Goal: Task Accomplishment & Management: Manage account settings

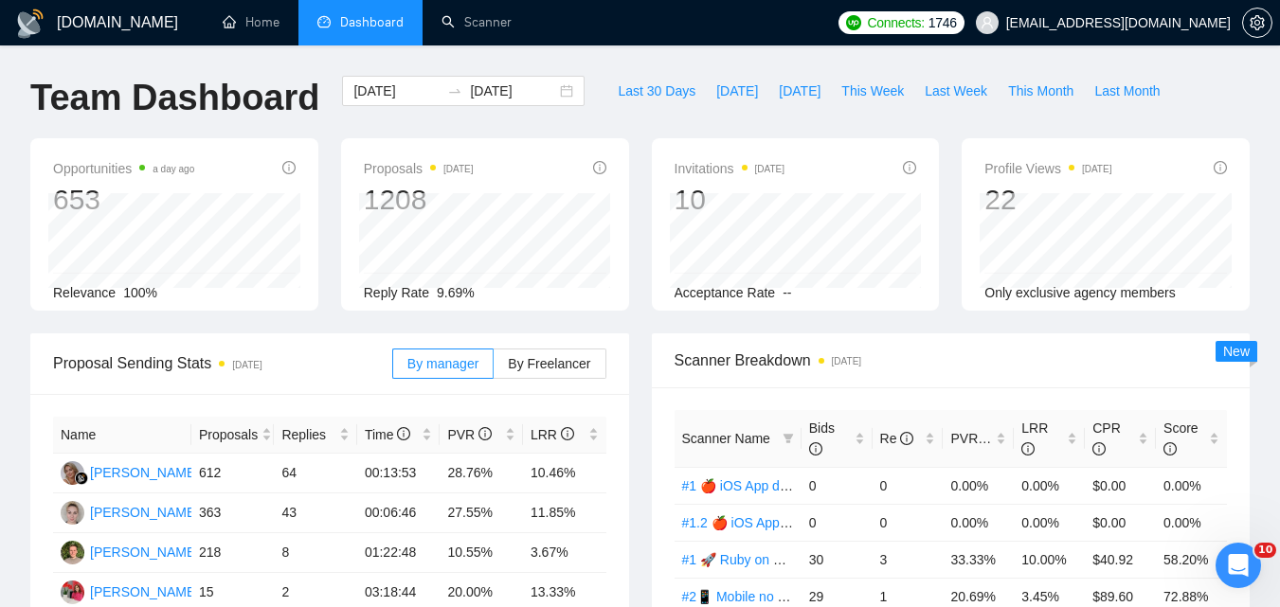
scroll to position [95, 0]
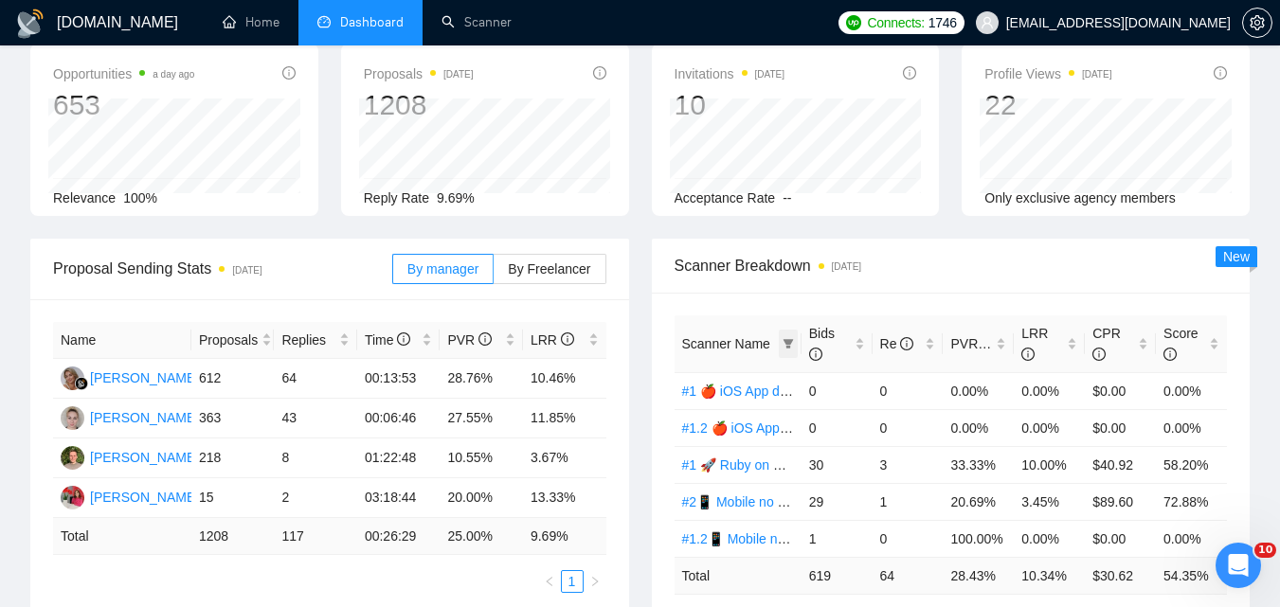
click at [789, 335] on span at bounding box center [788, 344] width 19 height 28
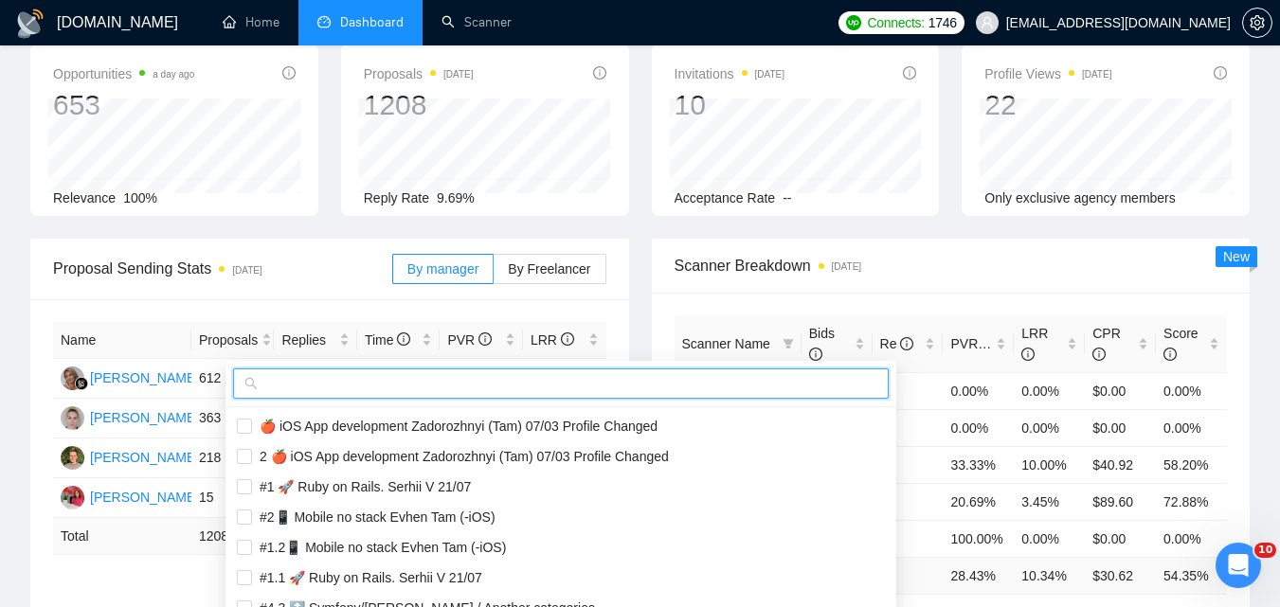
click at [709, 388] on input "text" at bounding box center [570, 383] width 616 height 21
paste input "#1 🔝 Symfony/[PERSON_NAME] (Viktoriia)"
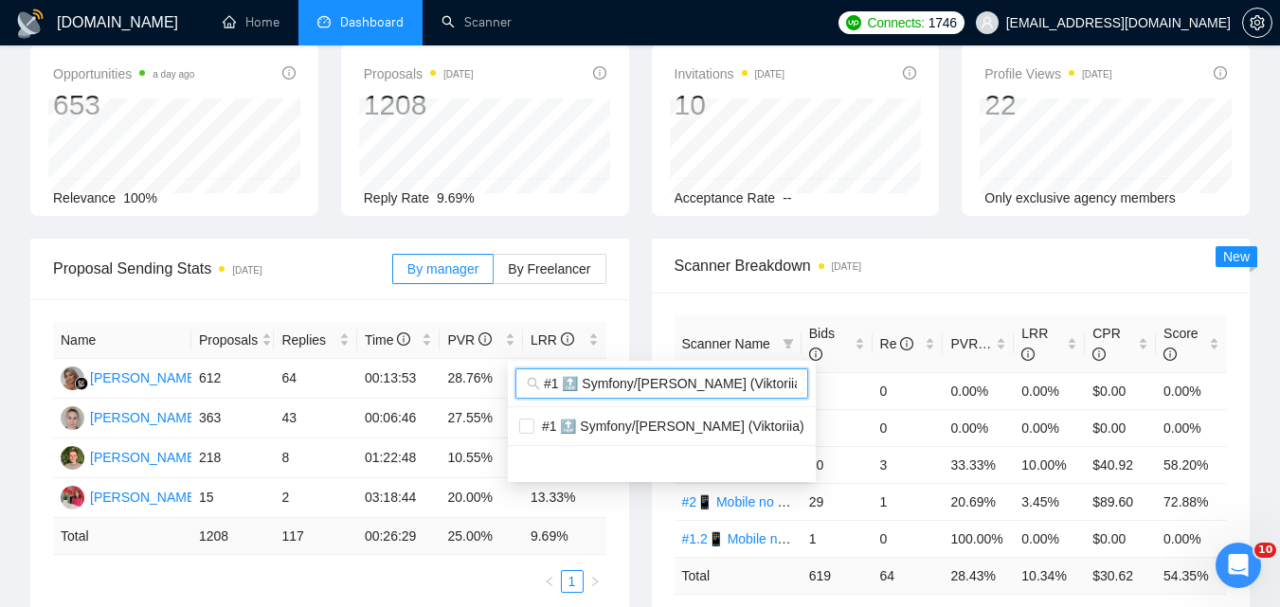
scroll to position [0, 9]
type input "#1 🔝 Symfony/[PERSON_NAME] (Viktoriia)"
click at [661, 428] on span "#1 🔝 Symfony/[PERSON_NAME] (Viktoriia)" at bounding box center [669, 426] width 270 height 15
checkbox input "true"
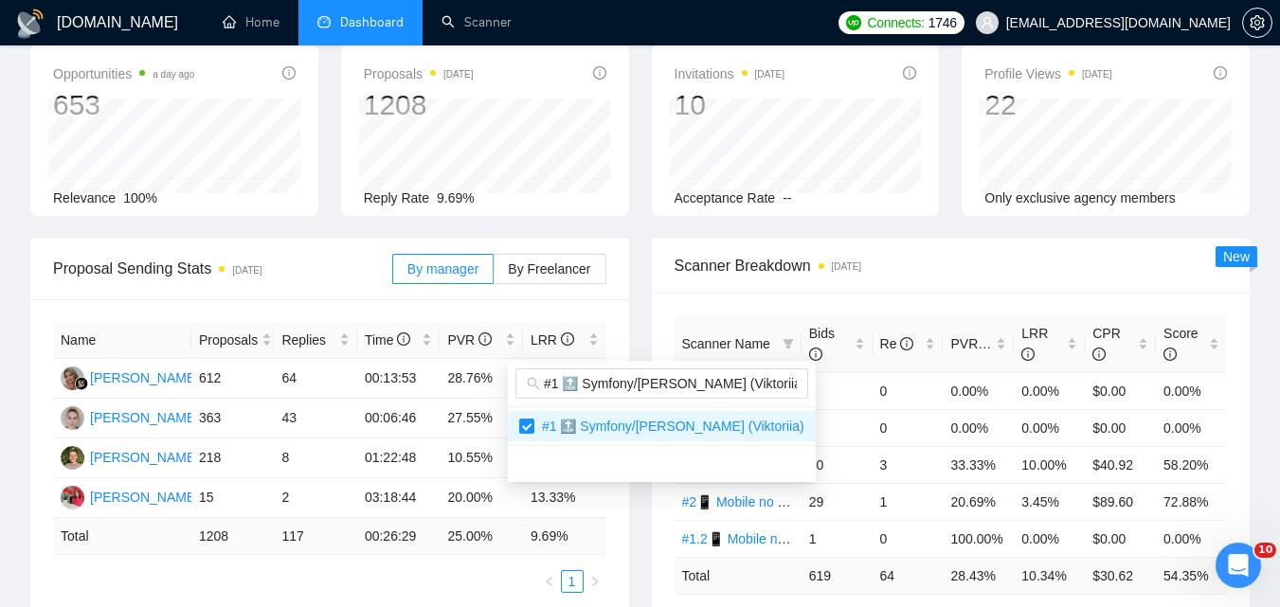
click at [929, 280] on div "Scanner Breakdown [DATE]" at bounding box center [951, 266] width 553 height 54
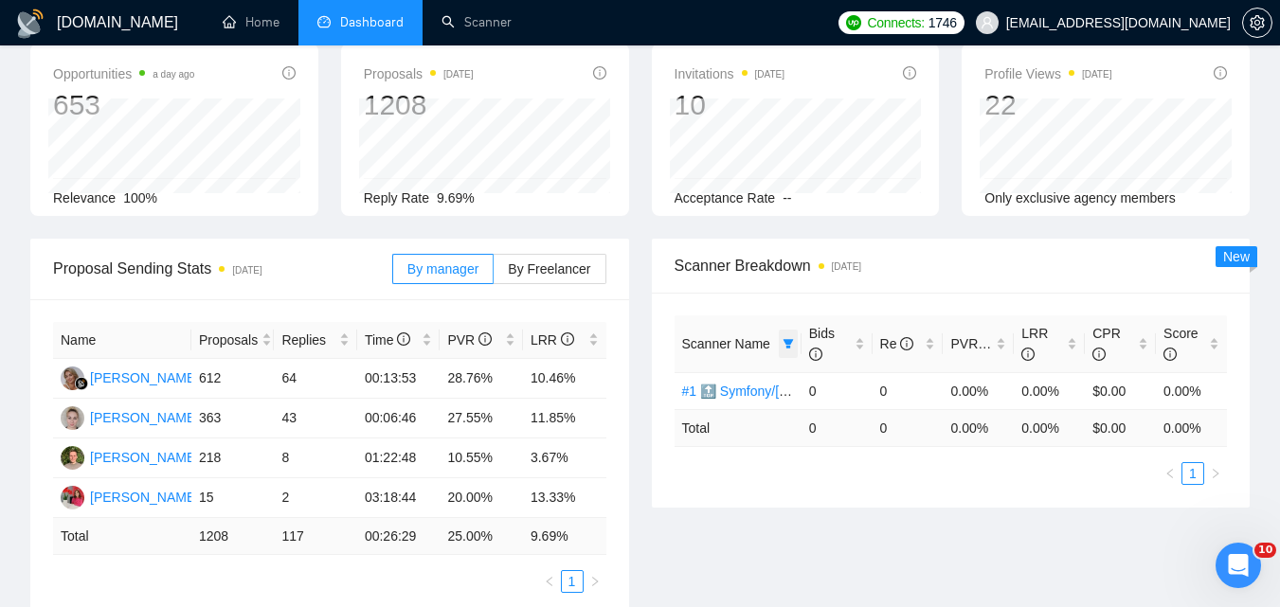
click at [790, 343] on icon "filter" at bounding box center [788, 343] width 10 height 9
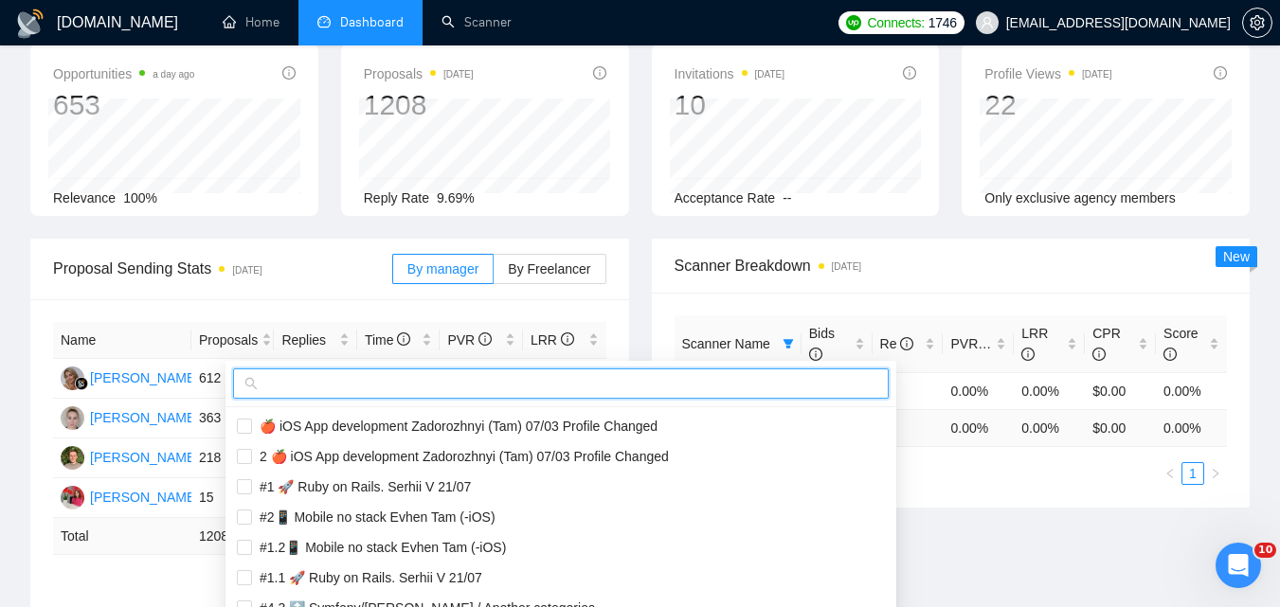
click at [638, 378] on input "text" at bounding box center [570, 383] width 616 height 21
paste input "#2🔝 Symfony/[PERSON_NAME] 28/06 & 01/07 CoverLetter changed+10/07 P.S. added"
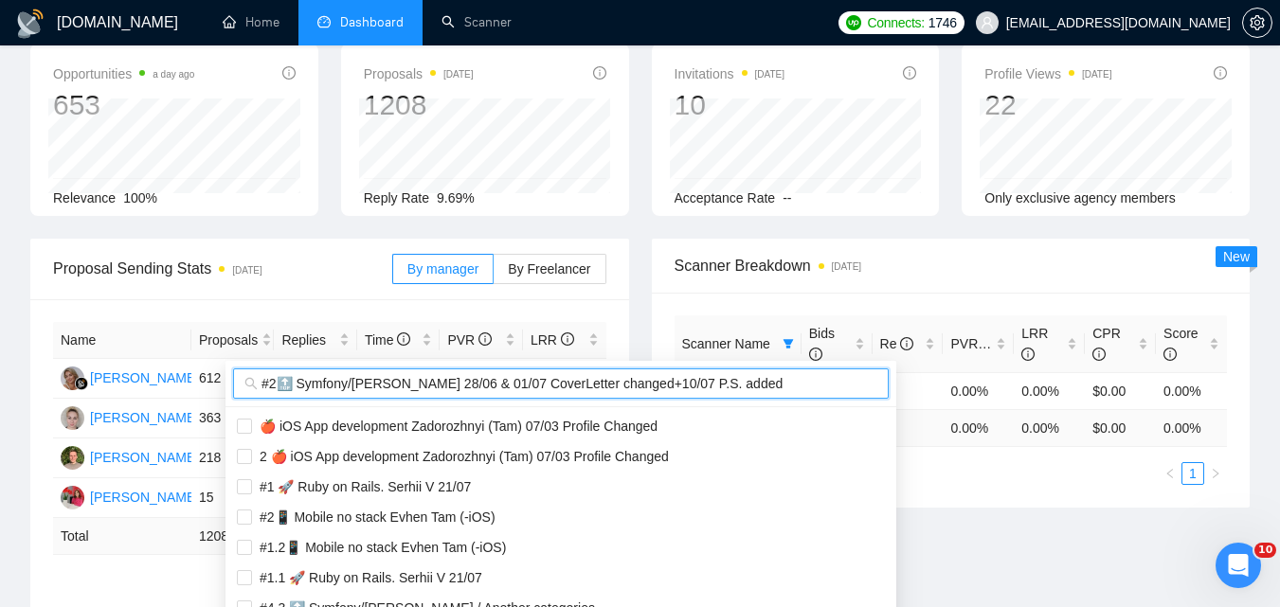
scroll to position [0, 9]
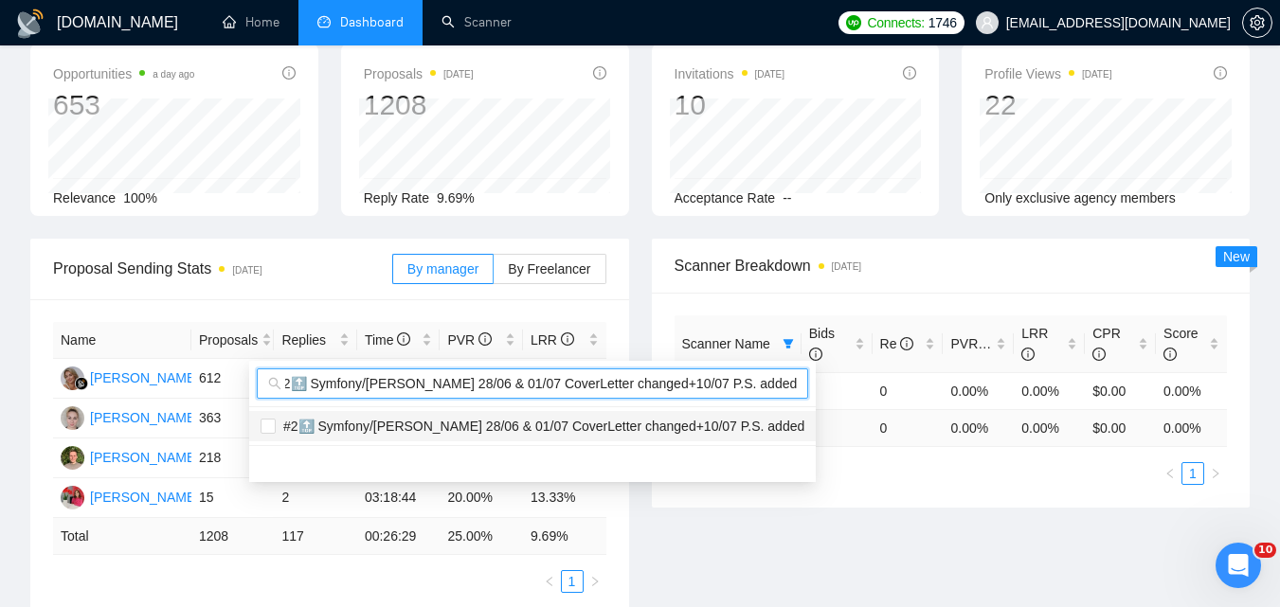
type input "#2🔝 Symfony/[PERSON_NAME] 28/06 & 01/07 CoverLetter changed+10/07 P.S. added"
click at [588, 424] on span "#2🔝 Symfony/[PERSON_NAME] 28/06 & 01/07 CoverLetter changed+10/07 P.S. added" at bounding box center [540, 426] width 529 height 15
checkbox input "true"
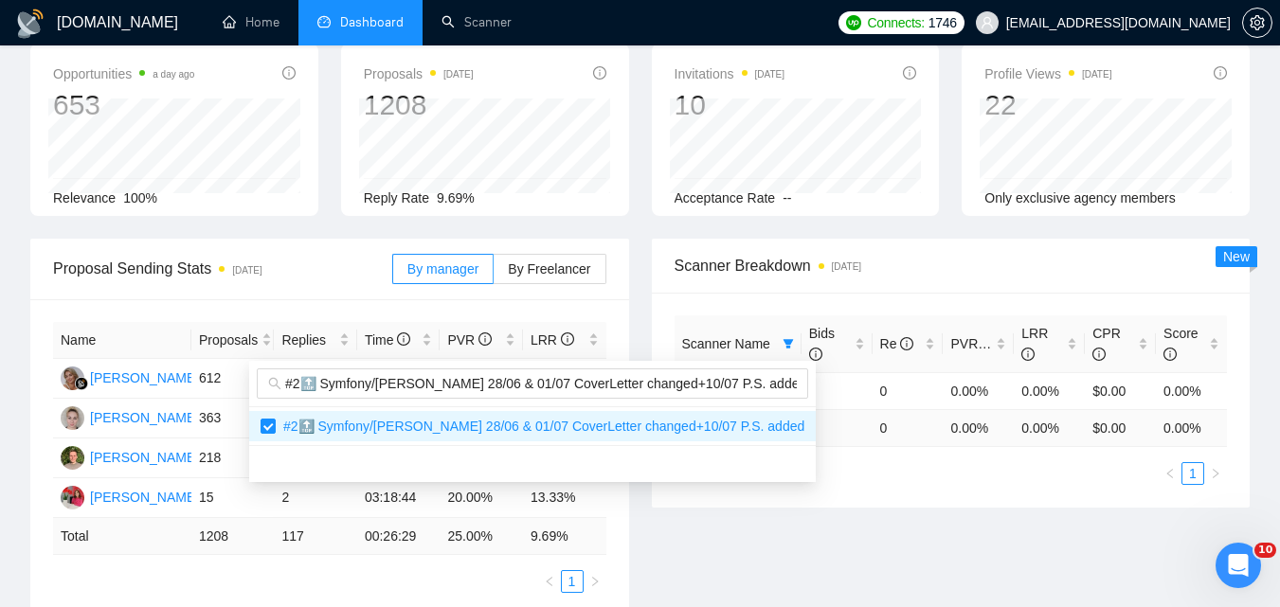
click at [962, 259] on span "Scanner Breakdown [DATE]" at bounding box center [951, 266] width 553 height 24
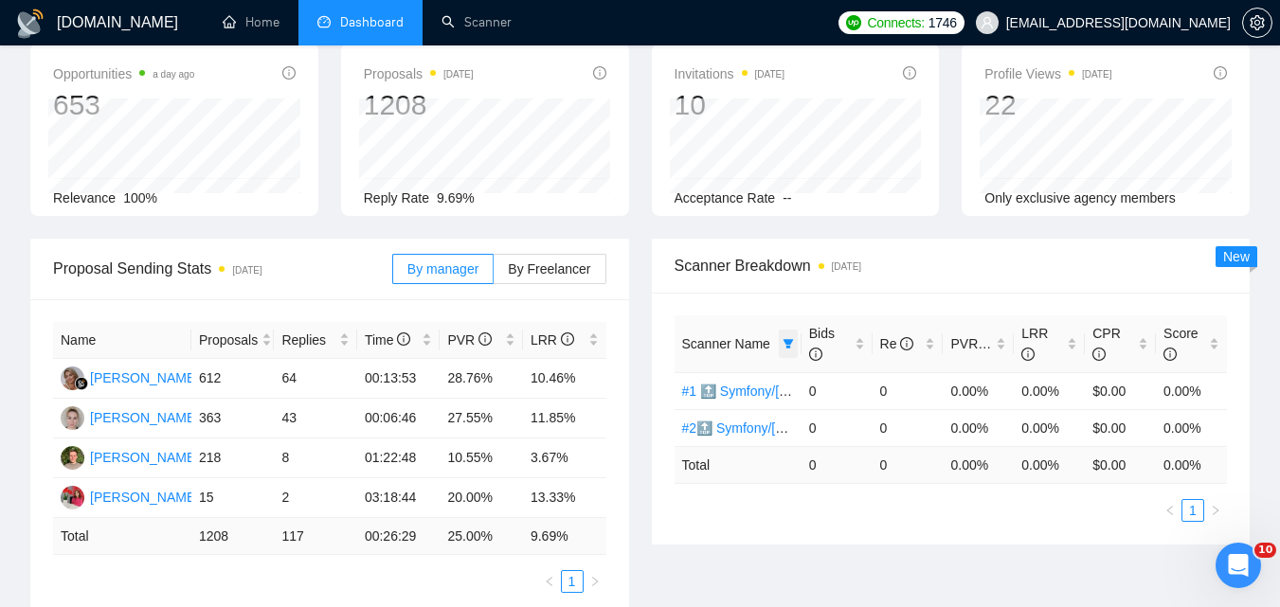
click at [789, 342] on icon "filter" at bounding box center [788, 343] width 10 height 9
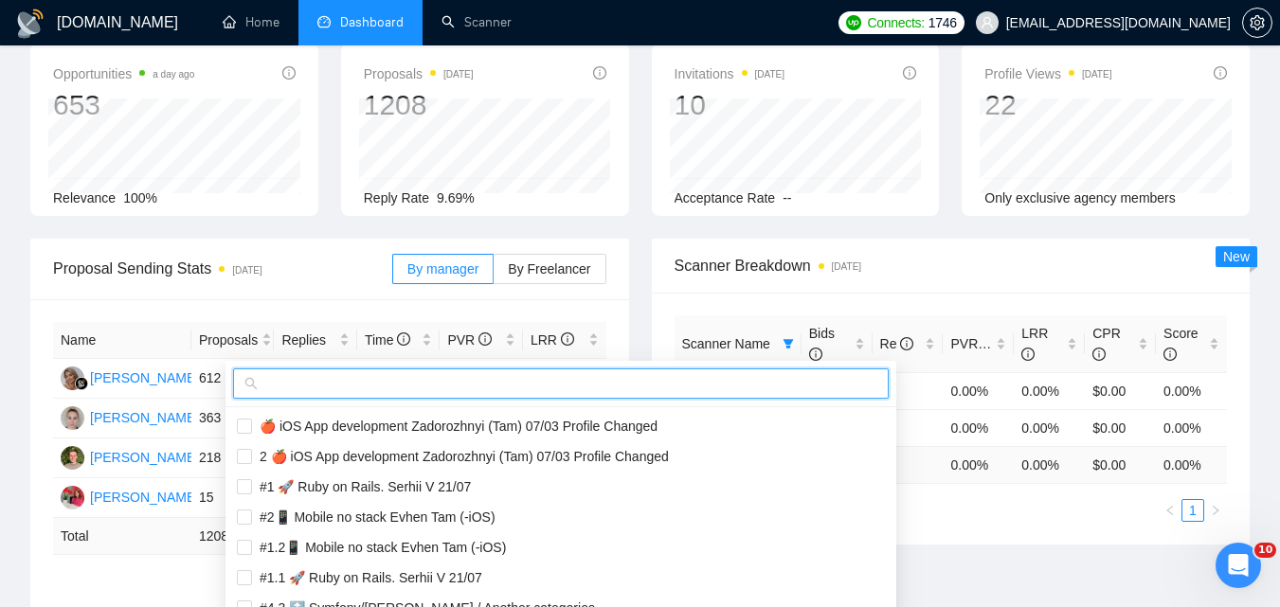
click at [716, 380] on input "text" at bounding box center [570, 383] width 616 height 21
paste input "#3🔝 Symfony/Laravel Title [PERSON_NAME] 15/04 CoverLetter changed"
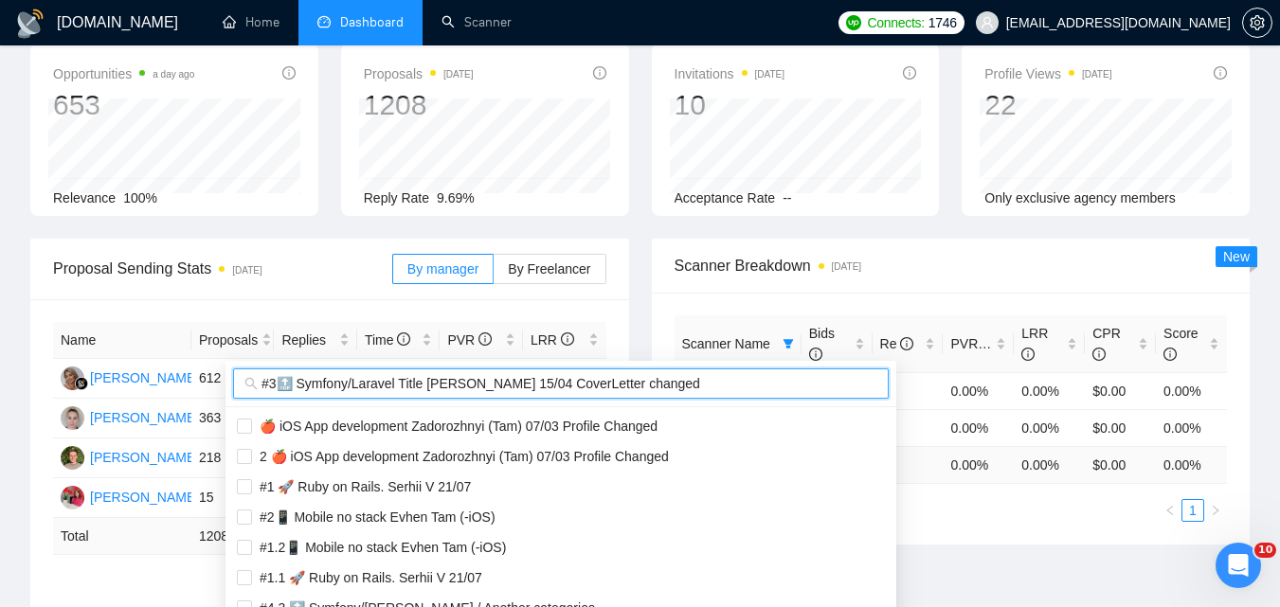
scroll to position [0, 9]
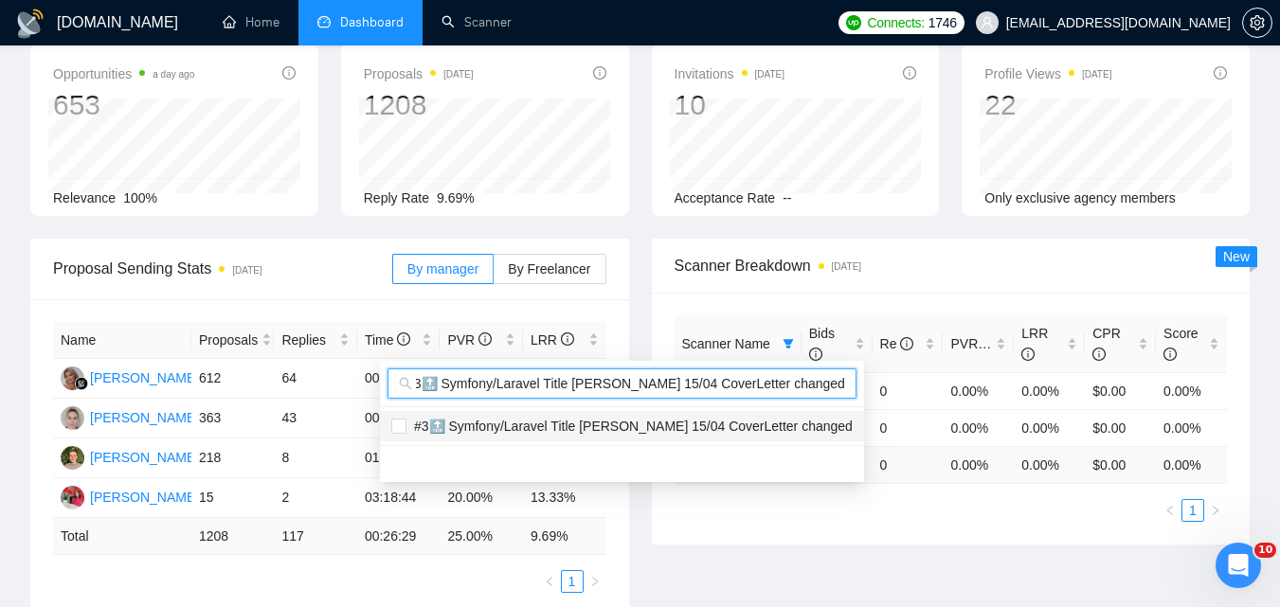
type input "#3🔝 Symfony/Laravel Title [PERSON_NAME] 15/04 CoverLetter changed"
click at [657, 421] on span "#3🔝 Symfony/Laravel Title [PERSON_NAME] 15/04 CoverLetter changed" at bounding box center [629, 426] width 446 height 15
checkbox input "true"
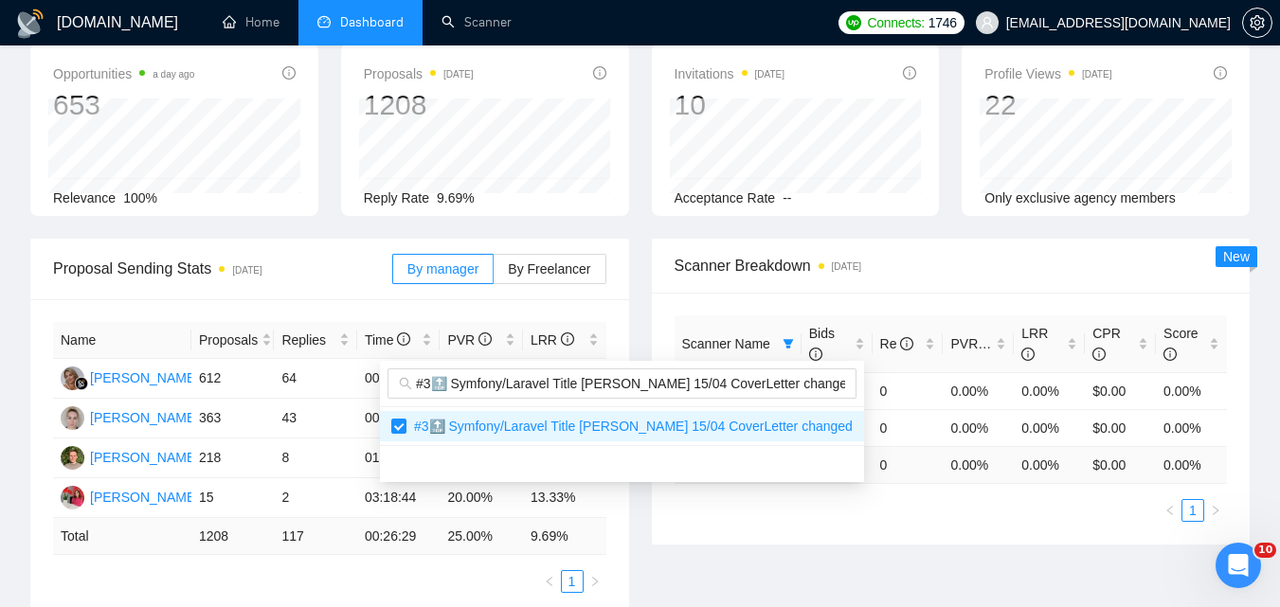
click at [960, 268] on span "Scanner Breakdown [DATE]" at bounding box center [951, 266] width 553 height 24
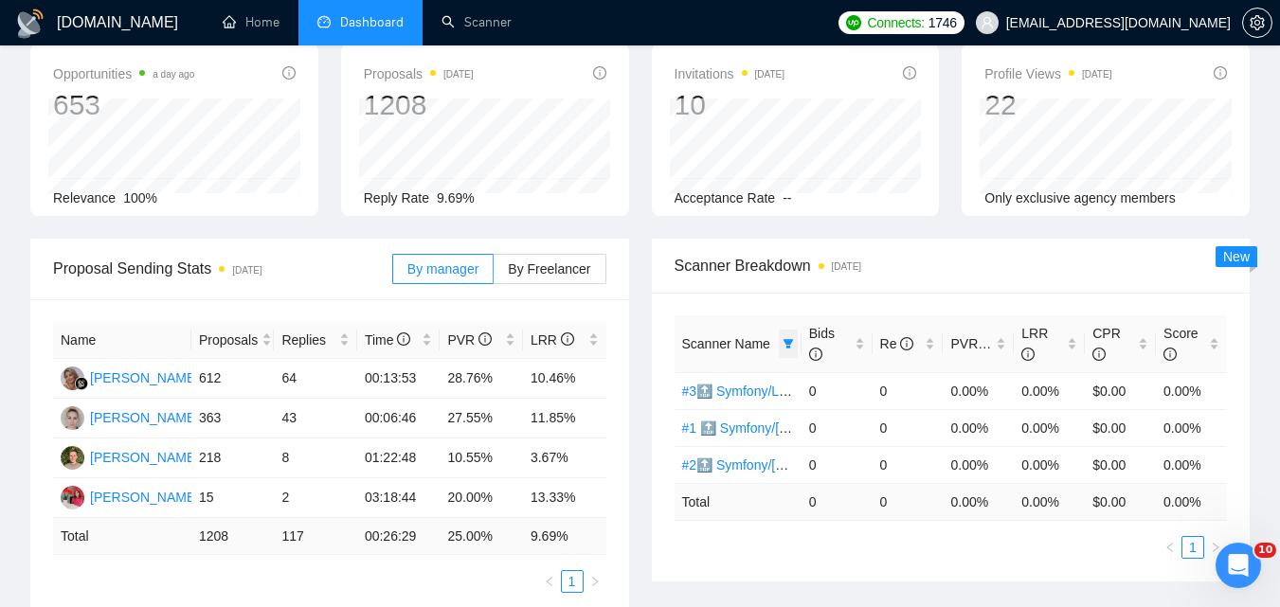
click at [789, 343] on icon "filter" at bounding box center [788, 343] width 10 height 9
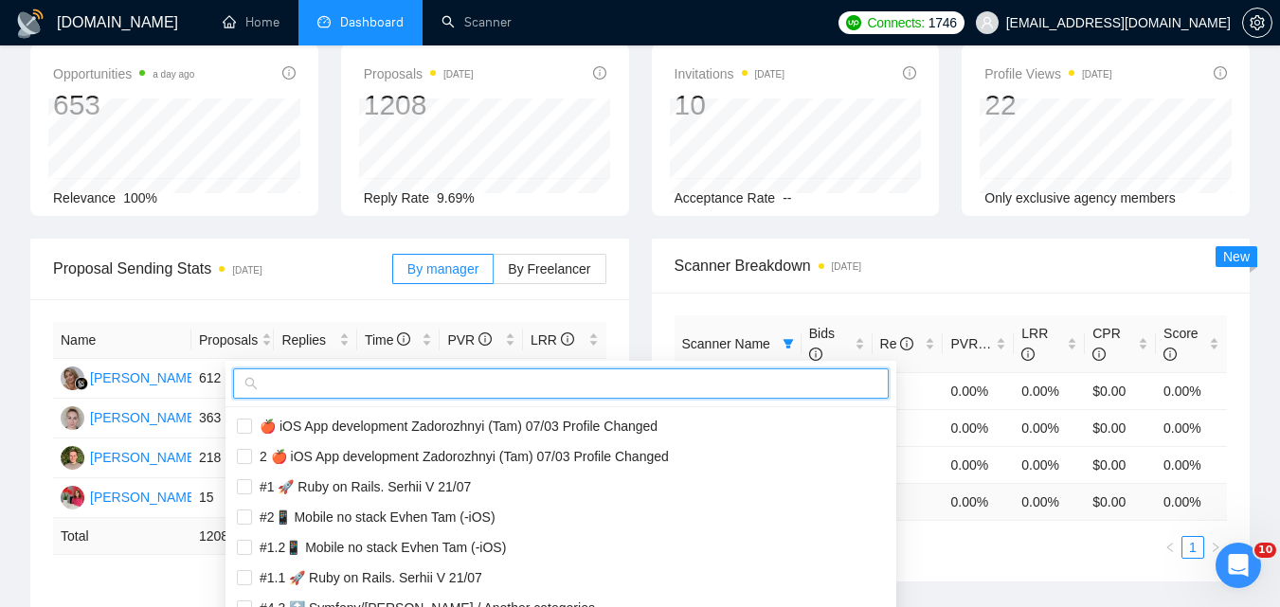
click at [713, 382] on input "text" at bounding box center [570, 383] width 616 height 21
paste input "#1.1📱 React Native Evhen"
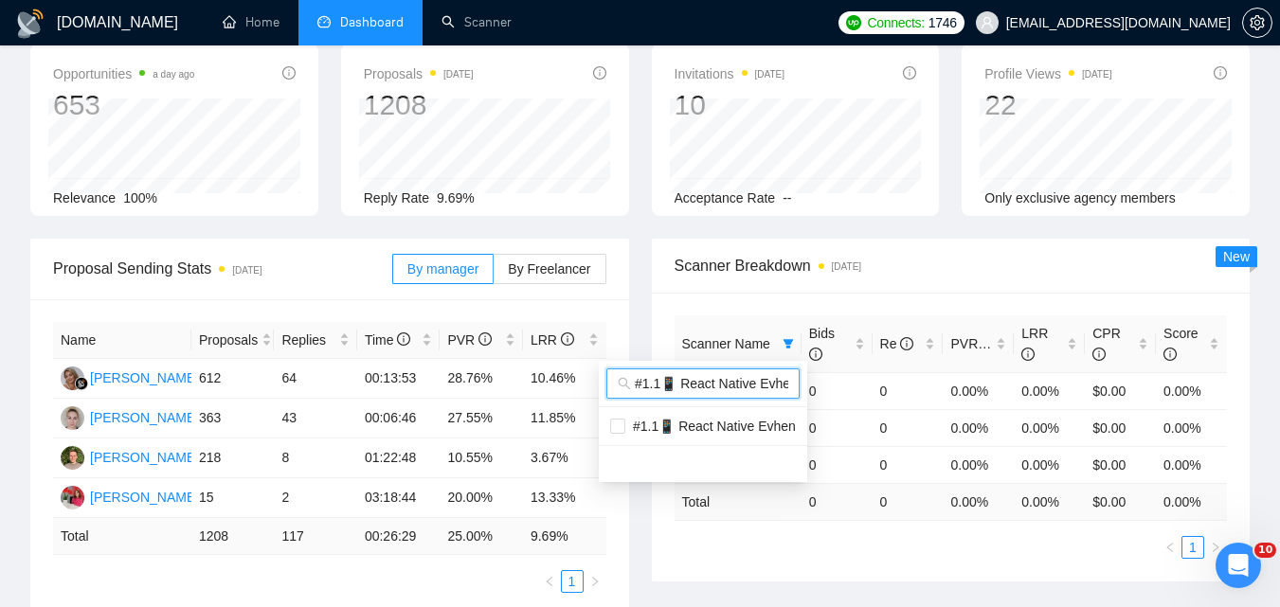
scroll to position [0, 9]
type input "#1.1📱 React Native Evhen"
click at [730, 425] on span "#1.1📱 React Native Evhen" at bounding box center [710, 426] width 171 height 15
checkbox input "true"
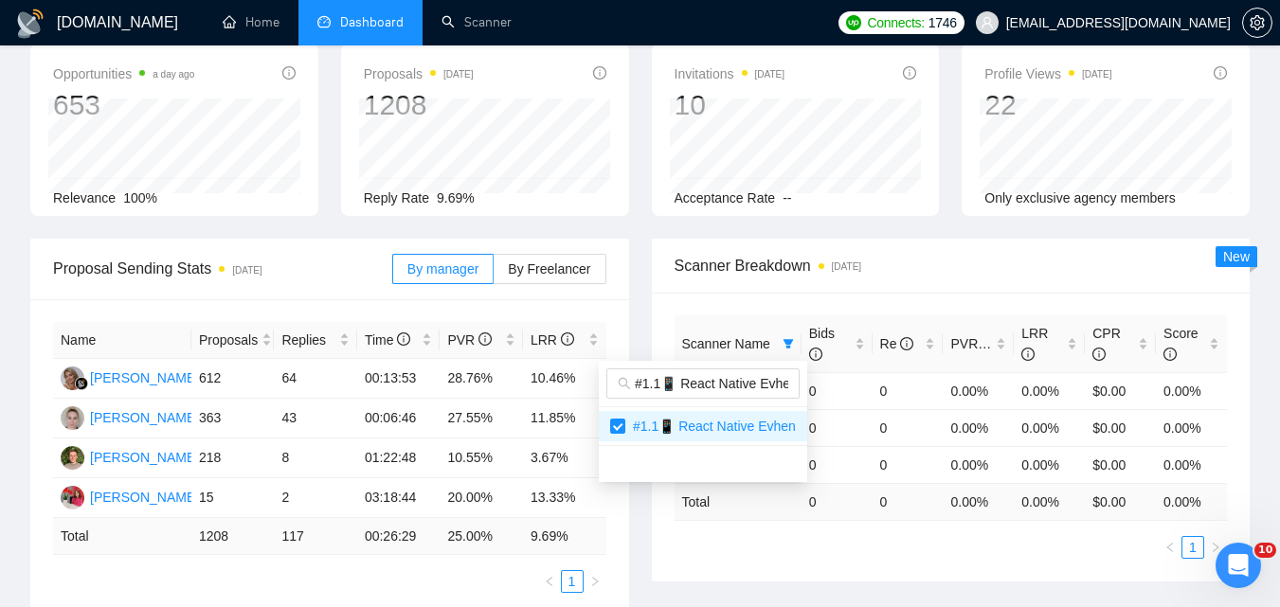
click at [930, 288] on div "Scanner Breakdown [DATE]" at bounding box center [951, 266] width 553 height 54
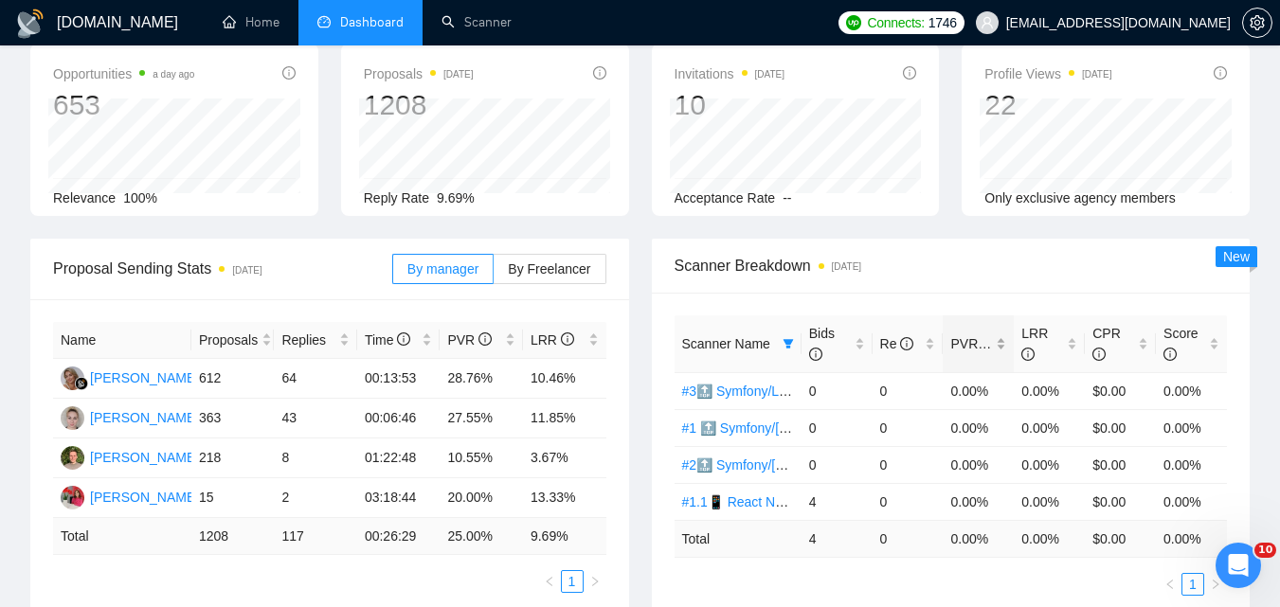
scroll to position [190, 0]
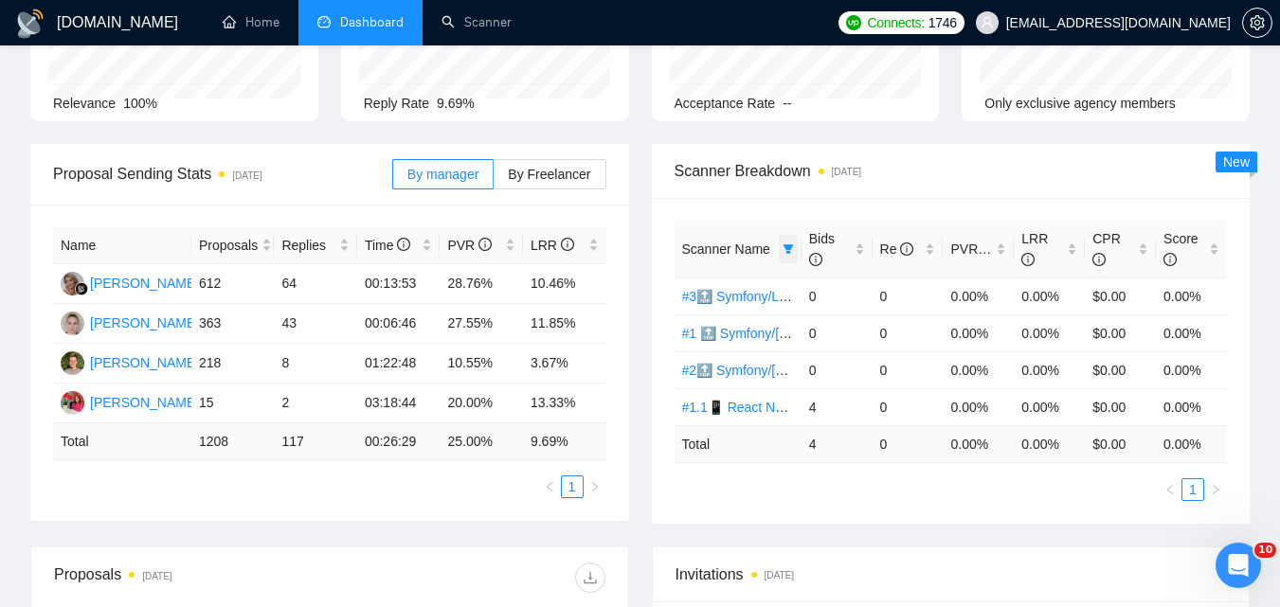
click at [791, 247] on icon "filter" at bounding box center [788, 248] width 10 height 9
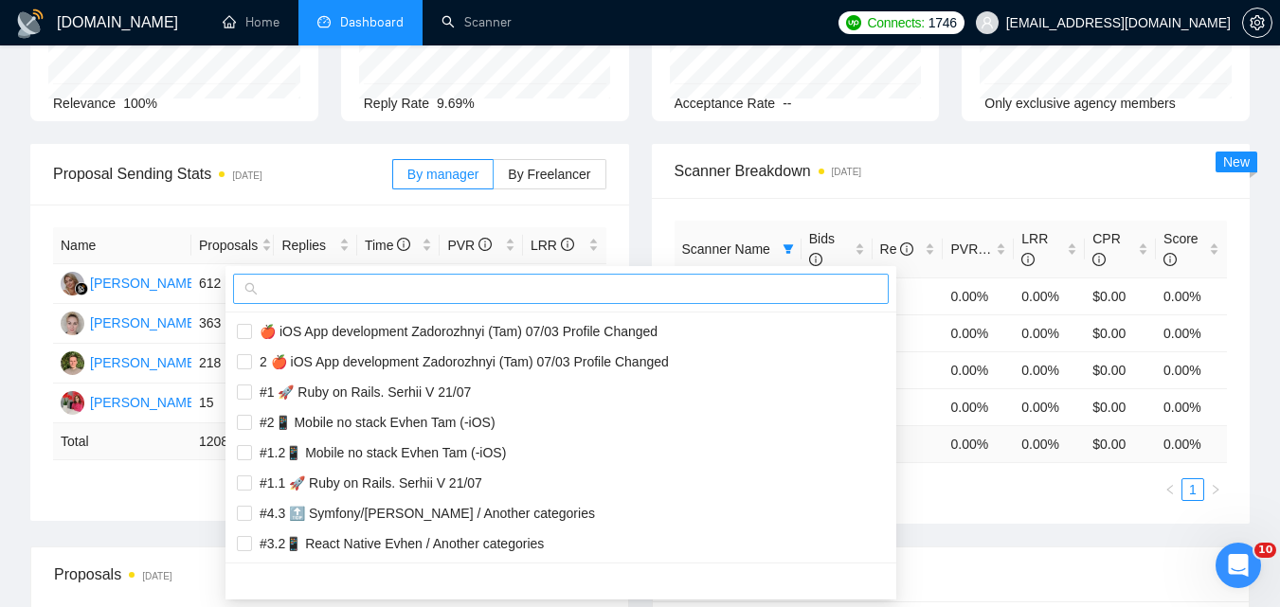
click at [727, 293] on input "text" at bounding box center [570, 289] width 616 height 21
paste input "#1.2📱 React Native Evhen"
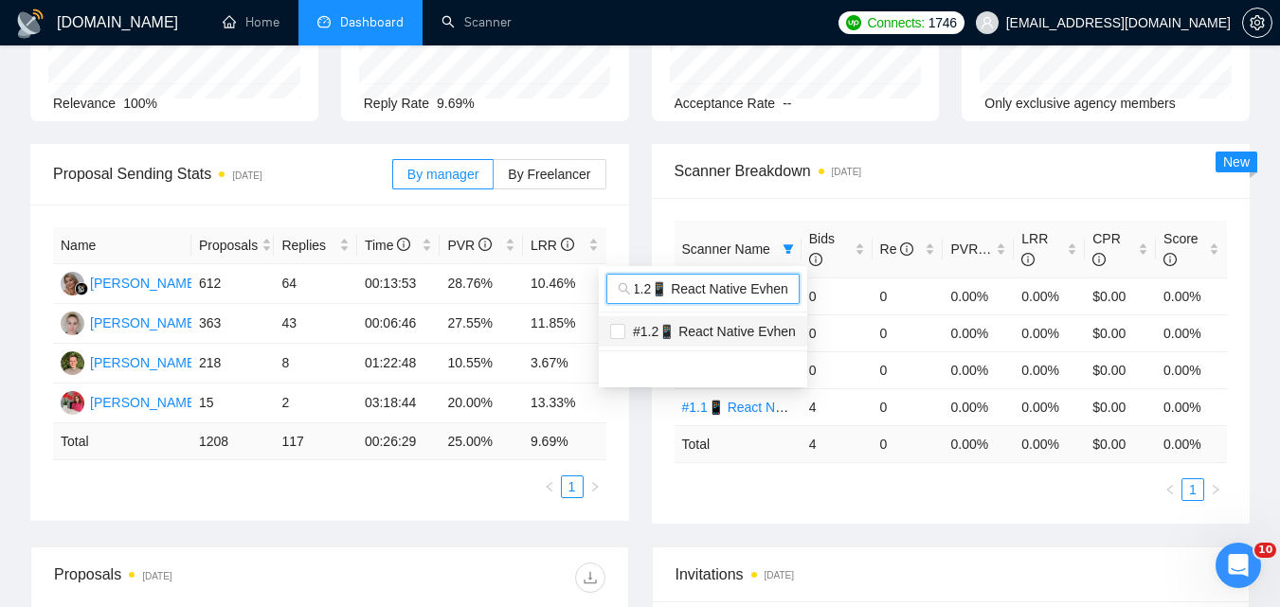
type input "#1.2📱 React Native Evhen"
click at [692, 327] on span "#1.2📱 React Native Evhen" at bounding box center [710, 331] width 171 height 15
checkbox input "true"
click at [948, 168] on span "Scanner Breakdown [DATE]" at bounding box center [951, 171] width 553 height 24
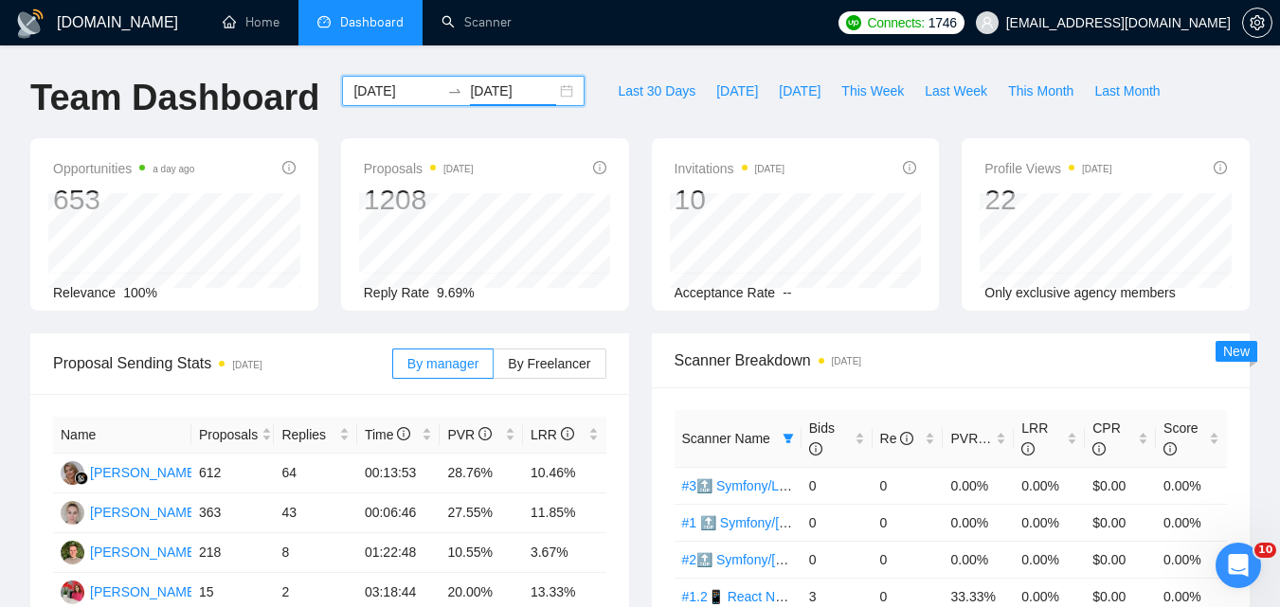
click at [488, 89] on input "[DATE]" at bounding box center [513, 91] width 86 height 21
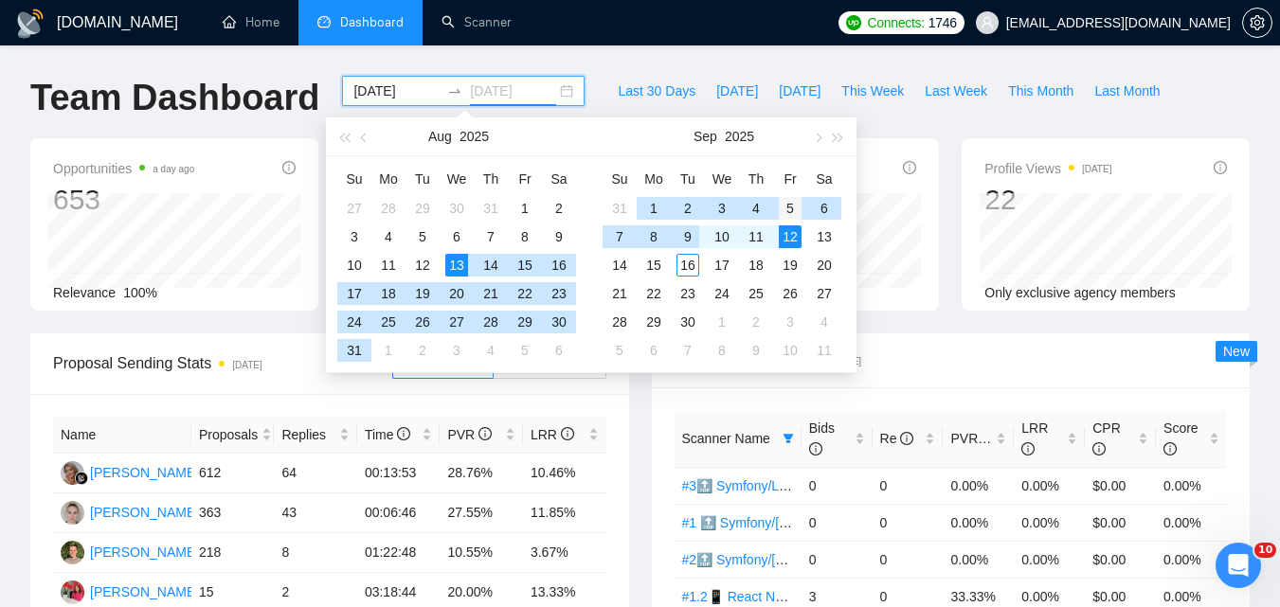
type input "[DATE]"
click at [792, 208] on div "5" at bounding box center [790, 208] width 23 height 23
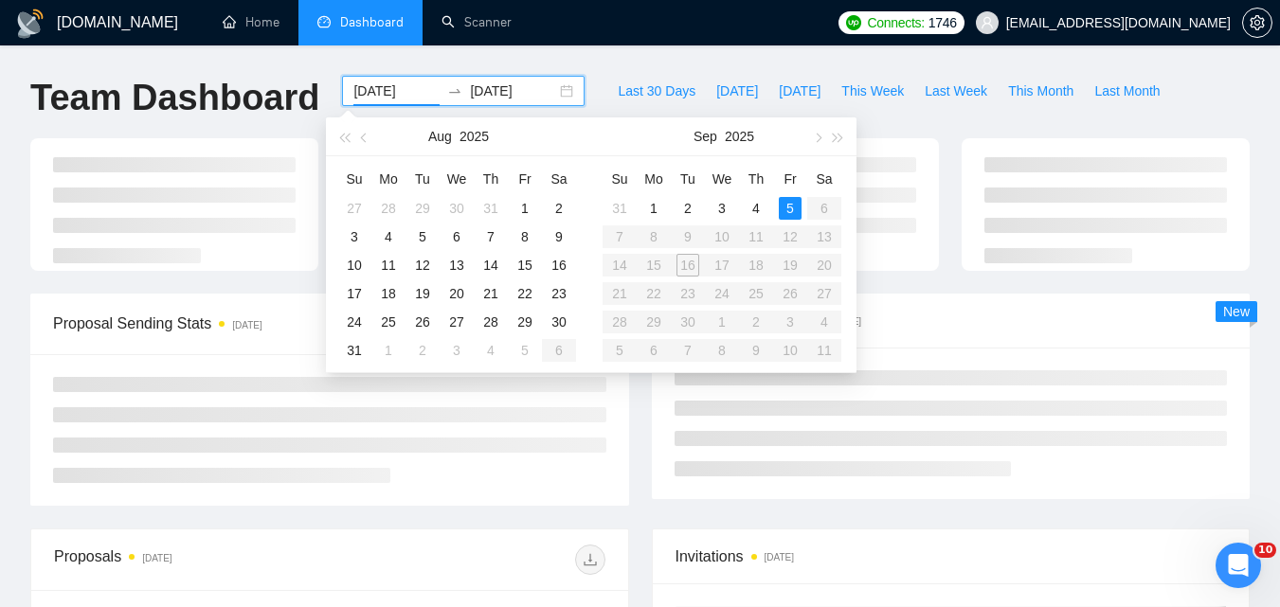
type input "[DATE]"
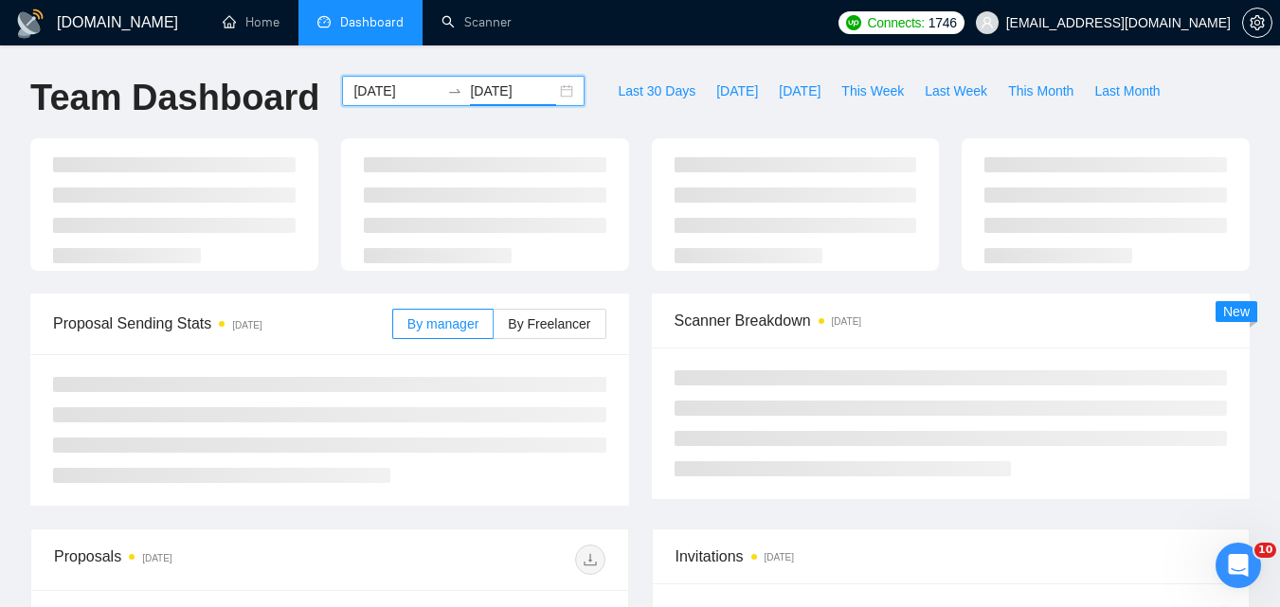
click at [515, 89] on input "[DATE]" at bounding box center [513, 91] width 86 height 21
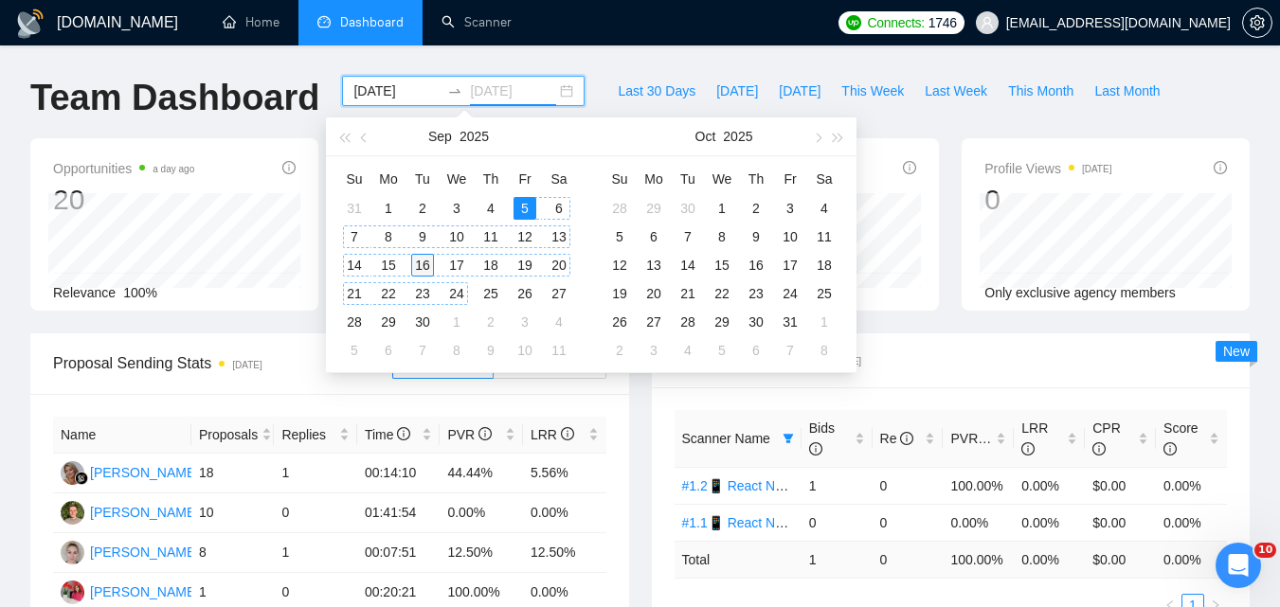
type input "[DATE]"
click at [422, 267] on div "16" at bounding box center [422, 265] width 23 height 23
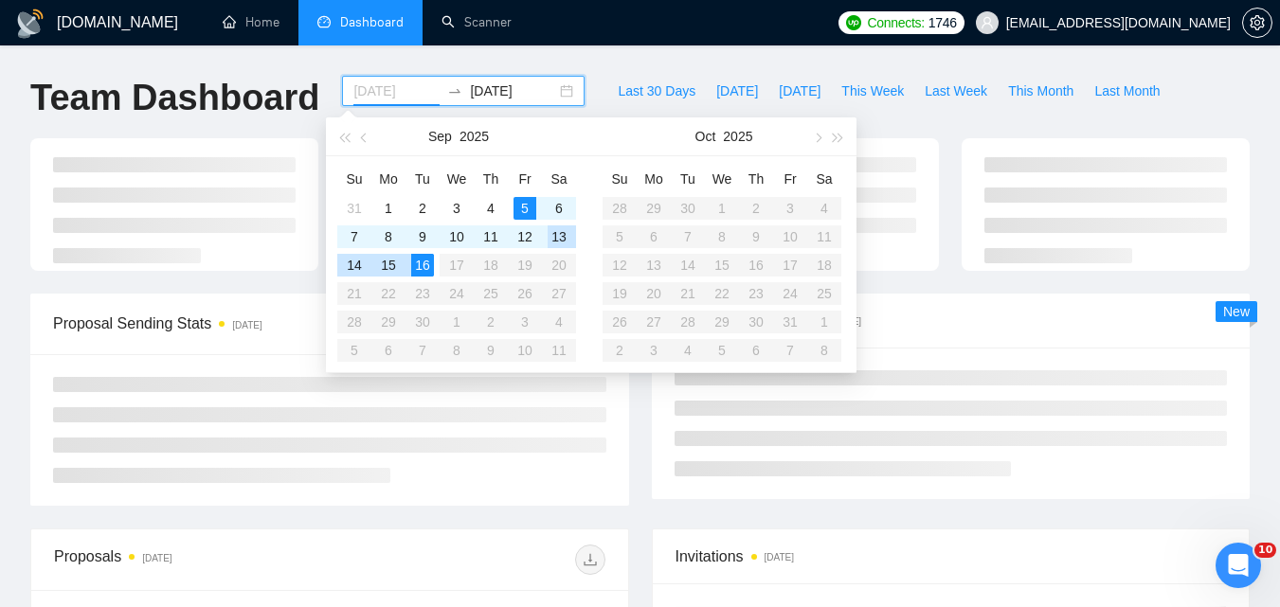
type input "[DATE]"
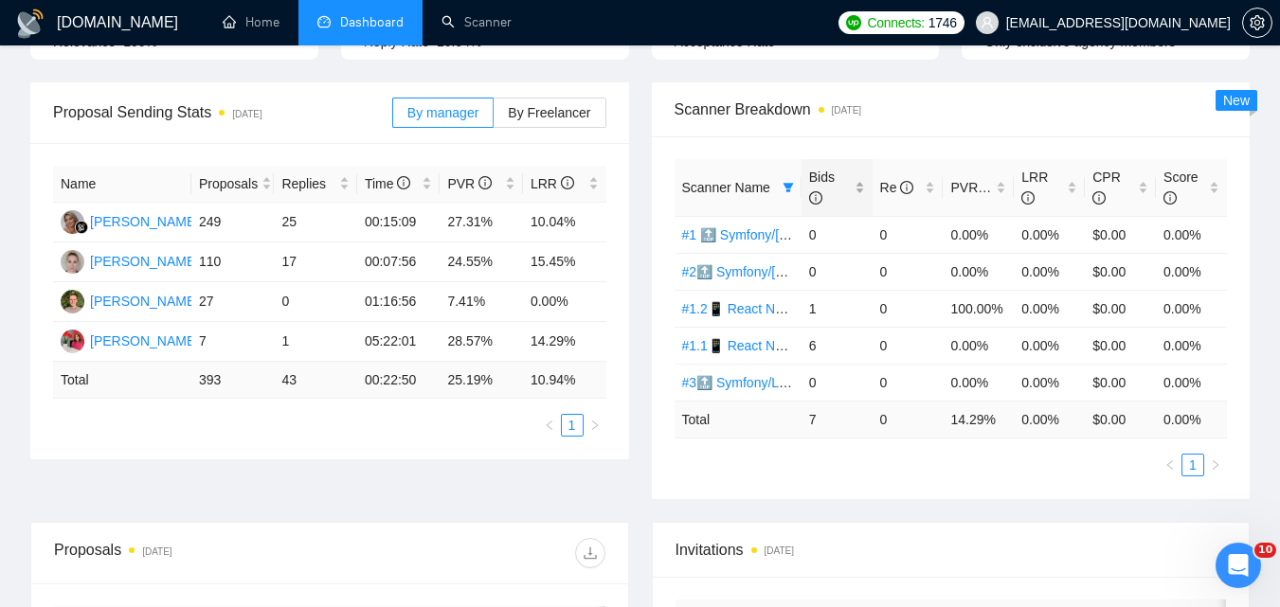
scroll to position [284, 0]
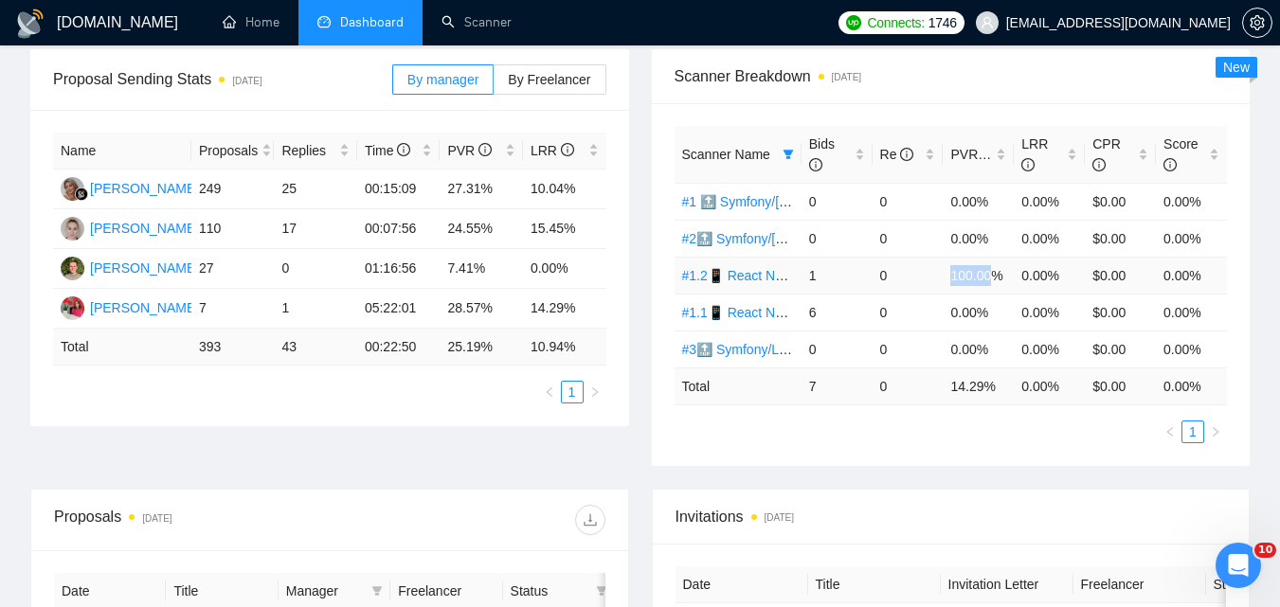
drag, startPoint x: 953, startPoint y: 273, endPoint x: 989, endPoint y: 279, distance: 36.5
click at [989, 279] on td "100.00%" at bounding box center [978, 275] width 71 height 37
copy td "100.00"
click at [786, 153] on icon "filter" at bounding box center [788, 154] width 10 height 9
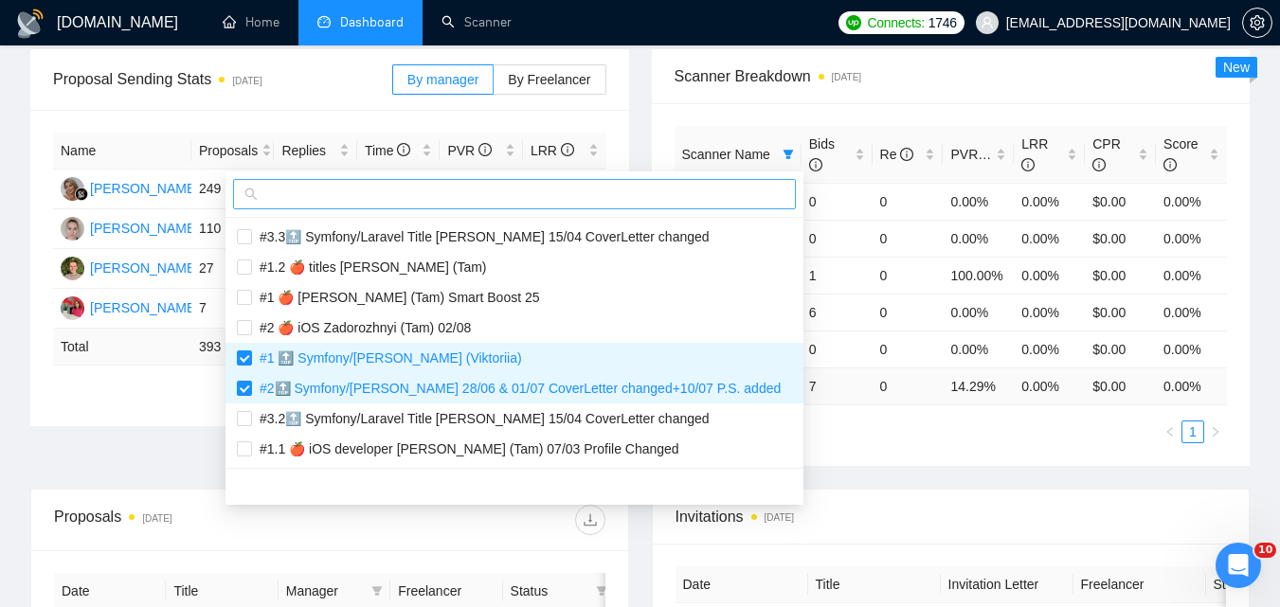
click at [682, 206] on span at bounding box center [514, 194] width 563 height 30
click at [680, 199] on input "text" at bounding box center [523, 194] width 523 height 21
paste input "#2.1📱 React Native Evhen"
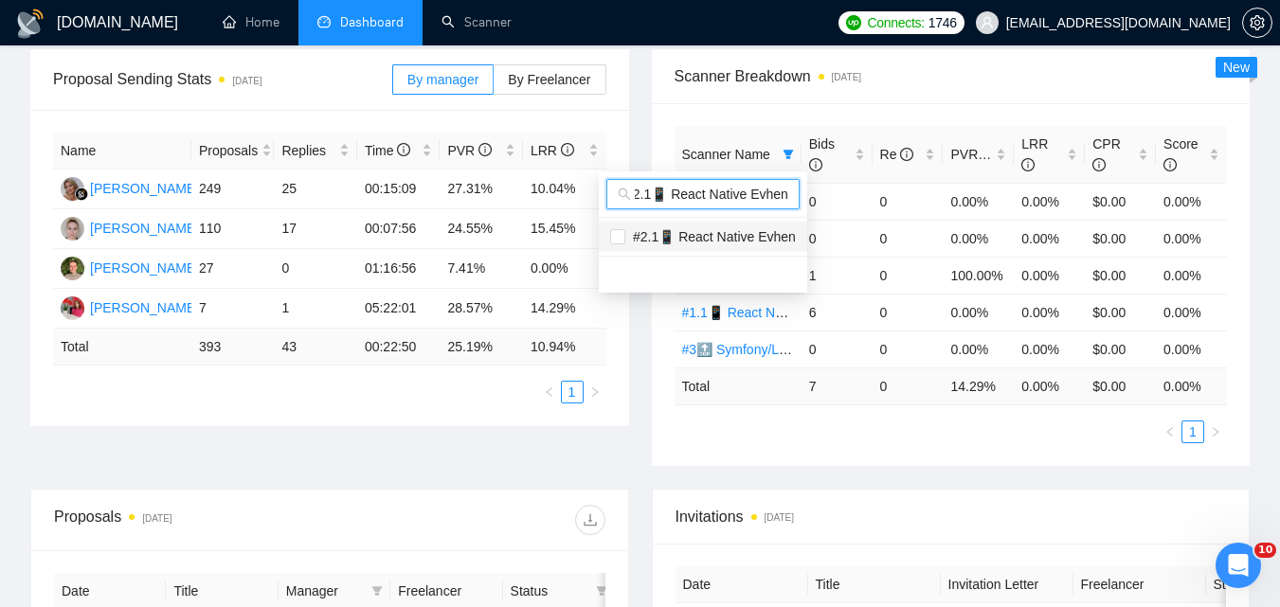
type input "#2.1📱 React Native Evhen"
click at [701, 230] on span "#2.1📱 React Native Evhen" at bounding box center [710, 236] width 171 height 15
checkbox input "true"
click at [651, 323] on body "[DOMAIN_NAME] Home Dashboard Scanner Connects: 1746 [EMAIL_ADDRESS][DOMAIN_NAME…" at bounding box center [640, 19] width 1280 height 607
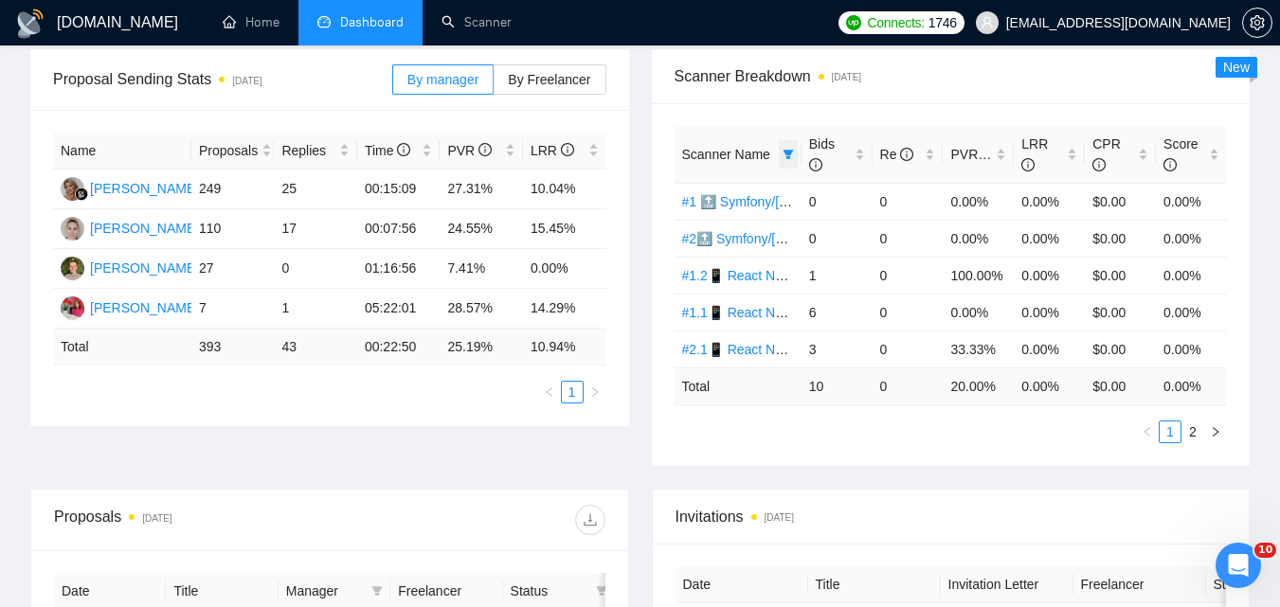
click at [790, 149] on icon "filter" at bounding box center [788, 154] width 11 height 11
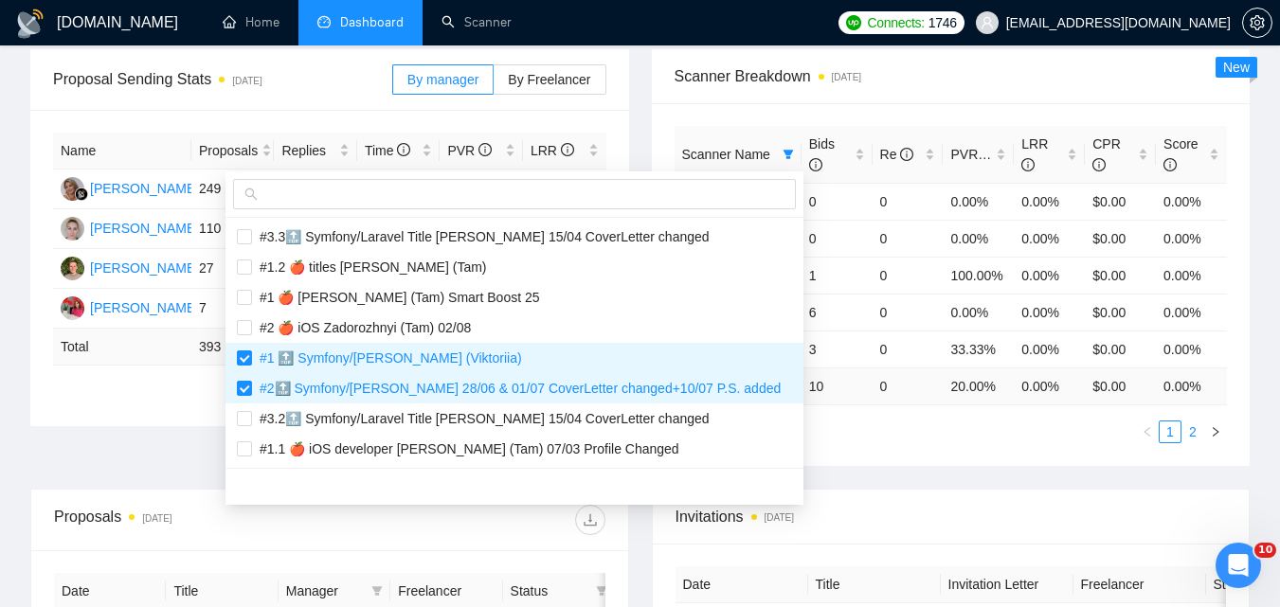
click at [1189, 436] on link "2" at bounding box center [1192, 432] width 21 height 21
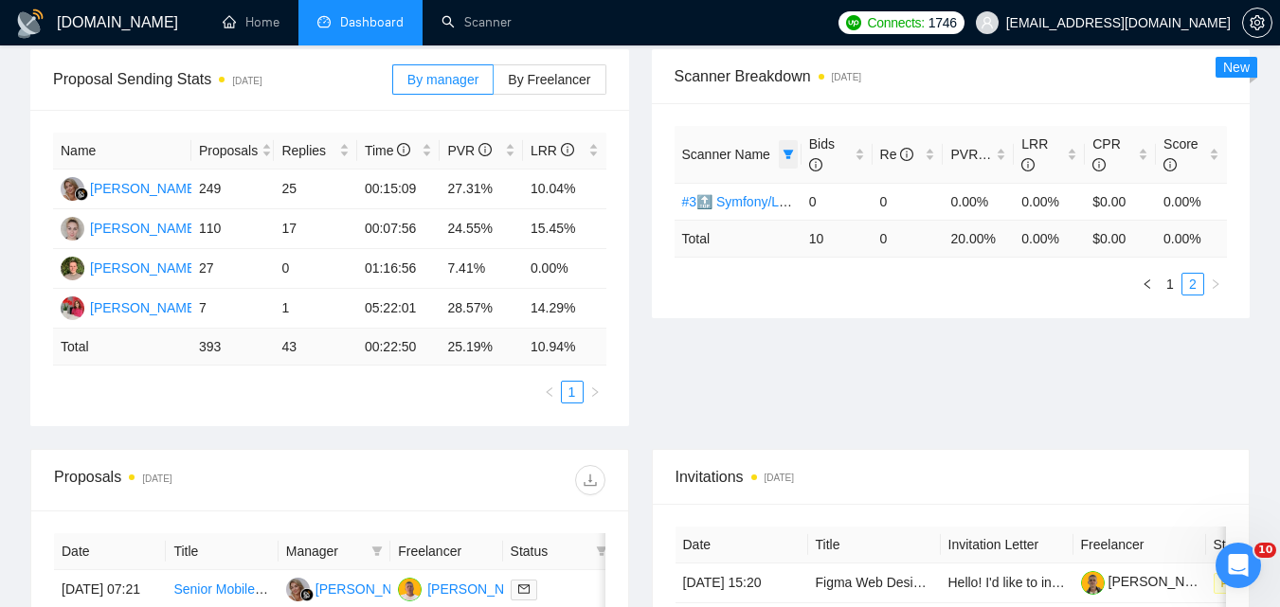
click at [786, 147] on span at bounding box center [788, 154] width 19 height 28
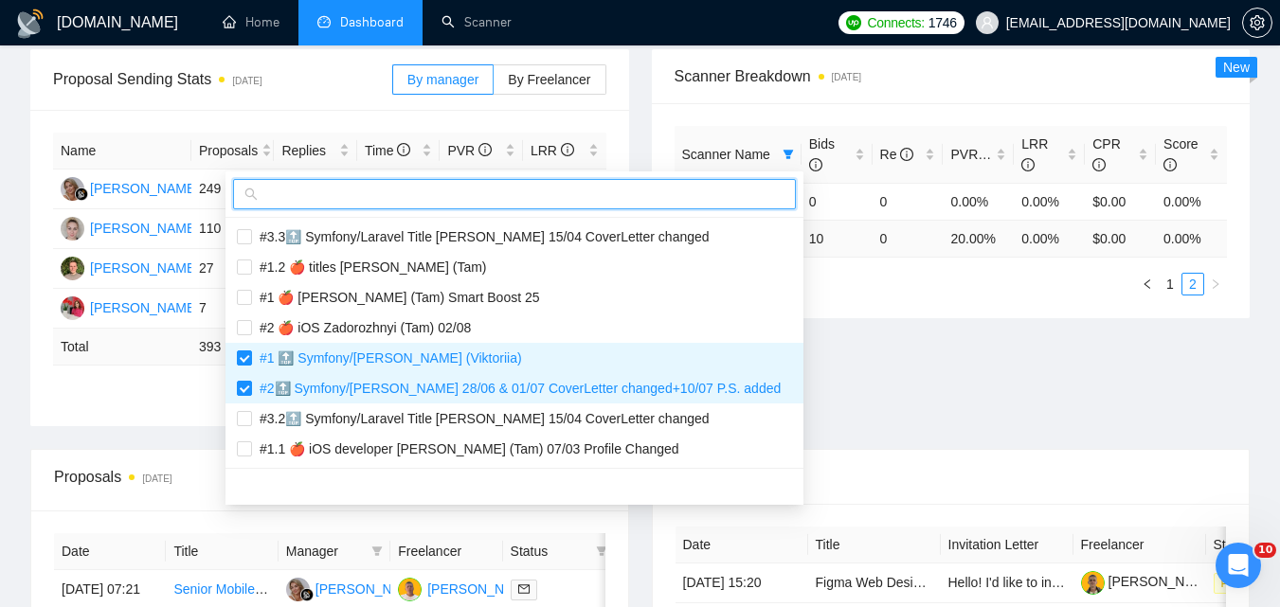
click at [593, 196] on input "text" at bounding box center [523, 194] width 523 height 21
paste input "#2.2📱 React Native Evhen"
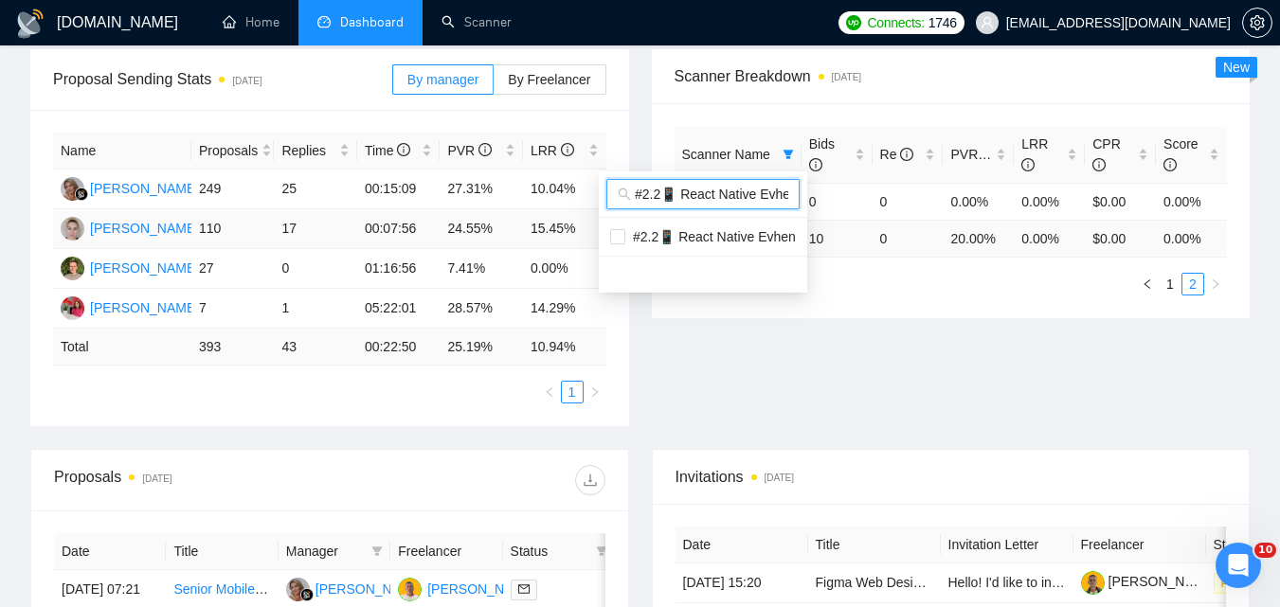
scroll to position [0, 9]
type input "#2.2📱 React Native Evhen"
click at [661, 232] on span "#2.2📱 React Native Evhen" at bounding box center [710, 236] width 171 height 15
checkbox input "true"
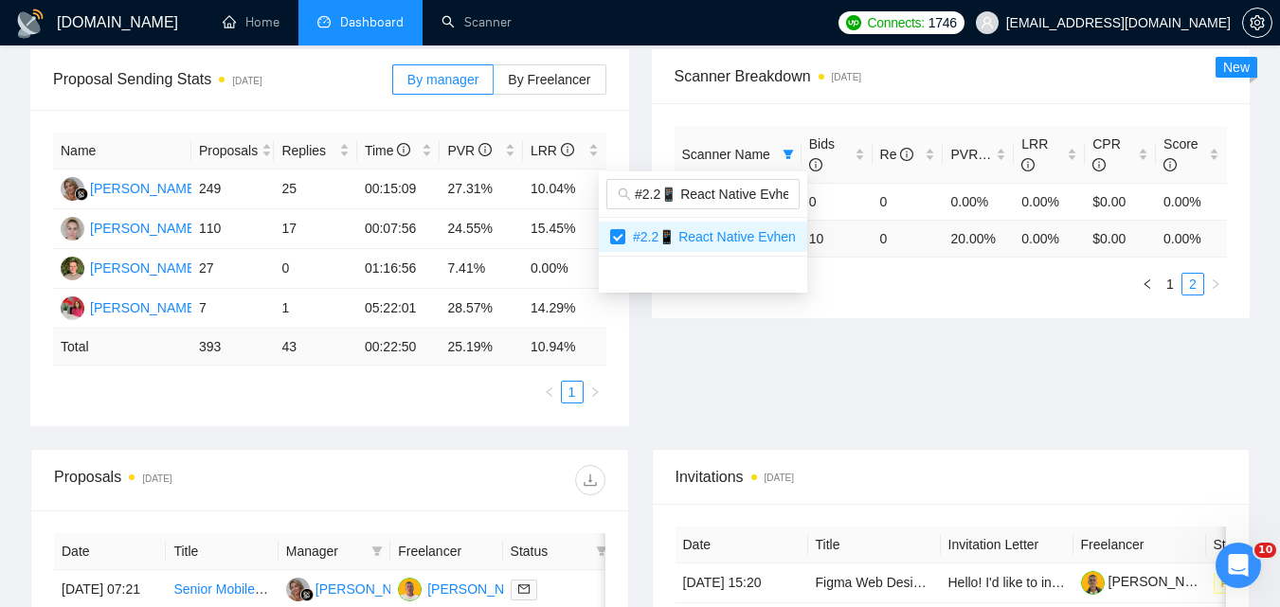
click at [863, 323] on body "[DOMAIN_NAME] Home Dashboard Scanner Connects: 1746 [EMAIL_ADDRESS][DOMAIN_NAME…" at bounding box center [640, 19] width 1280 height 607
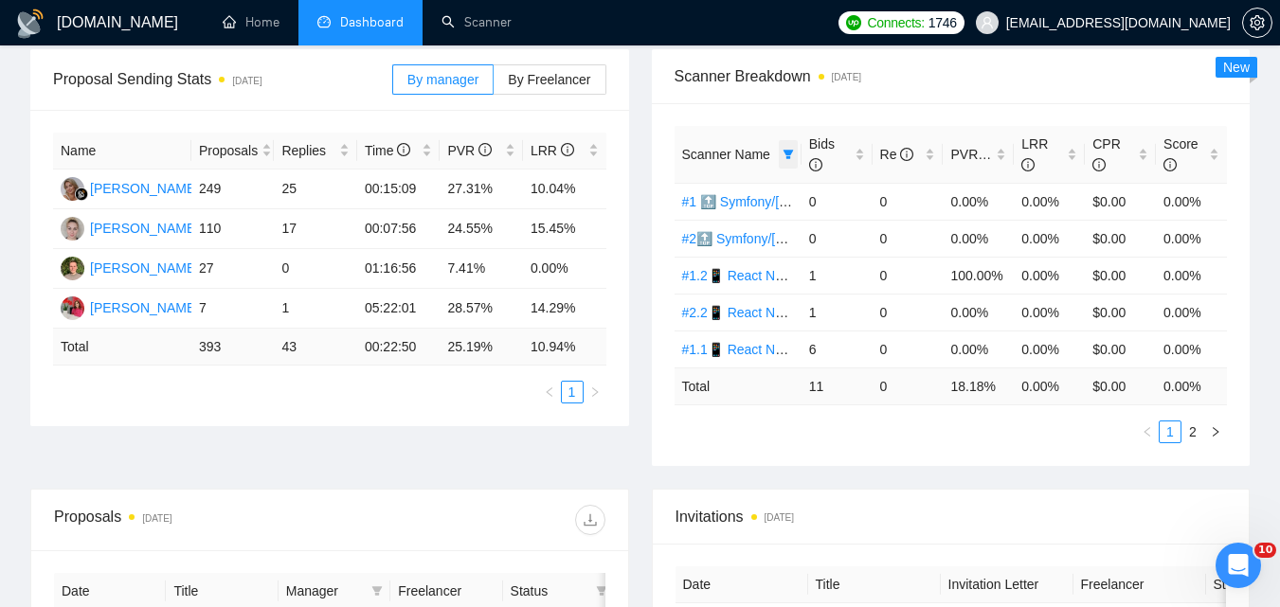
click at [785, 153] on icon "filter" at bounding box center [788, 154] width 11 height 11
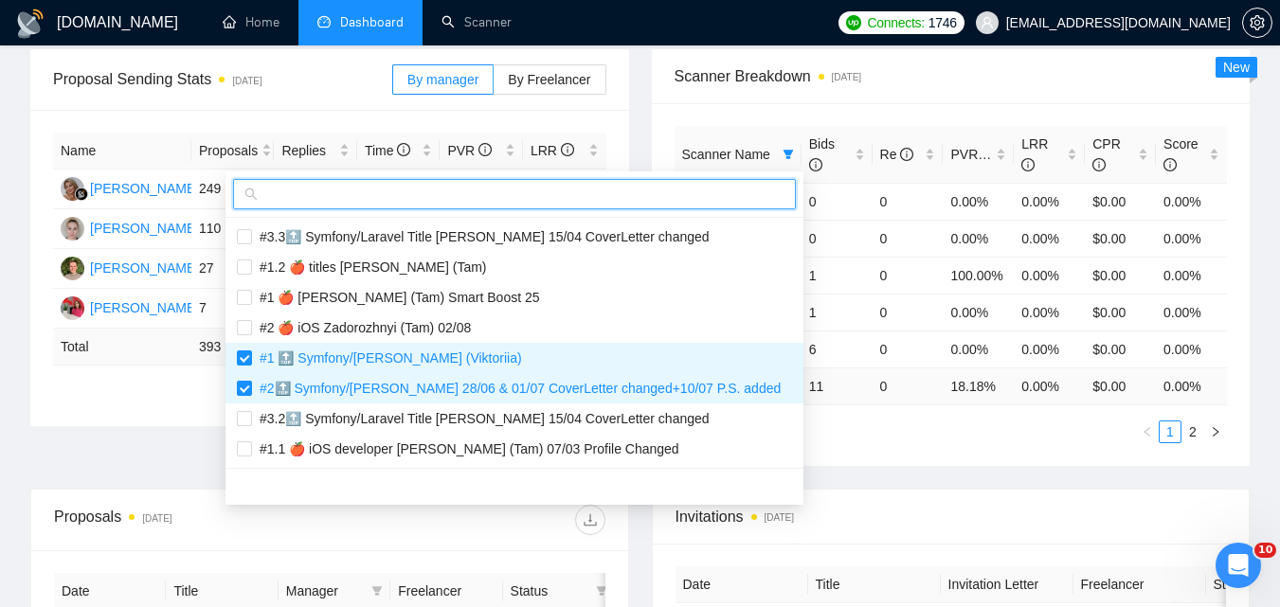
click at [636, 195] on input "text" at bounding box center [523, 194] width 523 height 21
paste input "#3.1📱 React Native Evhen / Another categories"
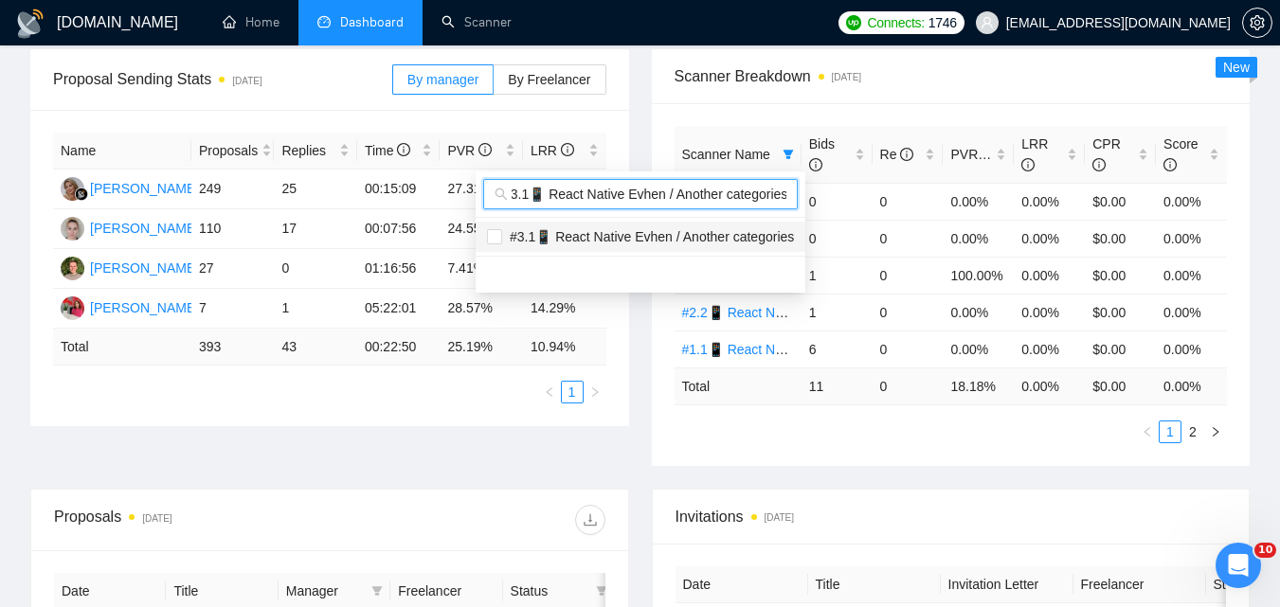
type input "#3.1📱 React Native Evhen / Another categories"
click at [658, 231] on span "#3.1📱 React Native Evhen / Another categories" at bounding box center [648, 236] width 292 height 15
checkbox input "true"
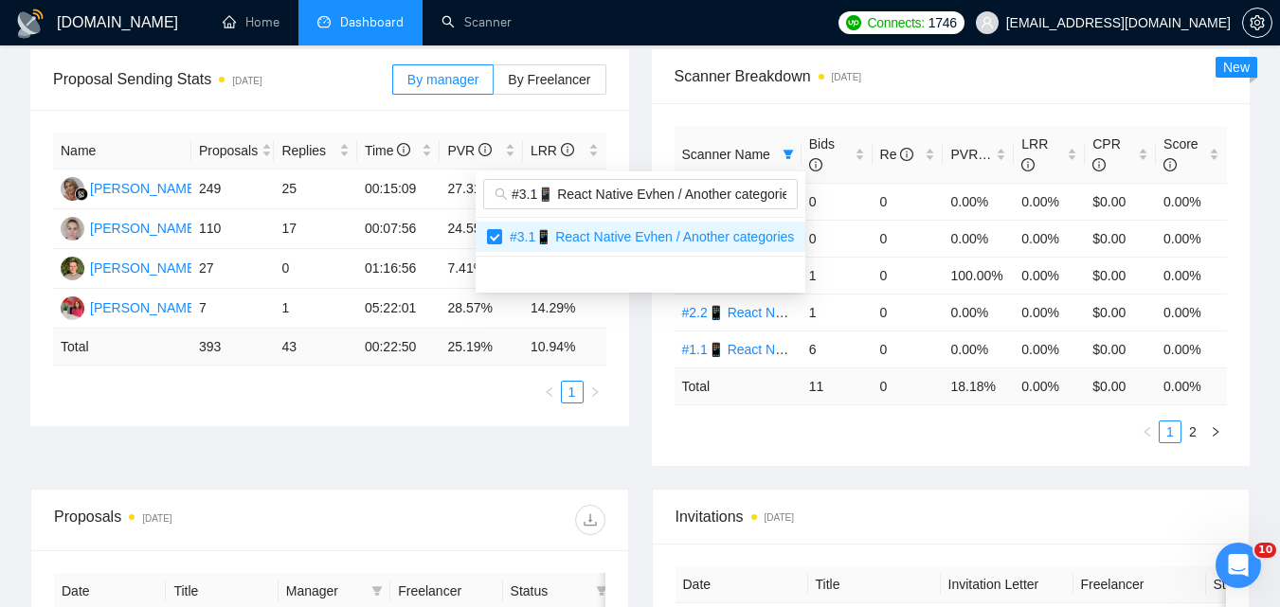
click at [801, 491] on div "Invitations [DATE]" at bounding box center [951, 517] width 551 height 54
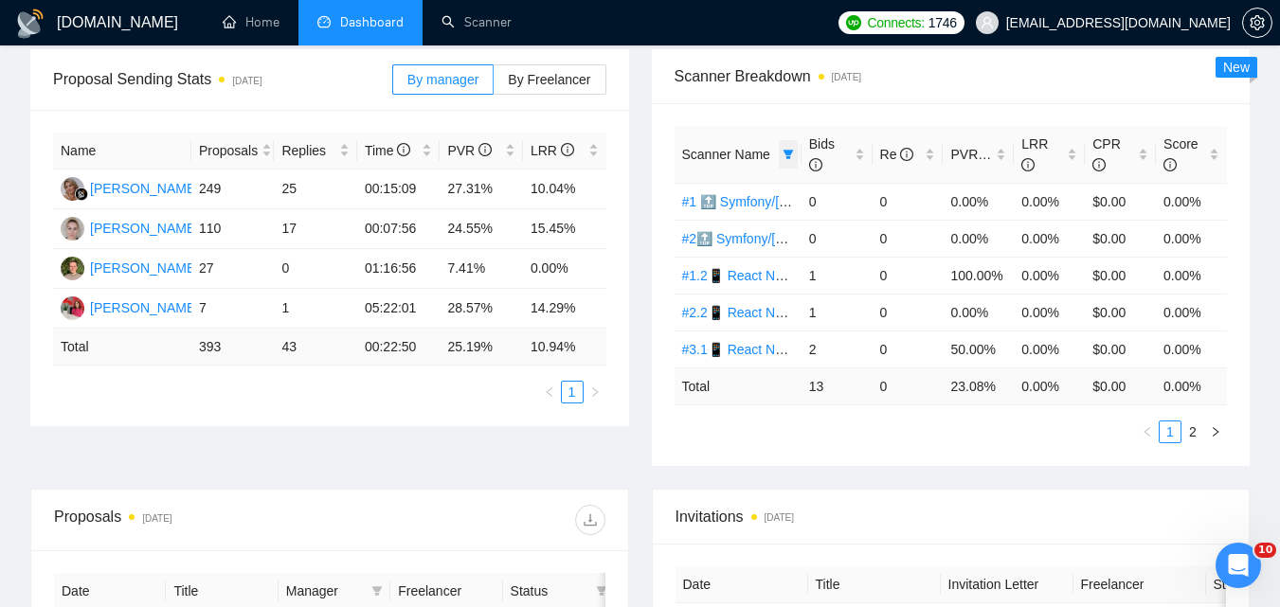
click at [787, 155] on icon "filter" at bounding box center [788, 154] width 11 height 11
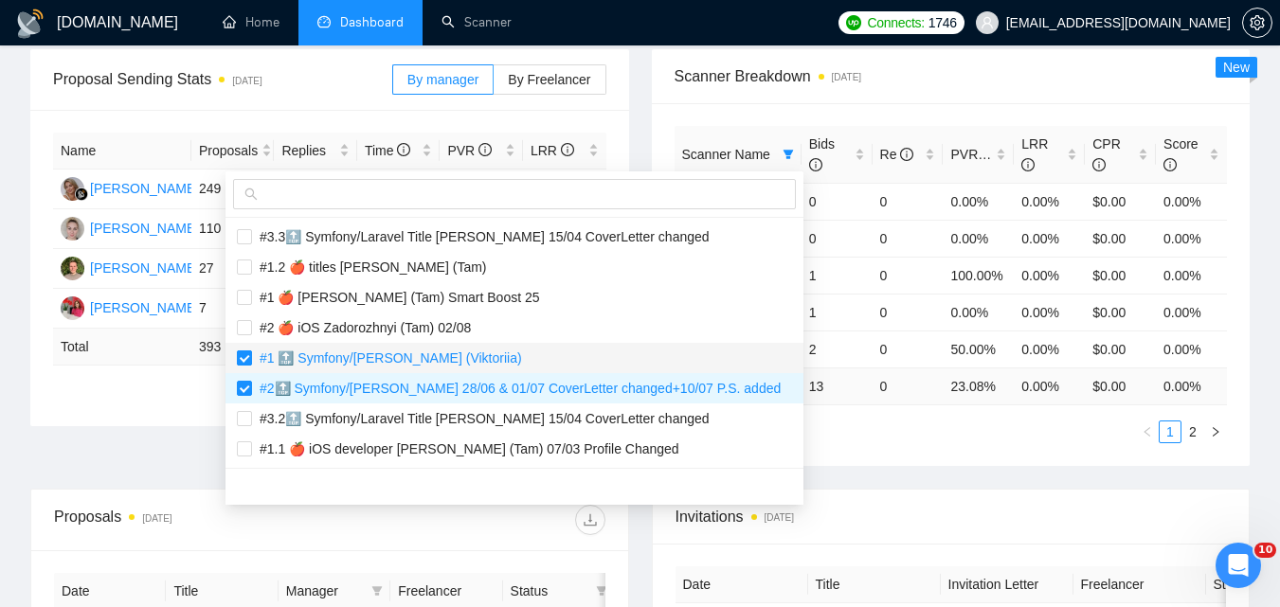
click at [248, 362] on input "checkbox" at bounding box center [244, 358] width 15 height 15
checkbox input "false"
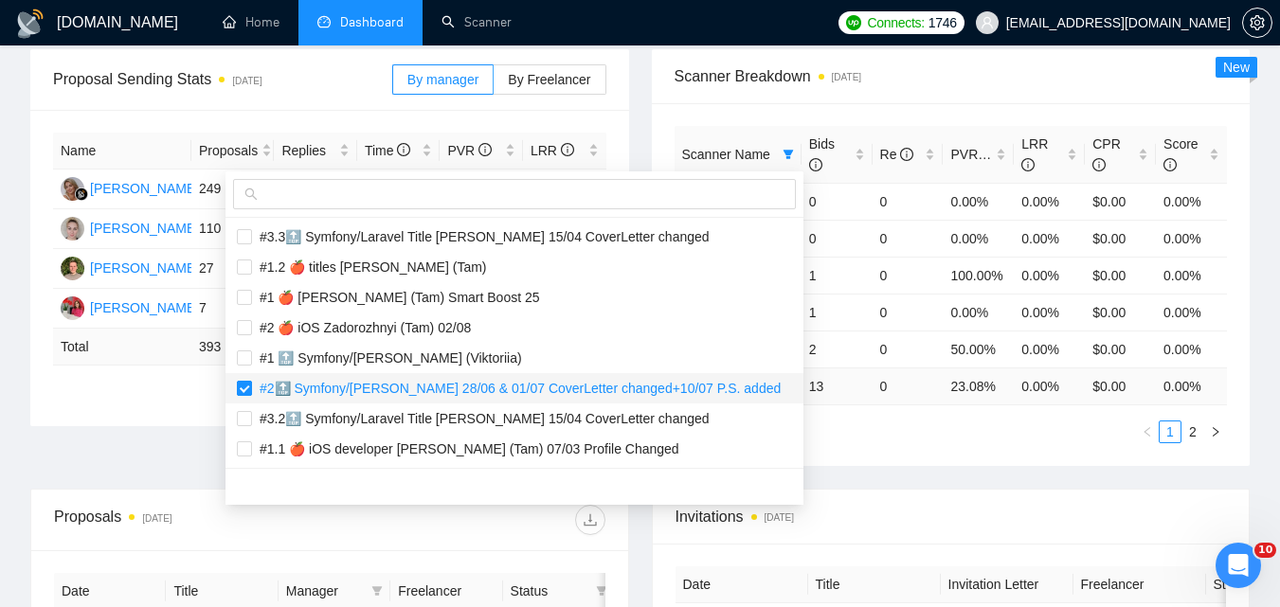
click at [248, 384] on input "checkbox" at bounding box center [244, 388] width 15 height 15
checkbox input "false"
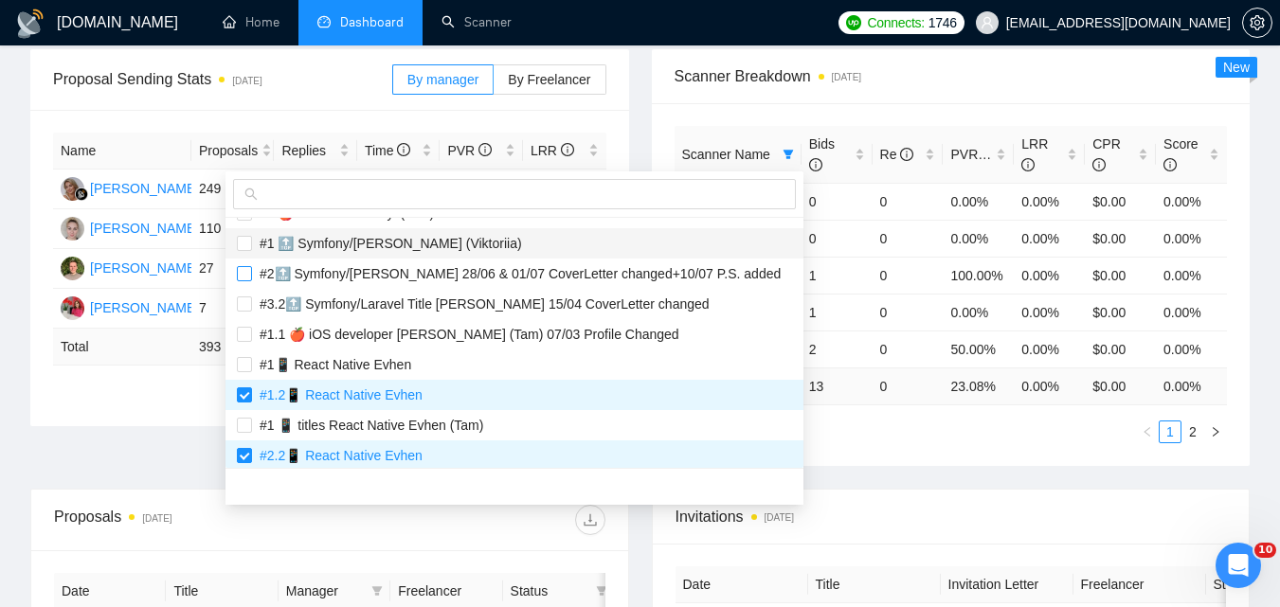
scroll to position [190, 0]
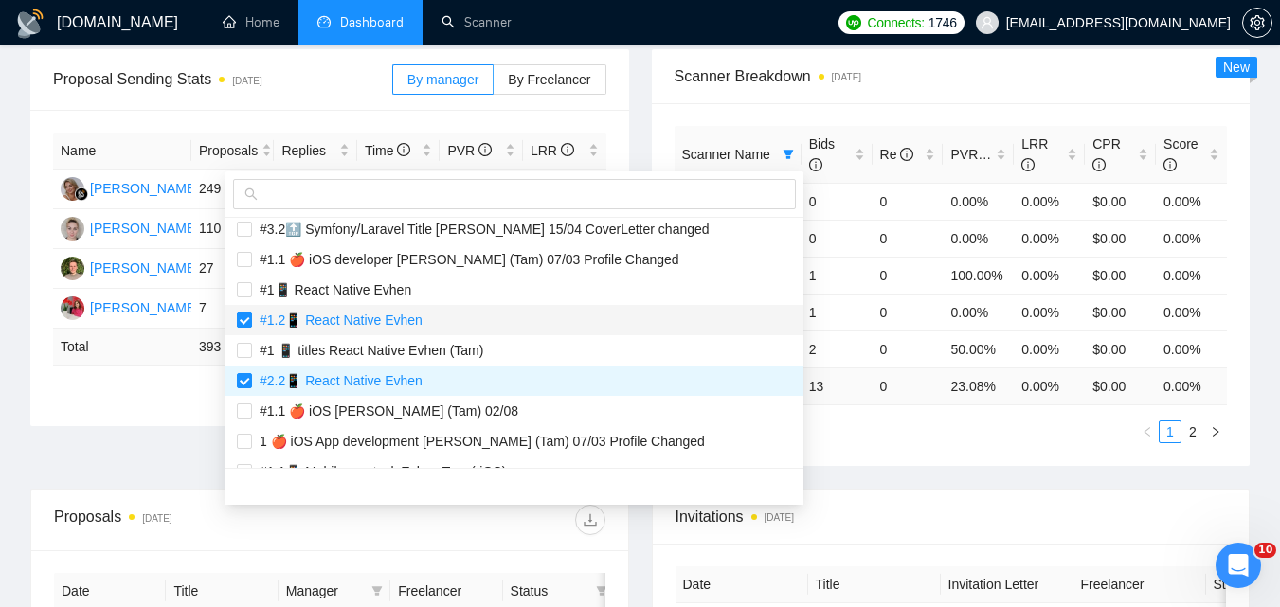
click at [247, 320] on input "checkbox" at bounding box center [244, 320] width 15 height 15
checkbox input "false"
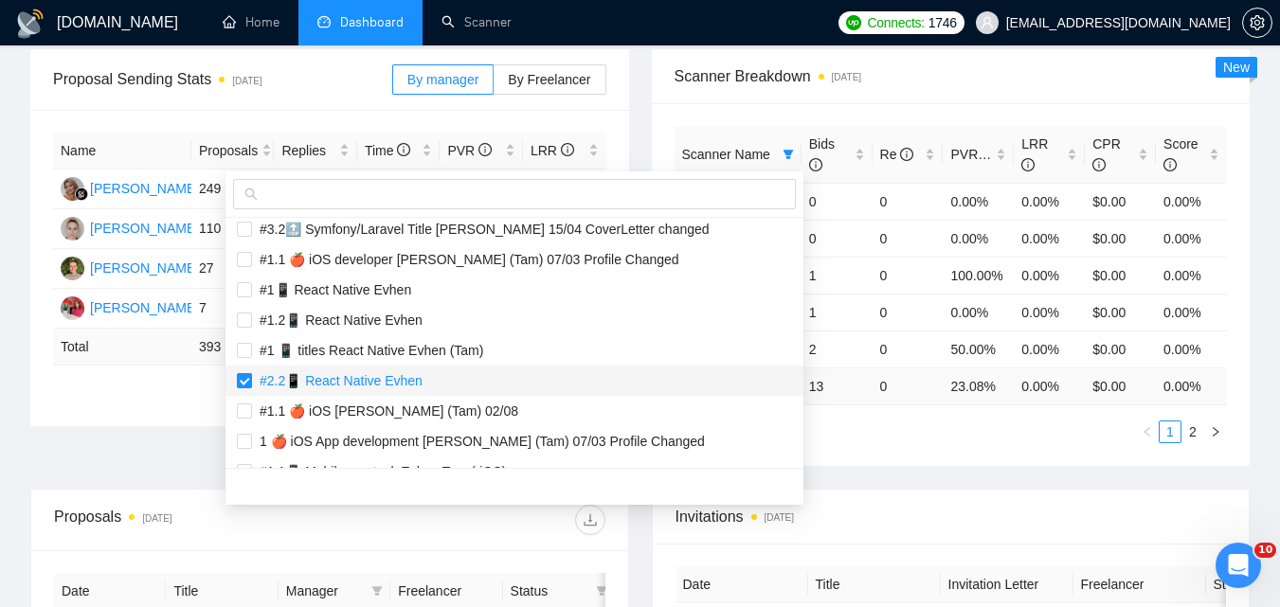
click at [248, 373] on input "checkbox" at bounding box center [244, 380] width 15 height 15
checkbox input "false"
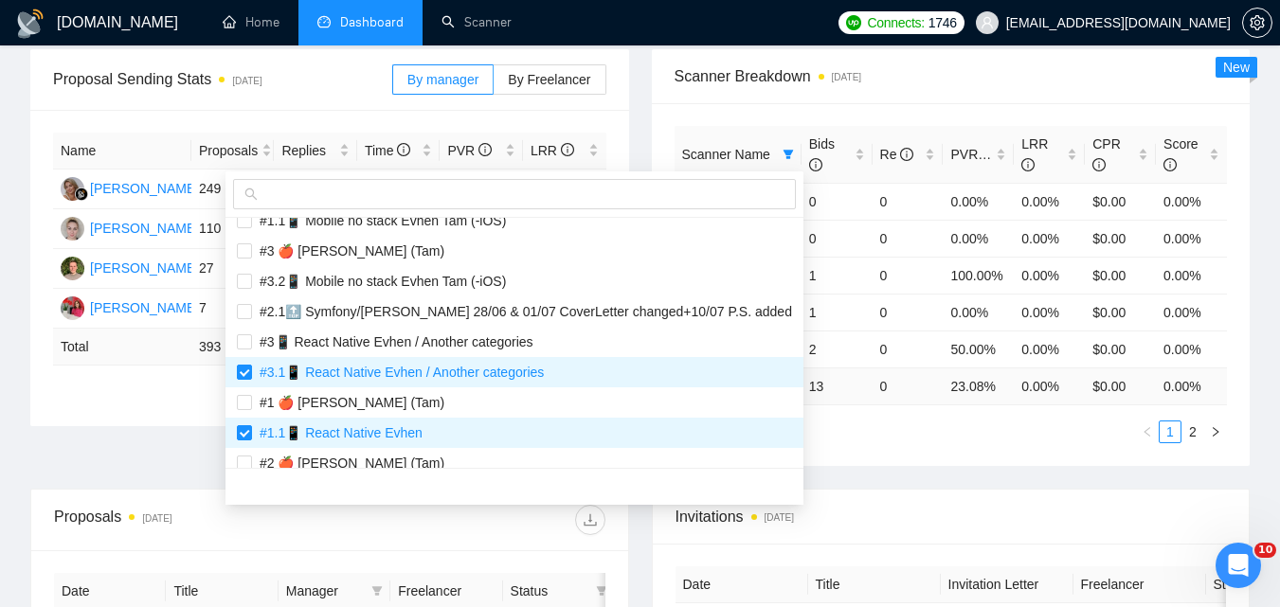
scroll to position [474, 0]
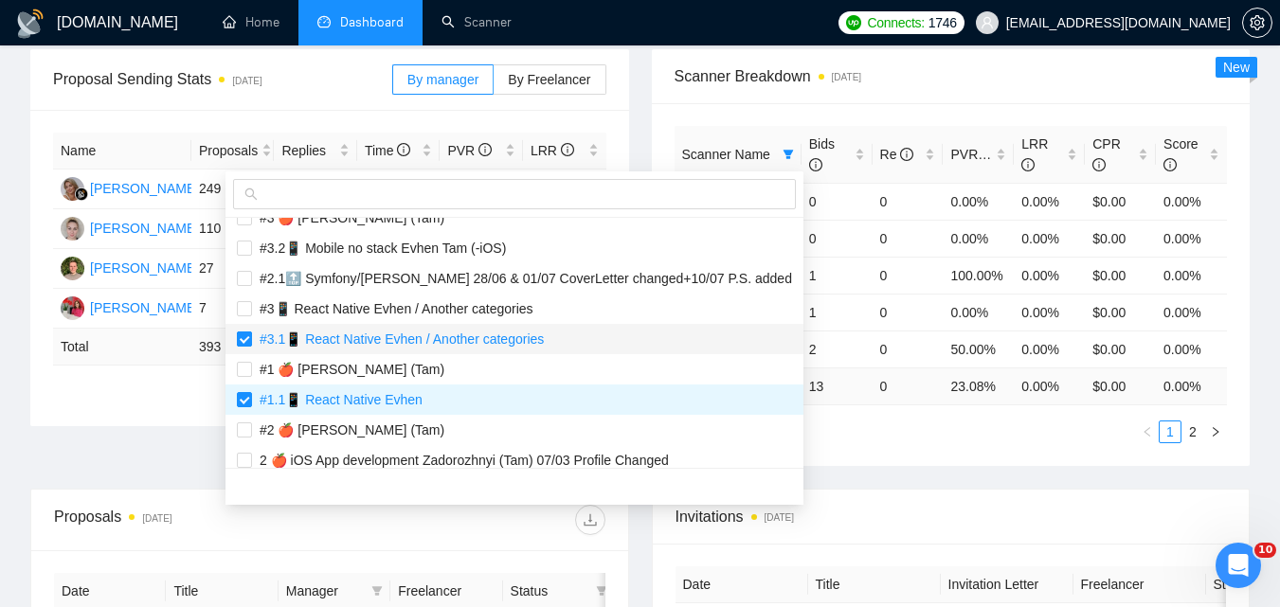
drag, startPoint x: 244, startPoint y: 336, endPoint x: 252, endPoint y: 347, distance: 12.9
click at [245, 336] on input "checkbox" at bounding box center [244, 339] width 15 height 15
checkbox input "false"
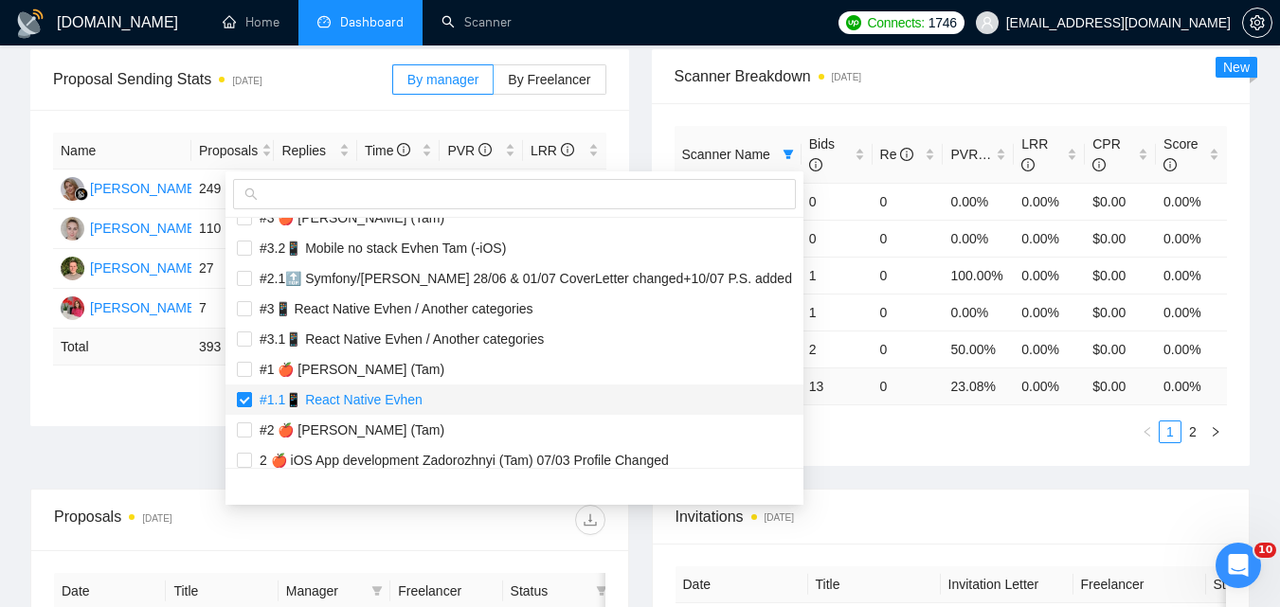
click at [251, 397] on input "checkbox" at bounding box center [244, 399] width 15 height 15
checkbox input "false"
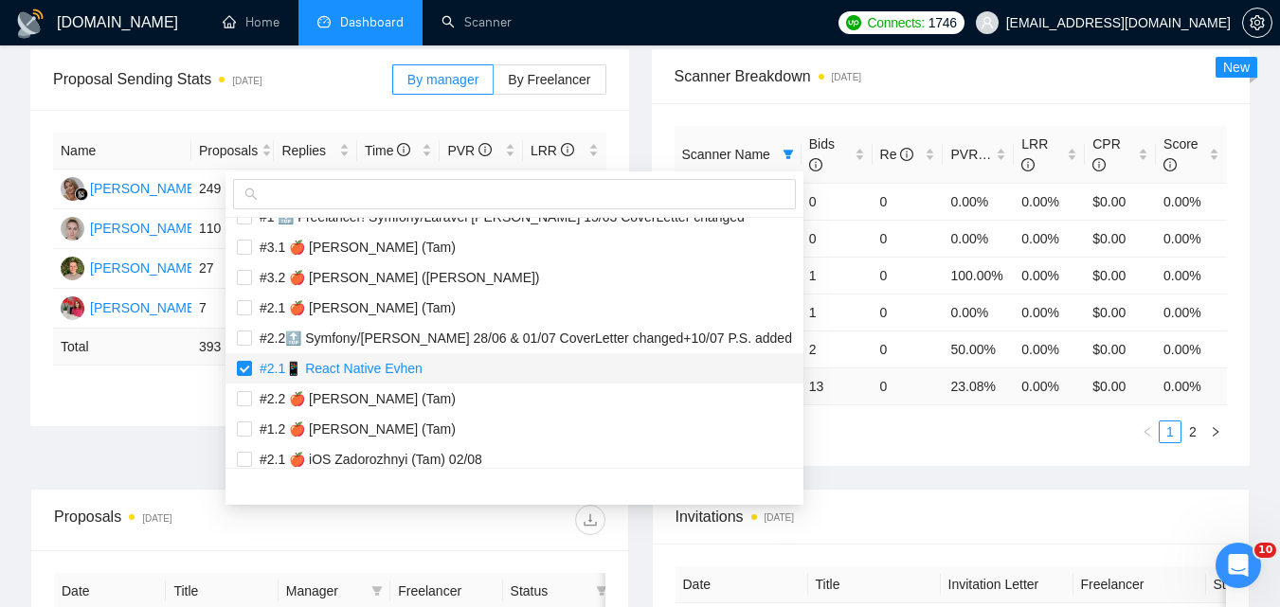
scroll to position [1137, 0]
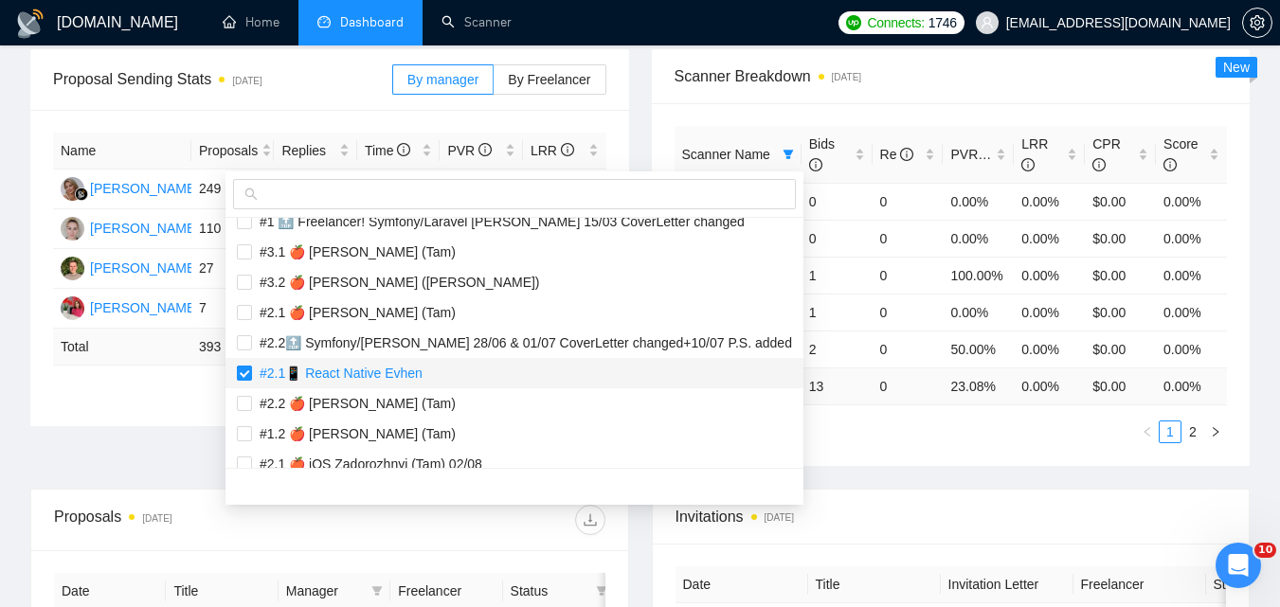
click at [243, 381] on label at bounding box center [244, 373] width 15 height 21
click at [243, 381] on input "checkbox" at bounding box center [244, 373] width 15 height 15
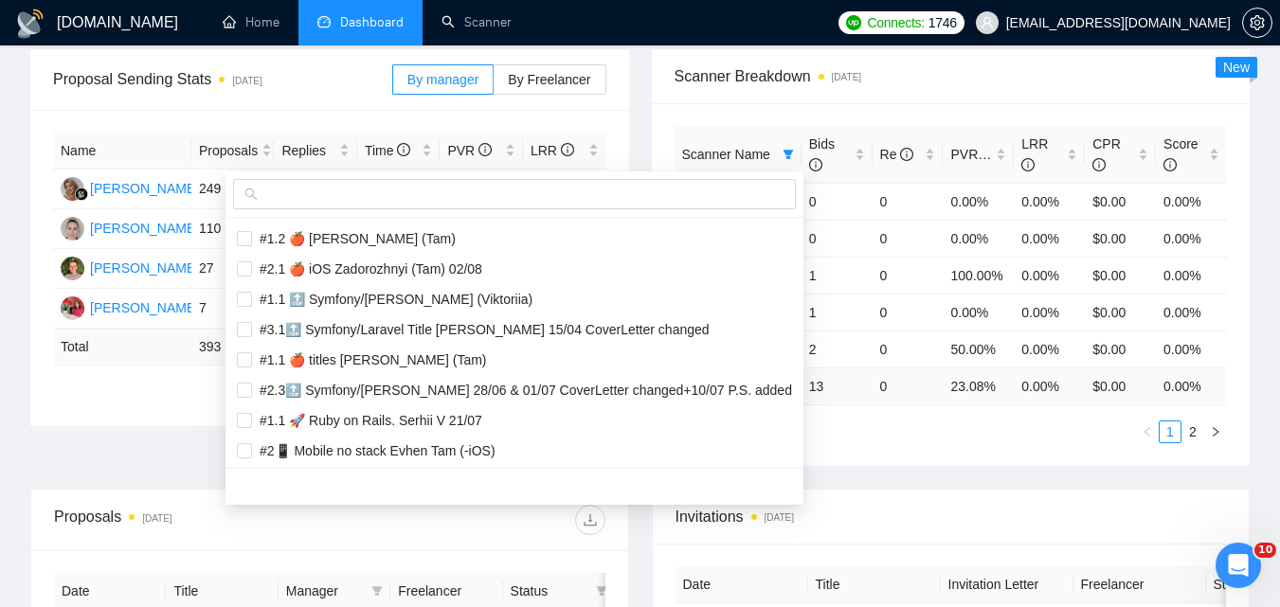
scroll to position [1232, 0]
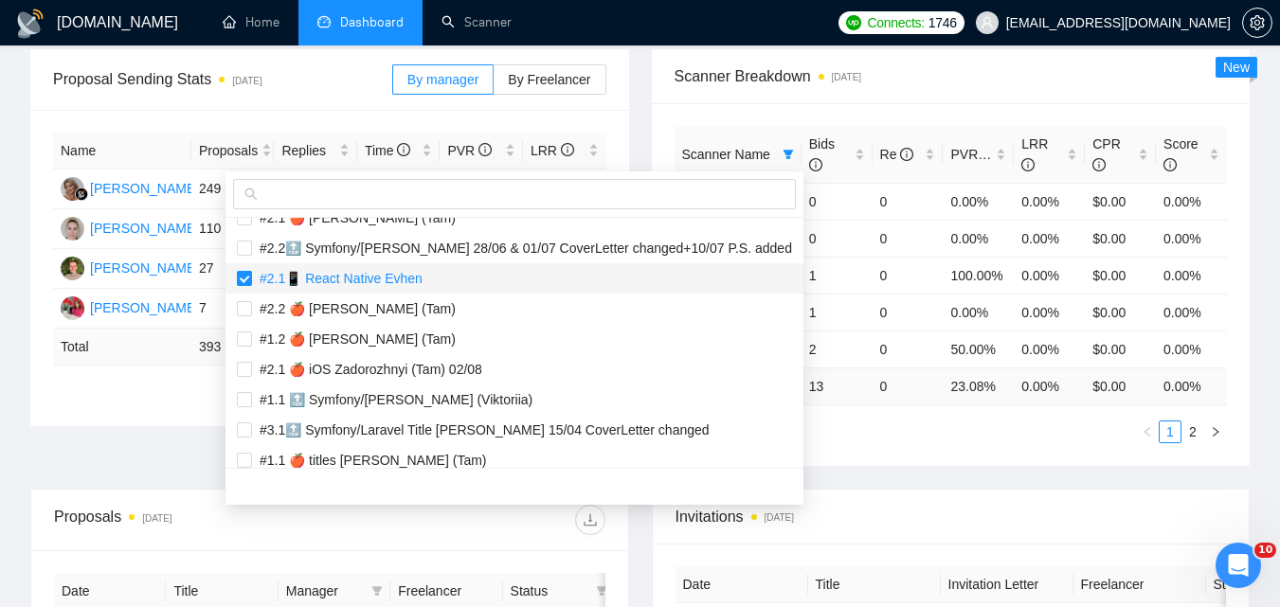
click at [243, 275] on input "checkbox" at bounding box center [244, 278] width 15 height 15
checkbox input "false"
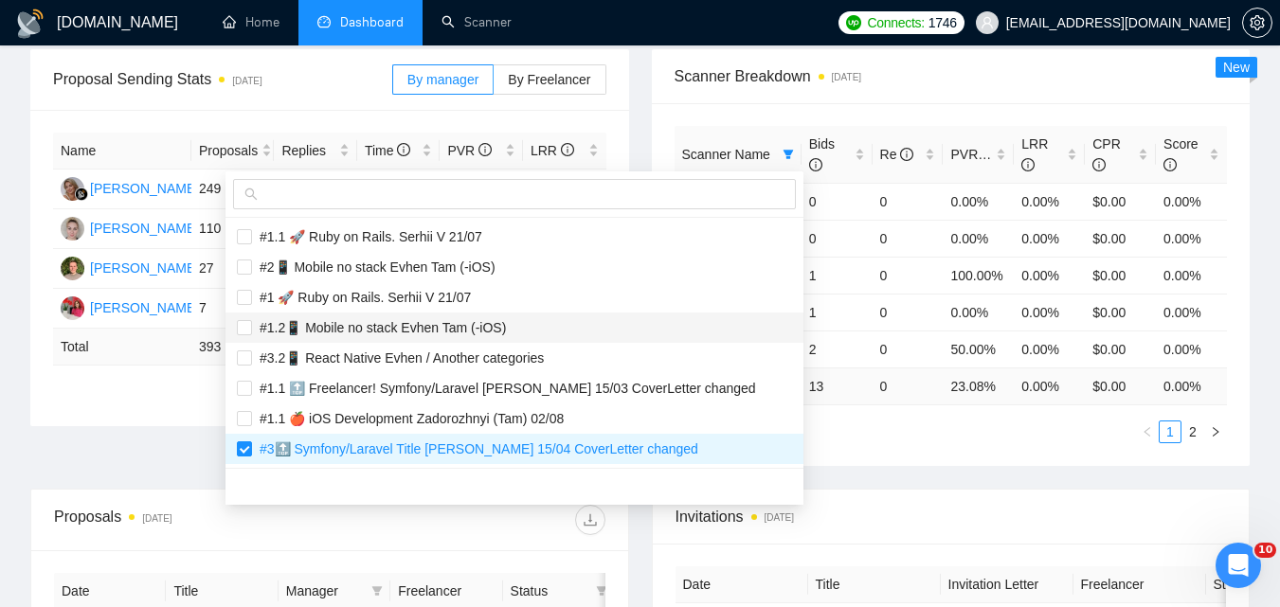
scroll to position [1611, 0]
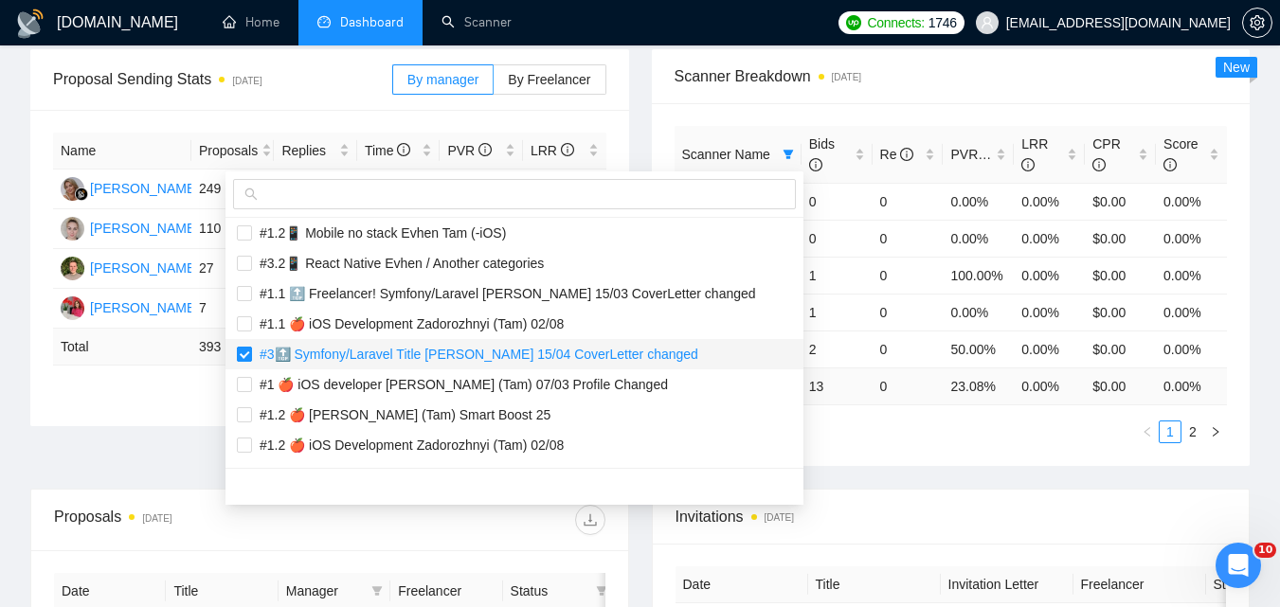
click at [244, 355] on input "checkbox" at bounding box center [244, 354] width 15 height 15
checkbox input "false"
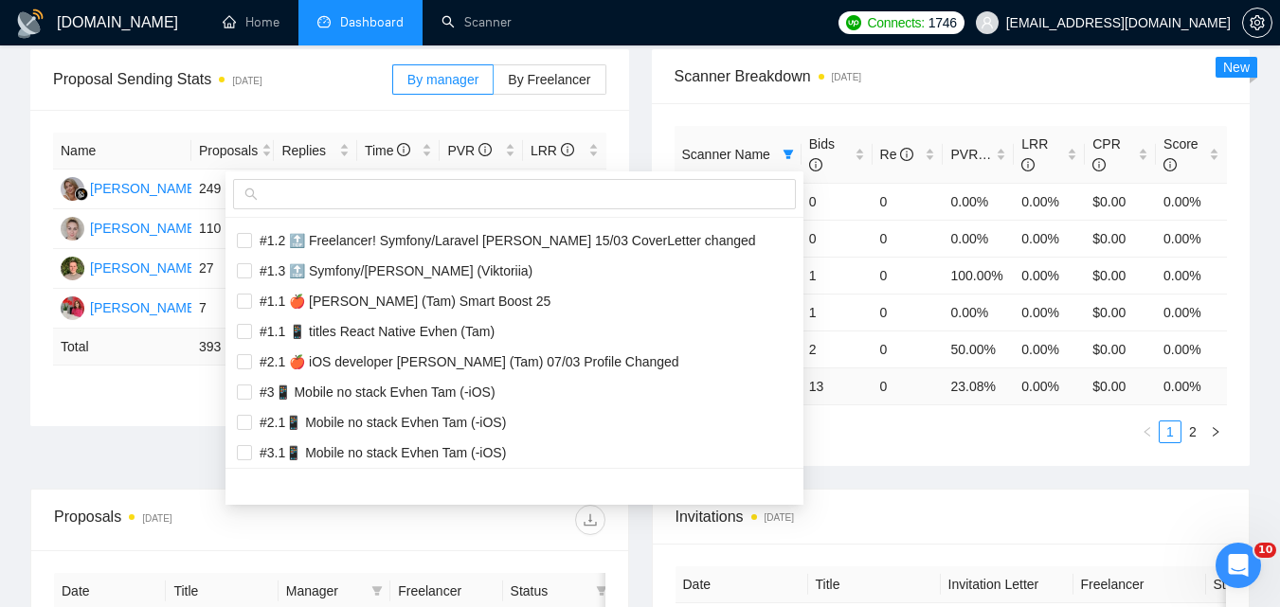
scroll to position [2001, 0]
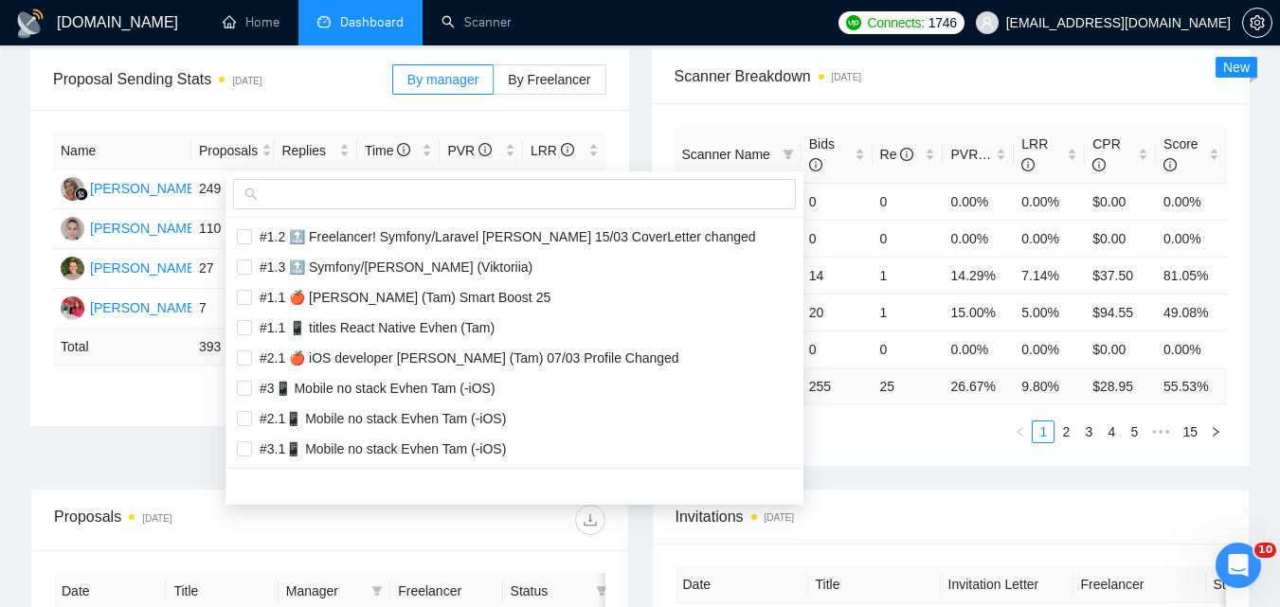
click at [958, 435] on ul "1 2 3 4 5 ••• 15" at bounding box center [951, 432] width 553 height 23
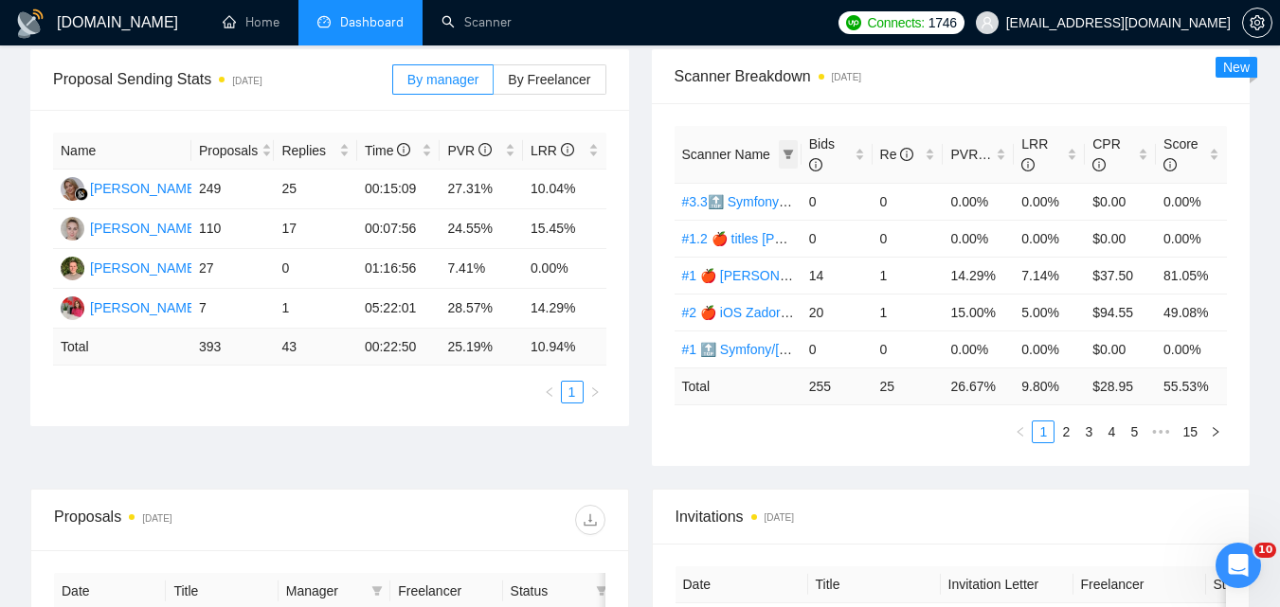
click at [789, 146] on span at bounding box center [788, 154] width 19 height 28
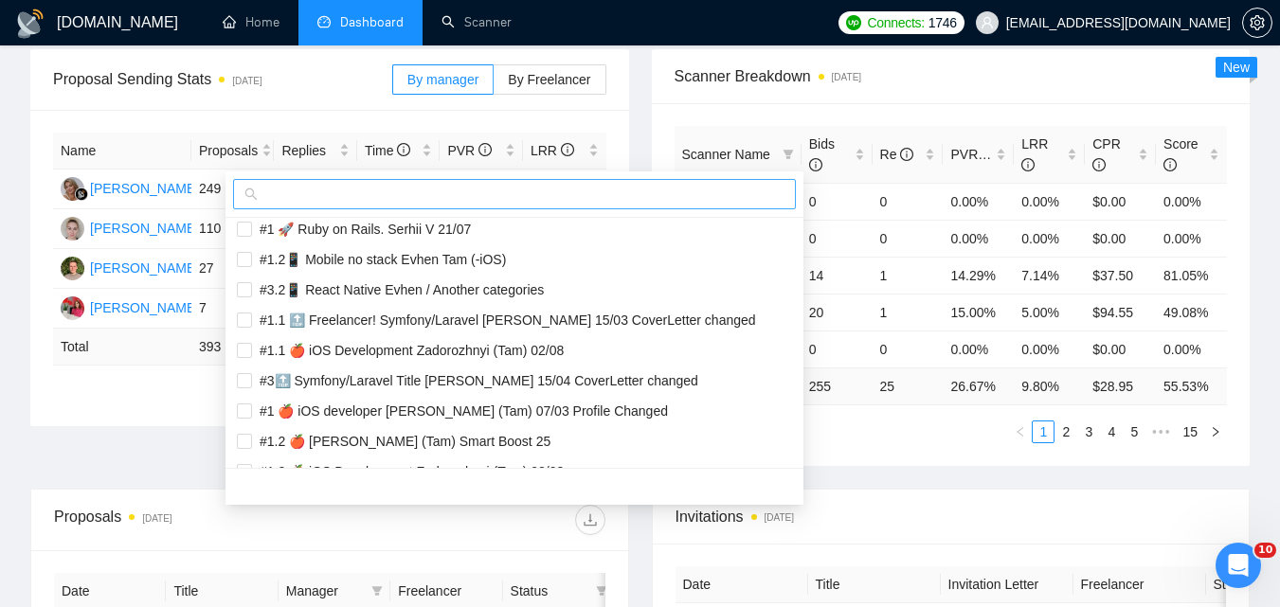
click at [557, 183] on span at bounding box center [514, 194] width 563 height 30
paste input "#3.2📱 React Native Evhen / Another categories"
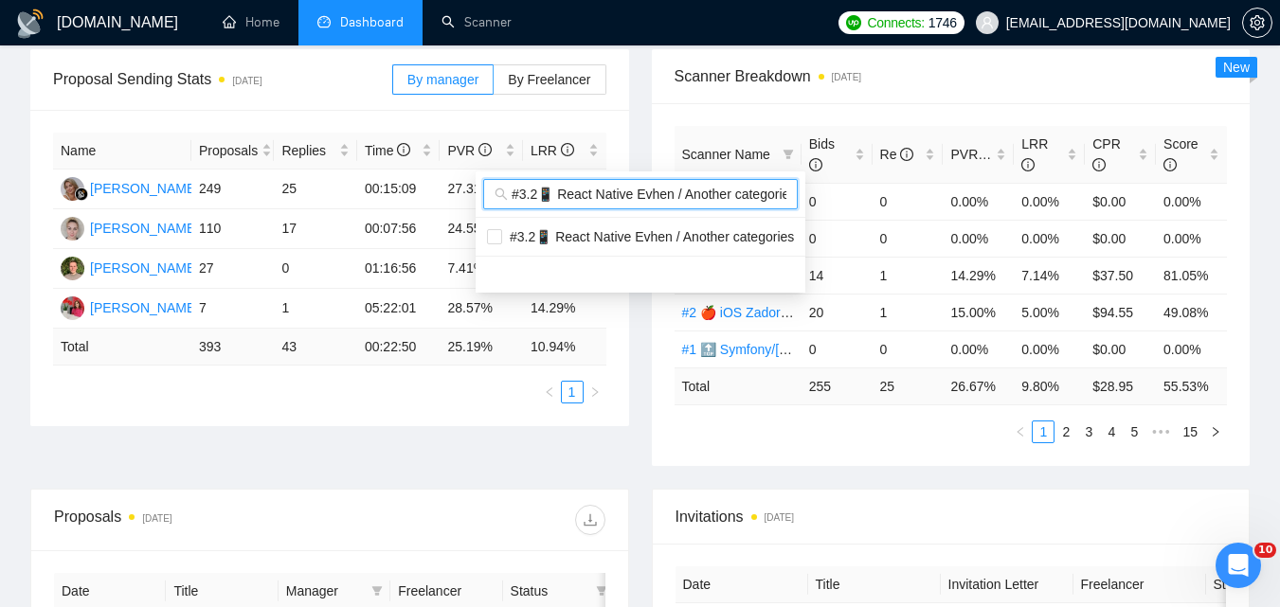
scroll to position [0, 0]
type input "#3.2📱 React Native Evhen / Another categories"
click at [623, 232] on span "#3.2📱 React Native Evhen / Another categories" at bounding box center [648, 236] width 292 height 15
checkbox input "true"
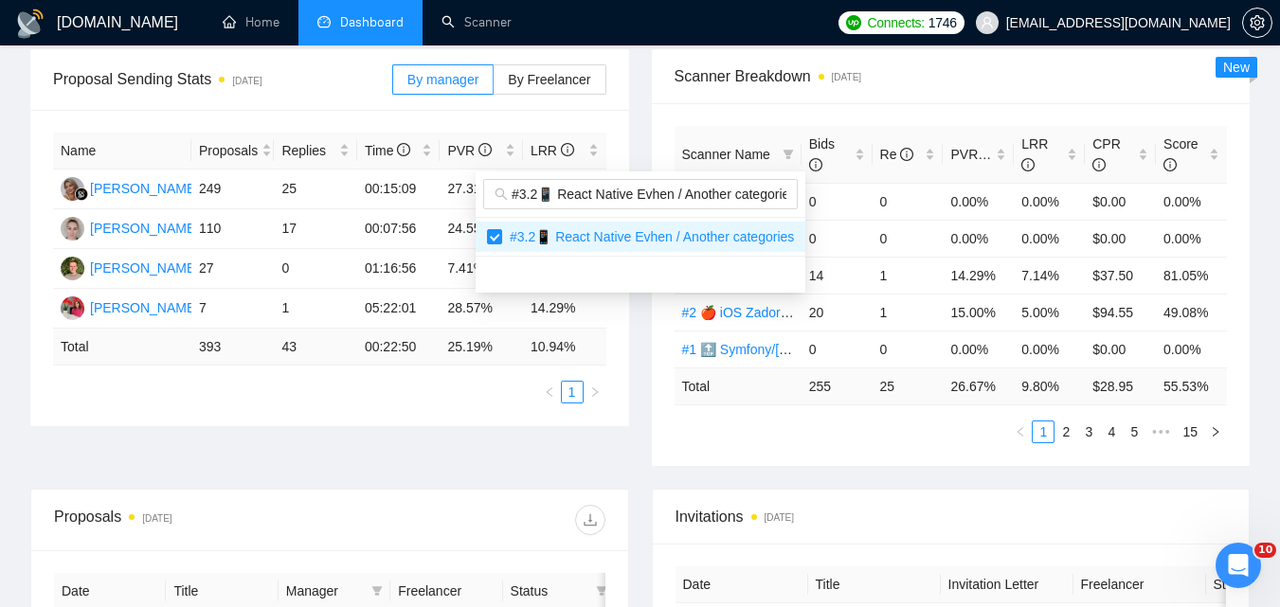
click at [798, 323] on body "[DOMAIN_NAME] Home Dashboard Scanner Connects: 1746 [EMAIL_ADDRESS][DOMAIN_NAME…" at bounding box center [640, 19] width 1280 height 607
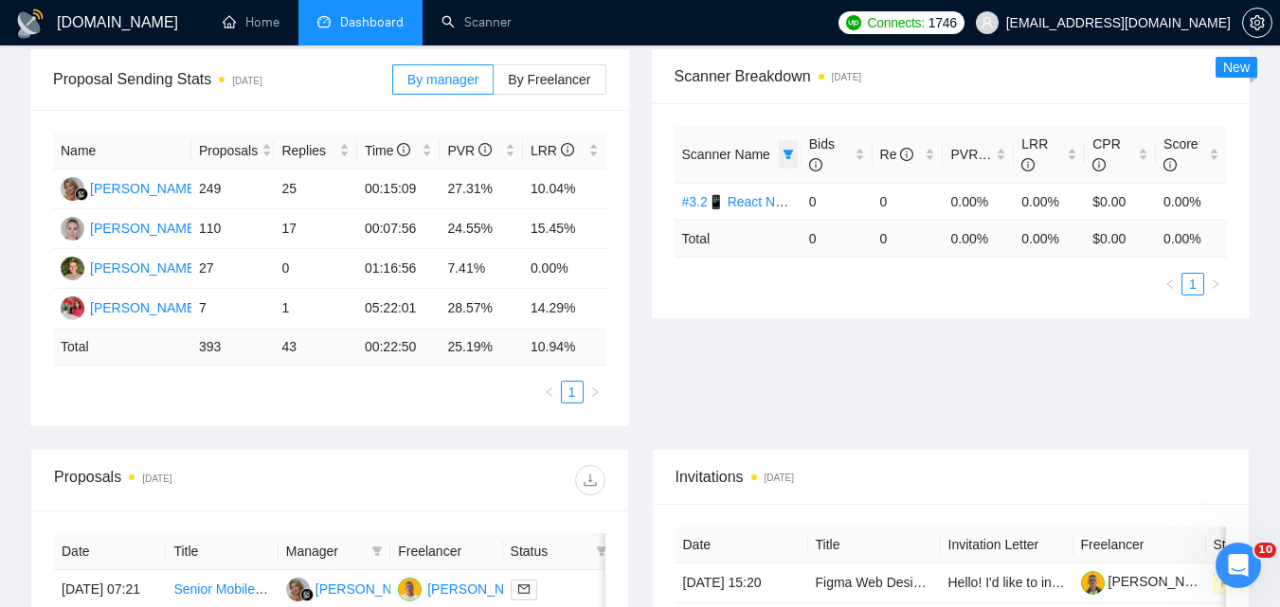
click at [787, 153] on icon "filter" at bounding box center [788, 154] width 10 height 9
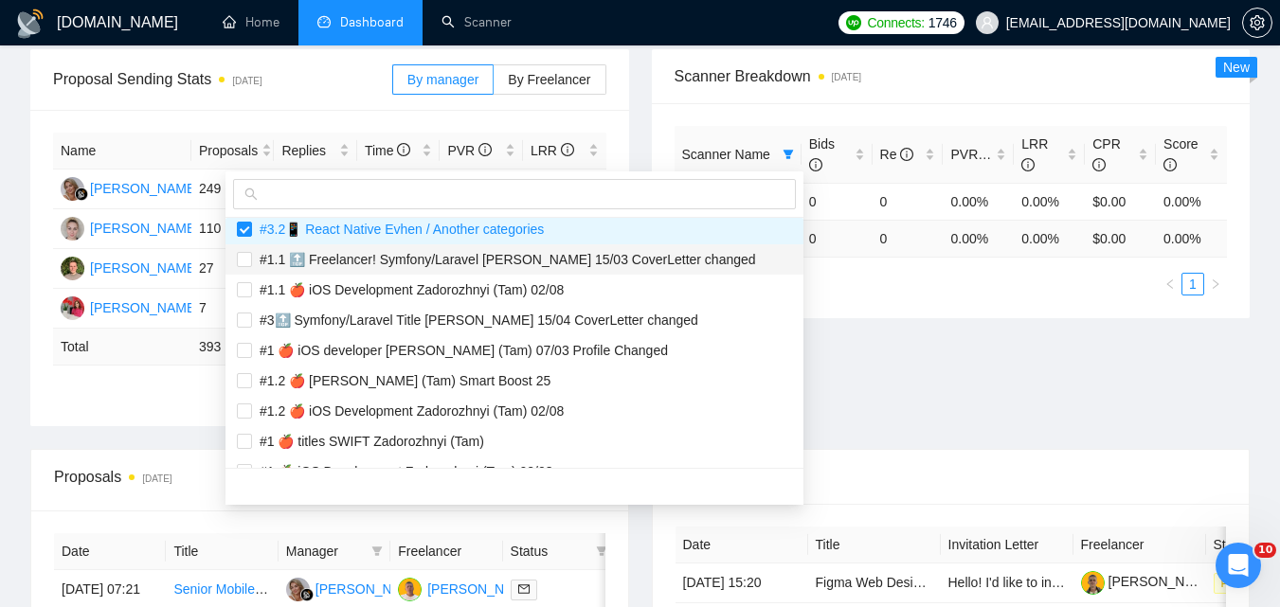
scroll to position [1611, 0]
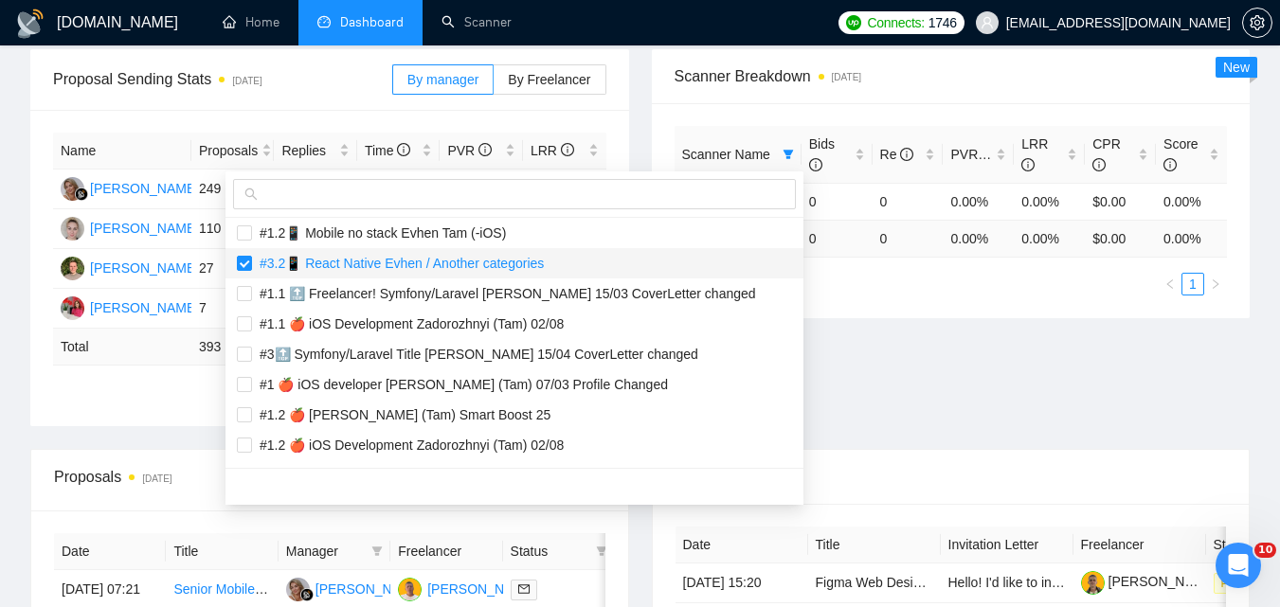
click at [371, 261] on span "#3.2📱 React Native Evhen / Another categories" at bounding box center [398, 263] width 292 height 15
checkbox input "false"
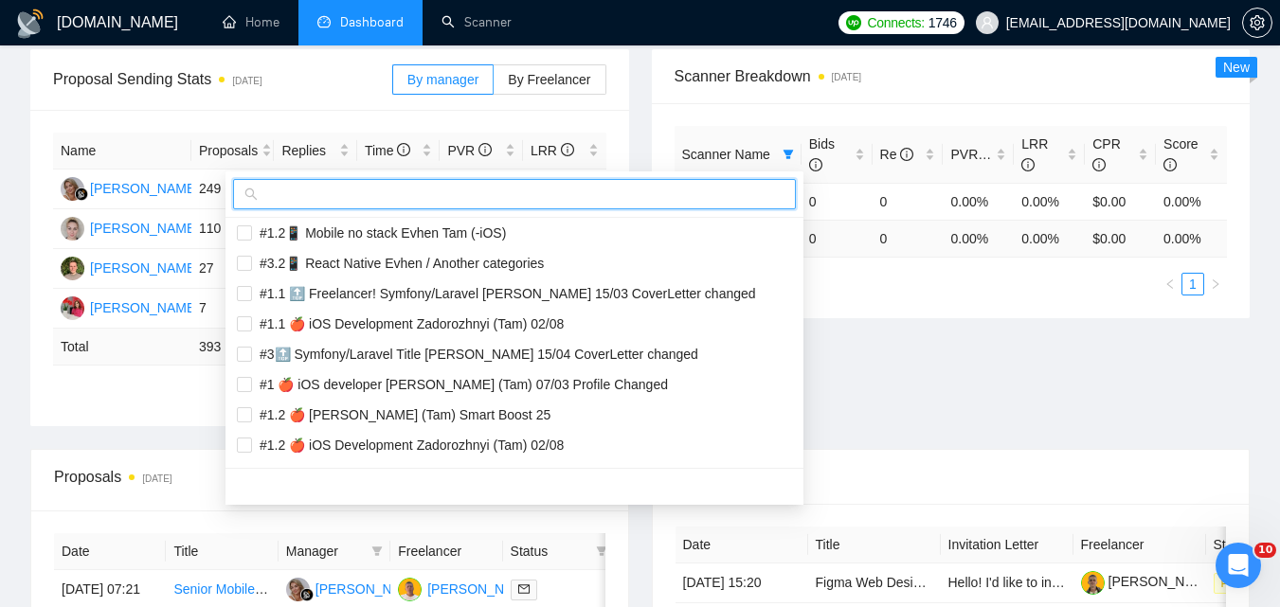
click at [430, 185] on input "text" at bounding box center [523, 194] width 523 height 21
paste input "#1 📱 titles React Native Evhen (Tam)"
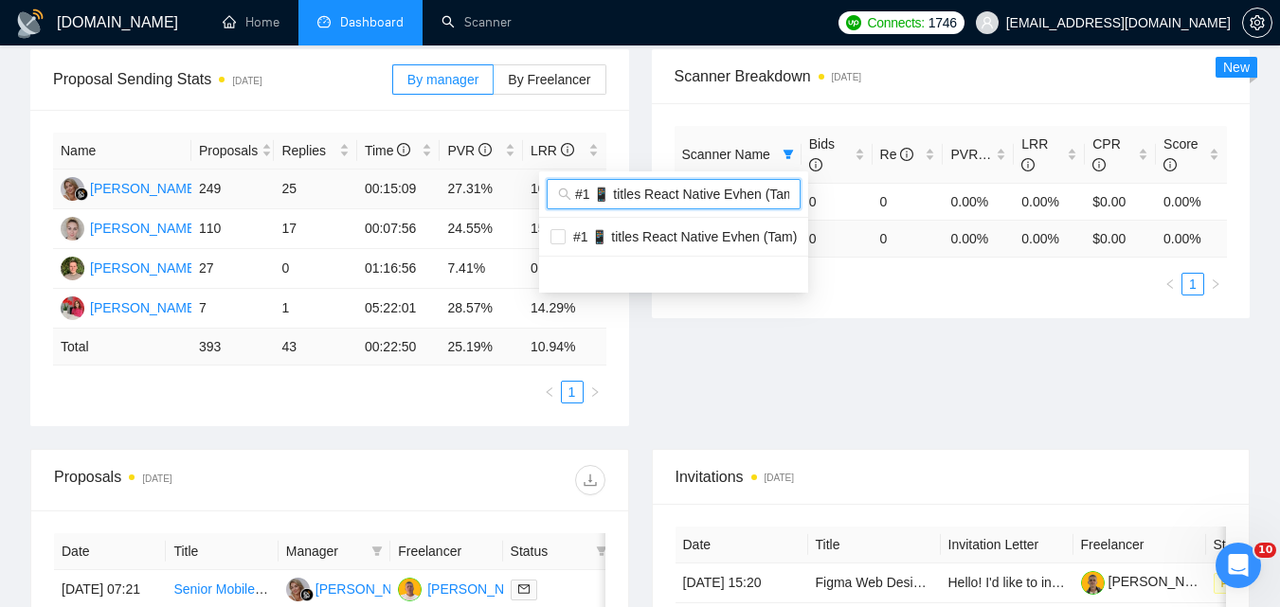
scroll to position [0, 0]
type input "#1 📱 titles React Native Evhen (Tam)"
drag, startPoint x: 739, startPoint y: 238, endPoint x: 755, endPoint y: 265, distance: 31.9
click at [739, 237] on span "#1 📱 titles React Native Evhen (Tam)" at bounding box center [681, 236] width 231 height 15
checkbox input "true"
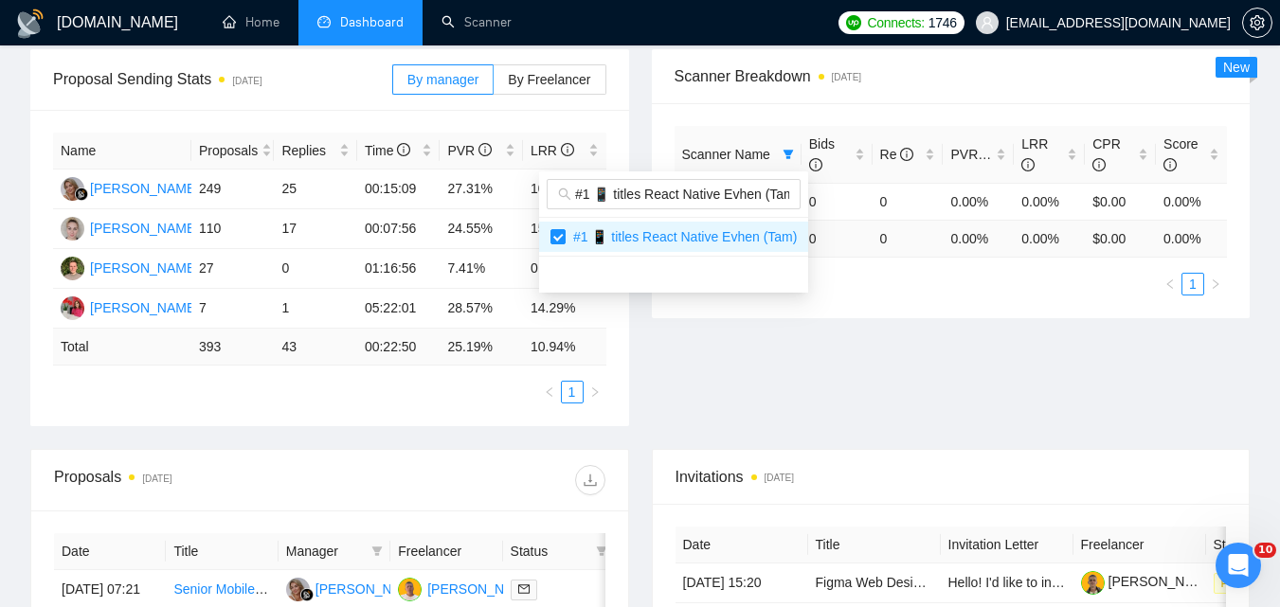
click at [855, 365] on div "Proposal Sending Stats [DATE] By manager By Freelancer Name Proposals Replies T…" at bounding box center [640, 249] width 1242 height 400
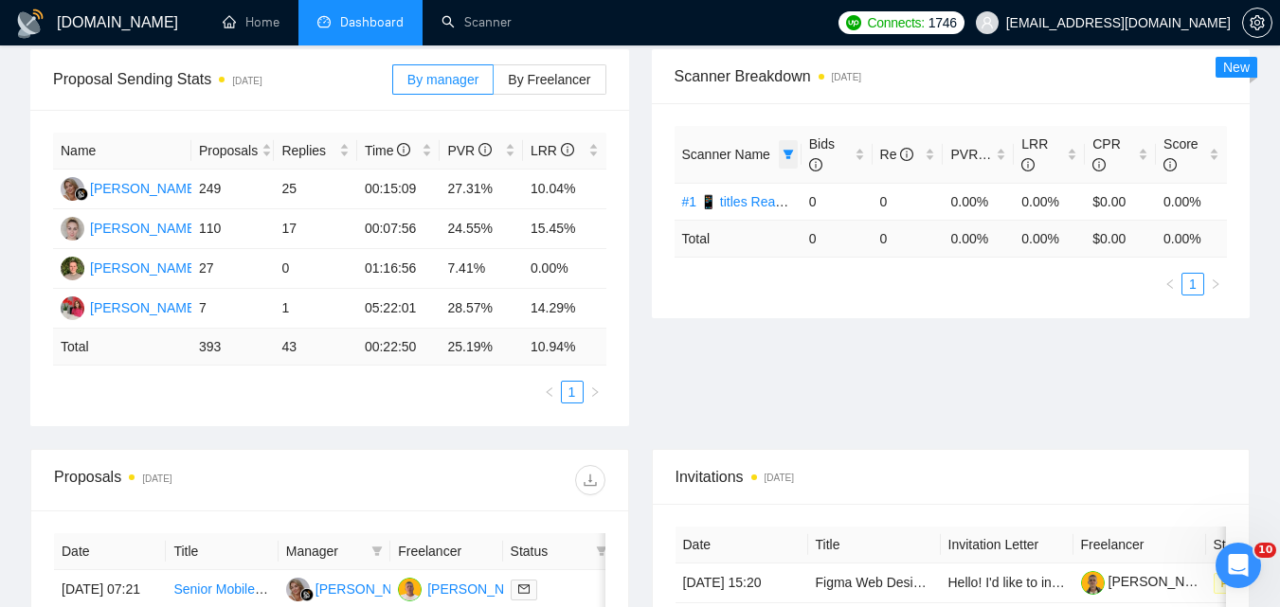
click at [793, 145] on span at bounding box center [788, 154] width 19 height 28
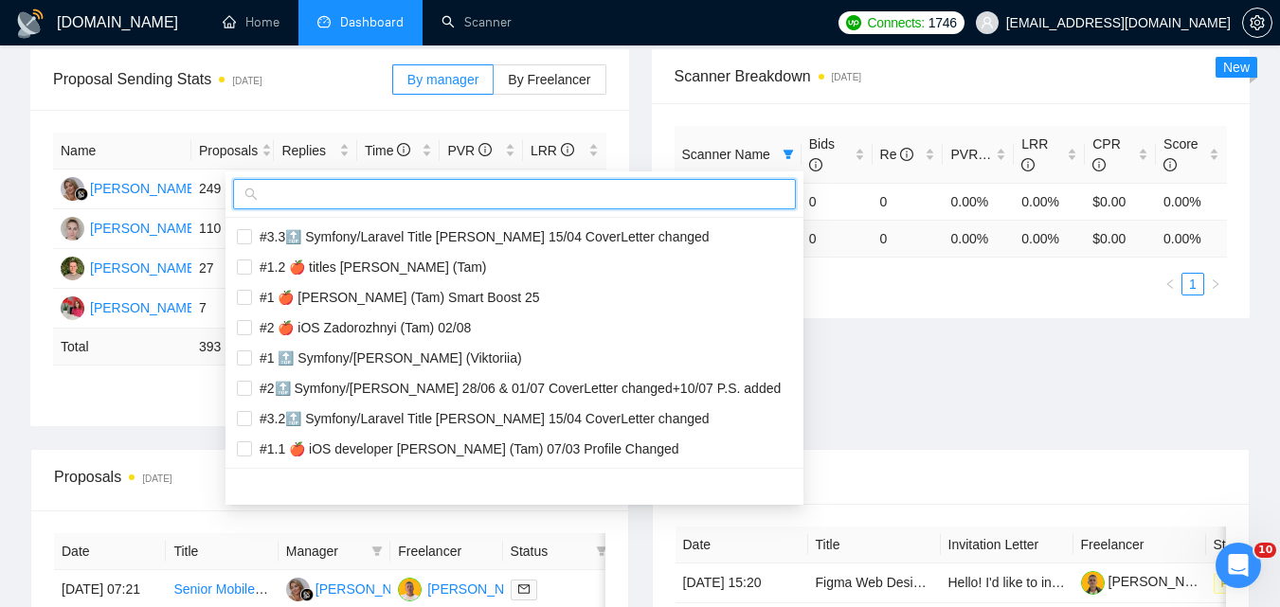
click at [560, 189] on input "text" at bounding box center [523, 194] width 523 height 21
paste input "#1 📱 titles React Native Evhen (Tam)"
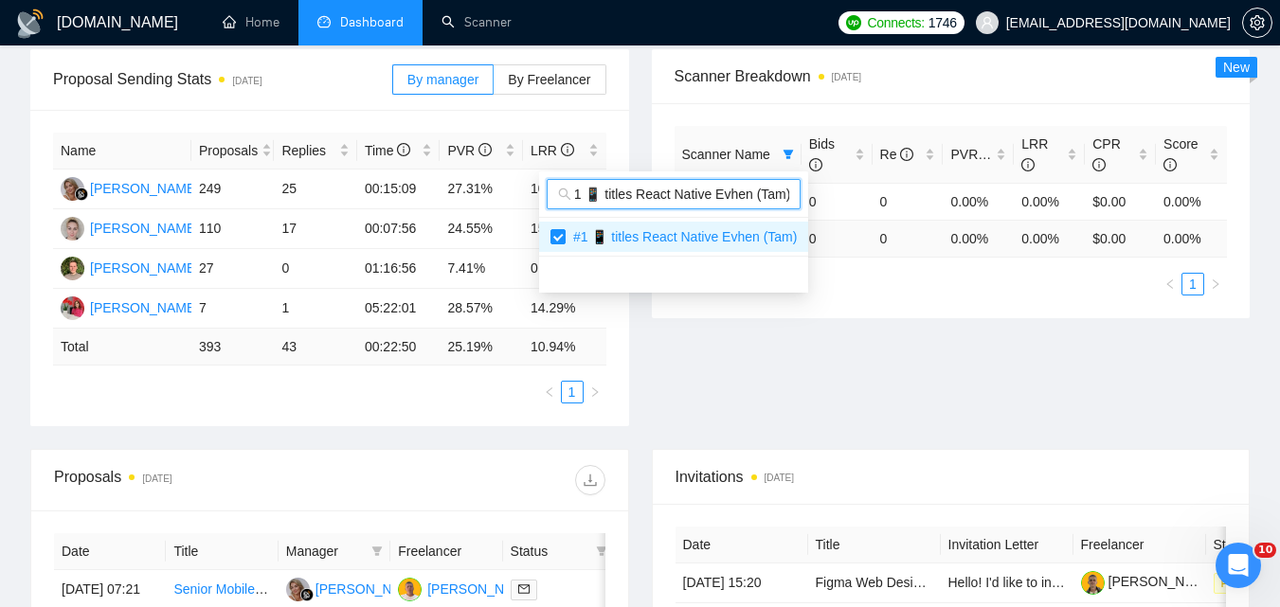
type input "#1 📱 titles React Native Evhen (Tam)"
click at [776, 323] on body "[DOMAIN_NAME] Home Dashboard Scanner Connects: 1746 [EMAIL_ADDRESS][DOMAIN_NAME…" at bounding box center [640, 19] width 1280 height 607
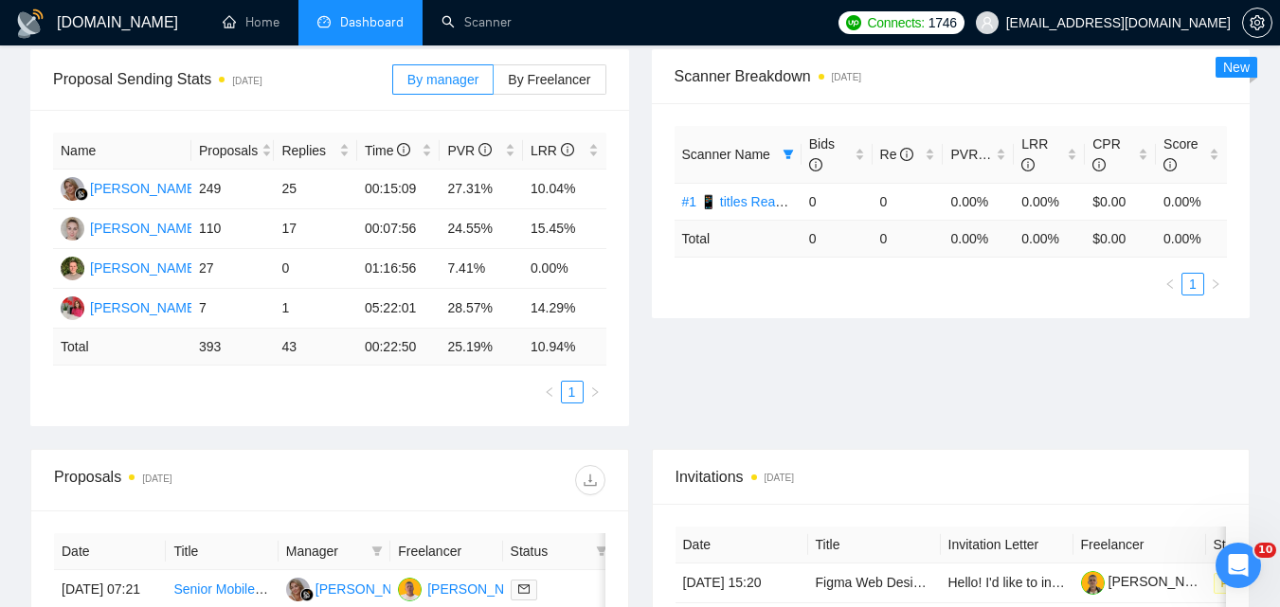
scroll to position [0, 0]
click at [786, 154] on icon "filter" at bounding box center [788, 154] width 10 height 9
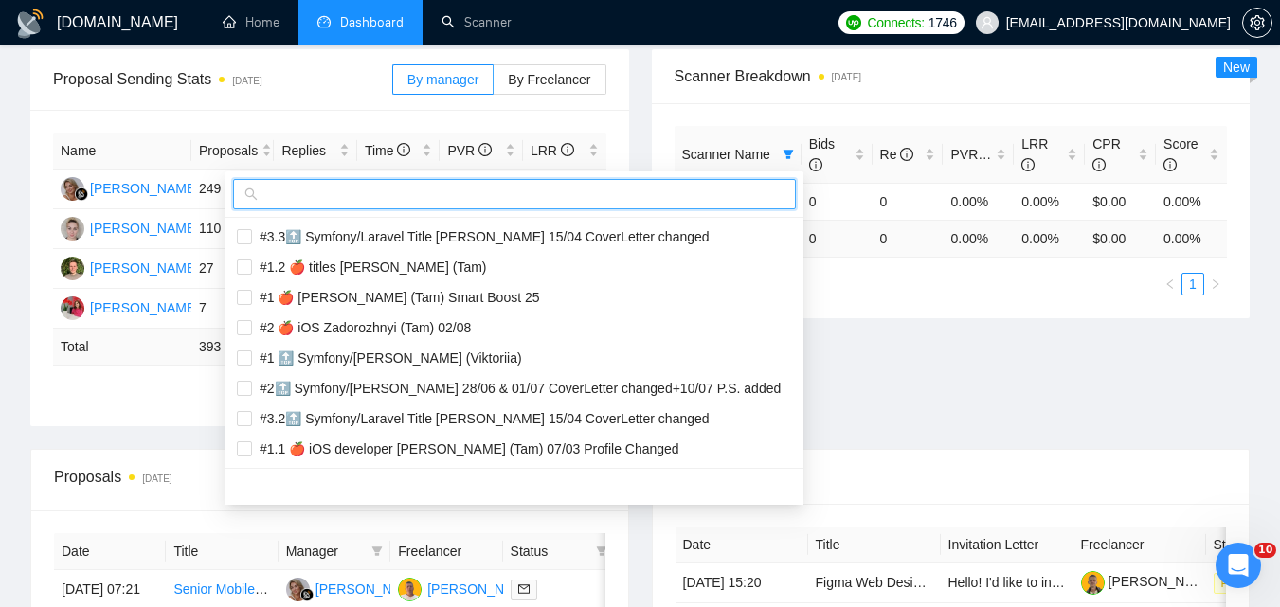
click at [630, 195] on input "text" at bounding box center [523, 194] width 523 height 21
paste input "#1.1 📱 titles React Native Evhen (Tam)"
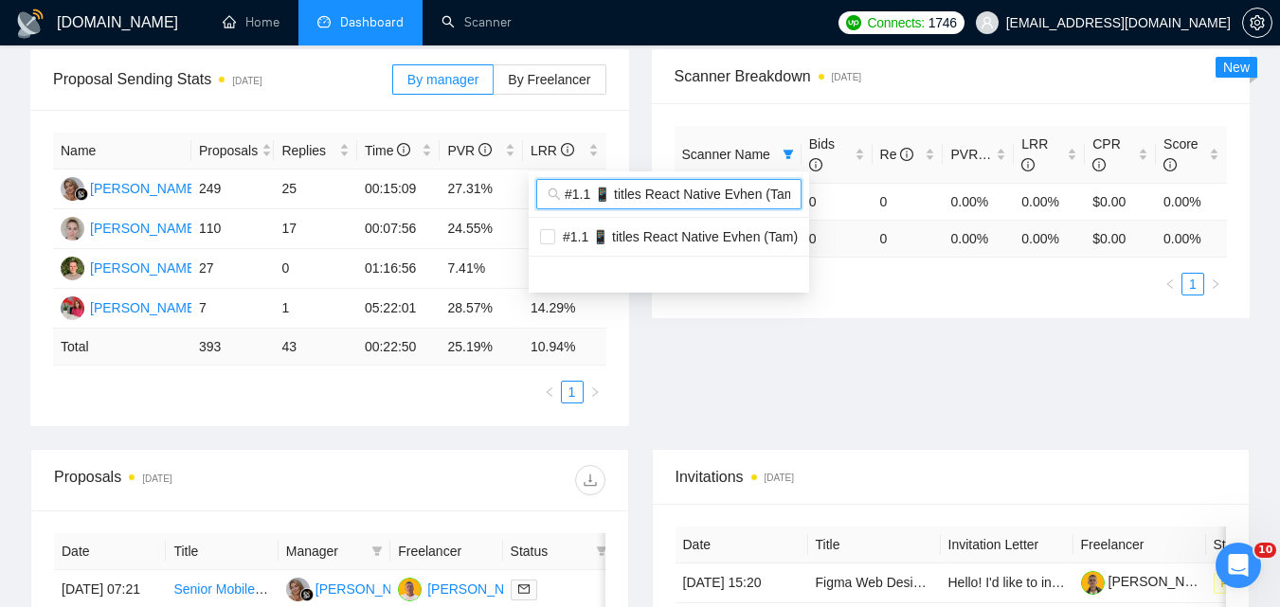
scroll to position [0, 9]
type input "#1.1 📱 titles React Native Evhen (Tam)"
click at [657, 233] on span "#1.1 📱 titles React Native Evhen (Tam)" at bounding box center [676, 236] width 243 height 15
checkbox input "true"
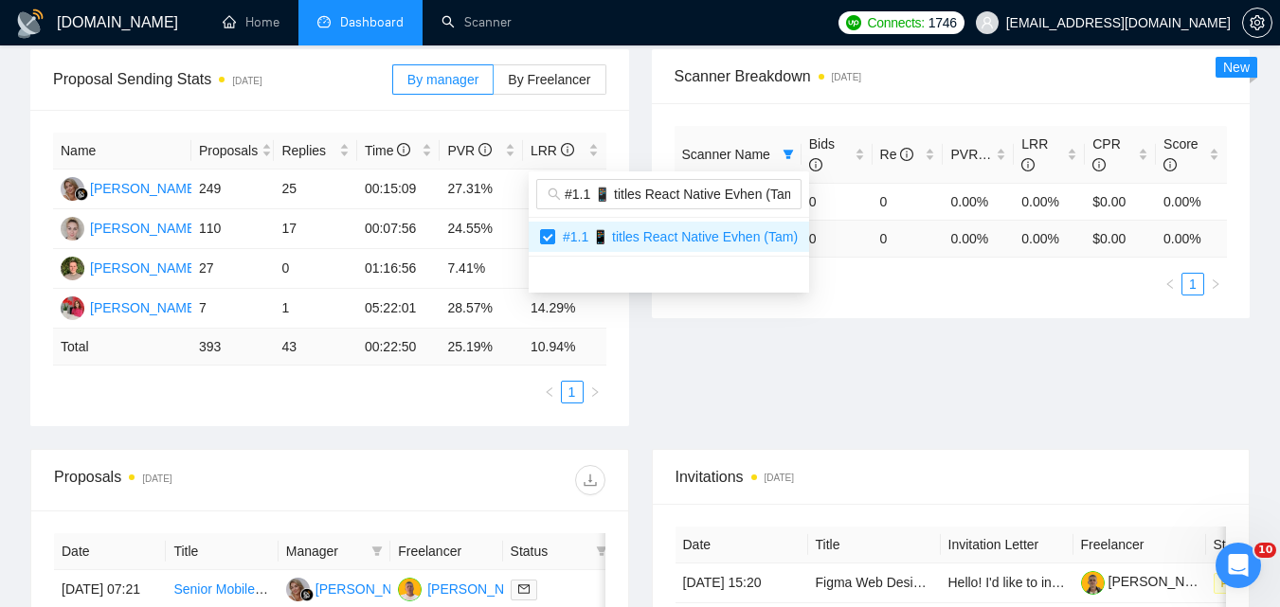
click at [844, 368] on div "Proposal Sending Stats [DATE] By manager By Freelancer Name Proposals Replies T…" at bounding box center [640, 249] width 1242 height 400
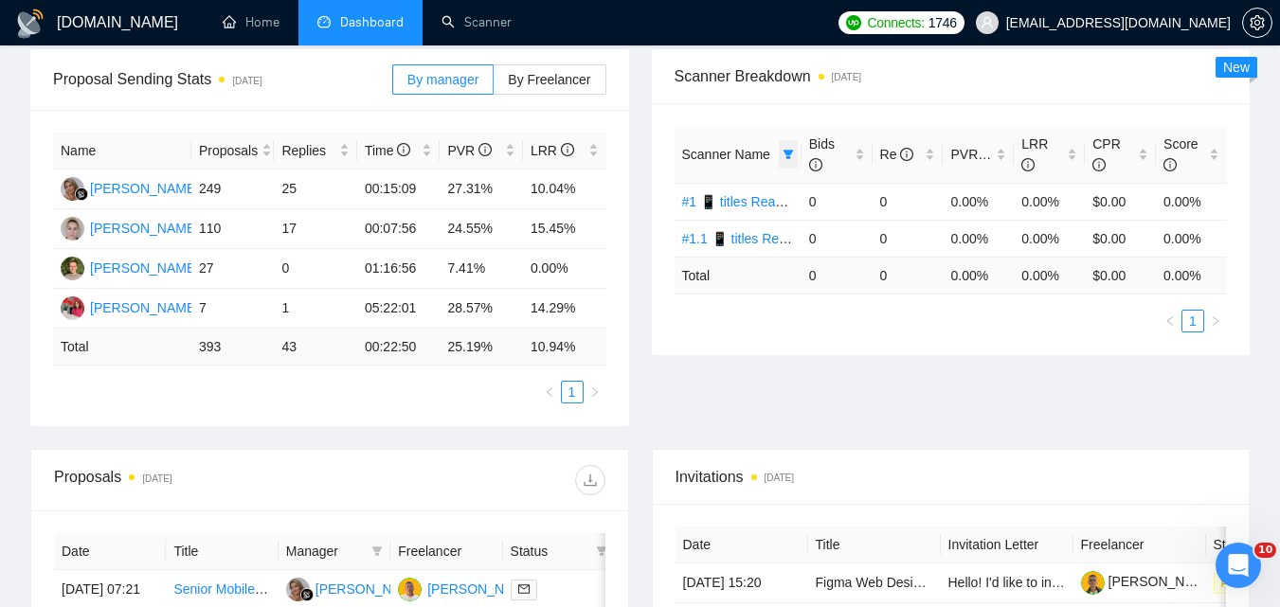
click at [794, 153] on span at bounding box center [788, 154] width 19 height 28
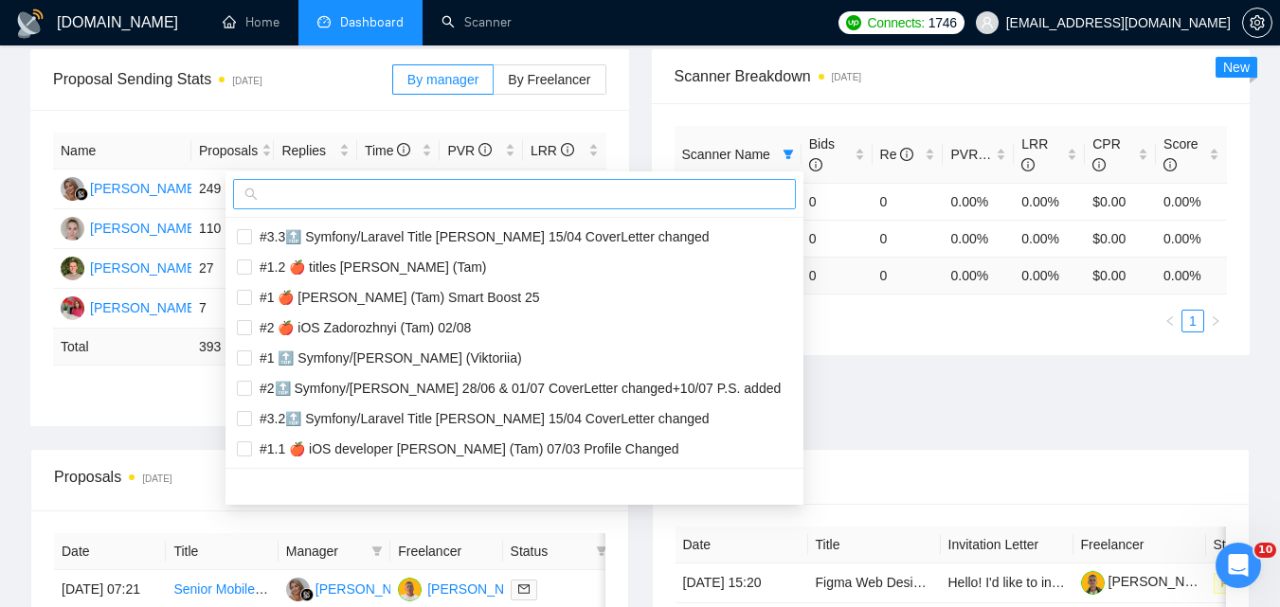
click at [641, 193] on input "text" at bounding box center [523, 194] width 523 height 21
paste input "#1.2 📱 titles React Native Evhen (Tam)"
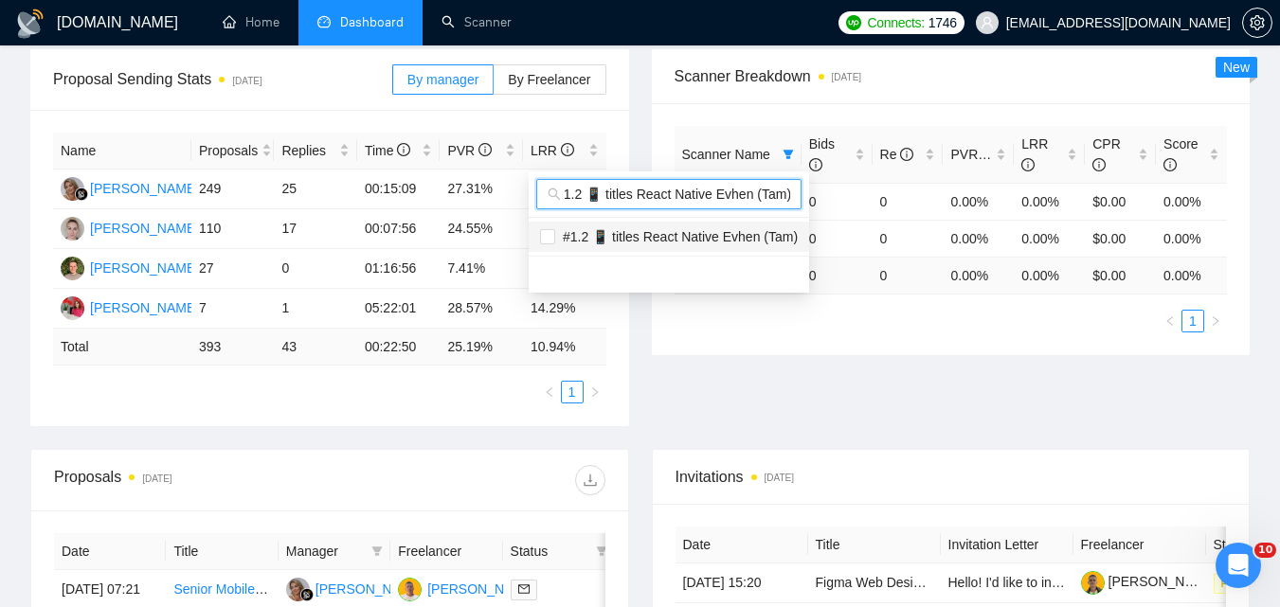
type input "#1.2 📱 titles React Native Evhen (Tam)"
click at [618, 238] on span "#1.2 📱 titles React Native Evhen (Tam)" at bounding box center [676, 236] width 243 height 15
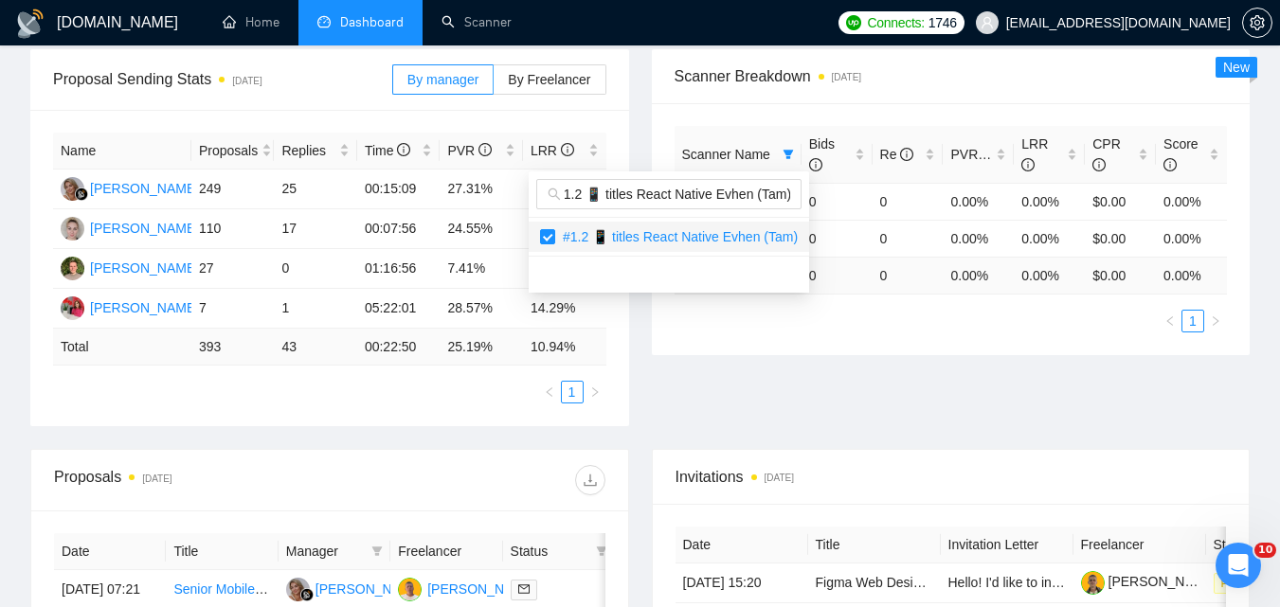
checkbox input "true"
click at [808, 381] on div "Proposal Sending Stats [DATE] By manager By Freelancer Name Proposals Replies T…" at bounding box center [640, 249] width 1242 height 400
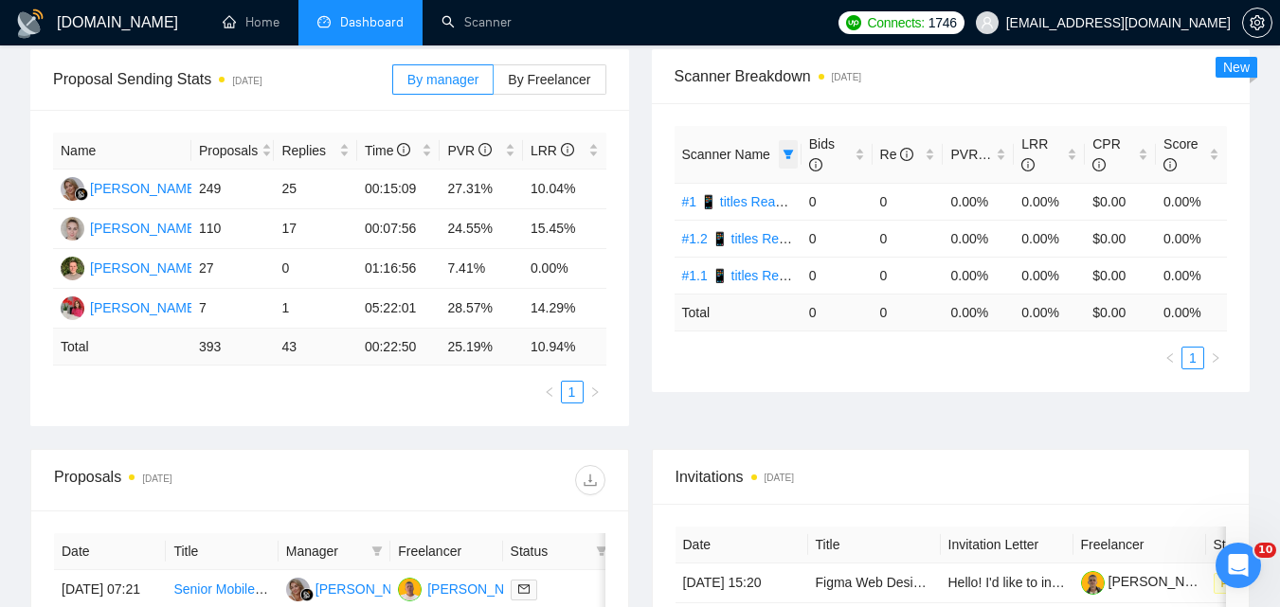
click at [786, 154] on icon "filter" at bounding box center [788, 154] width 10 height 9
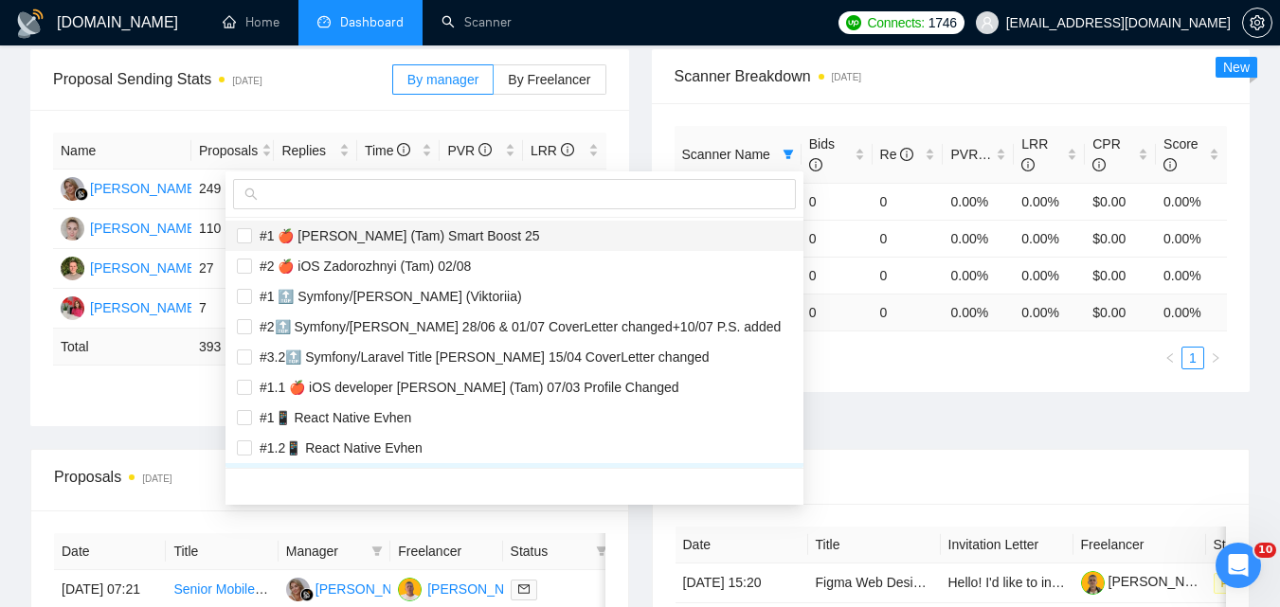
scroll to position [190, 0]
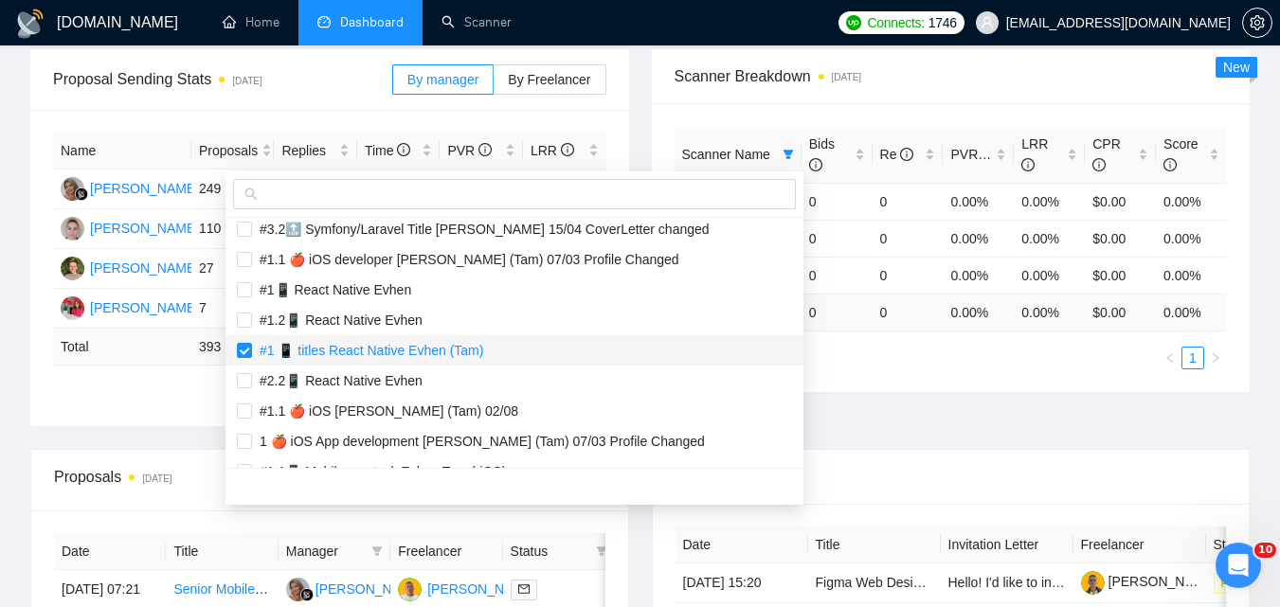
click at [253, 343] on span "#1 📱 titles React Native Evhen (Tam)" at bounding box center [367, 350] width 231 height 15
checkbox input "false"
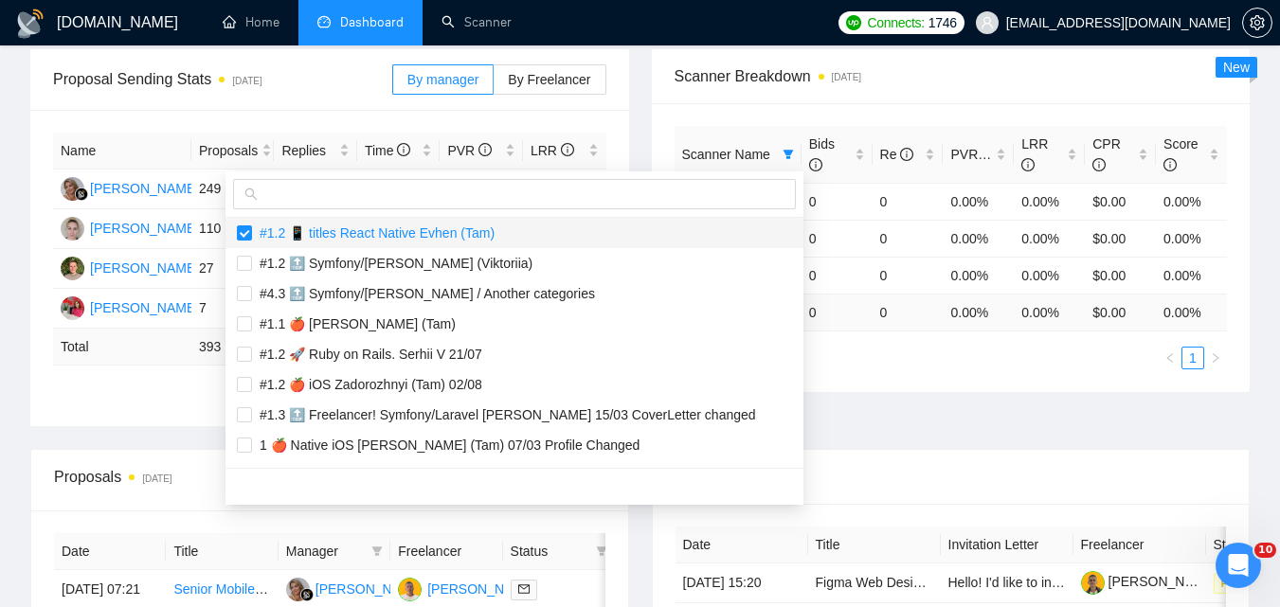
click at [259, 233] on span "#1.2 📱 titles React Native Evhen (Tam)" at bounding box center [373, 233] width 243 height 15
checkbox input "false"
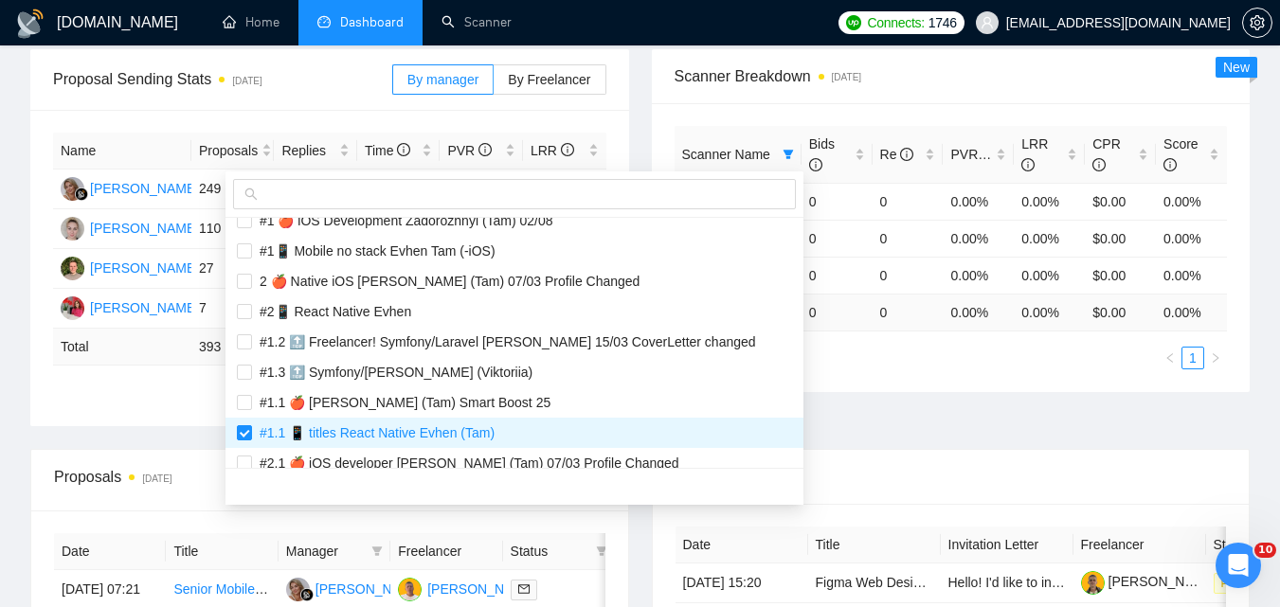
scroll to position [2001, 0]
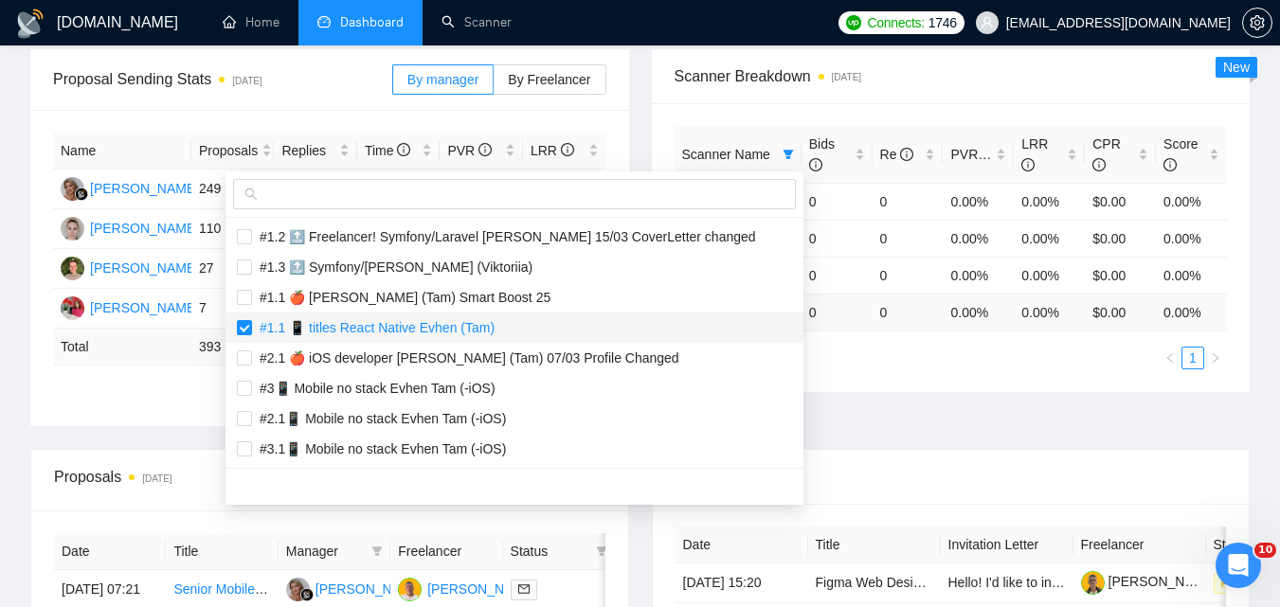
click at [289, 332] on span "#1.1 📱 titles React Native Evhen (Tam)" at bounding box center [373, 327] width 243 height 15
checkbox input "false"
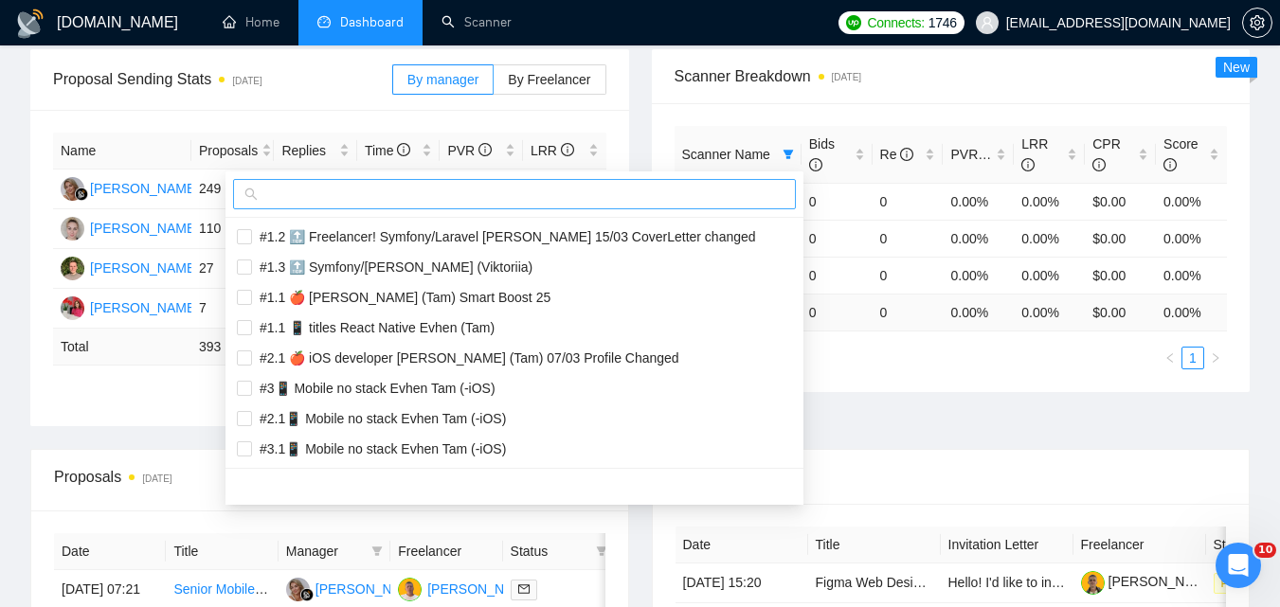
click at [389, 189] on input "text" at bounding box center [523, 194] width 523 height 21
paste input "#1.1📱 Mobile no stack Evhen Tam (-iOS)"
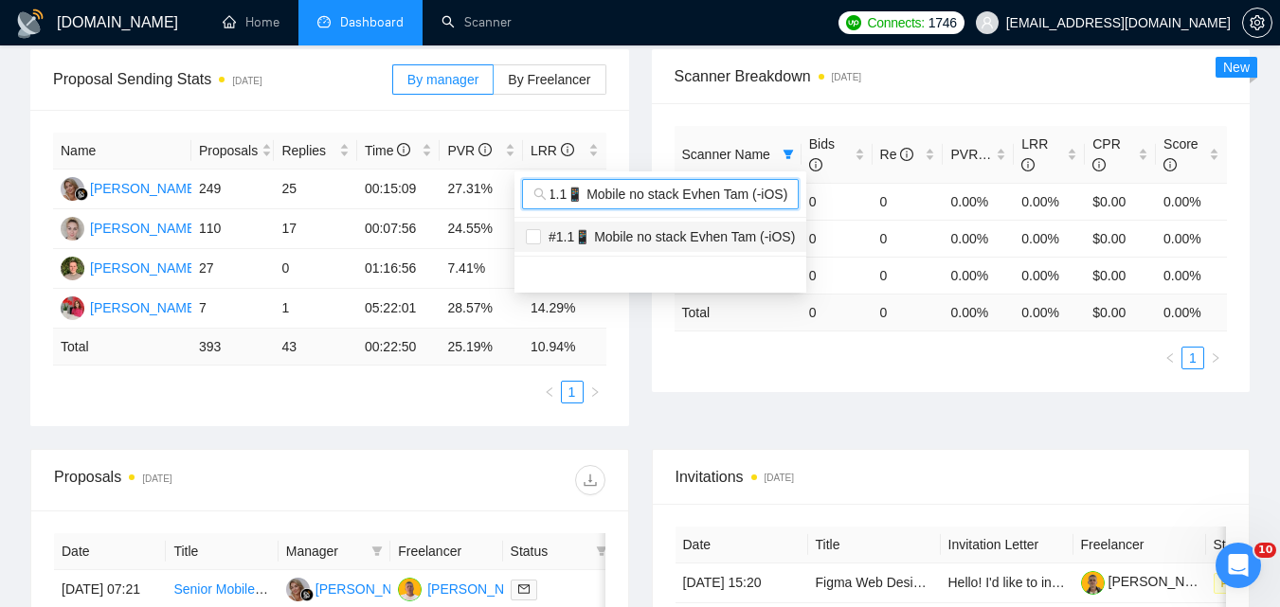
type input "#1.1📱 Mobile no stack Evhen Tam (-iOS)"
click at [679, 240] on span "#1.1📱 Mobile no stack Evhen Tam (-iOS)" at bounding box center [668, 236] width 254 height 15
checkbox input "true"
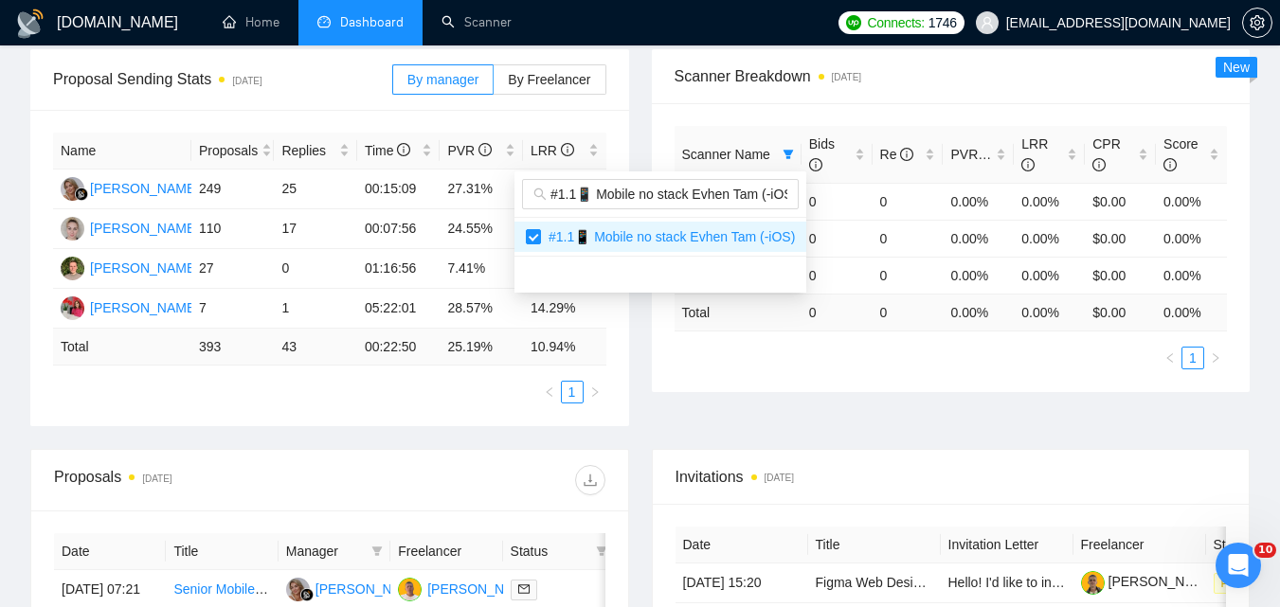
click at [881, 419] on div "Proposal Sending Stats [DATE] By manager By Freelancer Name Proposals Replies T…" at bounding box center [640, 249] width 1242 height 400
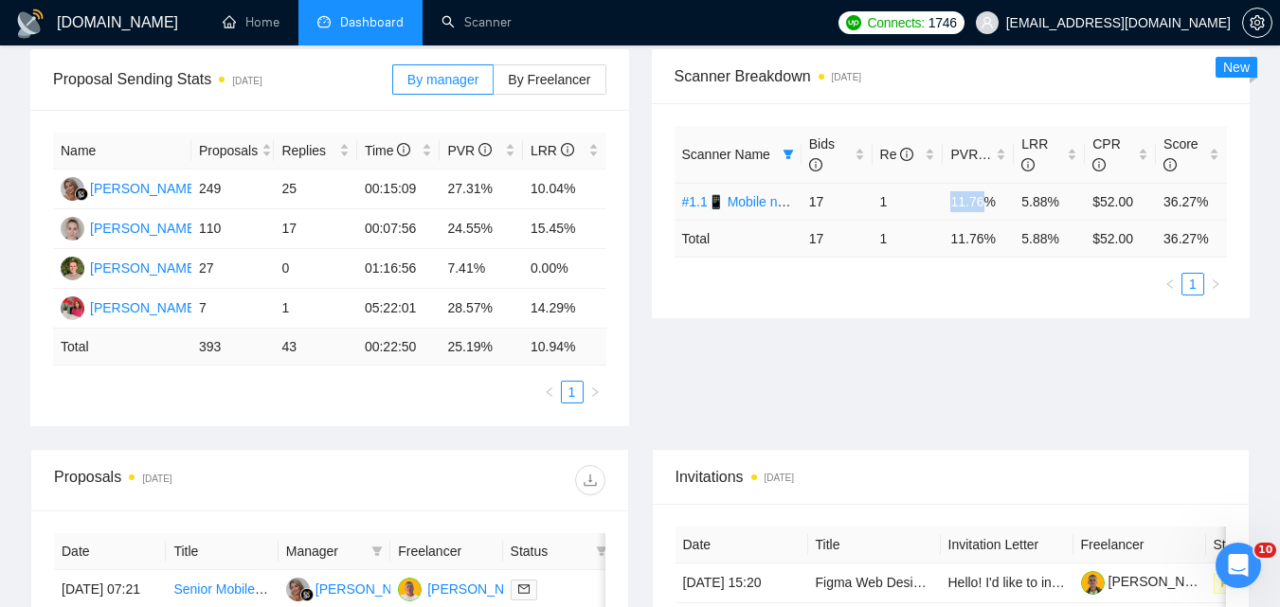
drag, startPoint x: 952, startPoint y: 203, endPoint x: 984, endPoint y: 202, distance: 31.3
click at [984, 202] on td "11.76%" at bounding box center [978, 201] width 71 height 37
copy td "11.76"
click at [787, 149] on icon "filter" at bounding box center [788, 154] width 11 height 11
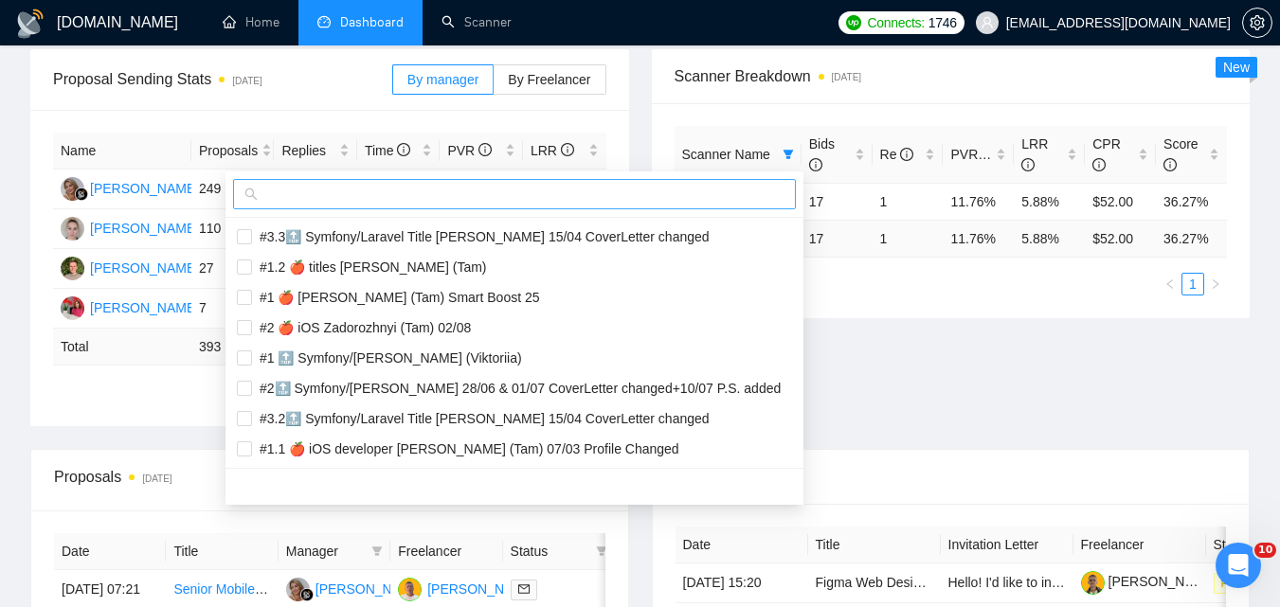
click at [732, 193] on input "text" at bounding box center [523, 194] width 523 height 21
paste input "#1.2📱 Mobile no stack Evhen Tam (-iOS)"
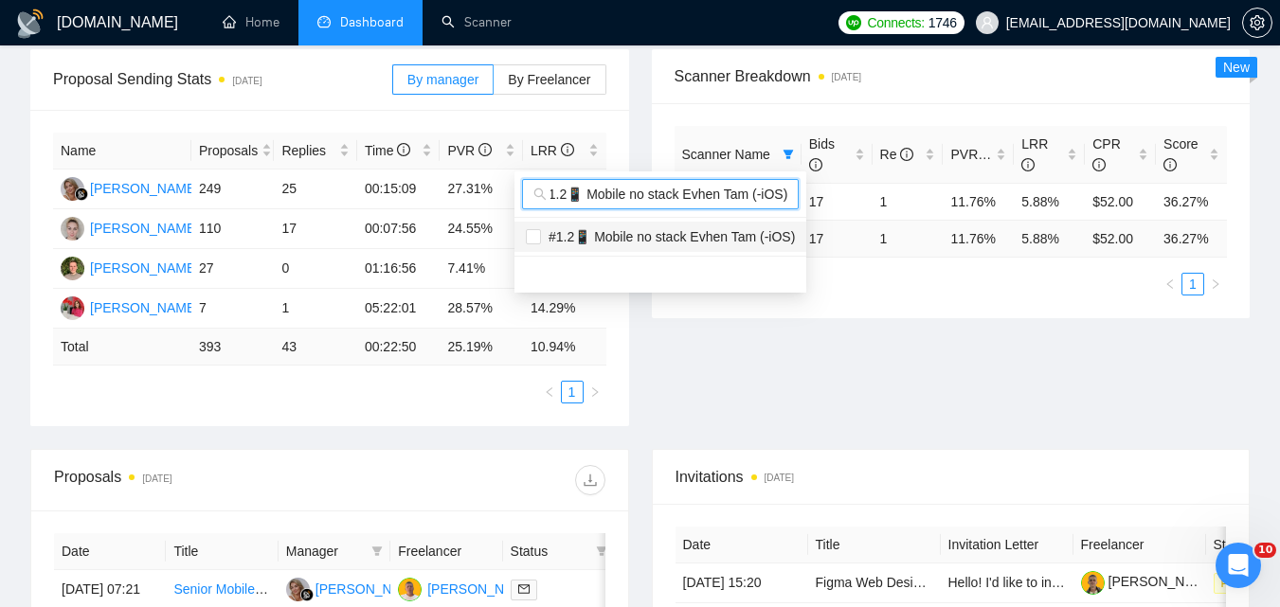
type input "#1.2📱 Mobile no stack Evhen Tam (-iOS)"
click at [702, 235] on span "#1.2📱 Mobile no stack Evhen Tam (-iOS)" at bounding box center [668, 236] width 254 height 15
checkbox input "true"
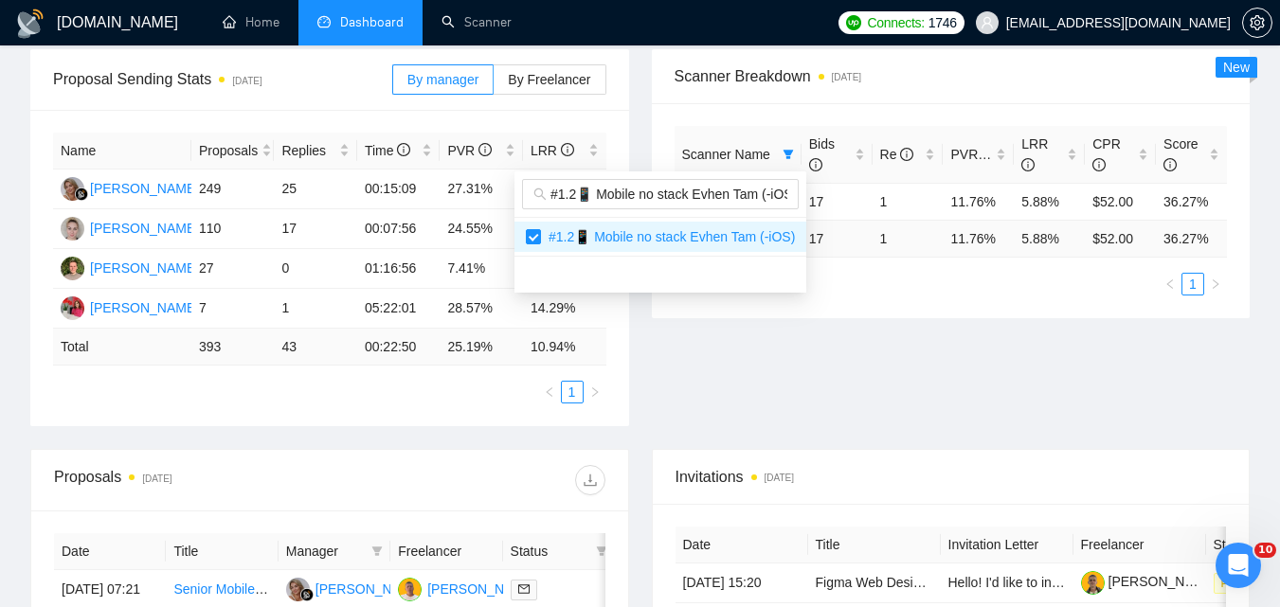
click at [908, 388] on div "Proposal Sending Stats [DATE] By manager By Freelancer Name Proposals Replies T…" at bounding box center [640, 249] width 1242 height 400
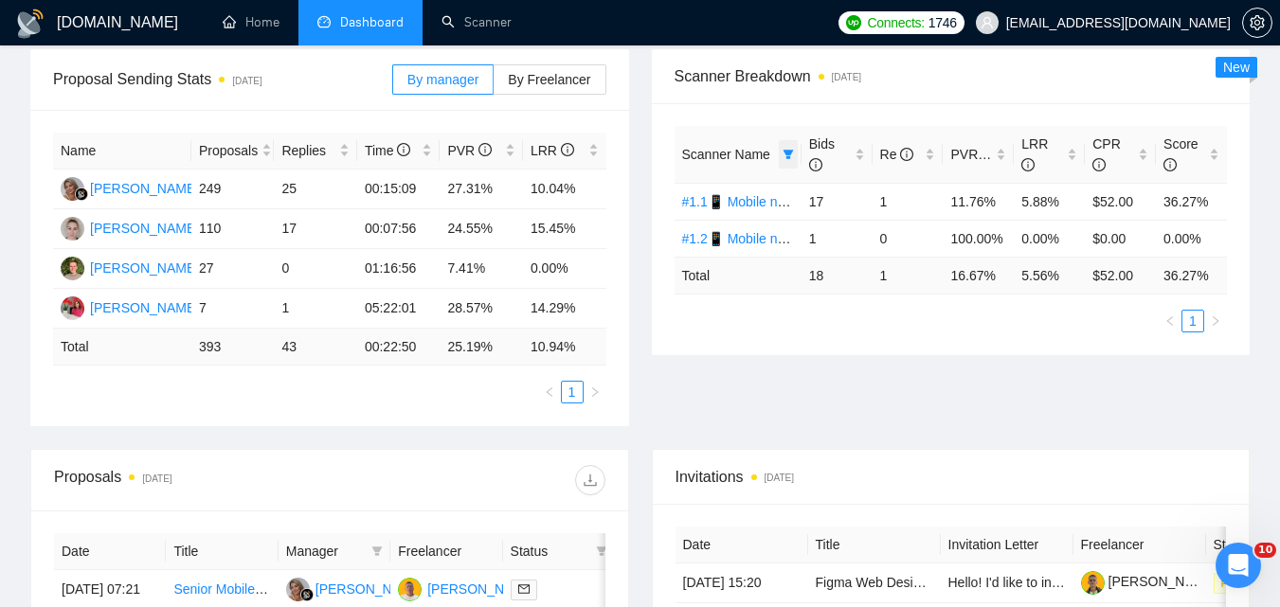
click at [789, 158] on icon "filter" at bounding box center [788, 154] width 10 height 9
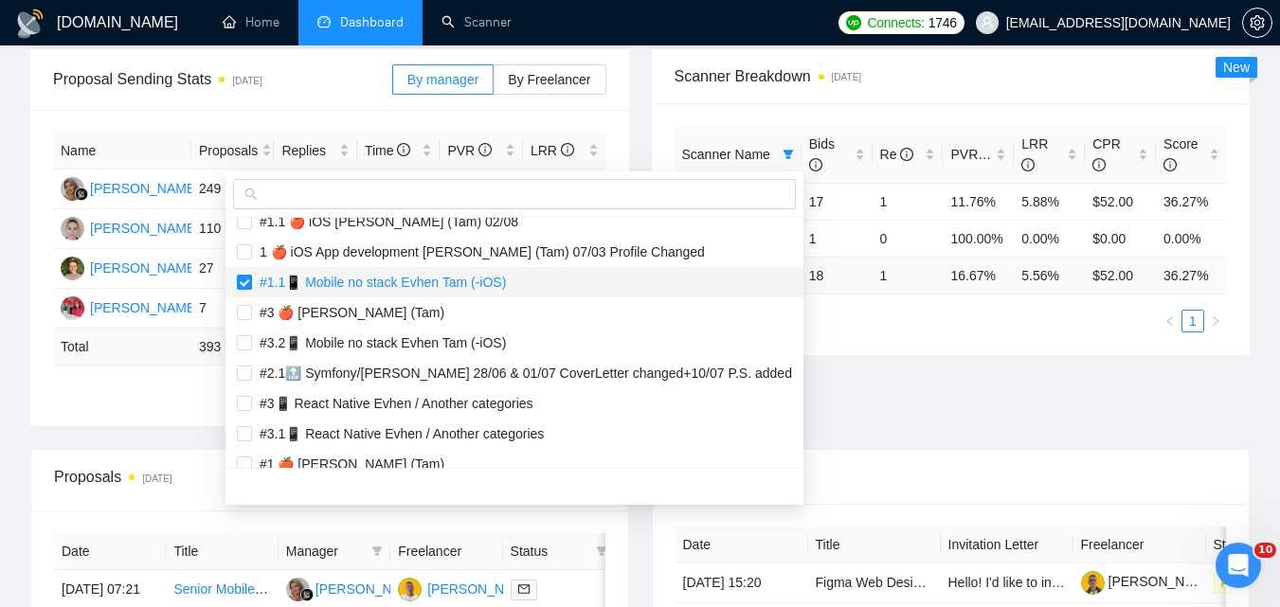
click at [244, 272] on label at bounding box center [244, 282] width 15 height 21
click at [244, 275] on input "checkbox" at bounding box center [244, 282] width 15 height 15
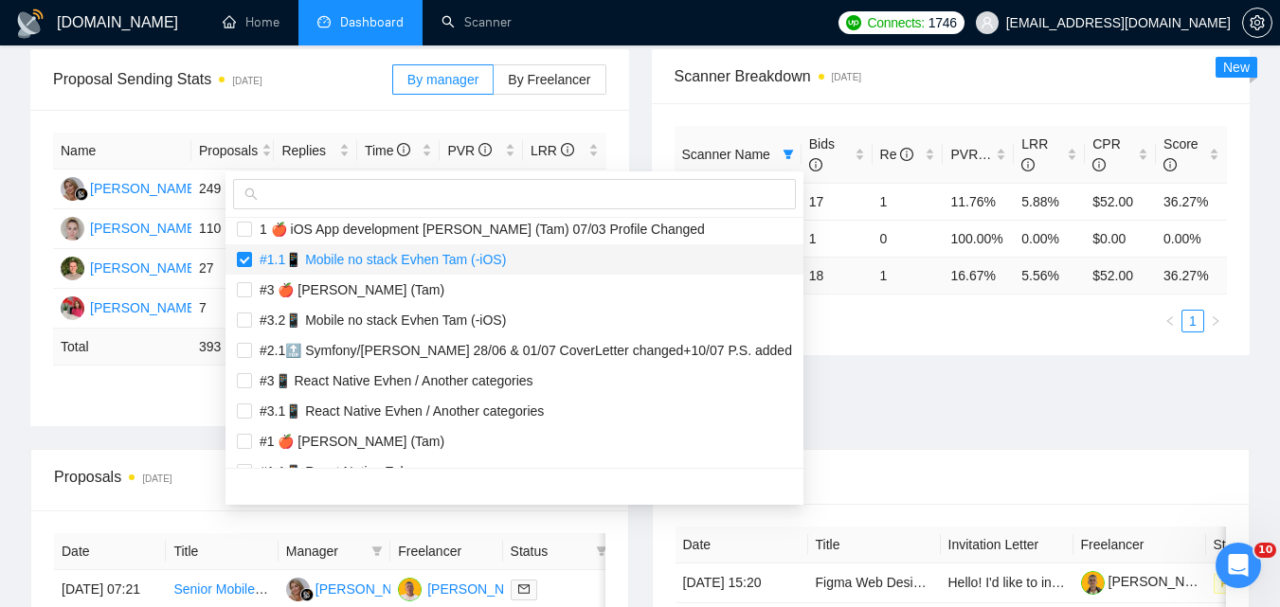
scroll to position [284, 0]
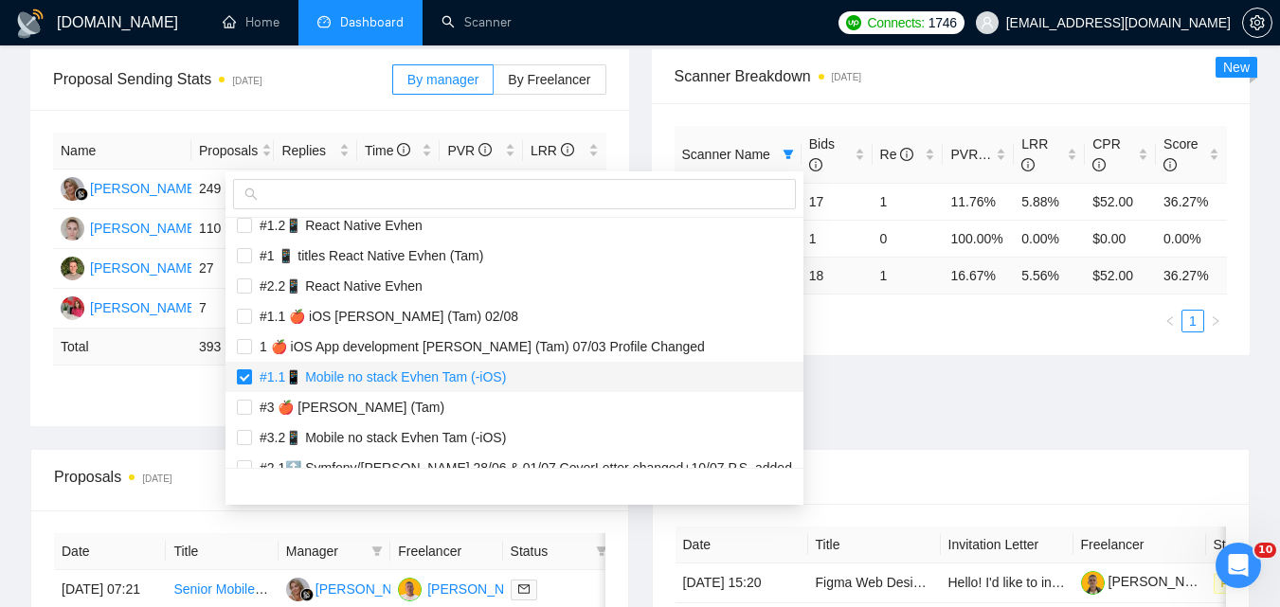
click at [248, 379] on input "checkbox" at bounding box center [244, 377] width 15 height 15
checkbox input "false"
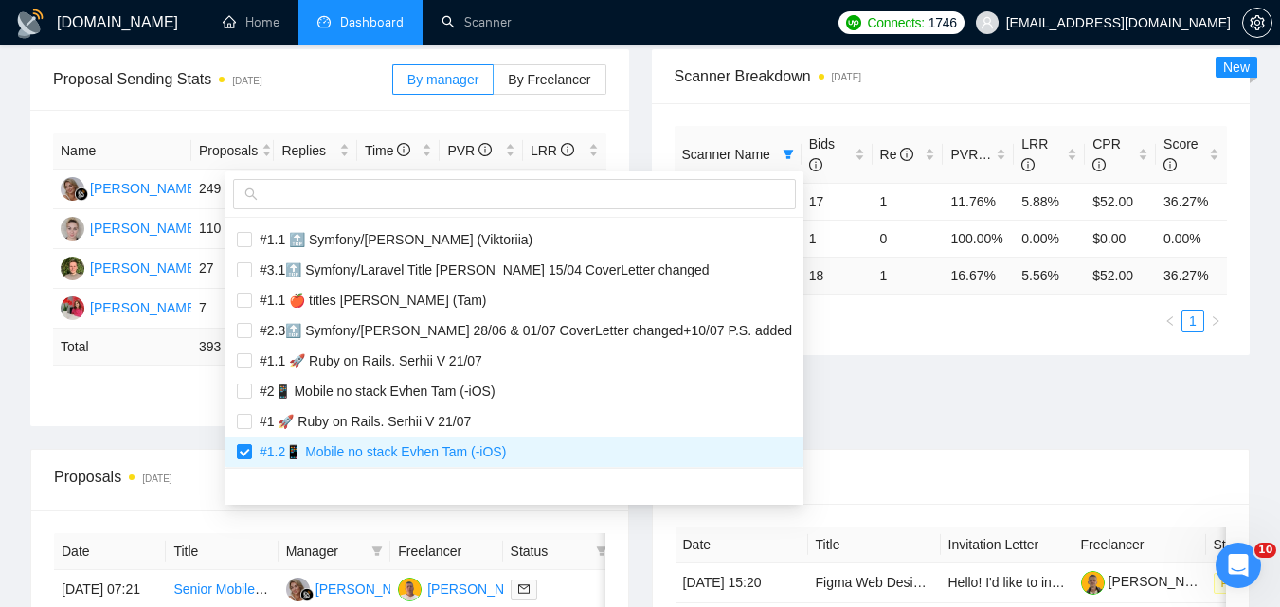
scroll to position [1611, 0]
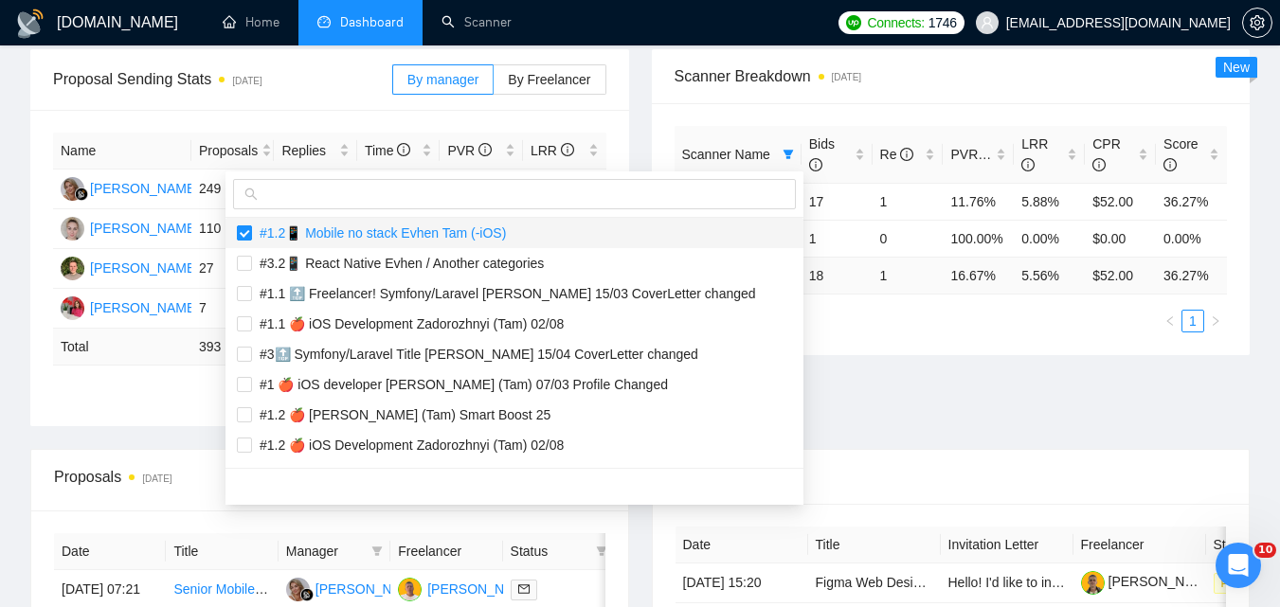
click at [245, 231] on input "checkbox" at bounding box center [244, 233] width 15 height 15
checkbox input "false"
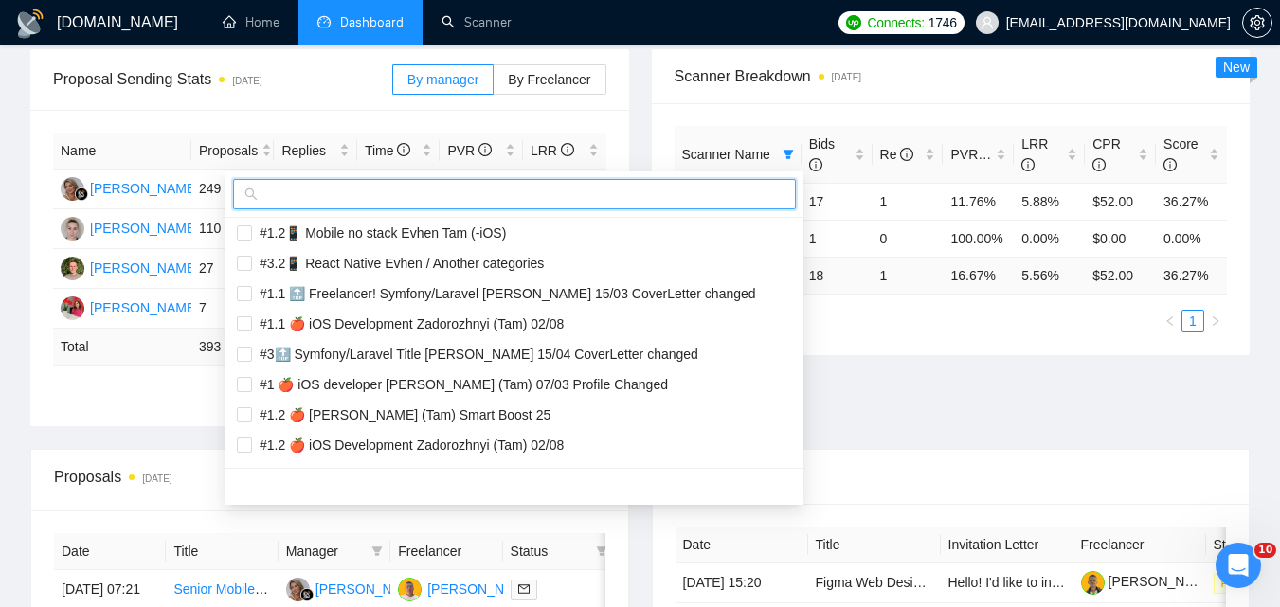
click at [341, 196] on input "text" at bounding box center [523, 194] width 523 height 21
paste input "#2.1📱 Mobile no stack Evhen Tam (-iOS)"
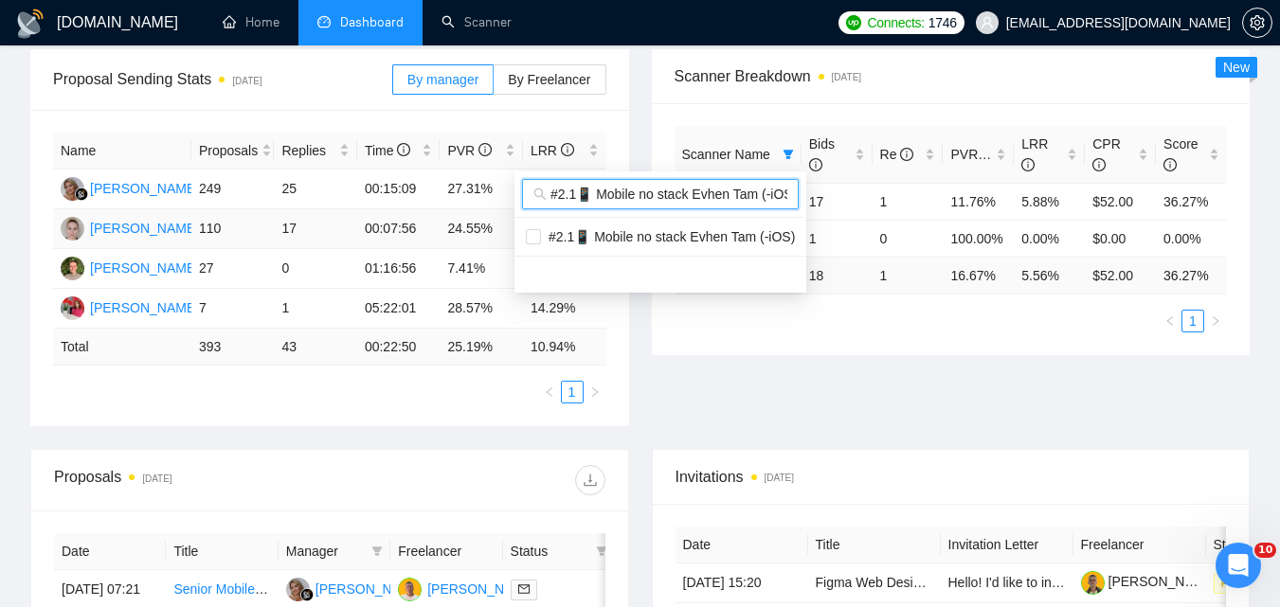
scroll to position [0, 0]
type input "#2.1📱 Mobile no stack Evhen Tam (-iOS)"
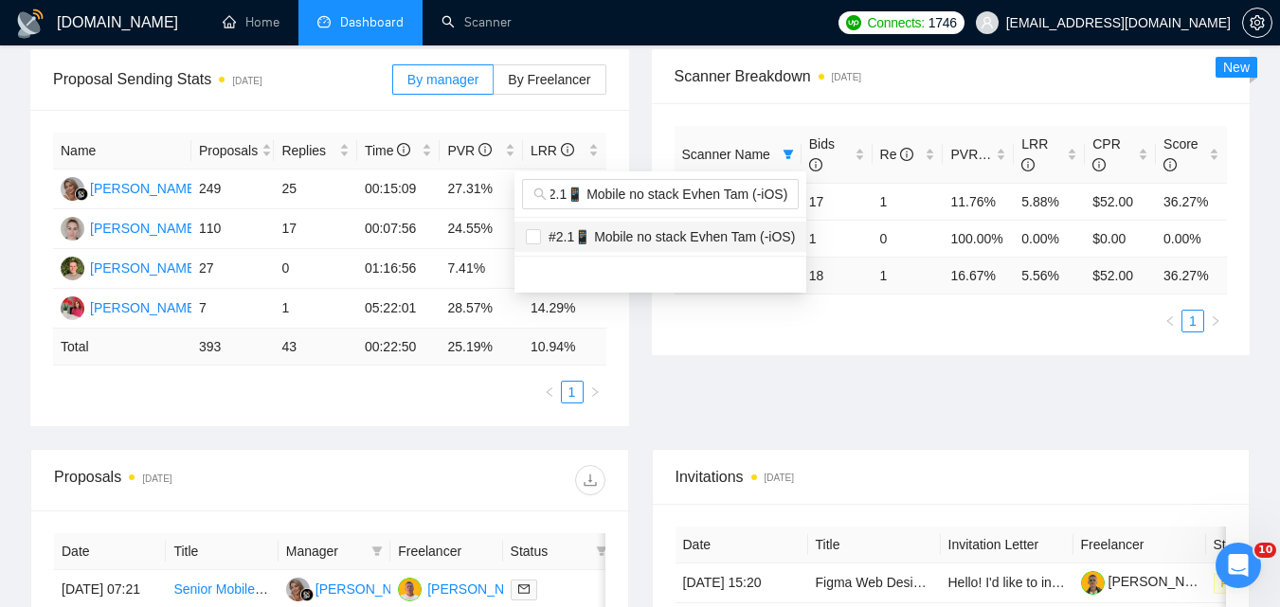
click at [695, 235] on span "#2.1📱 Mobile no stack Evhen Tam (-iOS)" at bounding box center [668, 236] width 254 height 15
checkbox input "true"
click at [845, 389] on div "Proposal Sending Stats [DATE] By manager By Freelancer Name Proposals Replies T…" at bounding box center [640, 249] width 1242 height 400
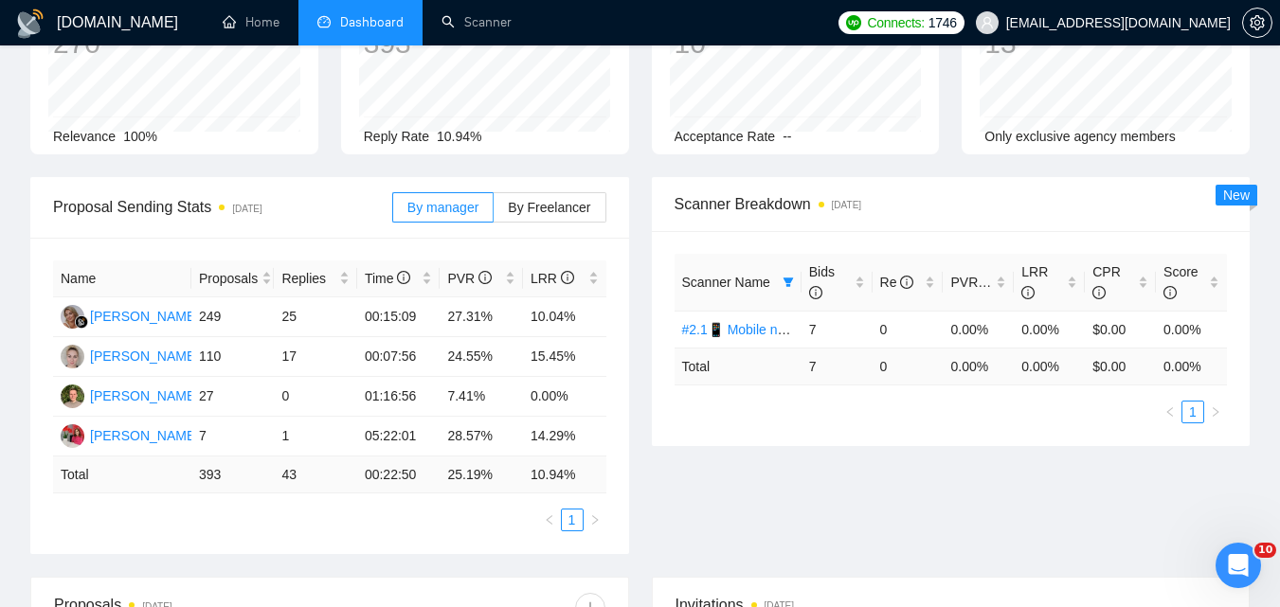
scroll to position [190, 0]
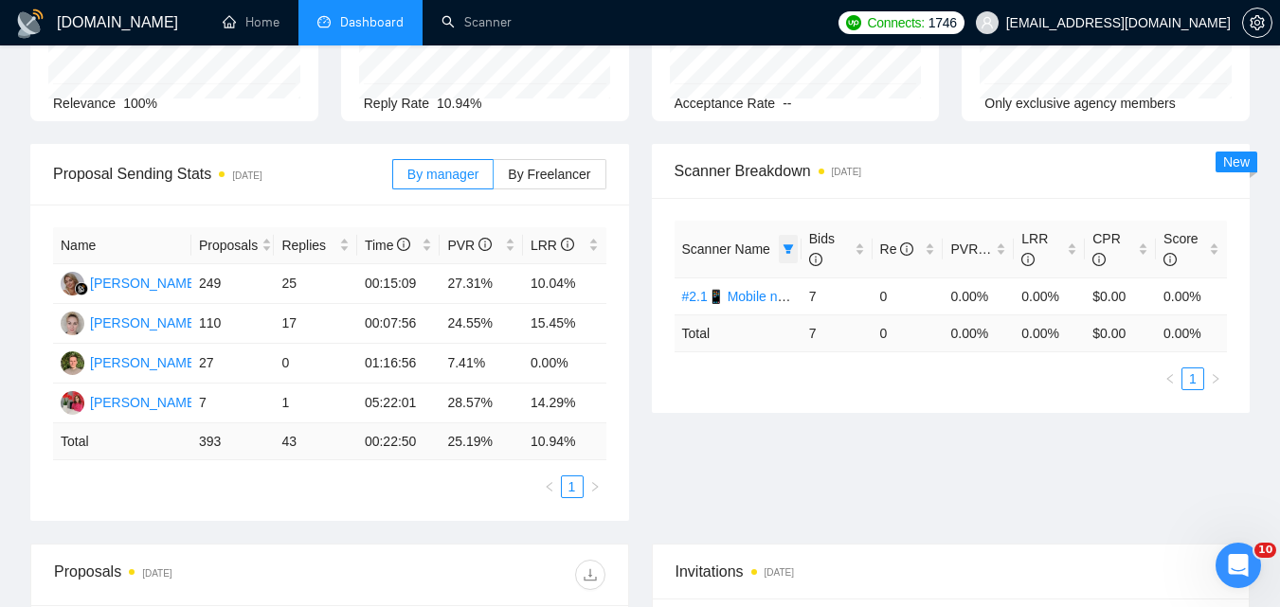
click at [783, 250] on icon "filter" at bounding box center [788, 249] width 11 height 11
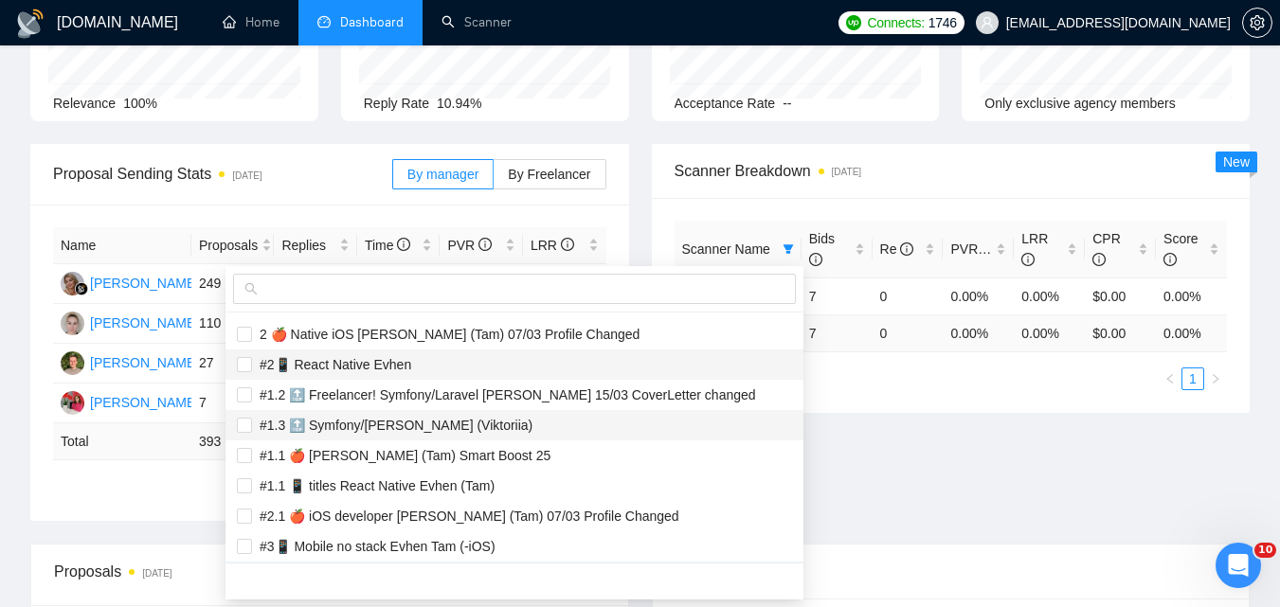
scroll to position [2001, 0]
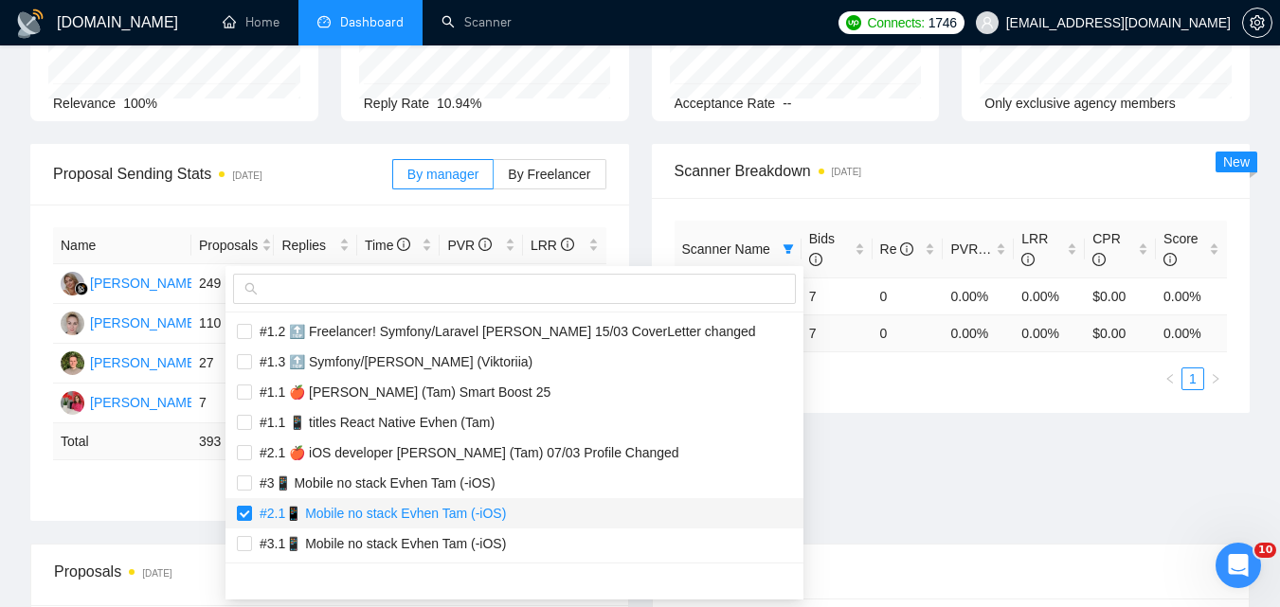
click at [365, 514] on span "#2.1📱 Mobile no stack Evhen Tam (-iOS)" at bounding box center [379, 513] width 254 height 15
checkbox input "false"
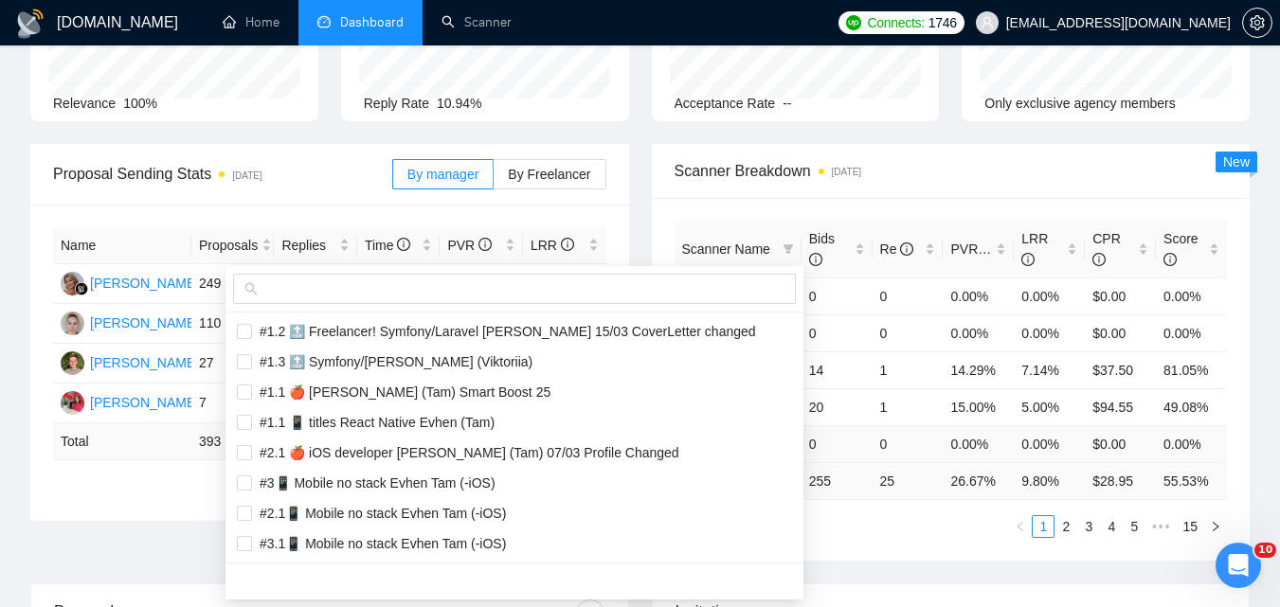
click at [986, 436] on div "Proposal Sending Stats [DATE] By manager By Freelancer Name Proposals Replies T…" at bounding box center [640, 364] width 1242 height 440
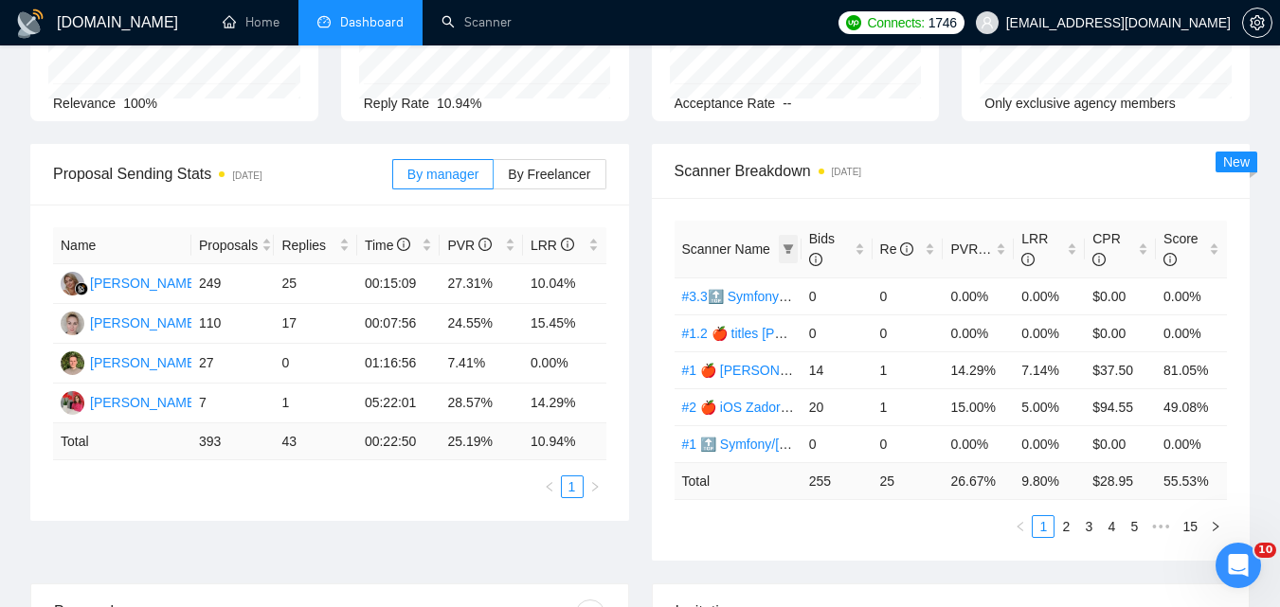
click at [793, 249] on icon "filter" at bounding box center [788, 249] width 11 height 11
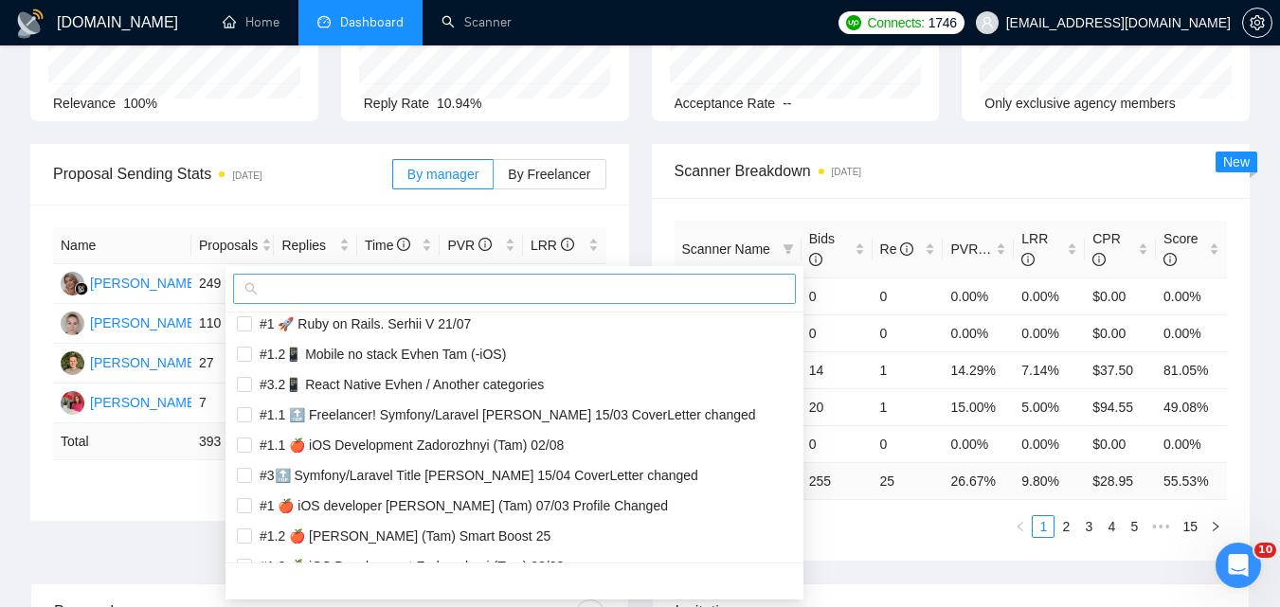
click at [567, 290] on input "text" at bounding box center [523, 289] width 523 height 21
paste input "#2.2📱 Mobile no stack Evhen Tam (-iOS)"
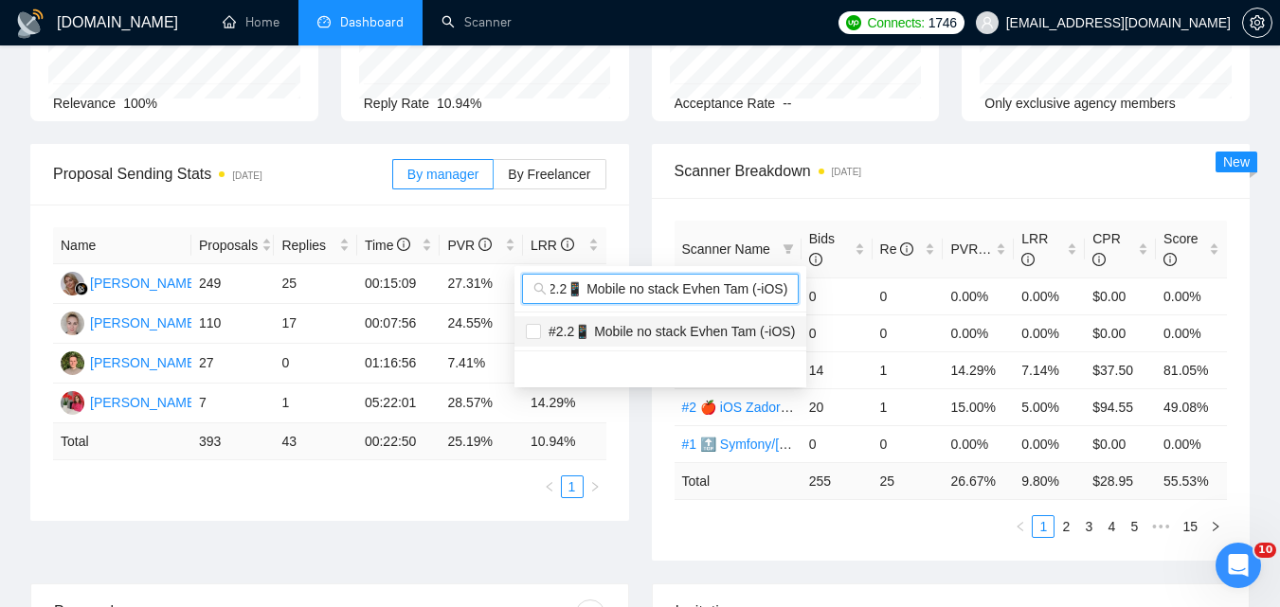
type input "#2.2📱 Mobile no stack Evhen Tam (-iOS)"
click at [577, 328] on span "#2.2📱 Mobile no stack Evhen Tam (-iOS)" at bounding box center [668, 331] width 254 height 15
checkbox input "true"
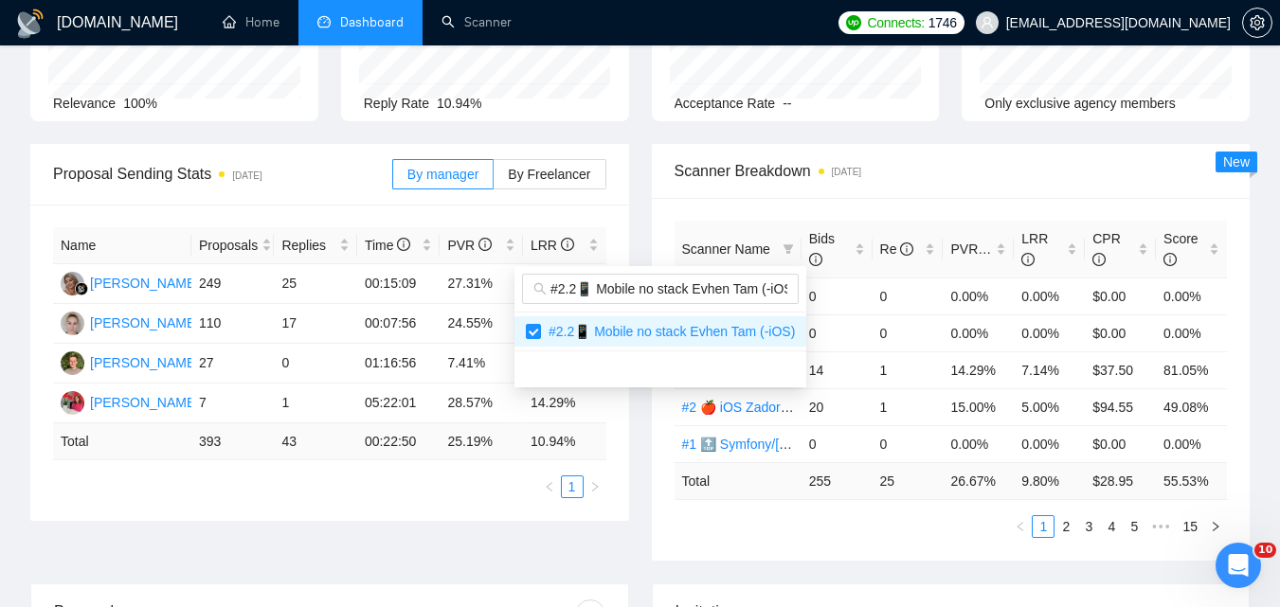
click at [824, 543] on main "Team Dashboard [DATE] [DATE] Last 30 Days [DATE] [DATE] This Week Last Week Thi…" at bounding box center [639, 562] width 1219 height 1352
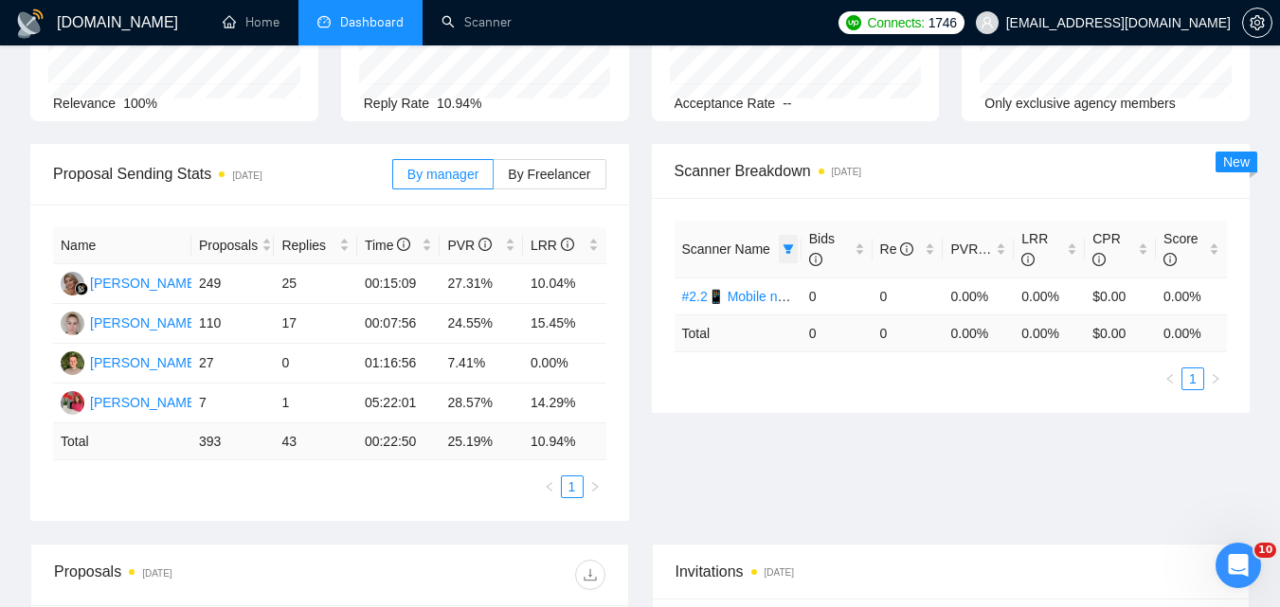
click at [787, 244] on icon "filter" at bounding box center [788, 249] width 11 height 11
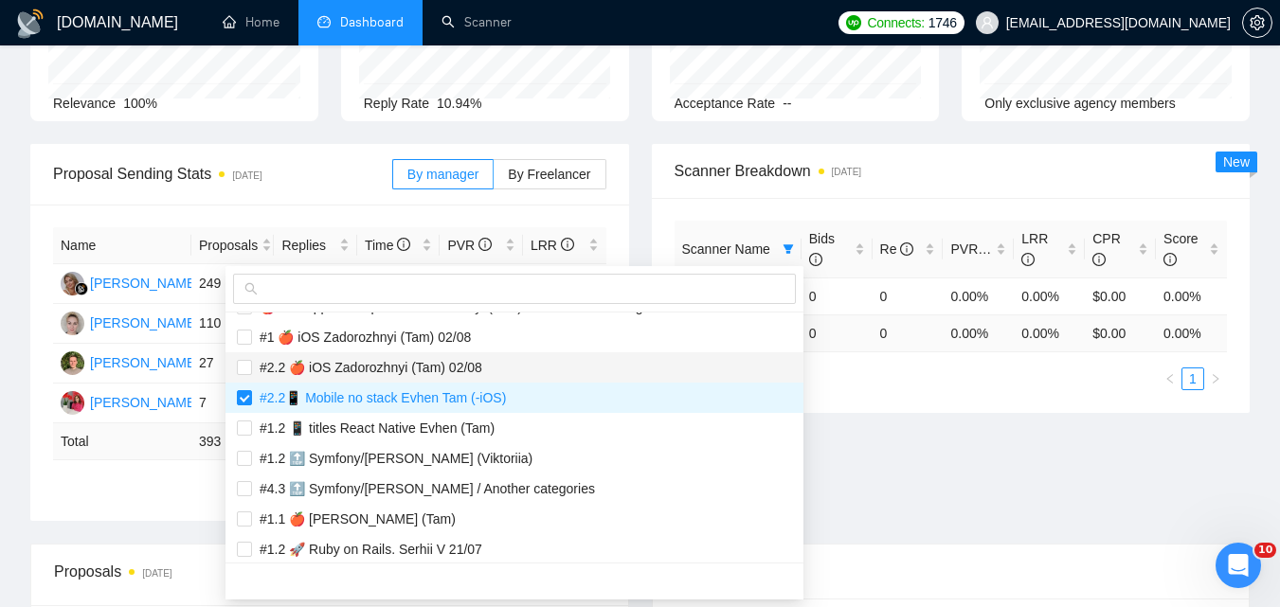
scroll to position [758, 0]
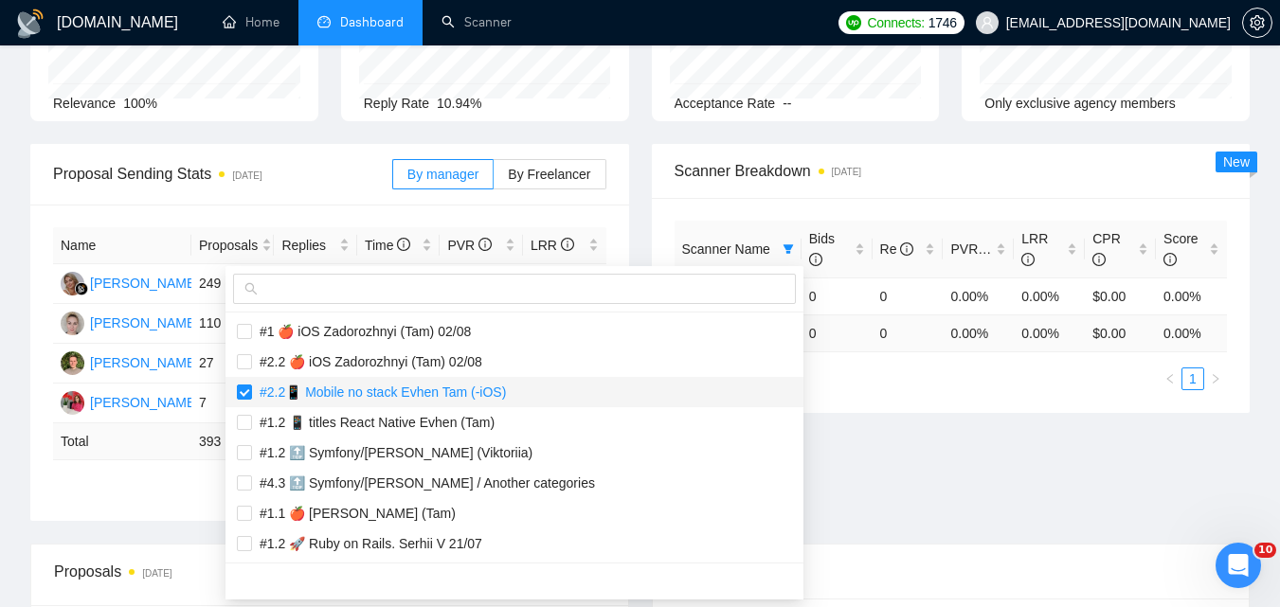
click at [412, 390] on span "#2.2📱 Mobile no stack Evhen Tam (-iOS)" at bounding box center [379, 392] width 254 height 15
checkbox input "false"
click at [452, 282] on input "text" at bounding box center [523, 289] width 523 height 21
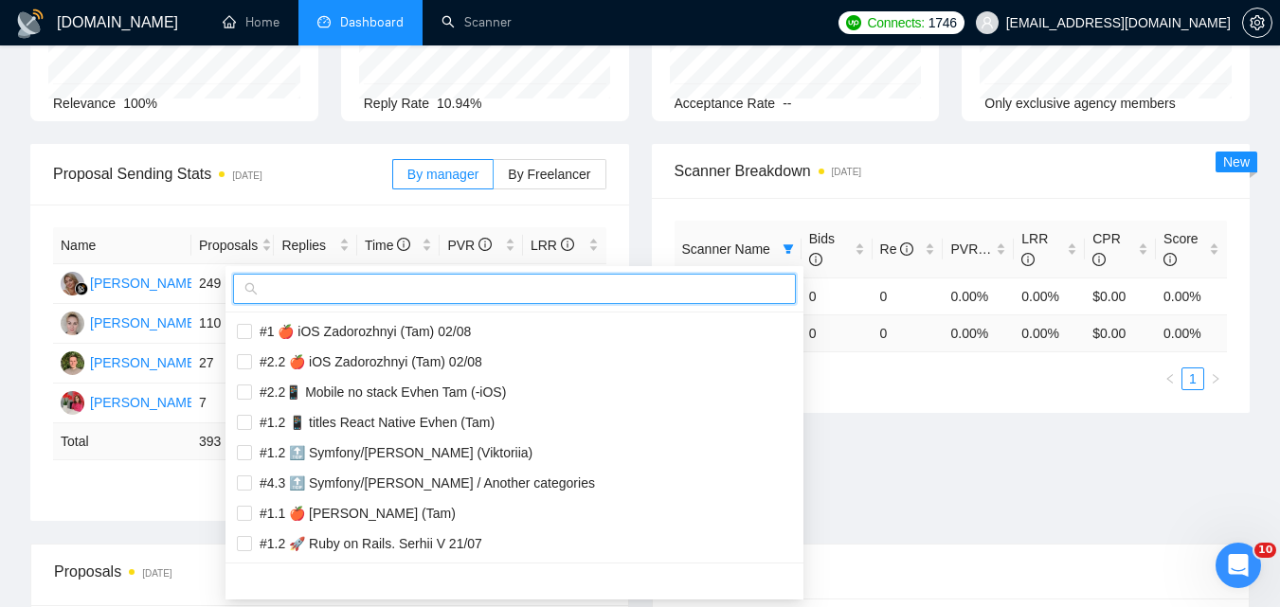
paste input "#3.1📱 Mobile no stack Evhen Tam (-iOS)"
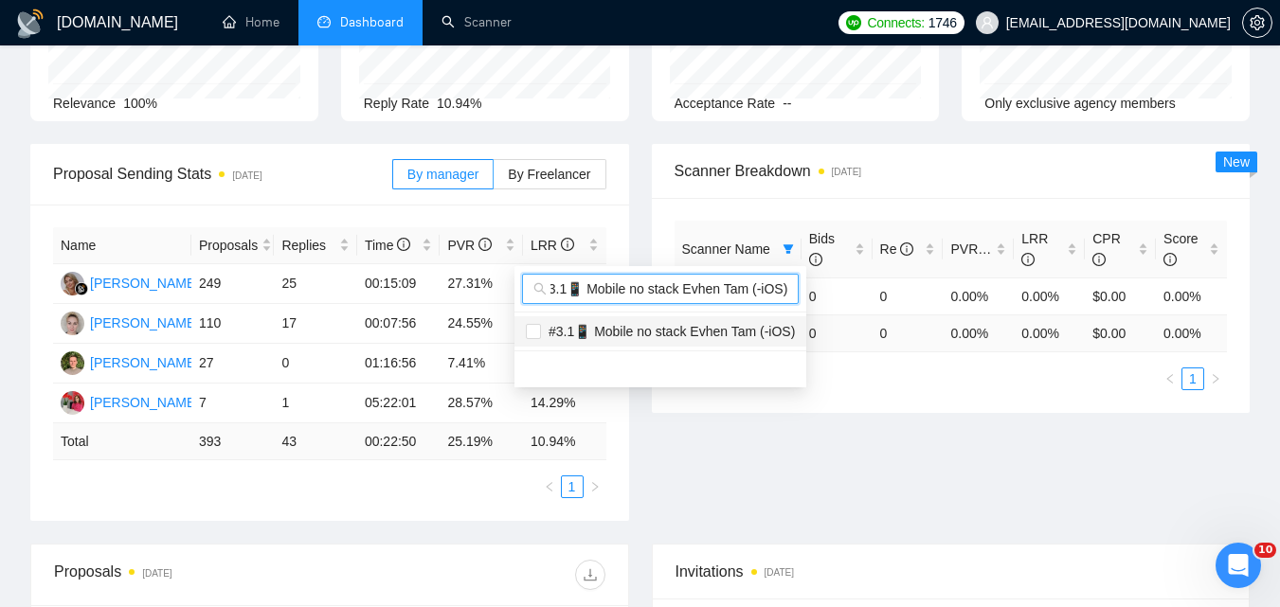
type input "#3.1📱 Mobile no stack Evhen Tam (-iOS)"
drag, startPoint x: 666, startPoint y: 328, endPoint x: 712, endPoint y: 359, distance: 55.2
click at [667, 329] on span "#3.1📱 Mobile no stack Evhen Tam (-iOS)" at bounding box center [668, 331] width 254 height 15
checkbox input "true"
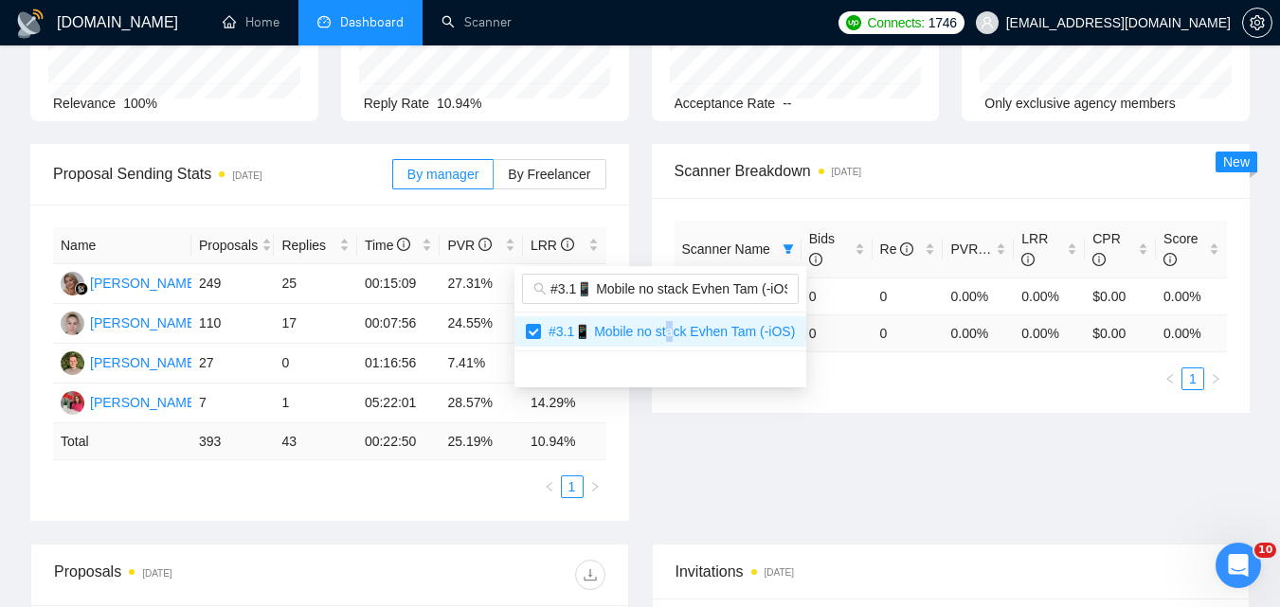
click at [820, 450] on div "Proposal Sending Stats [DATE] By manager By Freelancer Name Proposals Replies T…" at bounding box center [640, 344] width 1242 height 400
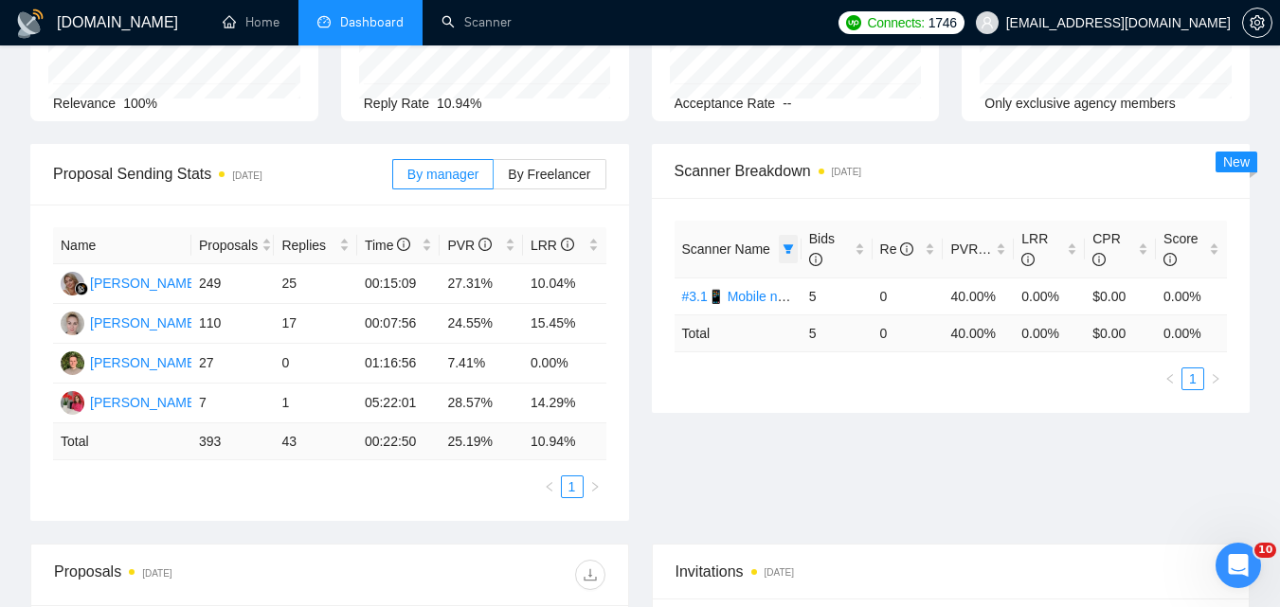
click at [783, 250] on icon "filter" at bounding box center [788, 249] width 11 height 11
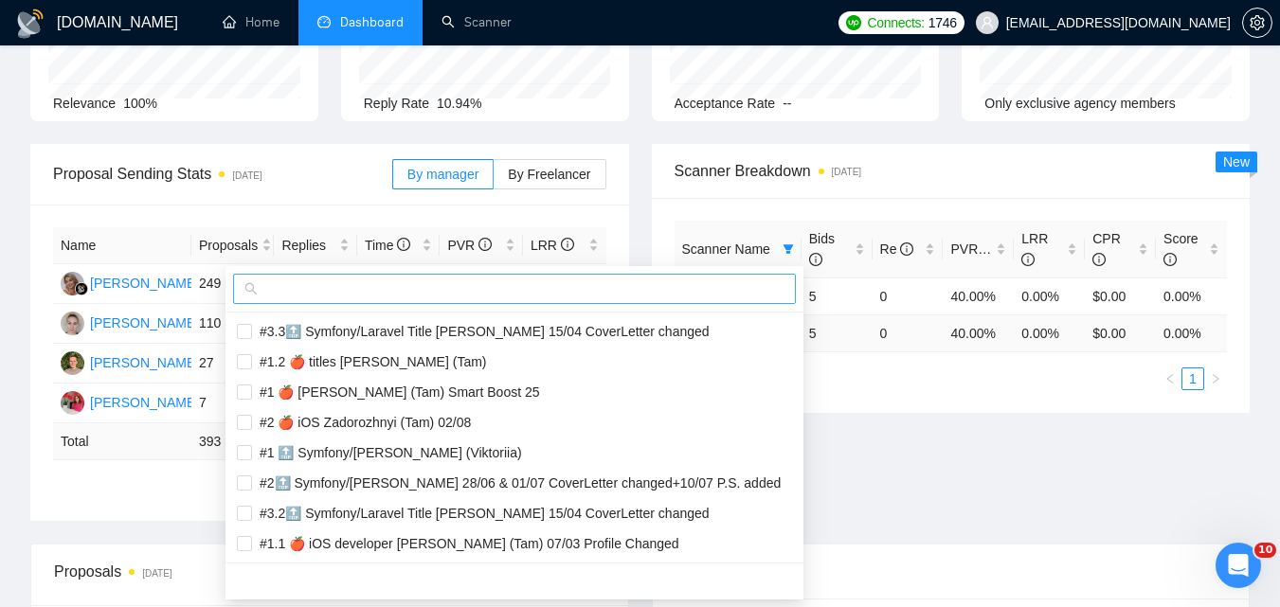
click at [562, 296] on input "text" at bounding box center [523, 289] width 523 height 21
paste input "#3.2📱 Mobile no stack Evhen Tam (-iOS)"
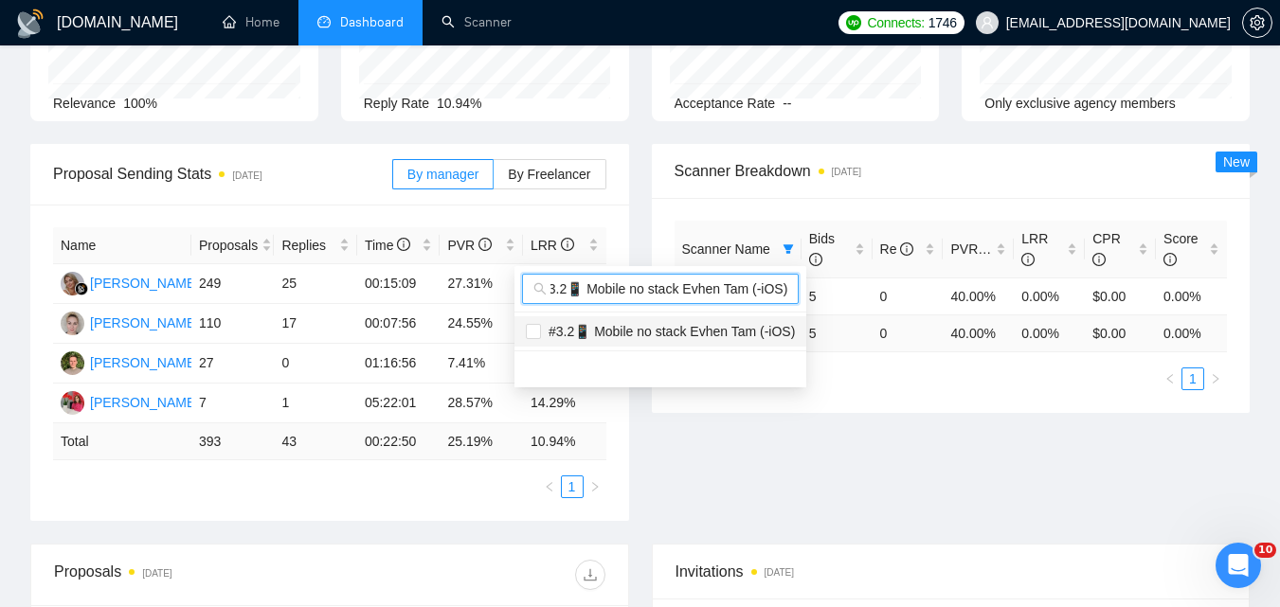
type input "#3.2📱 Mobile no stack Evhen Tam (-iOS)"
click at [610, 324] on span "#3.2📱 Mobile no stack Evhen Tam (-iOS)" at bounding box center [668, 331] width 254 height 15
checkbox input "true"
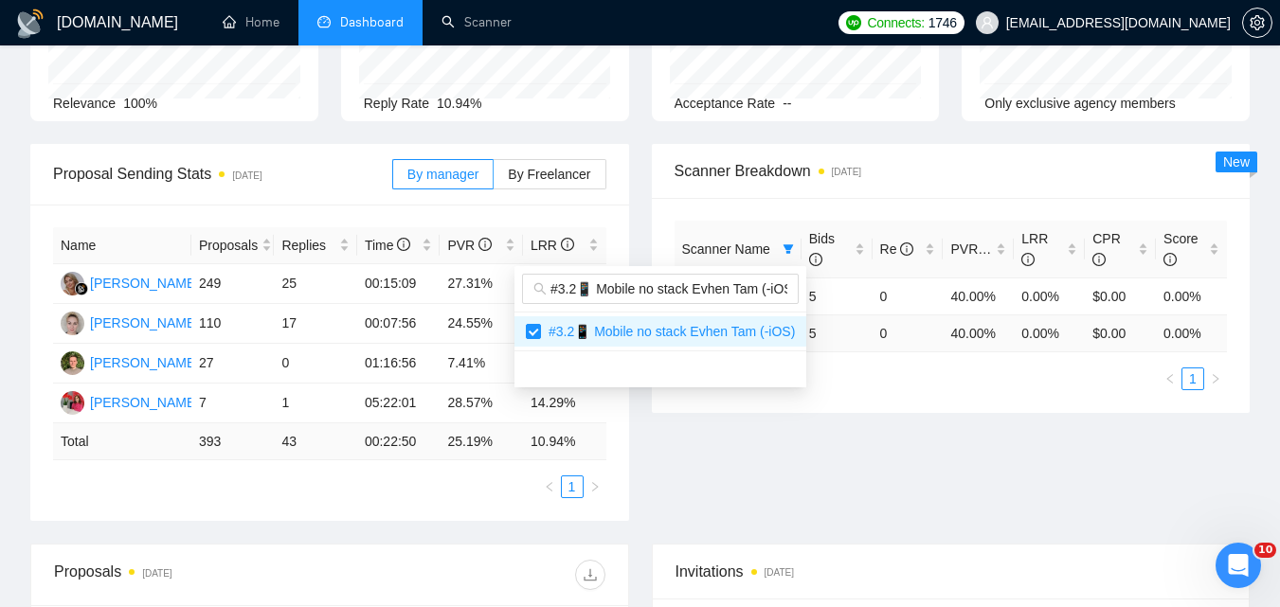
click at [870, 487] on div "Proposal Sending Stats [DATE] By manager By Freelancer Name Proposals Replies T…" at bounding box center [640, 344] width 1242 height 400
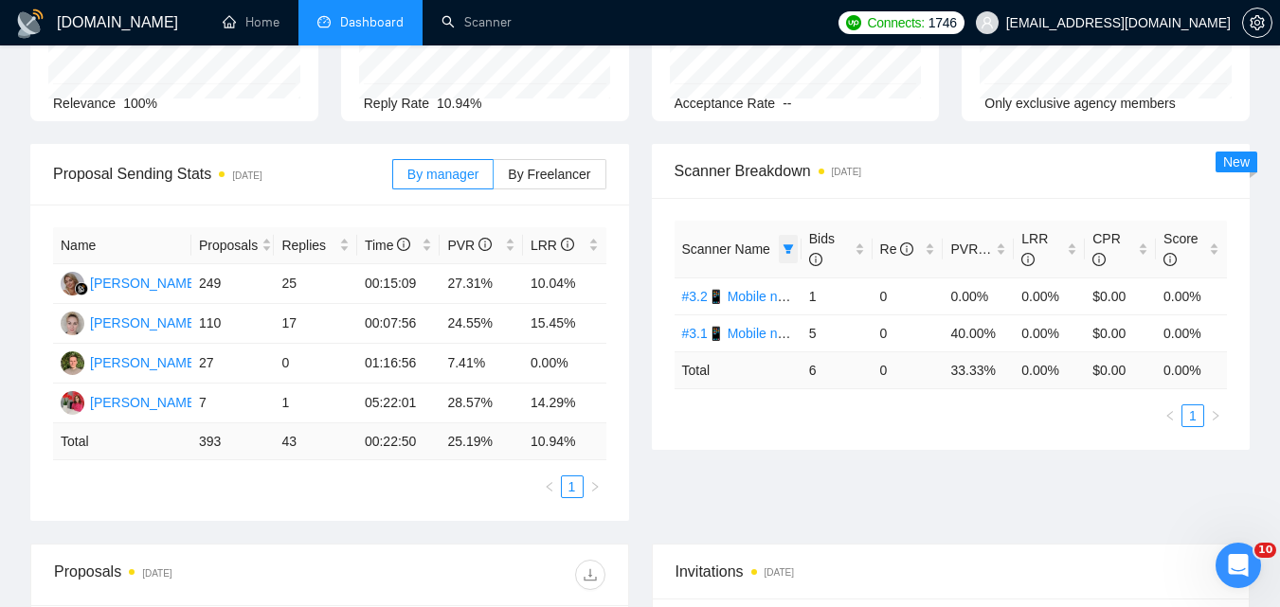
click at [792, 244] on icon "filter" at bounding box center [788, 249] width 11 height 11
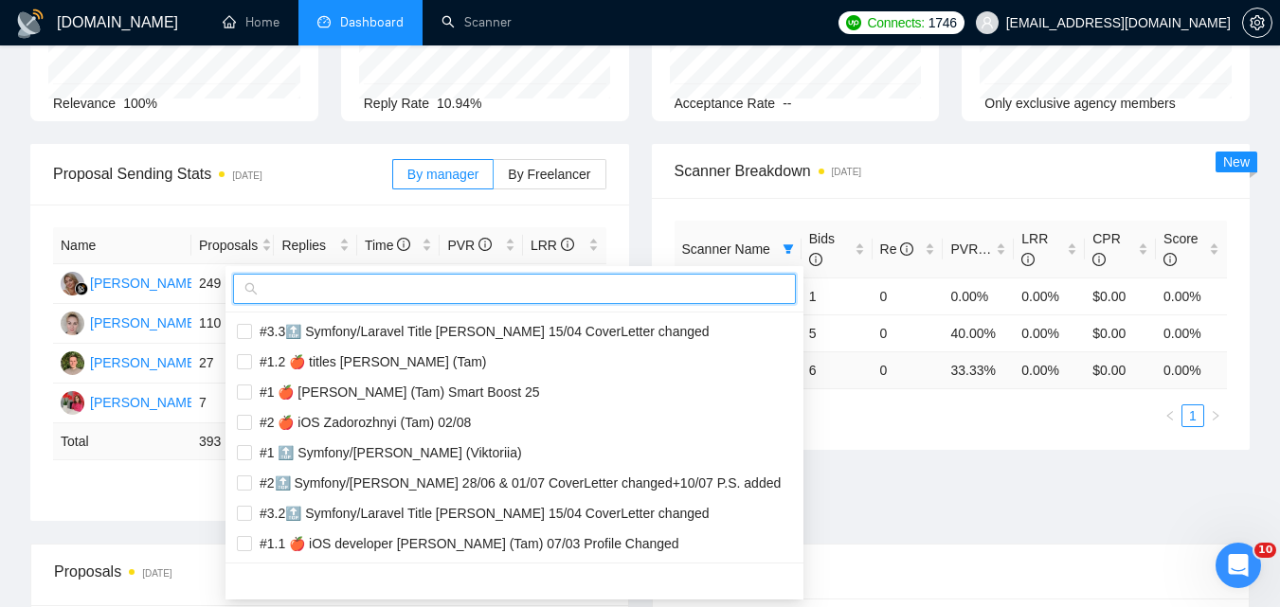
click at [658, 289] on input "text" at bounding box center [523, 289] width 523 height 21
paste input "#1.1 🍎 [PERSON_NAME] (Tam) Smart Boost 25"
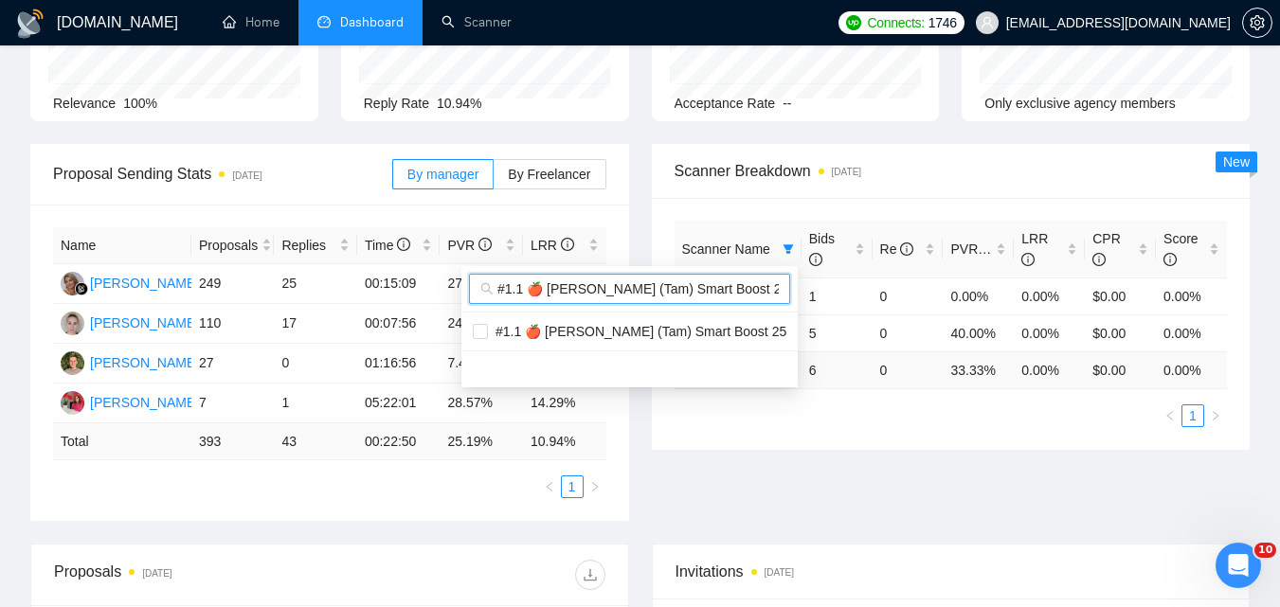
scroll to position [0, 9]
type input "#1.1 🍎 [PERSON_NAME] (Tam) Smart Boost 25"
click at [594, 331] on span "#1.1 🍎 [PERSON_NAME] (Tam) Smart Boost 25" at bounding box center [637, 331] width 298 height 15
checkbox input "true"
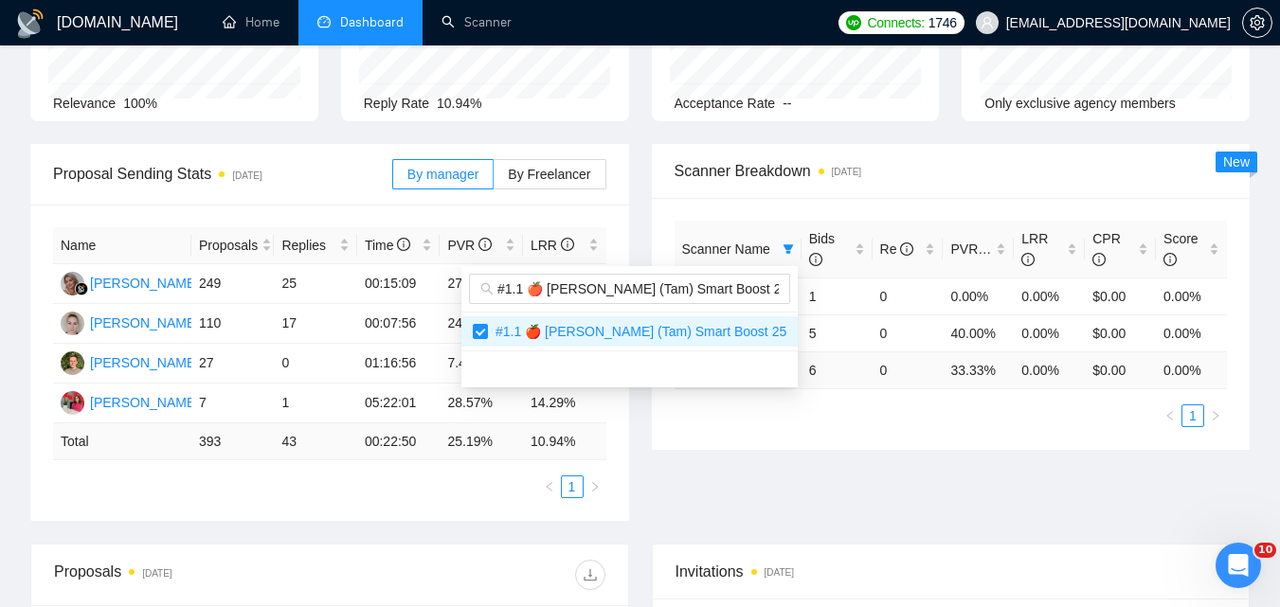
click at [915, 418] on body "[DOMAIN_NAME] Home Dashboard Scanner Connects: 1746 [EMAIL_ADDRESS][DOMAIN_NAME…" at bounding box center [640, 113] width 1280 height 607
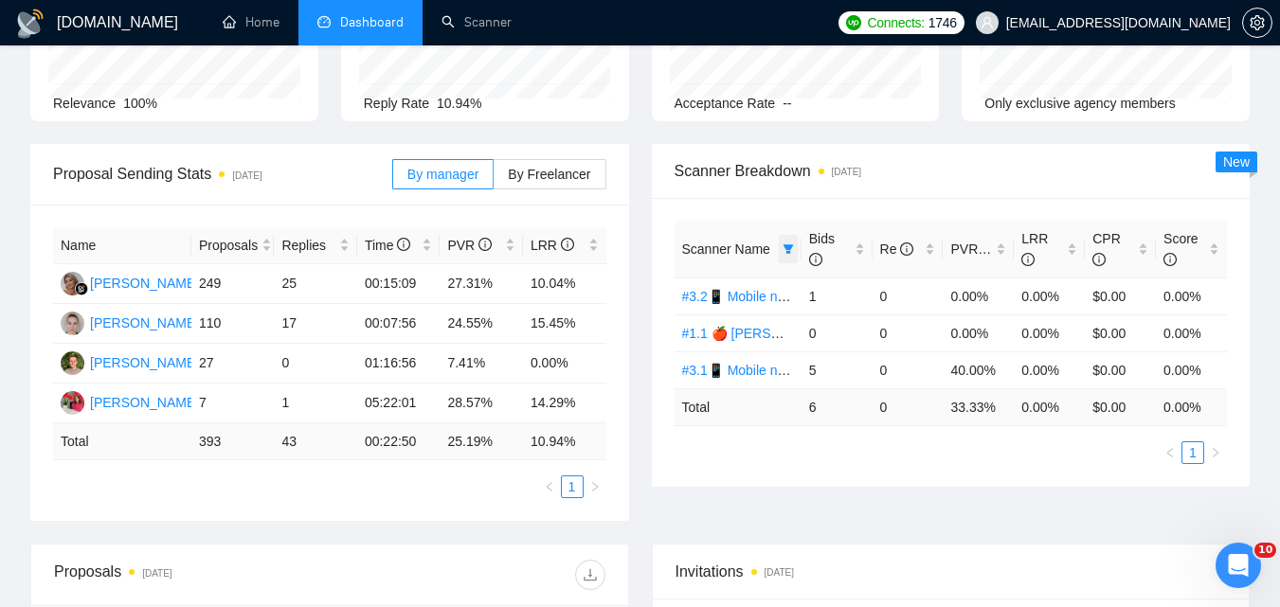
click at [787, 244] on icon "filter" at bounding box center [788, 249] width 11 height 11
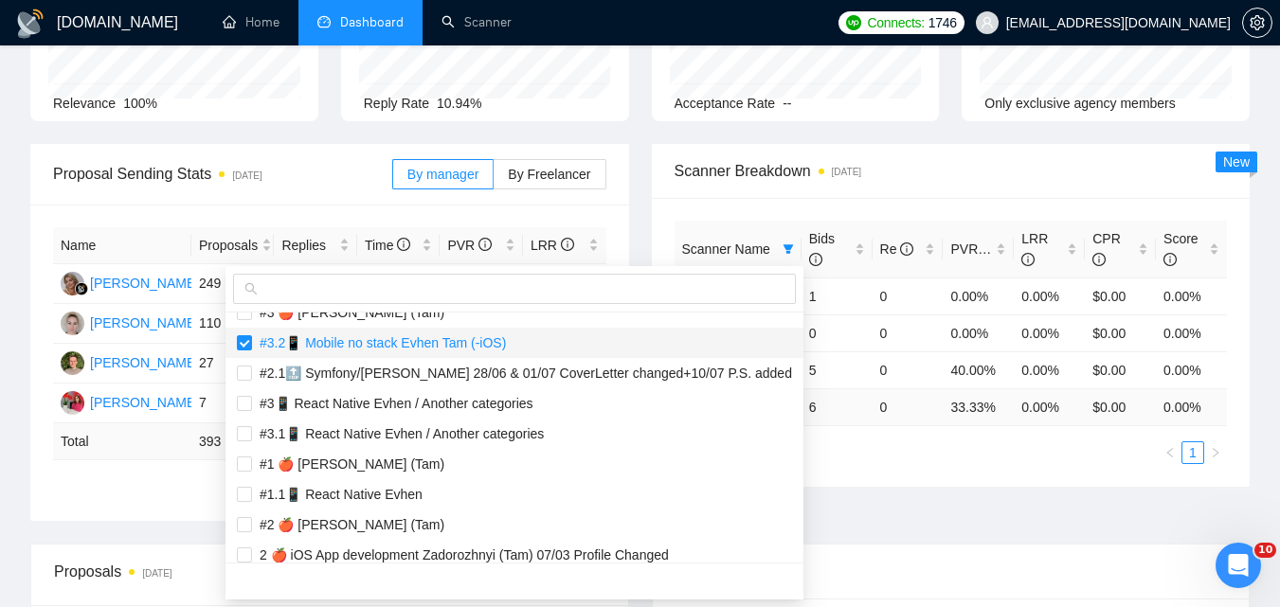
click at [339, 349] on span "#3.2📱 Mobile no stack Evhen Tam (-iOS)" at bounding box center [379, 342] width 254 height 15
checkbox input "false"
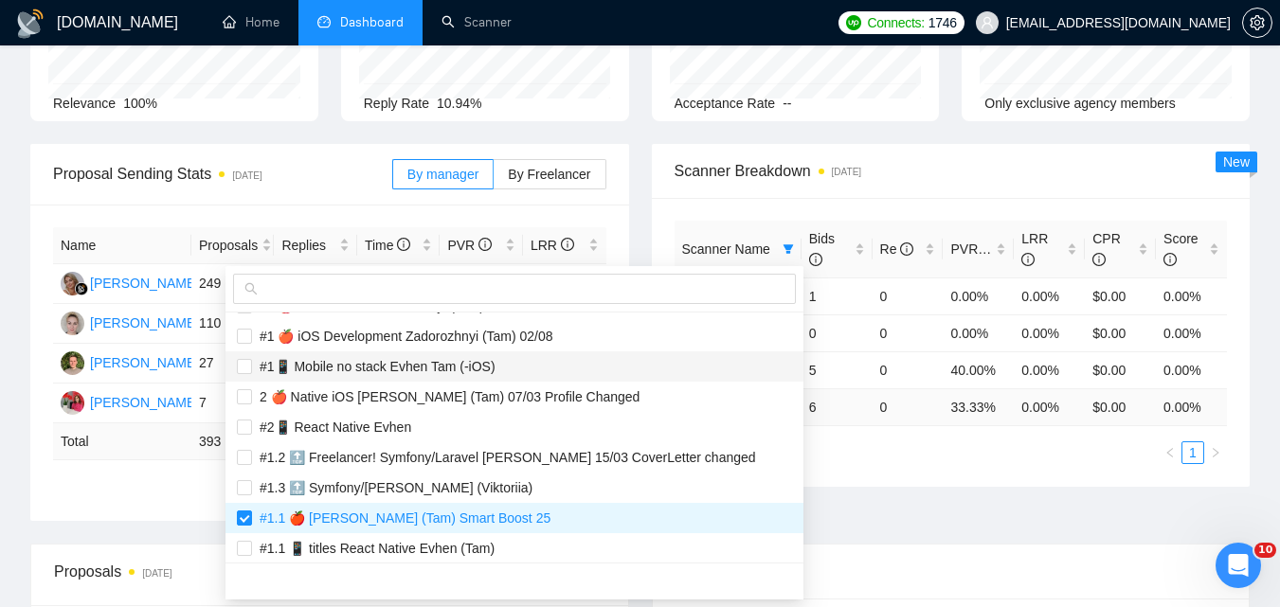
scroll to position [1895, 0]
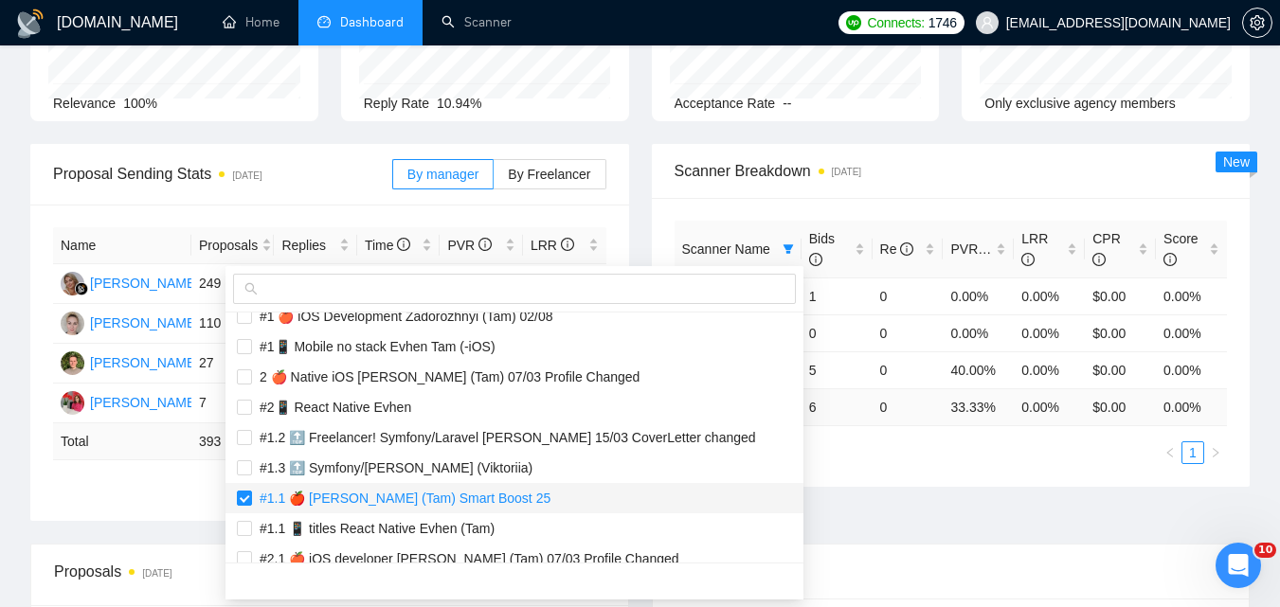
click at [357, 498] on span "#1.1 🍎 [PERSON_NAME] (Tam) Smart Boost 25" at bounding box center [401, 498] width 298 height 15
checkbox input "false"
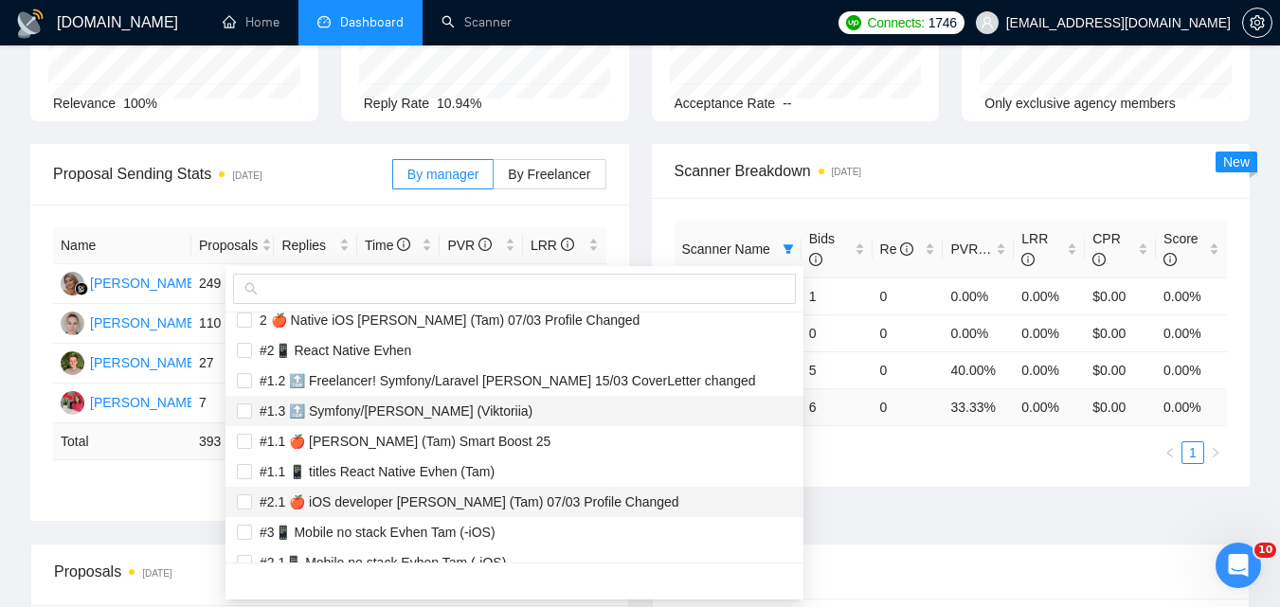
scroll to position [2001, 0]
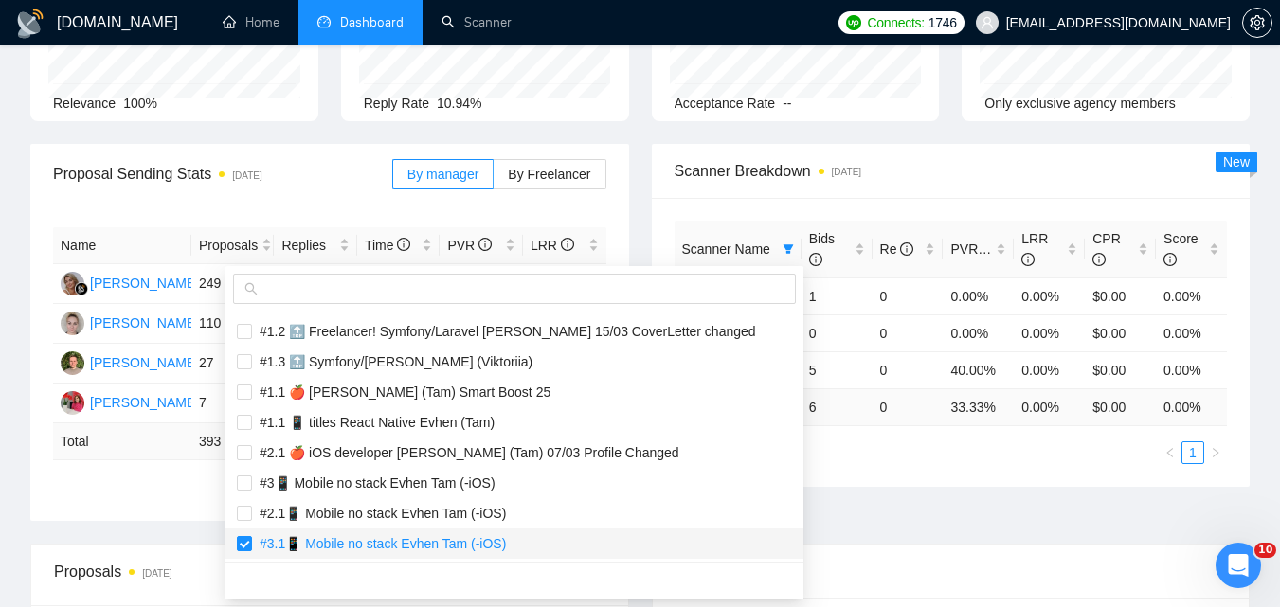
click at [369, 541] on span "#3.1📱 Mobile no stack Evhen Tam (-iOS)" at bounding box center [379, 543] width 254 height 15
checkbox input "false"
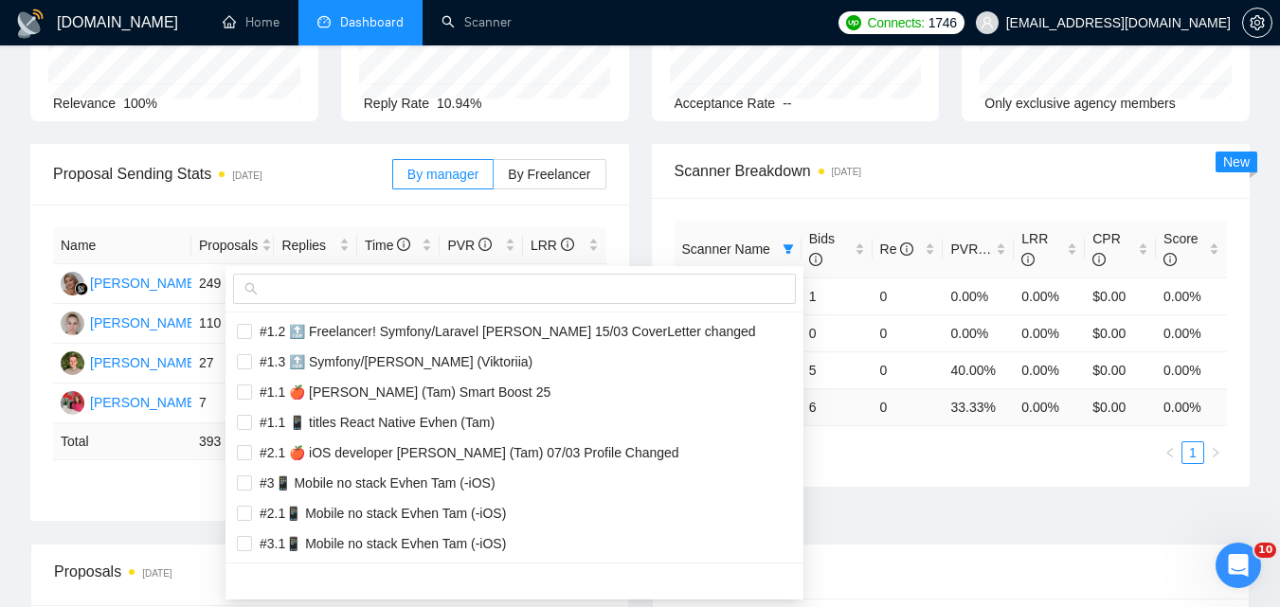
click at [993, 470] on div "Scanner Name Bids Re PVR LRR CPR Score #3.2📱 Mobile no stack [PERSON_NAME] (-iO…" at bounding box center [951, 342] width 599 height 289
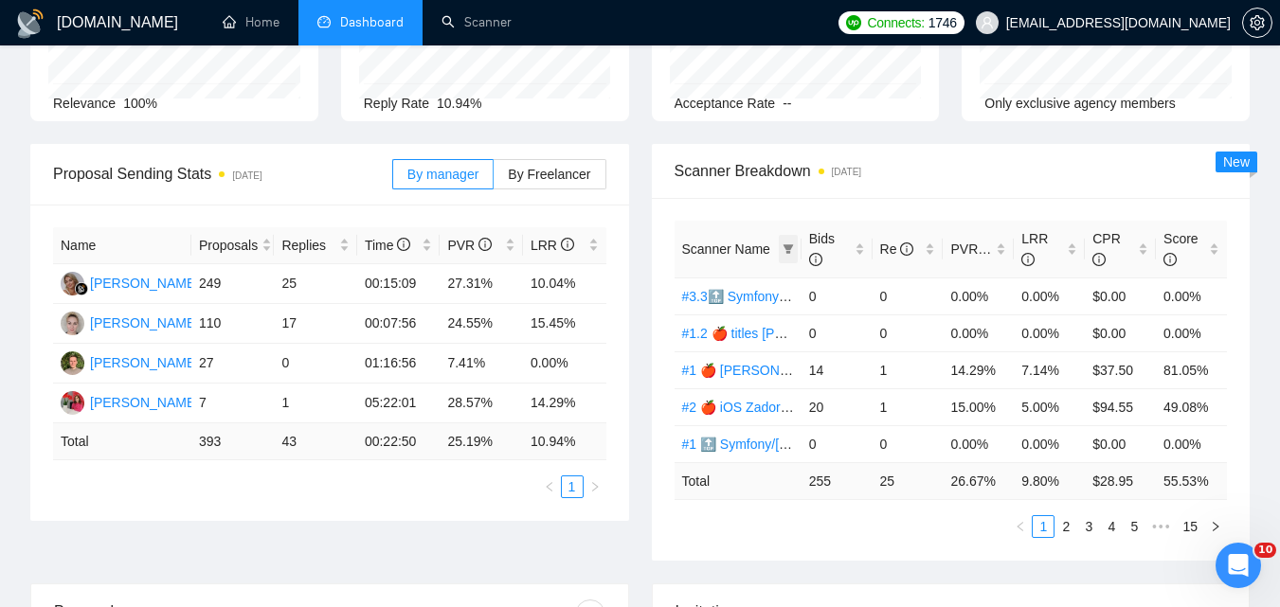
click at [793, 242] on span at bounding box center [788, 249] width 19 height 28
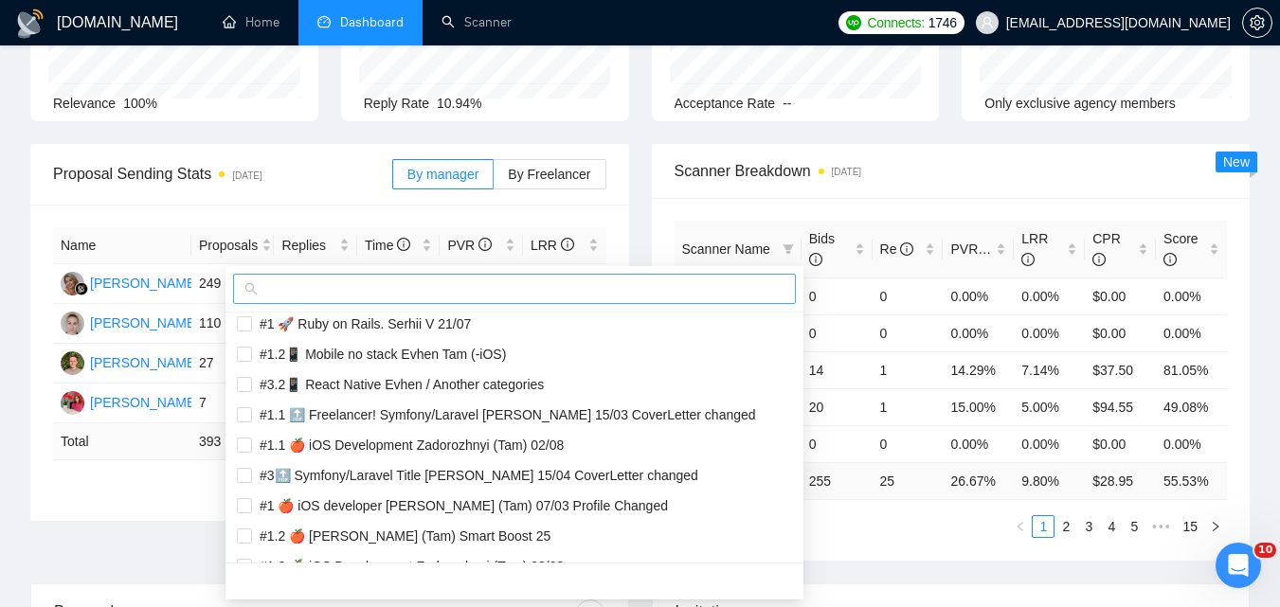
click at [588, 290] on input "text" at bounding box center [523, 289] width 523 height 21
paste input "#1.2 🍎 [PERSON_NAME] (Tam) Smart Boost 25"
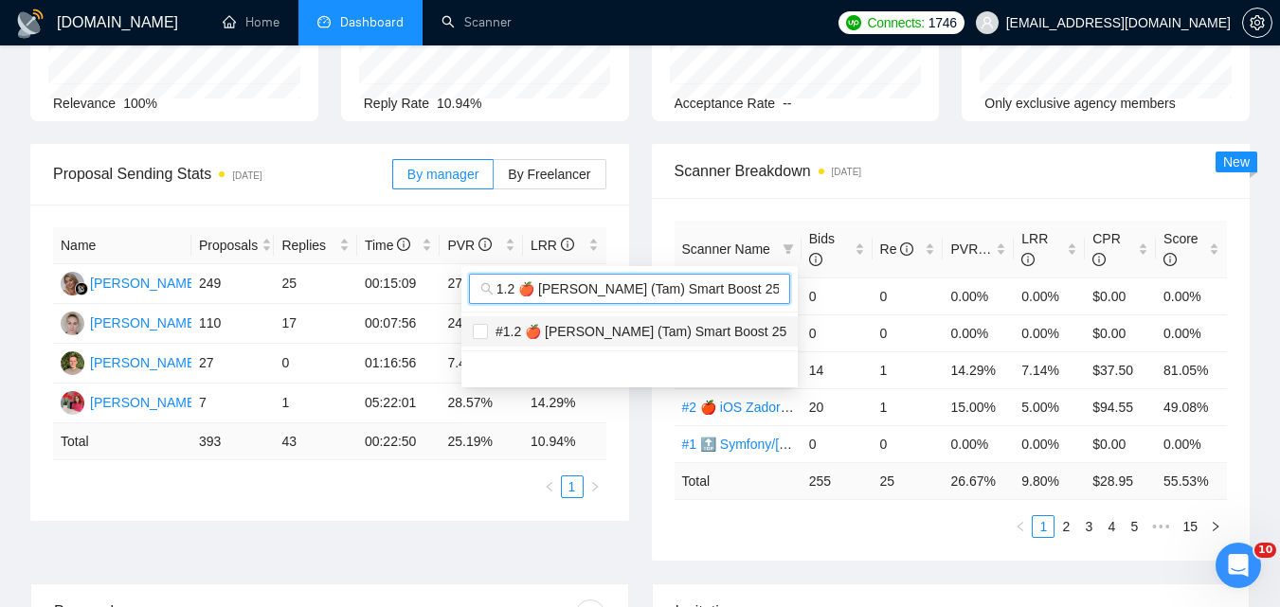
type input "#1.2 🍎 [PERSON_NAME] (Tam) Smart Boost 25"
click at [612, 326] on span "#1.2 🍎 [PERSON_NAME] (Tam) Smart Boost 25" at bounding box center [637, 331] width 298 height 15
checkbox input "true"
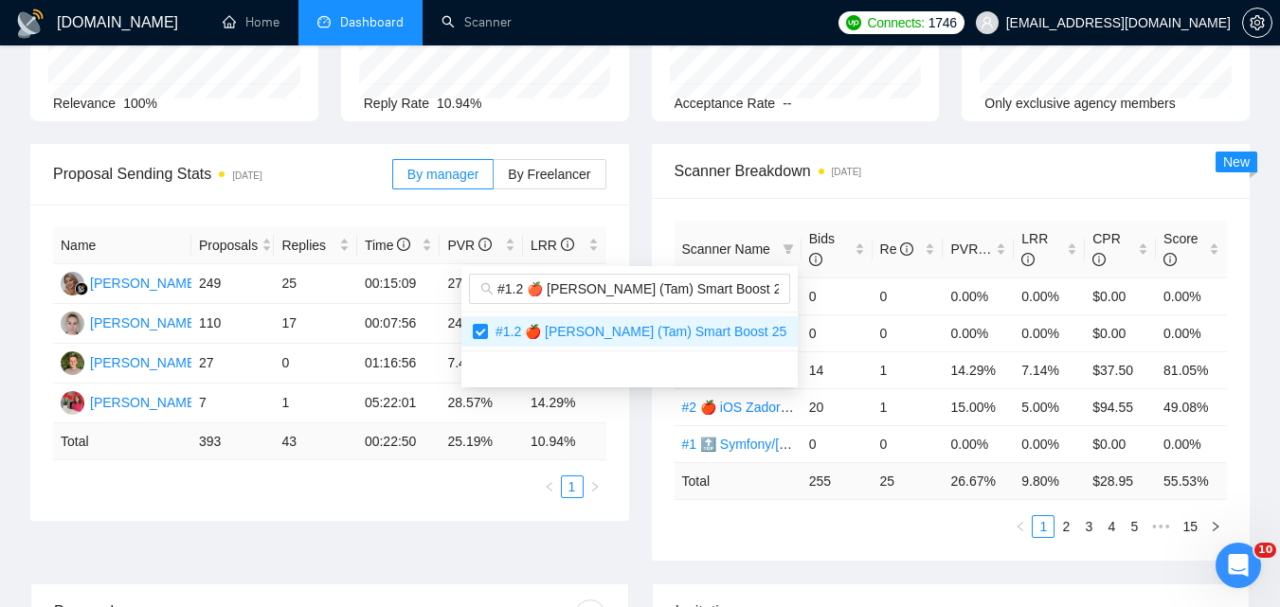
click at [809, 546] on main "Team Dashboard [DATE] [DATE] Last 30 Days [DATE] [DATE] This Week Last Week Thi…" at bounding box center [639, 562] width 1219 height 1352
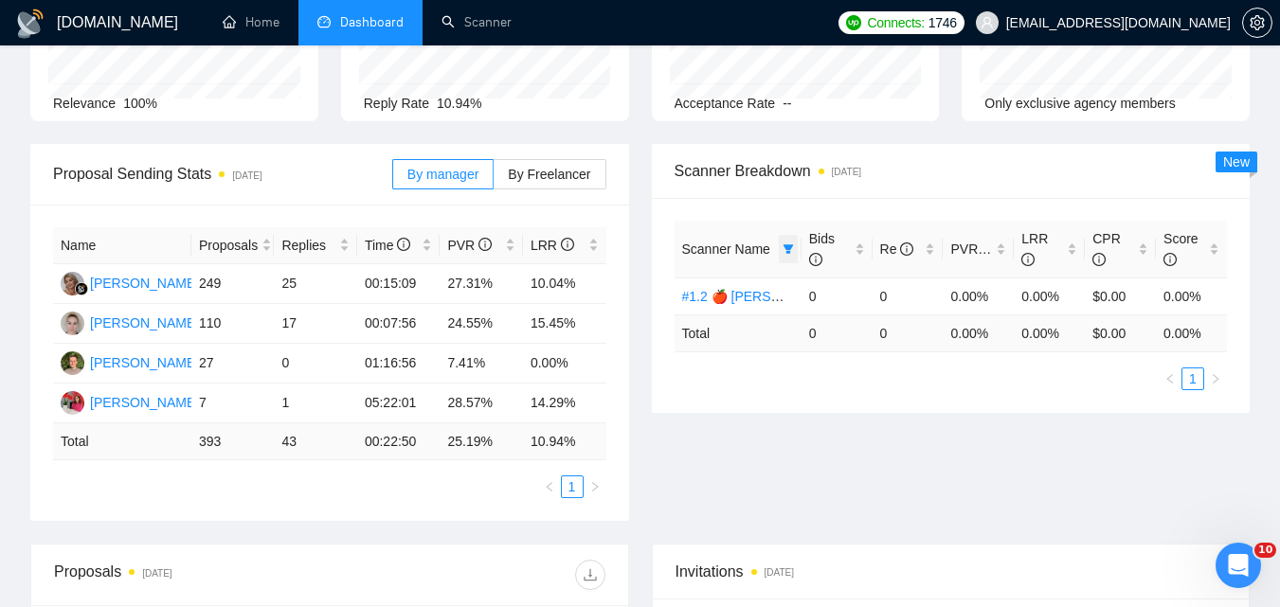
click at [790, 244] on icon "filter" at bounding box center [788, 249] width 11 height 11
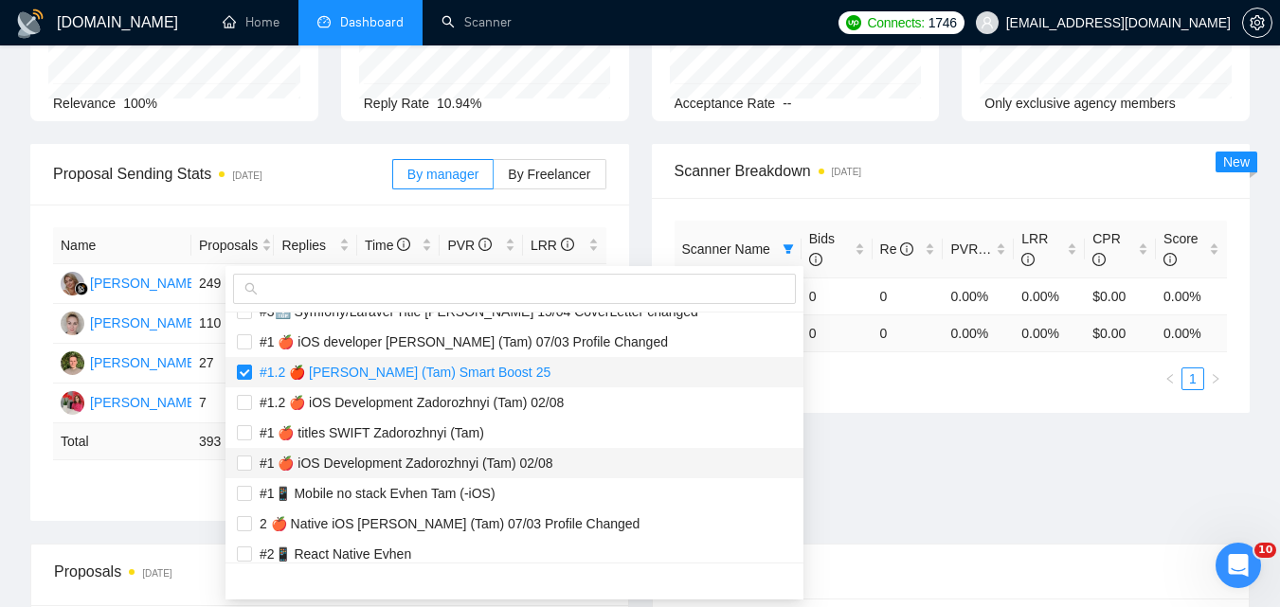
scroll to position [1717, 0]
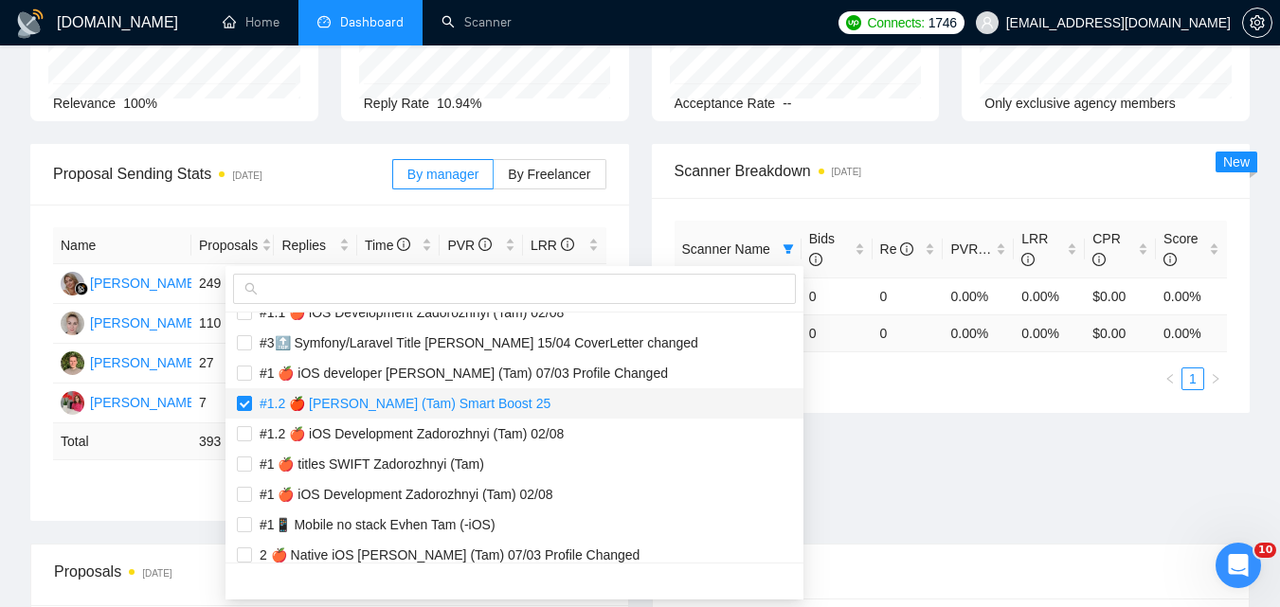
click at [396, 406] on span "#1.2 🍎 [PERSON_NAME] (Tam) Smart Boost 25" at bounding box center [401, 403] width 298 height 15
checkbox input "false"
click at [417, 290] on input "text" at bounding box center [523, 289] width 523 height 21
paste input "#2.1 🍎 [PERSON_NAME] (Tam)"
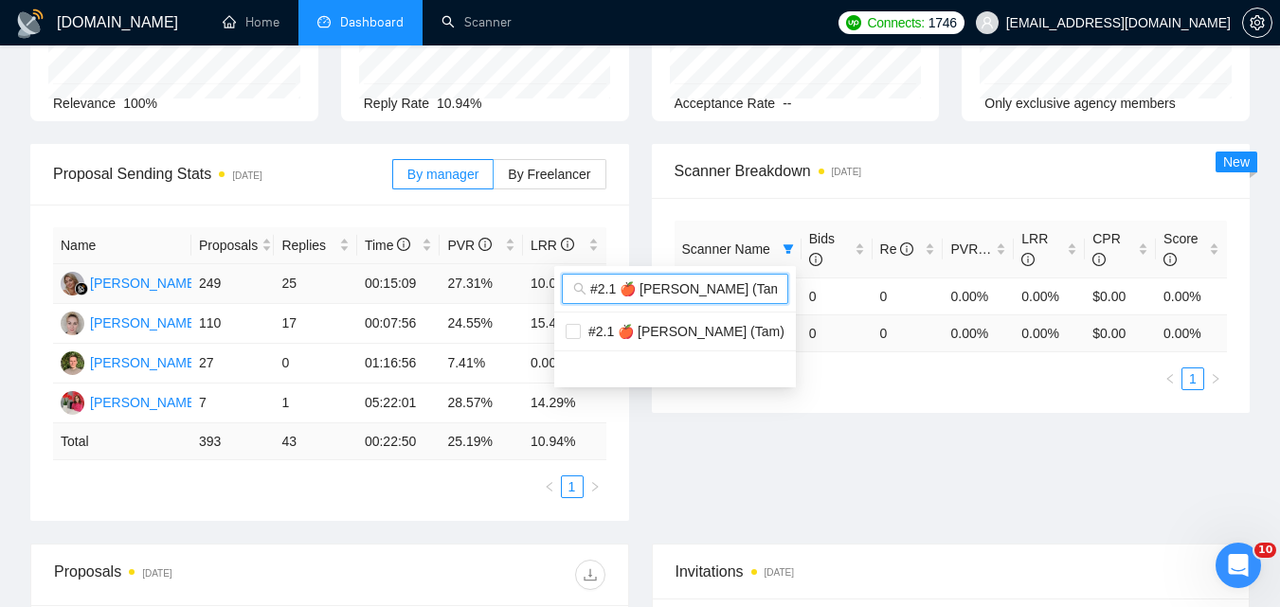
scroll to position [0, 0]
type input "#2.1 🍎 [PERSON_NAME] (Tam)"
click at [661, 336] on span "#2.1 🍎 [PERSON_NAME] (Tam)" at bounding box center [683, 331] width 204 height 15
checkbox input "true"
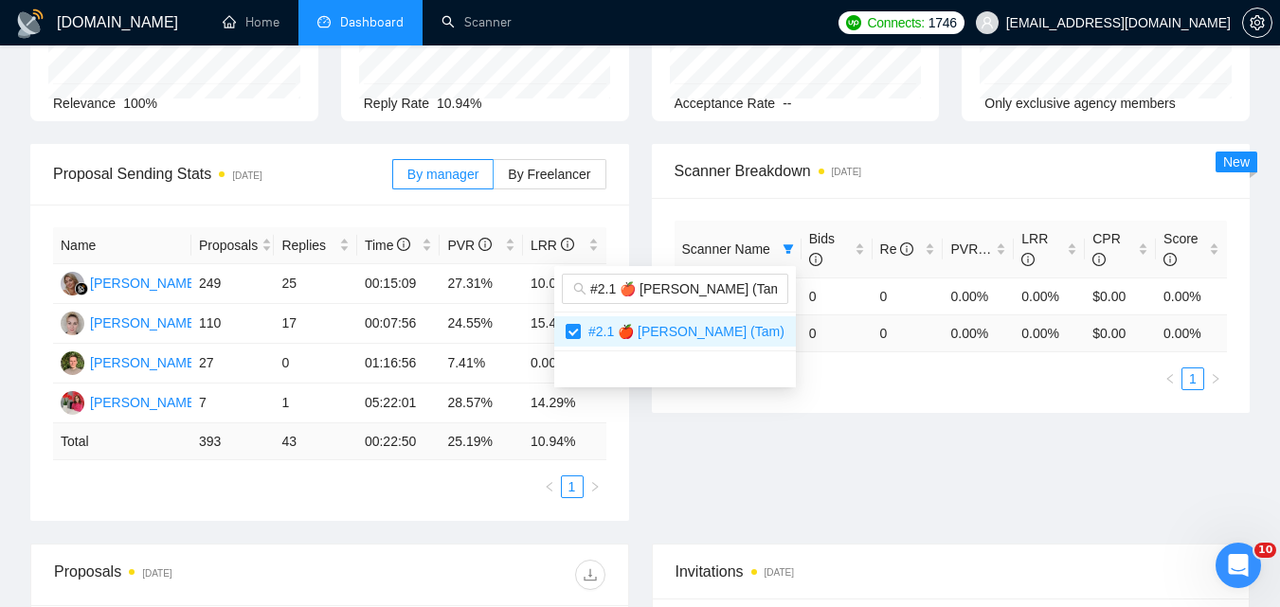
click at [800, 456] on div "Proposal Sending Stats [DATE] By manager By Freelancer Name Proposals Replies T…" at bounding box center [640, 344] width 1242 height 400
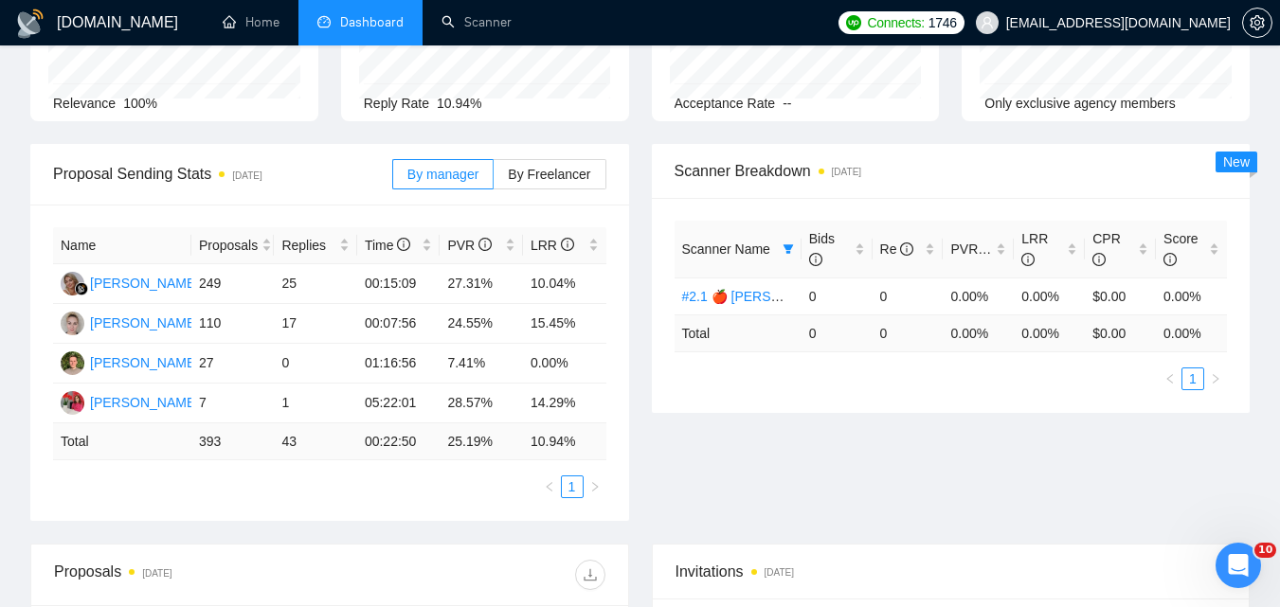
click at [878, 472] on div "Proposal Sending Stats [DATE] By manager By Freelancer Name Proposals Replies T…" at bounding box center [640, 344] width 1242 height 400
click at [792, 247] on icon "filter" at bounding box center [788, 249] width 11 height 11
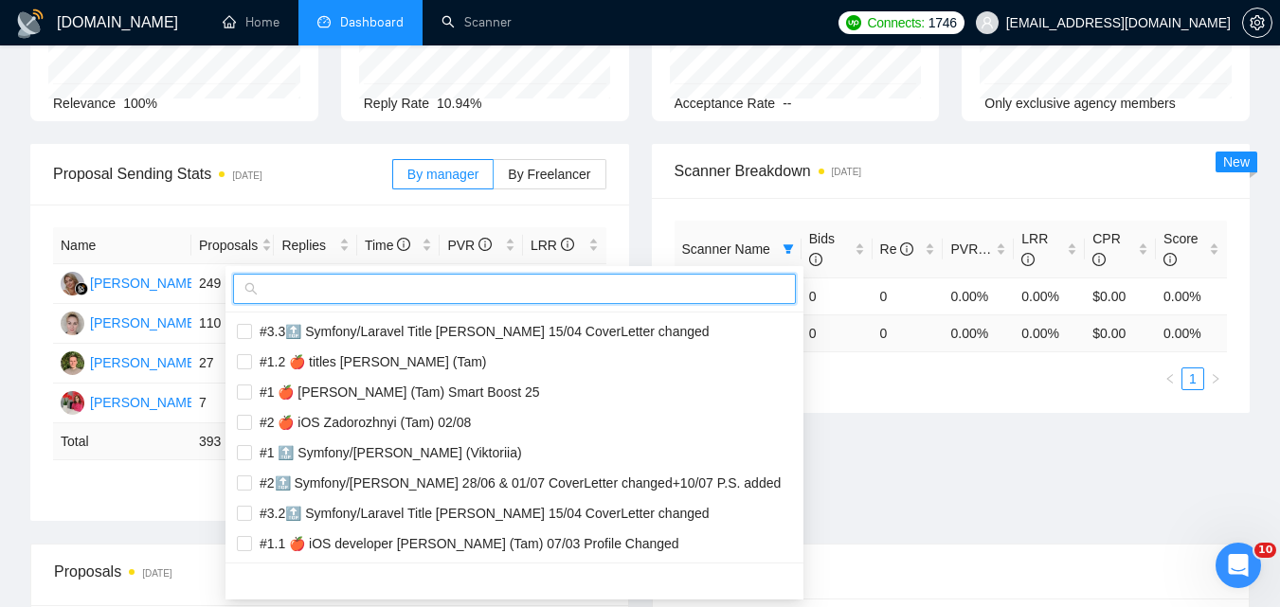
click at [664, 280] on input "text" at bounding box center [523, 289] width 523 height 21
paste input "#2.2 🍎 [PERSON_NAME] (Tam)"
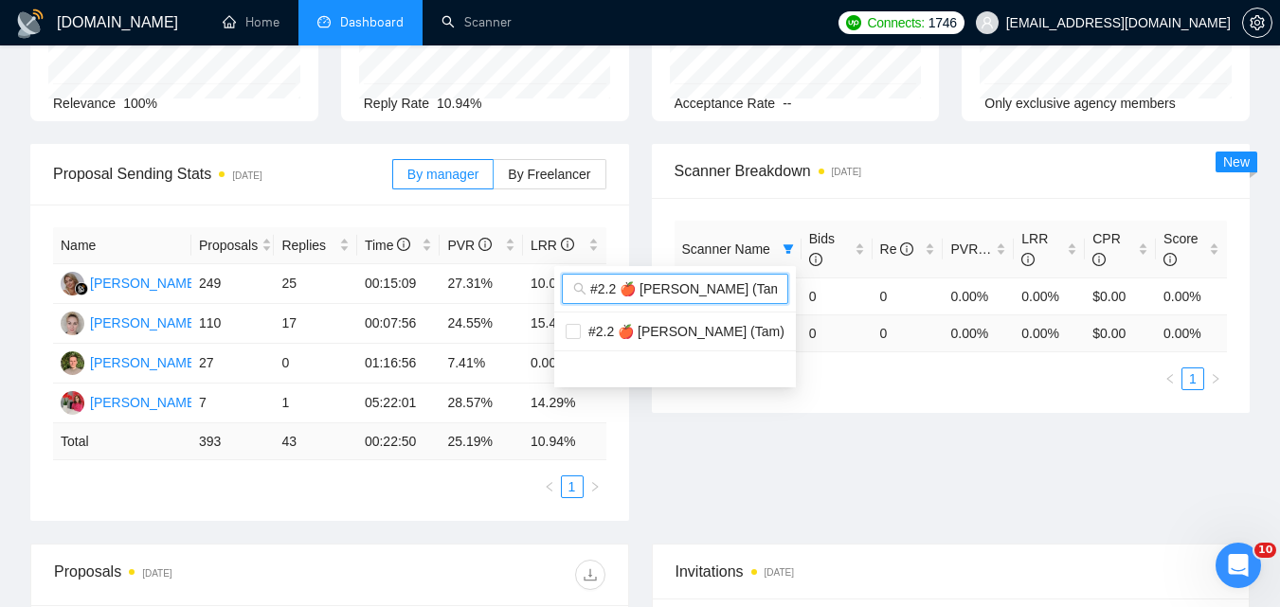
scroll to position [0, 9]
type input "#2.2 🍎 [PERSON_NAME] (Tam)"
click at [710, 331] on span "#2.2 🍎 [PERSON_NAME] (Tam)" at bounding box center [683, 331] width 204 height 15
checkbox input "true"
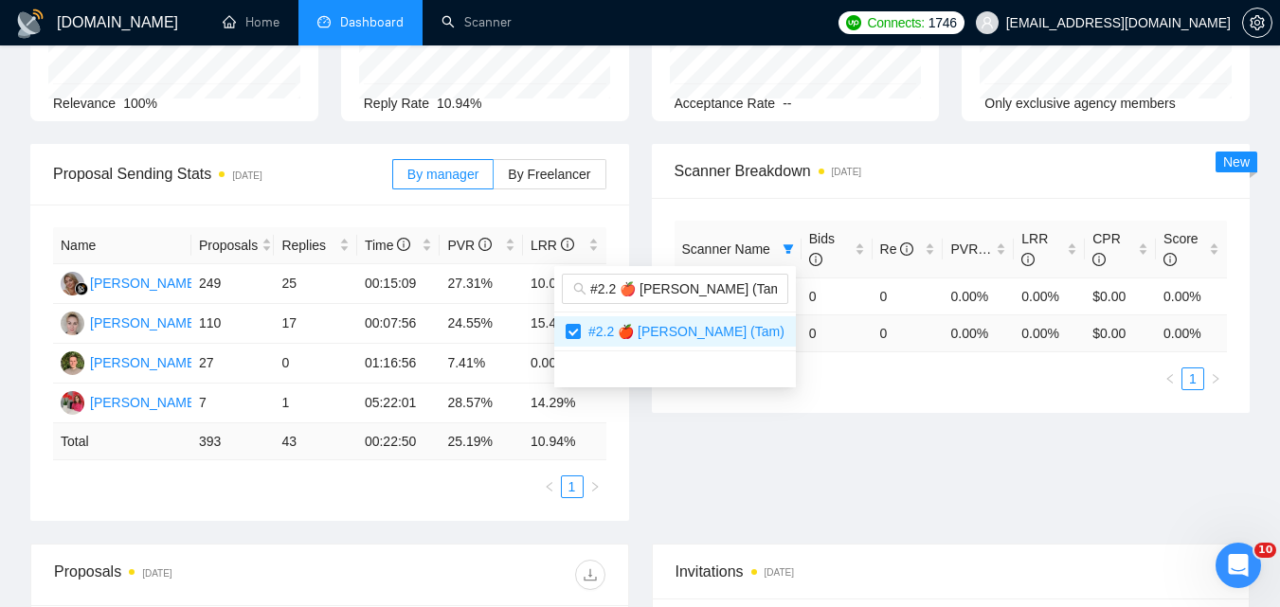
click at [876, 483] on div "Proposal Sending Stats [DATE] By manager By Freelancer Name Proposals Replies T…" at bounding box center [640, 344] width 1242 height 400
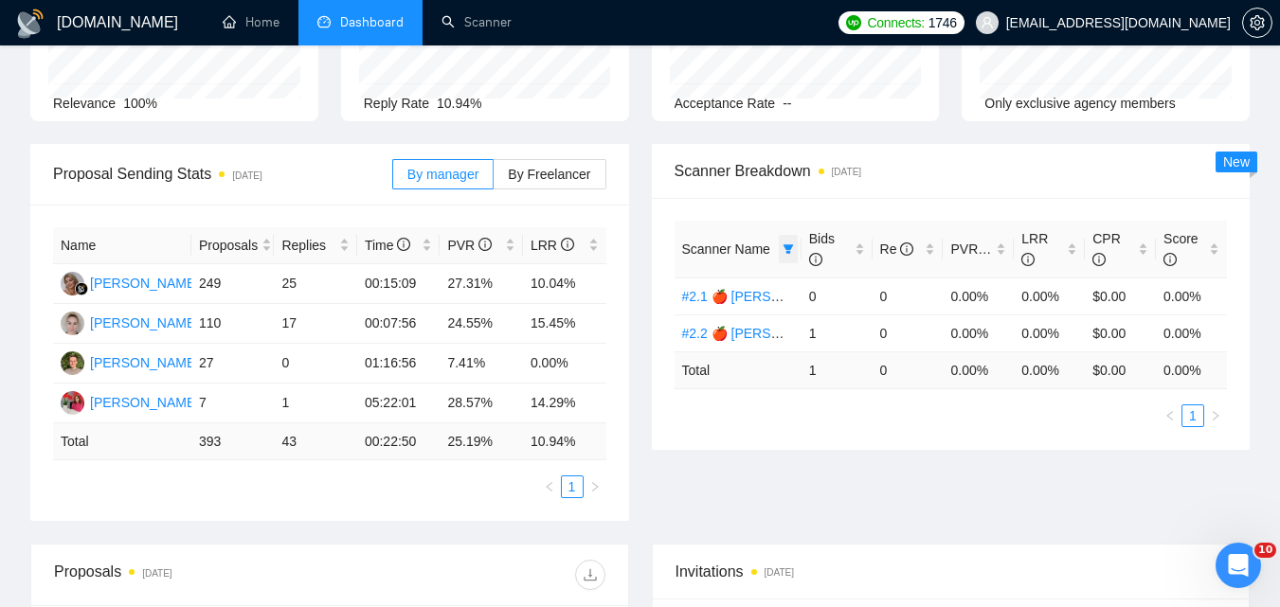
click at [788, 250] on icon "filter" at bounding box center [788, 249] width 11 height 11
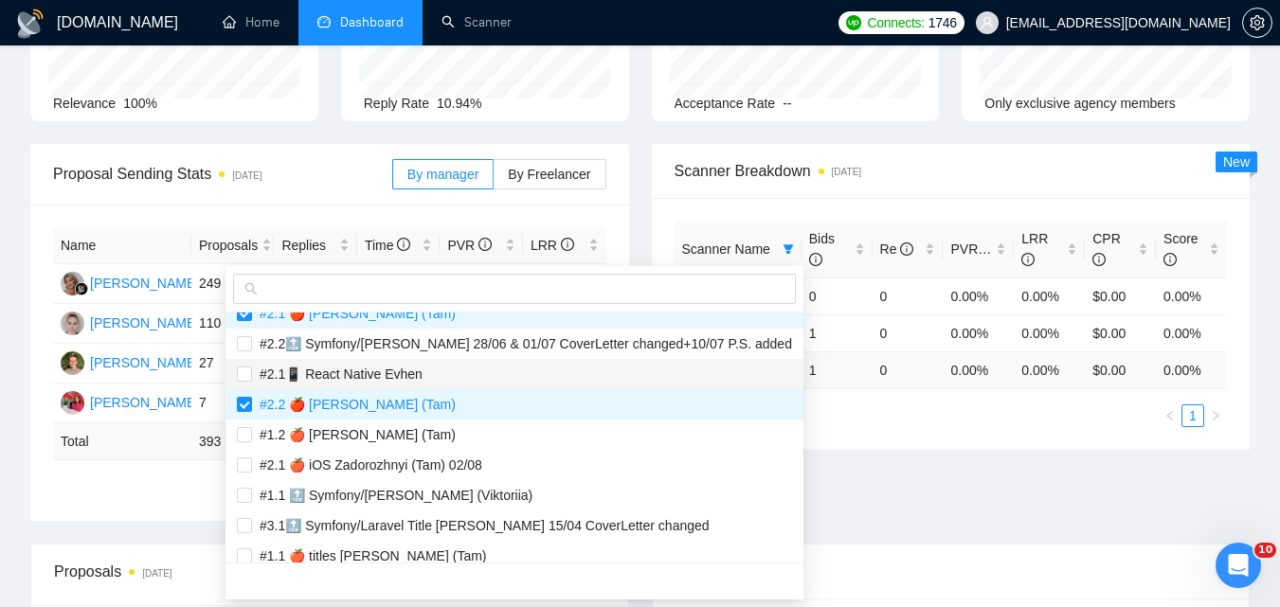
scroll to position [1232, 0]
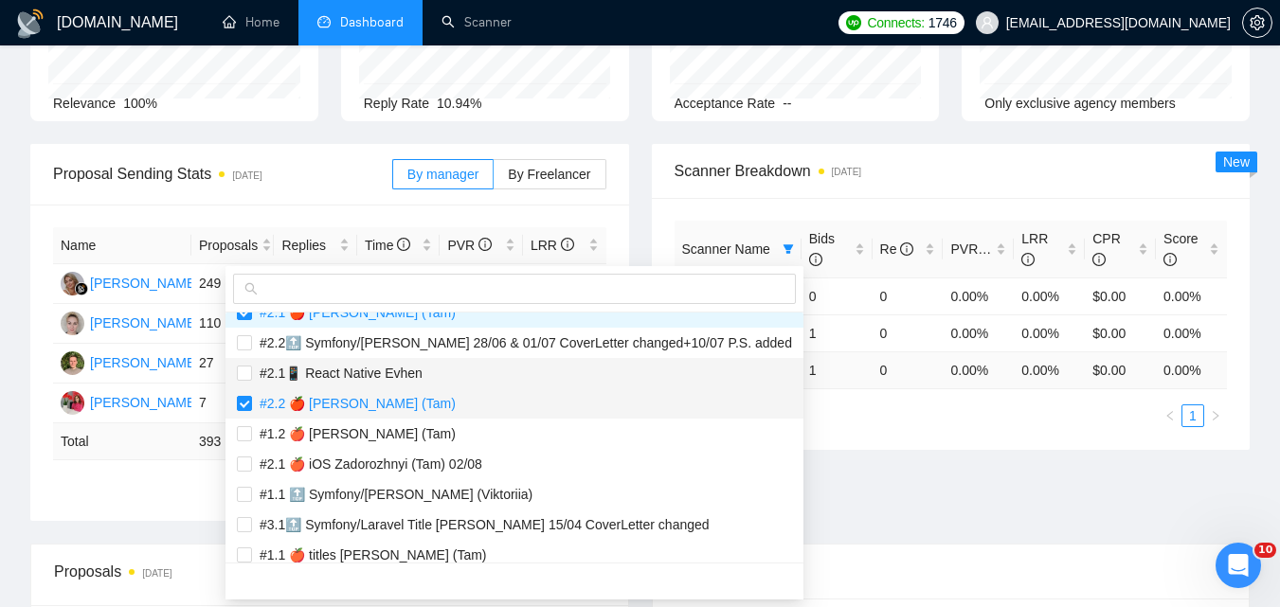
click at [385, 399] on span "#2.2 🍎 [PERSON_NAME] (Tam)" at bounding box center [354, 403] width 204 height 15
checkbox input "false"
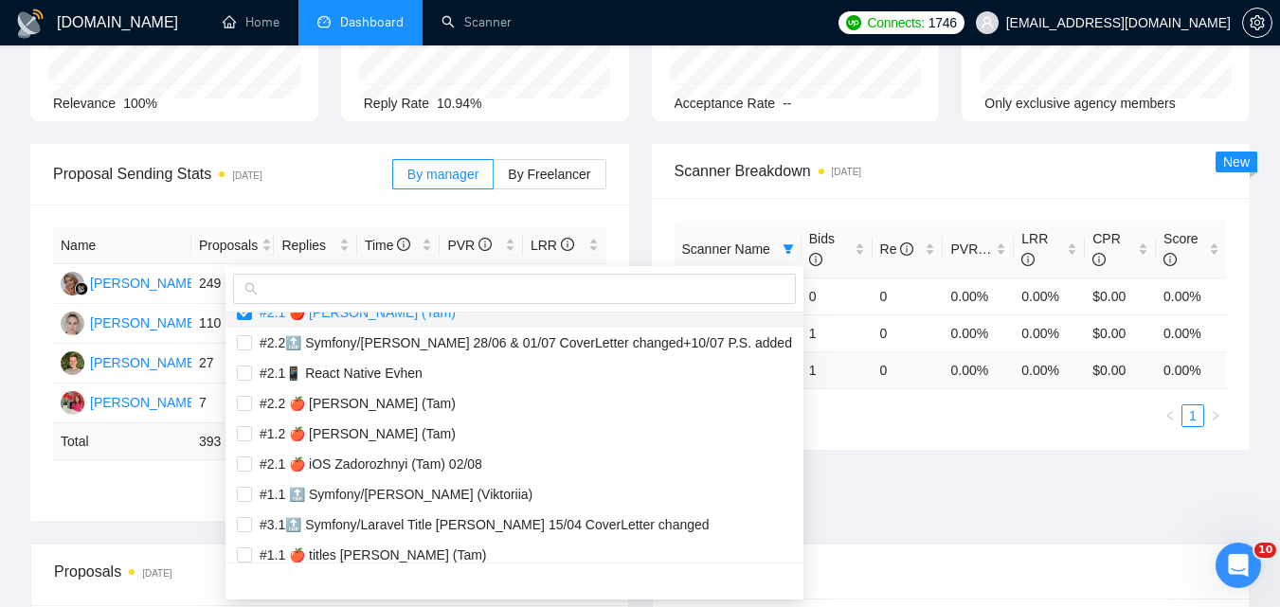
click at [343, 320] on span "#2.1 🍎 [PERSON_NAME] (Tam)" at bounding box center [354, 312] width 204 height 15
checkbox input "false"
click at [984, 489] on div "Proposal Sending Stats [DATE] By manager By Freelancer Name Proposals Replies T…" at bounding box center [640, 344] width 1242 height 400
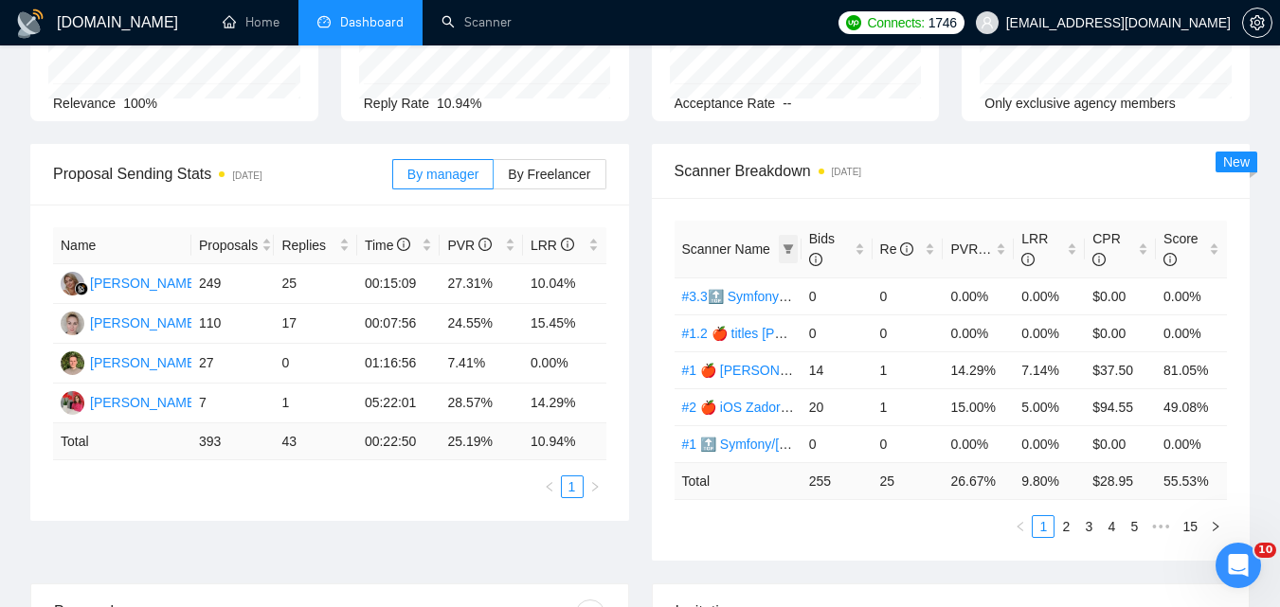
click at [787, 252] on icon "filter" at bounding box center [788, 248] width 10 height 9
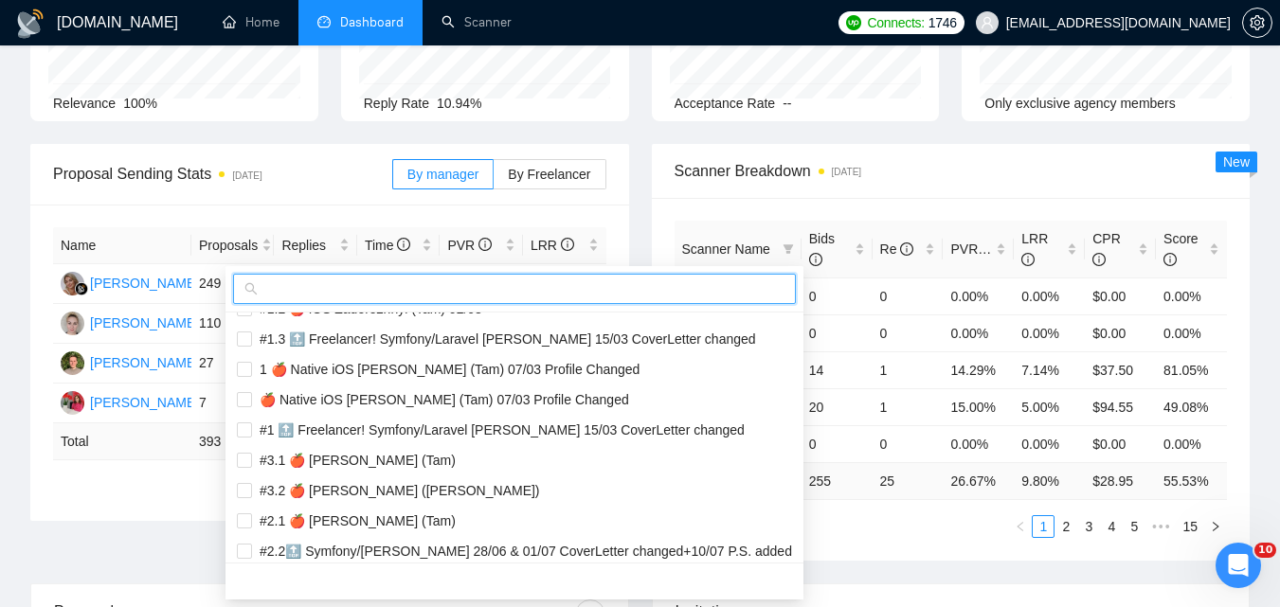
click at [636, 294] on input "text" at bounding box center [523, 289] width 523 height 21
paste input "Expactations - - - - перевірити чи зменшення рейта впливає на PVR/LRR - - Побач…"
type input "Expactations - - - - перевірити чи зменшення рейта впливає на PVR/LRR - - Побач…"
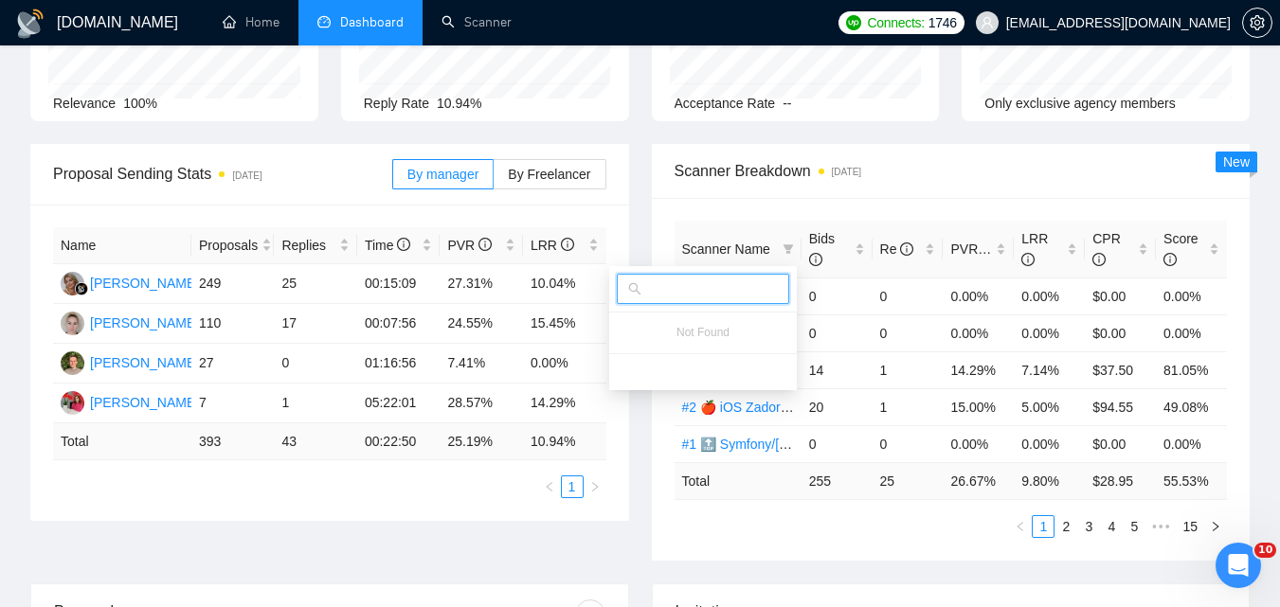
scroll to position [0, 0]
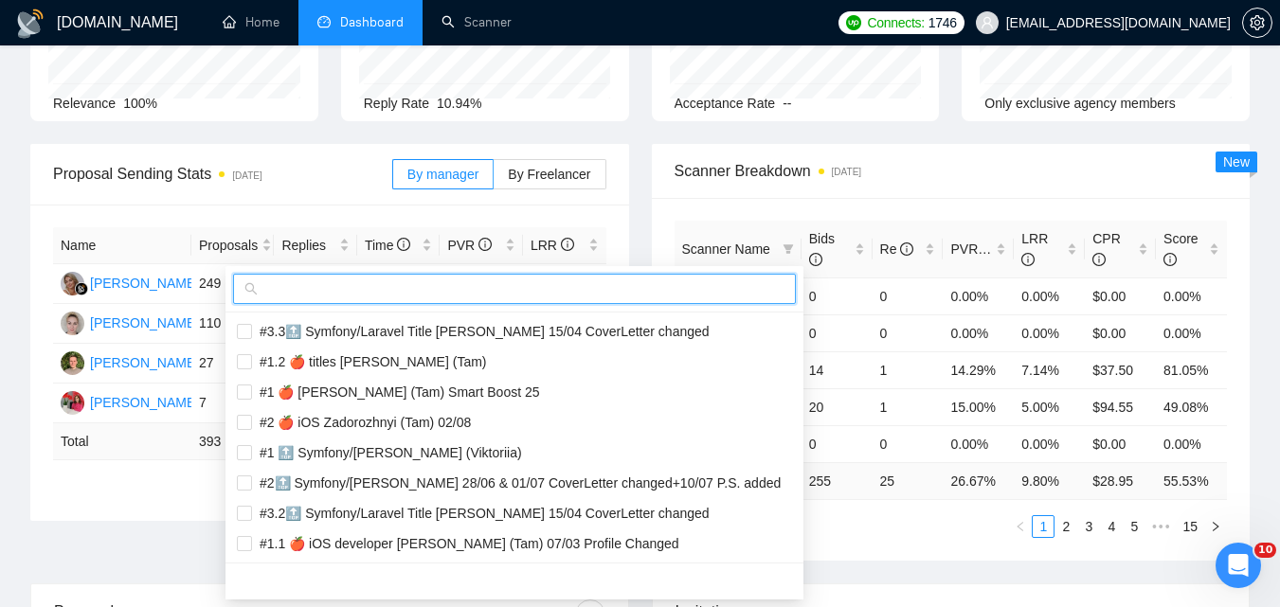
paste input "Expactations - - - - перевірити чи зменшення рейта впливає на PVR/LRR - - Побач…"
type input "Expactations - - - - перевірити чи зменшення рейта впливає на PVR/LRR - - Побач…"
paste input "#3.1 🍎 [PERSON_NAME] (Tam)"
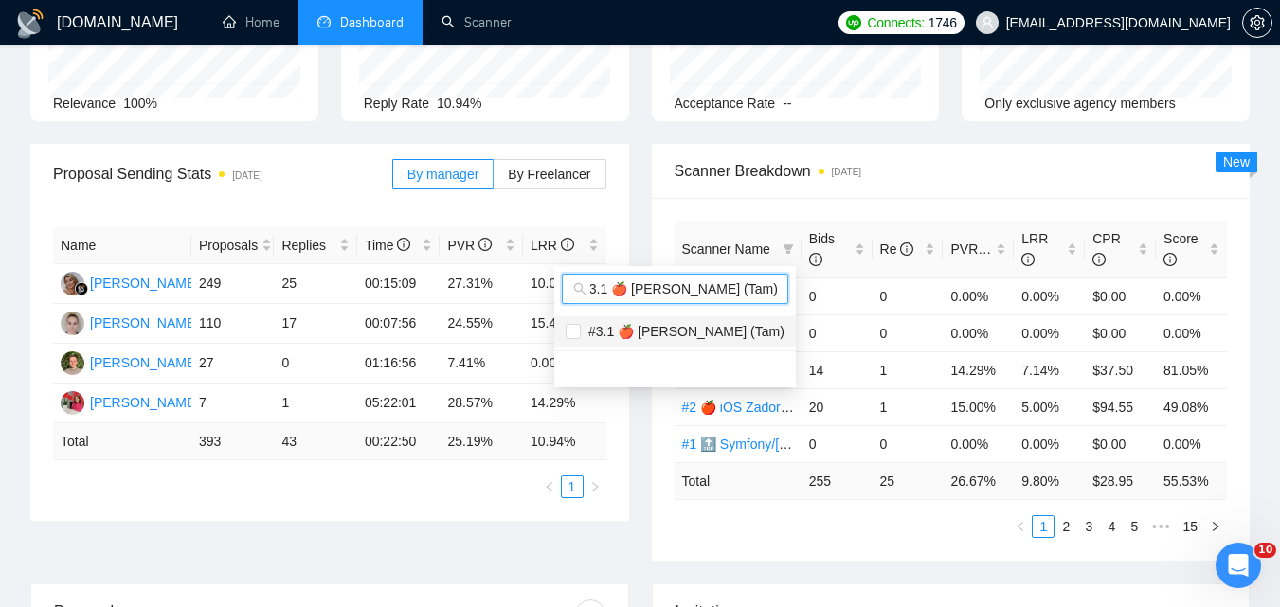
type input "#3.1 🍎 [PERSON_NAME] (Tam)"
click at [713, 329] on span "#3.1 🍎 [PERSON_NAME] (Tam)" at bounding box center [683, 331] width 204 height 15
checkbox input "true"
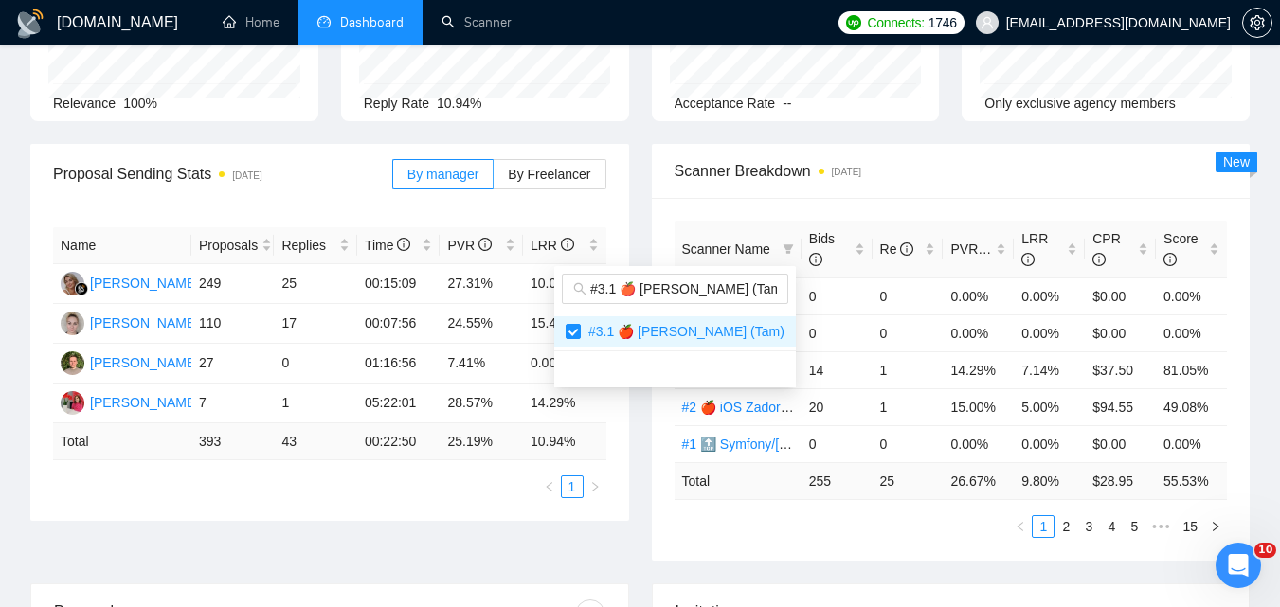
click at [812, 418] on body "[DOMAIN_NAME] Home Dashboard Scanner Connects: 1746 [EMAIL_ADDRESS][DOMAIN_NAME…" at bounding box center [640, 113] width 1280 height 607
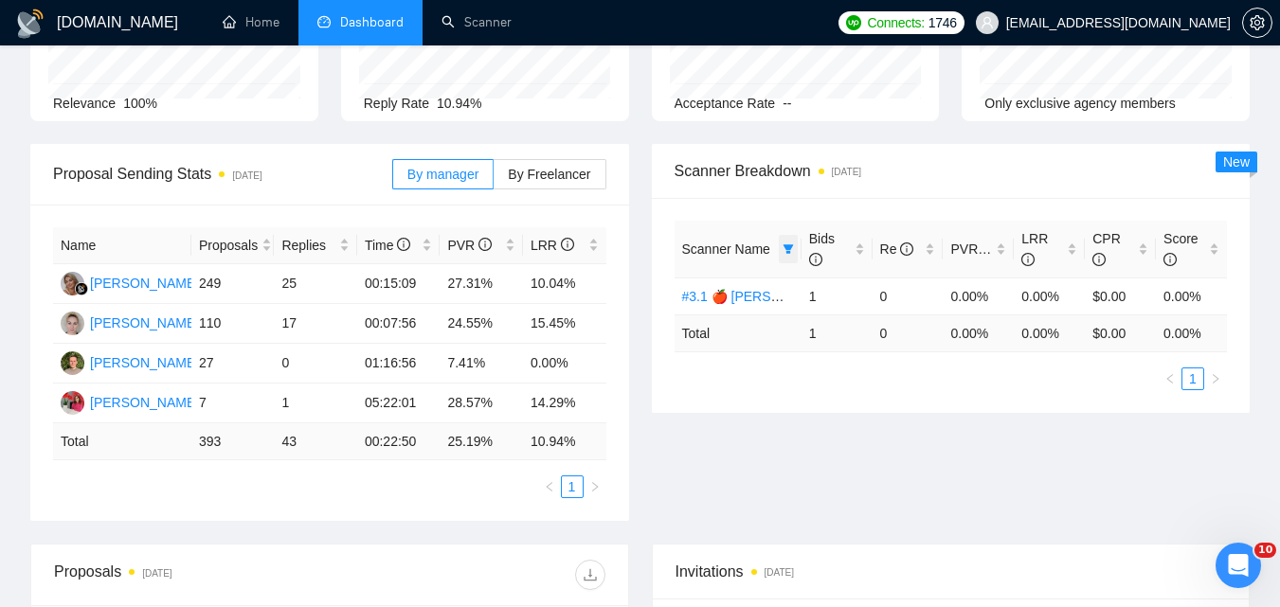
click at [787, 245] on icon "filter" at bounding box center [788, 248] width 10 height 9
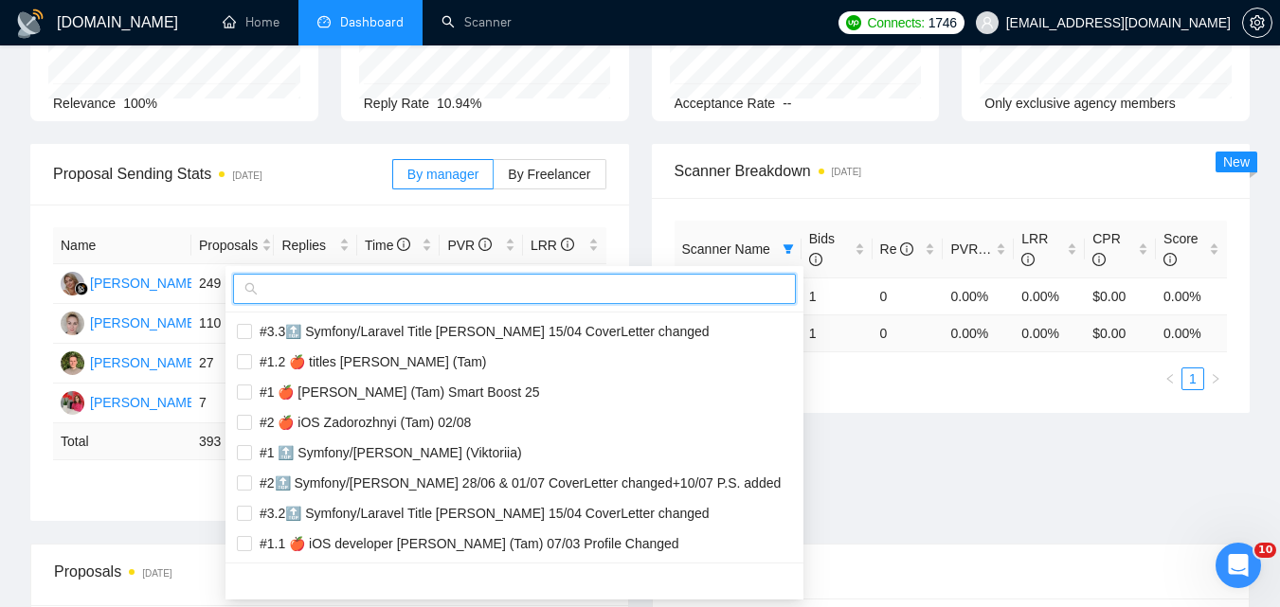
click at [689, 291] on input "text" at bounding box center [523, 289] width 523 height 21
paste input "#3.2 🍎 [PERSON_NAME] ([PERSON_NAME])"
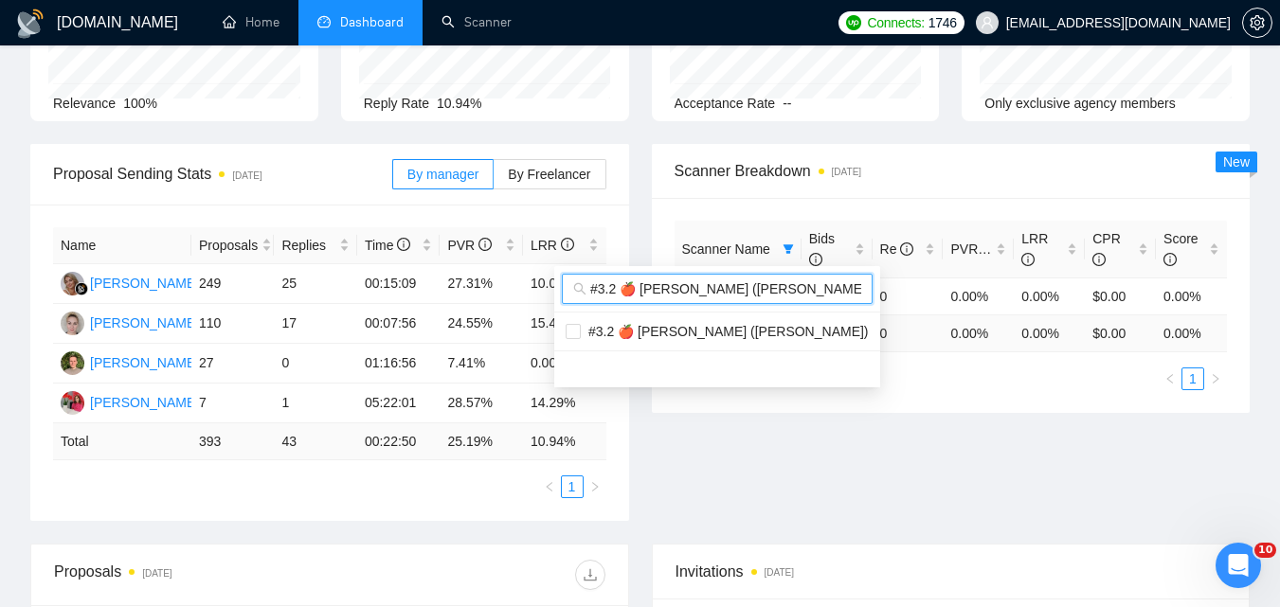
scroll to position [0, 9]
type input "#3.2 🍎 [PERSON_NAME] ([PERSON_NAME])"
click at [631, 325] on span "#3.2 🍎 [PERSON_NAME] ([PERSON_NAME])" at bounding box center [725, 331] width 288 height 15
checkbox input "true"
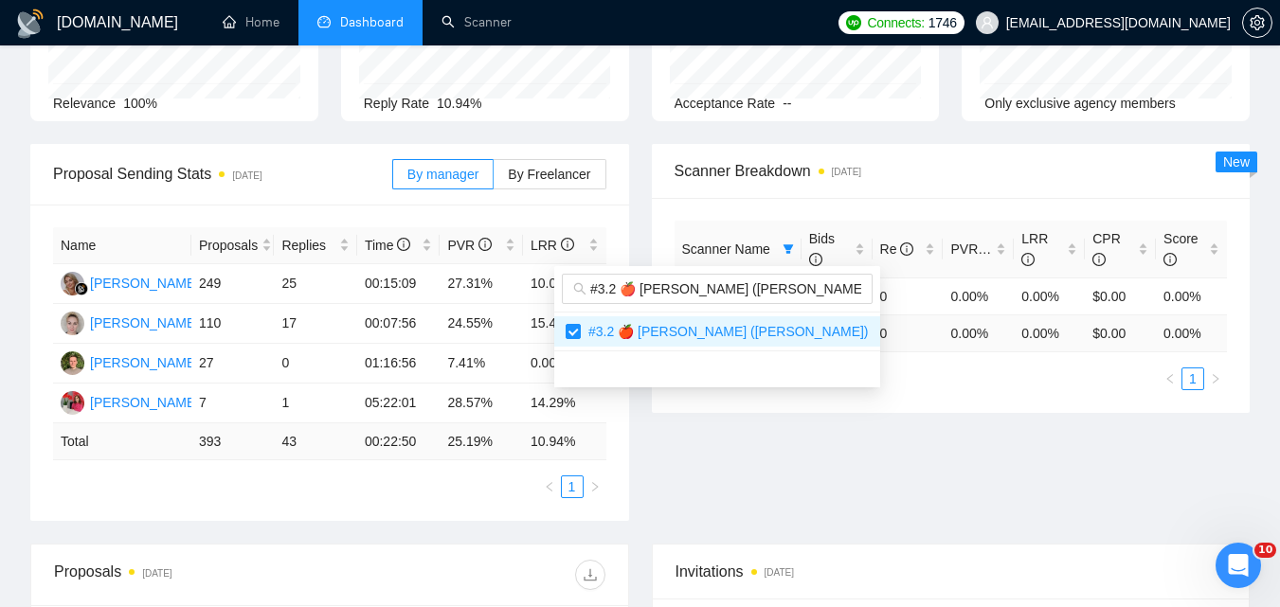
click at [832, 467] on div "Proposal Sending Stats [DATE] By manager By Freelancer Name Proposals Replies T…" at bounding box center [640, 344] width 1242 height 400
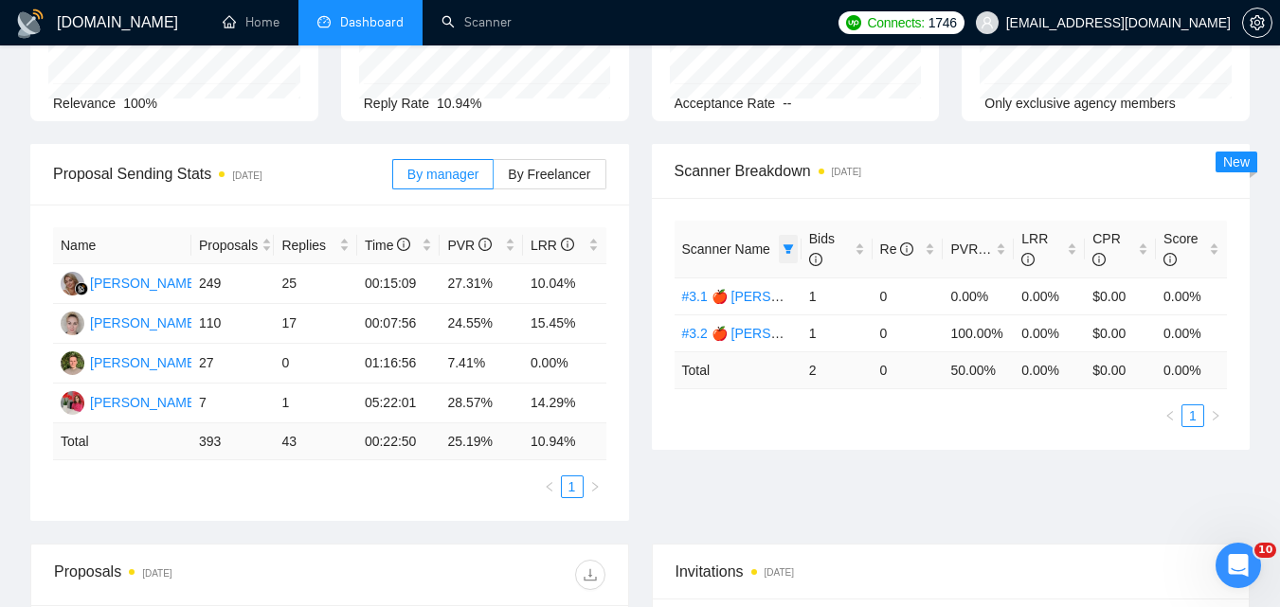
click at [789, 246] on icon "filter" at bounding box center [788, 248] width 10 height 9
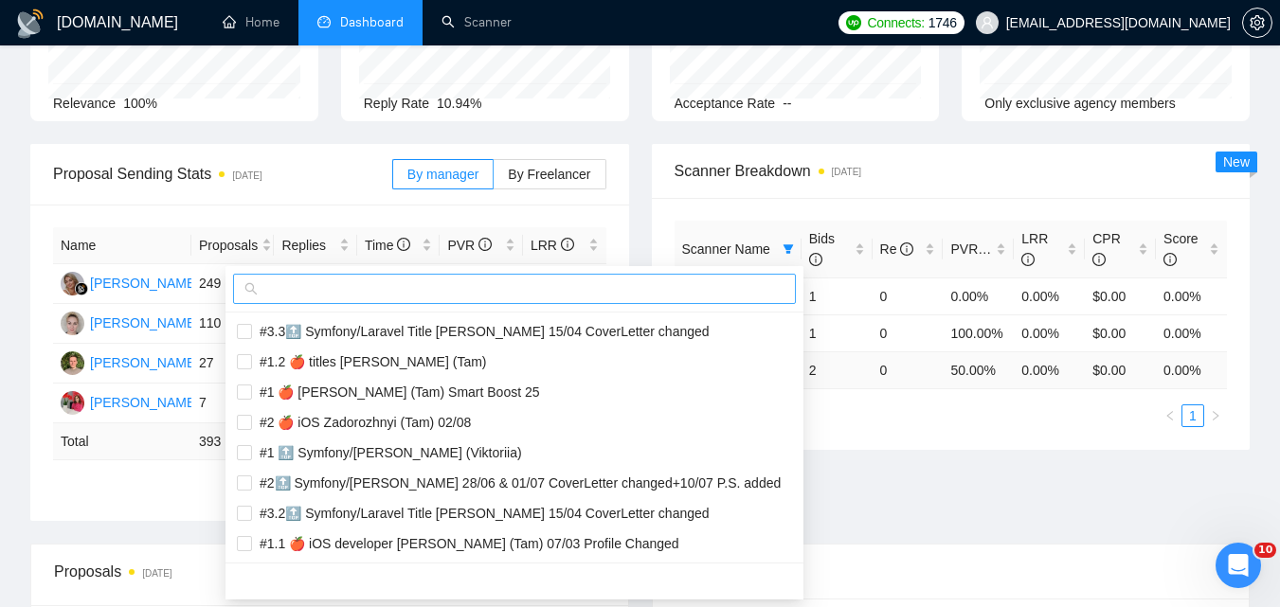
click at [609, 294] on input "text" at bounding box center [523, 289] width 523 height 21
paste input "#1 🍎 iOS Zadorozhnyi (Tam) 02/08"
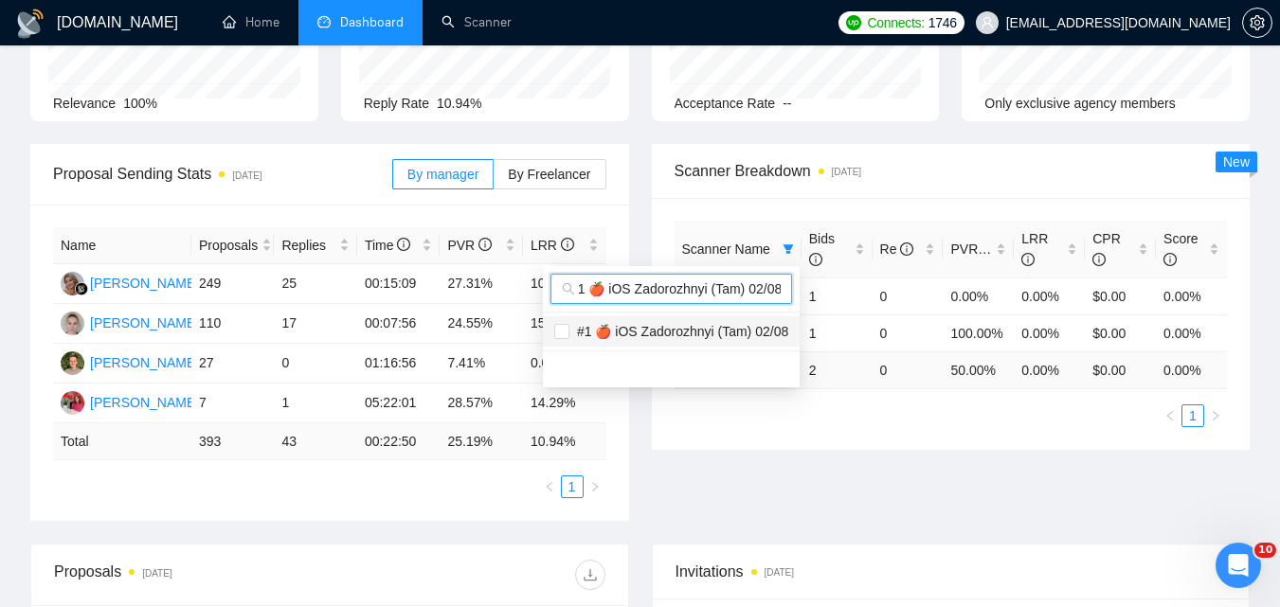
type input "#1 🍎 iOS Zadorozhnyi (Tam) 02/08"
click at [639, 331] on span "#1 🍎 iOS Zadorozhnyi (Tam) 02/08" at bounding box center [678, 331] width 219 height 15
checkbox input "true"
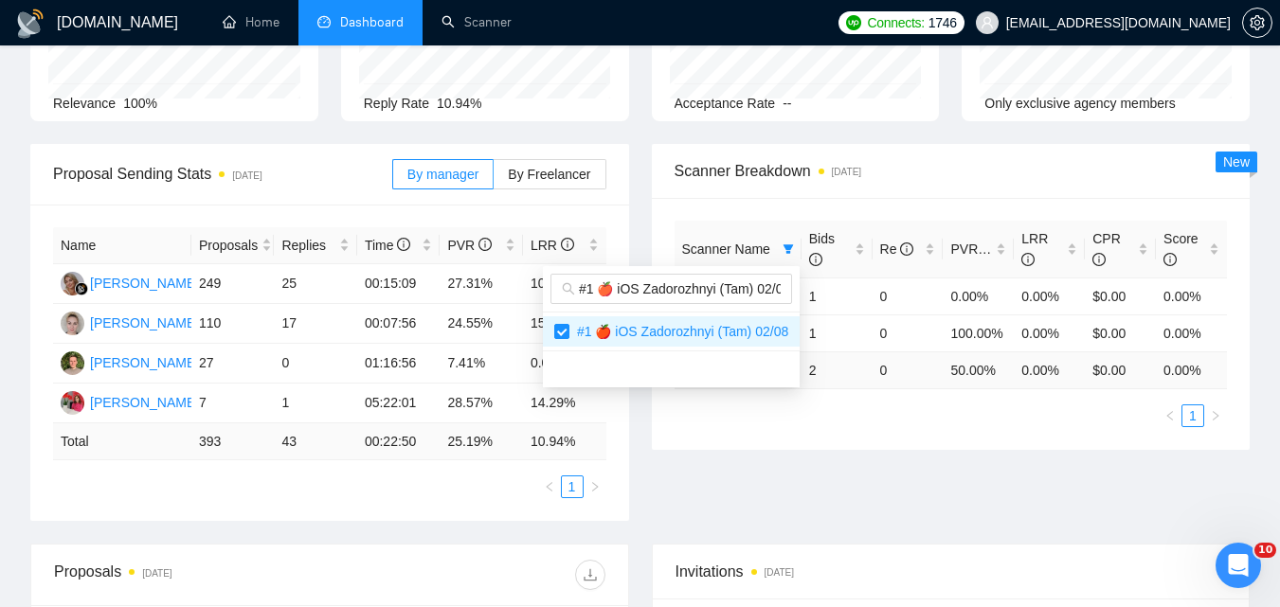
click at [894, 468] on div "Proposal Sending Stats [DATE] By manager By Freelancer Name Proposals Replies T…" at bounding box center [640, 344] width 1242 height 400
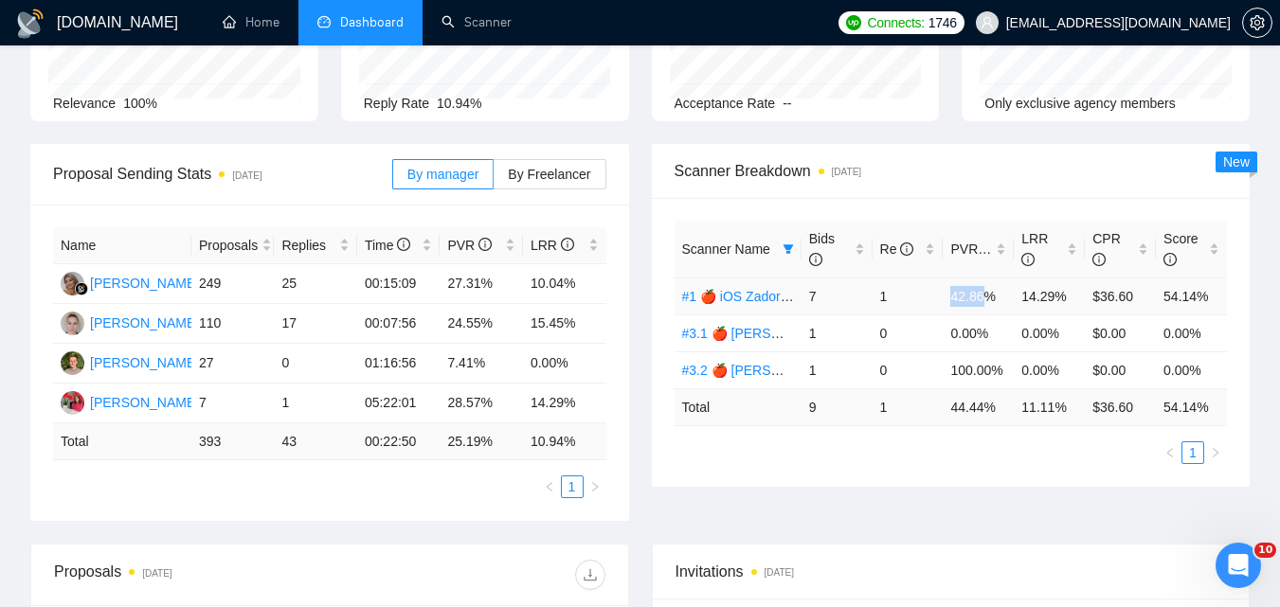
drag, startPoint x: 951, startPoint y: 294, endPoint x: 984, endPoint y: 293, distance: 32.2
click at [984, 293] on td "42.86%" at bounding box center [978, 296] width 71 height 37
copy td "42.86"
drag, startPoint x: 1022, startPoint y: 292, endPoint x: 1051, endPoint y: 293, distance: 28.4
click at [1051, 293] on td "14.29%" at bounding box center [1049, 296] width 71 height 37
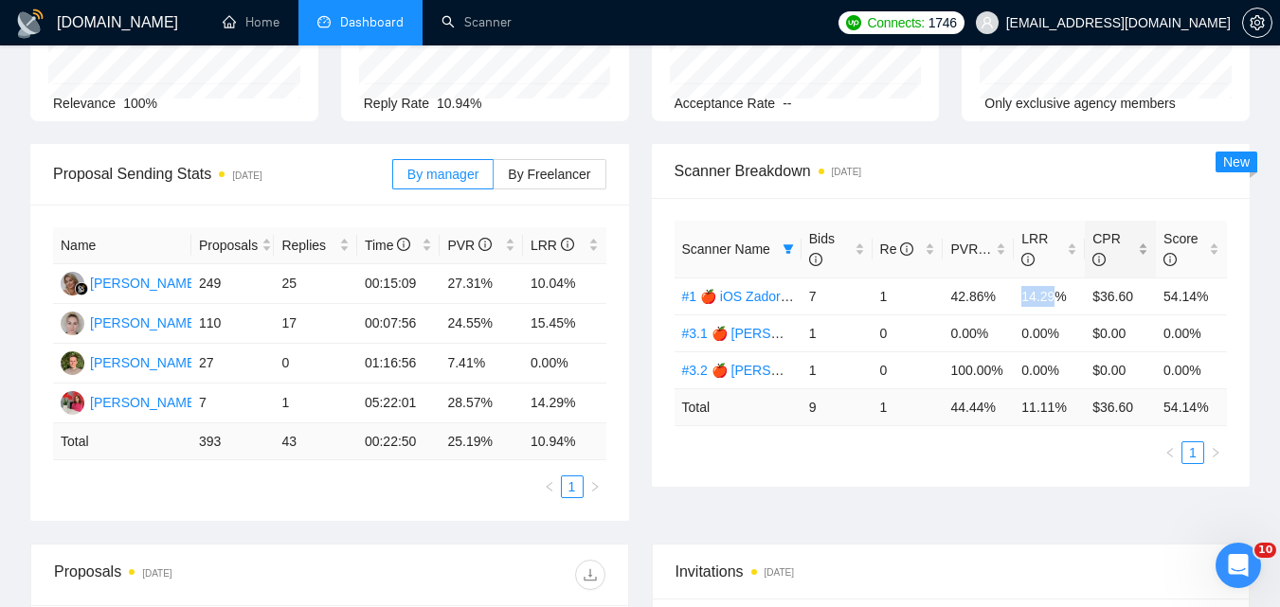
copy td "14.29"
click at [795, 249] on span at bounding box center [788, 249] width 19 height 28
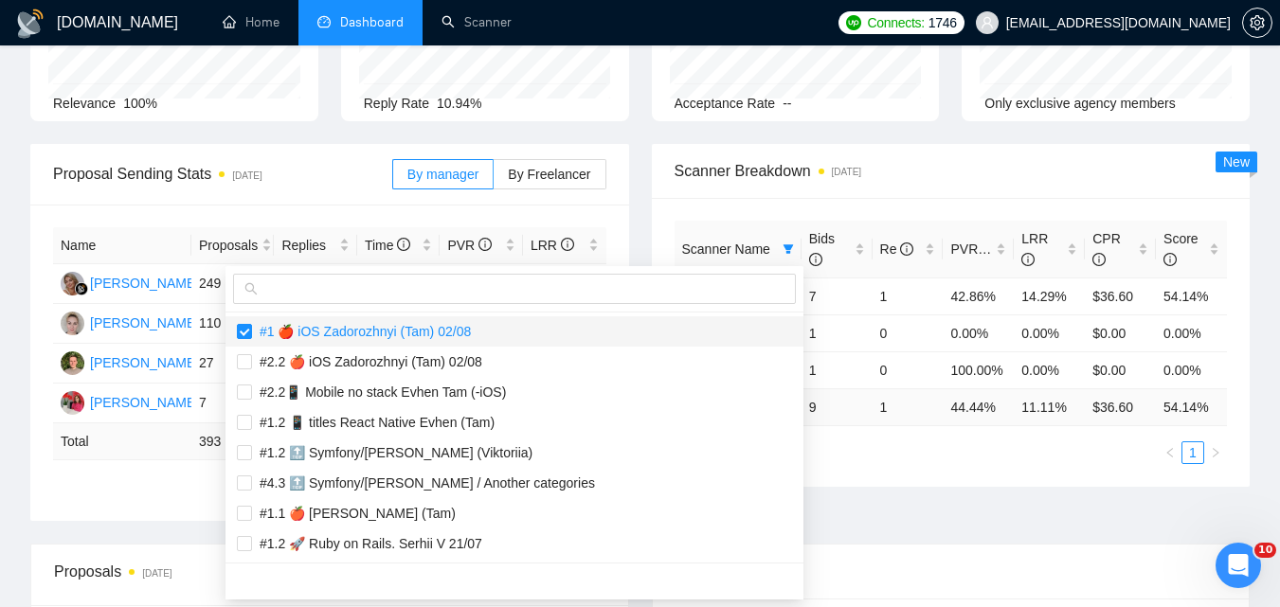
click at [445, 328] on span "#1 🍎 iOS Zadorozhnyi (Tam) 02/08" at bounding box center [361, 331] width 219 height 15
checkbox input "false"
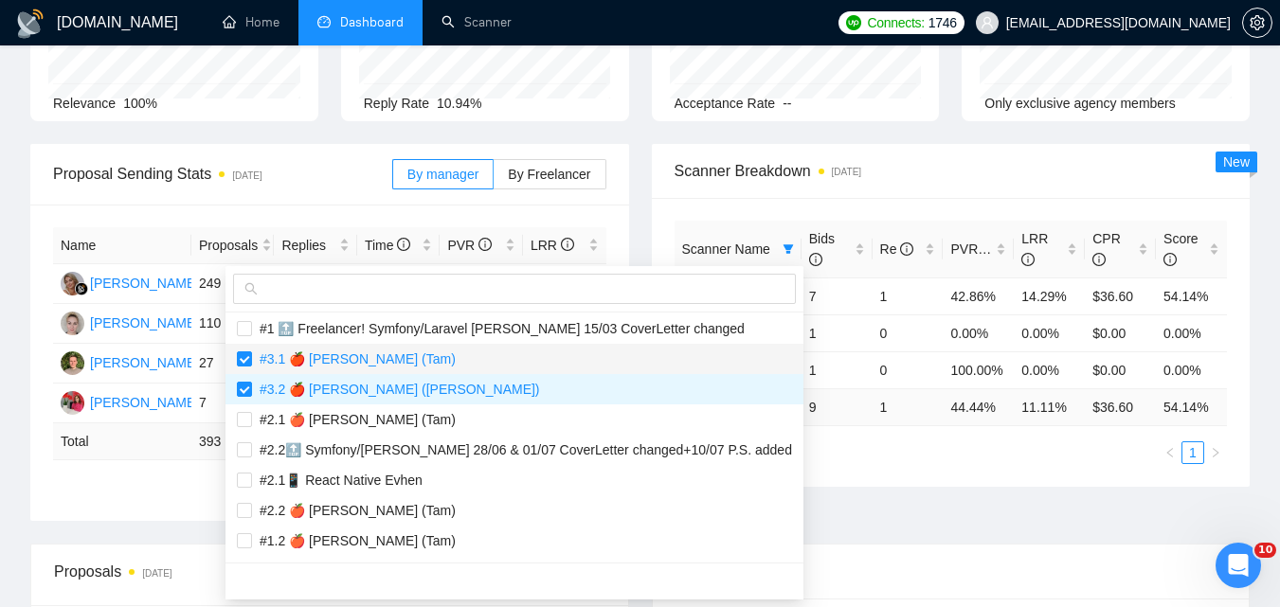
scroll to position [1137, 0]
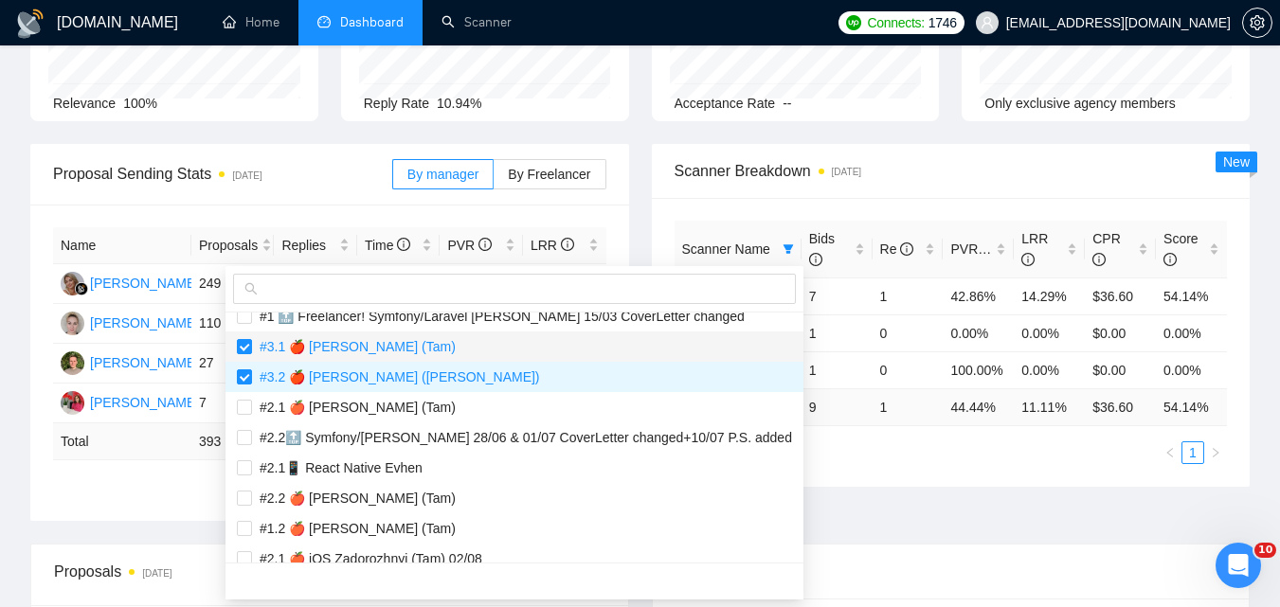
click at [440, 350] on span "#3.1 🍎 [PERSON_NAME] (Tam)" at bounding box center [354, 346] width 204 height 15
checkbox input "false"
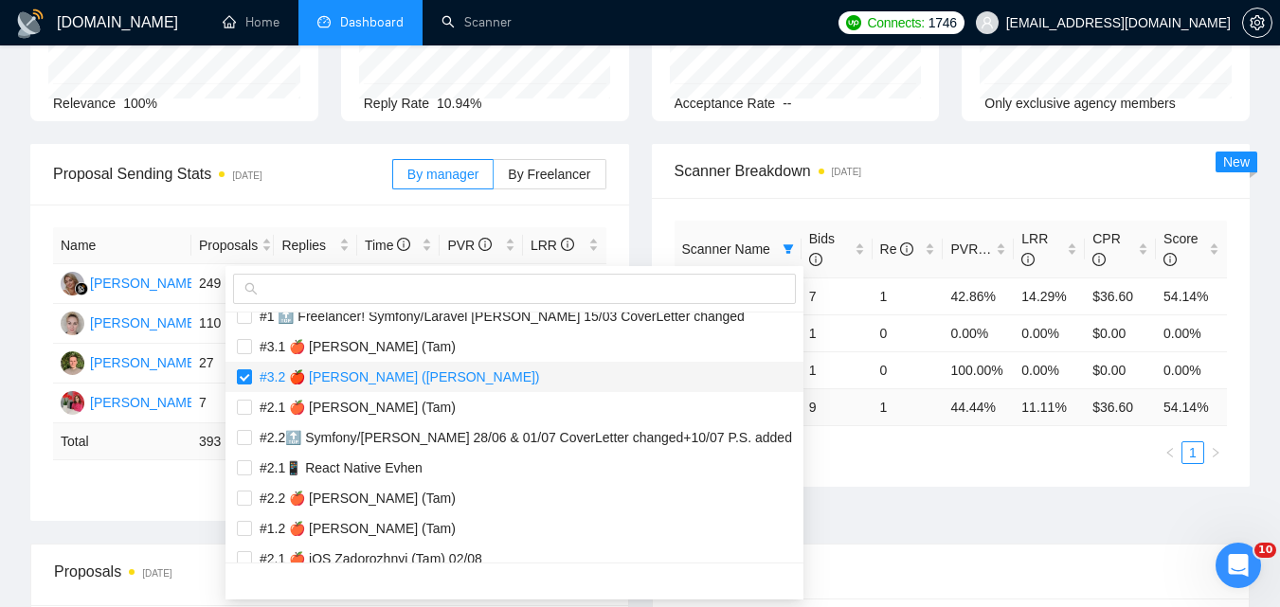
click at [427, 373] on span "#3.2 🍎 [PERSON_NAME] ([PERSON_NAME])" at bounding box center [396, 377] width 288 height 15
checkbox input "false"
click at [442, 273] on div at bounding box center [515, 289] width 578 height 46
click at [437, 299] on span at bounding box center [514, 289] width 563 height 30
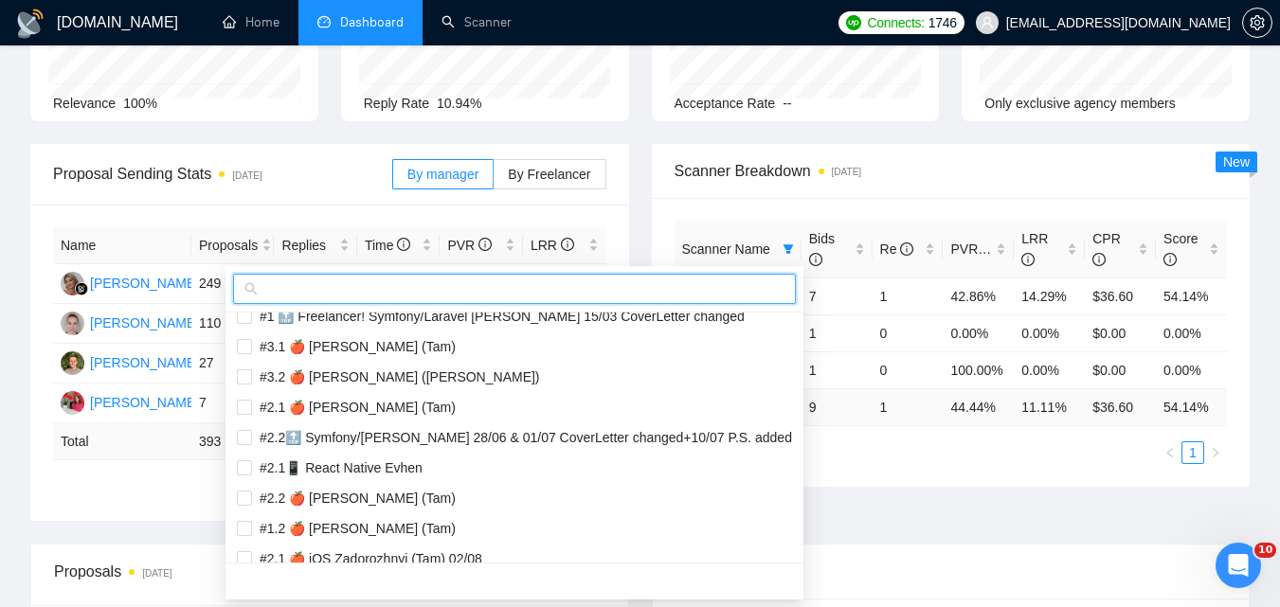
paste input "#1.1 🍎 iOS [PERSON_NAME] (Tam) 02/08"
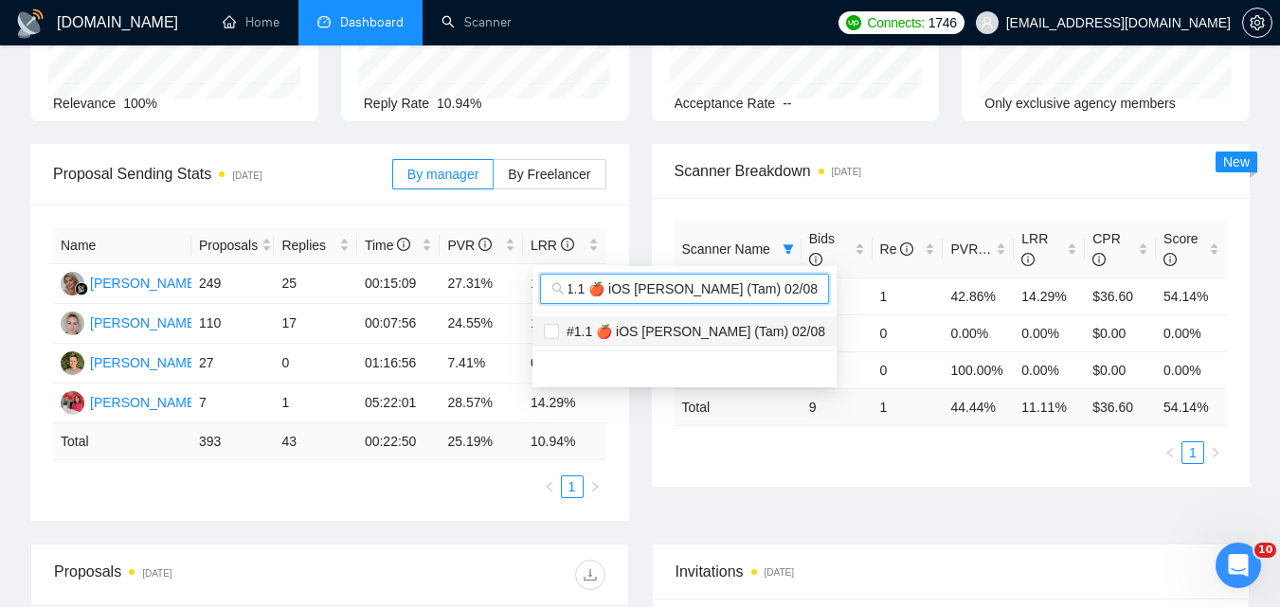
type input "#1.1 🍎 iOS [PERSON_NAME] (Tam) 02/08"
click at [649, 336] on span "#1.1 🍎 iOS [PERSON_NAME] (Tam) 02/08" at bounding box center [692, 331] width 266 height 15
checkbox input "true"
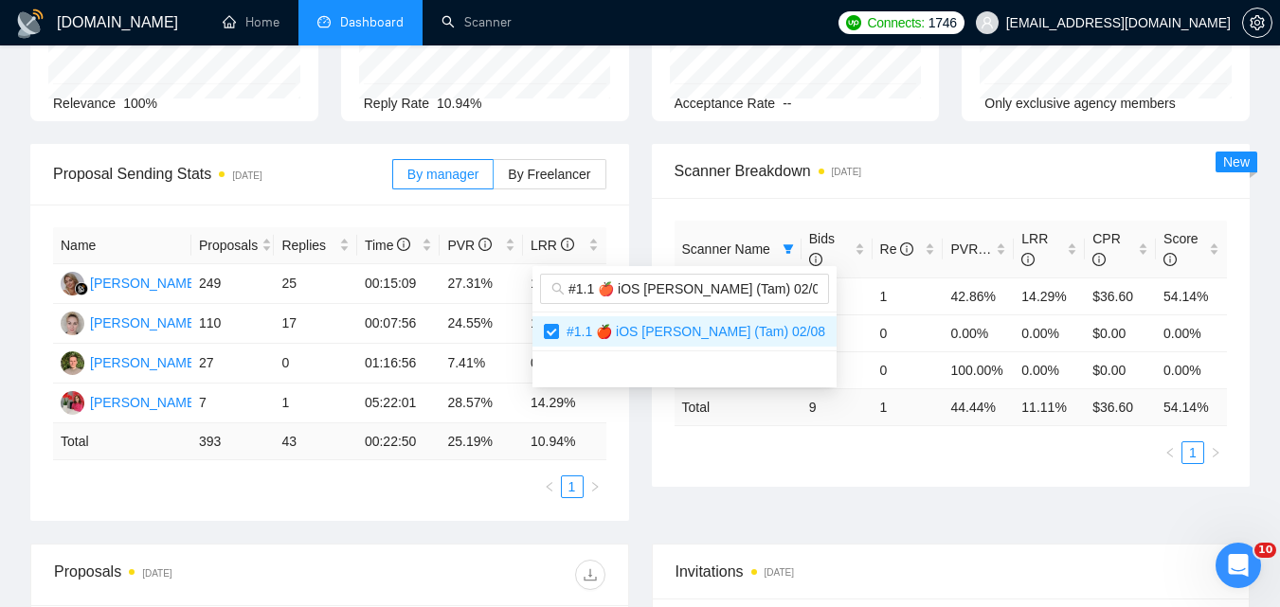
click at [874, 418] on body "[DOMAIN_NAME] Home Dashboard Scanner Connects: 1746 [EMAIL_ADDRESS][DOMAIN_NAME…" at bounding box center [640, 113] width 1280 height 607
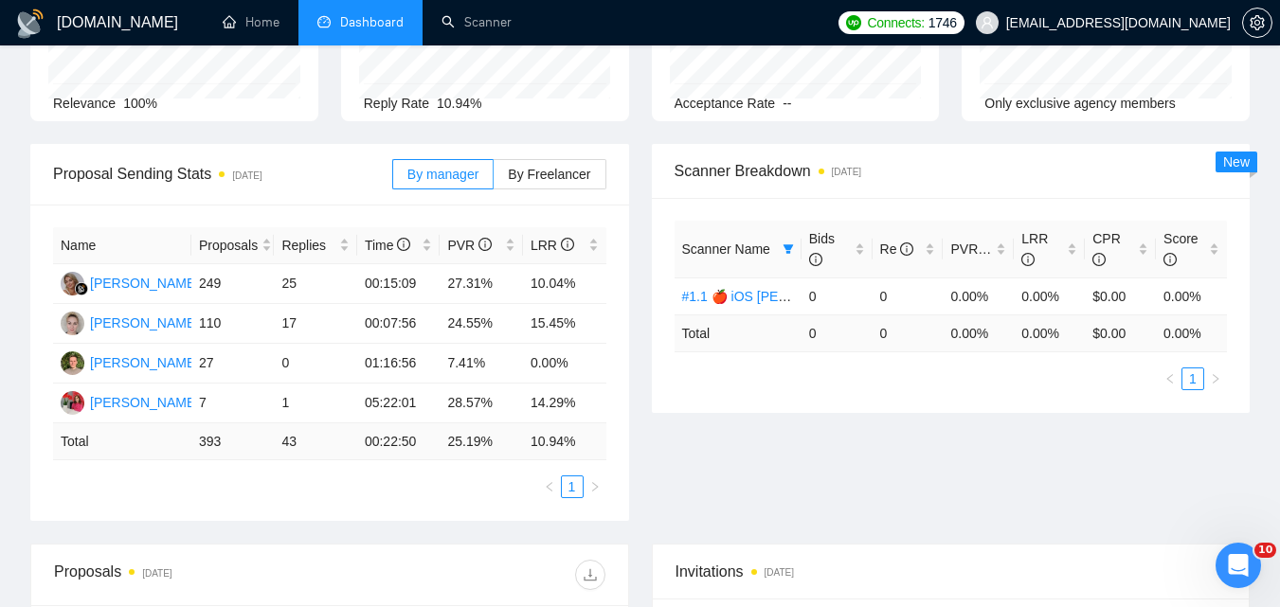
drag, startPoint x: 792, startPoint y: 244, endPoint x: 753, endPoint y: 259, distance: 41.7
click at [791, 244] on icon "filter" at bounding box center [788, 249] width 11 height 11
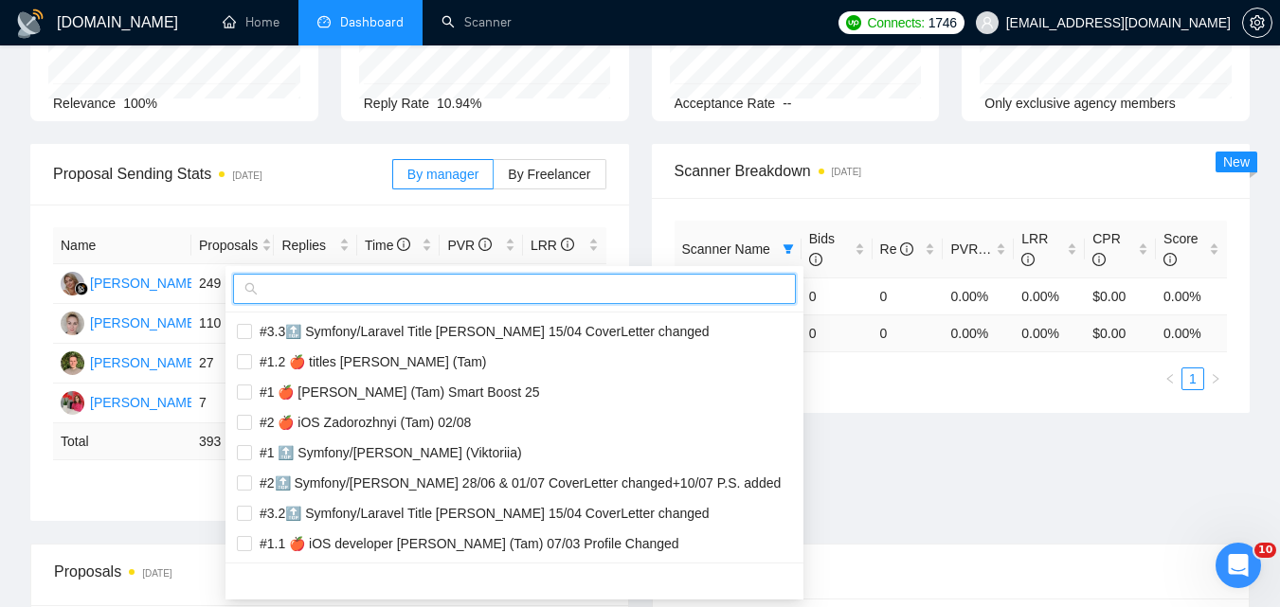
click at [636, 295] on input "text" at bounding box center [523, 289] width 523 height 21
paste input "#1.2 🍎 iOS Zadorozhnyi (Tam) 02/08"
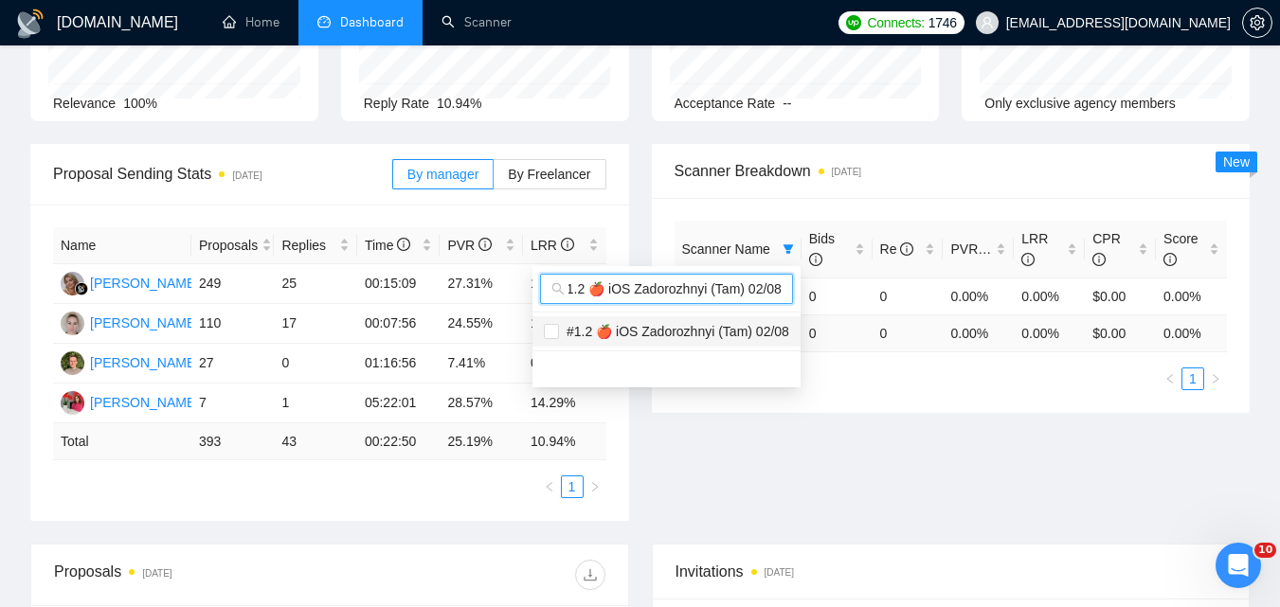
type input "#1.2 🍎 iOS Zadorozhnyi (Tam) 02/08"
click at [635, 335] on span "#1.2 🍎 iOS Zadorozhnyi (Tam) 02/08" at bounding box center [674, 331] width 230 height 15
checkbox input "true"
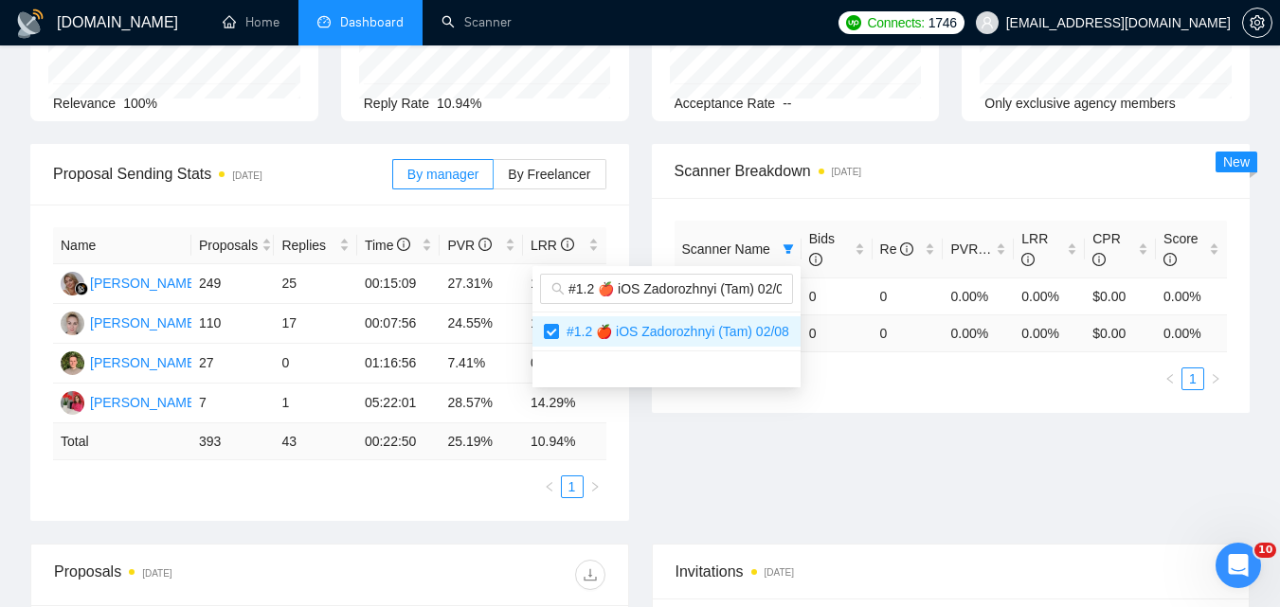
click at [862, 471] on div "Proposal Sending Stats [DATE] By manager By Freelancer Name Proposals Replies T…" at bounding box center [640, 344] width 1242 height 400
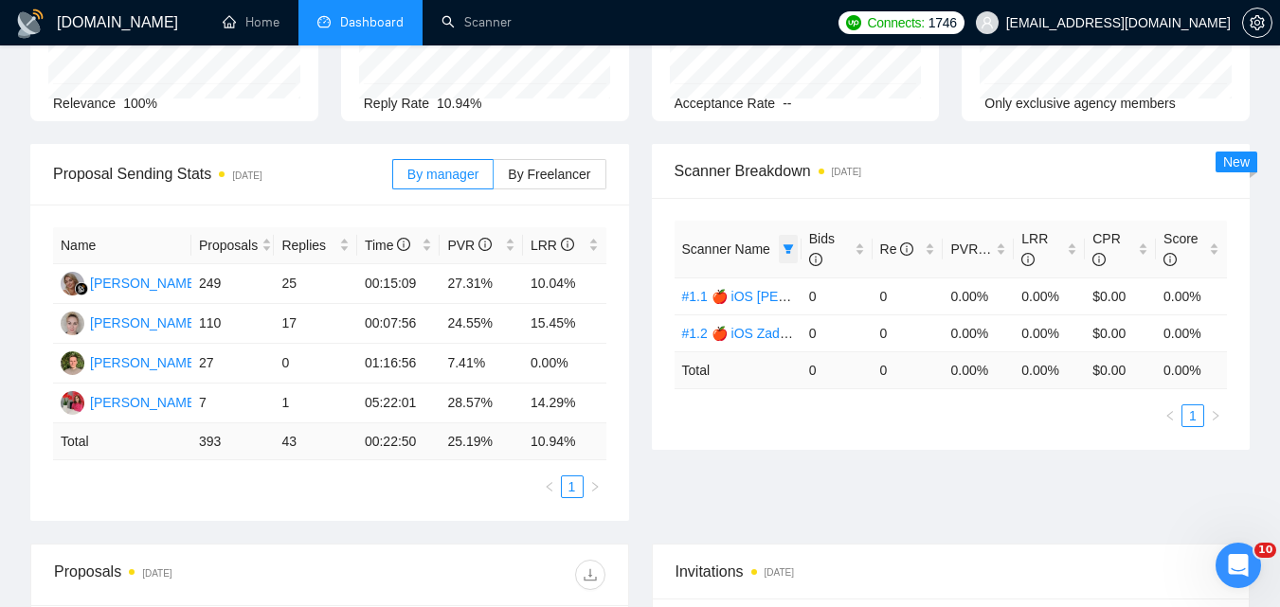
click at [783, 251] on span at bounding box center [788, 249] width 19 height 28
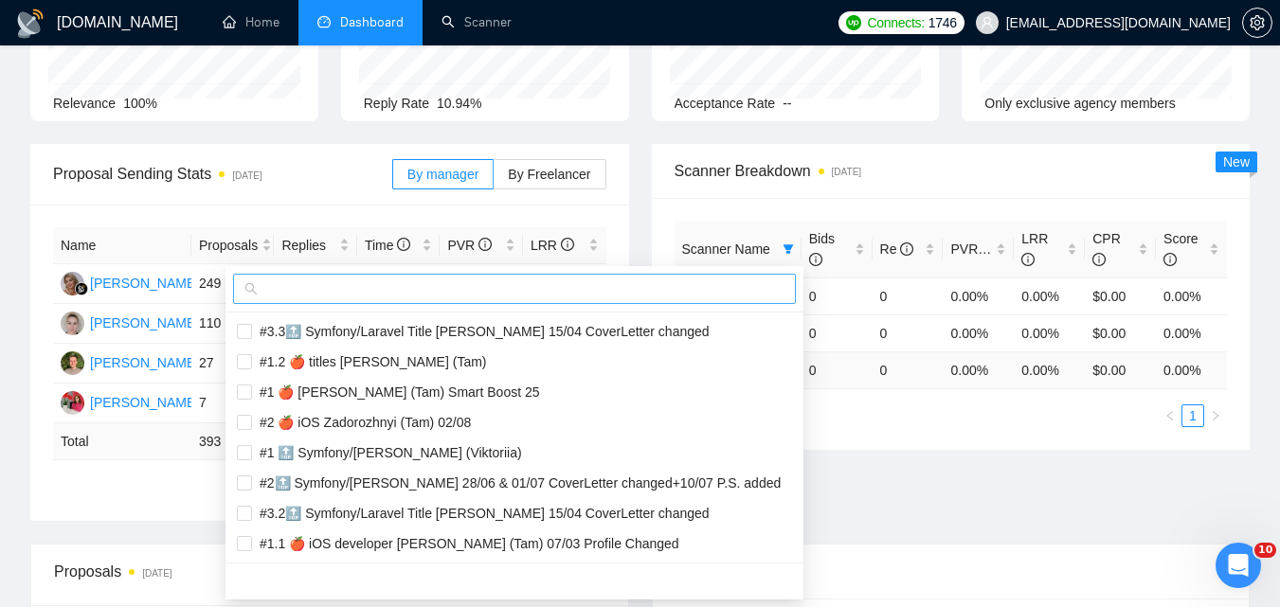
click at [695, 277] on span at bounding box center [514, 289] width 563 height 30
click at [692, 282] on input "text" at bounding box center [523, 289] width 523 height 21
paste input "#2 🍎 iOS Zadorozhnyi (Tam) 02/08"
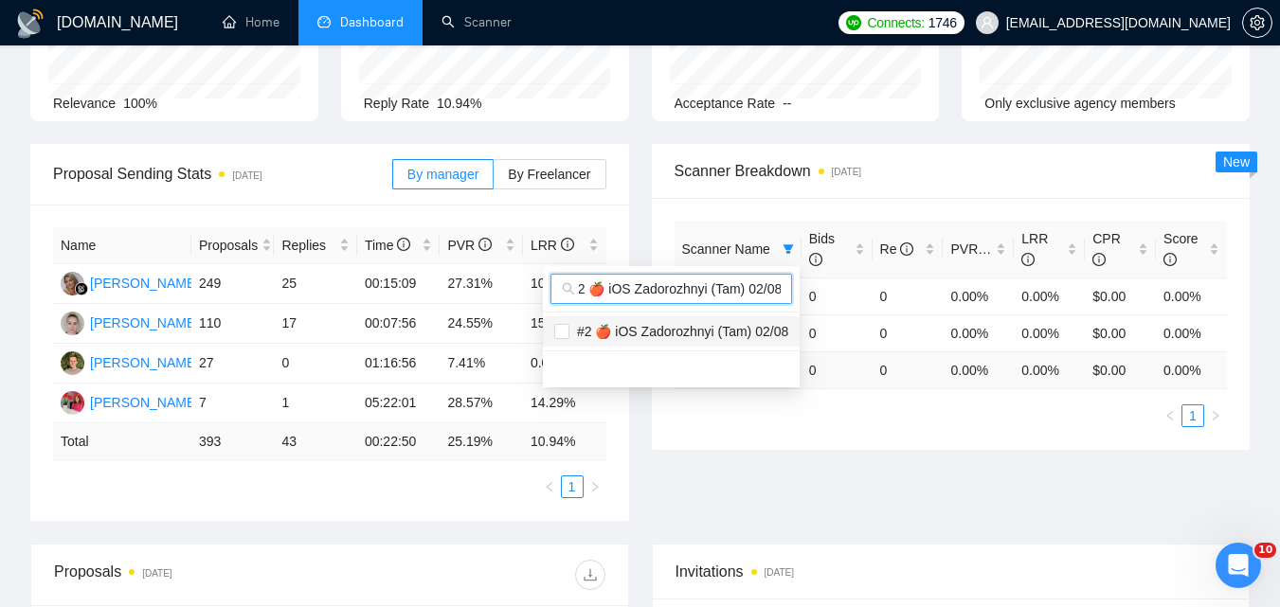
type input "#2 🍎 iOS Zadorozhnyi (Tam) 02/08"
click at [702, 332] on span "#2 🍎 iOS Zadorozhnyi (Tam) 02/08" at bounding box center [678, 331] width 219 height 15
checkbox input "true"
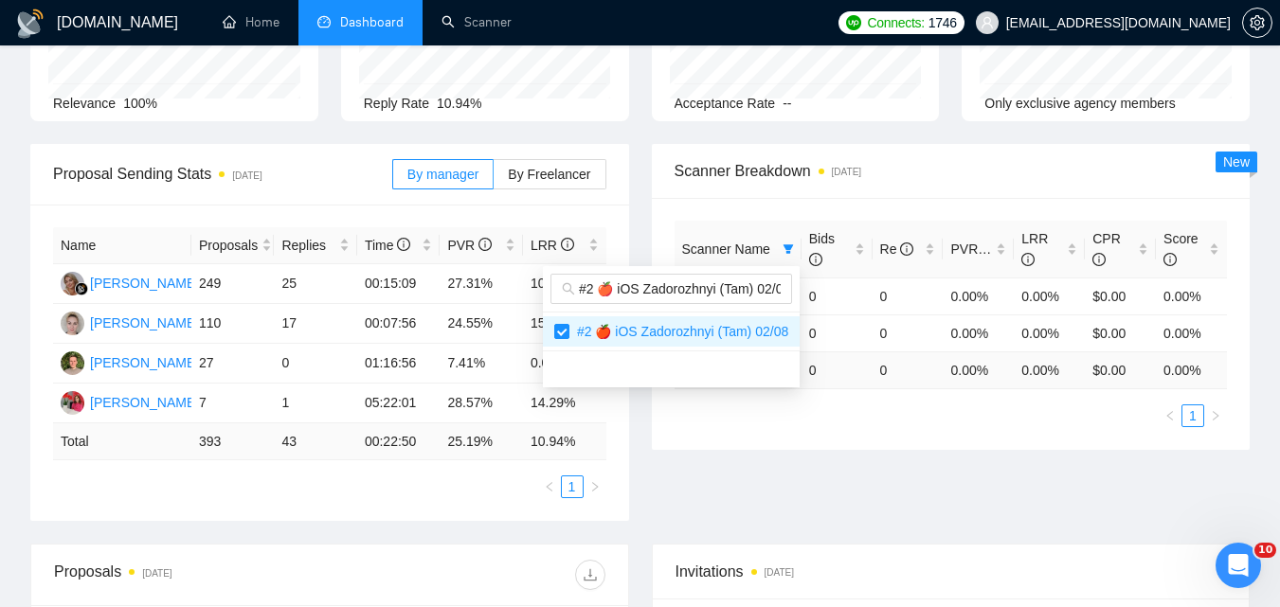
click at [938, 483] on div "Proposal Sending Stats [DATE] By manager By Freelancer Name Proposals Replies T…" at bounding box center [640, 344] width 1242 height 400
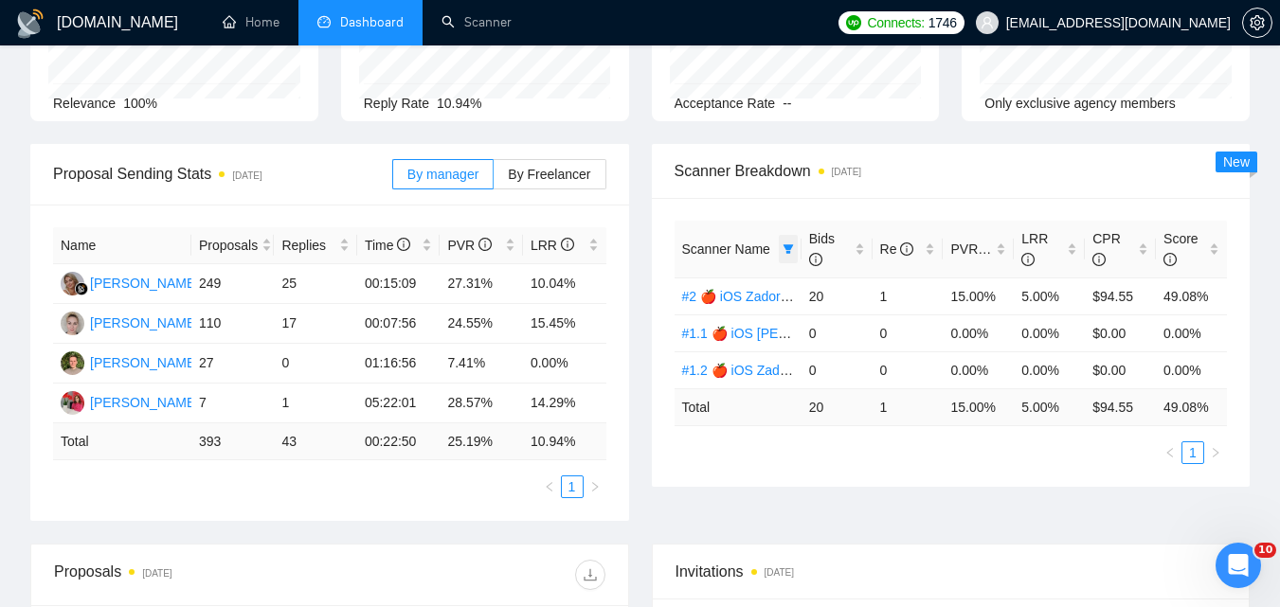
click at [794, 243] on span at bounding box center [788, 249] width 19 height 28
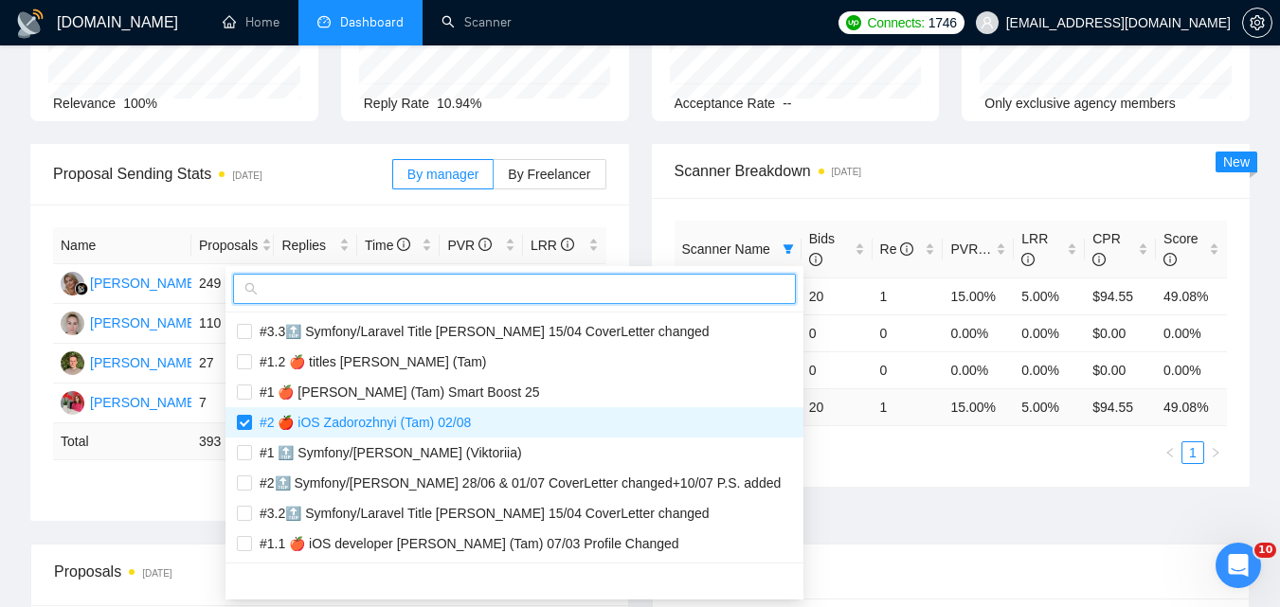
click at [697, 294] on input "text" at bounding box center [523, 289] width 523 height 21
paste input "#2.1 🍎 iOS Zadorozhnyi (Tam) 02/08"
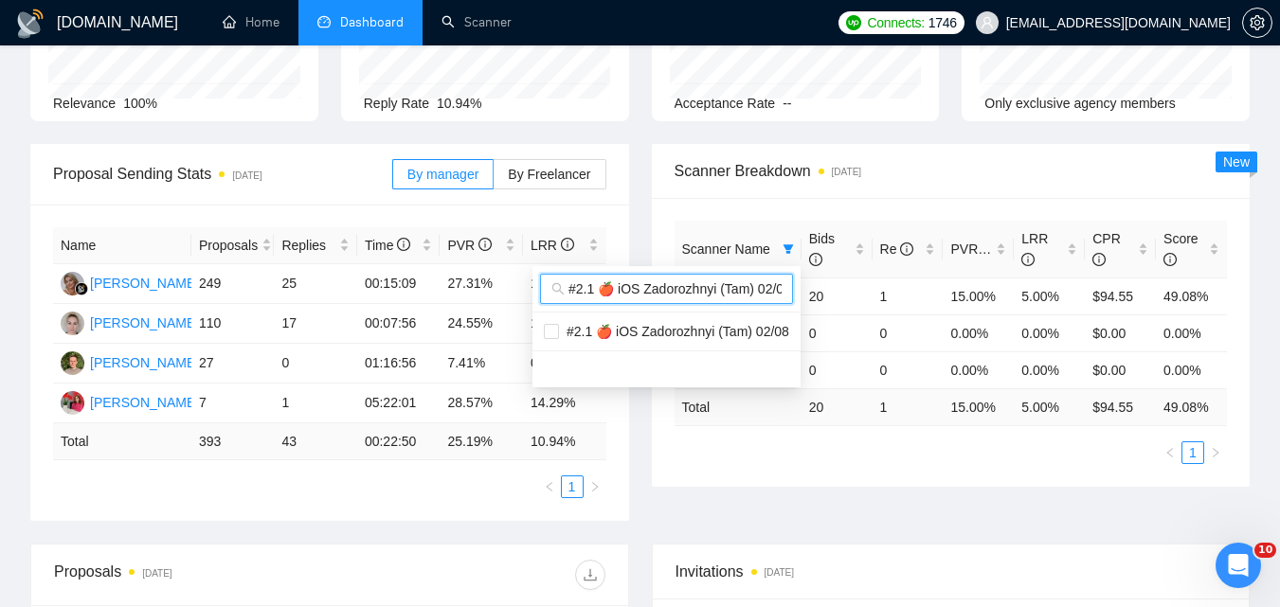
scroll to position [0, 9]
type input "#2.1 🍎 iOS Zadorozhnyi (Tam) 02/08"
click at [667, 325] on span "#2.1 🍎 iOS Zadorozhnyi (Tam) 02/08" at bounding box center [674, 331] width 230 height 15
checkbox input "true"
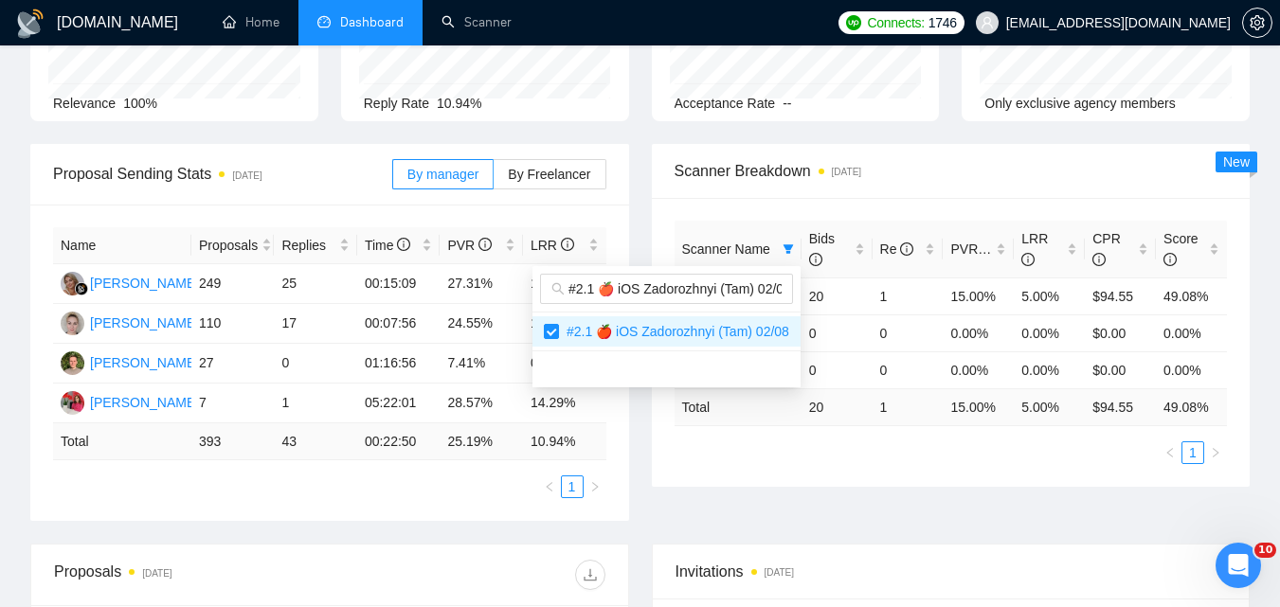
click at [939, 418] on body "[DOMAIN_NAME] Home Dashboard Scanner Connects: 1746 [EMAIL_ADDRESS][DOMAIN_NAME…" at bounding box center [640, 113] width 1280 height 607
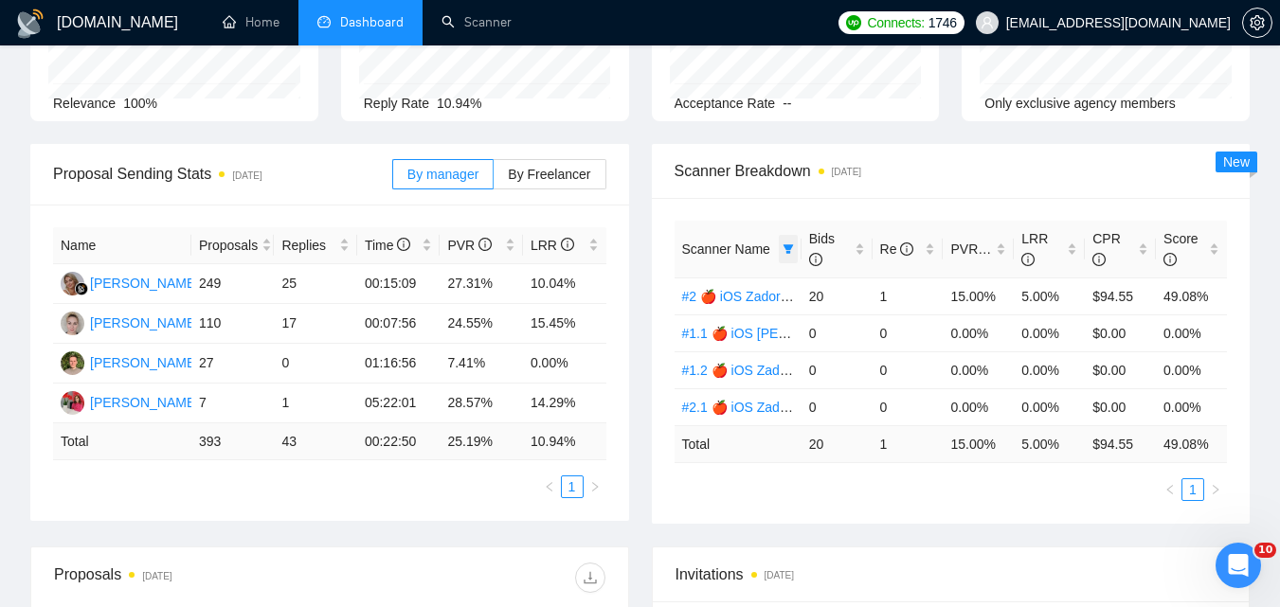
click at [783, 244] on icon "filter" at bounding box center [788, 249] width 11 height 11
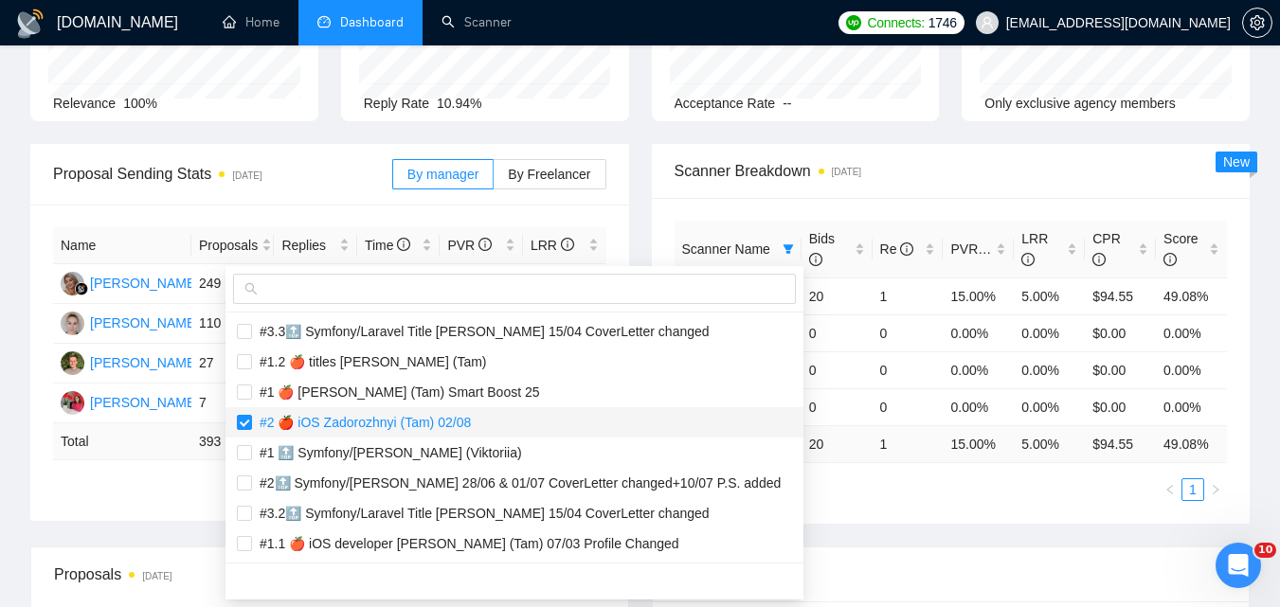
click at [321, 425] on span "#2 🍎 iOS Zadorozhnyi (Tam) 02/08" at bounding box center [361, 422] width 219 height 15
checkbox input "false"
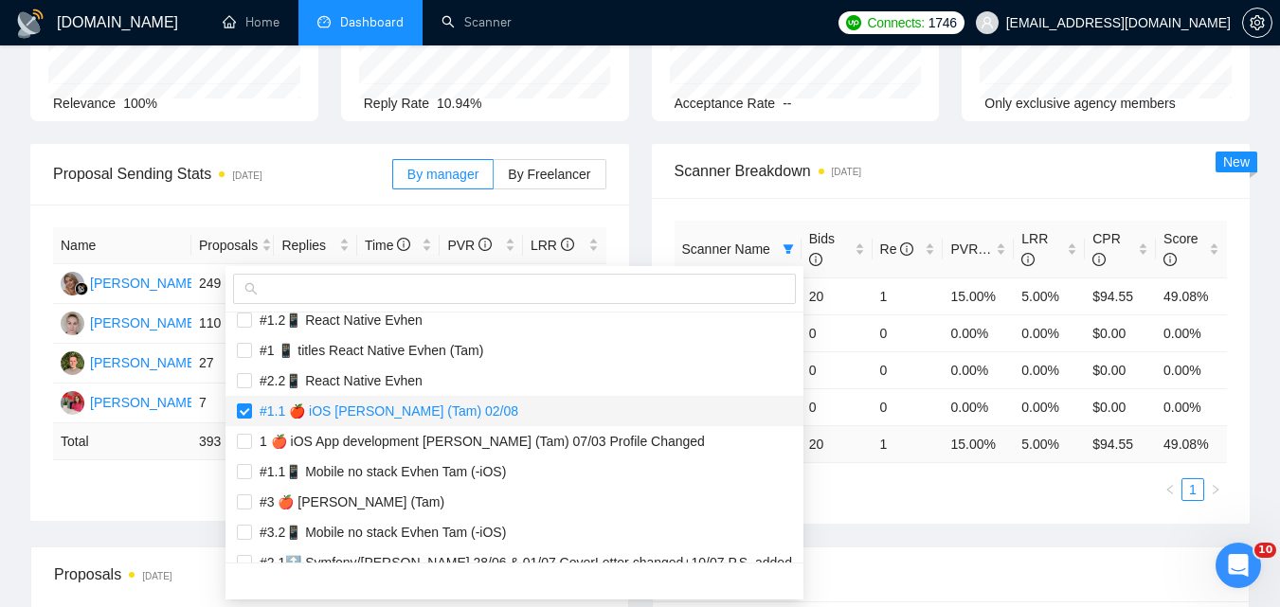
click at [357, 417] on span "#1.1 🍎 iOS [PERSON_NAME] (Tam) 02/08" at bounding box center [385, 411] width 266 height 15
checkbox input "false"
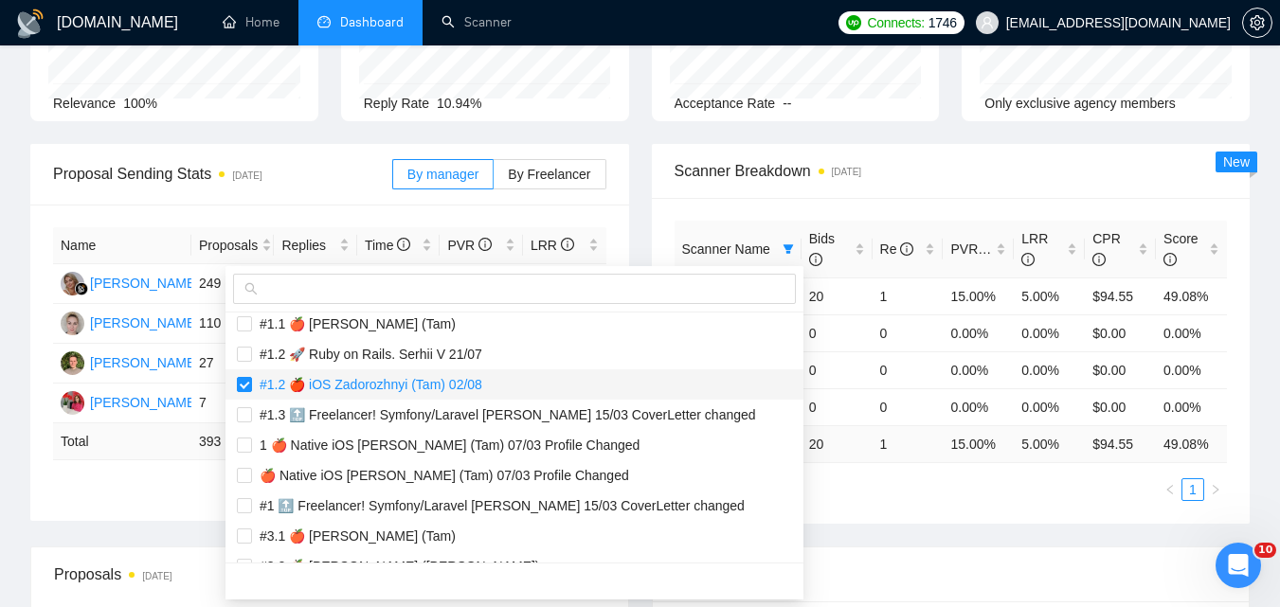
click at [367, 386] on span "#1.2 🍎 iOS Zadorozhnyi (Tam) 02/08" at bounding box center [367, 384] width 230 height 15
checkbox input "false"
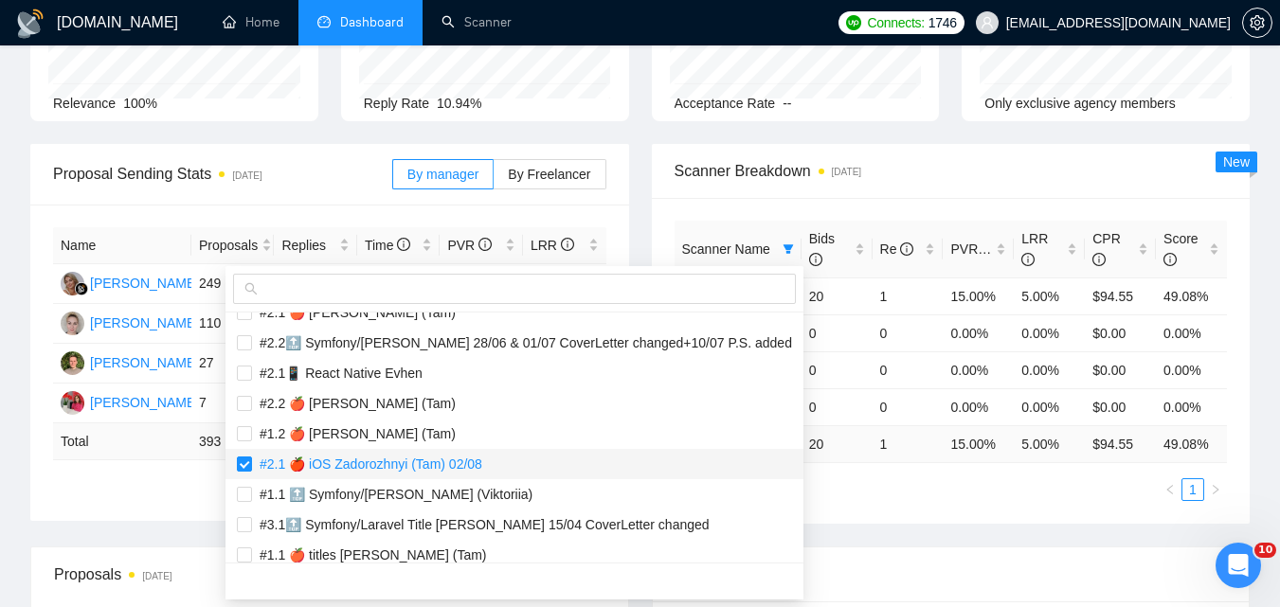
click at [352, 460] on span "#2.1 🍎 iOS Zadorozhnyi (Tam) 02/08" at bounding box center [367, 464] width 230 height 15
checkbox input "false"
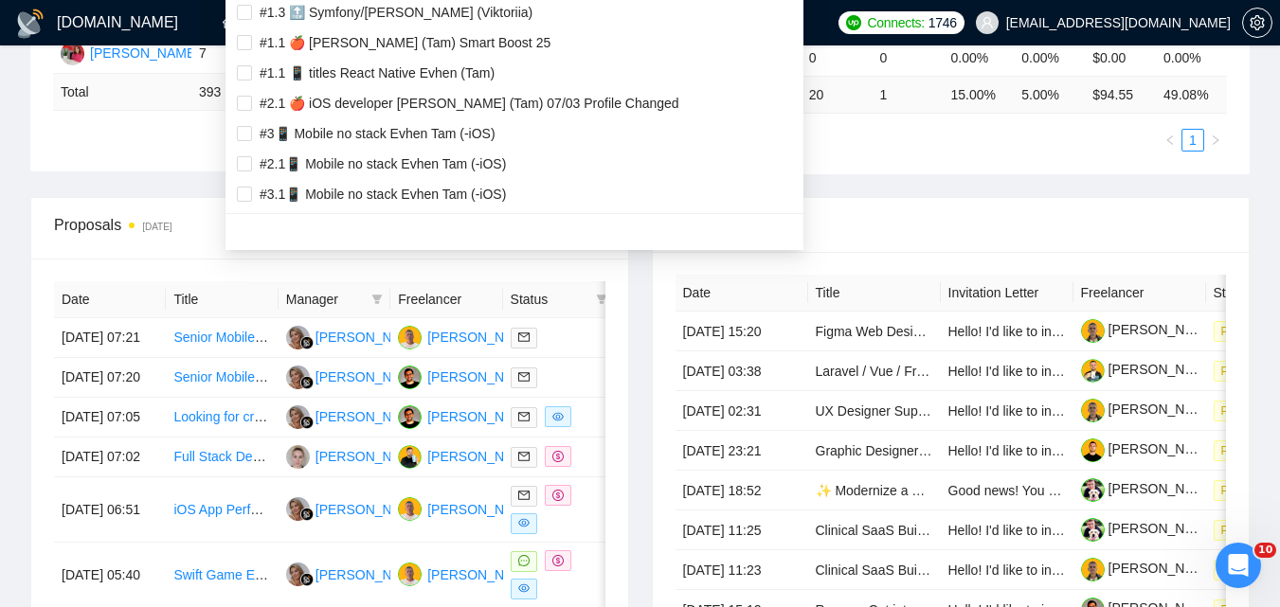
scroll to position [379, 0]
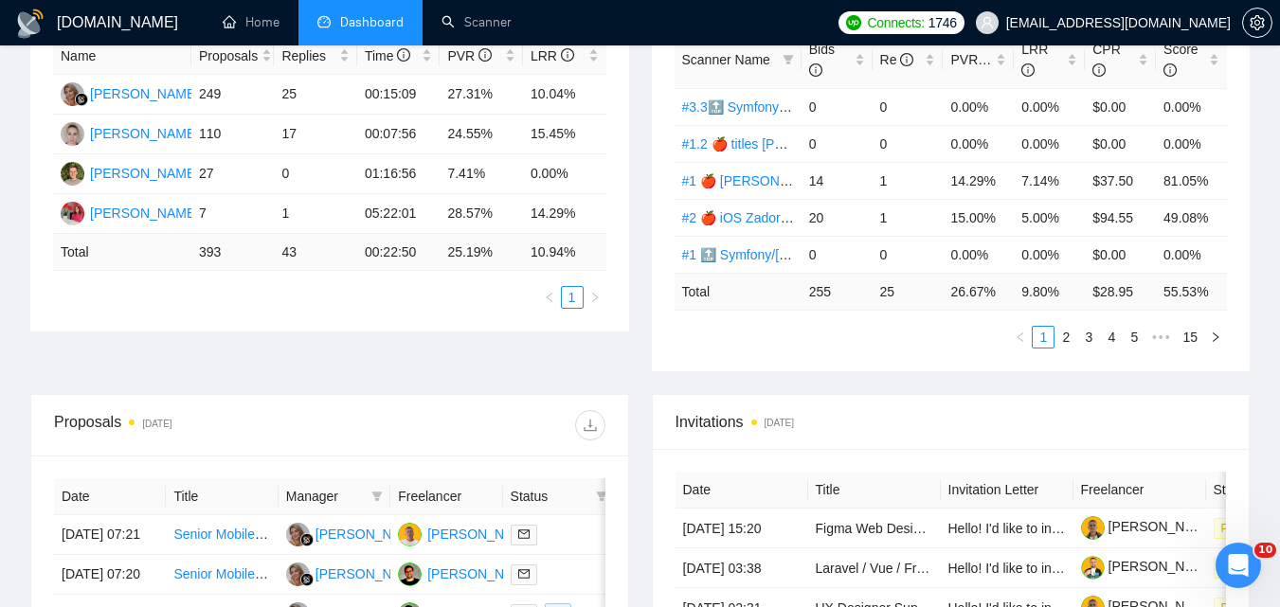
click at [906, 330] on div "Scanner Name Bids Re PVR LRR CPR Score #3.3🔝 Symfony/Laravel Title [PERSON_NAME…" at bounding box center [951, 190] width 599 height 363
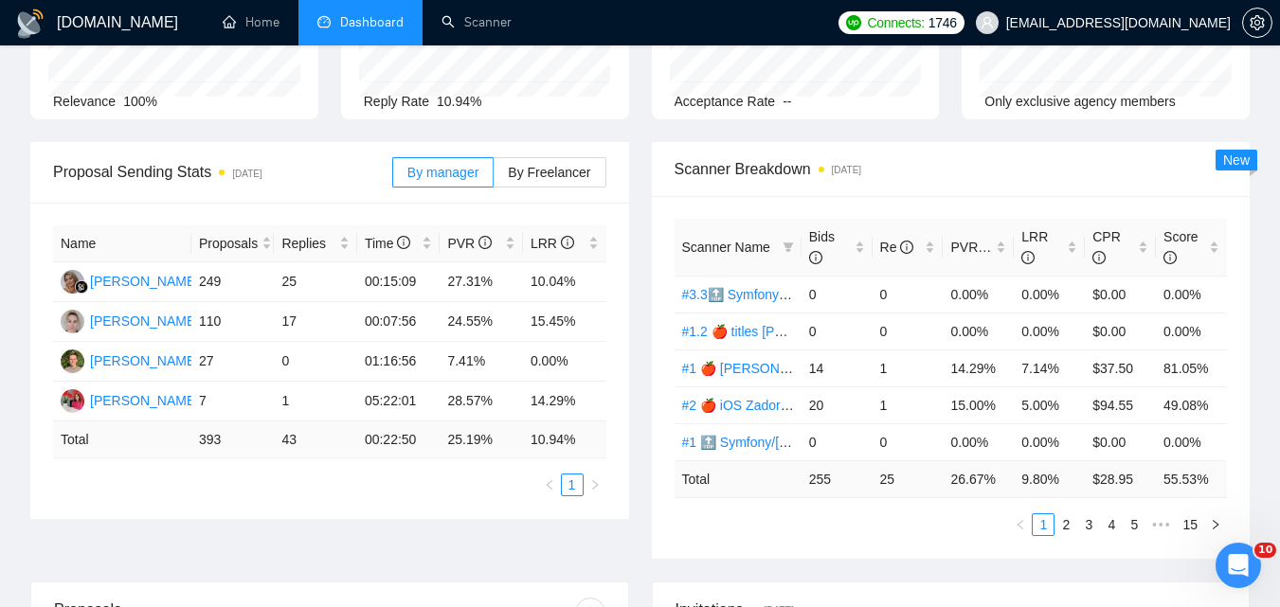
scroll to position [190, 0]
click at [786, 245] on icon "filter" at bounding box center [788, 248] width 10 height 9
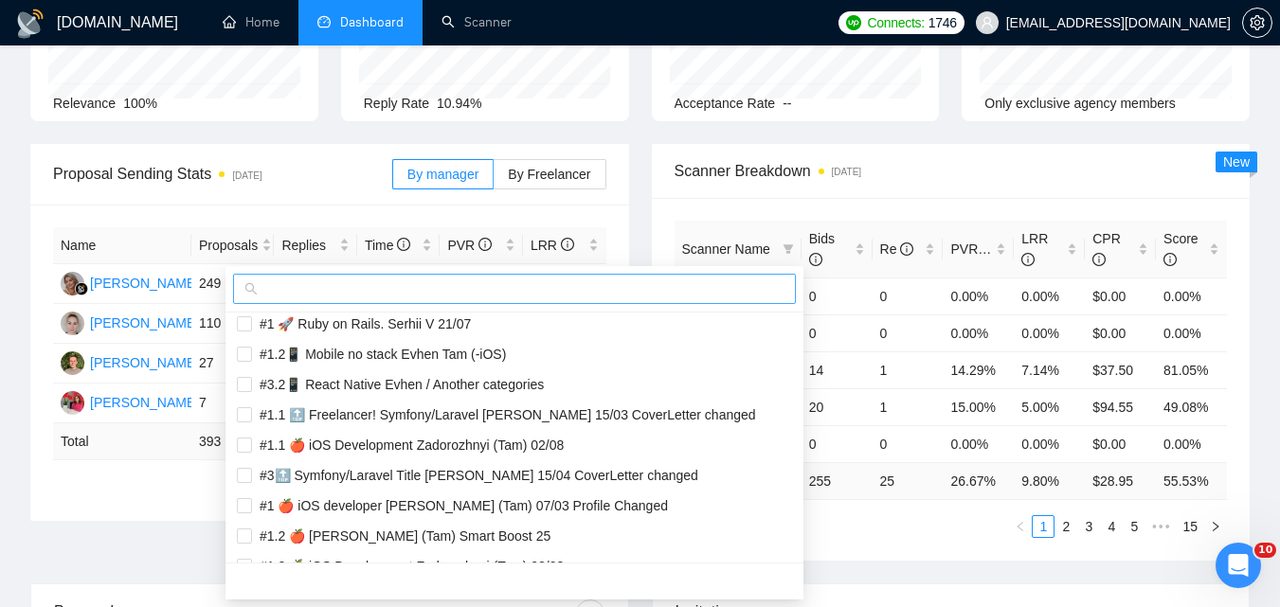
click at [716, 288] on input "text" at bounding box center [523, 289] width 523 height 21
paste input "#2.2 🍎 iOS Zadorozhnyi (Tam) 02/08"
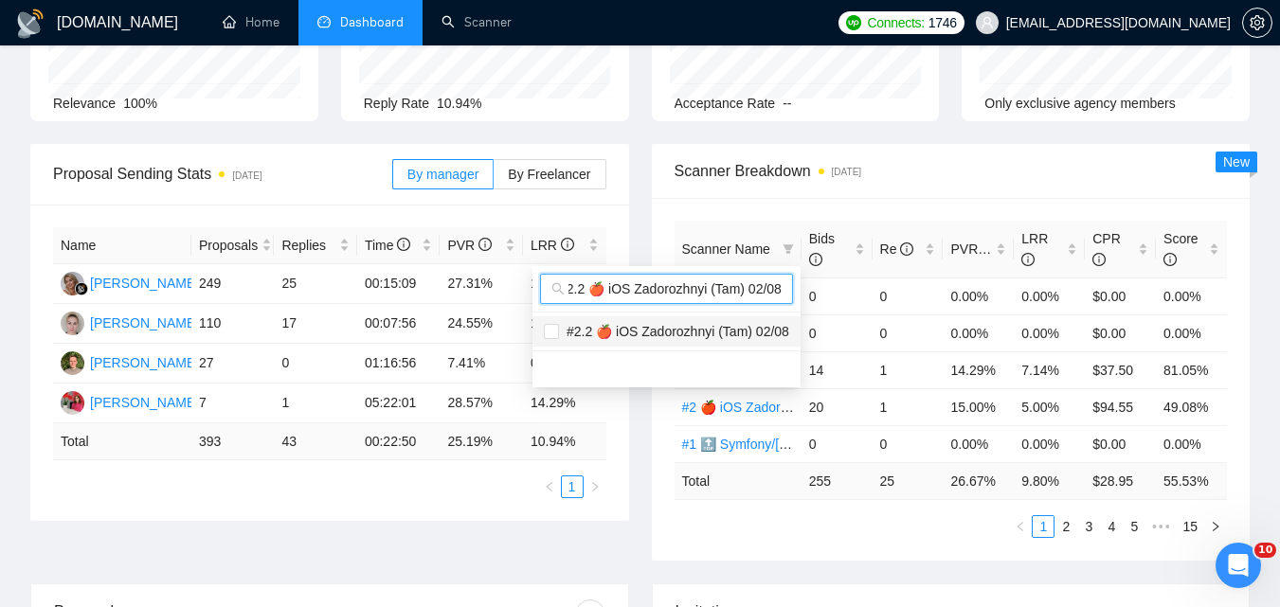
type input "#2.2 🍎 iOS Zadorozhnyi (Tam) 02/08"
click at [696, 324] on span "#2.2 🍎 iOS Zadorozhnyi (Tam) 02/08" at bounding box center [674, 331] width 230 height 15
checkbox input "true"
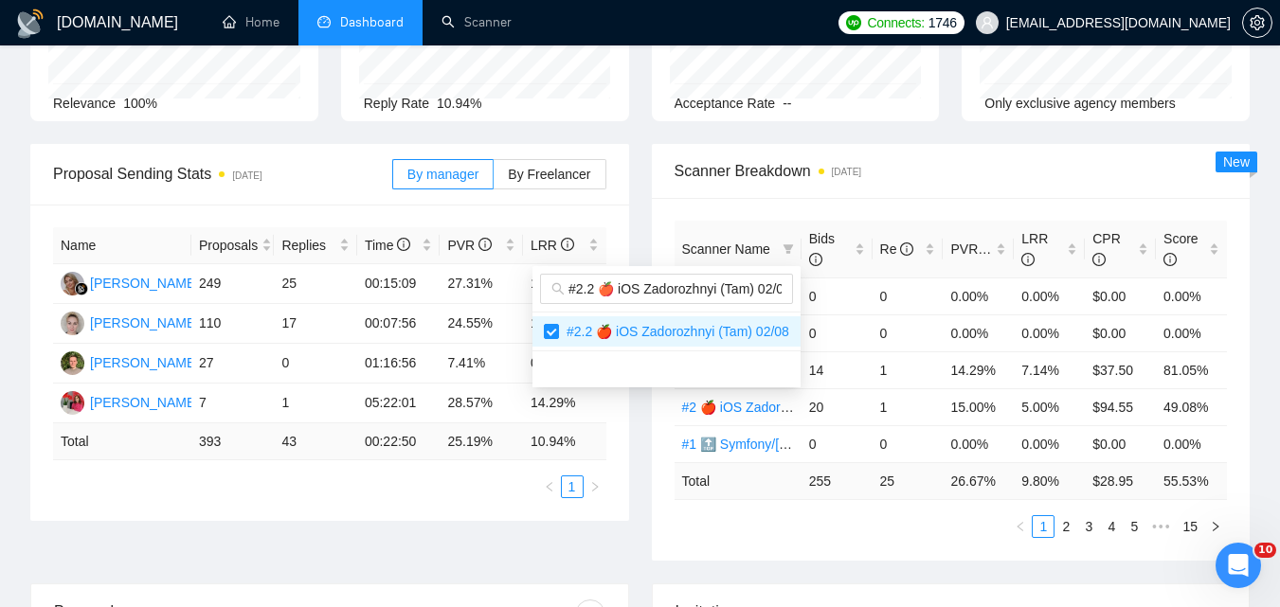
click at [800, 534] on div "Proposal Sending Stats [DATE] By manager By Freelancer Name Proposals Replies T…" at bounding box center [640, 364] width 1242 height 440
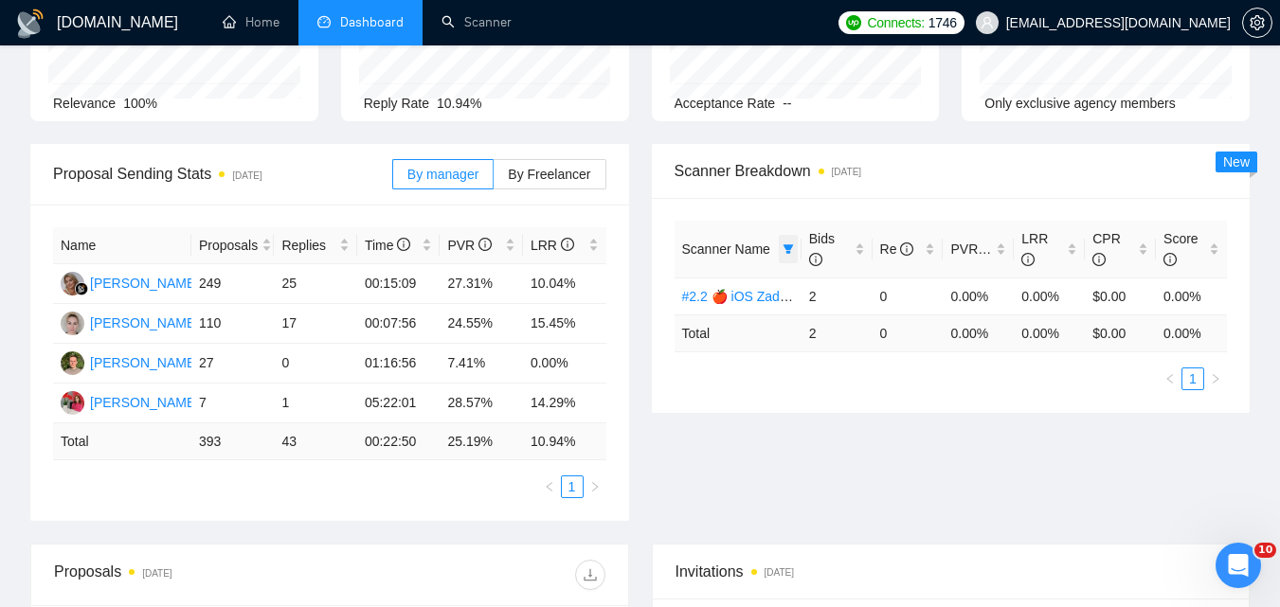
click at [789, 244] on icon "filter" at bounding box center [788, 249] width 11 height 11
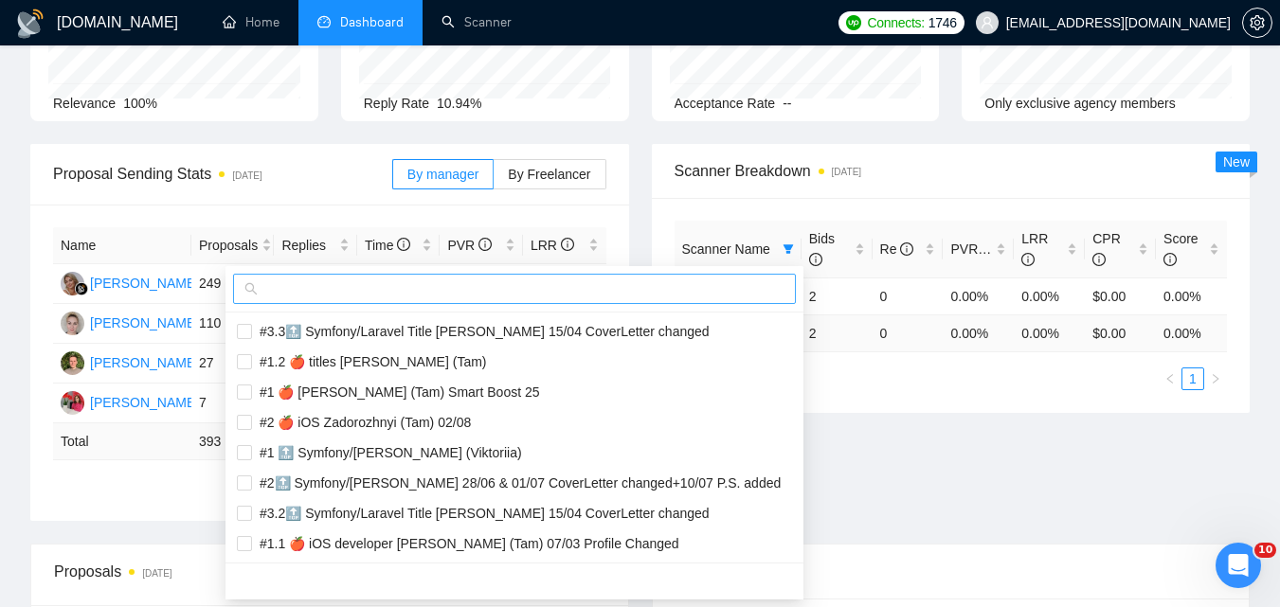
click at [699, 289] on input "text" at bounding box center [523, 289] width 523 height 21
paste input "#1 🍎 iOS Development Zadorozhnyi (Tam) 02/08"
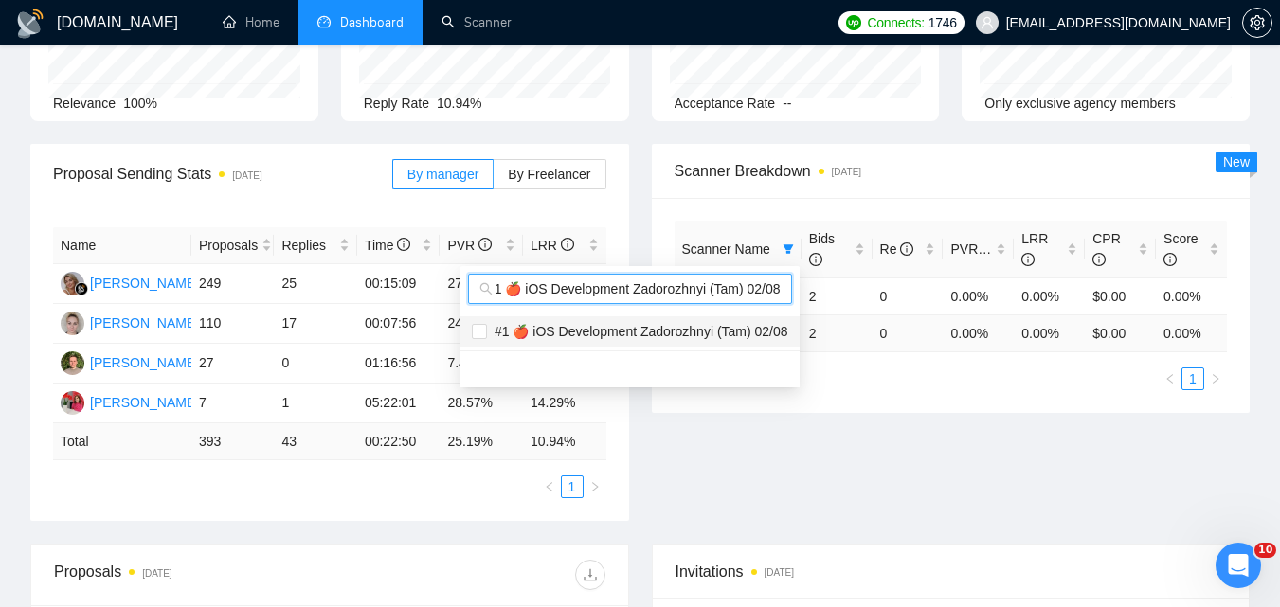
type input "#1 🍎 iOS Development Zadorozhnyi (Tam) 02/08"
click at [715, 324] on span "#1 🍎 iOS Development Zadorozhnyi (Tam) 02/08" at bounding box center [637, 331] width 301 height 15
checkbox input "true"
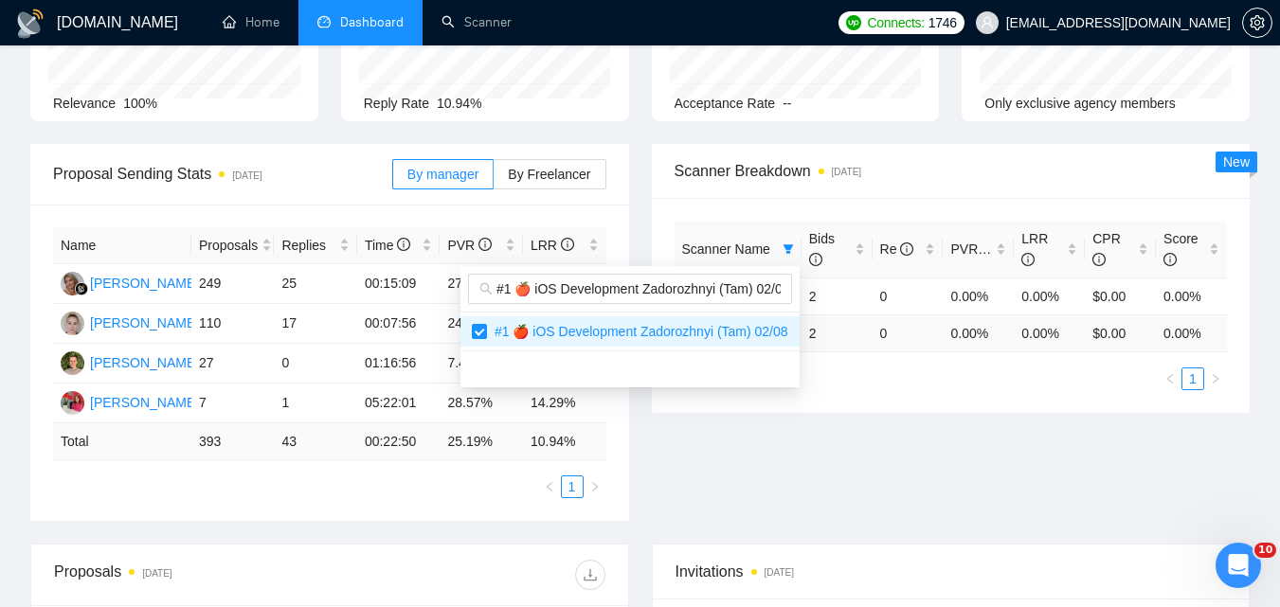
click at [946, 478] on div "Proposal Sending Stats [DATE] By manager By Freelancer Name Proposals Replies T…" at bounding box center [640, 344] width 1242 height 400
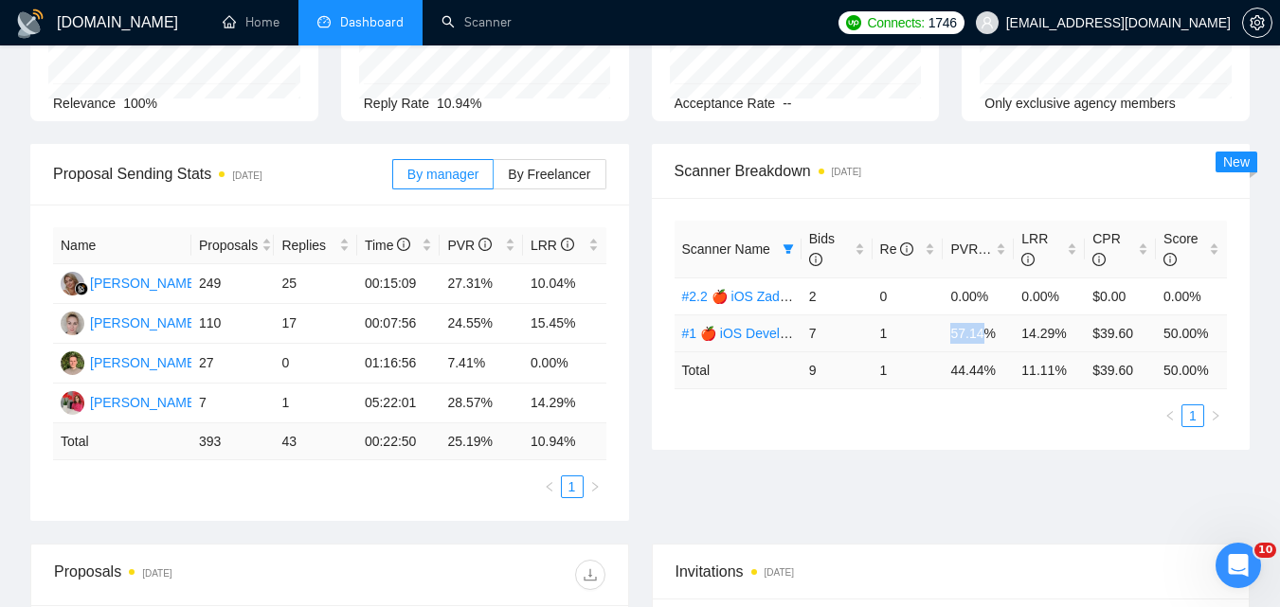
drag, startPoint x: 952, startPoint y: 330, endPoint x: 979, endPoint y: 329, distance: 26.5
click at [979, 329] on td "57.14%" at bounding box center [978, 333] width 71 height 37
copy td "57.14"
click at [787, 253] on icon "filter" at bounding box center [788, 248] width 10 height 9
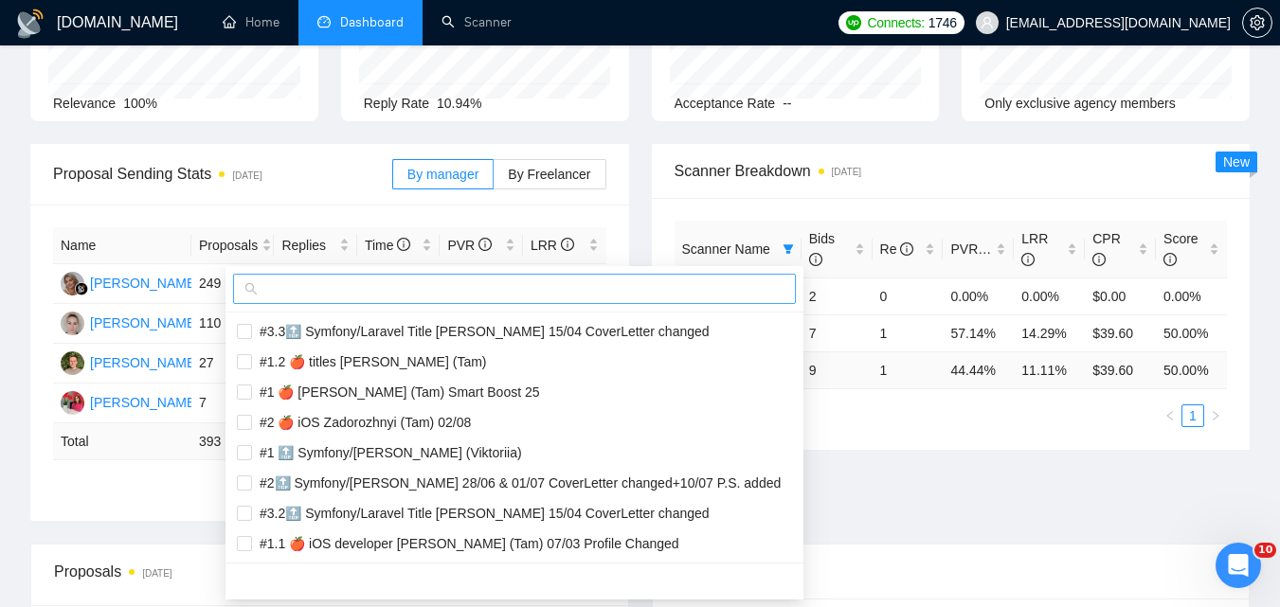
click at [674, 298] on input "text" at bounding box center [523, 289] width 523 height 21
paste input "#1.1 🍎 iOS Development Zadorozhnyi (Tam) 02/08"
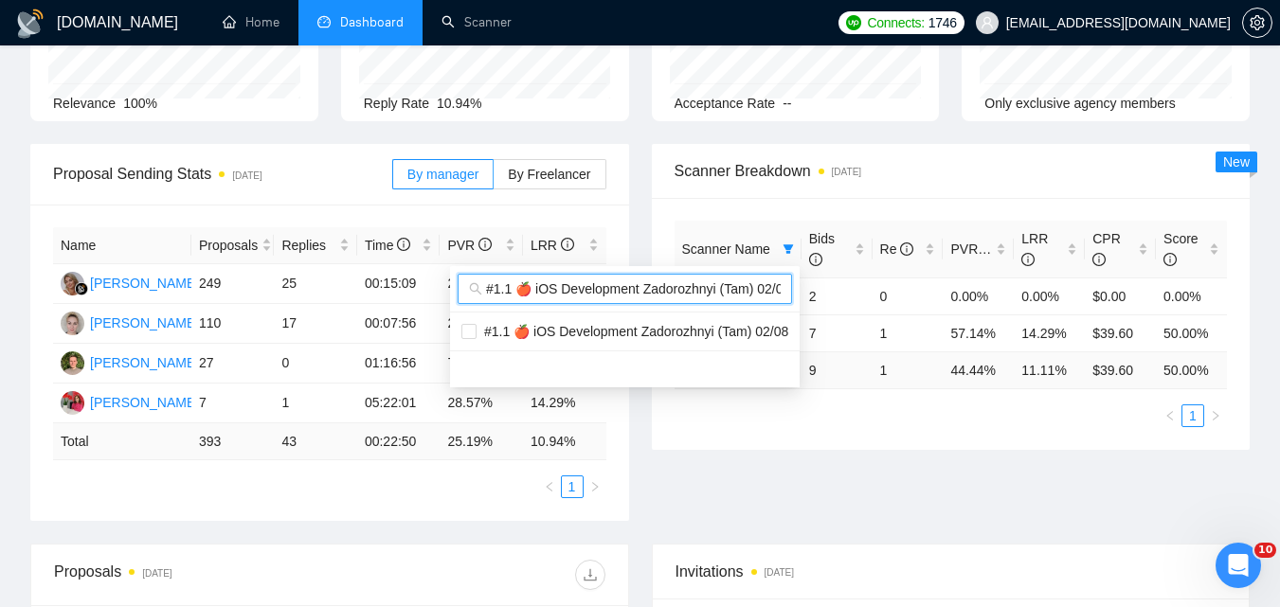
scroll to position [0, 9]
type input "#1.1 🍎 iOS Development Zadorozhnyi (Tam) 02/08"
click at [635, 321] on span "#1.1 🍎 iOS Development Zadorozhnyi (Tam) 02/08" at bounding box center [624, 331] width 327 height 21
checkbox input "true"
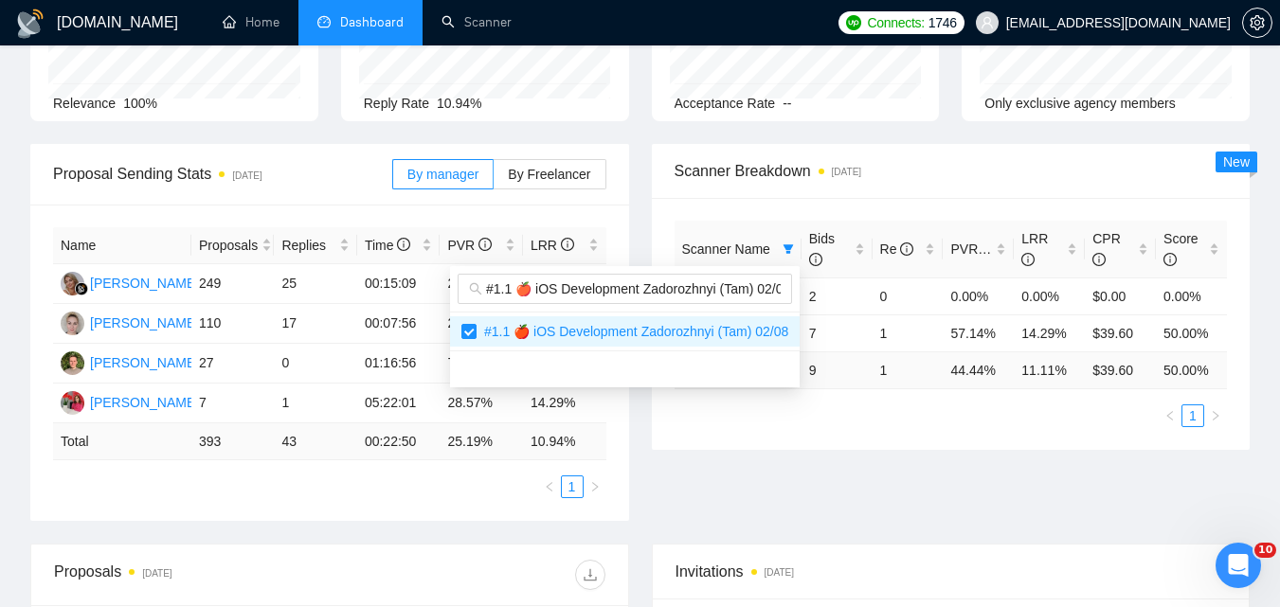
click at [940, 497] on div "Proposal Sending Stats [DATE] By manager By Freelancer Name Proposals Replies T…" at bounding box center [640, 344] width 1242 height 400
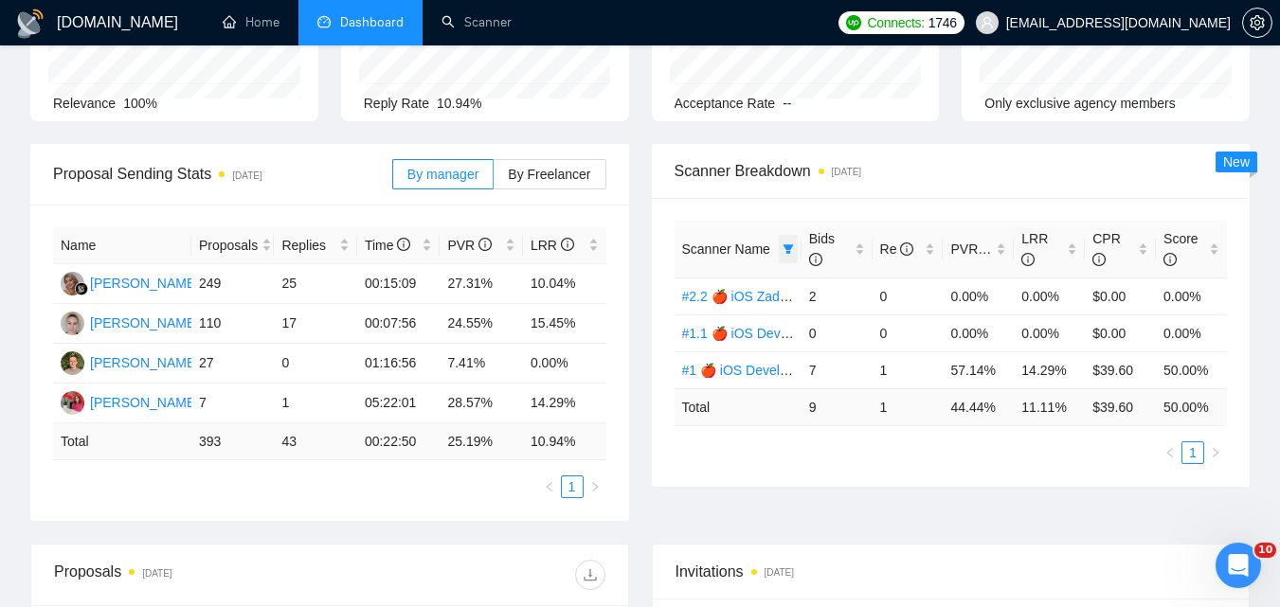
click at [785, 249] on icon "filter" at bounding box center [788, 248] width 10 height 9
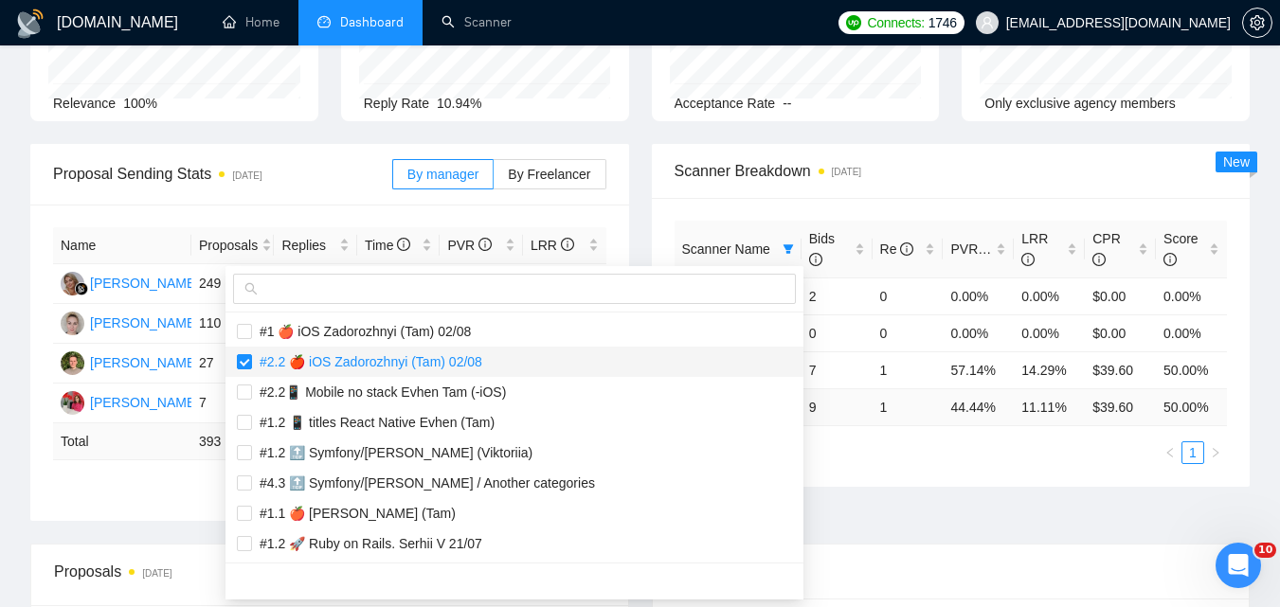
click at [404, 370] on span "#2.2 🍎 iOS Zadorozhnyi (Tam) 02/08" at bounding box center [514, 362] width 555 height 21
checkbox input "false"
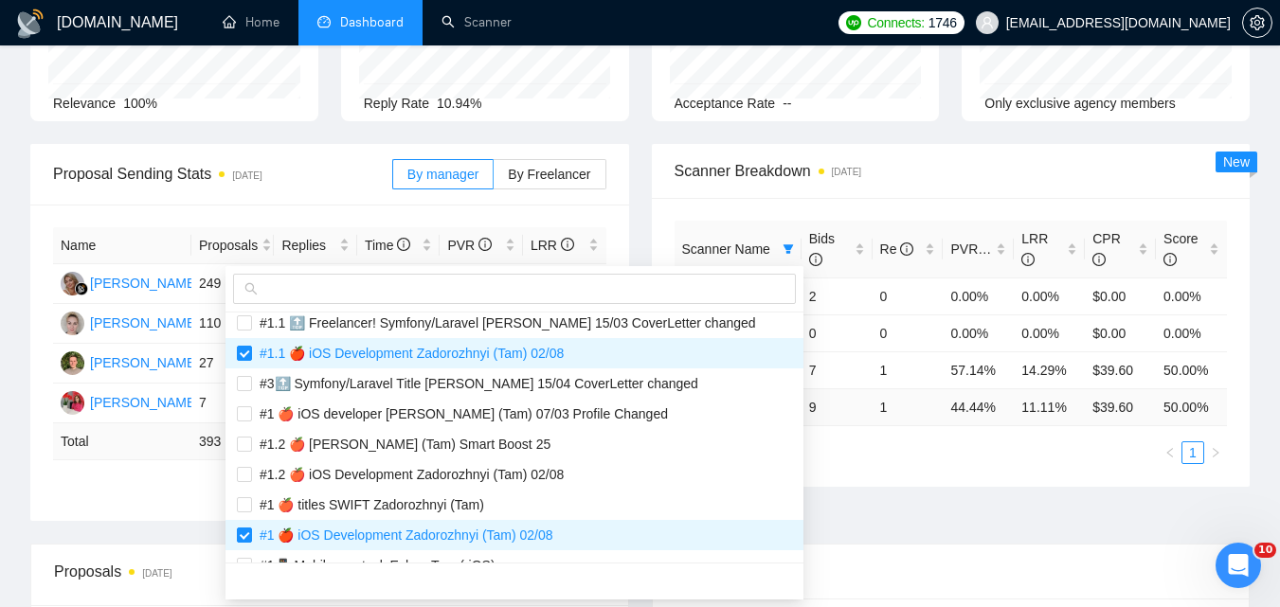
scroll to position [1706, 0]
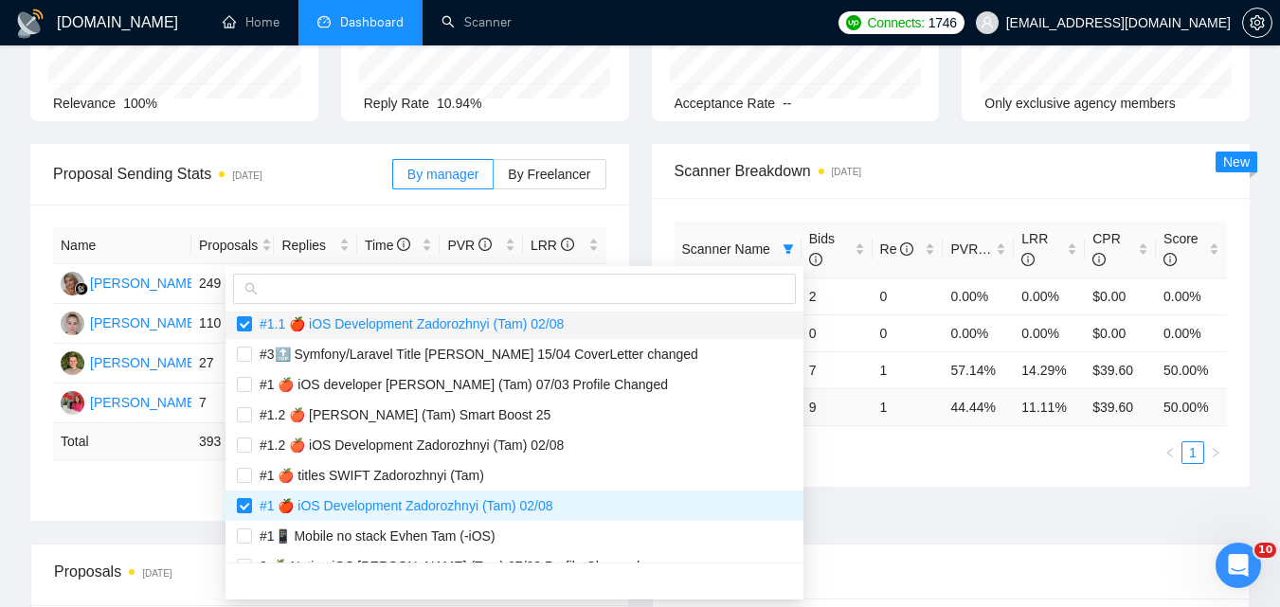
click at [417, 324] on span "#1.1 🍎 iOS Development Zadorozhnyi (Tam) 02/08" at bounding box center [408, 323] width 312 height 15
checkbox input "false"
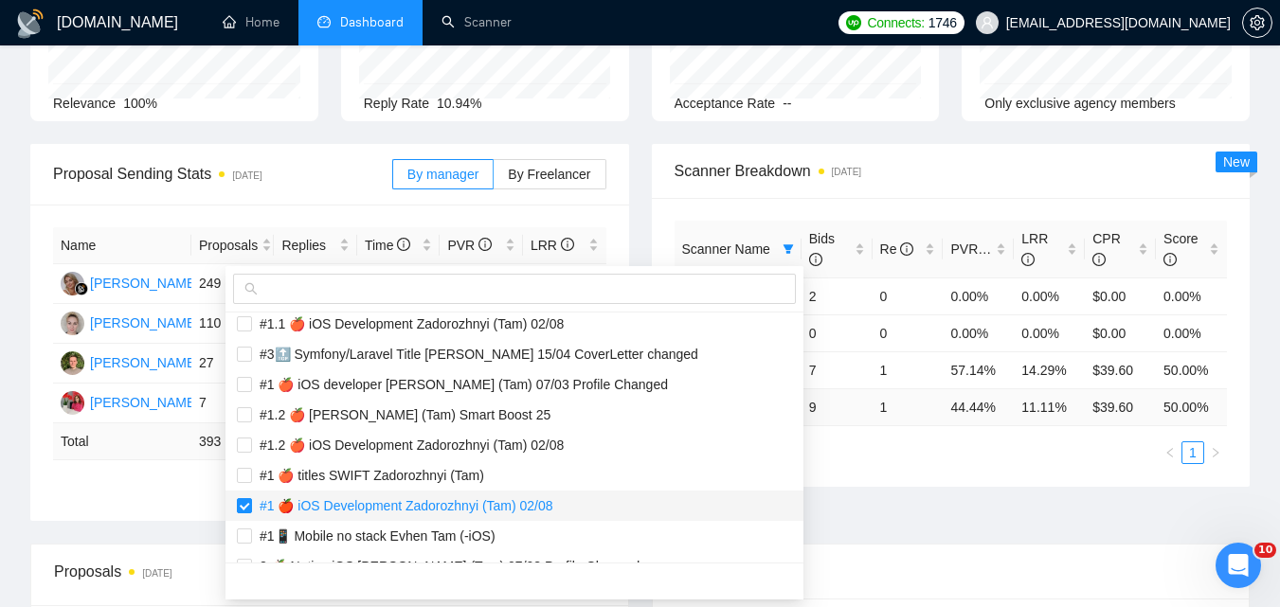
click at [446, 506] on span "#1 🍎 iOS Development Zadorozhnyi (Tam) 02/08" at bounding box center [402, 505] width 301 height 15
checkbox input "false"
click at [1020, 478] on div "Scanner Name Bids Re PVR LRR CPR Score #2.2 🍎 iOS Zadorozhnyi (Tam) 02/08 2 0 0…" at bounding box center [951, 342] width 599 height 289
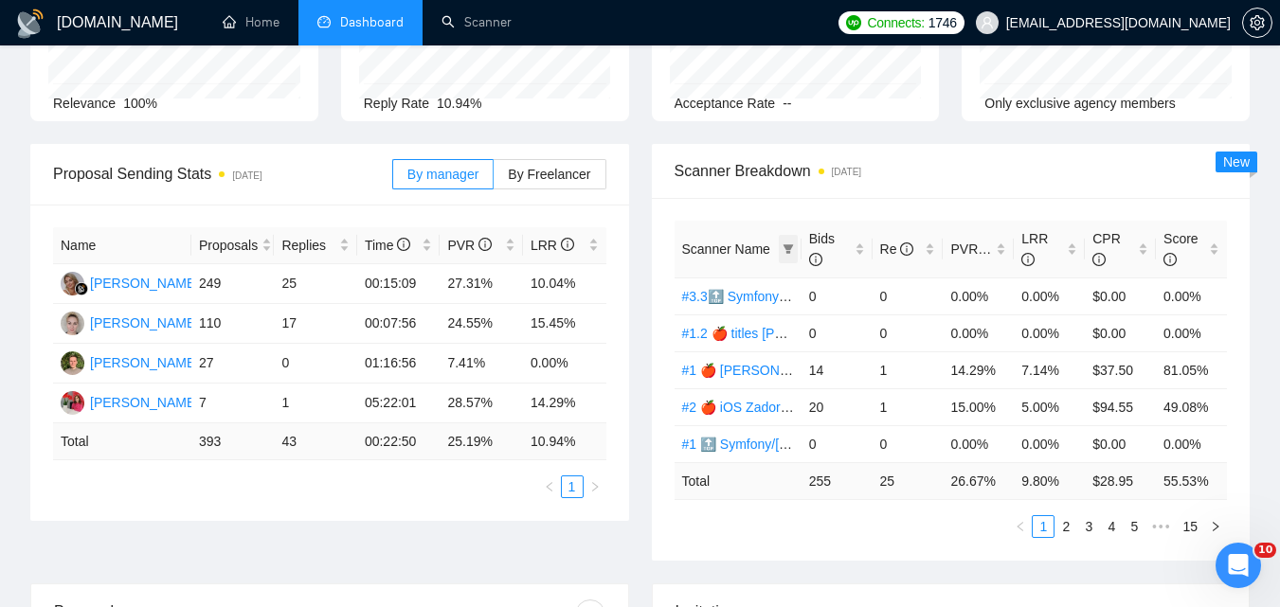
click at [781, 245] on span at bounding box center [788, 249] width 19 height 28
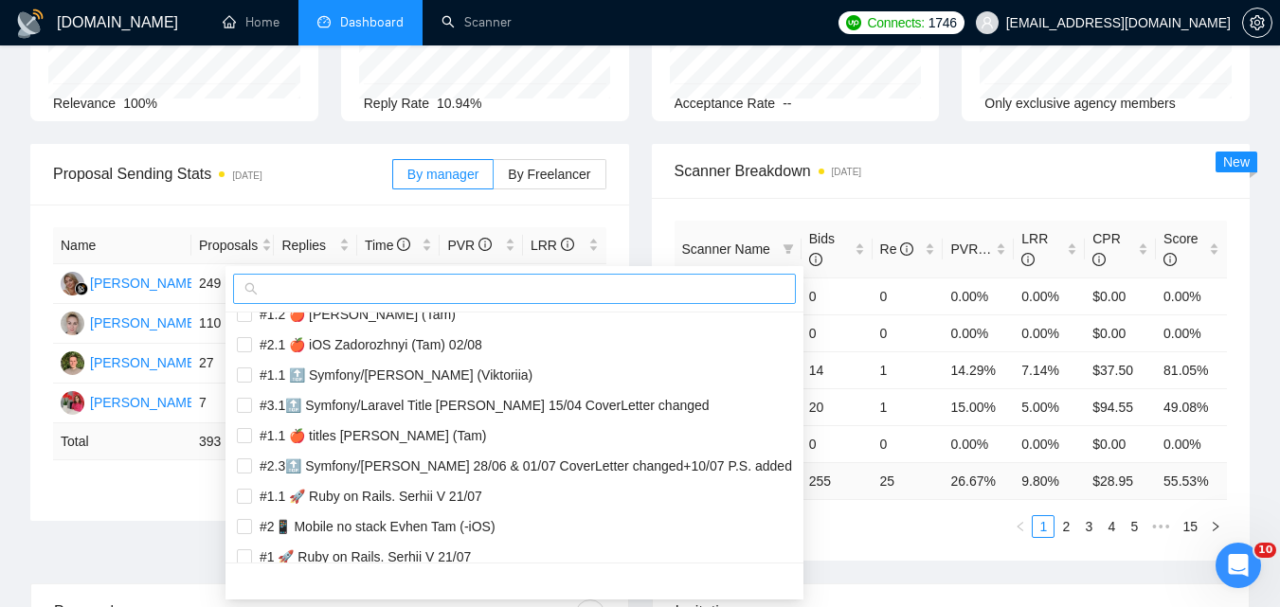
click at [578, 298] on input "text" at bounding box center [523, 289] width 523 height 21
paste input "#1.2 🍎 iOS Development Zadorozhnyi (Tam) 02/08"
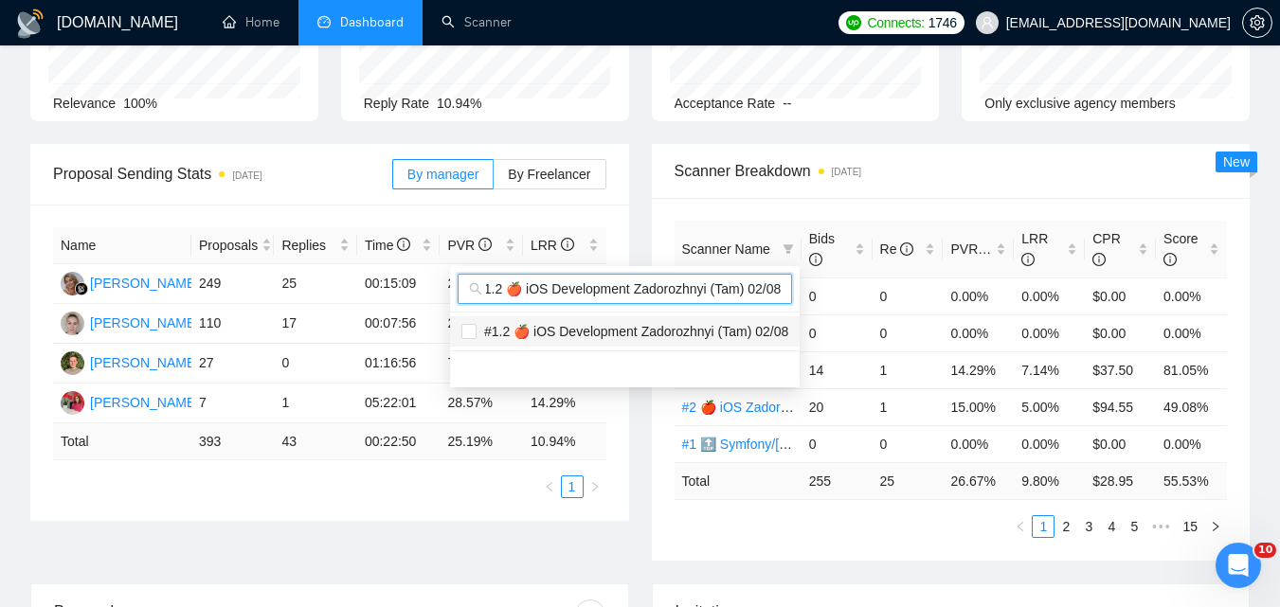
type input "#1.2 🍎 iOS Development Zadorozhnyi (Tam) 02/08"
click at [617, 325] on span "#1.2 🍎 iOS Development Zadorozhnyi (Tam) 02/08" at bounding box center [633, 331] width 312 height 15
checkbox input "true"
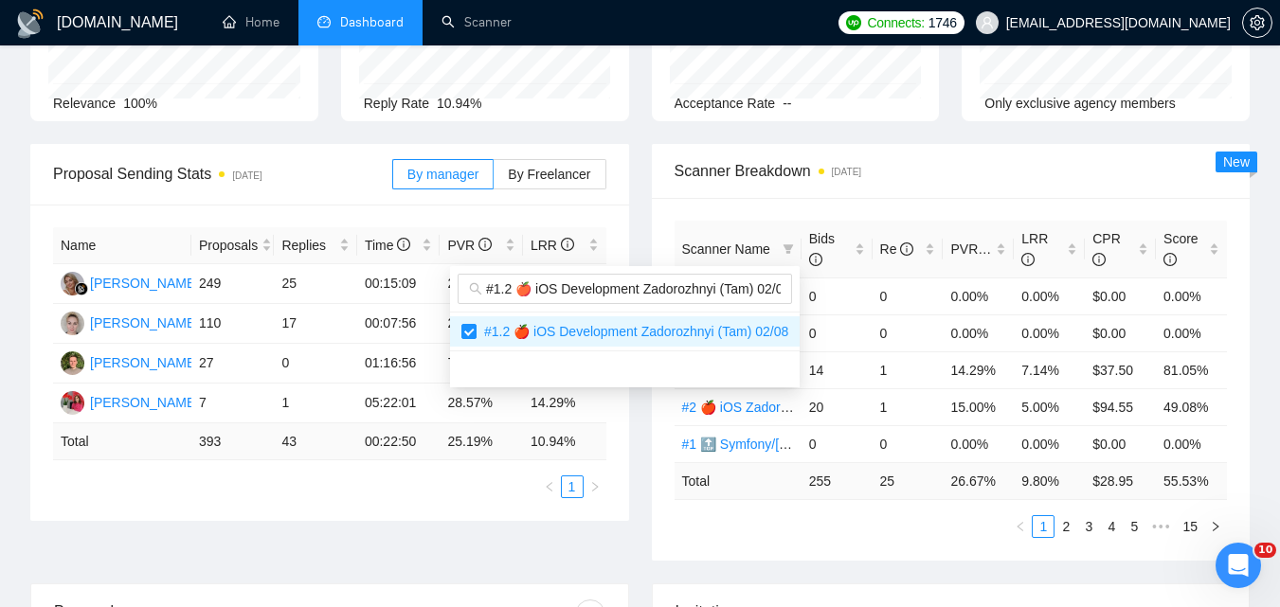
click at [829, 558] on main "Team Dashboard [DATE] [DATE] Last 30 Days [DATE] [DATE] This Week Last Week Thi…" at bounding box center [639, 562] width 1219 height 1352
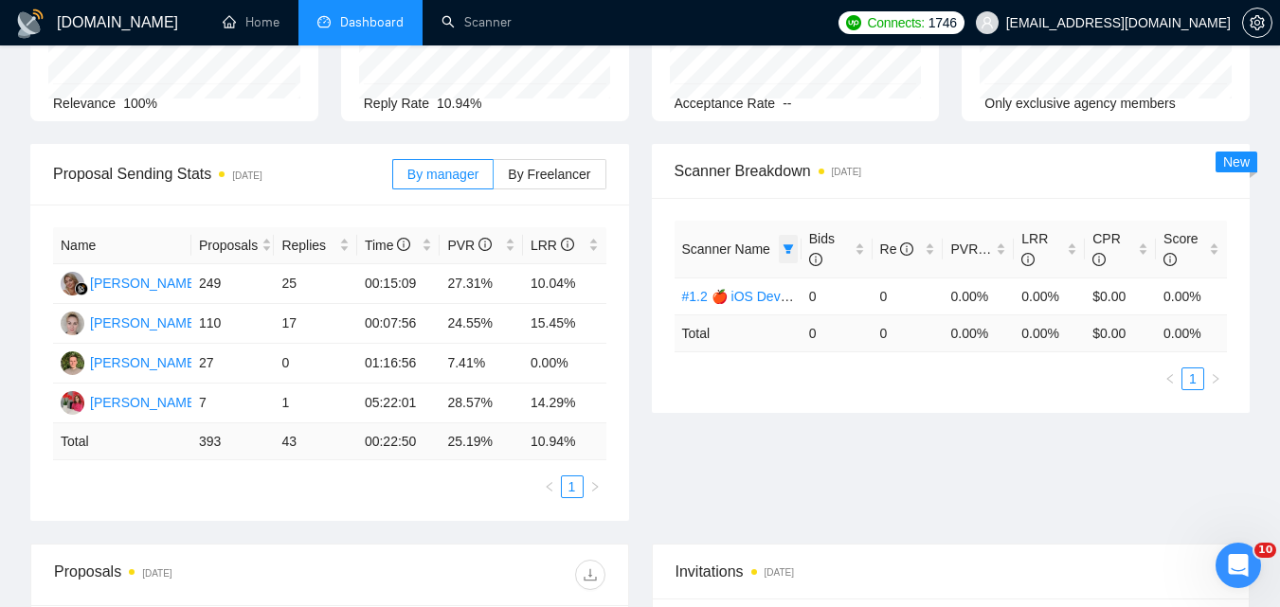
click at [793, 246] on icon "filter" at bounding box center [788, 249] width 11 height 11
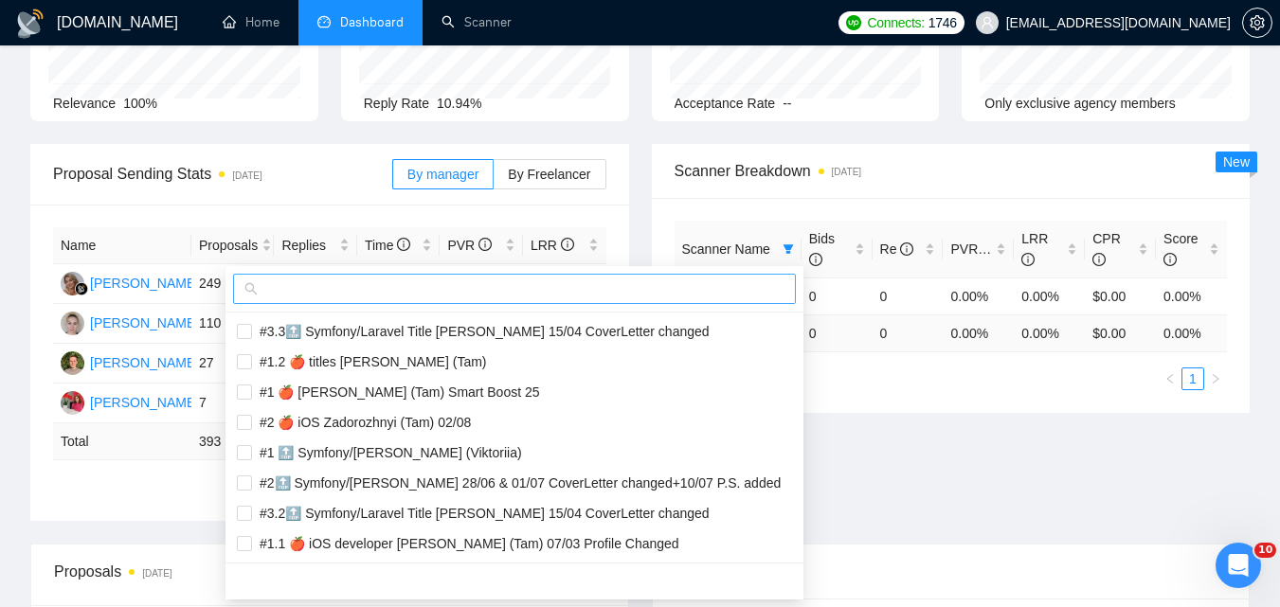
click at [696, 289] on input "text" at bounding box center [523, 289] width 523 height 21
paste input "#1 🍎 titles SWIFT Zadorozhnyi (Tam)"
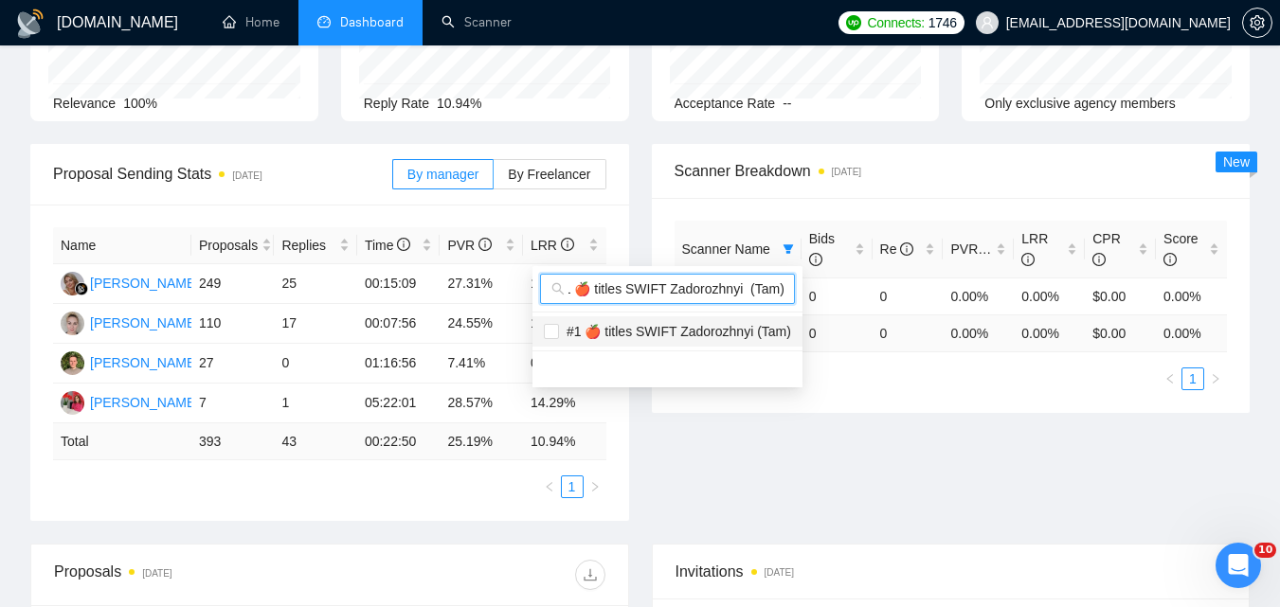
type input "#1 🍎 titles SWIFT Zadorozhnyi (Tam)"
click at [679, 334] on span "#1 🍎 titles SWIFT Zadorozhnyi (Tam)" at bounding box center [675, 331] width 232 height 15
checkbox input "true"
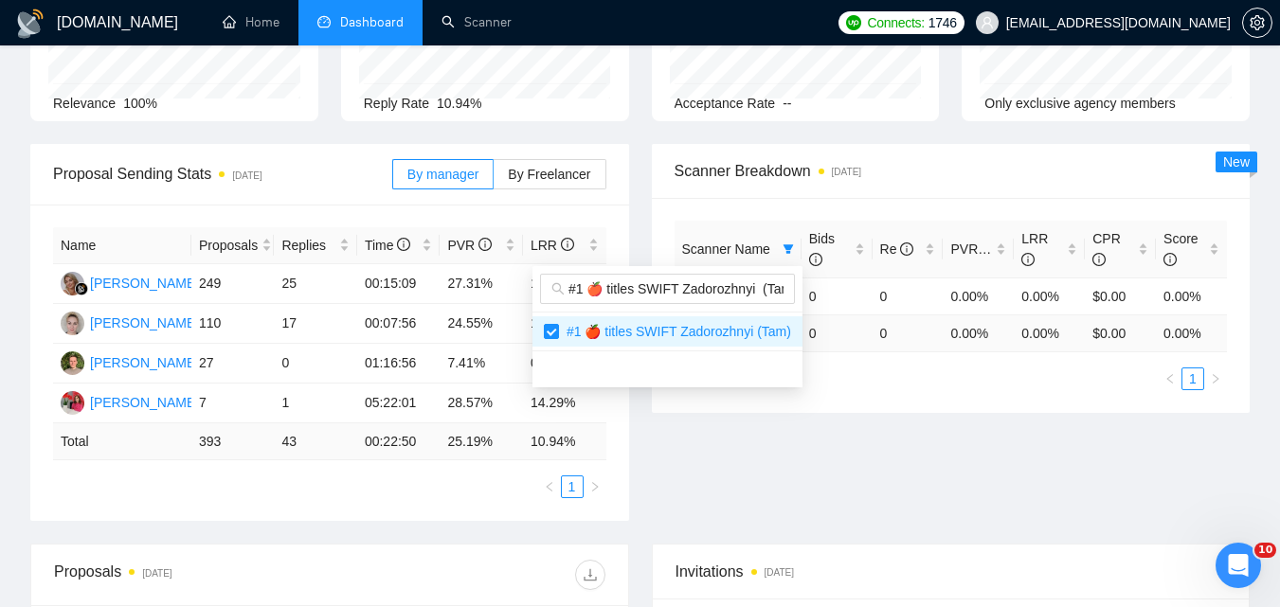
click at [975, 478] on div "Proposal Sending Stats [DATE] By manager By Freelancer Name Proposals Replies T…" at bounding box center [640, 344] width 1242 height 400
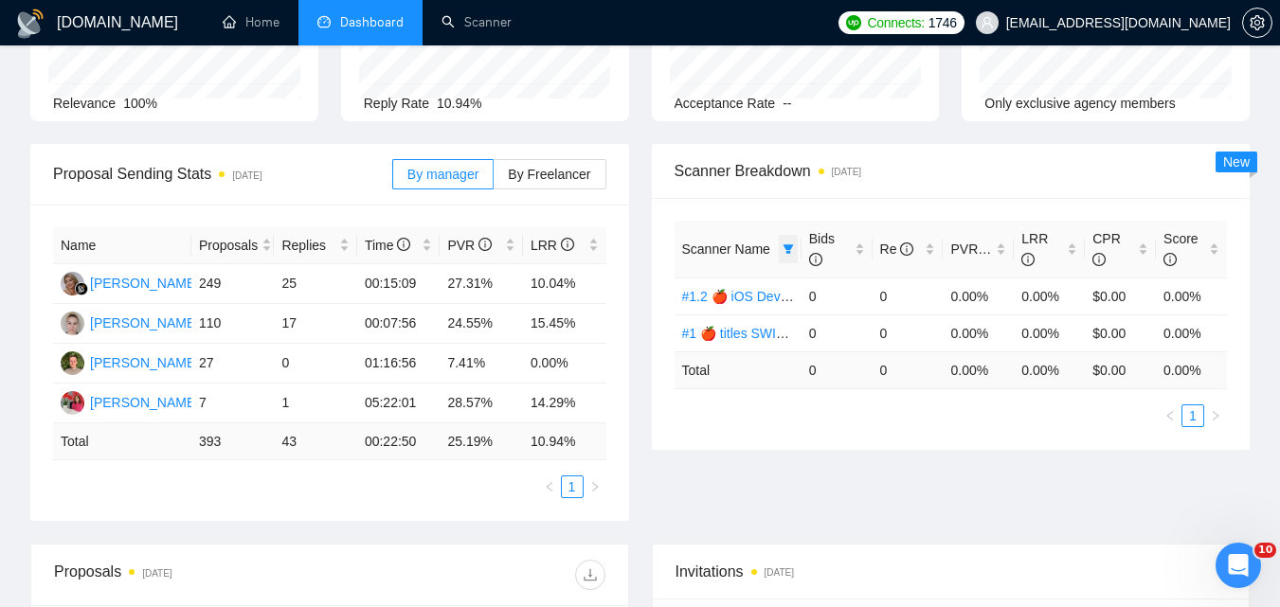
click at [780, 249] on span at bounding box center [788, 249] width 19 height 28
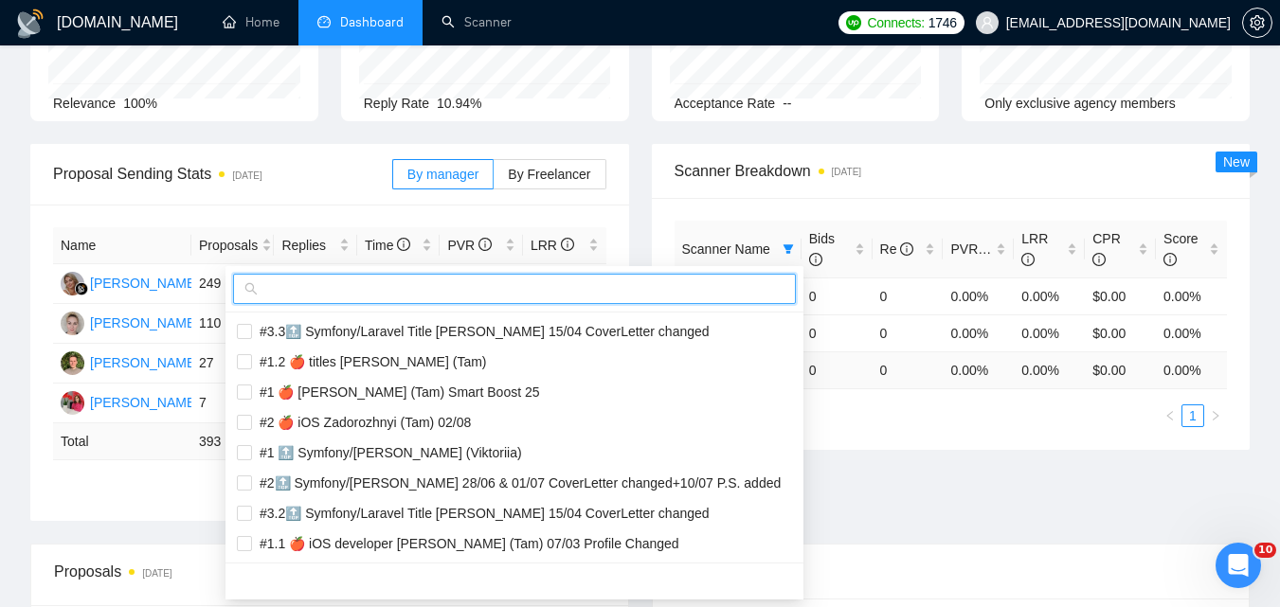
click at [683, 286] on input "text" at bounding box center [523, 289] width 523 height 21
paste input "#1.1 🍎 titles [PERSON_NAME] (Tam)"
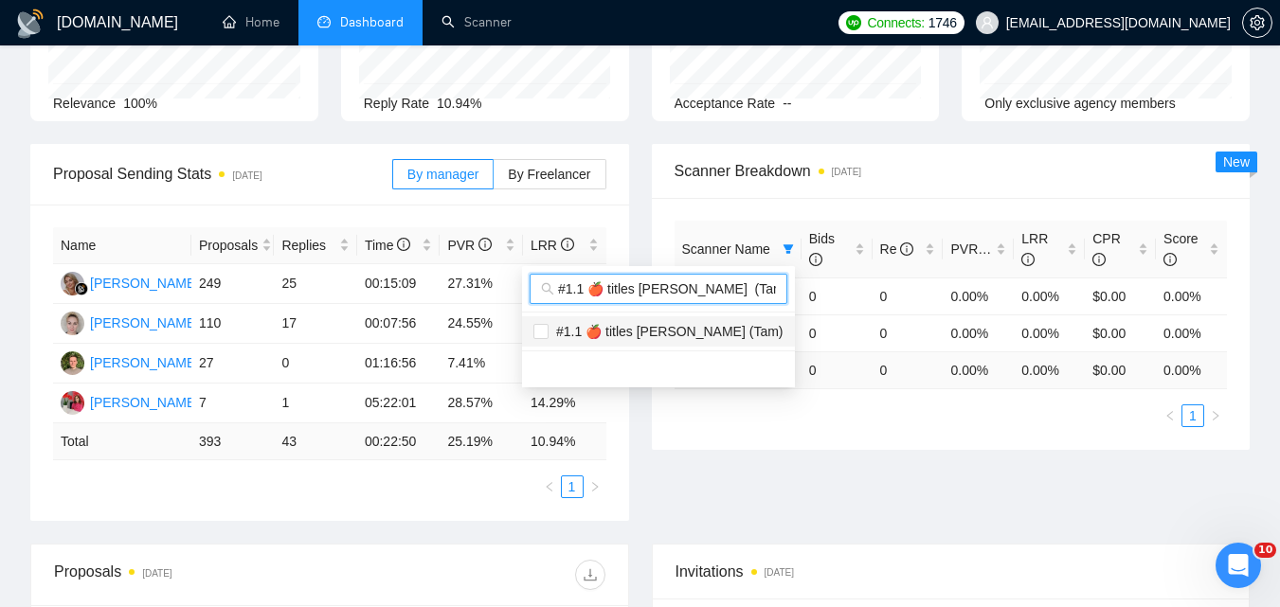
scroll to position [0, 12]
type input "#1.1 🍎 titles [PERSON_NAME] (Tam)"
click at [734, 332] on span "#1.1 🍎 titles [PERSON_NAME] (Tam)" at bounding box center [666, 331] width 235 height 15
checkbox input "true"
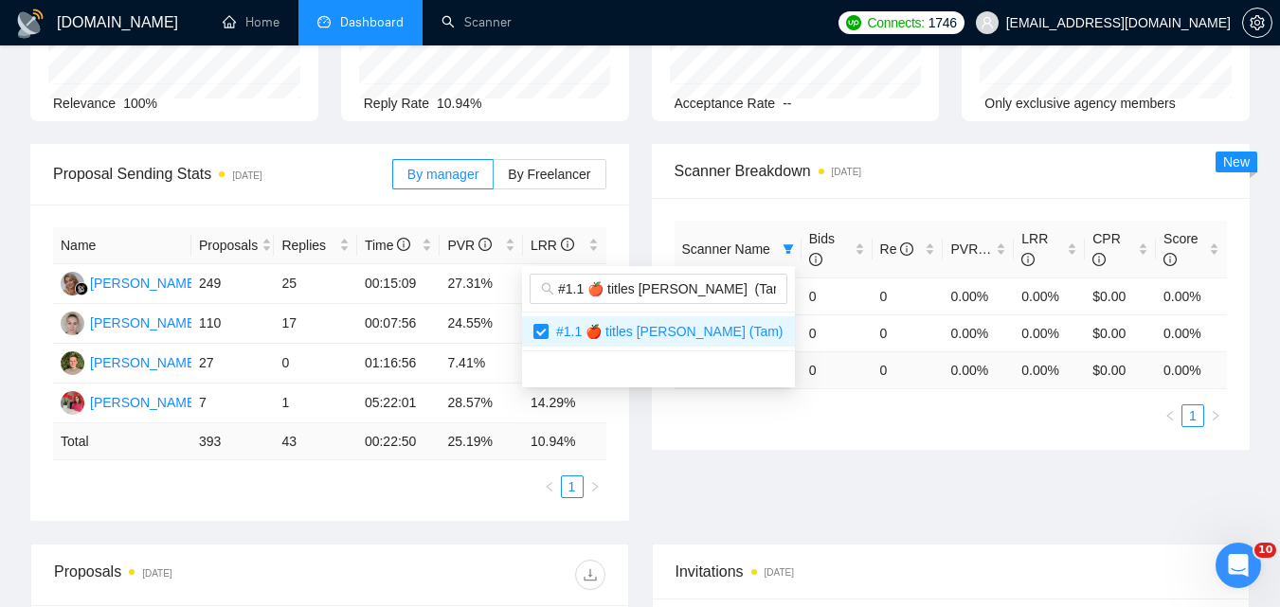
click at [928, 493] on div "Proposal Sending Stats [DATE] By manager By Freelancer Name Proposals Replies T…" at bounding box center [640, 344] width 1242 height 400
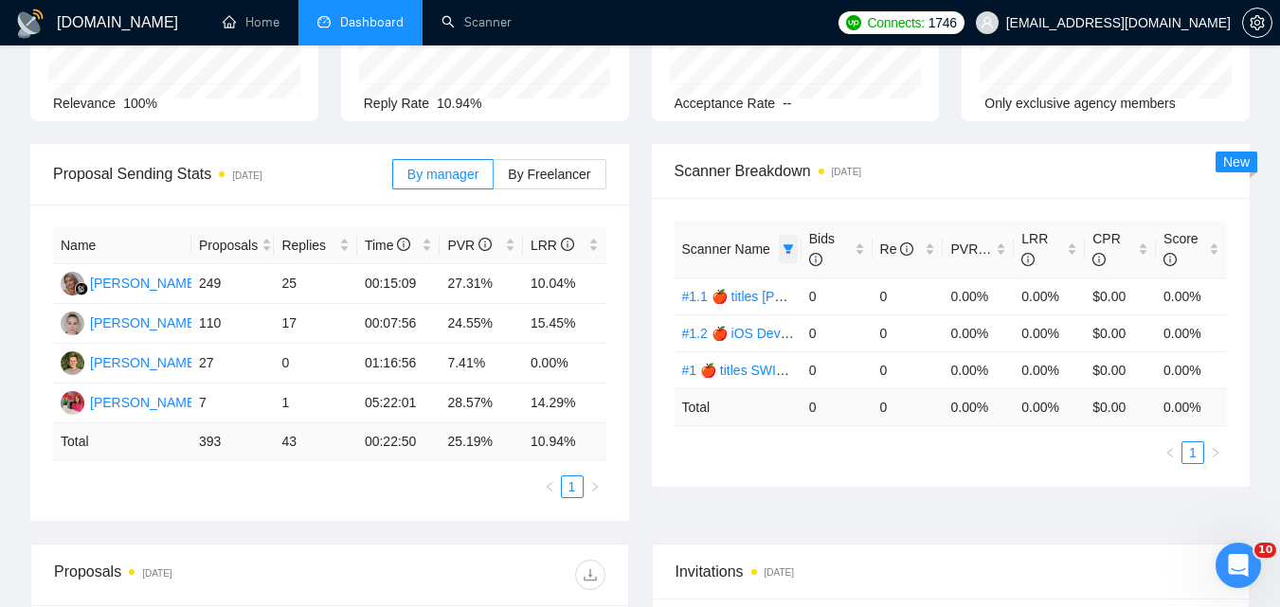
click at [788, 250] on icon "filter" at bounding box center [788, 249] width 11 height 11
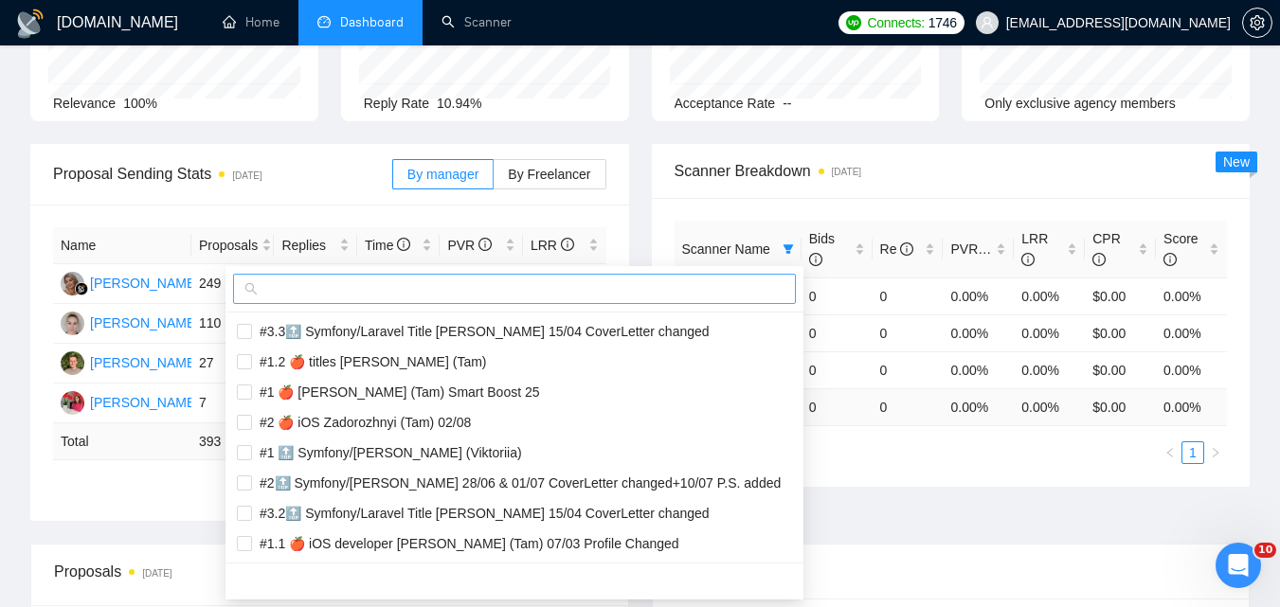
click at [744, 295] on input "text" at bounding box center [523, 289] width 523 height 21
paste input "#1.2 🍎 titles [PERSON_NAME] (Tam)"
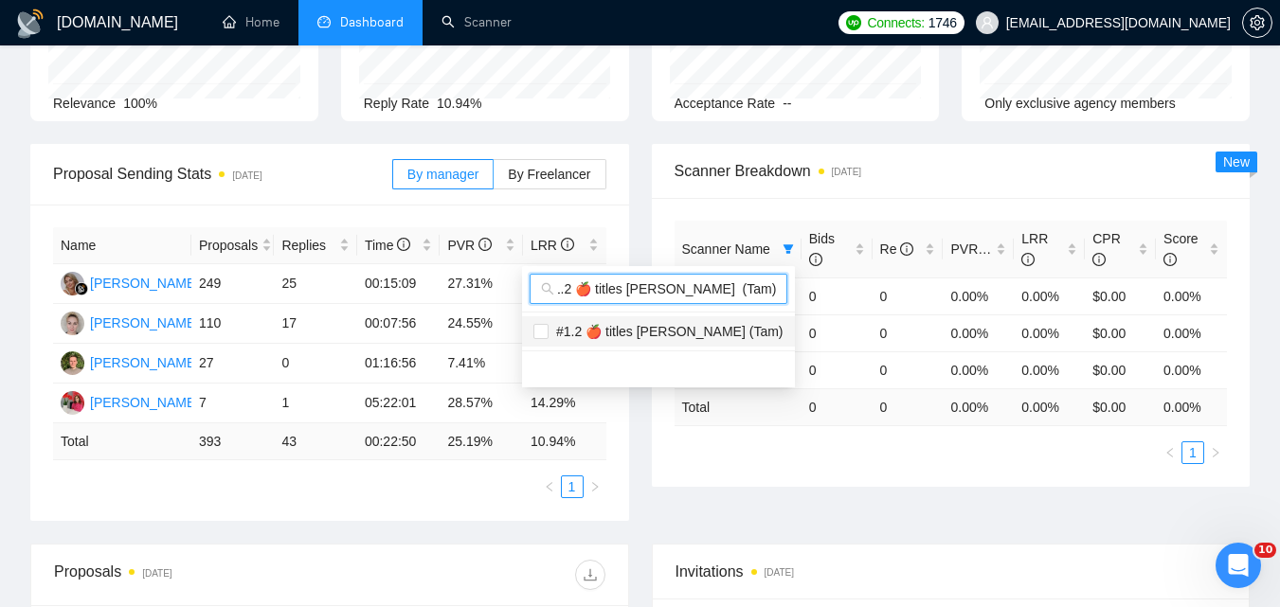
type input "#1.2 🍎 titles [PERSON_NAME] (Tam)"
click at [694, 326] on span "#1.2 🍎 titles [PERSON_NAME] (Tam)" at bounding box center [666, 331] width 235 height 15
checkbox input "true"
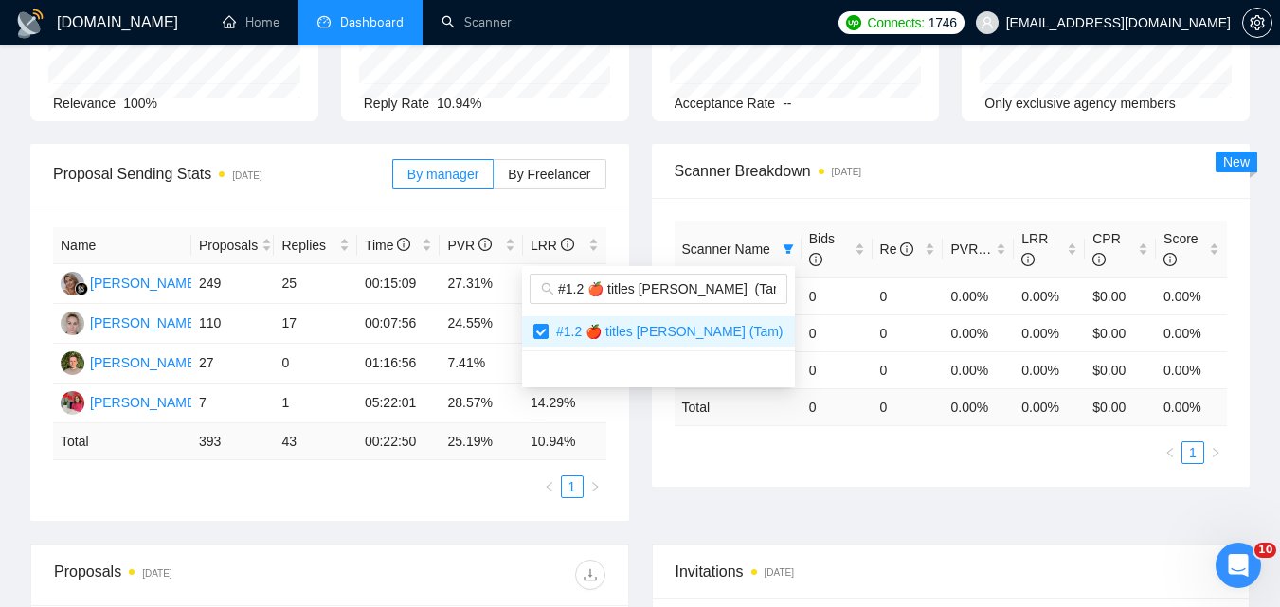
click at [973, 418] on body "[DOMAIN_NAME] Home Dashboard Scanner Connects: 1746 [EMAIL_ADDRESS][DOMAIN_NAME…" at bounding box center [640, 113] width 1280 height 607
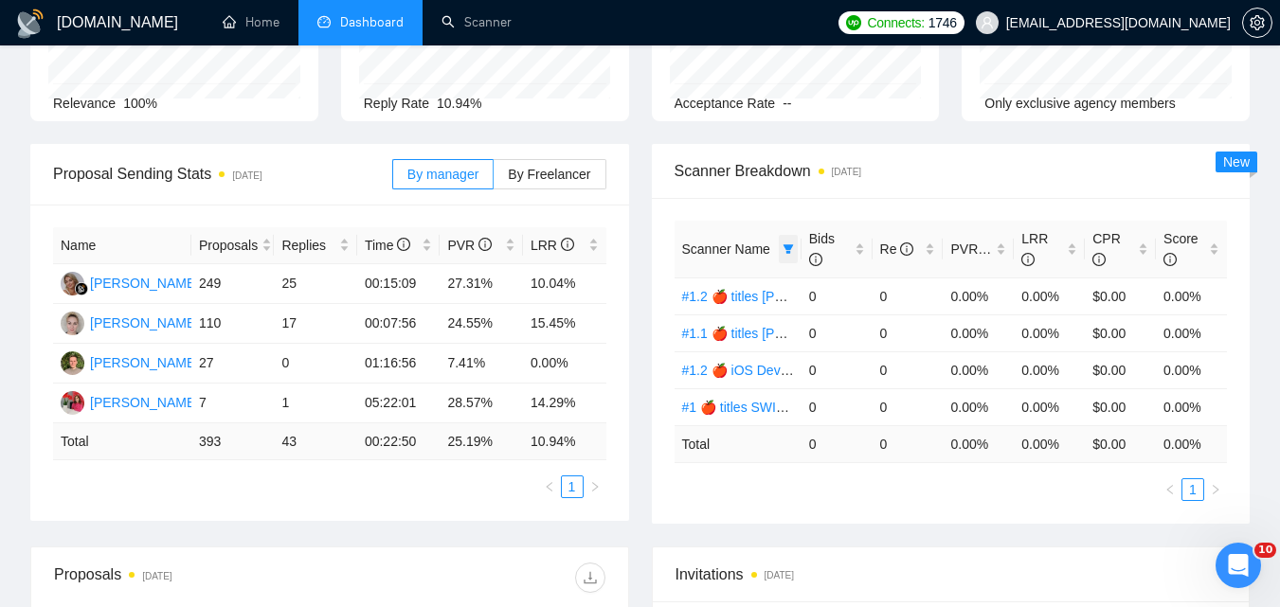
click at [791, 251] on icon "filter" at bounding box center [788, 249] width 11 height 11
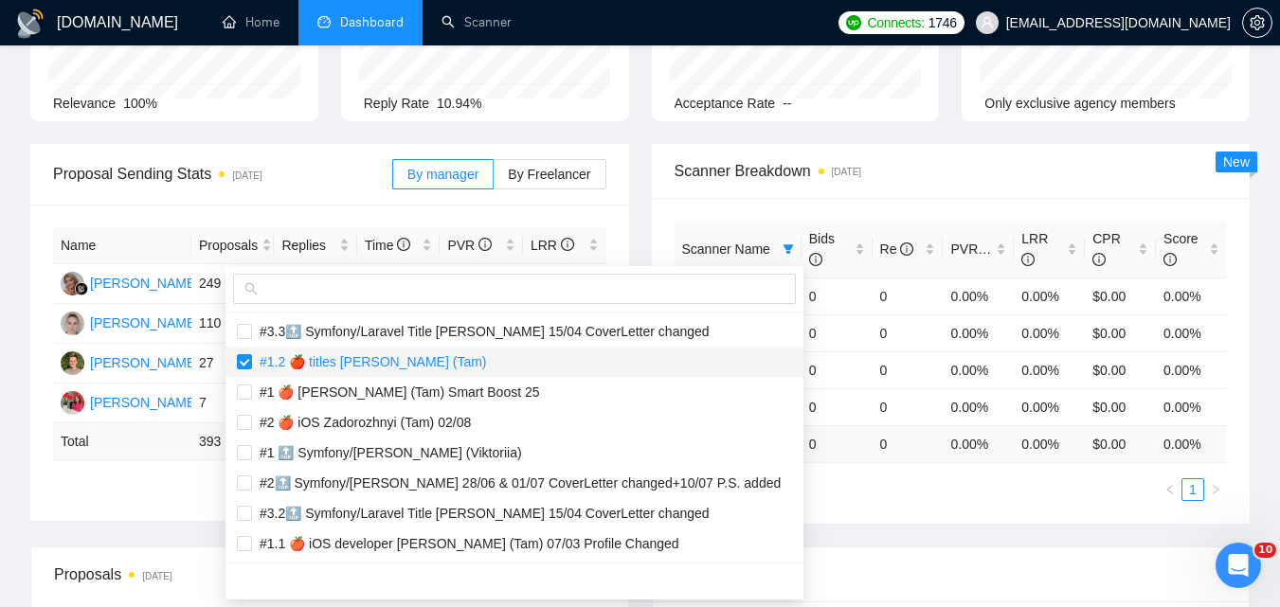
click at [462, 363] on span "#1.2 🍎 titles [PERSON_NAME] (Tam)" at bounding box center [369, 361] width 235 height 15
checkbox input "false"
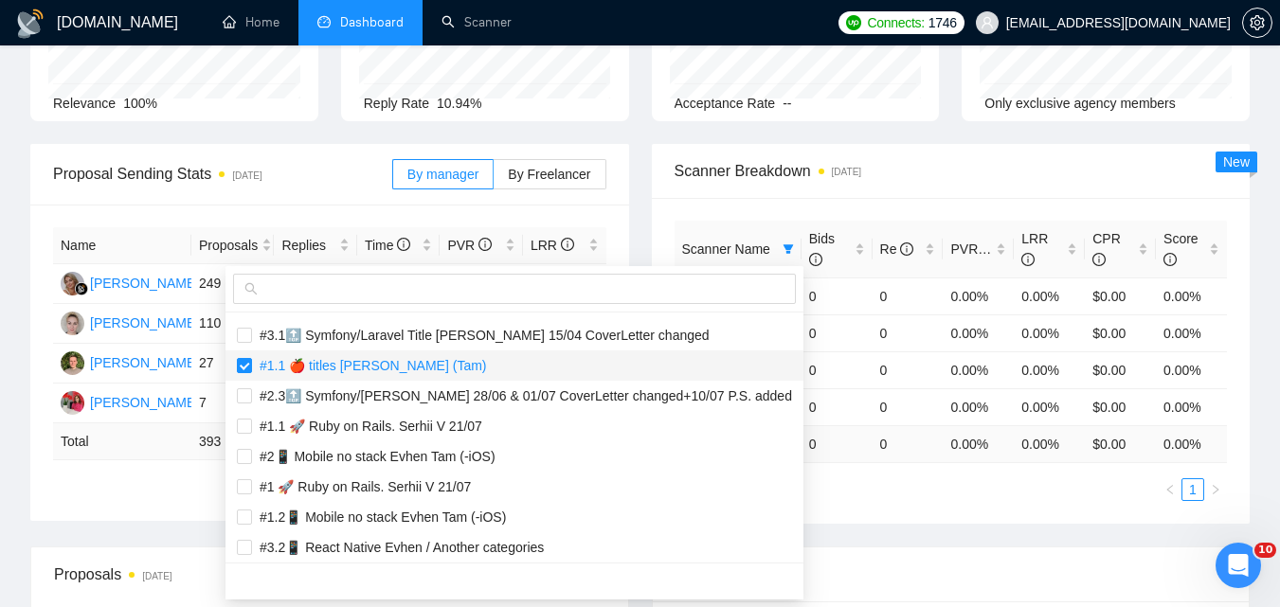
click at [492, 370] on span "#1.1 🍎 titles [PERSON_NAME] (Tam)" at bounding box center [514, 365] width 555 height 21
checkbox input "false"
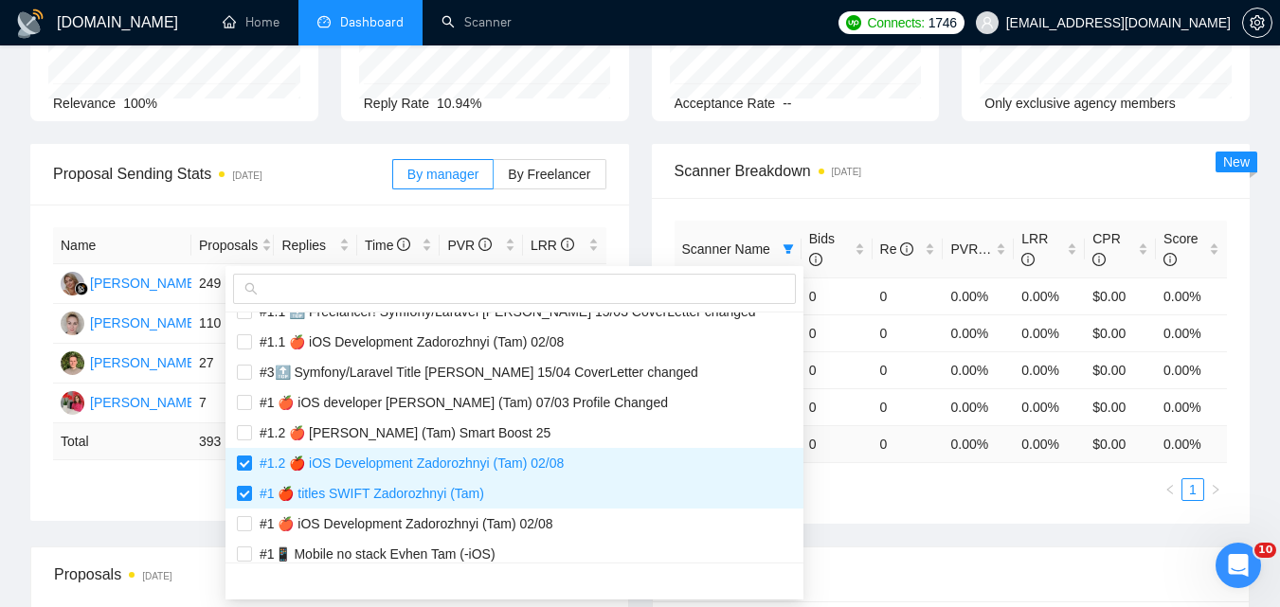
scroll to position [1706, 0]
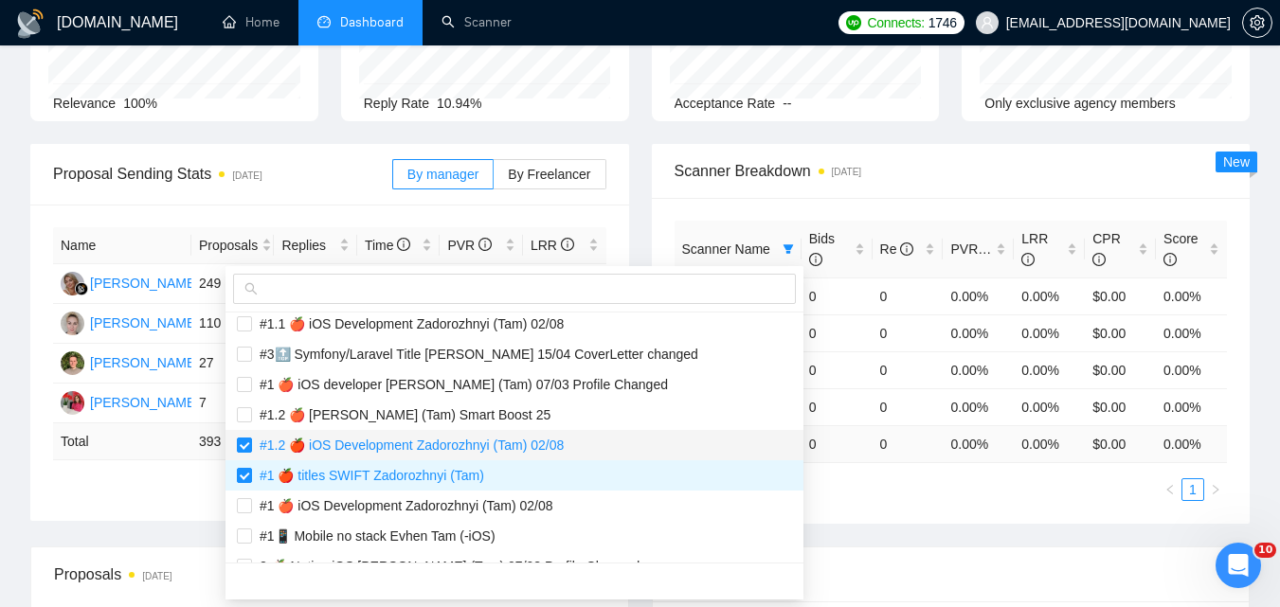
click at [428, 445] on span "#1.2 🍎 iOS Development Zadorozhnyi (Tam) 02/08" at bounding box center [408, 445] width 312 height 15
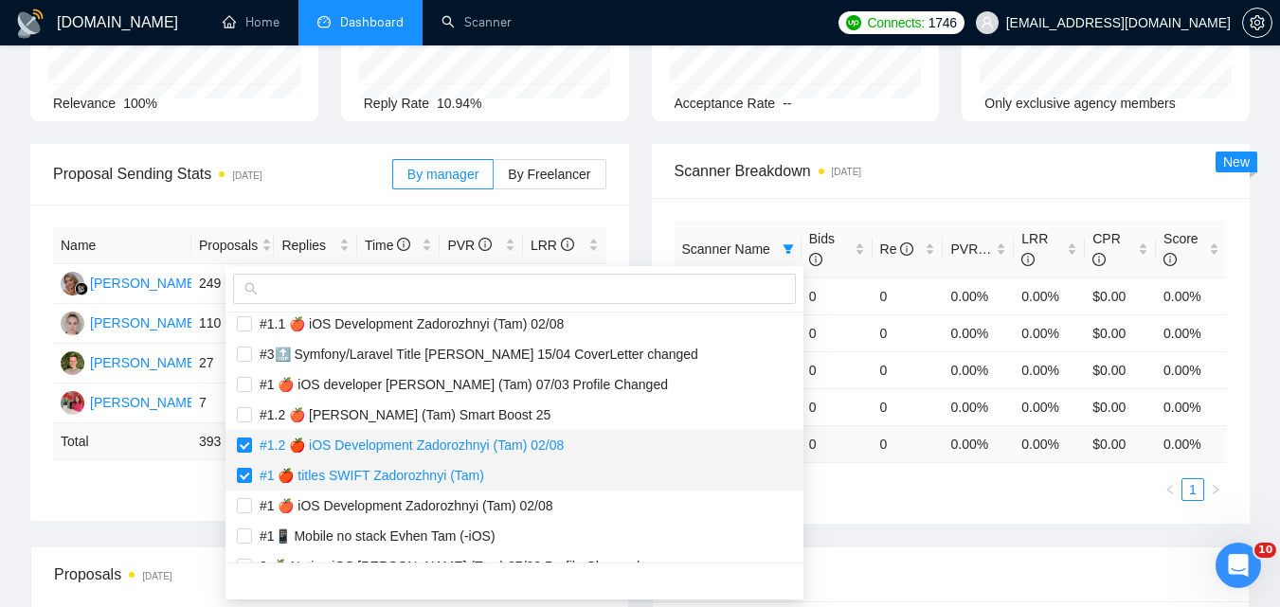
checkbox input "false"
click at [414, 470] on span "#1 🍎 titles SWIFT Zadorozhnyi (Tam)" at bounding box center [368, 475] width 232 height 15
checkbox input "false"
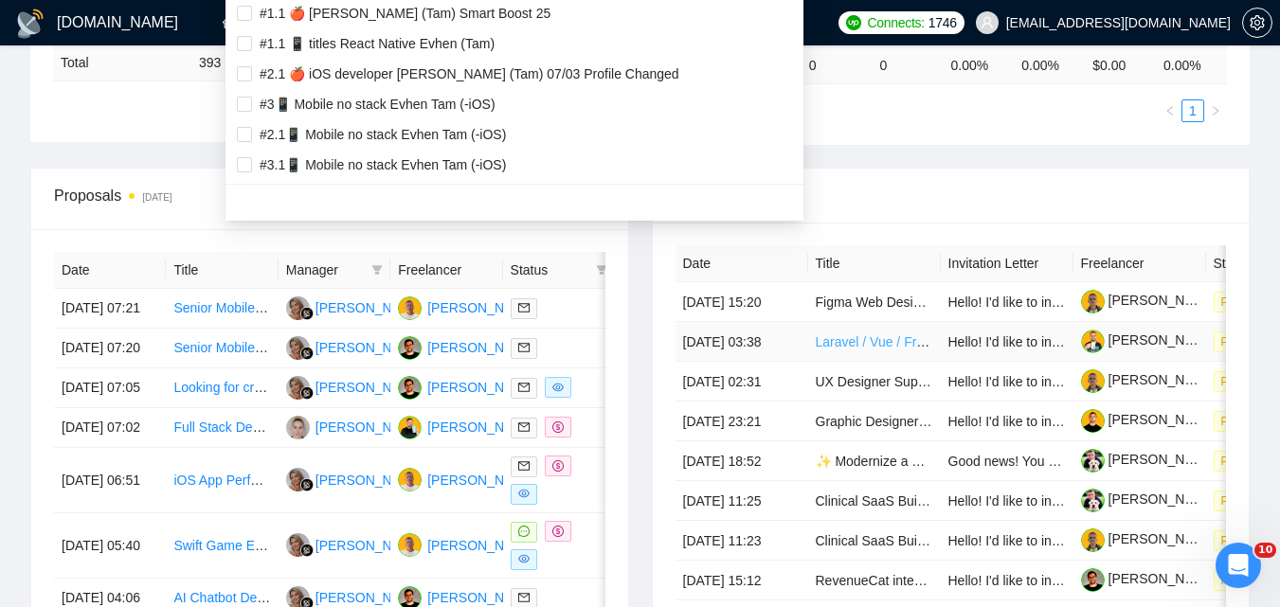
scroll to position [190, 0]
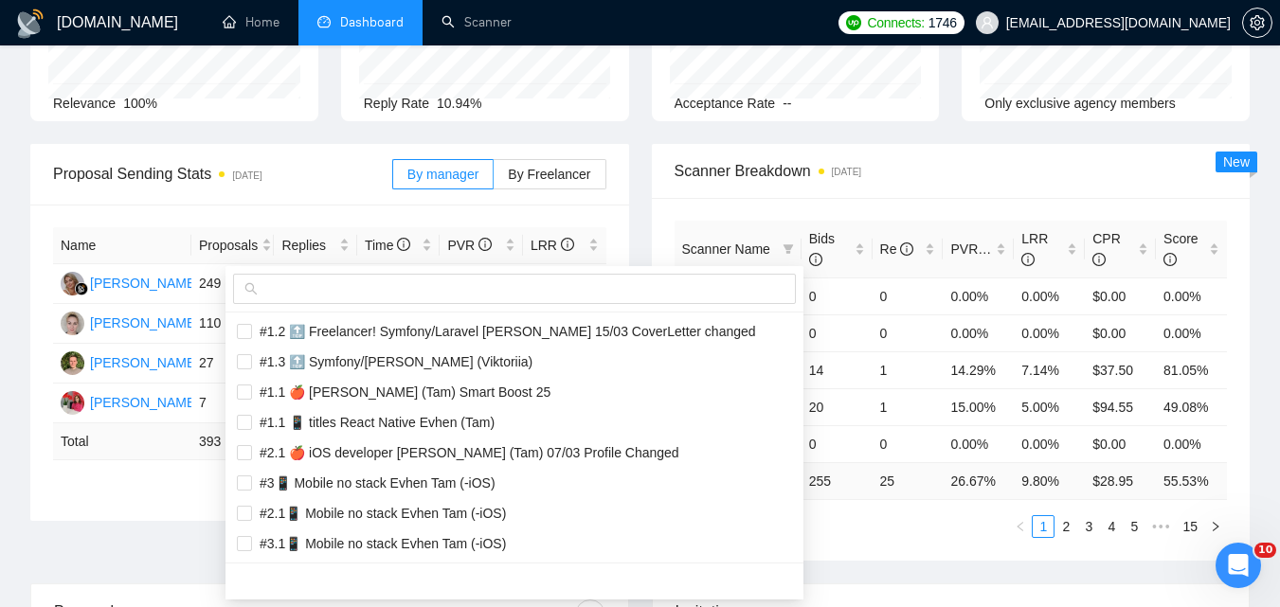
click at [922, 494] on div "Scanner Name Bids Re PVR LRR CPR Score #3.3🔝 Symfony/Laravel Title [PERSON_NAME…" at bounding box center [951, 379] width 553 height 317
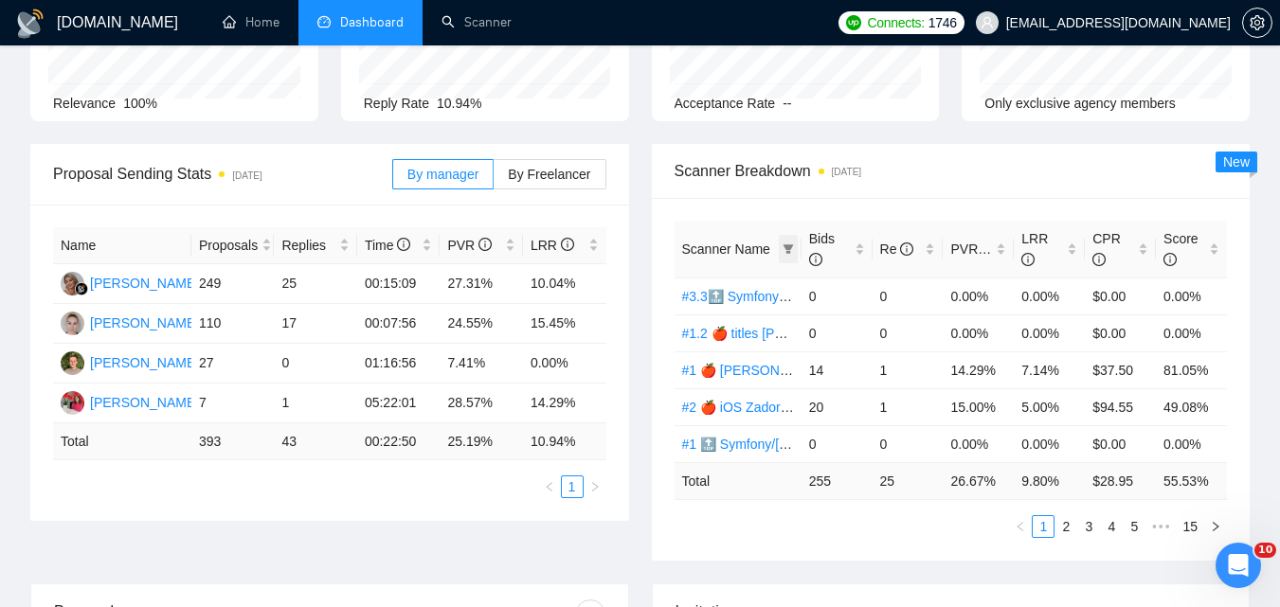
click at [785, 250] on icon "filter" at bounding box center [788, 249] width 11 height 11
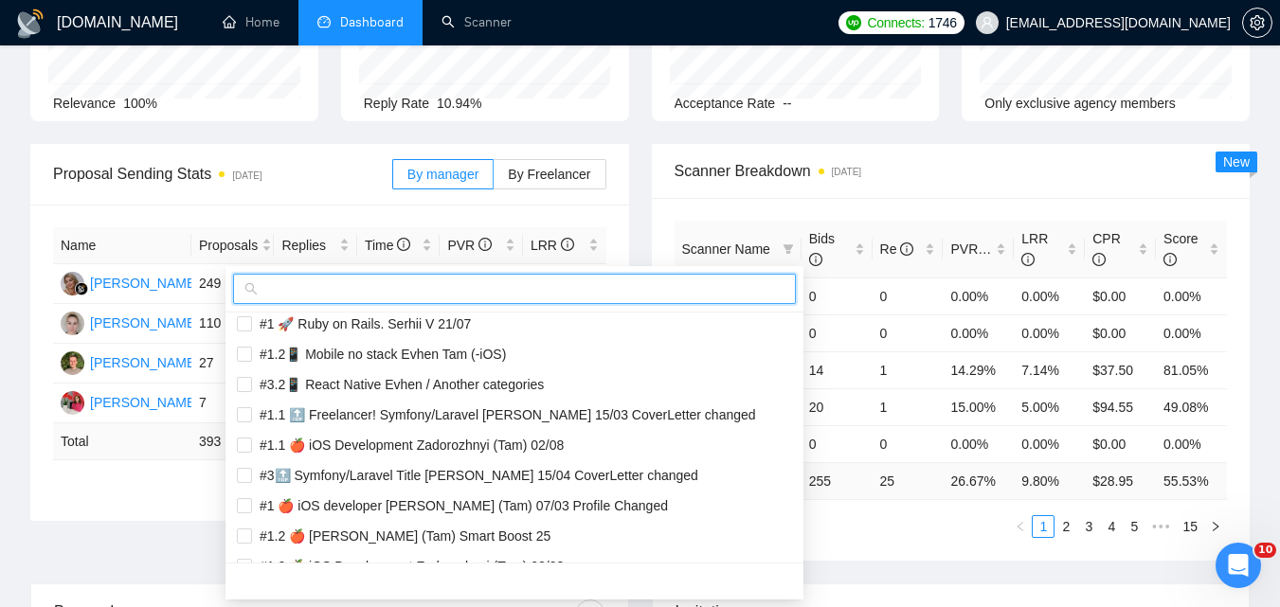
click at [693, 285] on input "text" at bounding box center [523, 289] width 523 height 21
paste input "#1 🍎 iOS developer [PERSON_NAME] (Tam) 07/03 Profile Changed"
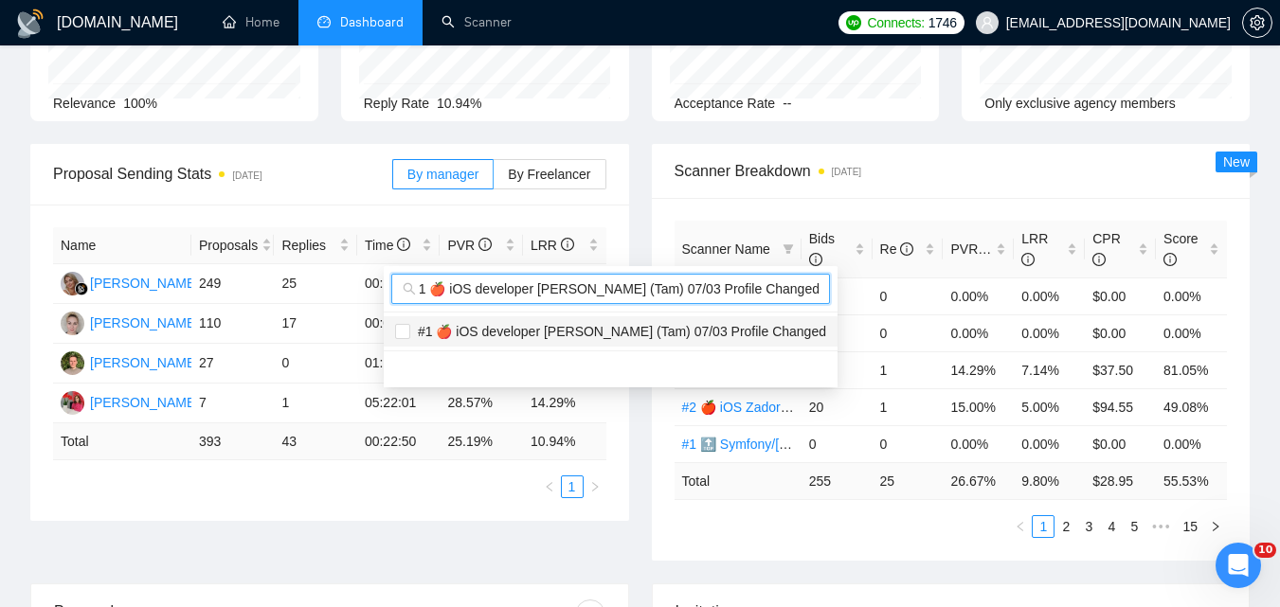
type input "#1 🍎 iOS developer [PERSON_NAME] (Tam) 07/03 Profile Changed"
click at [657, 328] on span "#1 🍎 iOS developer [PERSON_NAME] (Tam) 07/03 Profile Changed" at bounding box center [618, 331] width 416 height 15
checkbox input "true"
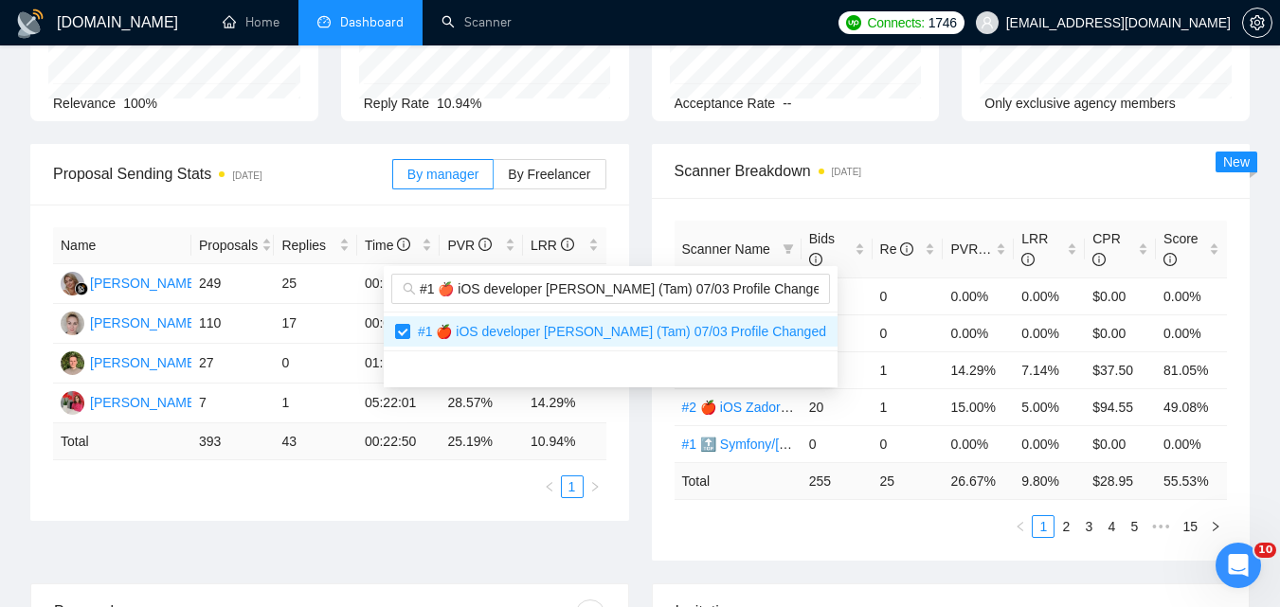
click at [848, 418] on body "[DOMAIN_NAME] Home Dashboard Scanner Connects: 1746 [EMAIL_ADDRESS][DOMAIN_NAME…" at bounding box center [640, 113] width 1280 height 607
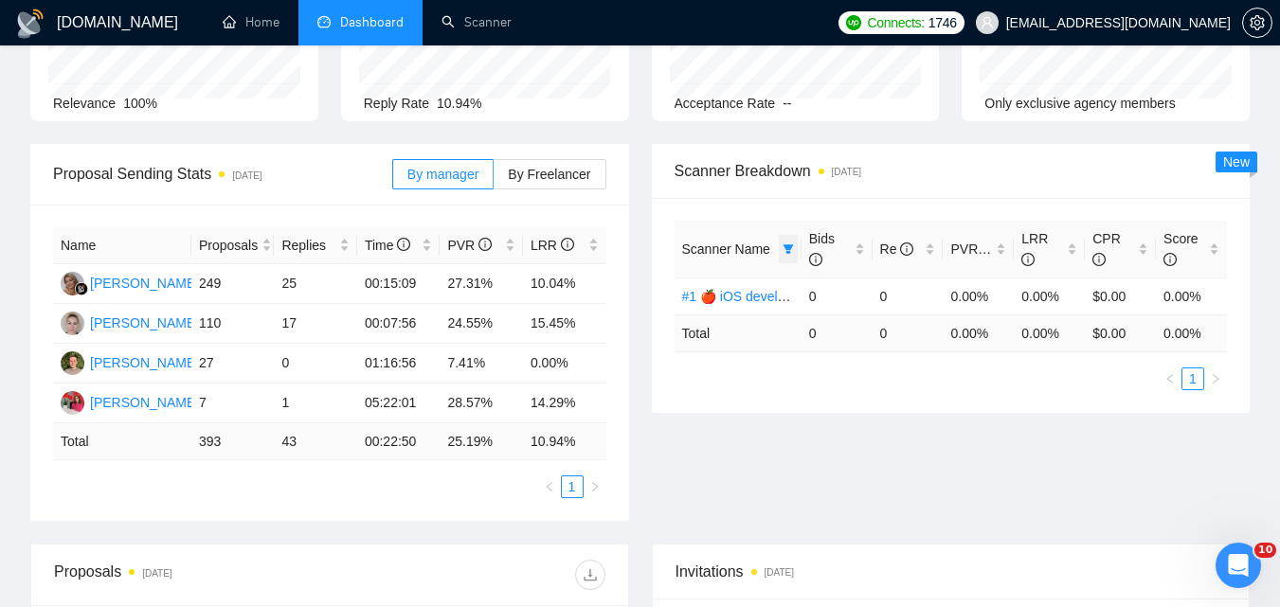
click at [796, 240] on span at bounding box center [788, 249] width 19 height 28
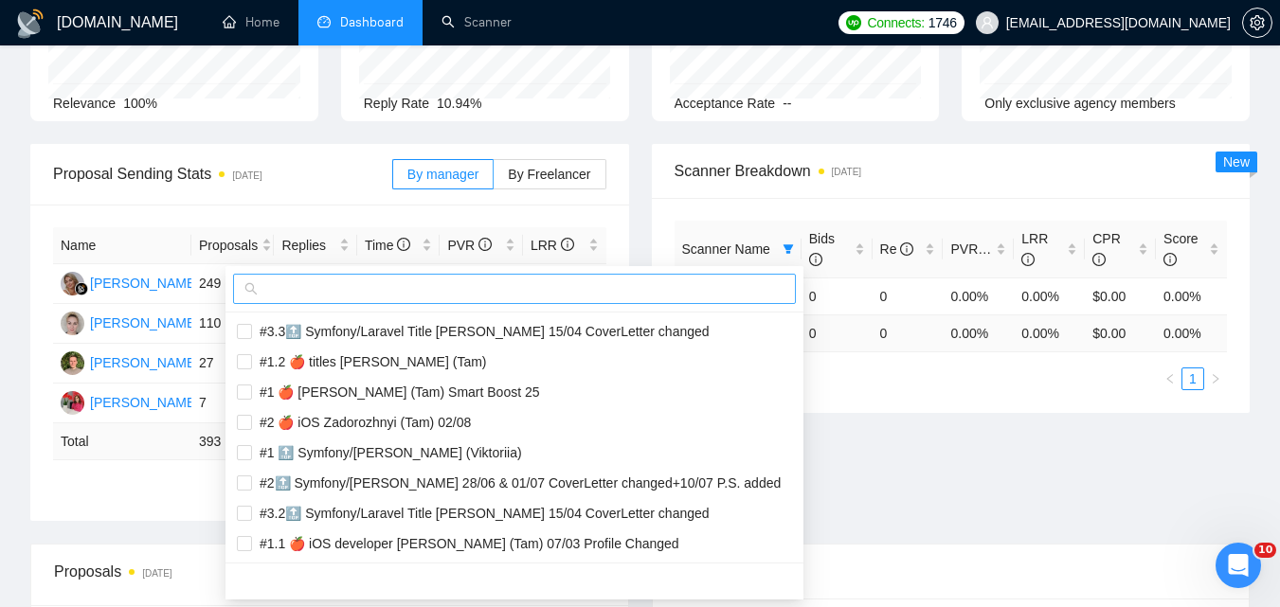
click at [658, 287] on input "text" at bounding box center [523, 289] width 523 height 21
paste input "#1.1 🍎 iOS developer [PERSON_NAME] (Tam) 07/03 Profile Changed"
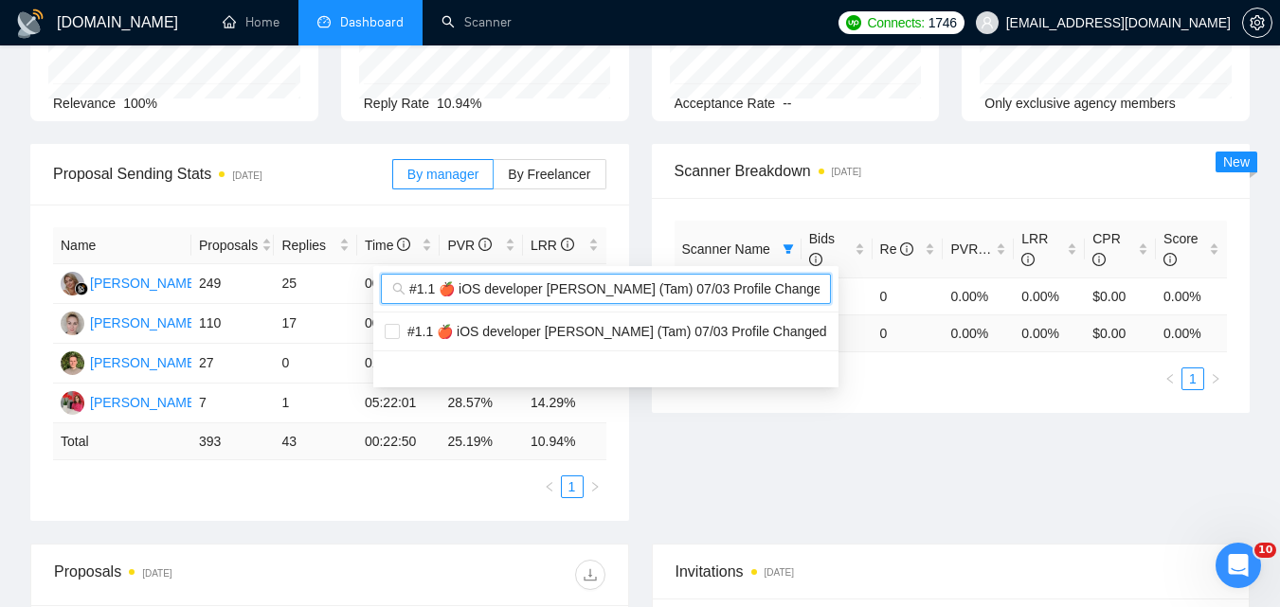
scroll to position [0, 9]
type input "#1.1 🍎 iOS developer [PERSON_NAME] (Tam) 07/03 Profile Changed"
click at [661, 329] on span "#1.1 🍎 iOS developer [PERSON_NAME] (Tam) 07/03 Profile Changed" at bounding box center [613, 331] width 427 height 15
checkbox input "true"
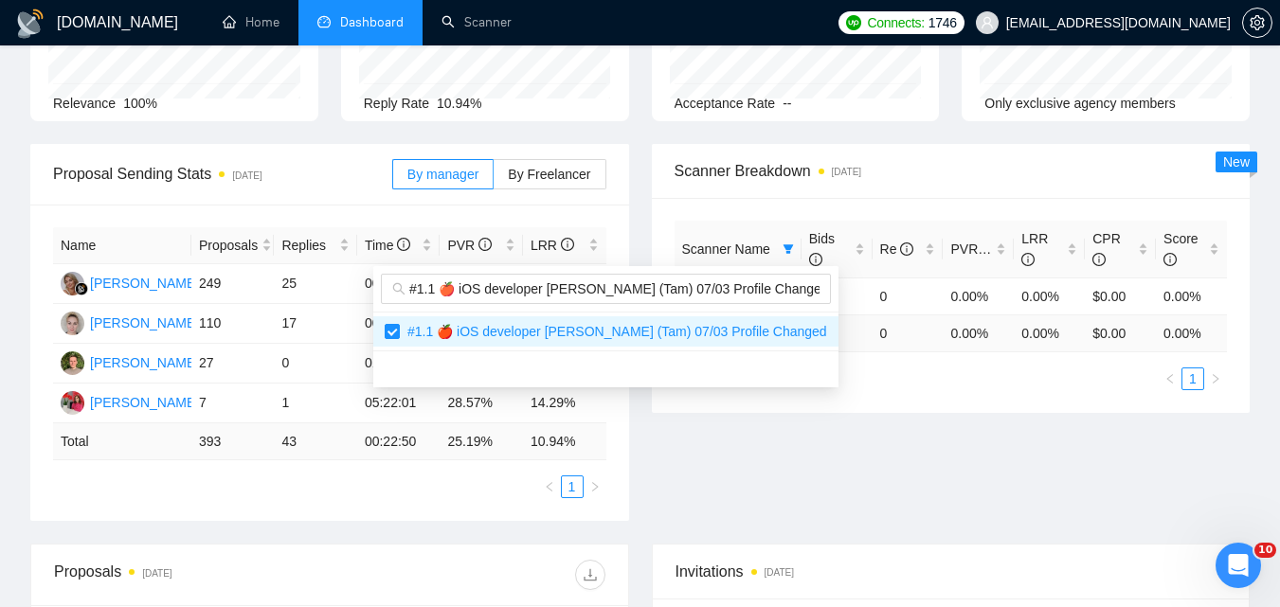
click at [1011, 485] on div "Proposal Sending Stats [DATE] By manager By Freelancer Name Proposals Replies T…" at bounding box center [640, 344] width 1242 height 400
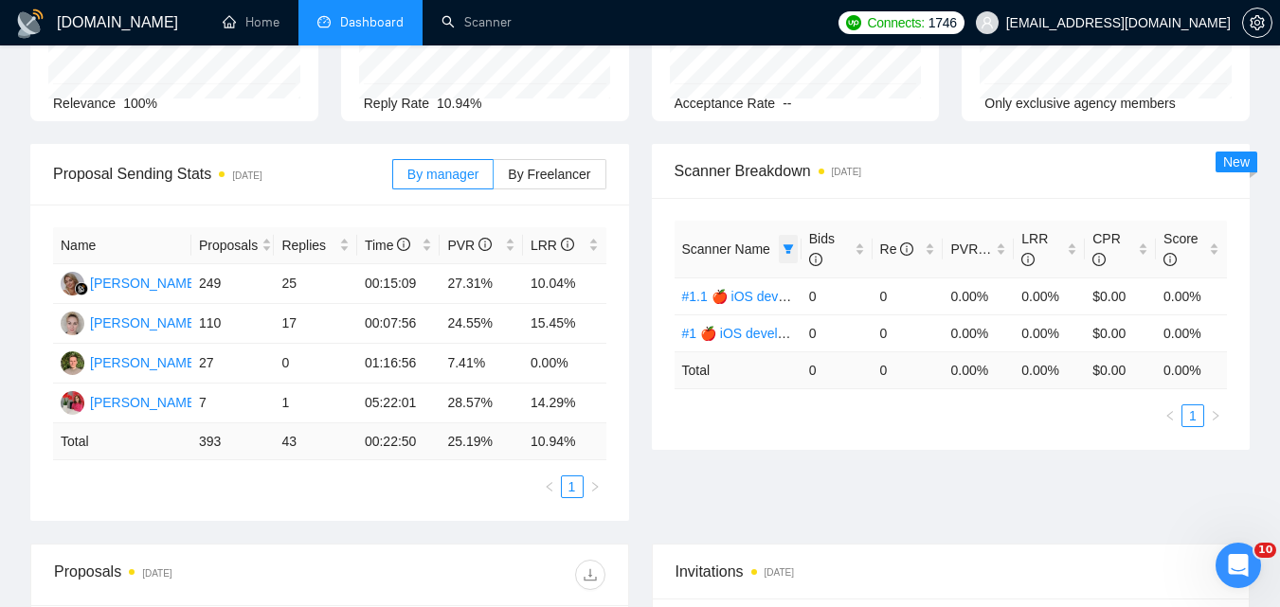
click at [780, 239] on span at bounding box center [788, 249] width 19 height 28
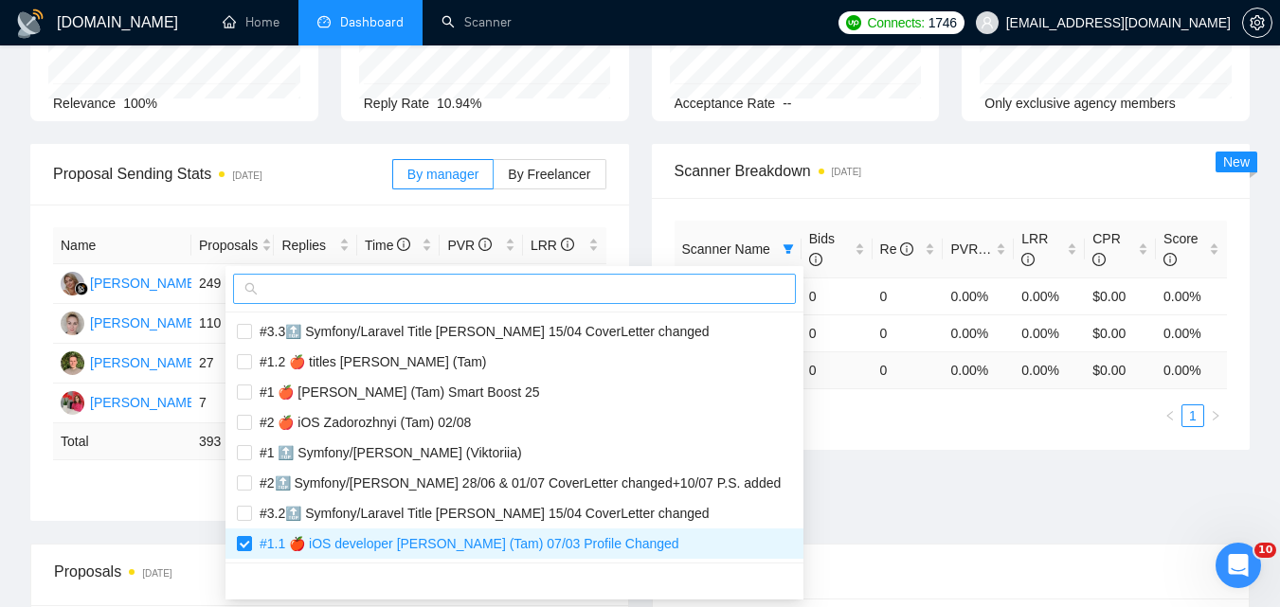
click at [679, 295] on input "text" at bounding box center [523, 289] width 523 height 21
paste input "#2.1 🍎 iOS developer [PERSON_NAME] (Tam) 07/03 Profile Changed"
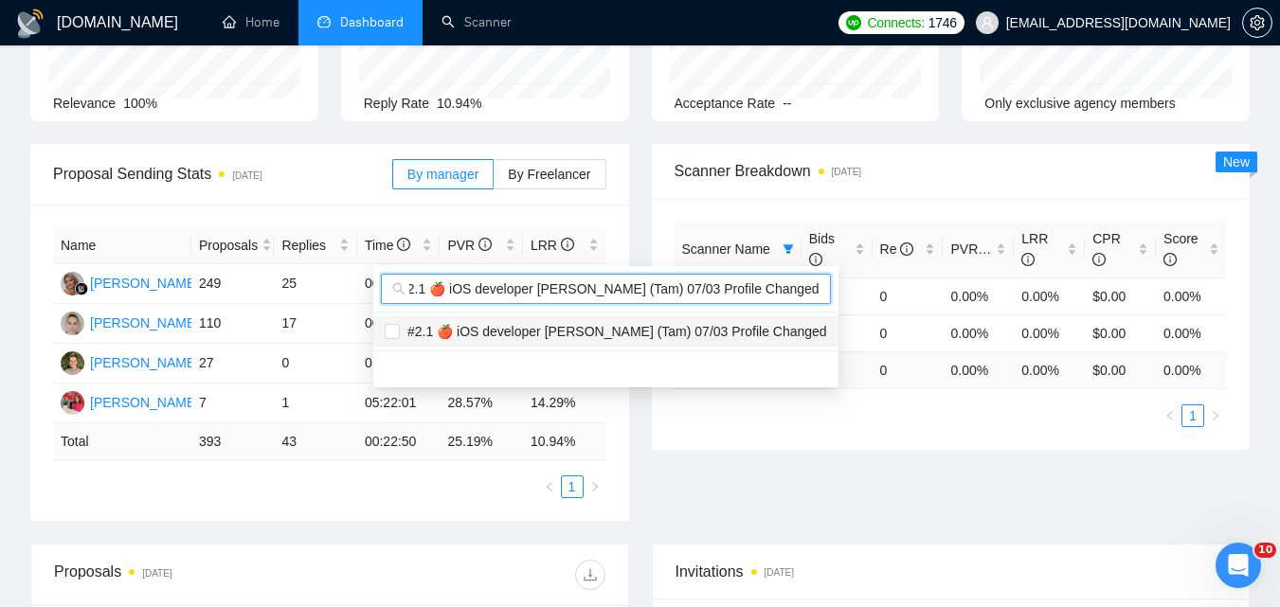
type input "#2.1 🍎 iOS developer [PERSON_NAME] (Tam) 07/03 Profile Changed"
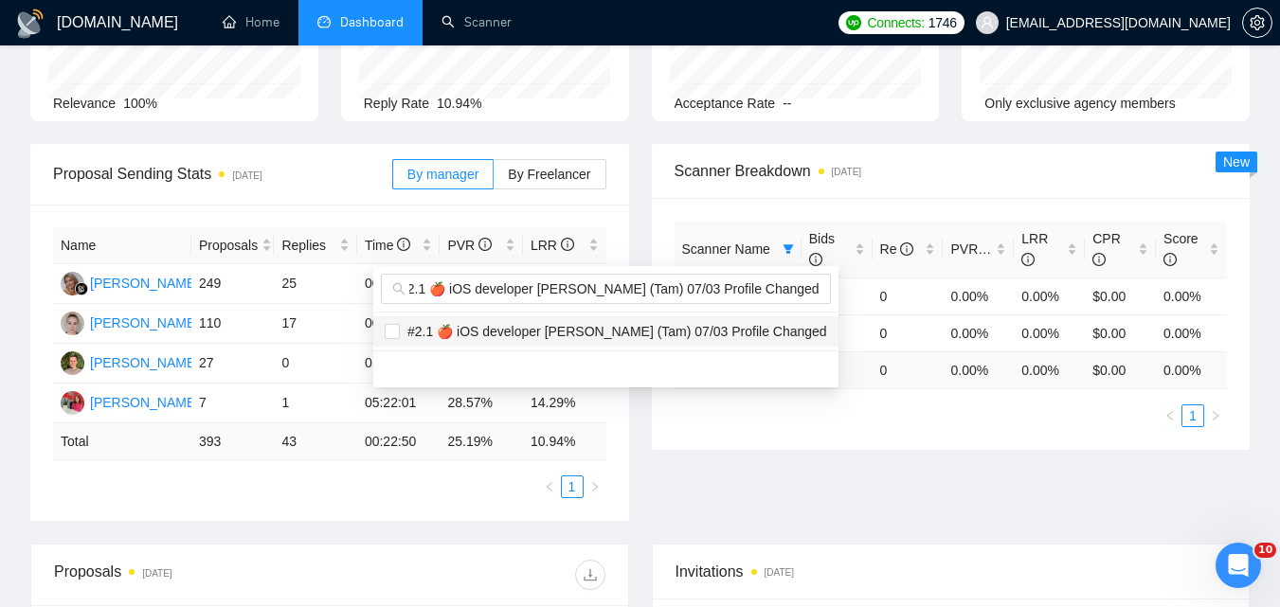
click at [704, 330] on span "#2.1 🍎 iOS developer [PERSON_NAME] (Tam) 07/03 Profile Changed" at bounding box center [613, 331] width 427 height 15
checkbox input "true"
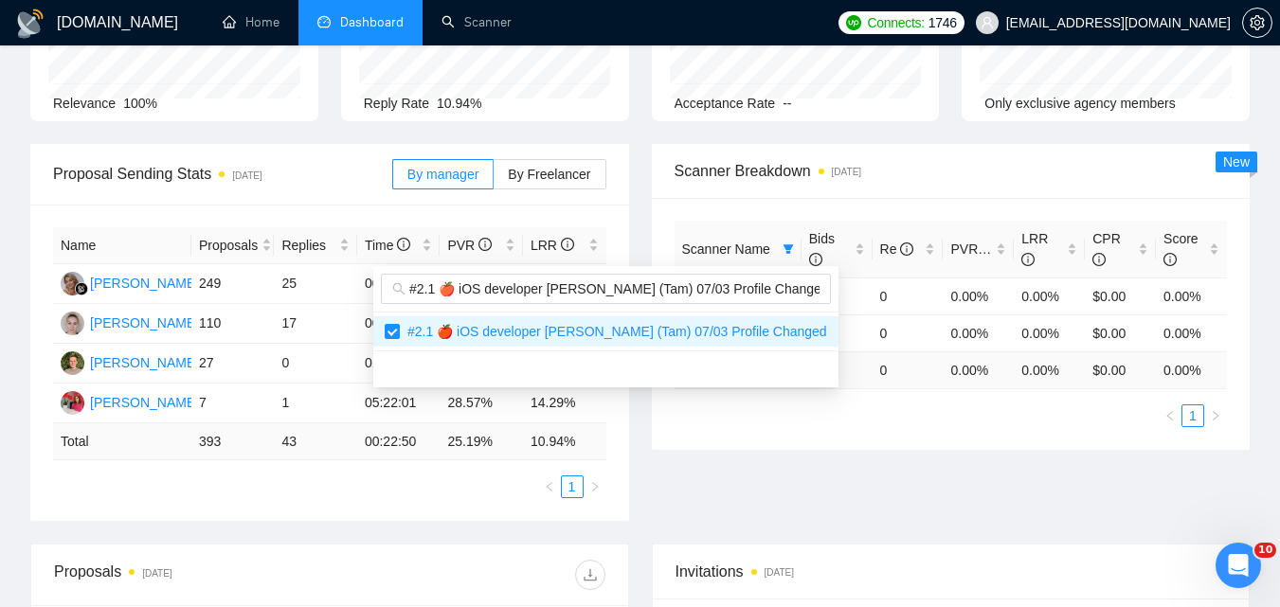
click at [915, 487] on div "Proposal Sending Stats [DATE] By manager By Freelancer Name Proposals Replies T…" at bounding box center [640, 344] width 1242 height 400
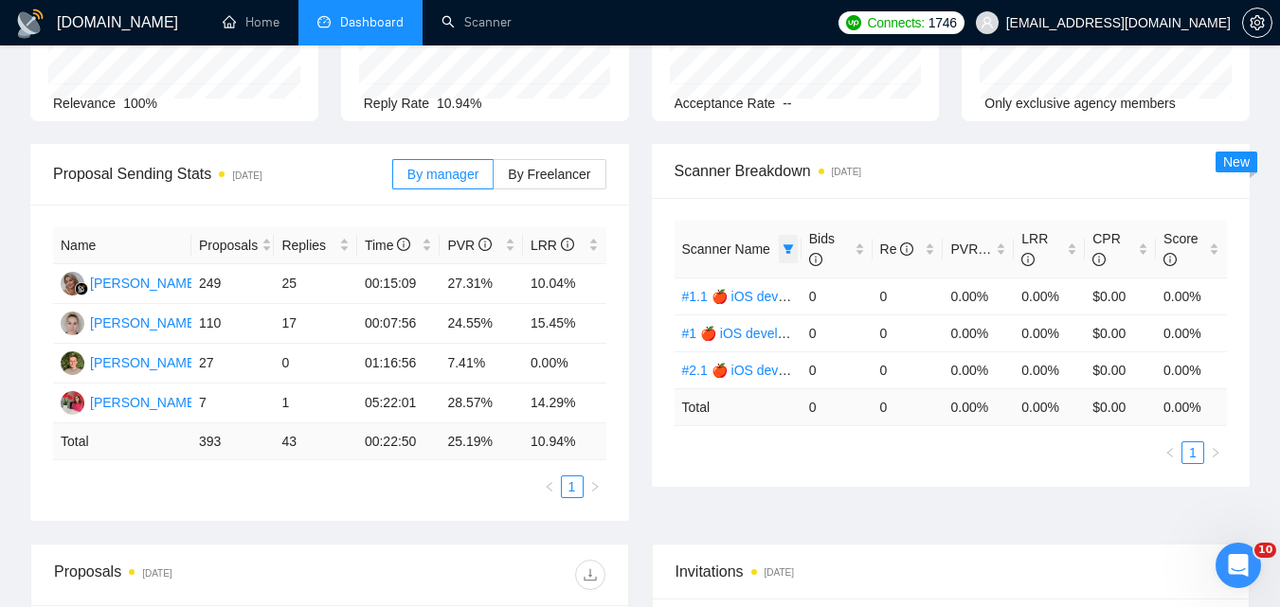
click at [789, 248] on icon "filter" at bounding box center [788, 248] width 10 height 9
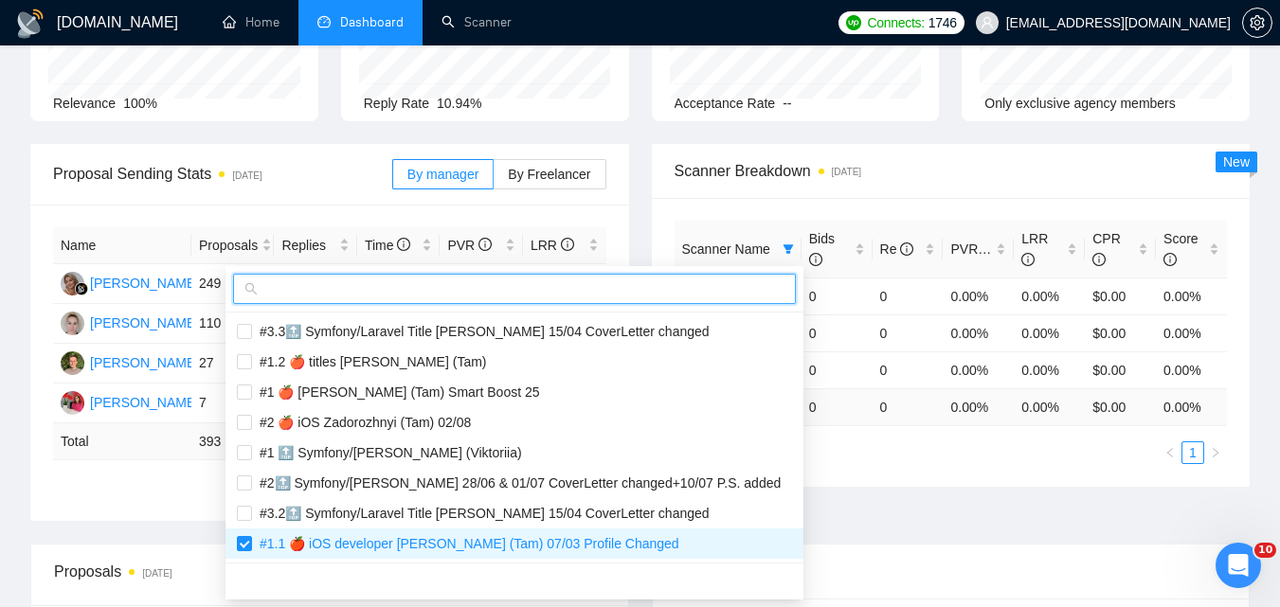
click at [768, 287] on input "text" at bounding box center [523, 289] width 523 height 21
paste input "#1 🍎 iOS App developer [PERSON_NAME] ([GEOGRAPHIC_DATA]) 07/03 Profile Changed"
type input "#1 🍎 iOS App developer [PERSON_NAME] ([GEOGRAPHIC_DATA]) 07/03 Profile Changed"
click at [682, 291] on input "text" at bounding box center [523, 289] width 523 height 21
paste input "#1.1 🍎 iOS App developer [PERSON_NAME] (Tam) 07/03 Profile Changed"
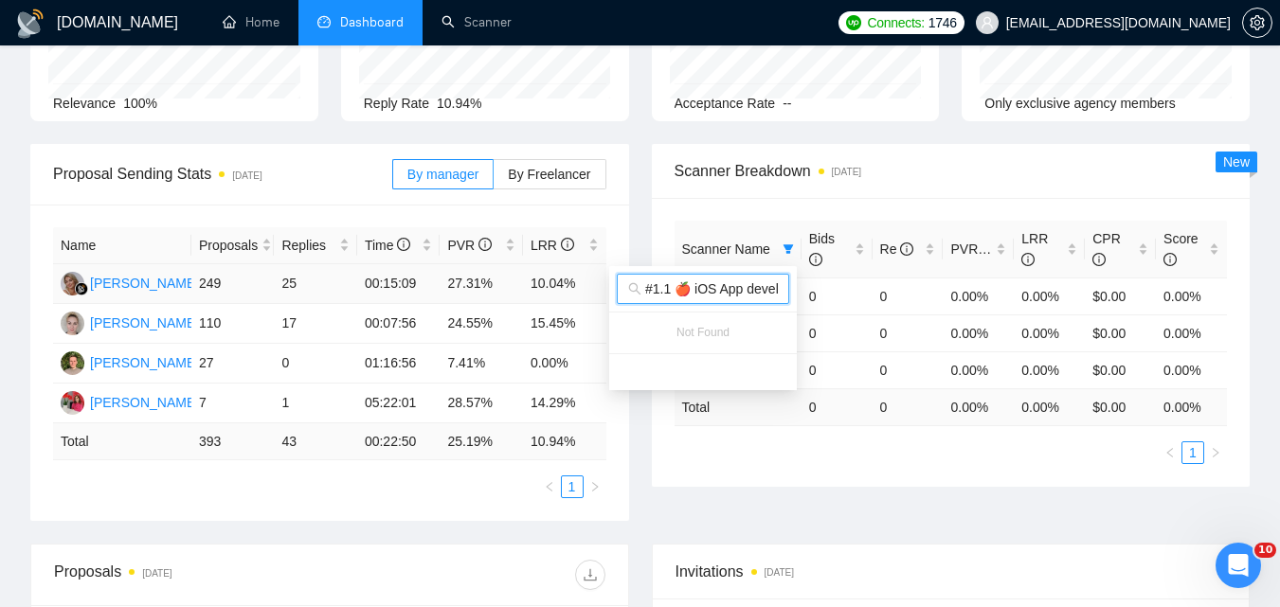
drag, startPoint x: 747, startPoint y: 291, endPoint x: 463, endPoint y: 274, distance: 283.8
click at [463, 274] on body "[DOMAIN_NAME] Home Dashboard Scanner Connects: 1746 [EMAIL_ADDRESS][DOMAIN_NAME…" at bounding box center [640, 113] width 1280 height 607
type input "#1.1 🍎 iOS App developer [PERSON_NAME] (Tam) 07/03 Profile Changed"
click at [857, 483] on div "Scanner Name Bids Re PVR LRR CPR Score #1.1 🍎 iOS developer [PERSON_NAME] (Tam)…" at bounding box center [951, 342] width 599 height 289
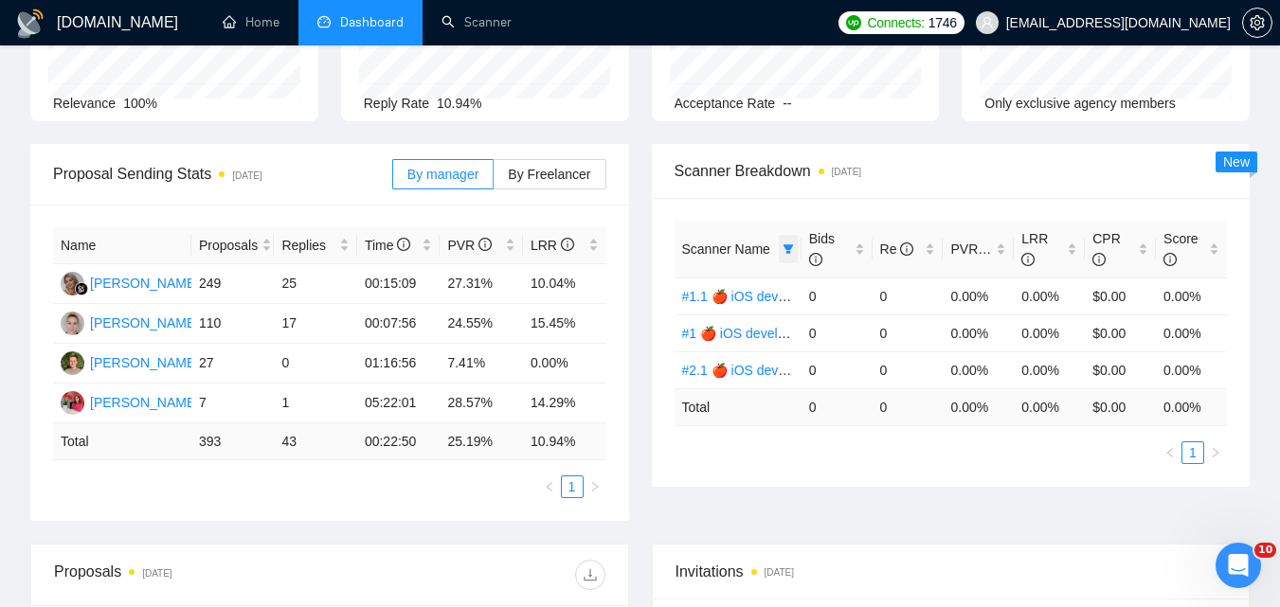
click at [785, 248] on icon "filter" at bounding box center [788, 248] width 10 height 9
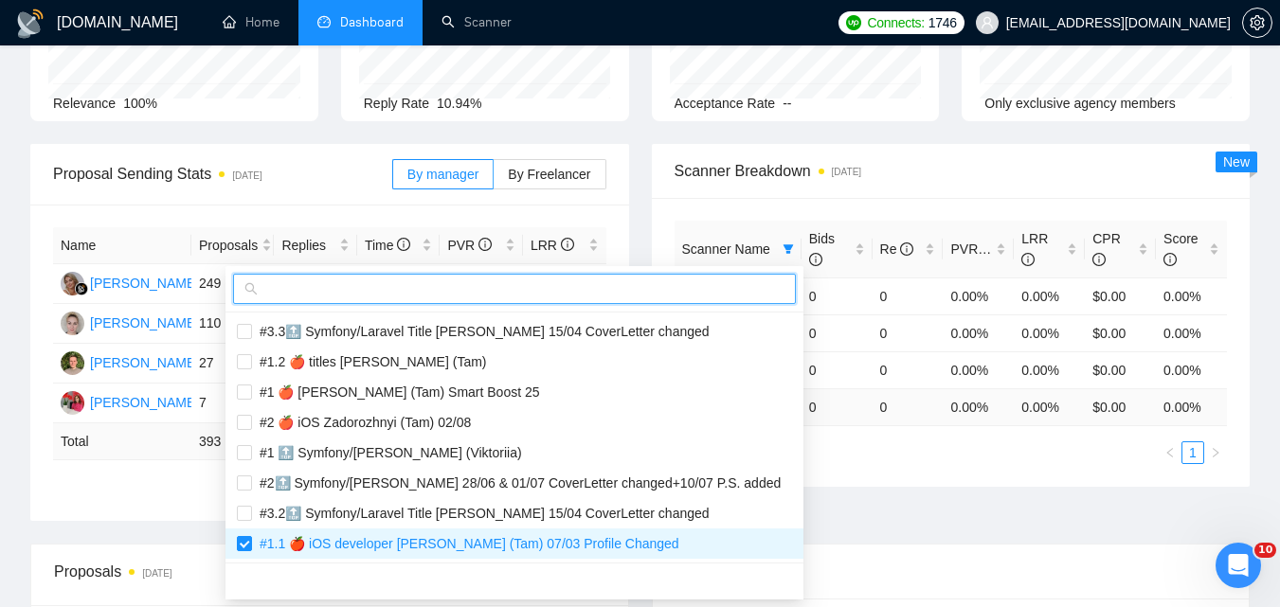
click at [646, 291] on input "text" at bounding box center [523, 289] width 523 height 21
paste input "#2.1 🍎 iOS App developer [PERSON_NAME] (Tam) 07/03 Profile Changed"
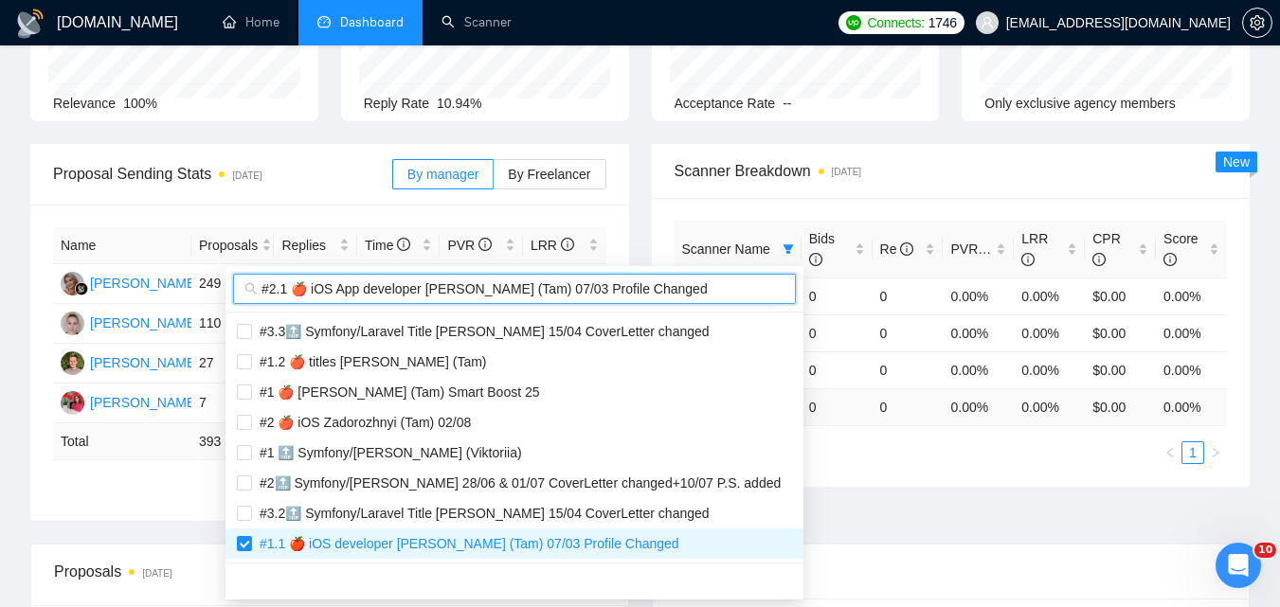
scroll to position [0, 273]
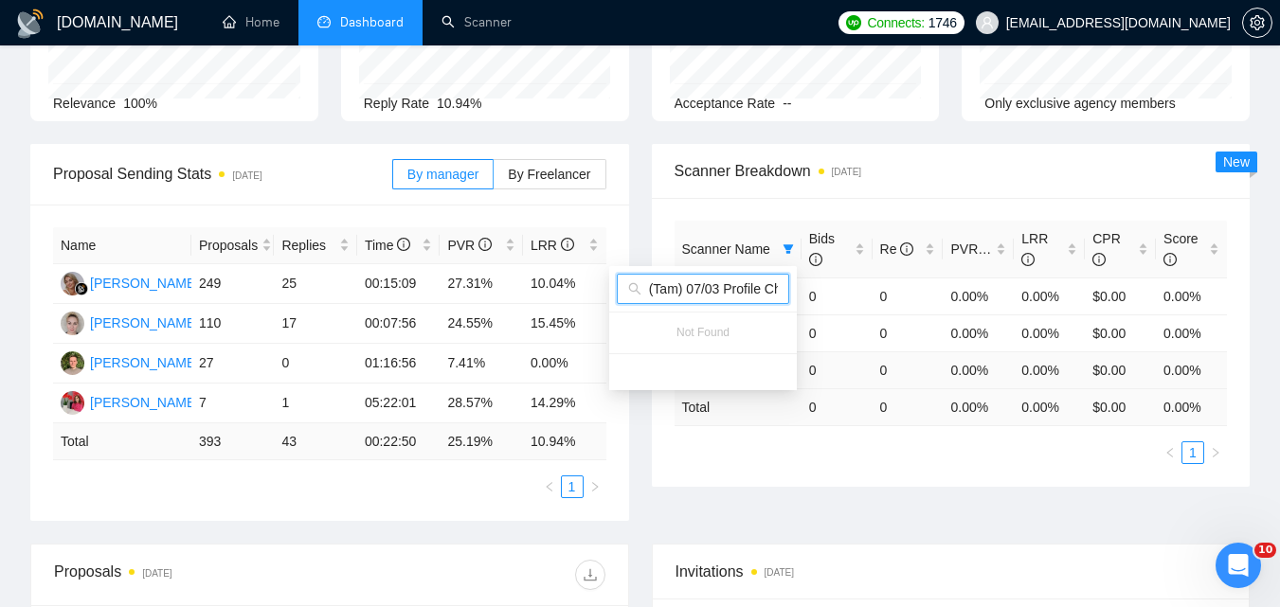
type input "#2.1 🍎 iOS App developer [PERSON_NAME] (Tam) 07/03 Profile Changed"
click at [904, 461] on ul "1" at bounding box center [951, 453] width 553 height 23
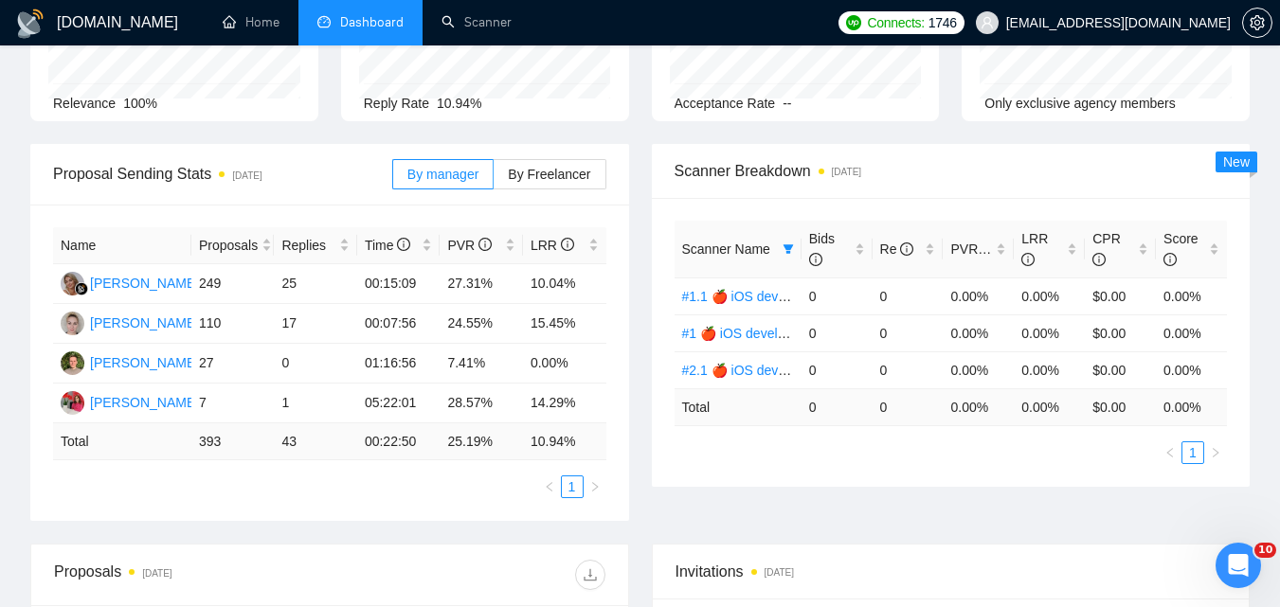
scroll to position [0, 0]
click at [792, 244] on icon "filter" at bounding box center [788, 249] width 11 height 11
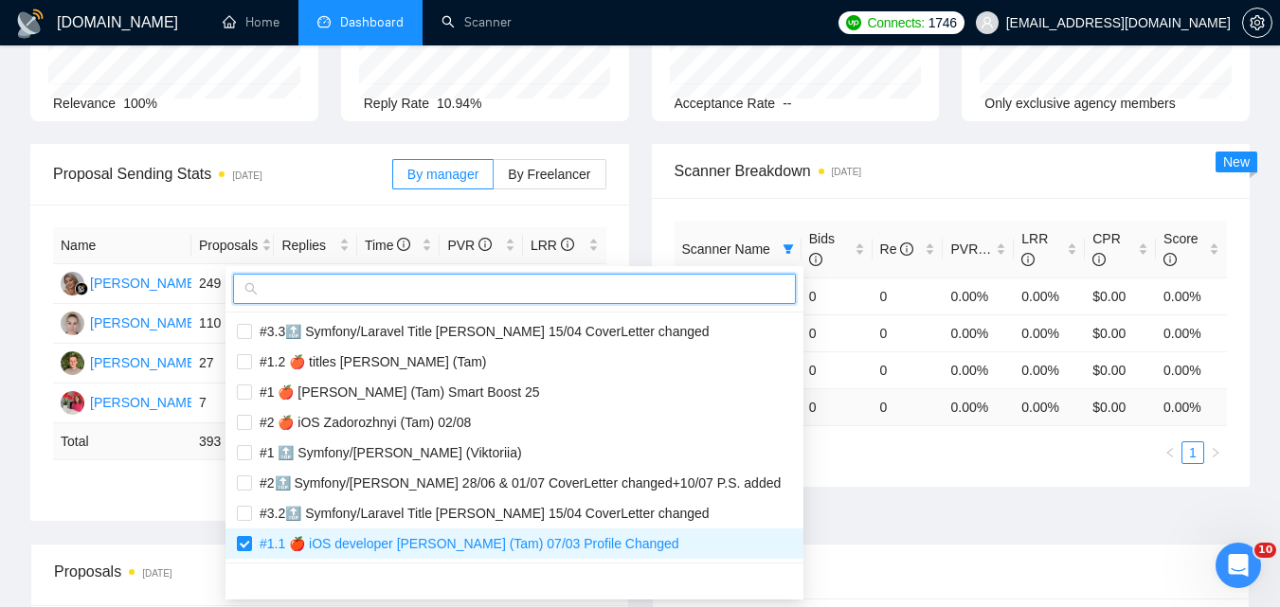
click at [739, 298] on input "text" at bounding box center [523, 289] width 523 height 21
paste input "#1 🍎 iOS App development Zadorozhnyi (Tam) 07/03 Profile Changed"
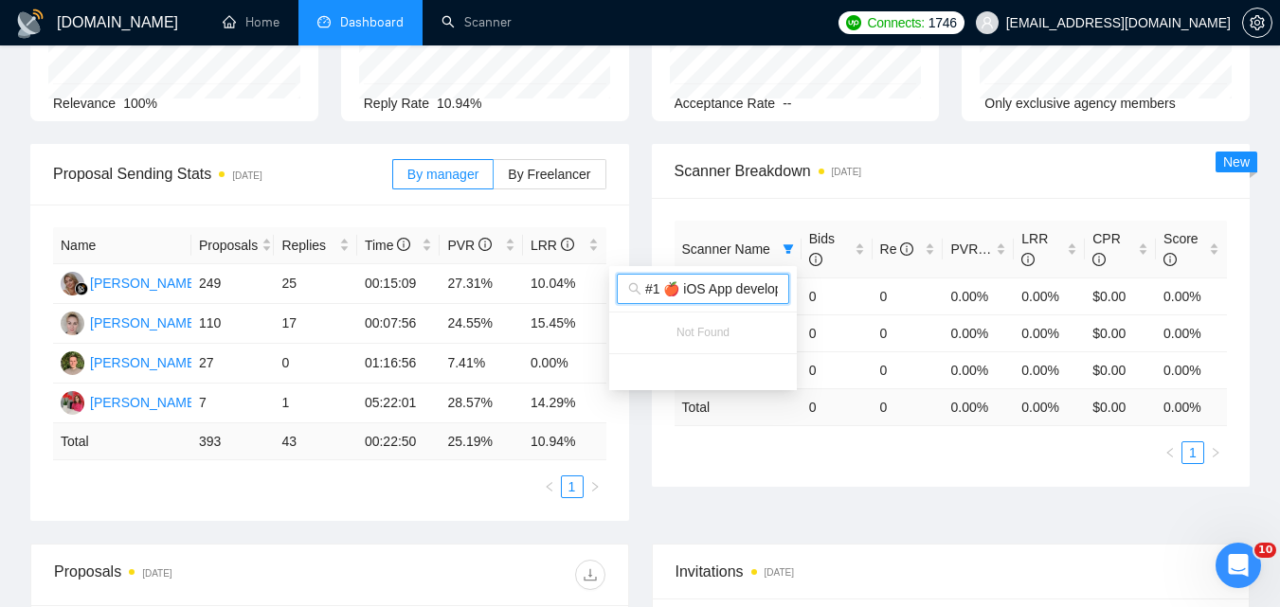
paste input ".1"
type input "#1.1 🍎 iOS App development [PERSON_NAME] (Tam) 07/03 Profile Changed"
click at [856, 493] on div "Proposal Sending Stats [DATE] By manager By Freelancer Name Proposals Replies T…" at bounding box center [640, 344] width 1242 height 400
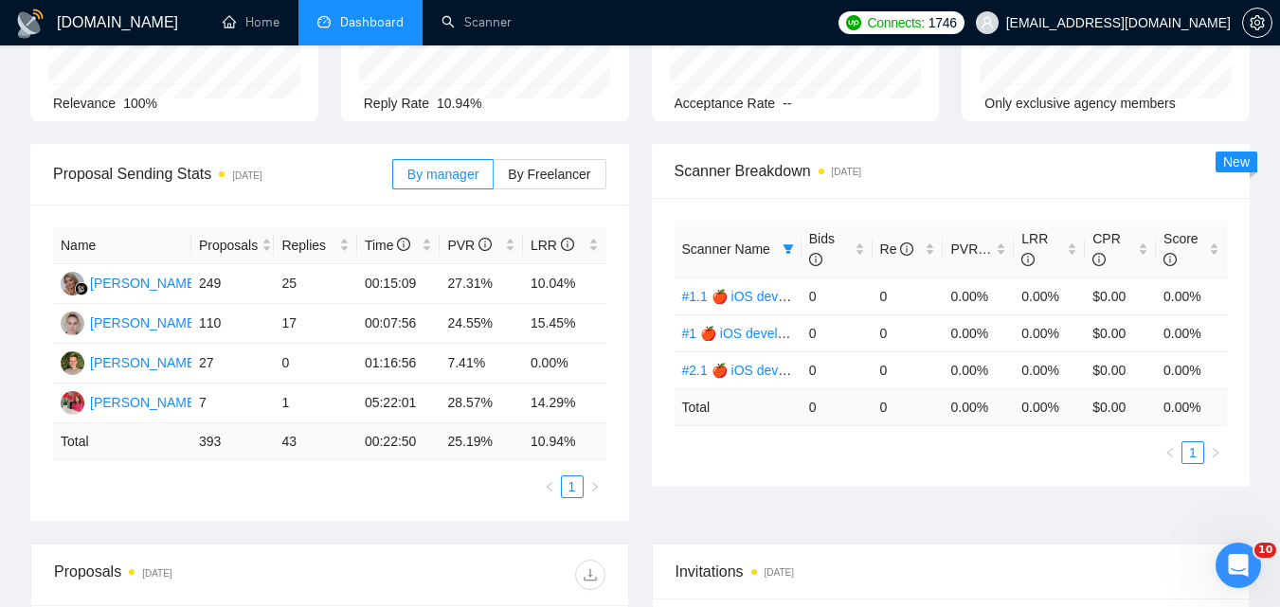
scroll to position [0, 0]
click at [789, 248] on icon "filter" at bounding box center [788, 248] width 10 height 9
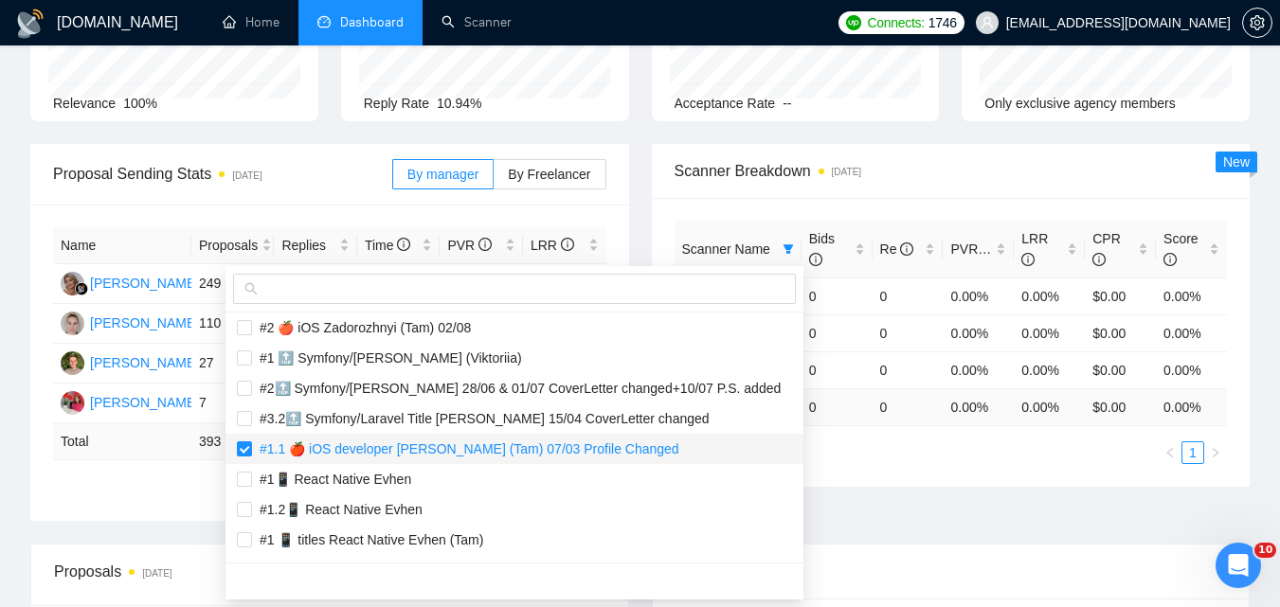
click at [495, 450] on span "#1.1 🍎 iOS developer [PERSON_NAME] (Tam) 07/03 Profile Changed" at bounding box center [465, 449] width 427 height 15
checkbox input "false"
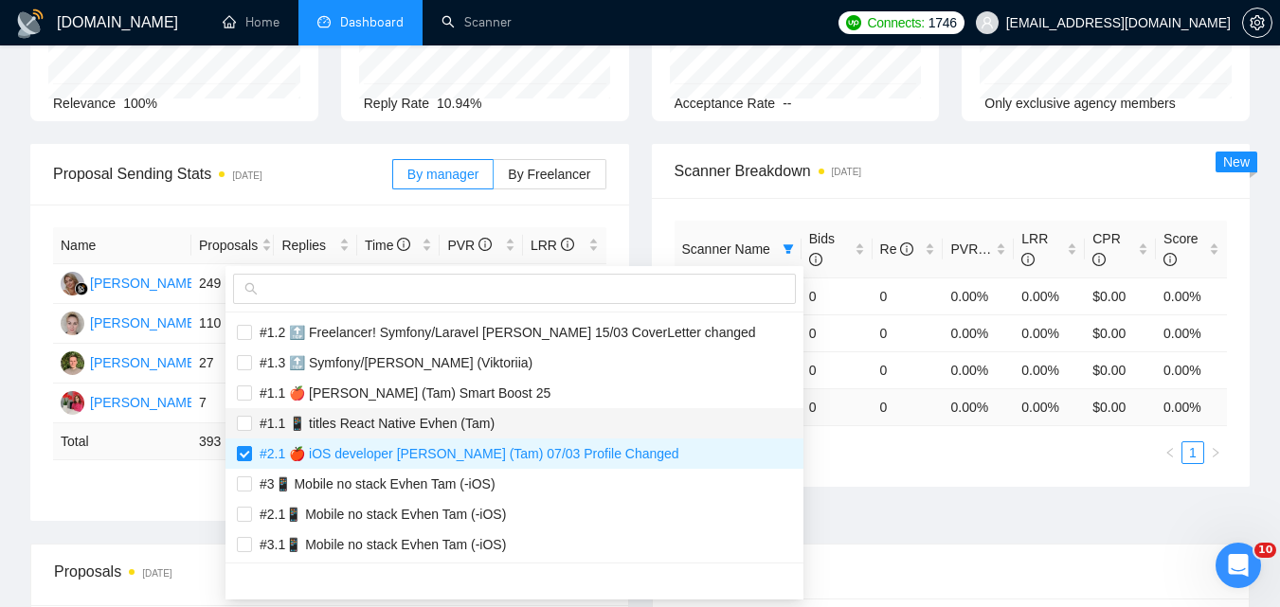
scroll to position [2001, 0]
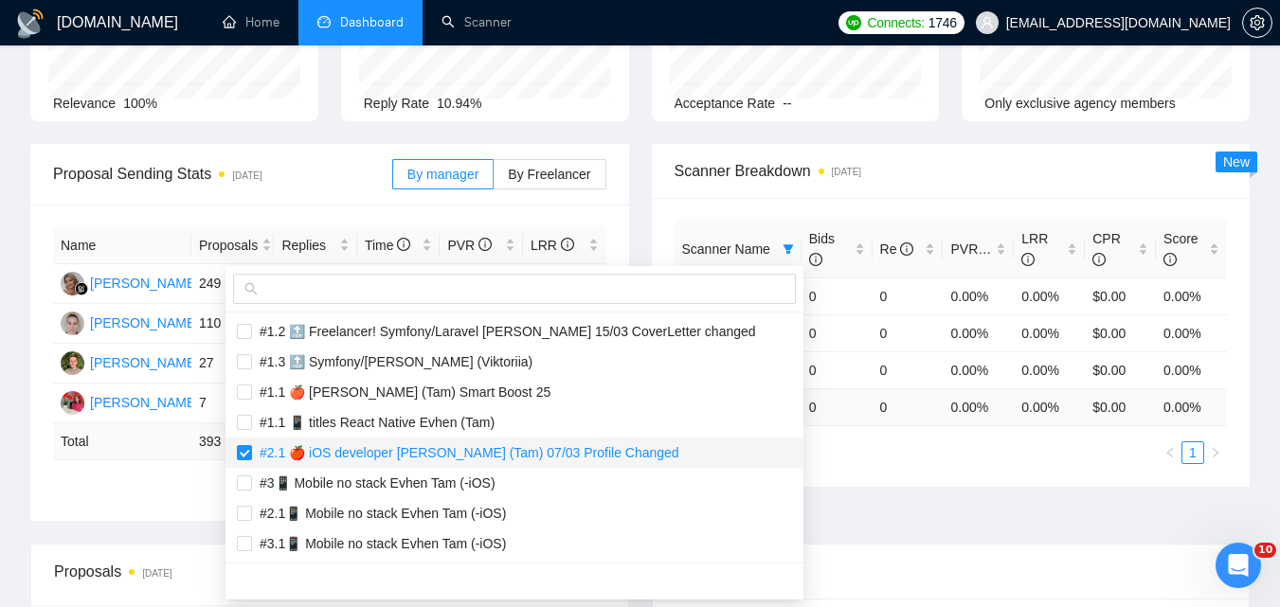
click at [505, 450] on span "#2.1 🍎 iOS developer [PERSON_NAME] (Tam) 07/03 Profile Changed" at bounding box center [465, 452] width 427 height 15
checkbox input "false"
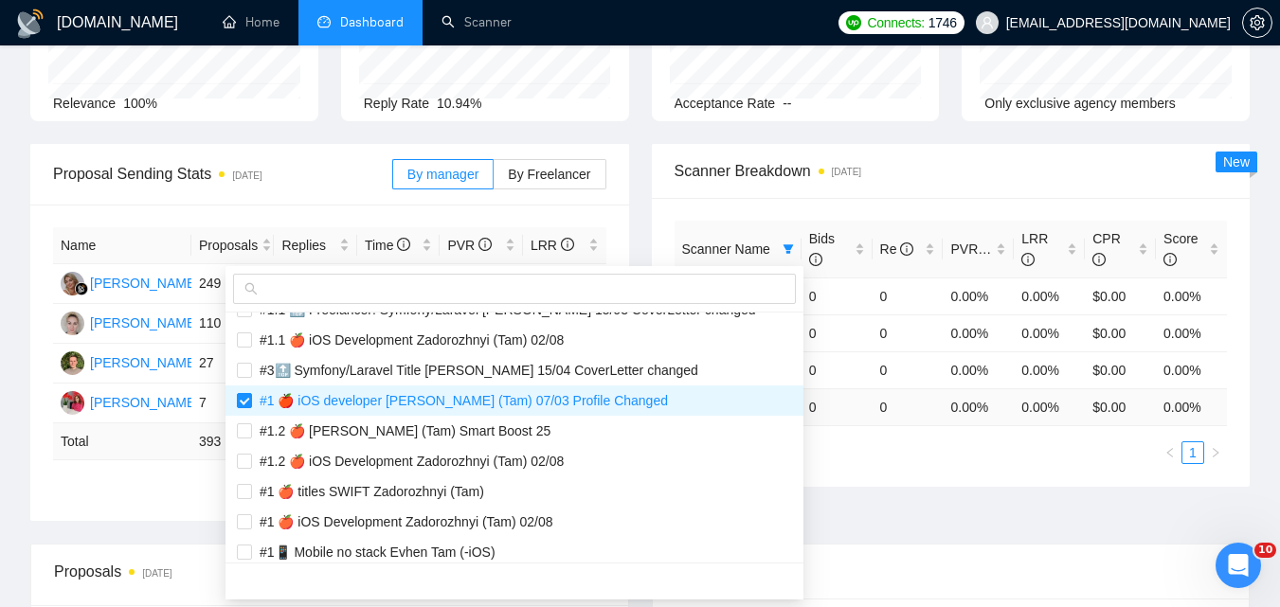
scroll to position [1717, 0]
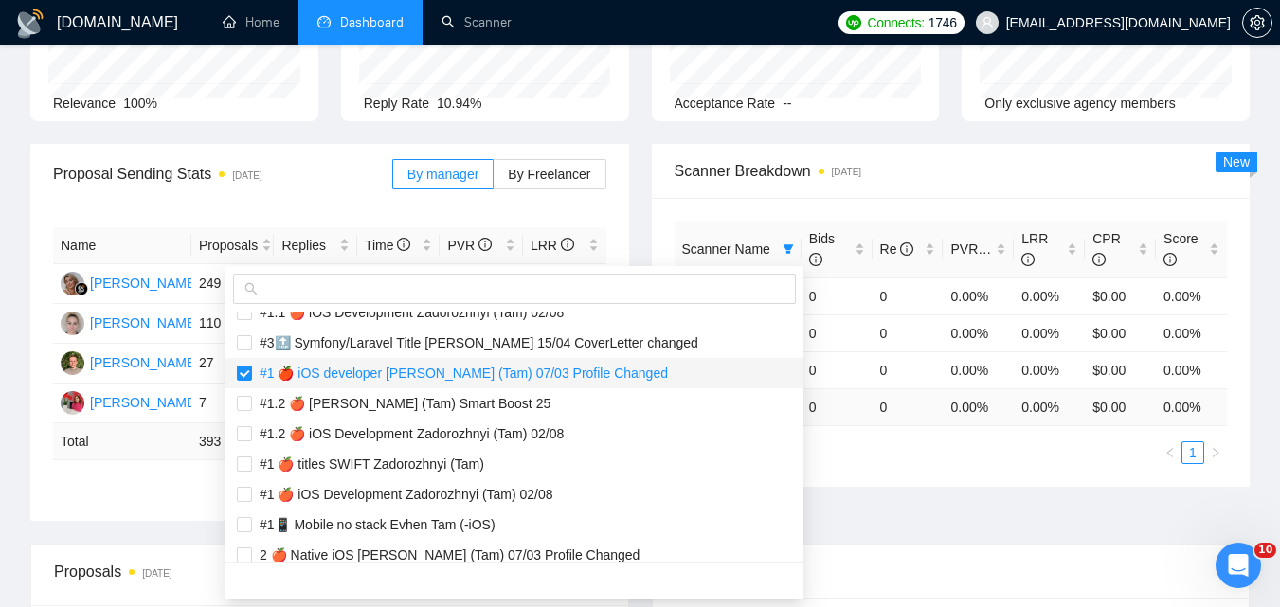
click at [536, 373] on span "#1 🍎 iOS developer [PERSON_NAME] (Tam) 07/03 Profile Changed" at bounding box center [460, 373] width 416 height 15
checkbox input "false"
click at [942, 490] on div "Proposal Sending Stats [DATE] By manager By Freelancer Name Proposals Replies T…" at bounding box center [640, 344] width 1242 height 400
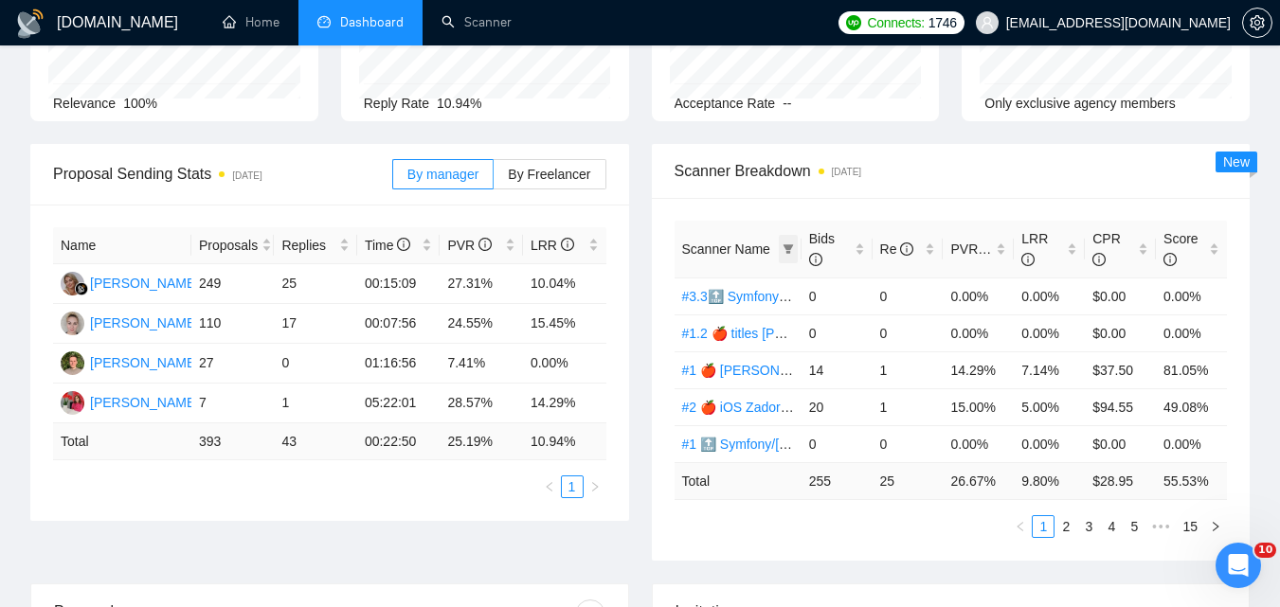
click at [785, 250] on icon "filter" at bounding box center [788, 249] width 11 height 11
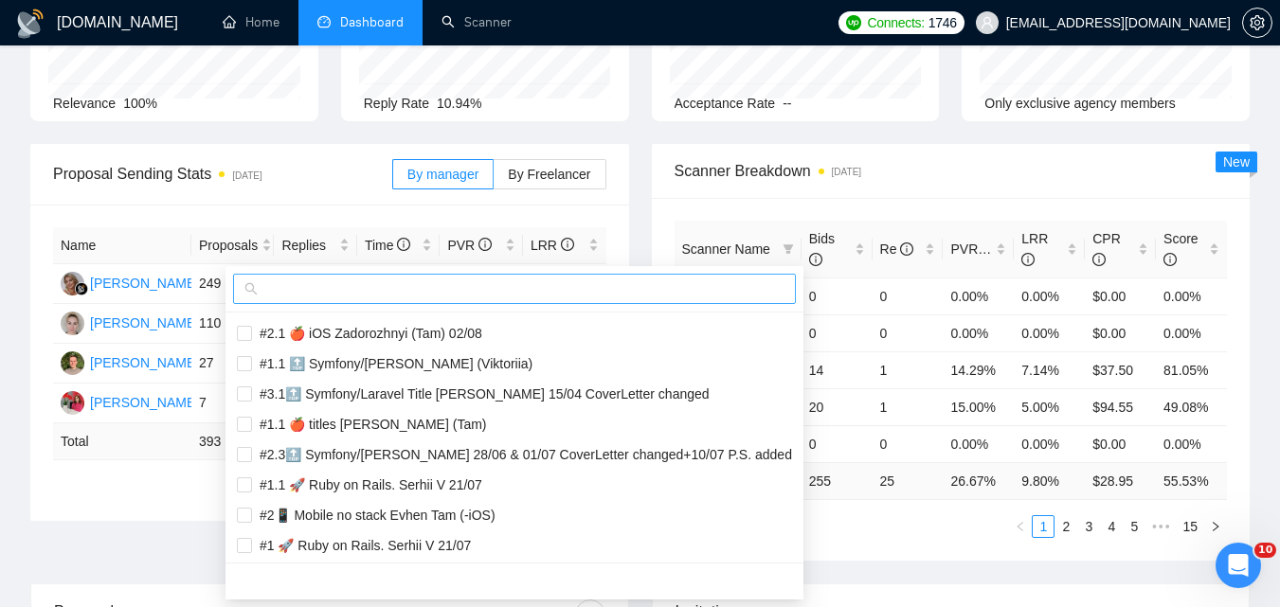
click at [641, 297] on input "text" at bounding box center [523, 289] width 523 height 21
paste input "#1.1 🍎 iOS App development [PERSON_NAME] (Tam) 07/03 Profile Changed"
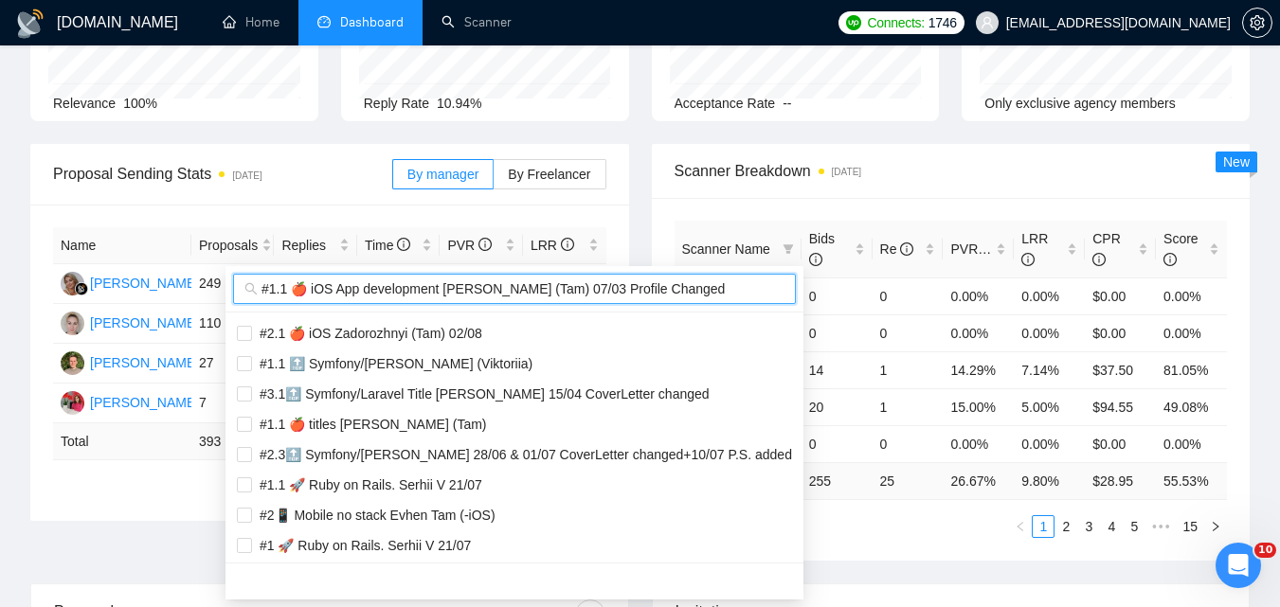
scroll to position [0, 0]
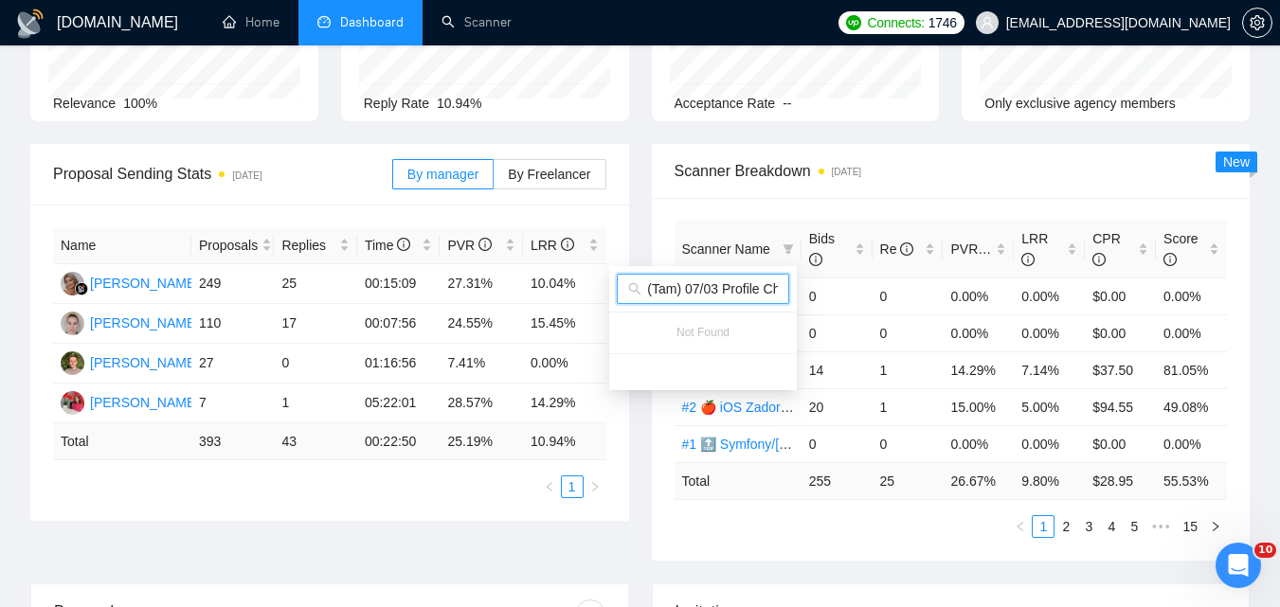
type input "#1.1 🍎 iOS App development [PERSON_NAME] (Tam) 07/03 Profile Changed"
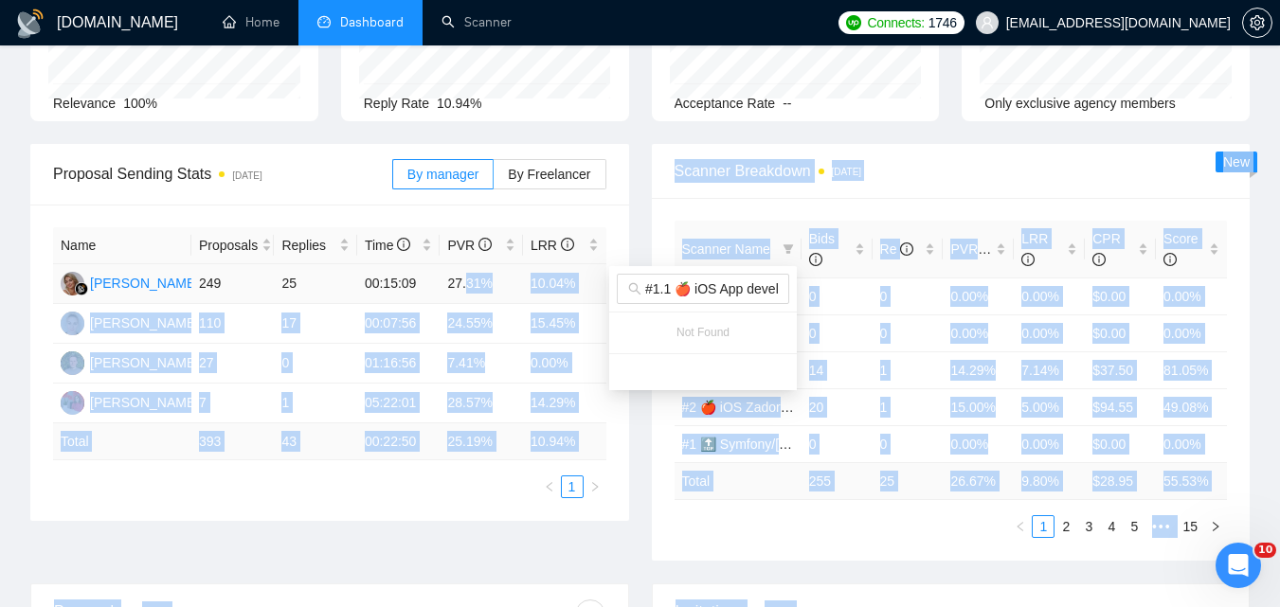
drag, startPoint x: 704, startPoint y: 300, endPoint x: 496, endPoint y: 272, distance: 209.4
click at [469, 270] on body "[DOMAIN_NAME] Home Dashboard Scanner Connects: 1746 [EMAIL_ADDRESS][DOMAIN_NAME…" at bounding box center [640, 113] width 1280 height 607
click at [975, 133] on div "Opportunities a day ago 270 Relevance 100% Proposals [DATE] 393 Reply Rate 10.9…" at bounding box center [640, 46] width 1242 height 195
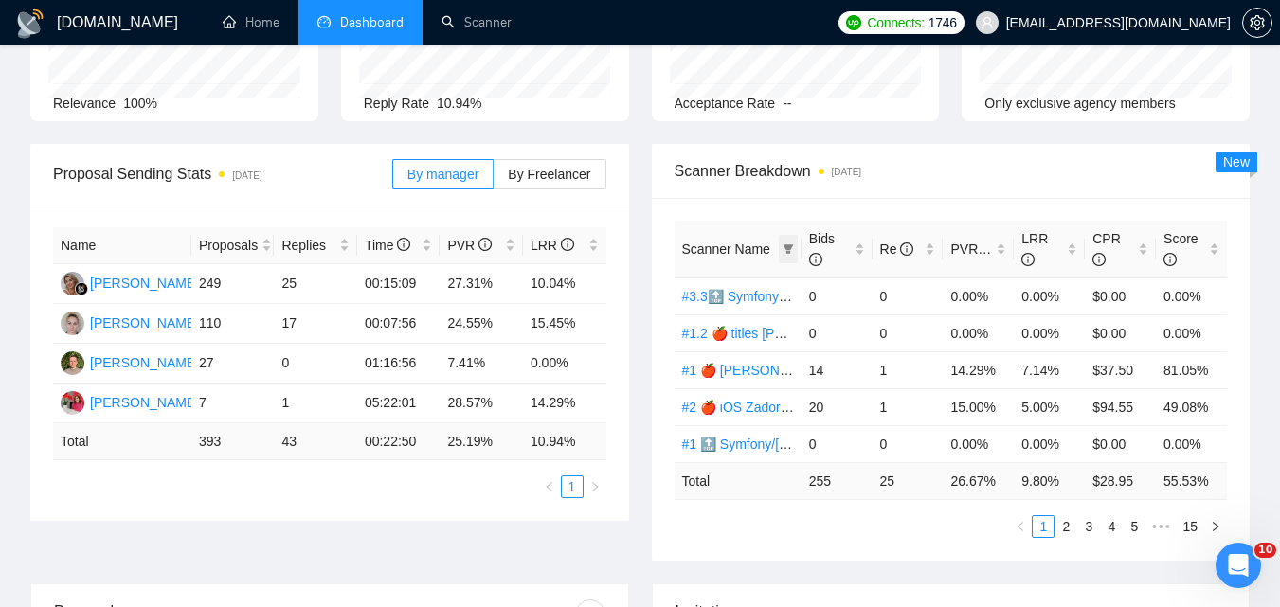
click at [783, 246] on icon "filter" at bounding box center [788, 249] width 11 height 11
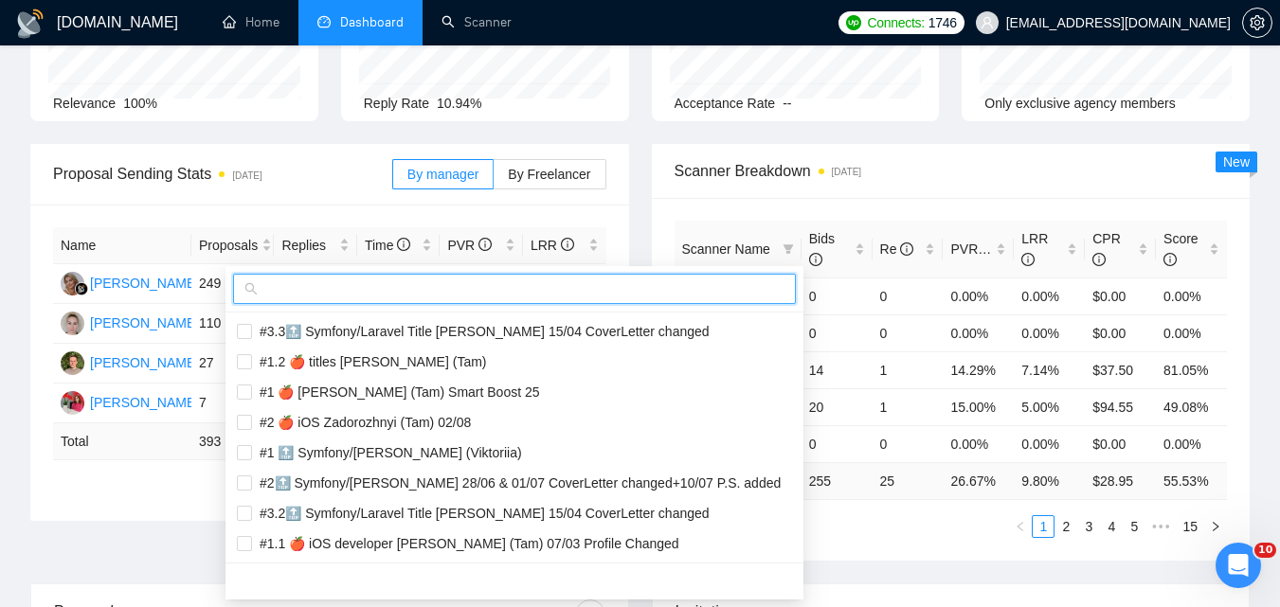
click at [715, 279] on input "text" at bounding box center [523, 289] width 523 height 21
paste input "#1.2 🍎 iOS App development Zadorozhnyi (Tam) 07/03 Profile Changed"
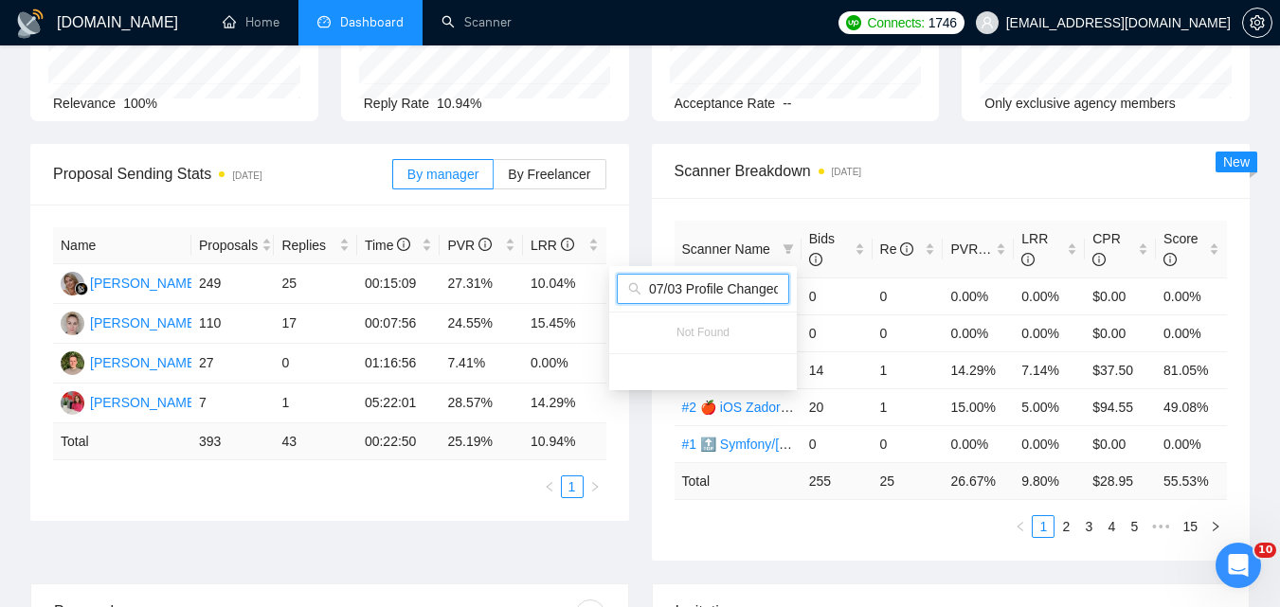
type input "#1.2 🍎 iOS App development Zadorozhnyi (Tam) 07/03 Profile Changed"
click at [858, 208] on div "Scanner Name Bids Re PVR LRR CPR Score #3.3🔝 Symfony/Laravel Title [PERSON_NAME…" at bounding box center [951, 379] width 599 height 363
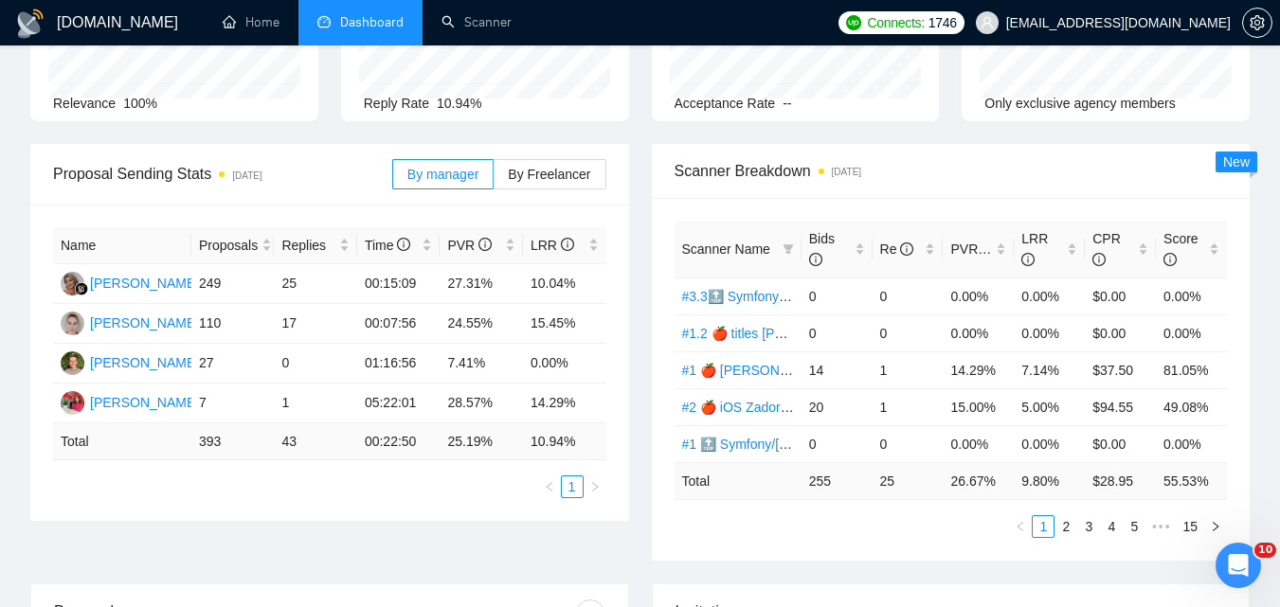
scroll to position [0, 0]
click at [781, 241] on span at bounding box center [788, 249] width 19 height 28
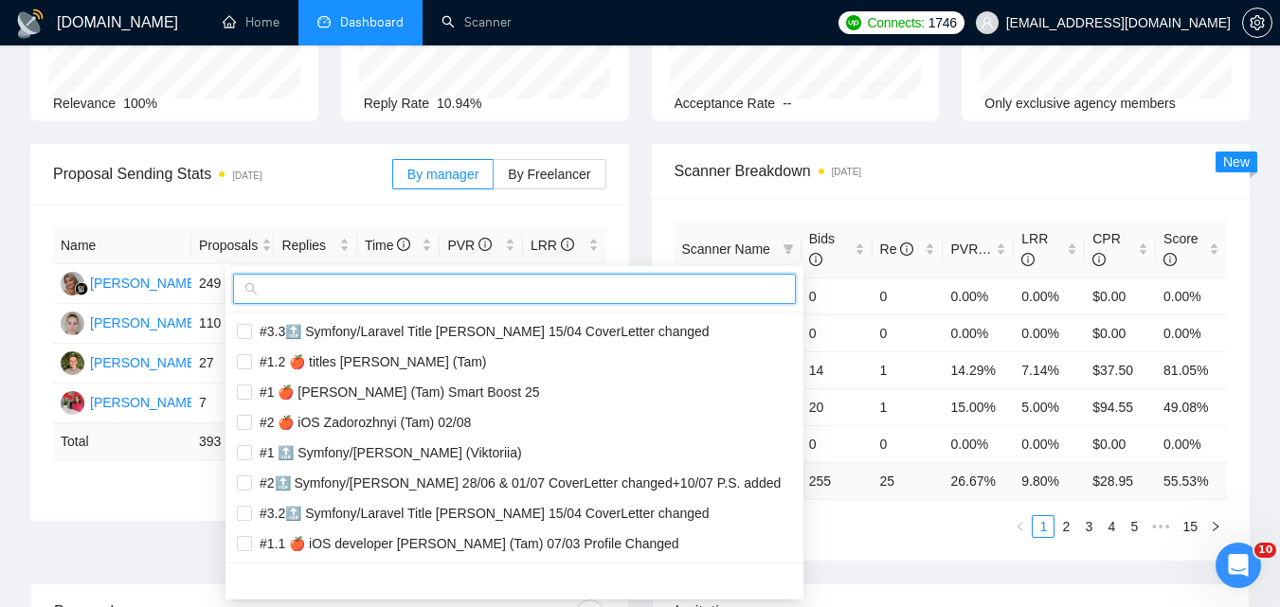
click at [679, 289] on input "text" at bounding box center [523, 289] width 523 height 21
paste input "#1 🍎 Apple iOS developer [PERSON_NAME] (Tam) 07/03 Profile Changed"
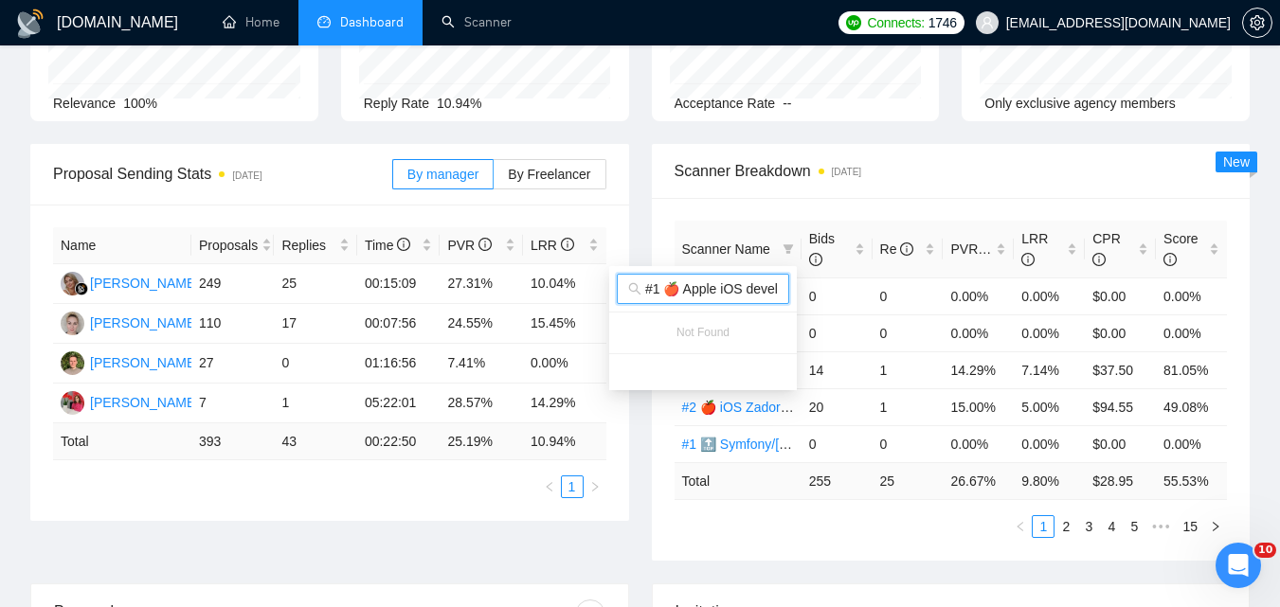
scroll to position [0, 273]
type input "#1 🍎 Apple iOS developer [PERSON_NAME] (Tam) 07/03 Profile Changed"
click at [826, 151] on div "Scanner Breakdown [DATE]" at bounding box center [951, 171] width 553 height 54
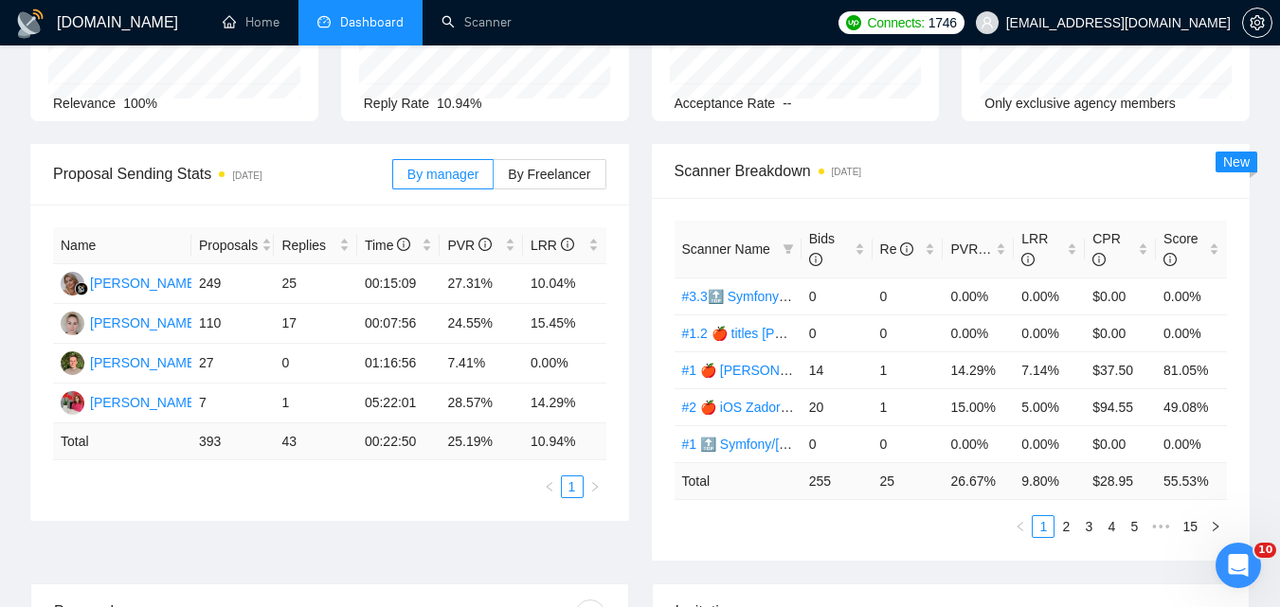
scroll to position [0, 0]
click at [786, 250] on icon "filter" at bounding box center [788, 249] width 11 height 11
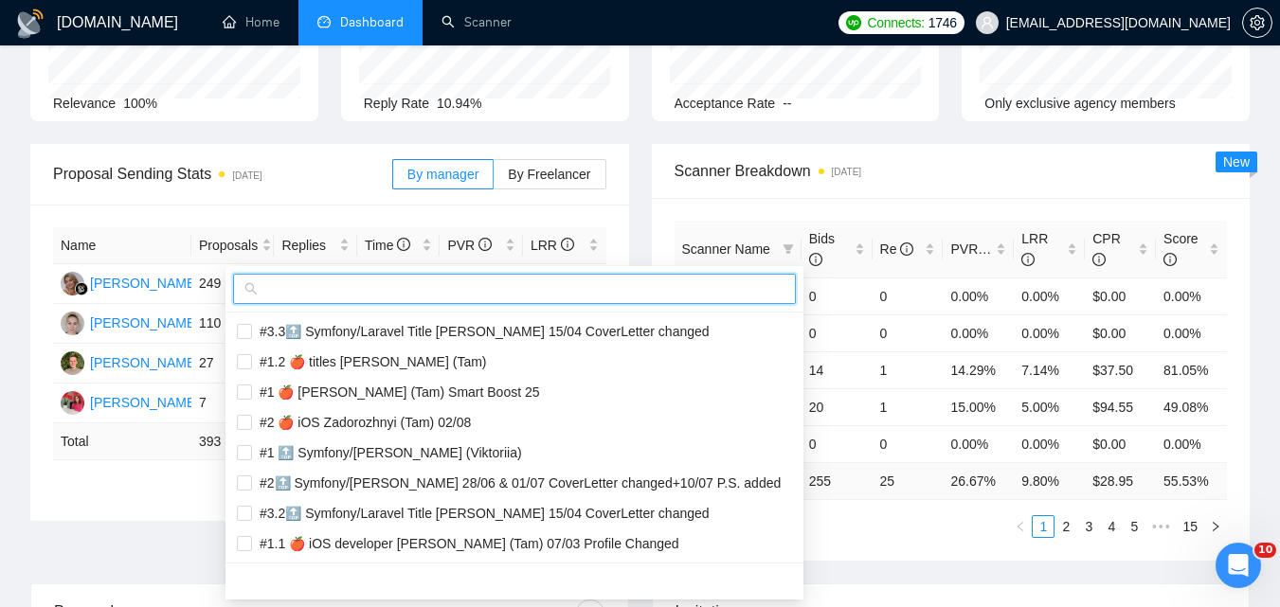
click at [721, 282] on input "text" at bounding box center [523, 289] width 523 height 21
paste input "#1.1 🍎 Apple iOS developer [PERSON_NAME] (Tam) 07/03 Profile Changed"
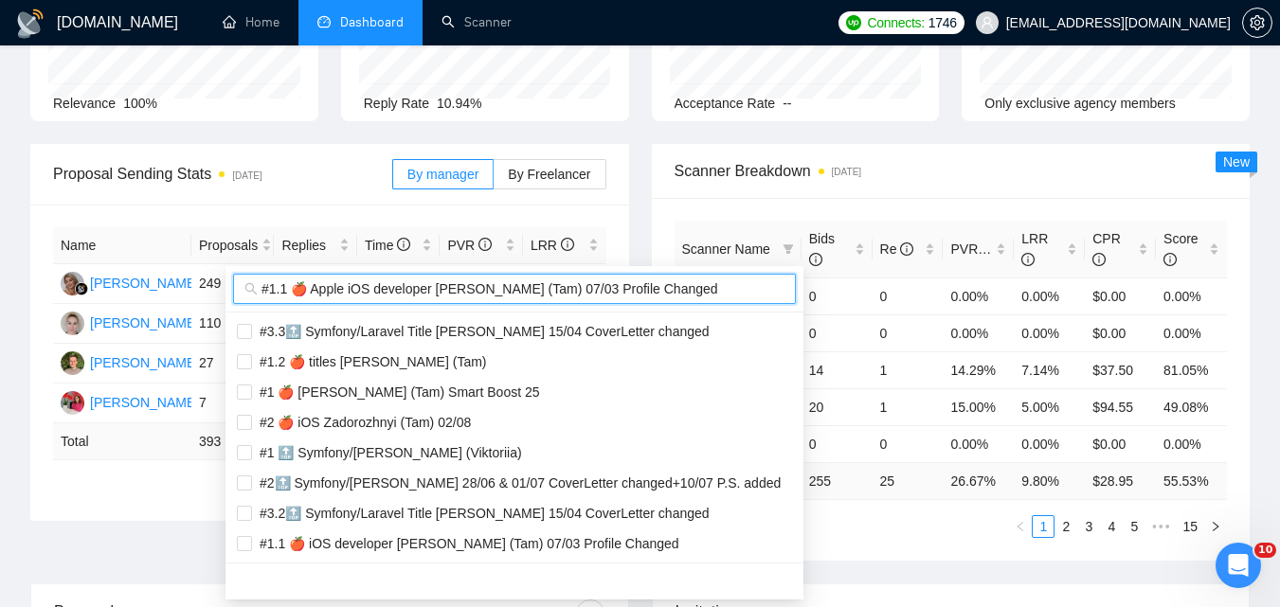
scroll to position [0, 283]
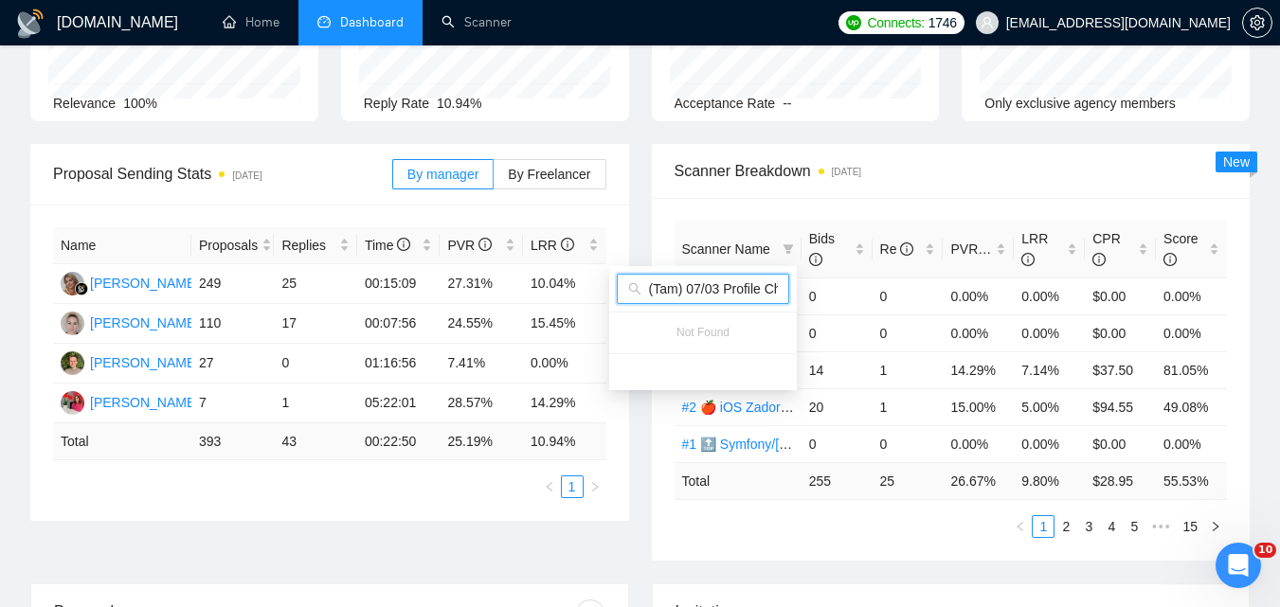
type input "#1.1 🍎 Apple iOS developer [PERSON_NAME] (Tam) 07/03 Profile Changed"
click at [789, 205] on div "Scanner Name Bids Re PVR LRR CPR Score #3.3🔝 Symfony/Laravel Title [PERSON_NAME…" at bounding box center [951, 379] width 599 height 363
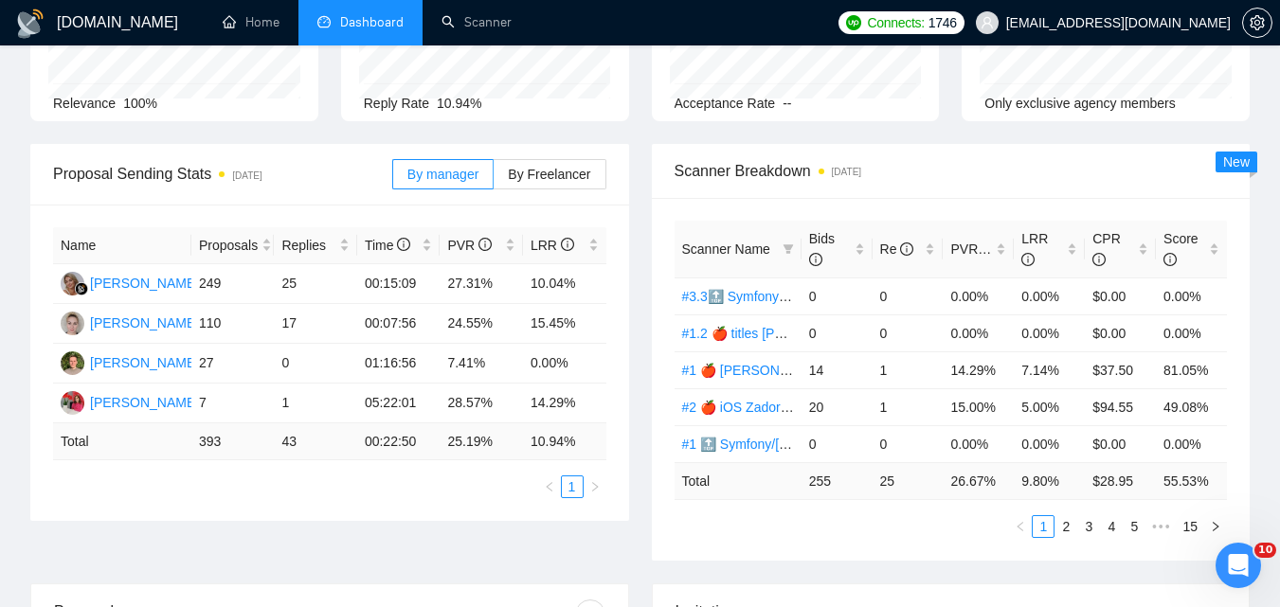
scroll to position [0, 0]
click at [785, 247] on icon "filter" at bounding box center [788, 248] width 10 height 9
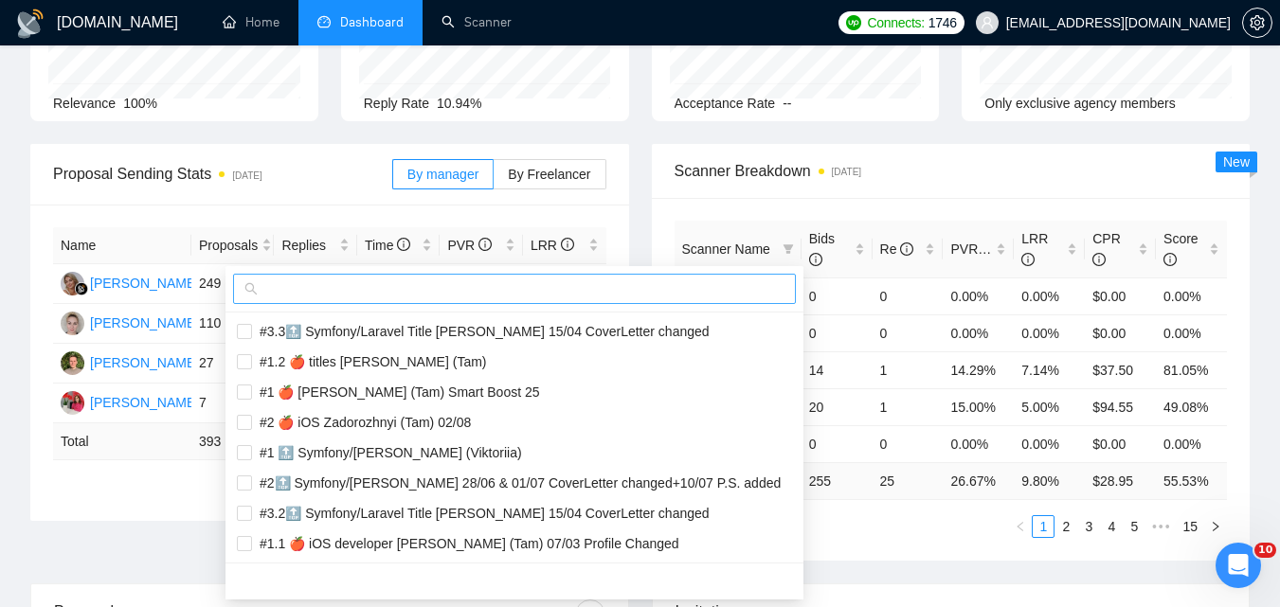
click at [688, 301] on span at bounding box center [514, 289] width 563 height 30
paste input "#1.2 🍎 Apple iOS developer [PERSON_NAME] (Tam) 07/03 Profile Changed"
click at [700, 290] on input "text" at bounding box center [523, 289] width 523 height 21
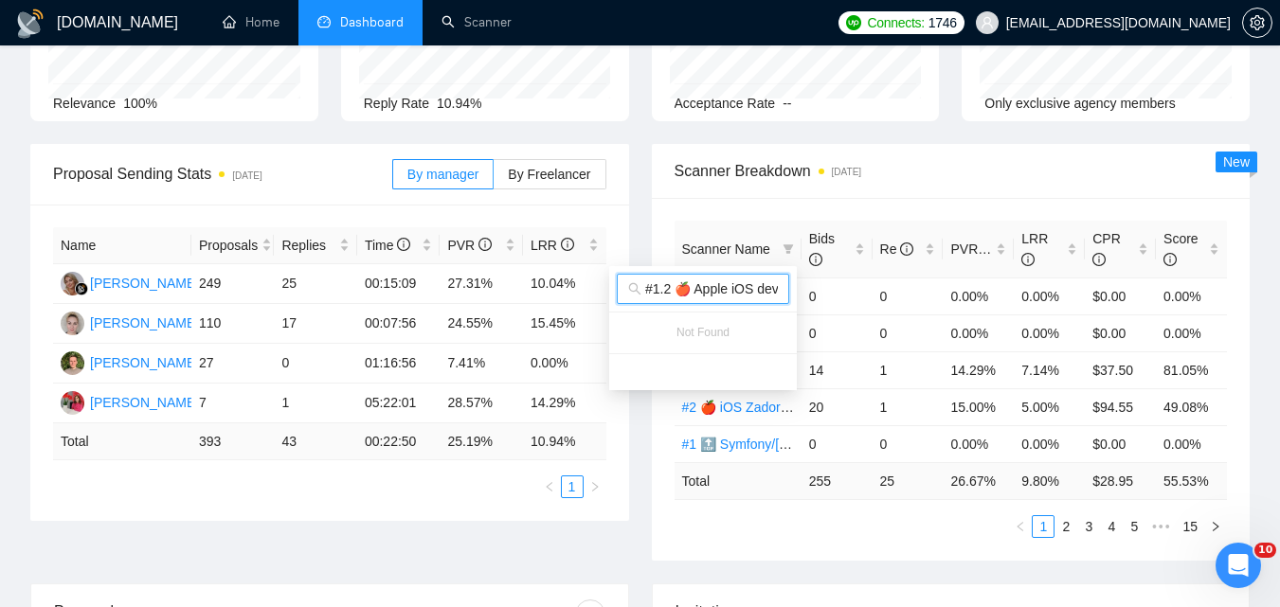
scroll to position [0, 283]
type input "#1.2 🍎 Apple iOS developer [PERSON_NAME] (Tam) 07/03 Profile Changed"
click at [878, 131] on div "Opportunities a day ago 270 Relevance 100% Proposals [DATE] 393 Reply Rate 10.9…" at bounding box center [640, 46] width 1242 height 195
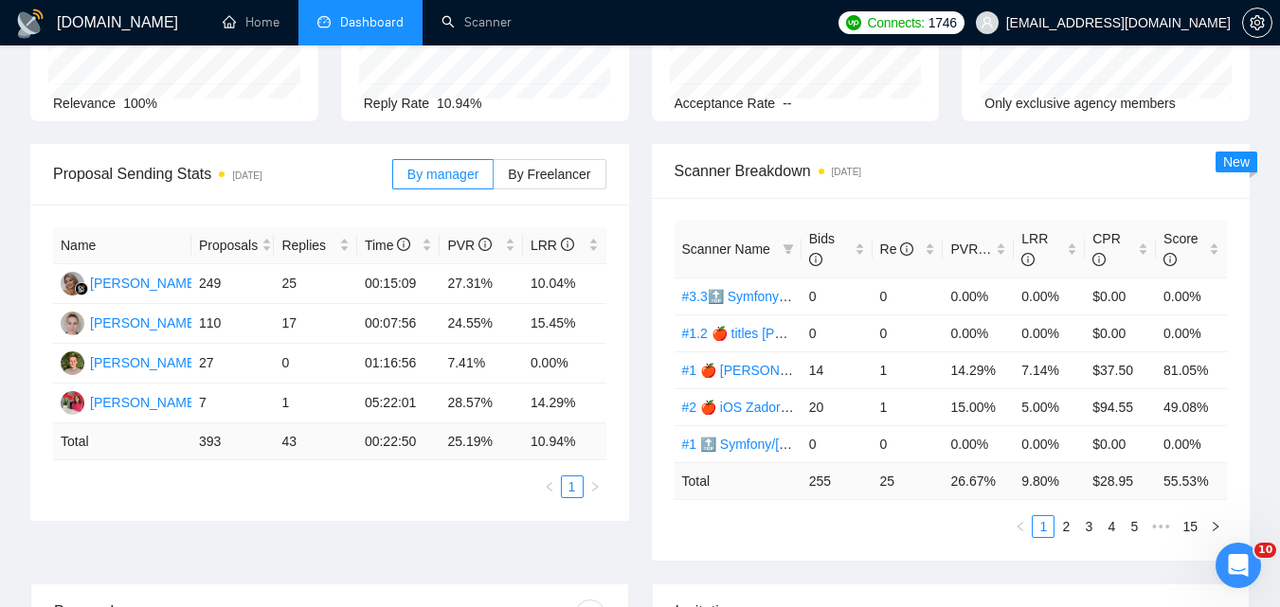
scroll to position [0, 0]
click at [799, 246] on th "Scanner Name" at bounding box center [738, 250] width 127 height 58
drag, startPoint x: 791, startPoint y: 249, endPoint x: 769, endPoint y: 270, distance: 30.2
click at [791, 250] on icon "filter" at bounding box center [788, 249] width 11 height 11
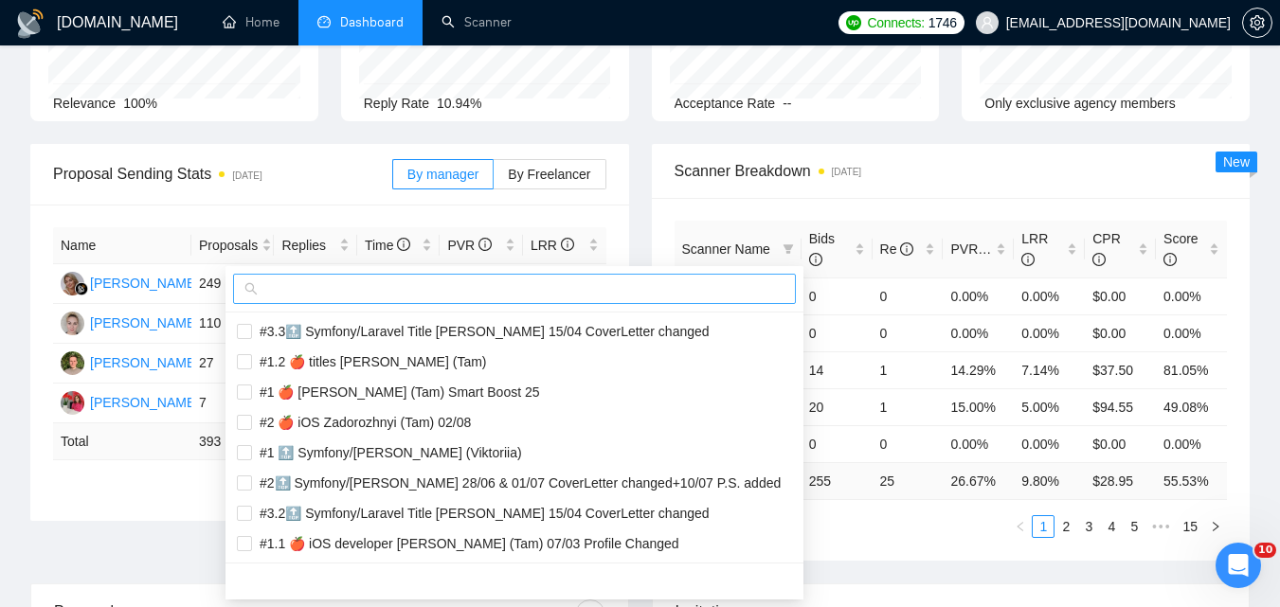
click at [728, 296] on input "text" at bounding box center [523, 289] width 523 height 21
paste input "#1 🍎 [PERSON_NAME] (Tam)"
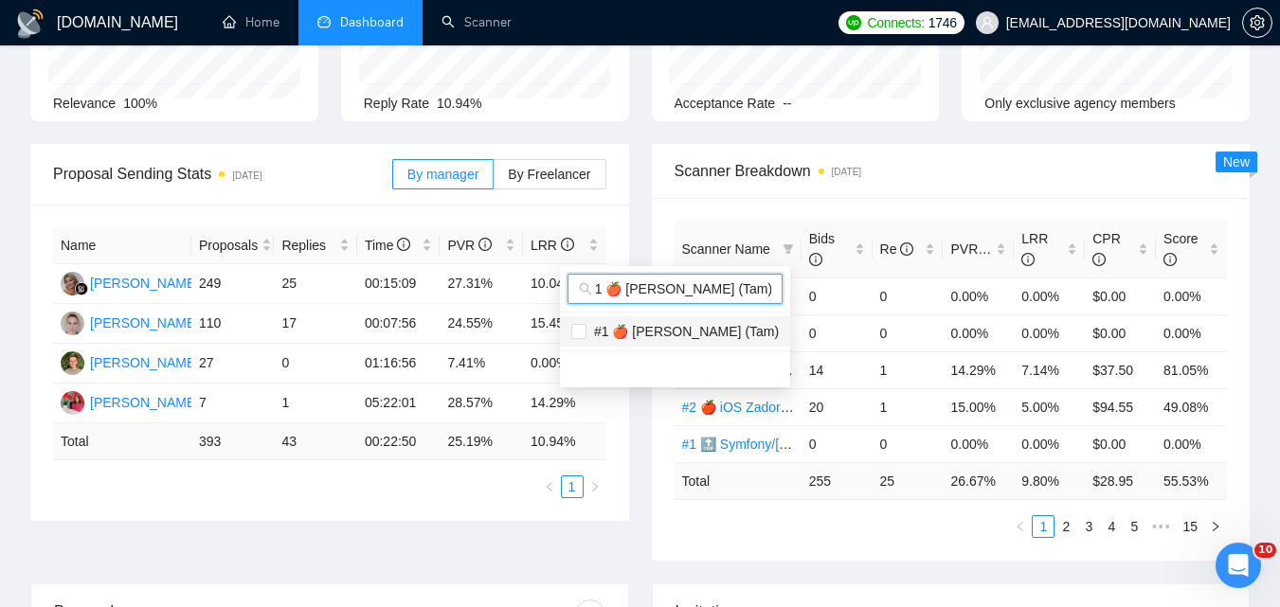
type input "#1 🍎 [PERSON_NAME] (Tam)"
click at [732, 329] on span "#1 🍎 [PERSON_NAME] (Tam)" at bounding box center [683, 331] width 192 height 15
checkbox input "true"
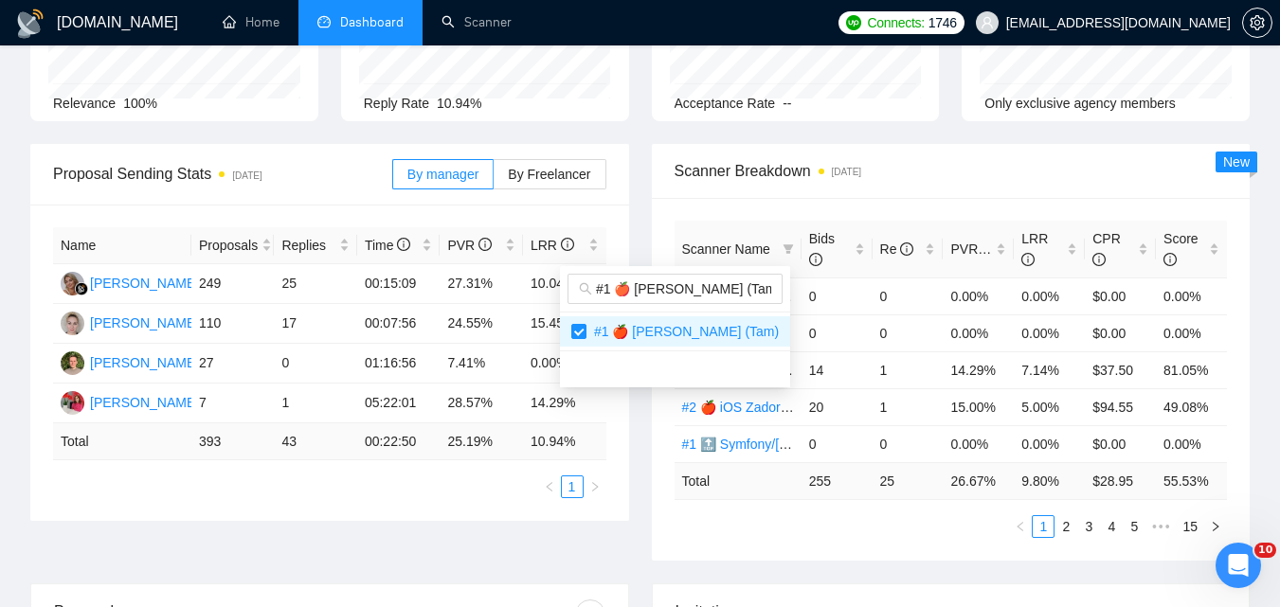
click at [946, 182] on span "Scanner Breakdown [DATE]" at bounding box center [951, 171] width 553 height 24
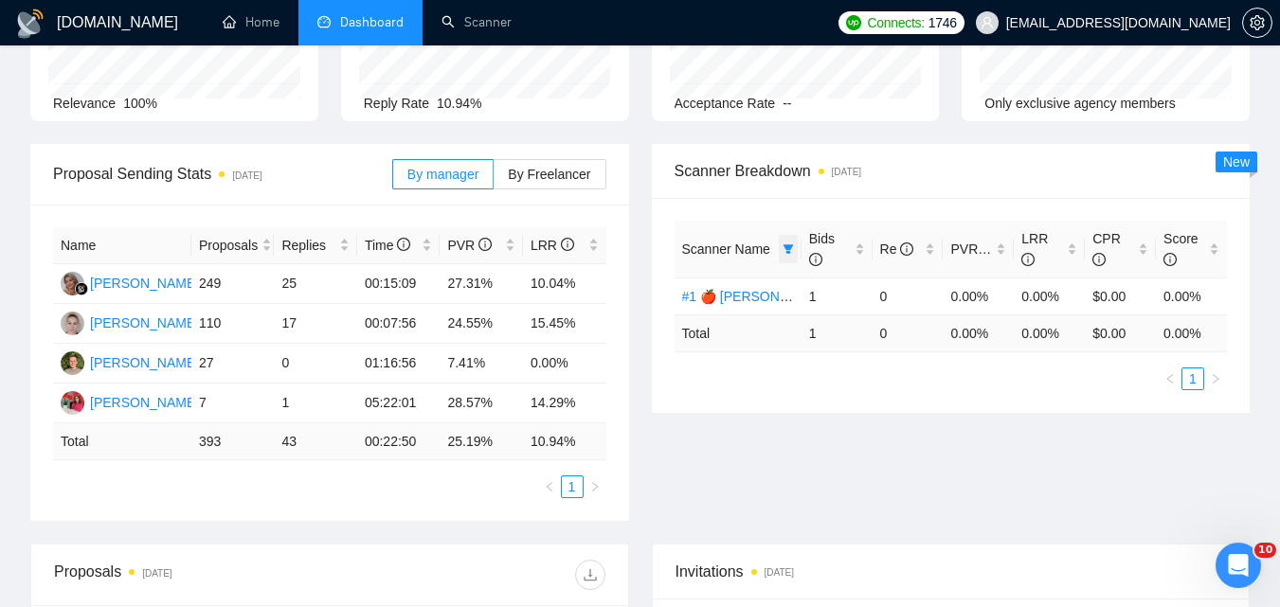
click at [779, 242] on span at bounding box center [788, 249] width 19 height 28
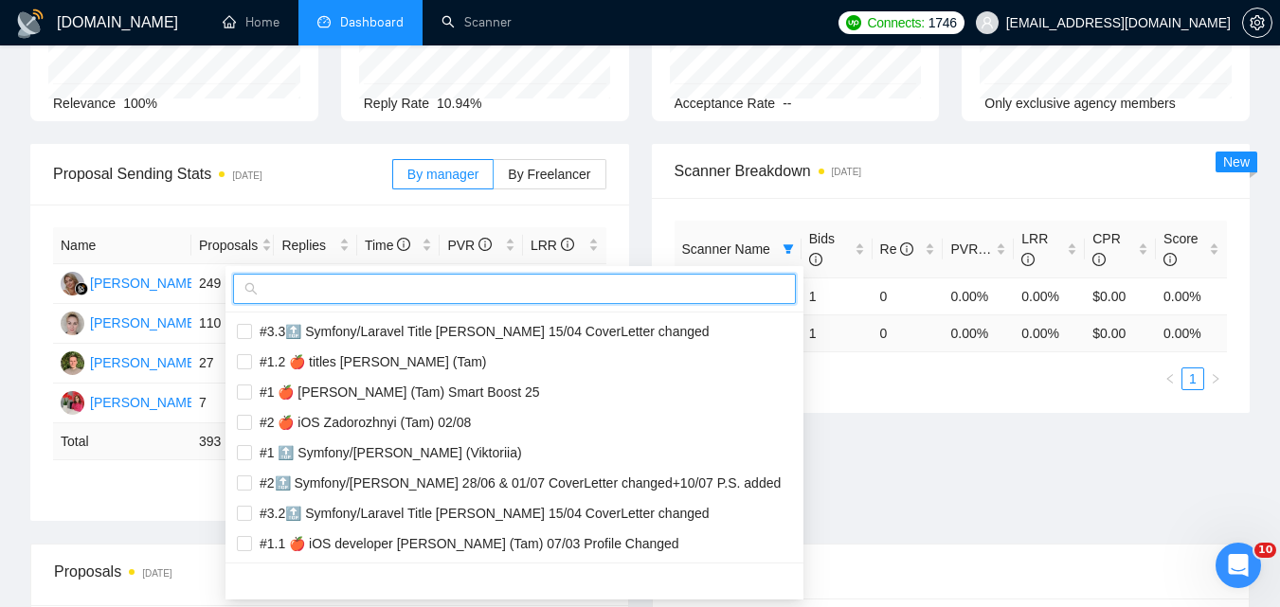
click at [733, 286] on input "text" at bounding box center [523, 289] width 523 height 21
paste input "#1.1 🍎 [PERSON_NAME] (Tam)"
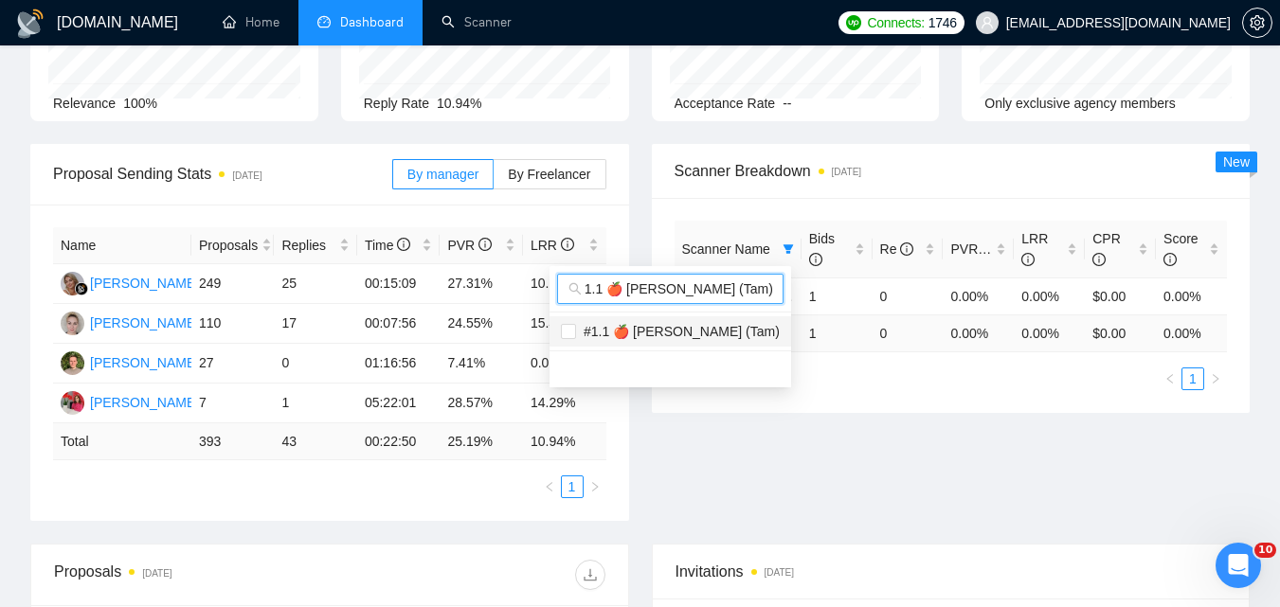
type input "#1.1 🍎 [PERSON_NAME] (Tam)"
click at [732, 325] on span "#1.1 🍎 [PERSON_NAME] (Tam)" at bounding box center [678, 331] width 204 height 15
checkbox input "true"
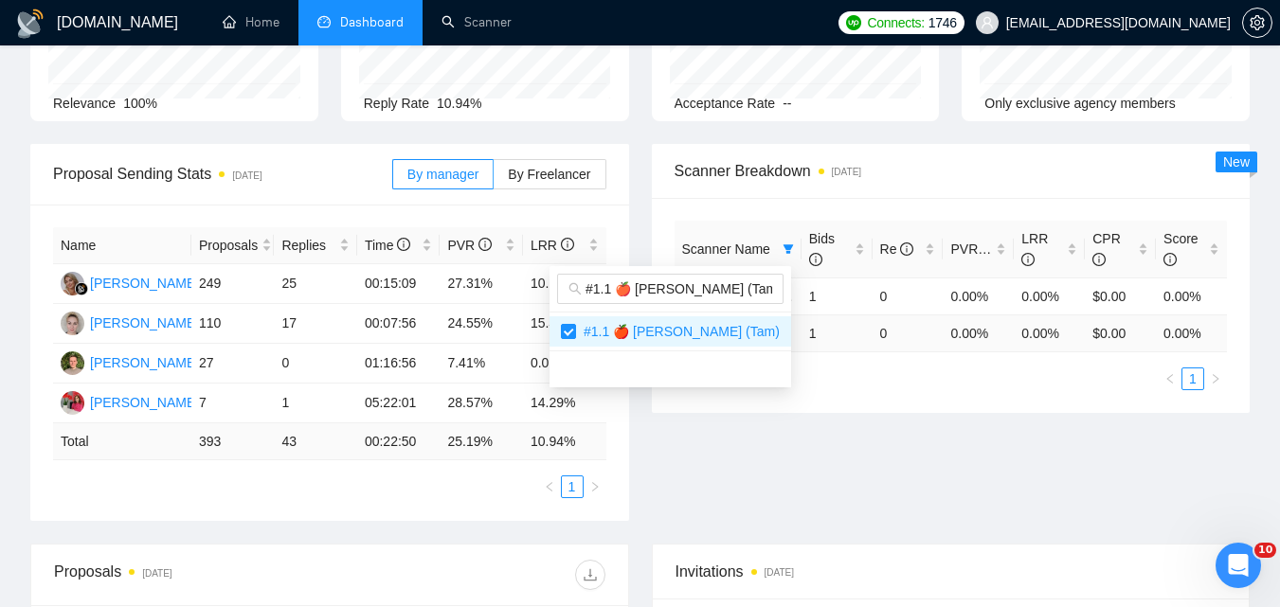
click at [963, 480] on div "Proposal Sending Stats [DATE] By manager By Freelancer Name Proposals Replies T…" at bounding box center [640, 344] width 1242 height 400
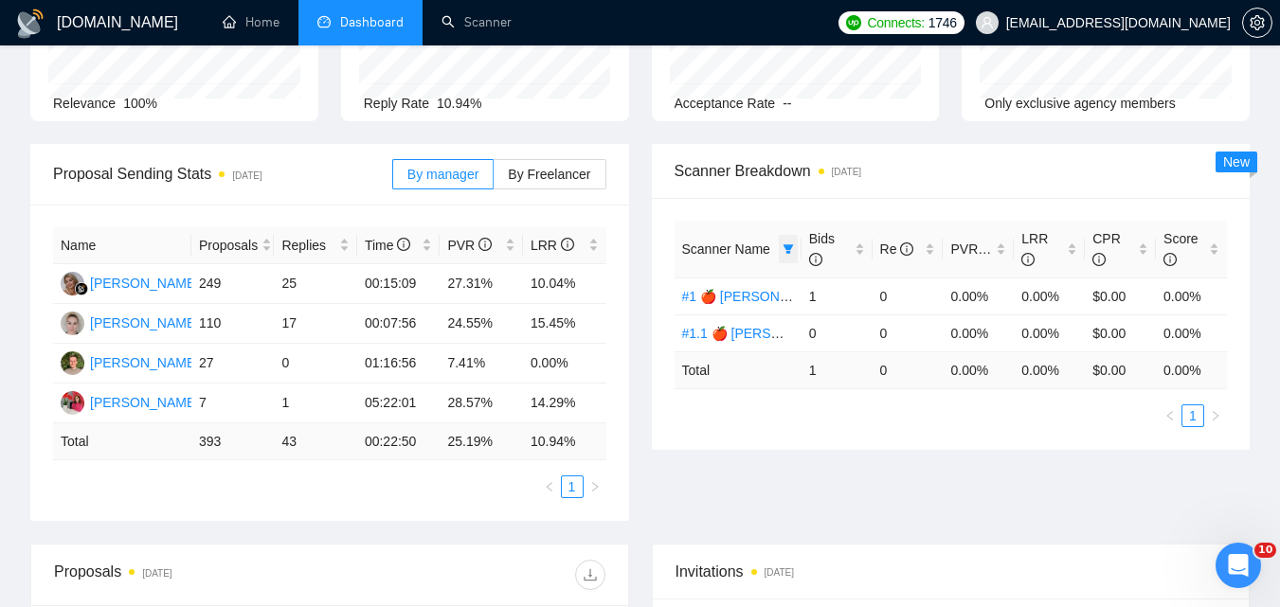
click at [790, 247] on icon "filter" at bounding box center [788, 248] width 10 height 9
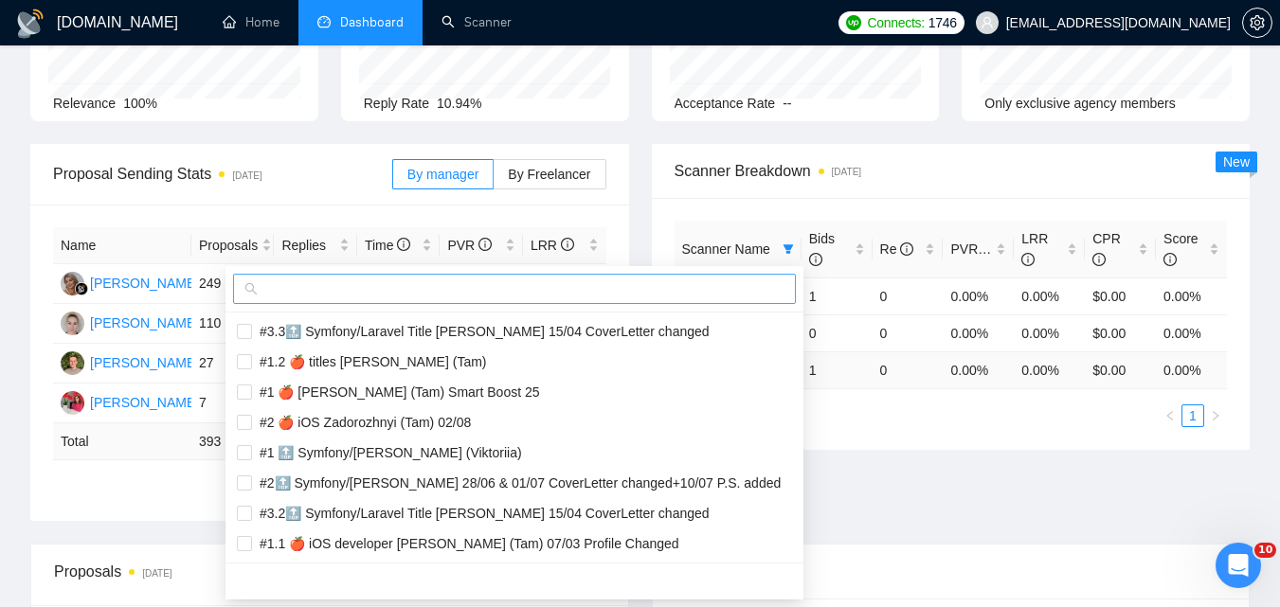
click at [673, 293] on input "text" at bounding box center [523, 289] width 523 height 21
paste input "#1.2 🍎 [PERSON_NAME] (Tam)"
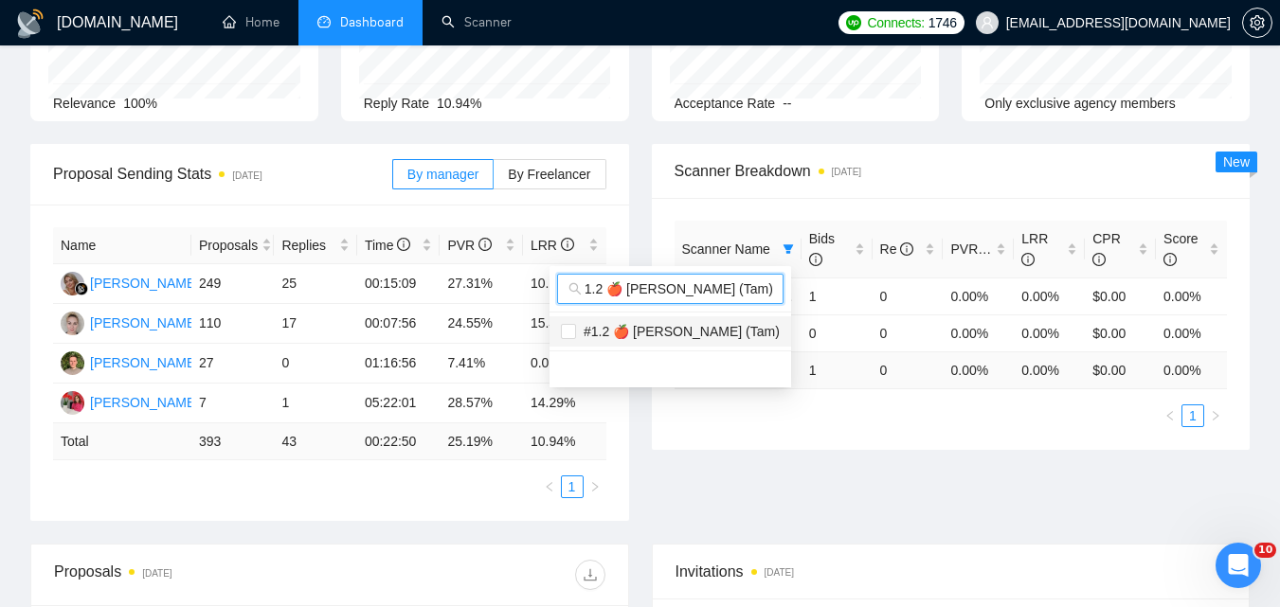
type input "#1.2 🍎 [PERSON_NAME] (Tam)"
click at [718, 332] on span "#1.2 🍎 [PERSON_NAME] (Tam)" at bounding box center [678, 331] width 204 height 15
checkbox input "true"
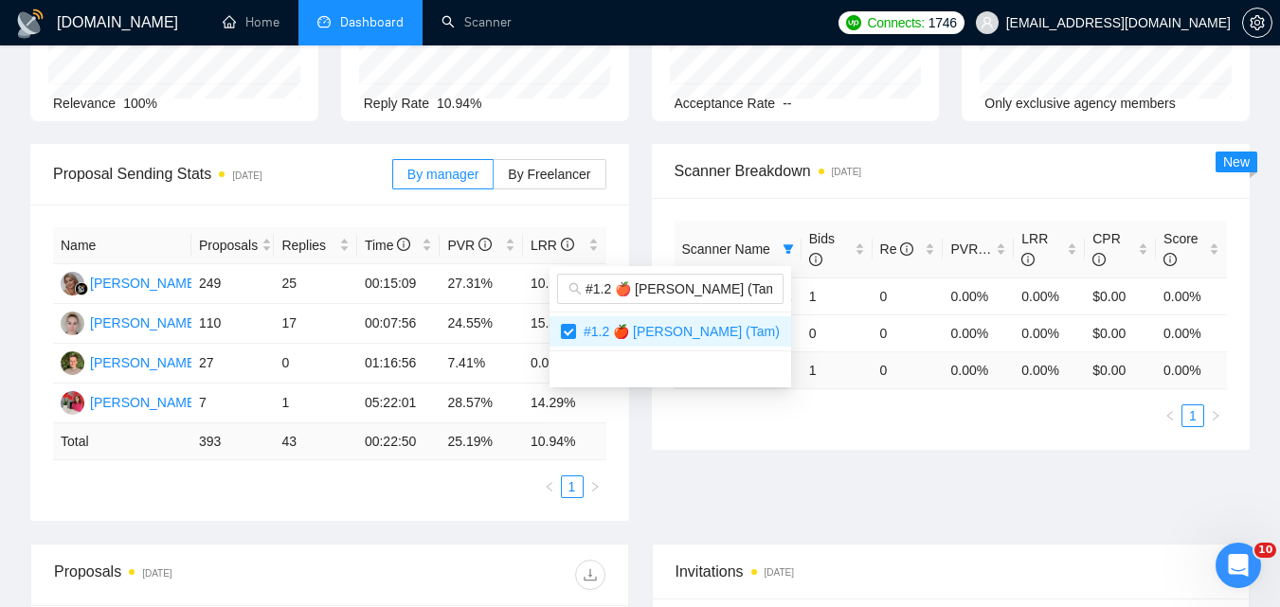
click at [920, 492] on div "Proposal Sending Stats [DATE] By manager By Freelancer Name Proposals Replies T…" at bounding box center [640, 344] width 1242 height 400
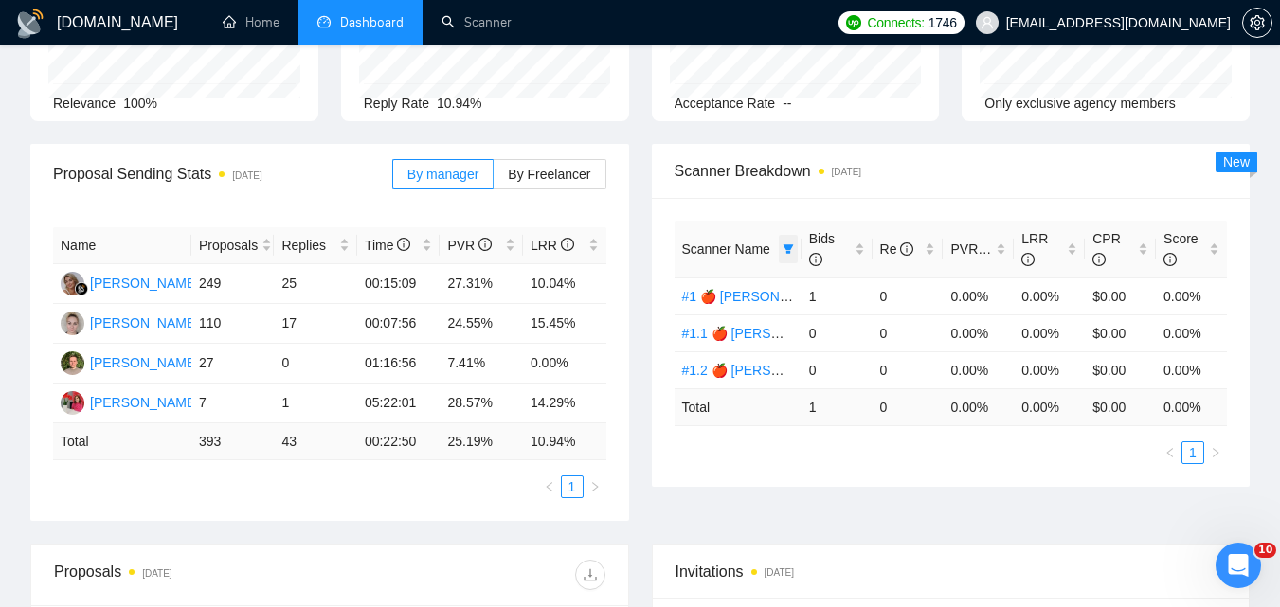
click at [791, 249] on icon "filter" at bounding box center [788, 249] width 11 height 11
click at [769, 267] on th "Scanner Name" at bounding box center [738, 250] width 127 height 58
click at [767, 255] on span "Scanner Name" at bounding box center [726, 249] width 88 height 15
click at [786, 249] on icon "filter" at bounding box center [788, 248] width 10 height 9
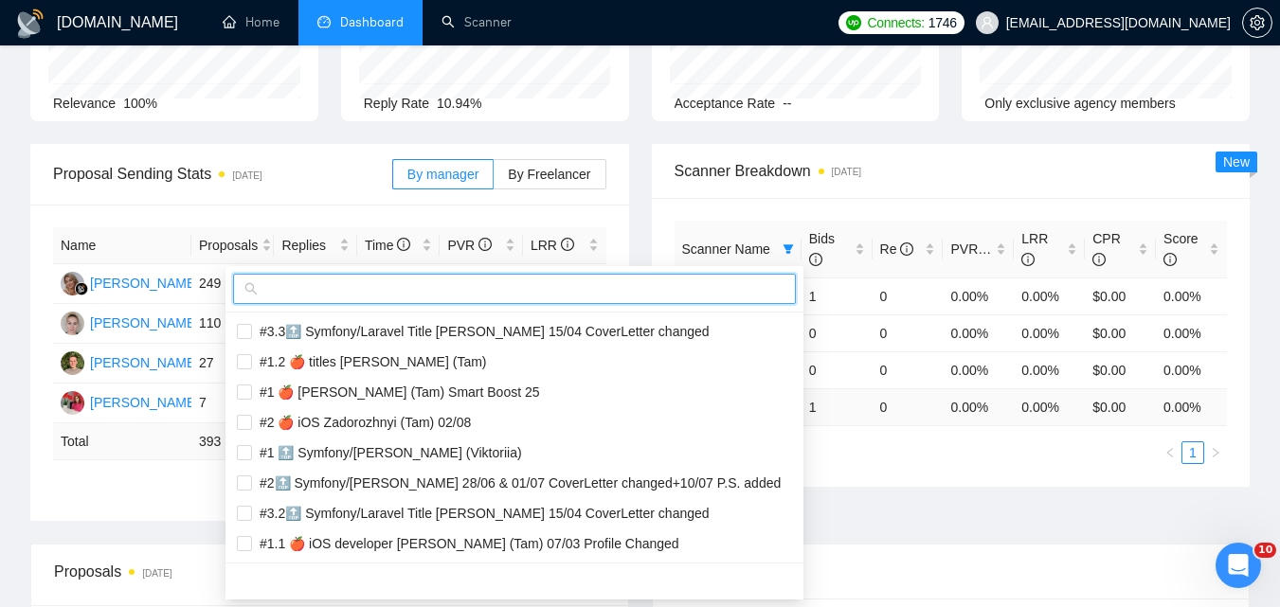
click at [731, 280] on input "text" at bounding box center [523, 289] width 523 height 21
paste input "#1 🍎 Swift UI [PERSON_NAME] (Tam)"
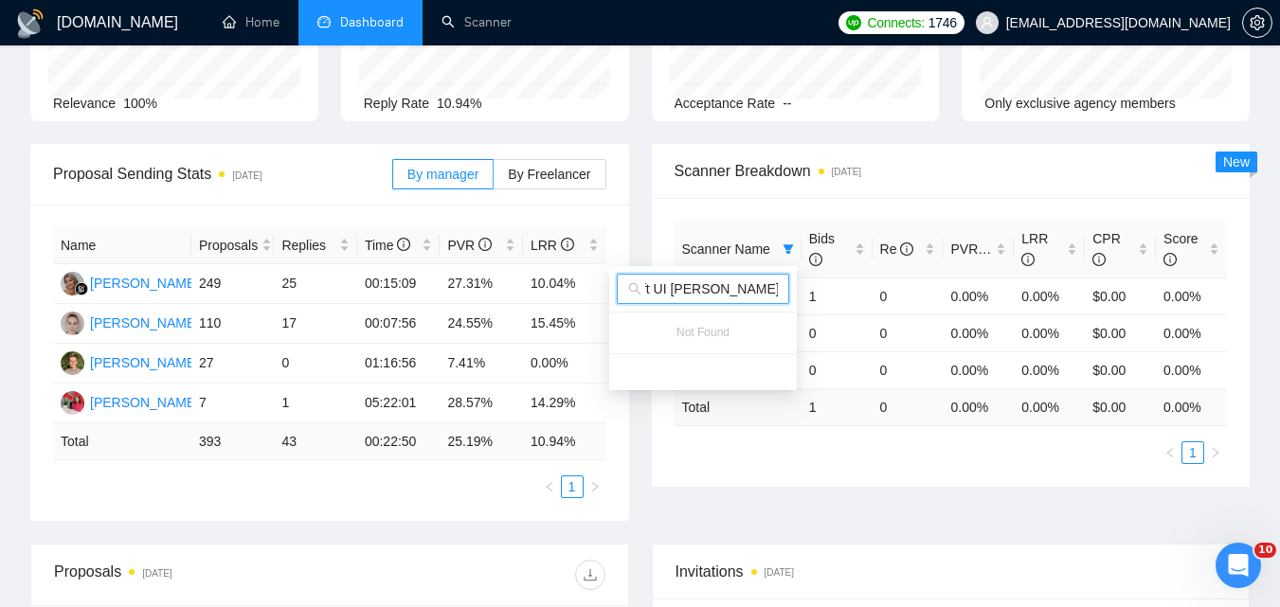
type input "#1 🍎 Swift UI [PERSON_NAME] (Tam)"
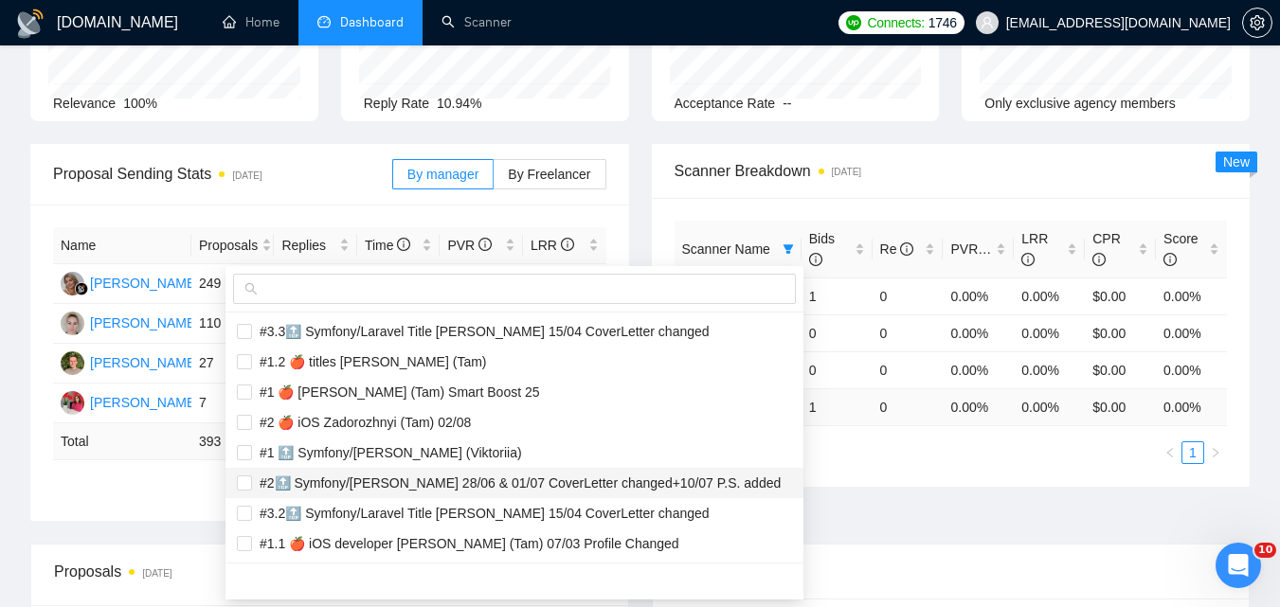
click at [864, 469] on div "Scanner Name Bids Re PVR LRR CPR Score #1 🍎 SwiftUI Zadorozhnyi (Tam) 1 0 0.00%…" at bounding box center [951, 342] width 599 height 289
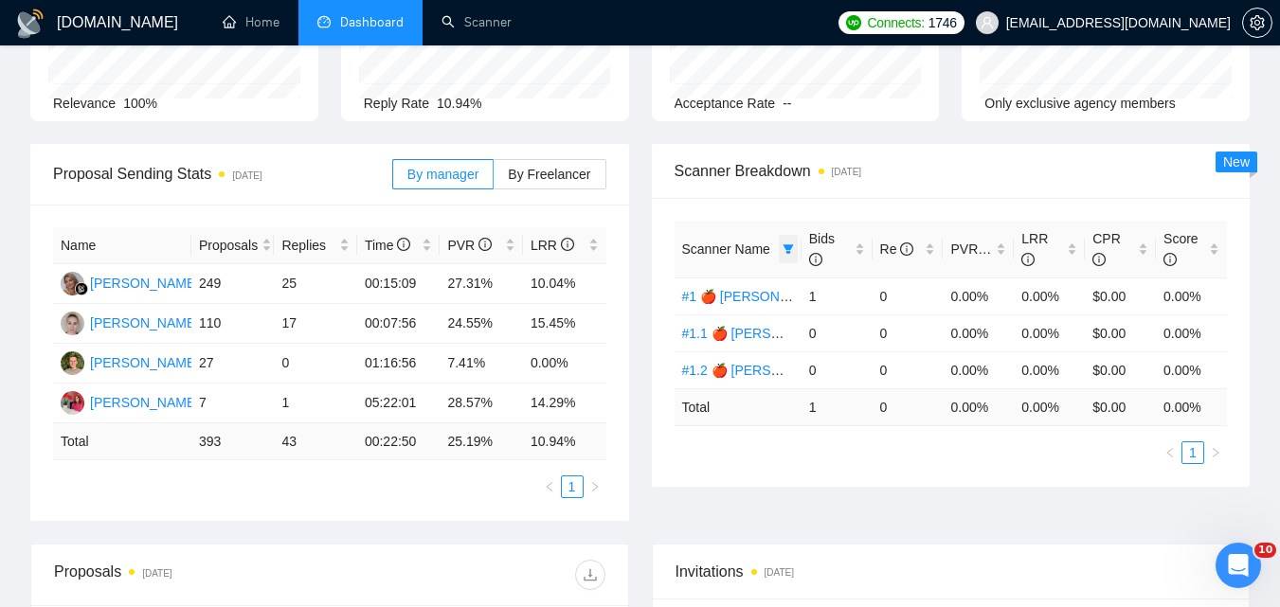
click at [785, 248] on icon "filter" at bounding box center [788, 249] width 11 height 11
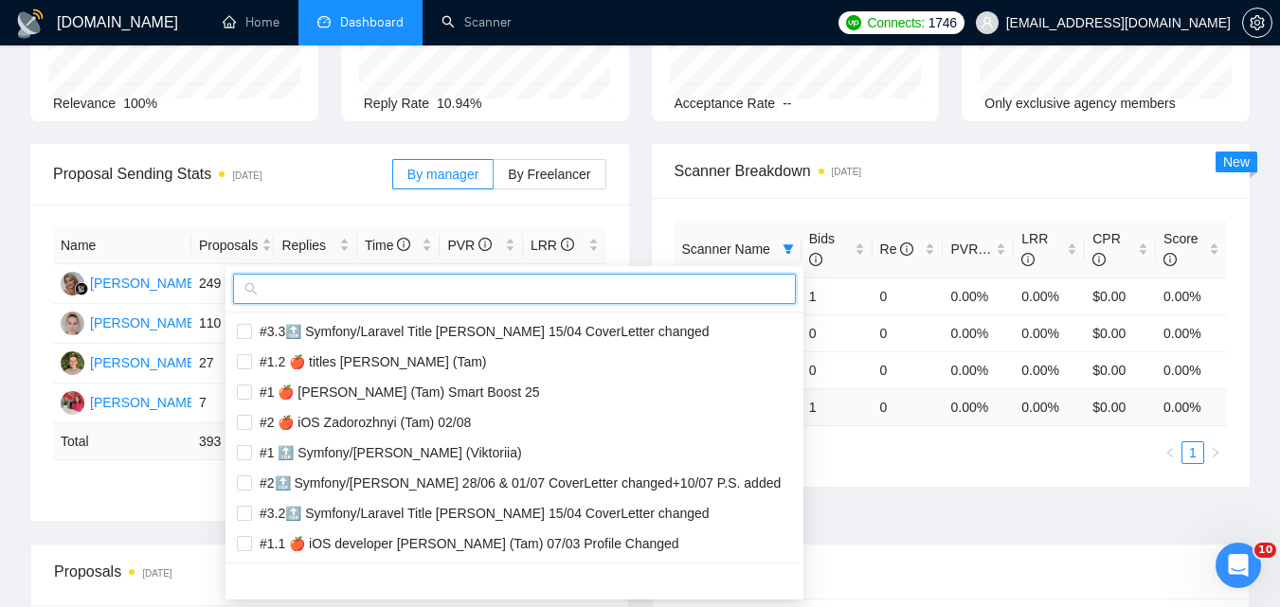
click at [680, 287] on input "text" at bounding box center [523, 289] width 523 height 21
paste input "#1.1 🍎 Swift UI [PERSON_NAME] (Tam)"
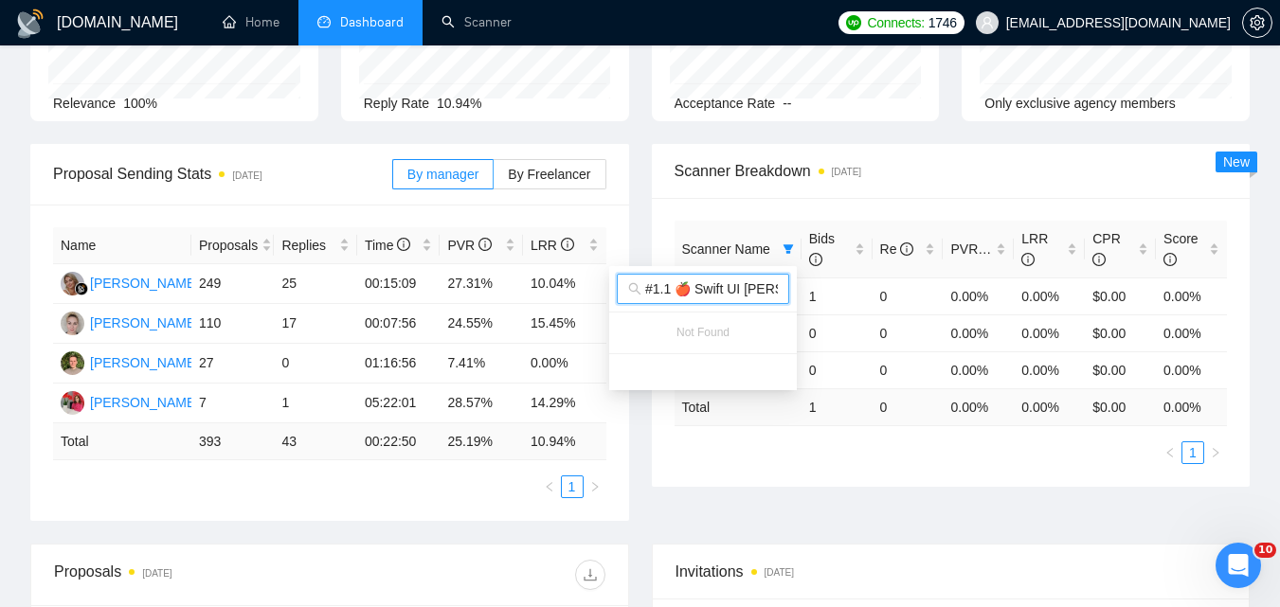
scroll to position [0, 73]
type input "#1.1 🍎 Swift UI [PERSON_NAME] (Tam)"
click at [908, 507] on div "Proposal Sending Stats [DATE] By manager By Freelancer Name Proposals Replies T…" at bounding box center [640, 344] width 1242 height 400
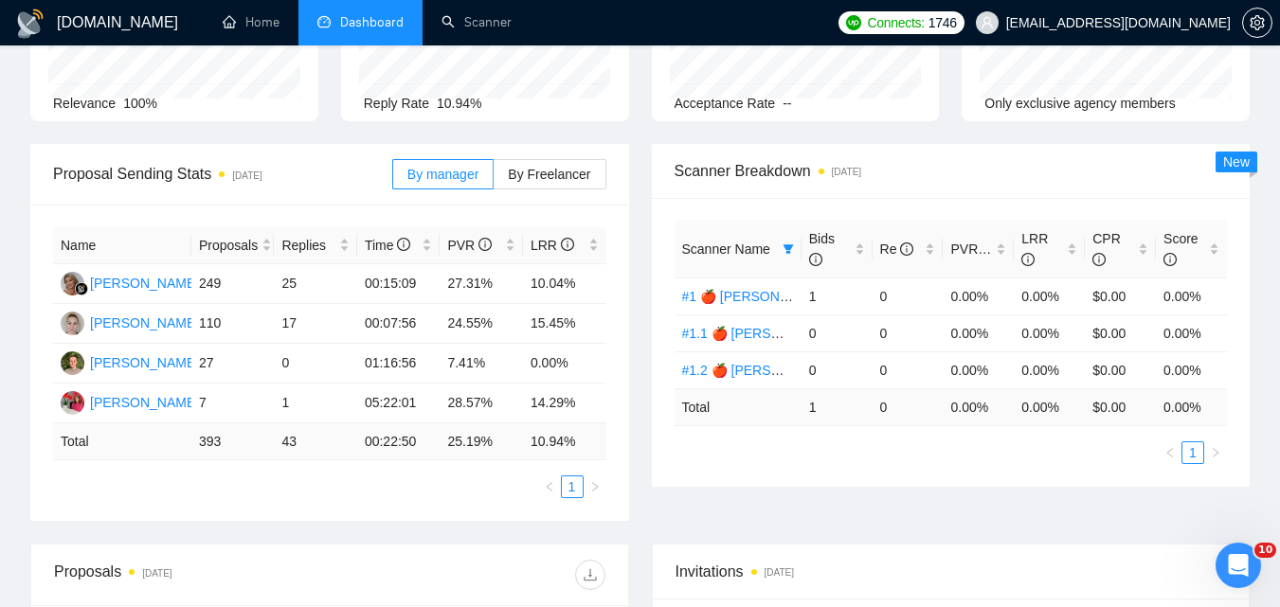
scroll to position [0, 0]
click at [784, 247] on icon "filter" at bounding box center [788, 249] width 11 height 11
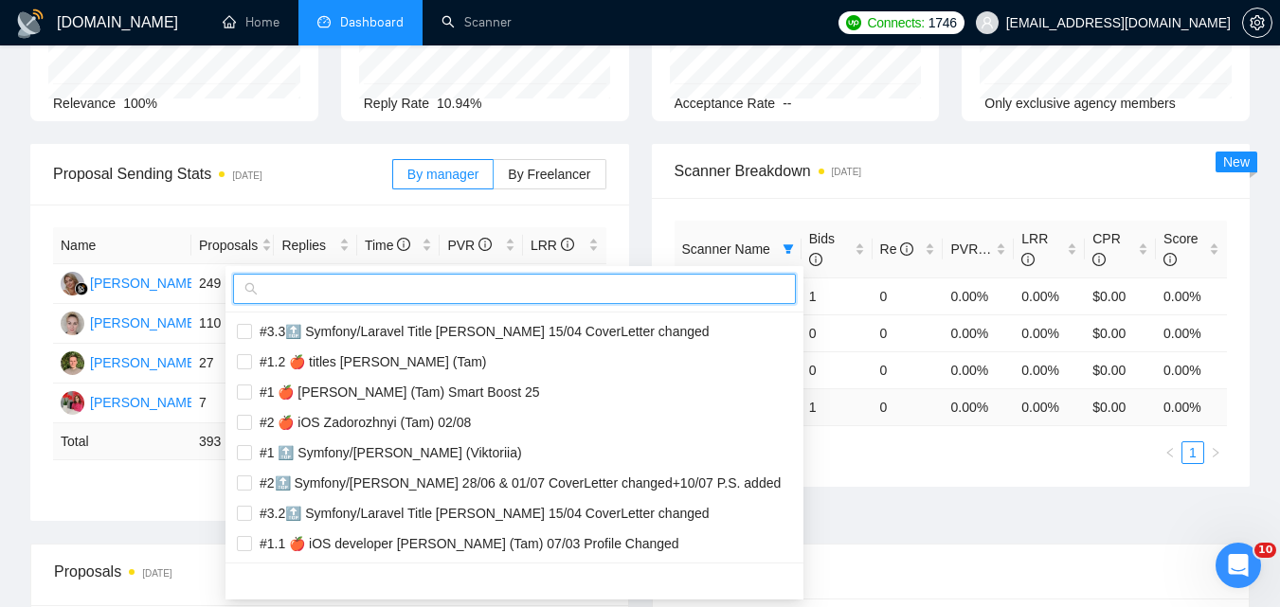
click at [679, 284] on input "text" at bounding box center [523, 289] width 523 height 21
paste input "#1.2 🍎 Swift UI [PERSON_NAME] (Tam)"
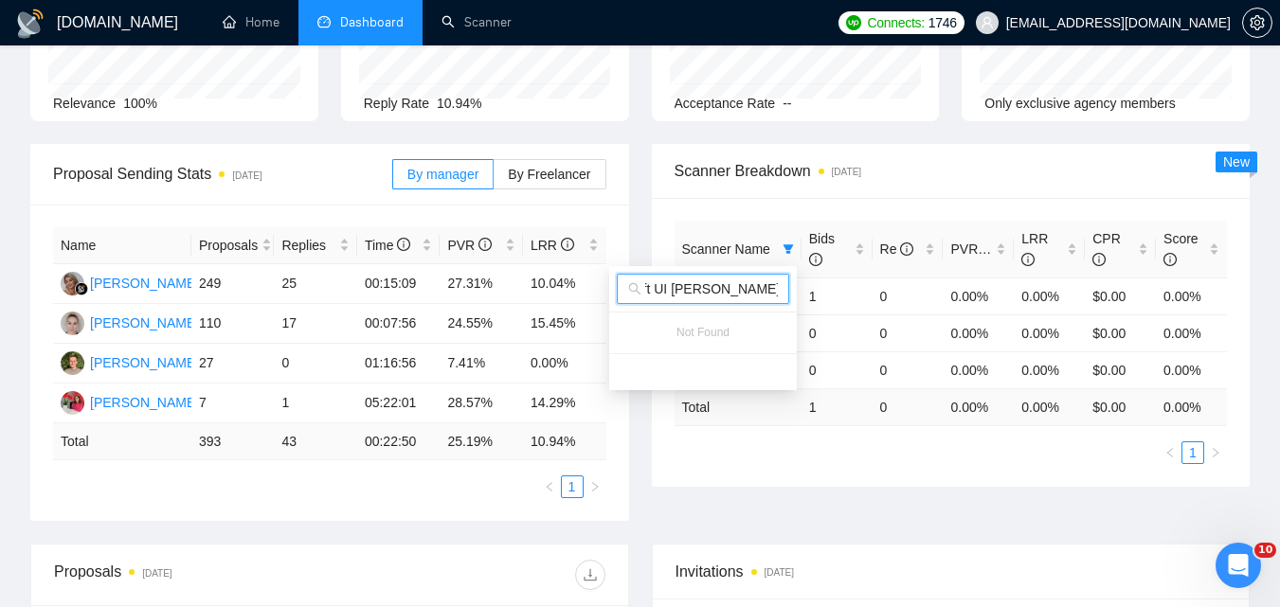
type input "#1.2 🍎 Swift UI [PERSON_NAME] (Tam)"
click at [847, 494] on div "Proposal Sending Stats [DATE] By manager By Freelancer Name Proposals Replies T…" at bounding box center [640, 344] width 1242 height 400
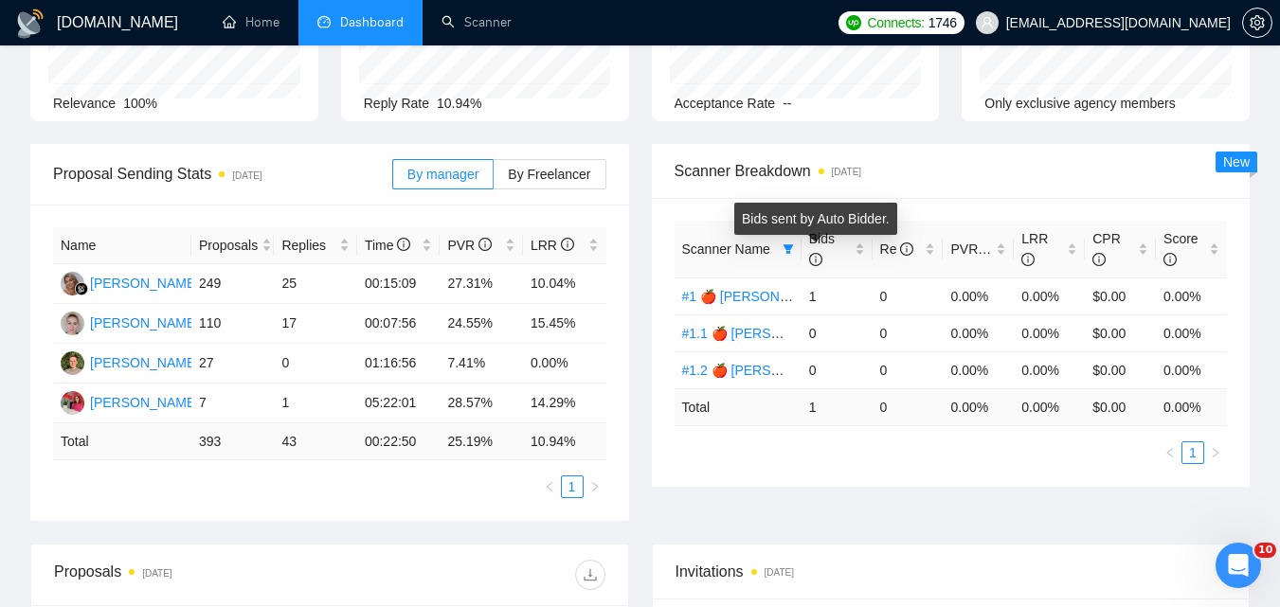
click at [795, 246] on div "Bids sent by Auto Bidder." at bounding box center [815, 225] width 163 height 45
click at [786, 246] on div "Bids sent by Auto Bidder." at bounding box center [815, 225] width 163 height 45
click at [729, 226] on th "Scanner Name" at bounding box center [738, 250] width 127 height 58
click at [791, 245] on icon "filter" at bounding box center [788, 248] width 10 height 9
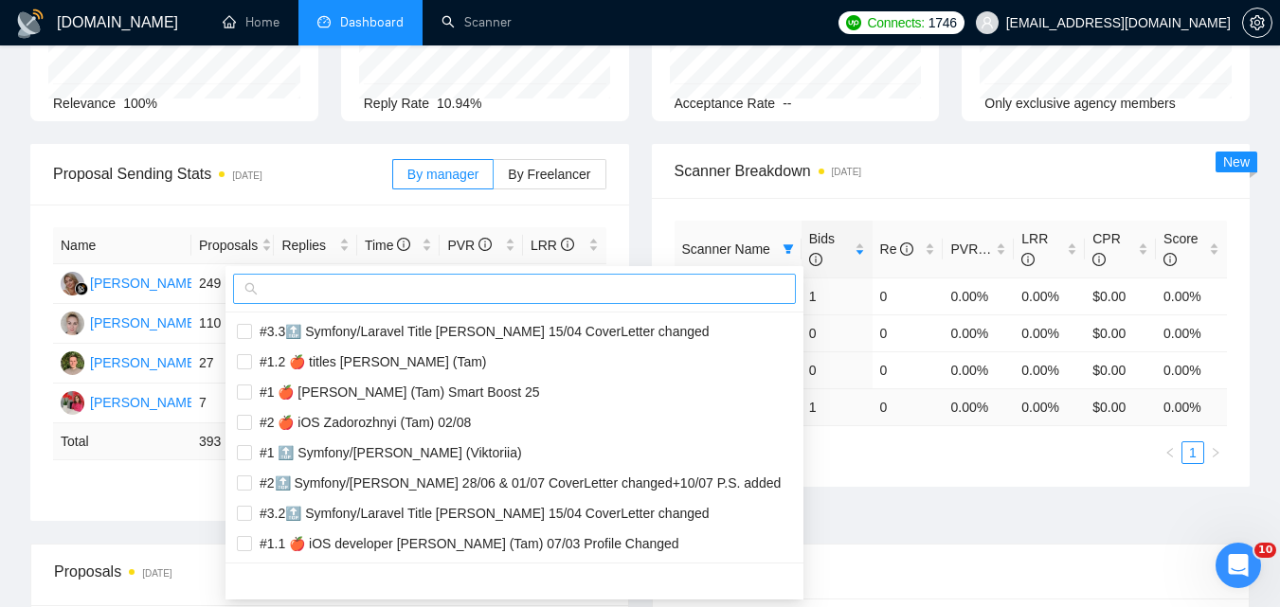
click at [653, 294] on input "text" at bounding box center [523, 289] width 523 height 21
paste input "#1 🍎 Apple Watch [PERSON_NAME] (Tam)"
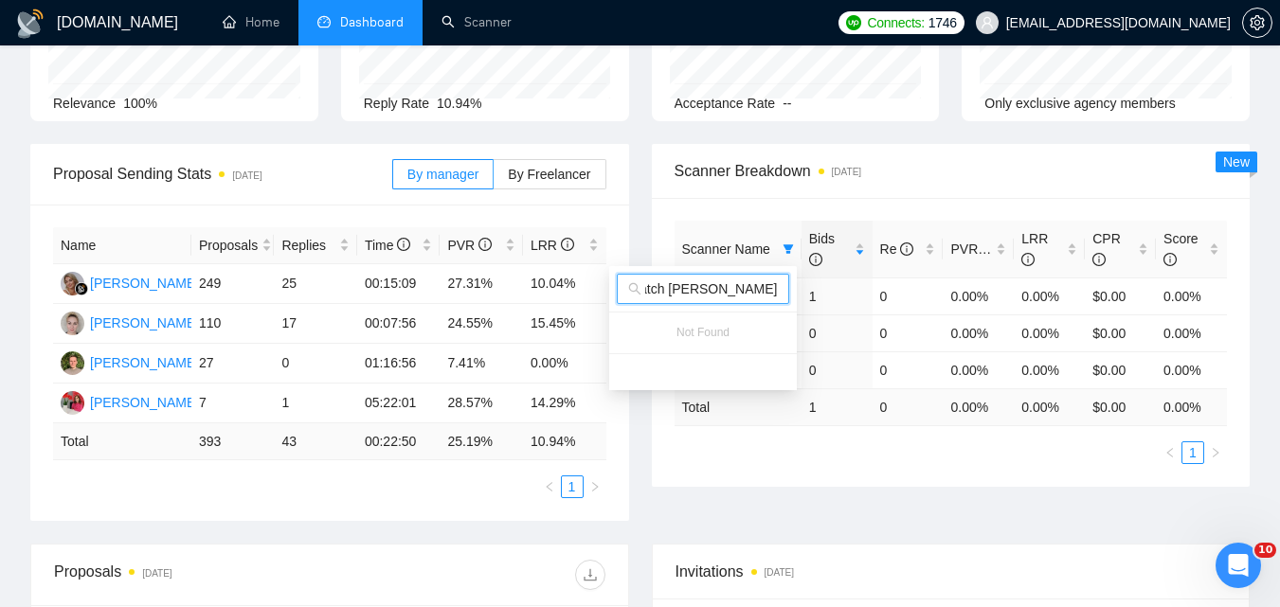
type input "#1 🍎 Apple Watch [PERSON_NAME] (Tam)"
click at [901, 493] on div "Proposal Sending Stats [DATE] By manager By Freelancer Name Proposals Replies T…" at bounding box center [640, 344] width 1242 height 400
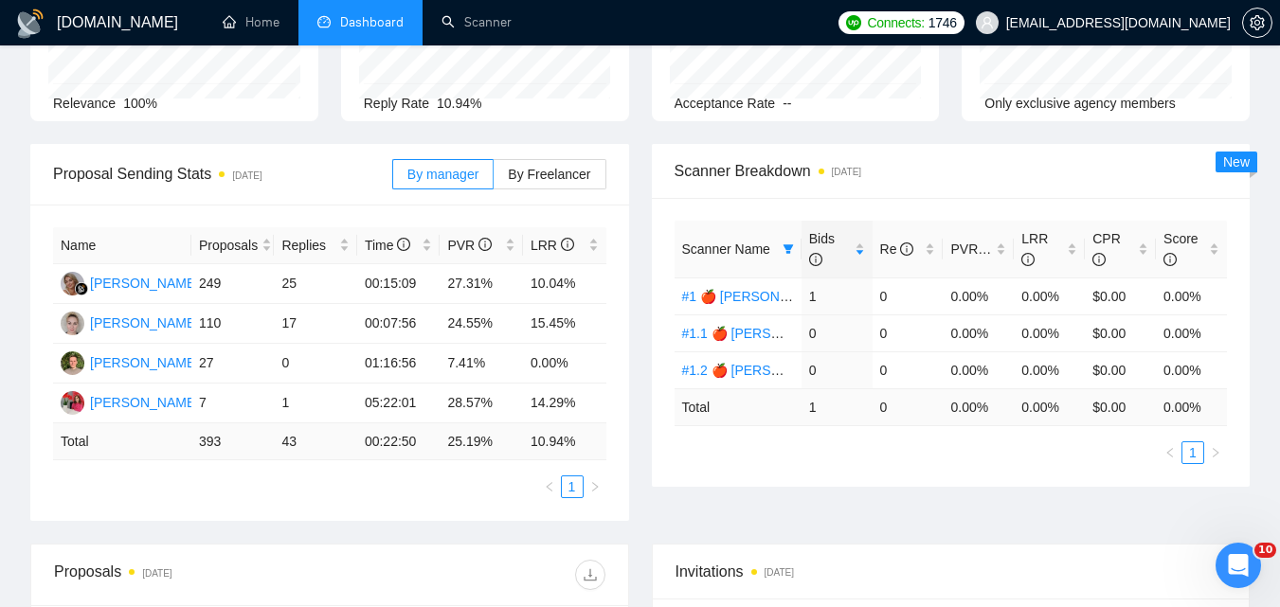
scroll to position [0, 0]
click at [788, 244] on icon "filter" at bounding box center [788, 249] width 11 height 11
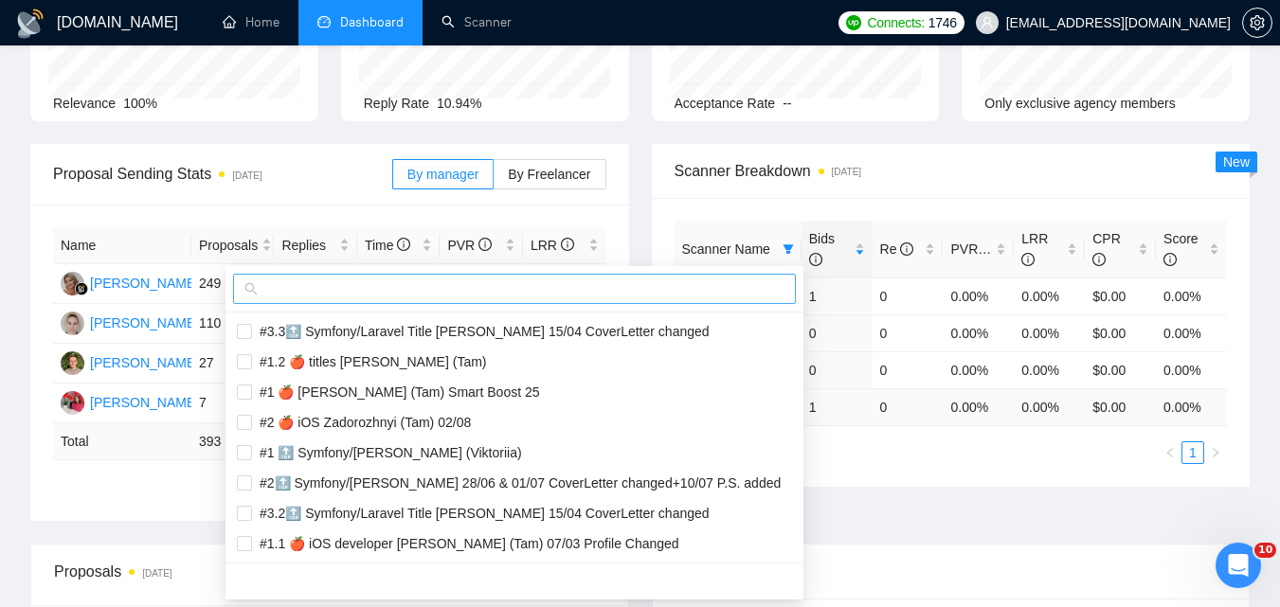
click at [679, 298] on input "text" at bounding box center [523, 289] width 523 height 21
paste input "#1.1 🍎 Apple Watch [PERSON_NAME] (Tam)"
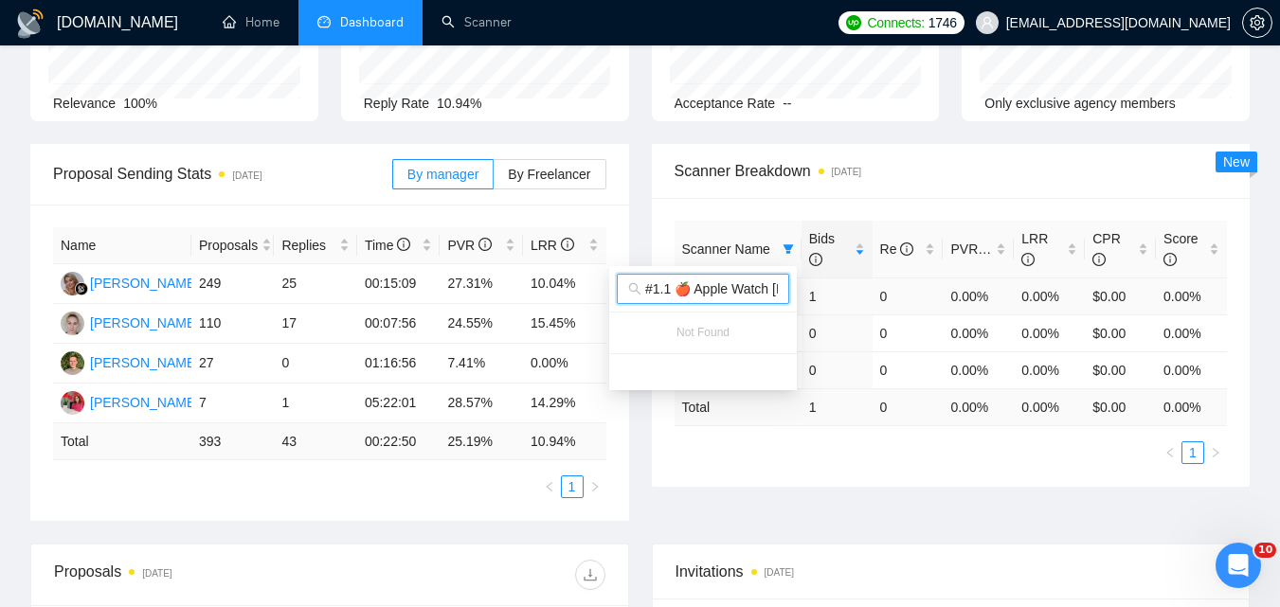
scroll to position [0, 103]
type input "#1.1 🍎 Apple Watch [PERSON_NAME] (Tam)"
click at [760, 173] on span "Scanner Breakdown [DATE]" at bounding box center [951, 171] width 553 height 24
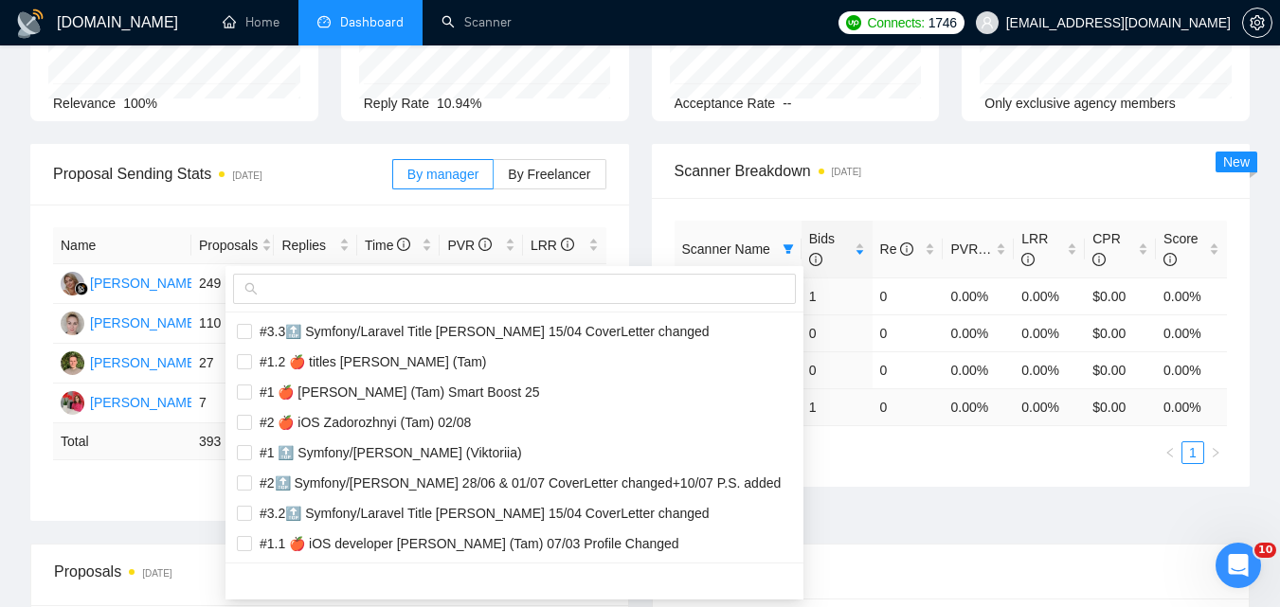
scroll to position [0, 0]
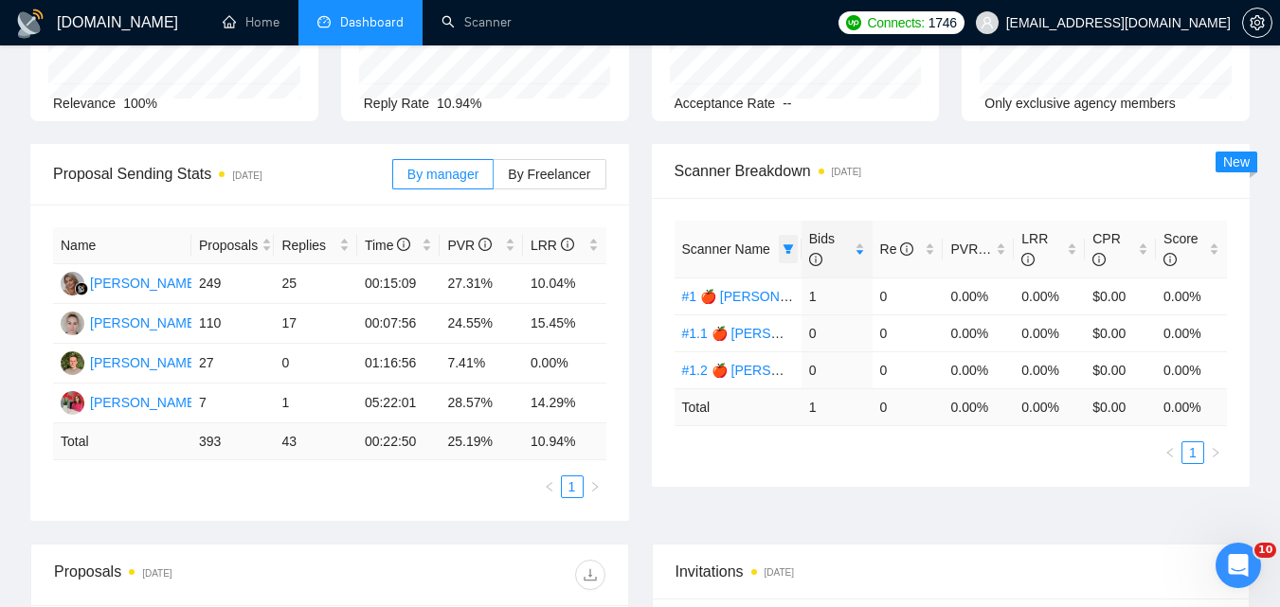
click at [788, 248] on icon "filter" at bounding box center [788, 248] width 10 height 9
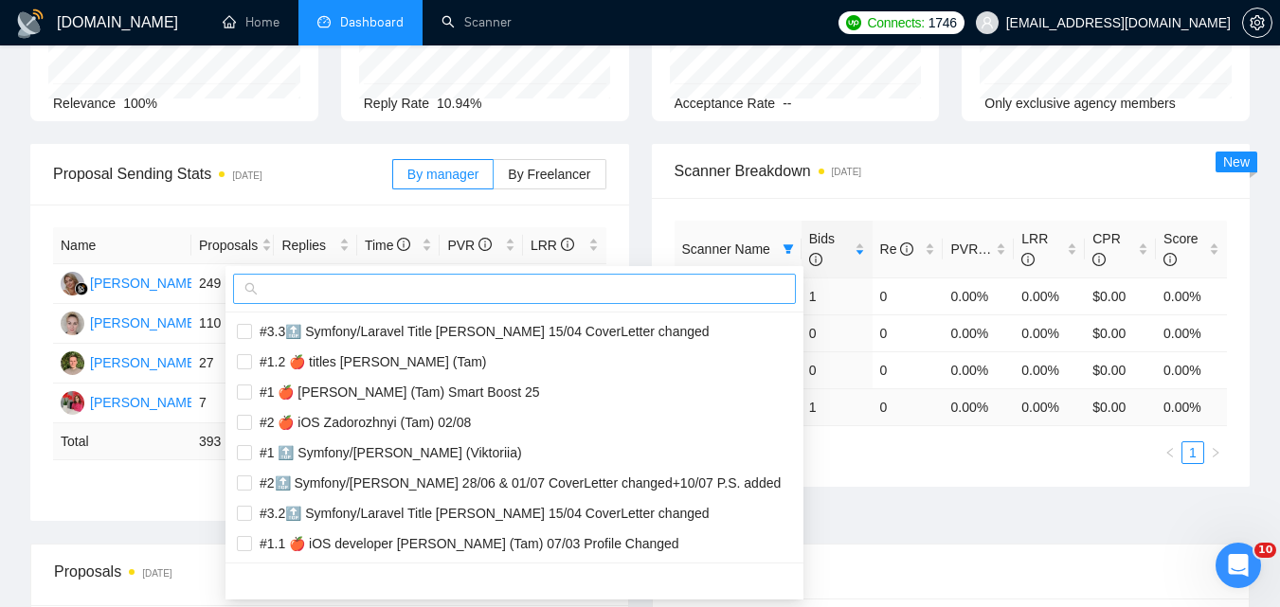
click at [714, 299] on span at bounding box center [514, 289] width 563 height 30
paste input "#1.2 🍎 Apple Watch [PERSON_NAME] (Tam)"
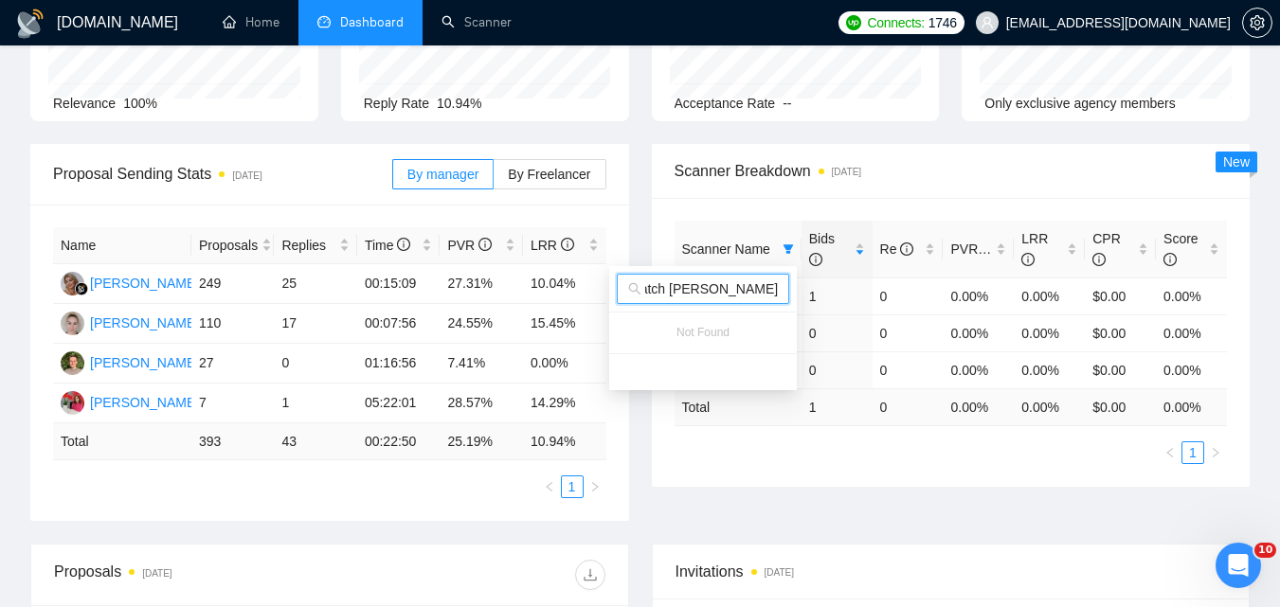
type input "#1.2 🍎 Apple Watch [PERSON_NAME] (Tam)"
click at [891, 187] on div "Scanner Breakdown [DATE]" at bounding box center [951, 171] width 553 height 54
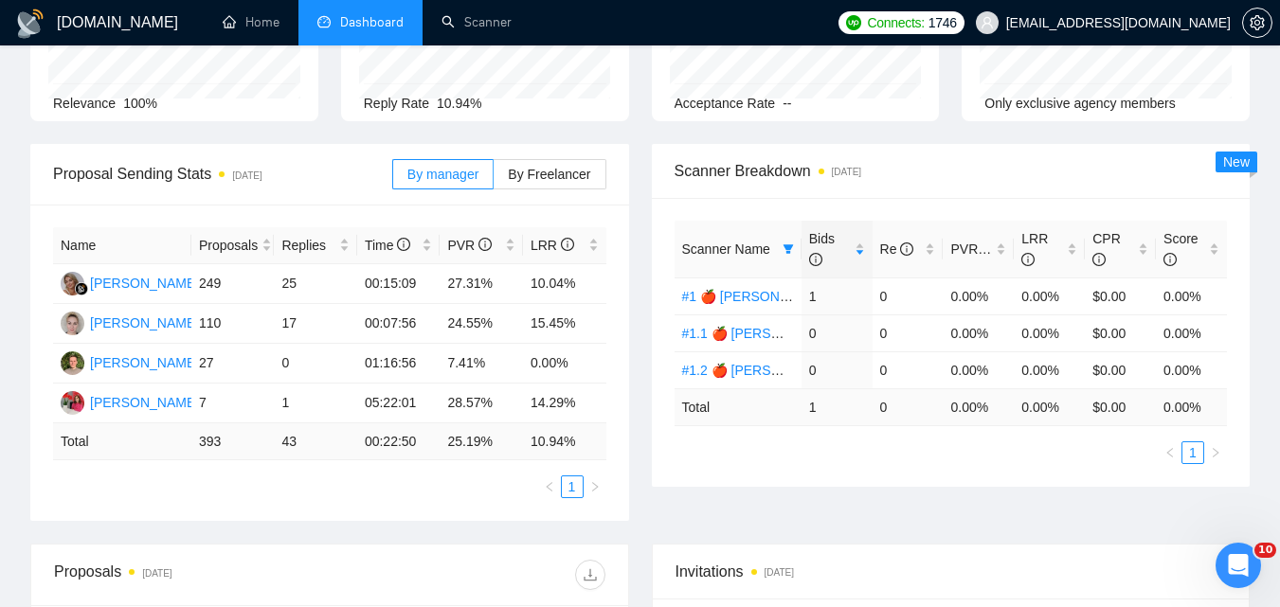
scroll to position [0, 0]
drag, startPoint x: 792, startPoint y: 247, endPoint x: 737, endPoint y: 280, distance: 63.7
click at [792, 248] on icon "filter" at bounding box center [788, 249] width 11 height 11
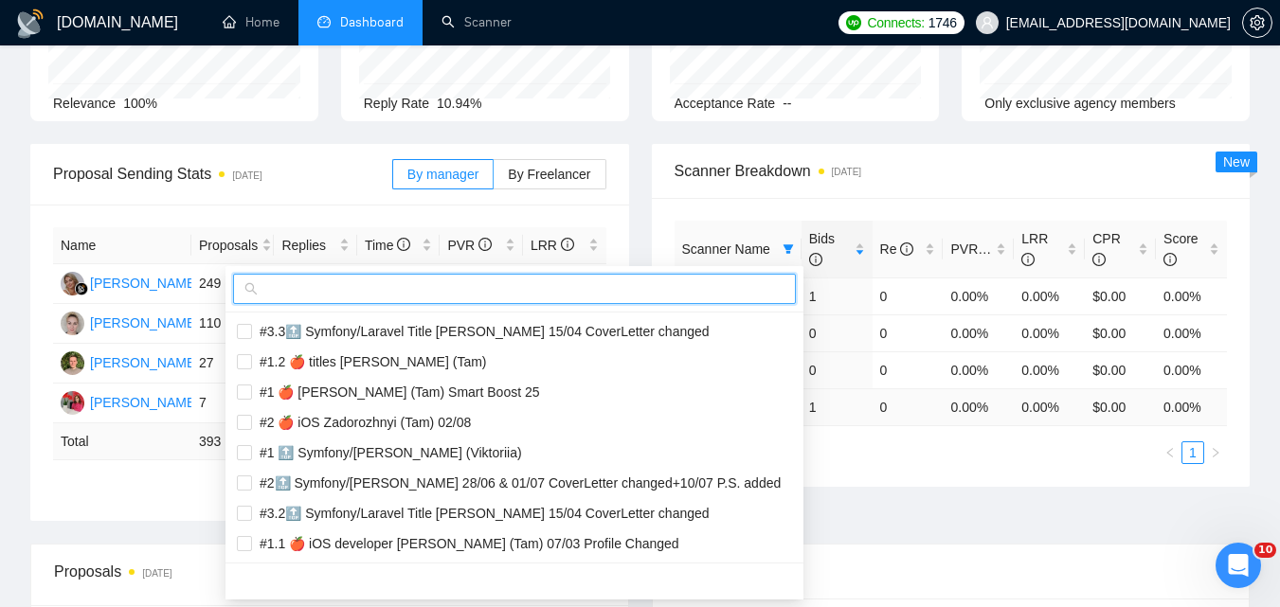
click at [706, 290] on input "text" at bounding box center [523, 289] width 523 height 21
paste input "#1 🍎 iOS mobile developer/development [PERSON_NAME] (Tam) 07/03 Profile Changed"
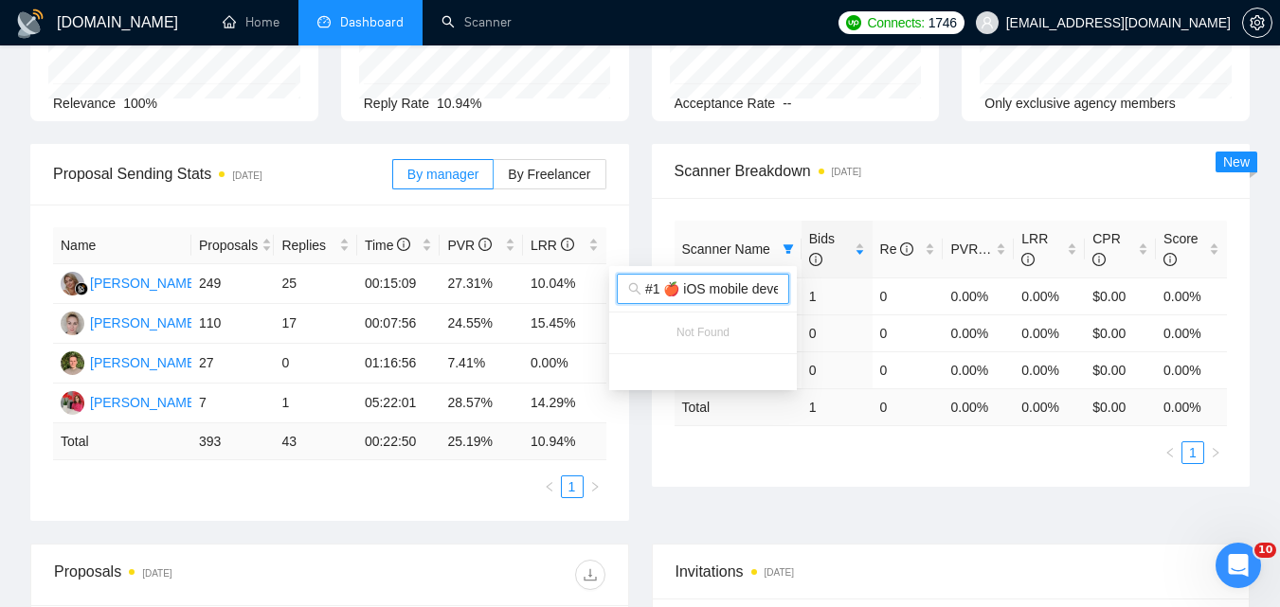
scroll to position [0, 361]
type input "#1 🍎 iOS mobile developer/development [PERSON_NAME] (Tam) 07/03 Profile Changed"
click at [854, 174] on time "[DATE]" at bounding box center [846, 172] width 29 height 10
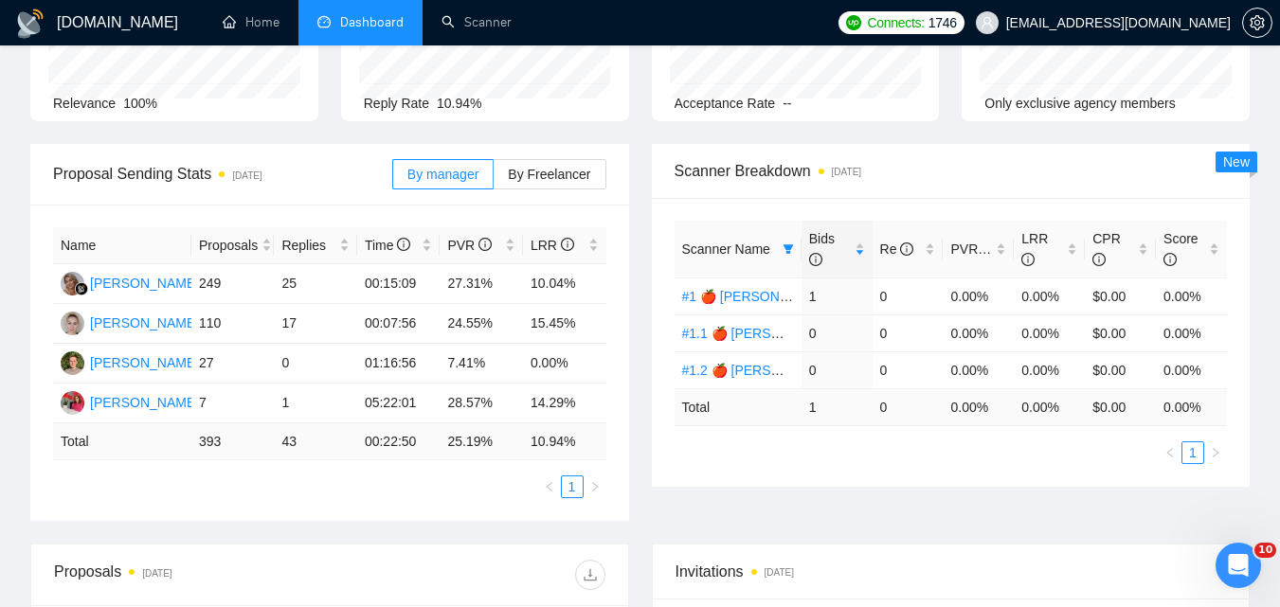
scroll to position [0, 0]
click at [788, 250] on icon "filter" at bounding box center [788, 249] width 11 height 11
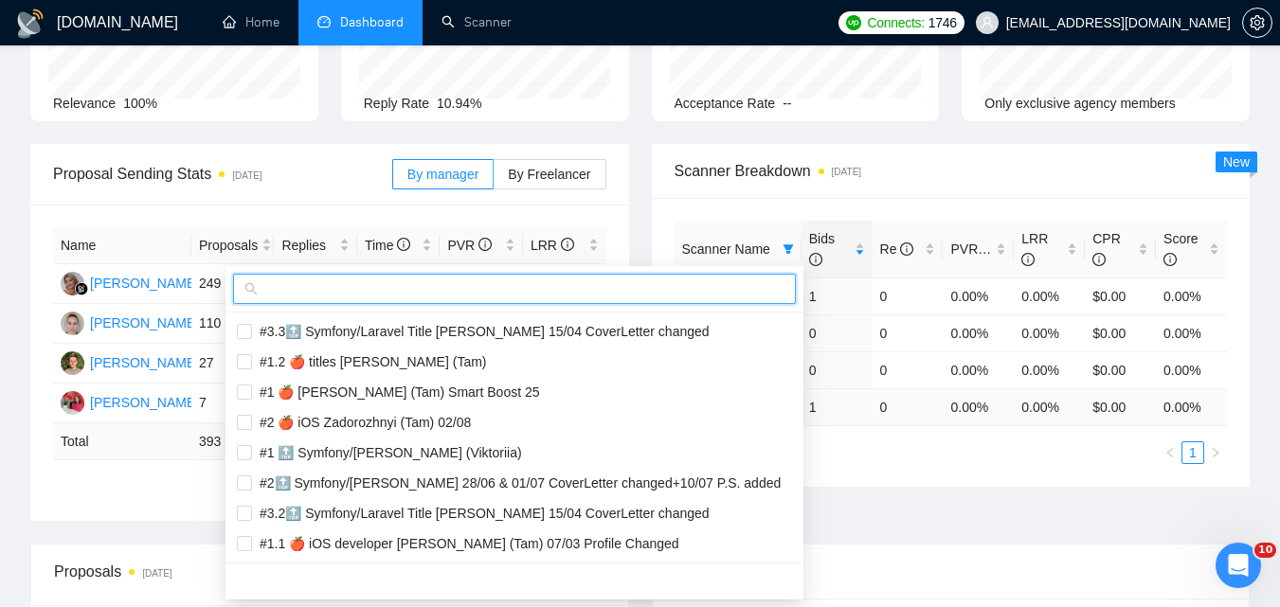
click at [712, 296] on input "text" at bounding box center [523, 289] width 523 height 21
paste input "#1.1 🍎 iOS mobile developer/development Zadorozhnyi (Tam) 07/03 Profile Changed"
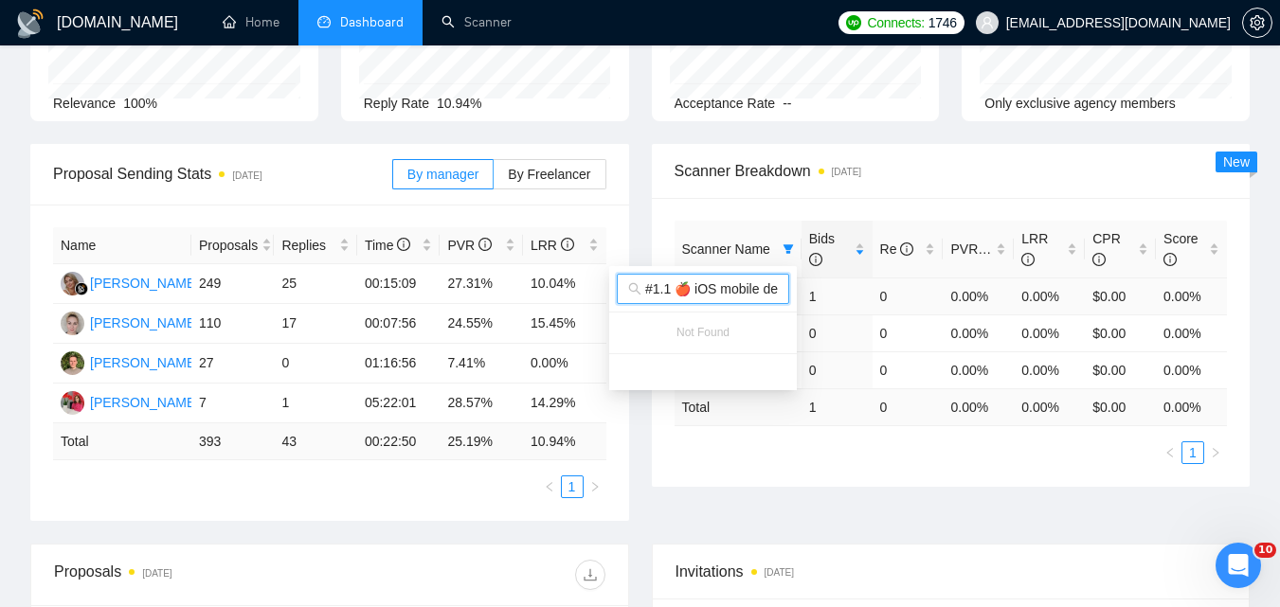
scroll to position [0, 371]
type input "#1.1 🍎 iOS mobile developer/development Zadorozhnyi (Tam) 07/03 Profile Changed"
click at [785, 418] on body "[DOMAIN_NAME] Home Dashboard Scanner Connects: 1746 [EMAIL_ADDRESS][DOMAIN_NAME…" at bounding box center [640, 113] width 1280 height 607
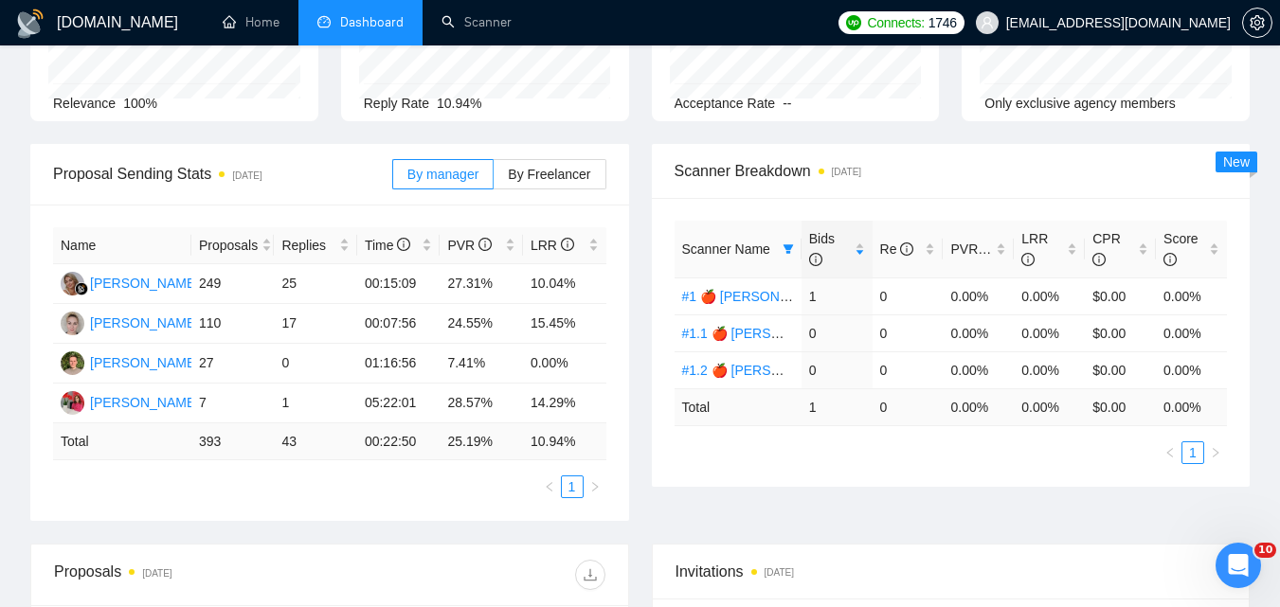
scroll to position [0, 0]
click at [784, 245] on icon "filter" at bounding box center [788, 248] width 10 height 9
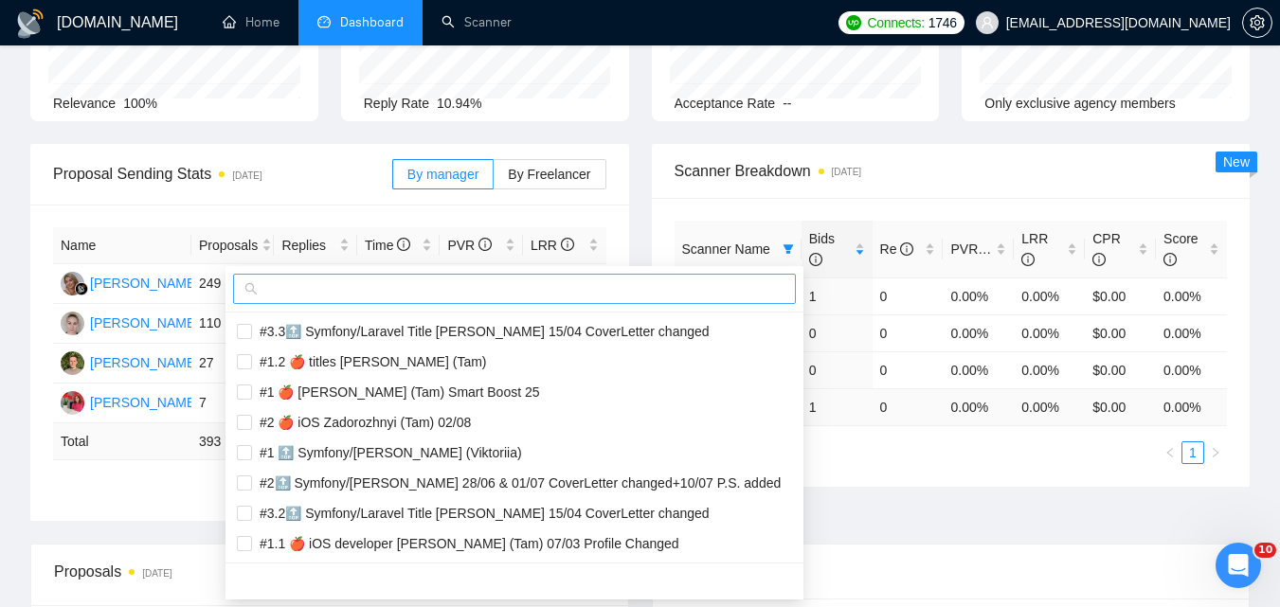
click at [662, 287] on input "text" at bounding box center [523, 289] width 523 height 21
paste input "#1.2 🍎 iOS mobile developer/development Zadorozhnyi (Tam) 07/03 Profile Changed"
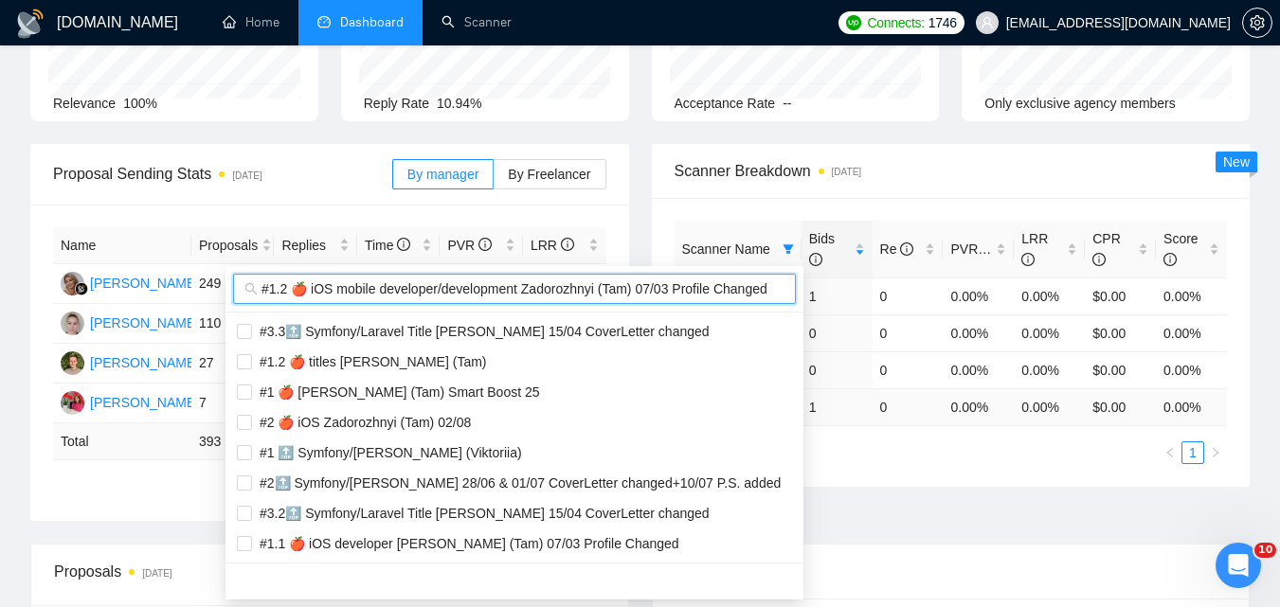
scroll to position [0, 371]
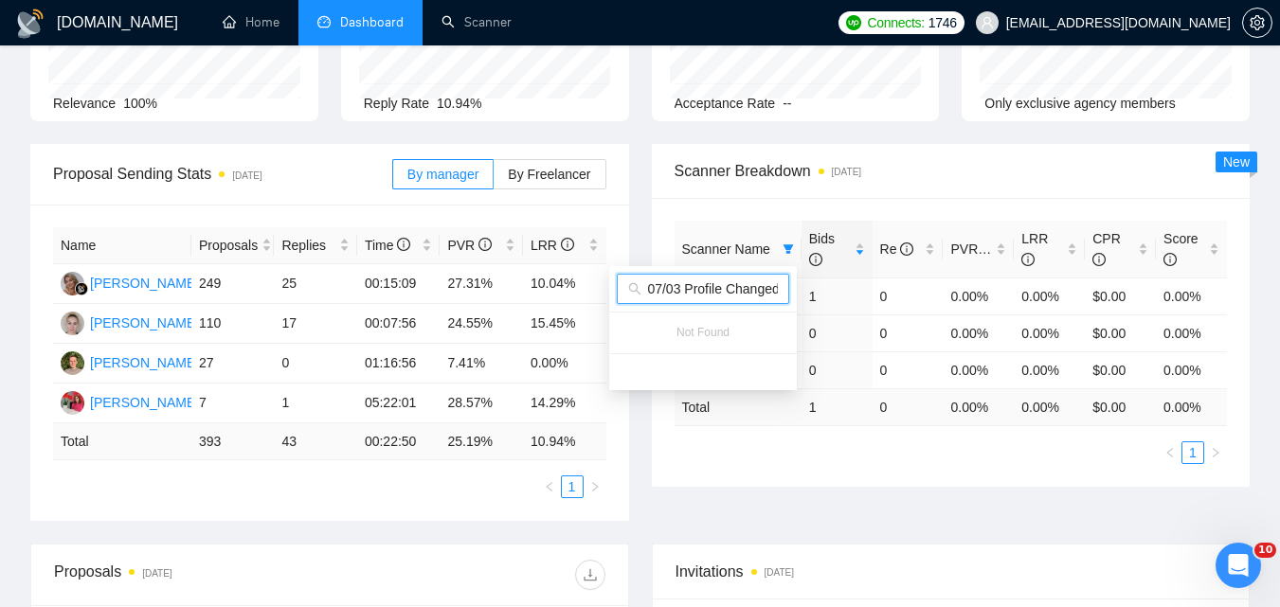
type input "#1.2 🍎 iOS mobile developer/development Zadorozhnyi (Tam) 07/03 Profile Changed"
click at [896, 460] on div "Scanner Name Bids Re PVR LRR CPR Score #1 🍎 SwiftUI Zadorozhnyi (Tam) 1 0 0.00%…" at bounding box center [951, 342] width 599 height 289
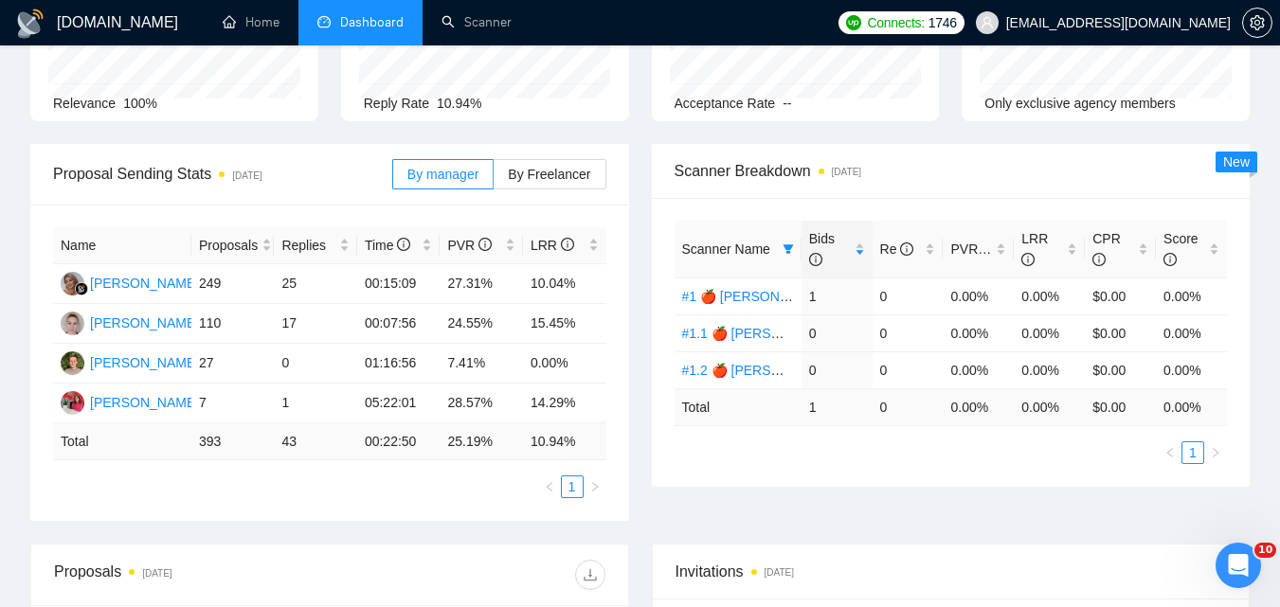
scroll to position [0, 0]
click at [786, 242] on span at bounding box center [788, 249] width 19 height 28
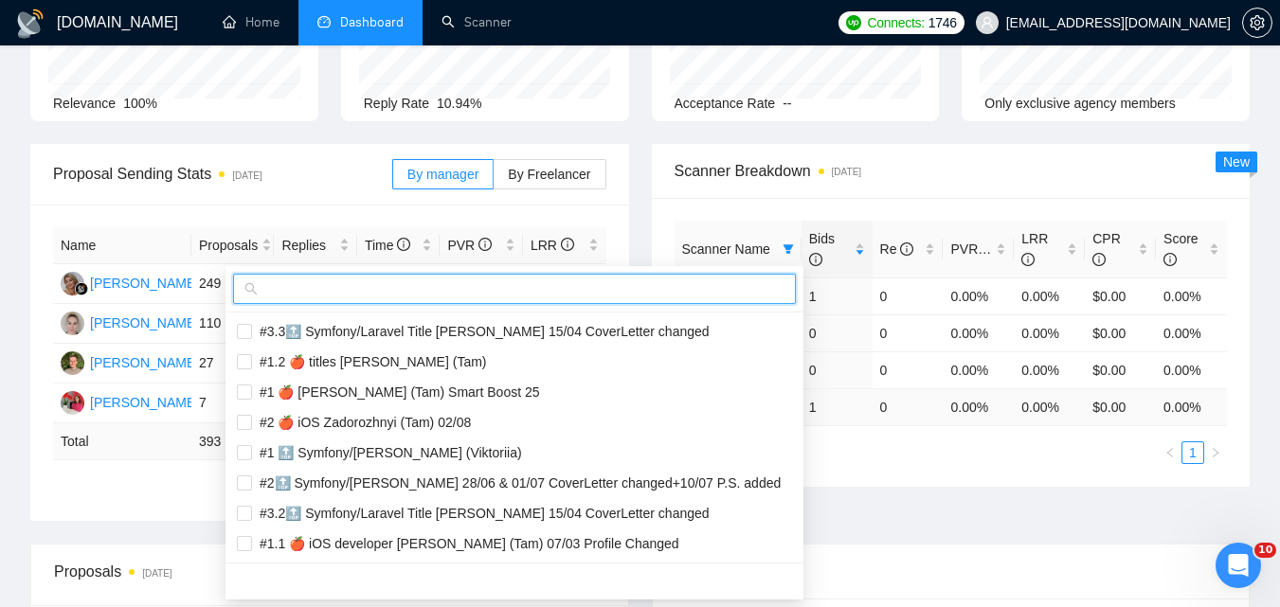
click at [622, 286] on input "text" at bounding box center [523, 289] width 523 height 21
paste input "#1 🍎 iOS mobile app developer/development [PERSON_NAME] (Tam) 07/03 Profile Cha…"
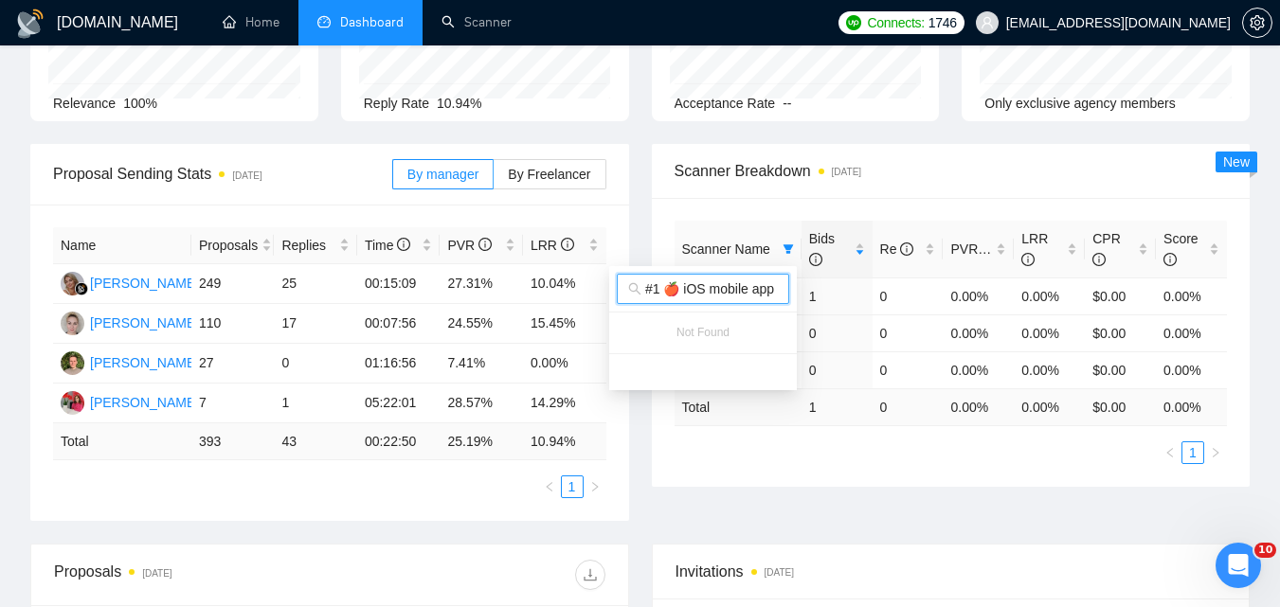
scroll to position [0, 388]
type input "#1 🍎 iOS mobile app developer/development [PERSON_NAME] (Tam) 07/03 Profile Cha…"
click at [944, 488] on div "Proposal Sending Stats [DATE] By manager By Freelancer Name Proposals Replies T…" at bounding box center [640, 344] width 1242 height 400
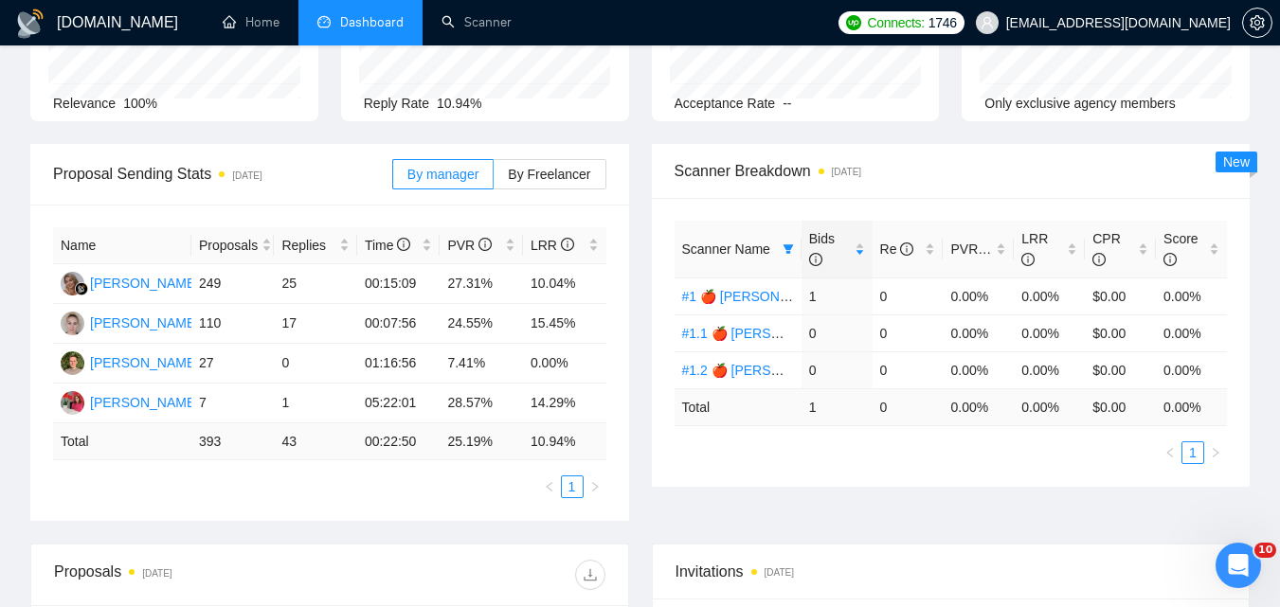
scroll to position [0, 0]
click at [783, 241] on span at bounding box center [788, 249] width 19 height 28
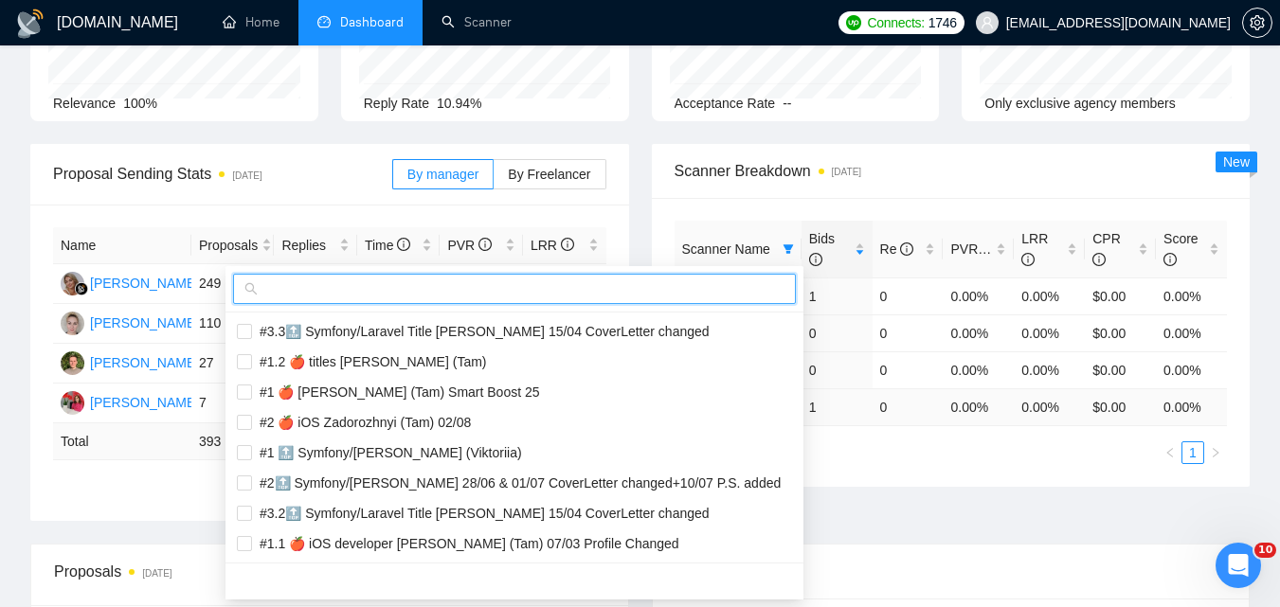
click at [715, 280] on input "text" at bounding box center [523, 289] width 523 height 21
paste input "#1.1 🍎 iOS mobile app developer/development [PERSON_NAME] (Tam) 07/03 Profile C…"
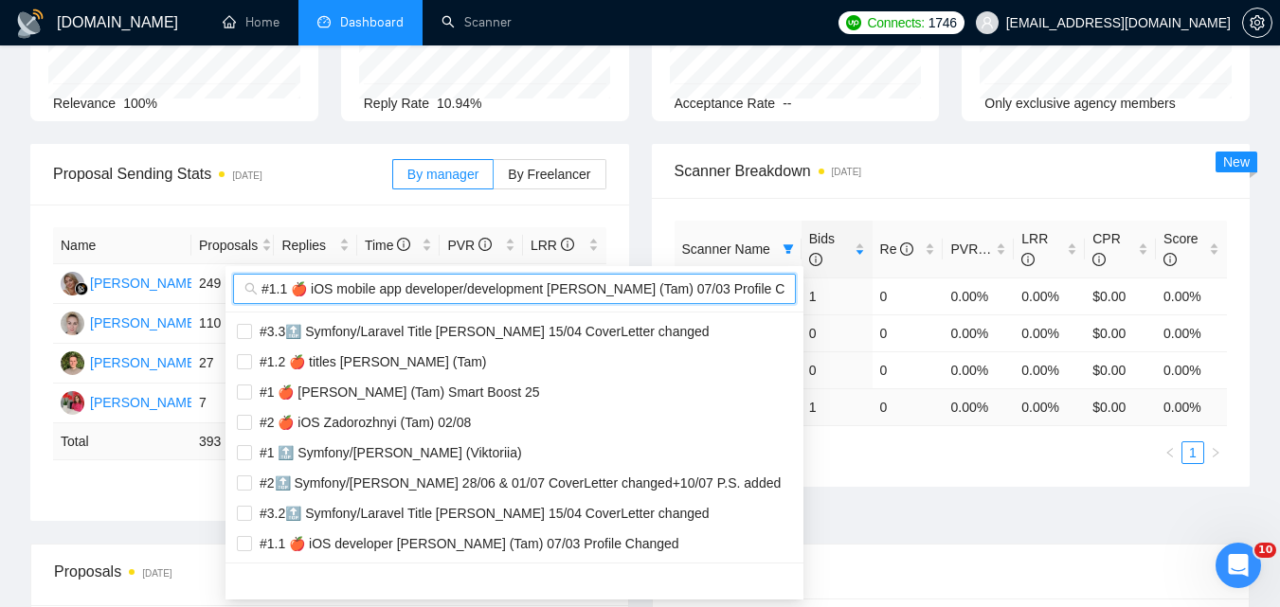
scroll to position [0, 397]
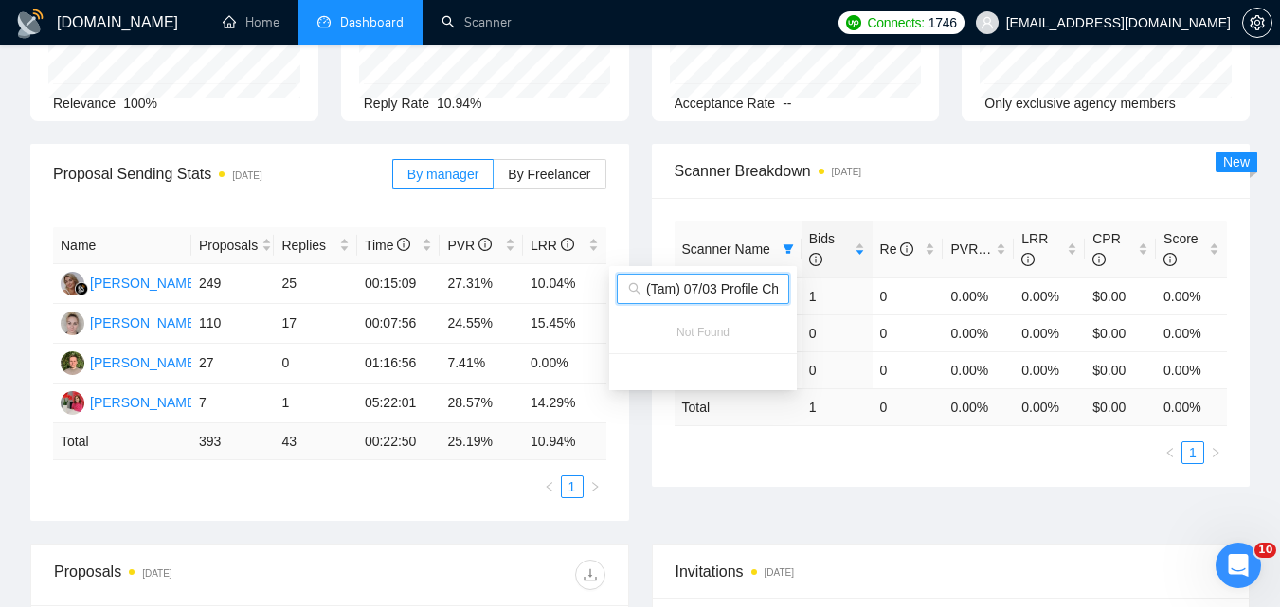
type input "#1.1 🍎 iOS mobile app developer/development [PERSON_NAME] (Tam) 07/03 Profile C…"
click at [879, 493] on div "Proposal Sending Stats [DATE] By manager By Freelancer Name Proposals Replies T…" at bounding box center [640, 344] width 1242 height 400
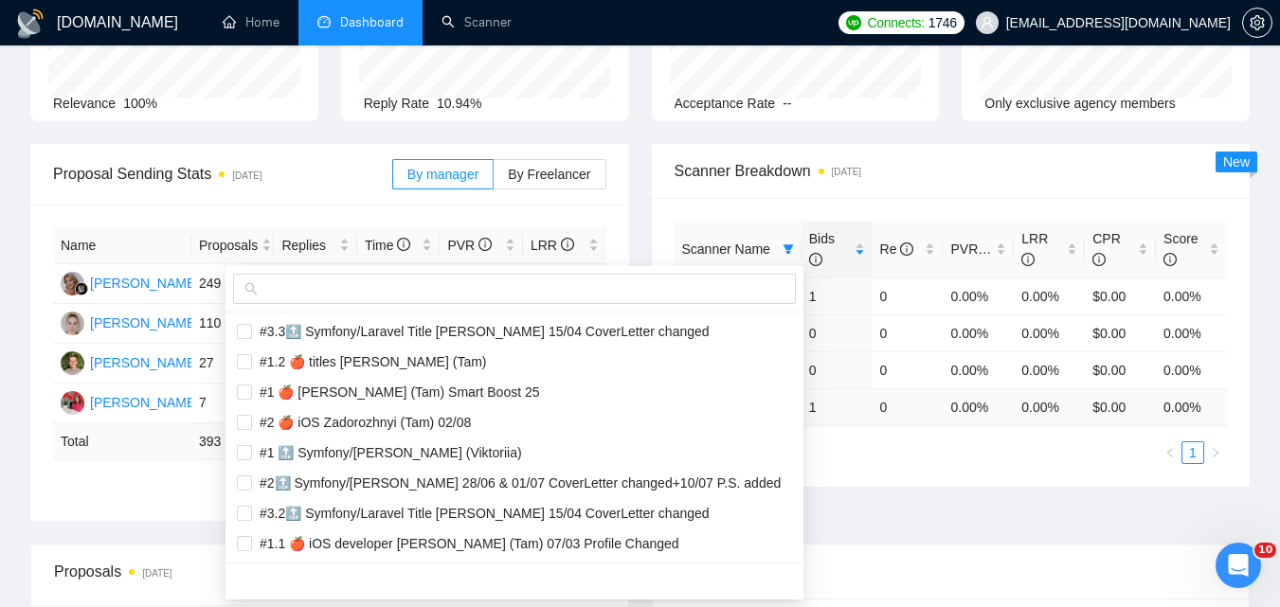
scroll to position [0, 0]
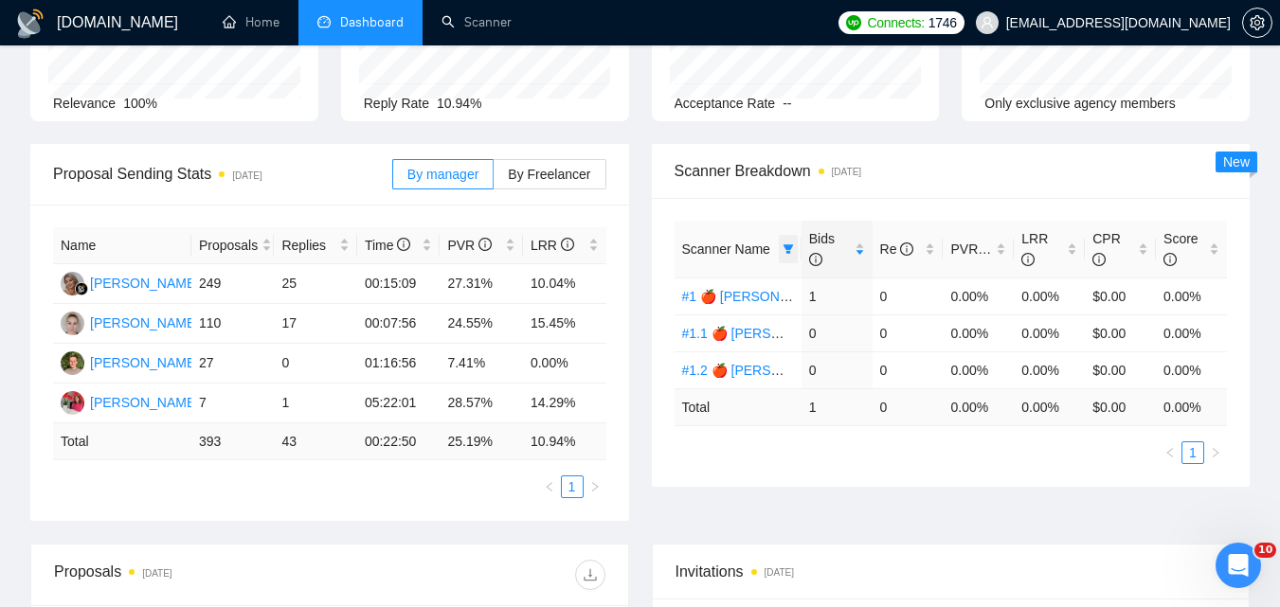
click at [792, 249] on icon "filter" at bounding box center [788, 249] width 11 height 11
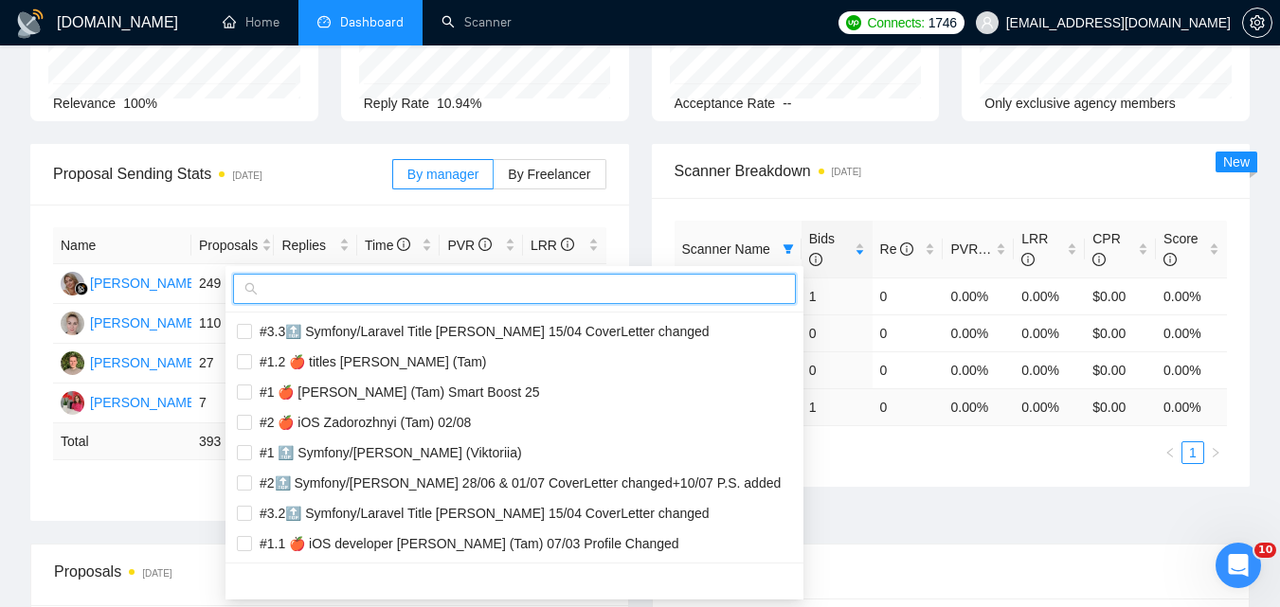
click at [702, 298] on input "text" at bounding box center [523, 289] width 523 height 21
paste input "#1.2 🍎 iOS mobile app developer/development [PERSON_NAME] (Tam) 07/03 Profile C…"
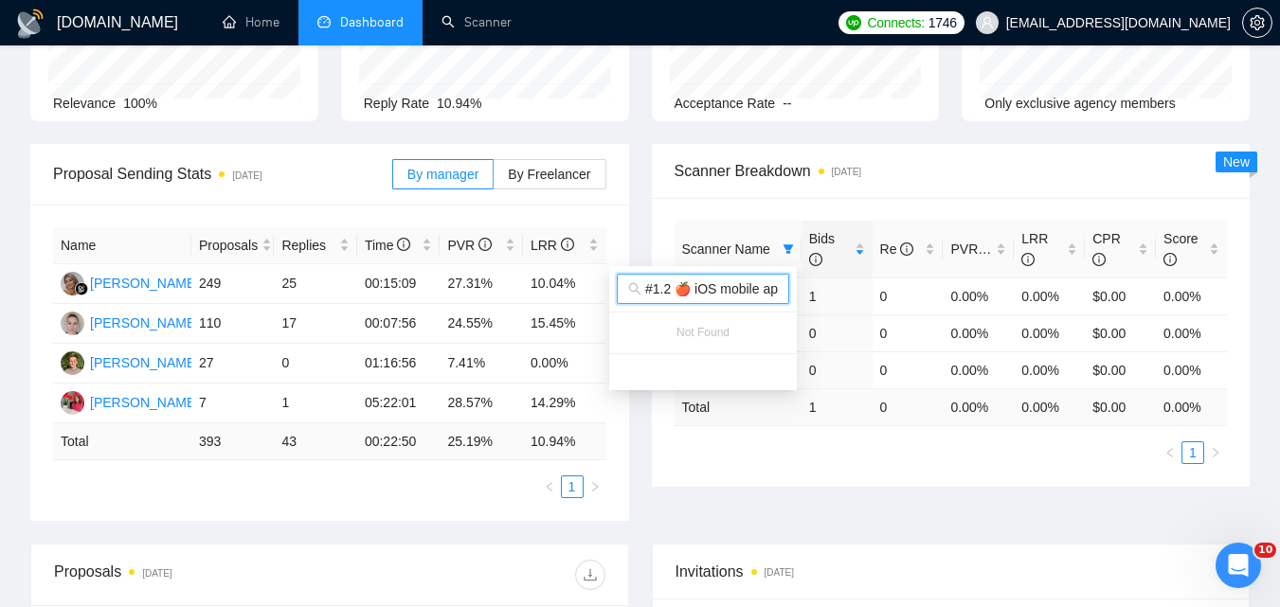
click at [732, 288] on input "#1.2 🍎 iOS mobile app developer/development [PERSON_NAME] (Tam) 07/03 Profile C…" at bounding box center [711, 289] width 133 height 21
paste input "🍎 iOS mobile application"
type input "#1 🍎 iOS mobile application developer/development [PERSON_NAME] (Tam) 07/03 Pro…"
click at [885, 487] on div "Proposal Sending Stats [DATE] By manager By Freelancer Name Proposals Replies T…" at bounding box center [640, 344] width 1242 height 400
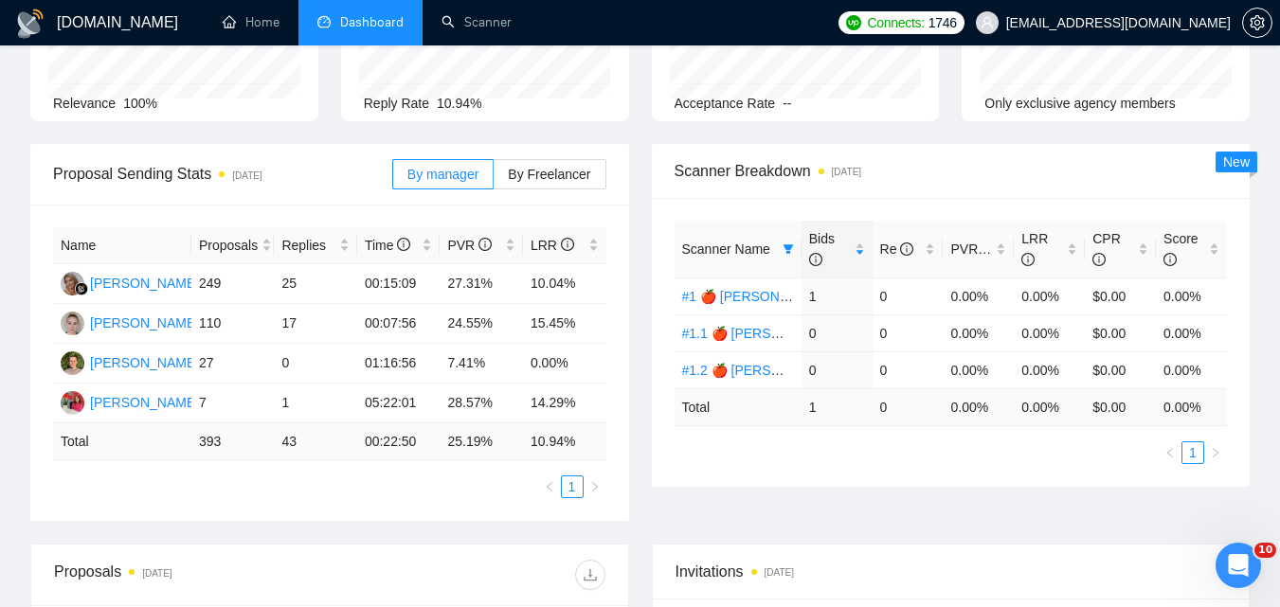
scroll to position [0, 0]
click at [783, 253] on icon "filter" at bounding box center [788, 249] width 11 height 11
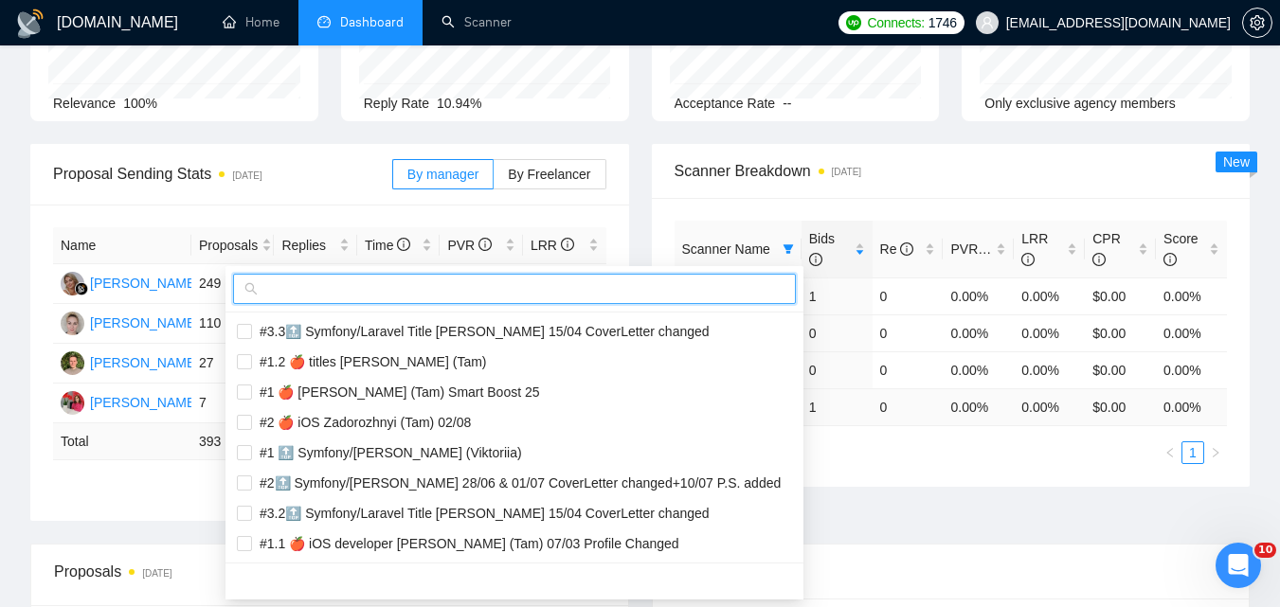
click at [667, 294] on input "text" at bounding box center [523, 289] width 523 height 21
paste input "#1.1 🍎 iOS mobile application developer/development Zadorozhnyi (Tam) 07/03 Pro…"
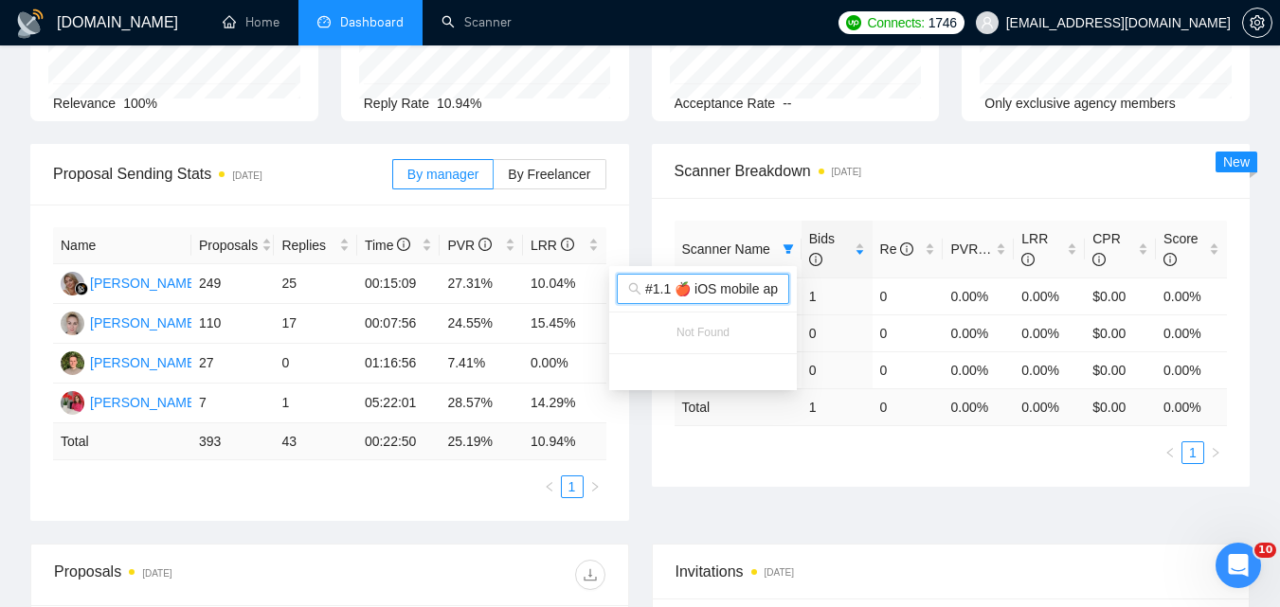
scroll to position [0, 440]
type input "#1.1 🍎 iOS mobile application developer/development Zadorozhnyi (Tam) 07/03 Pro…"
click at [906, 493] on div "Proposal Sending Stats [DATE] By manager By Freelancer Name Proposals Replies T…" at bounding box center [640, 344] width 1242 height 400
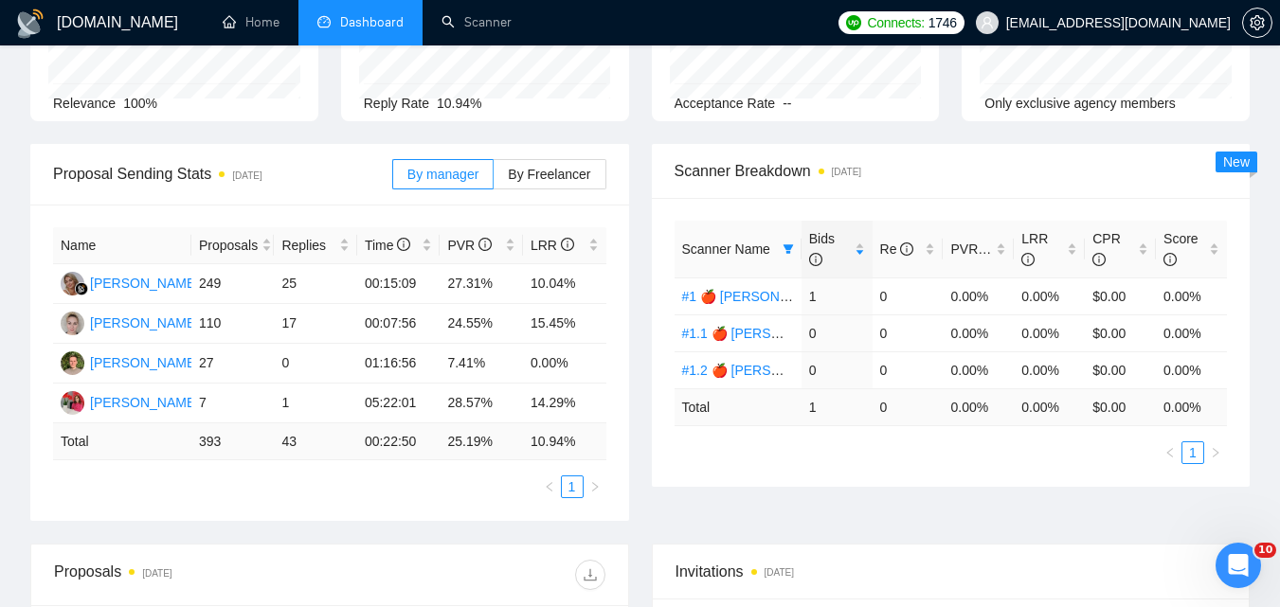
scroll to position [0, 0]
click at [785, 247] on icon "filter" at bounding box center [788, 248] width 10 height 9
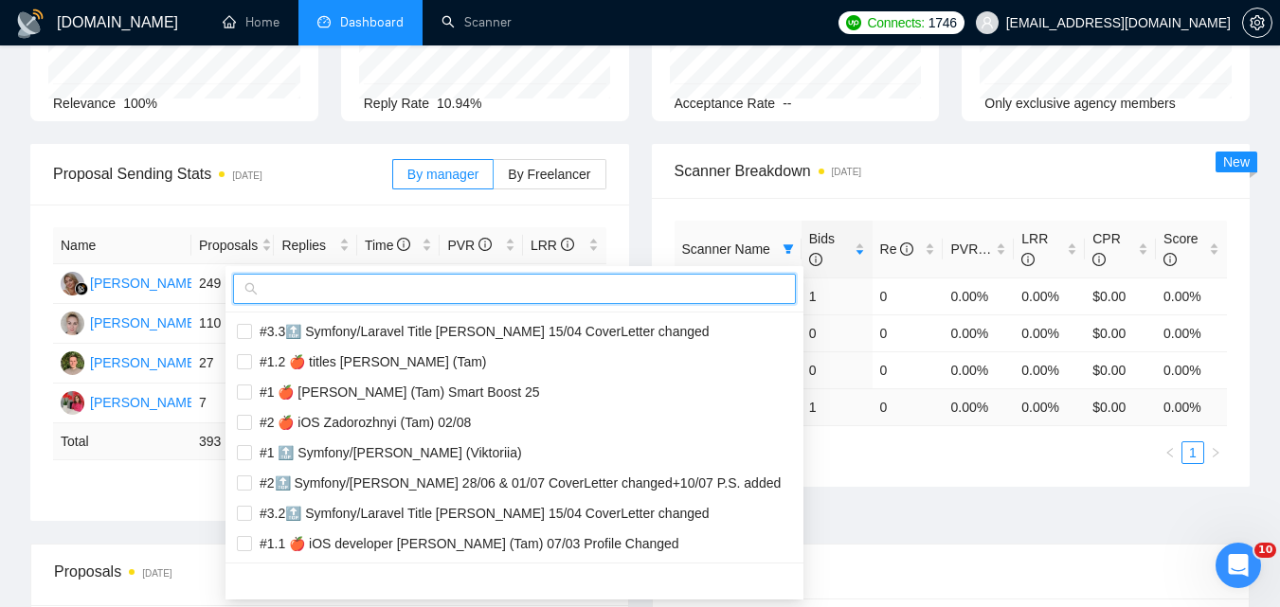
click at [745, 280] on input "text" at bounding box center [523, 289] width 523 height 21
paste input "#1.2 🍎 iOS mobile application developer/development Zadorozhnyi (Tam) 07/03 Pro…"
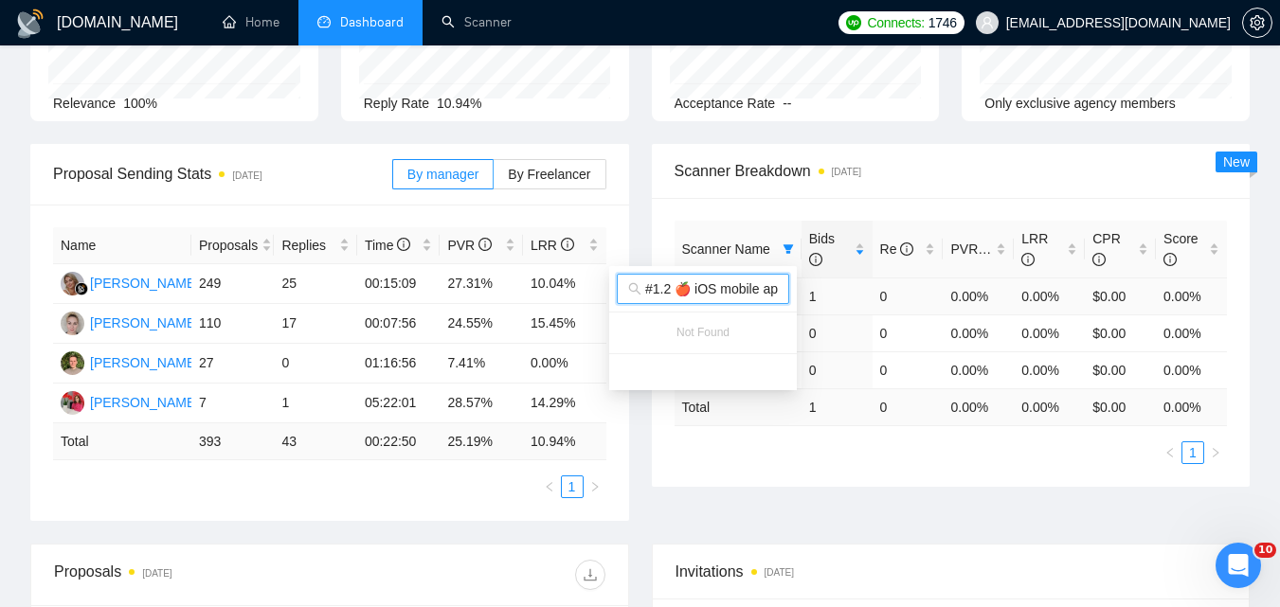
scroll to position [0, 440]
type input "#1.2 🍎 iOS mobile application developer/development Zadorozhnyi (Tam) 07/03 Pro…"
click at [893, 501] on div "Proposal Sending Stats [DATE] By manager By Freelancer Name Proposals Replies T…" at bounding box center [640, 344] width 1242 height 400
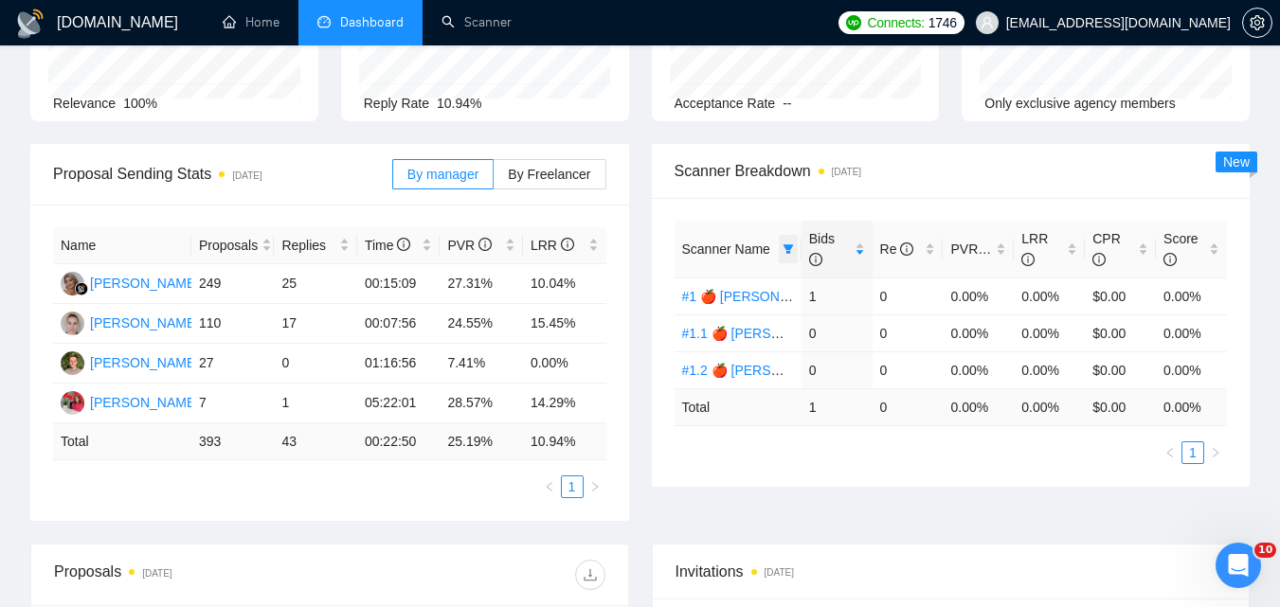
click at [781, 254] on span at bounding box center [788, 249] width 19 height 28
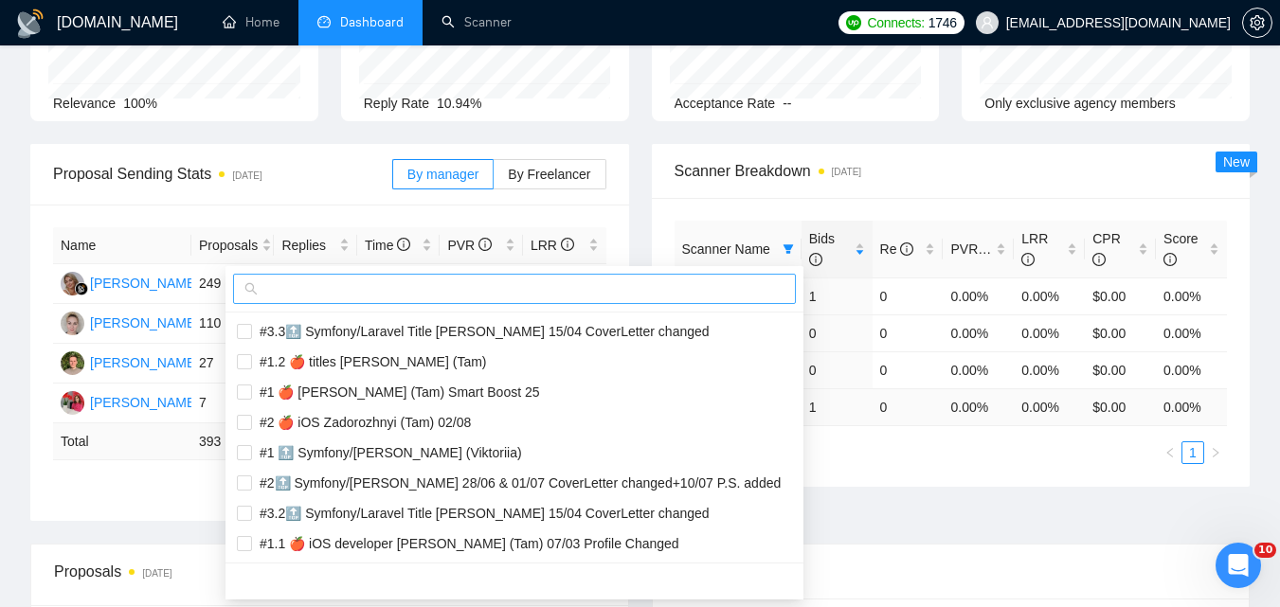
click at [732, 286] on input "text" at bounding box center [523, 289] width 523 height 21
paste input "#1 🍎 Native iOS [PERSON_NAME] (Tam) 07/03 Profile Changed"
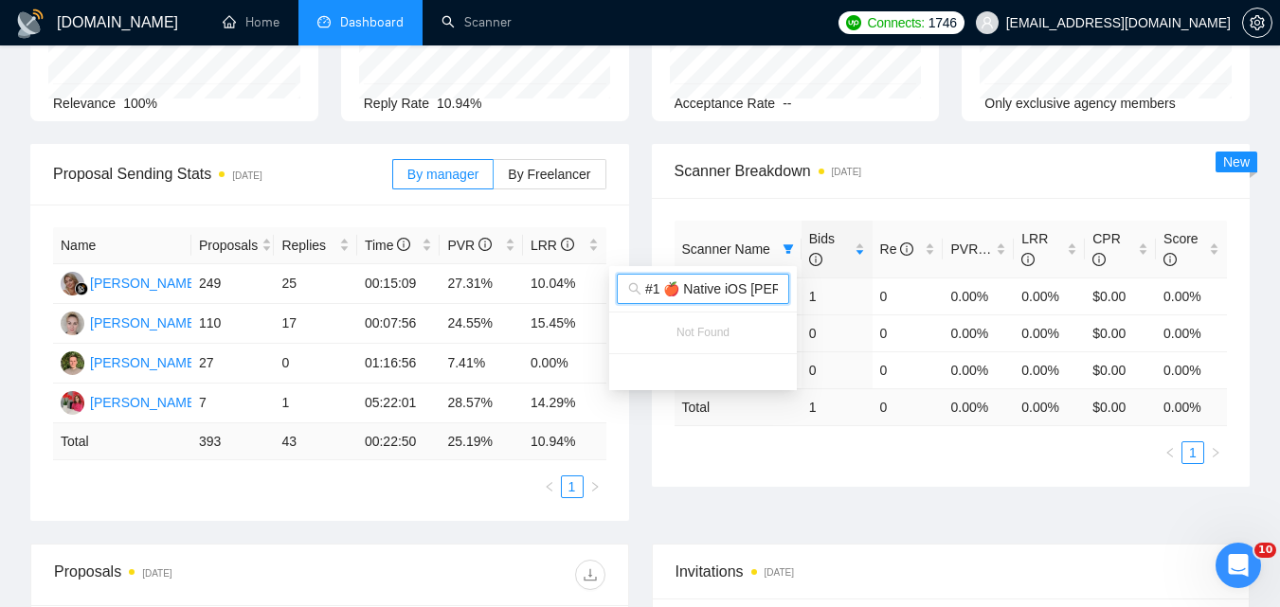
click at [730, 284] on input "#1 🍎 Native iOS [PERSON_NAME] (Tam) 07/03 Profile Changed" at bounding box center [711, 289] width 133 height 21
paste input ".1"
type input "#1.1 🍎 Native iOS [PERSON_NAME] (Tam) 07/03 Profile Changed"
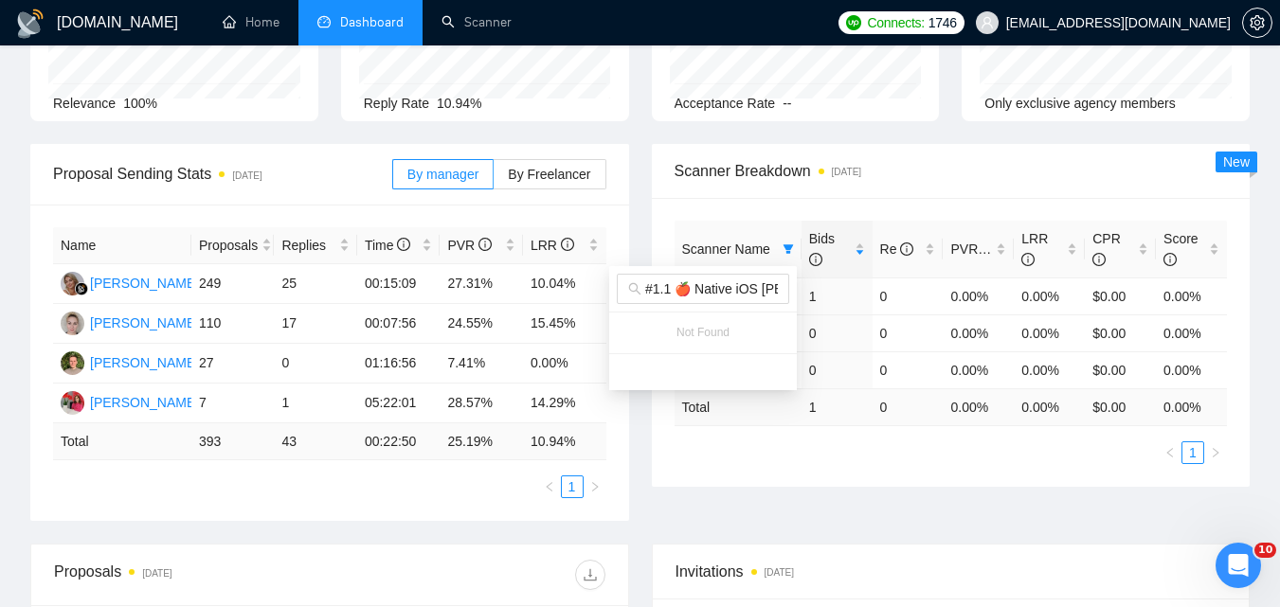
click at [739, 367] on div at bounding box center [703, 371] width 188 height 37
click at [675, 233] on th "Scanner Name" at bounding box center [738, 250] width 127 height 58
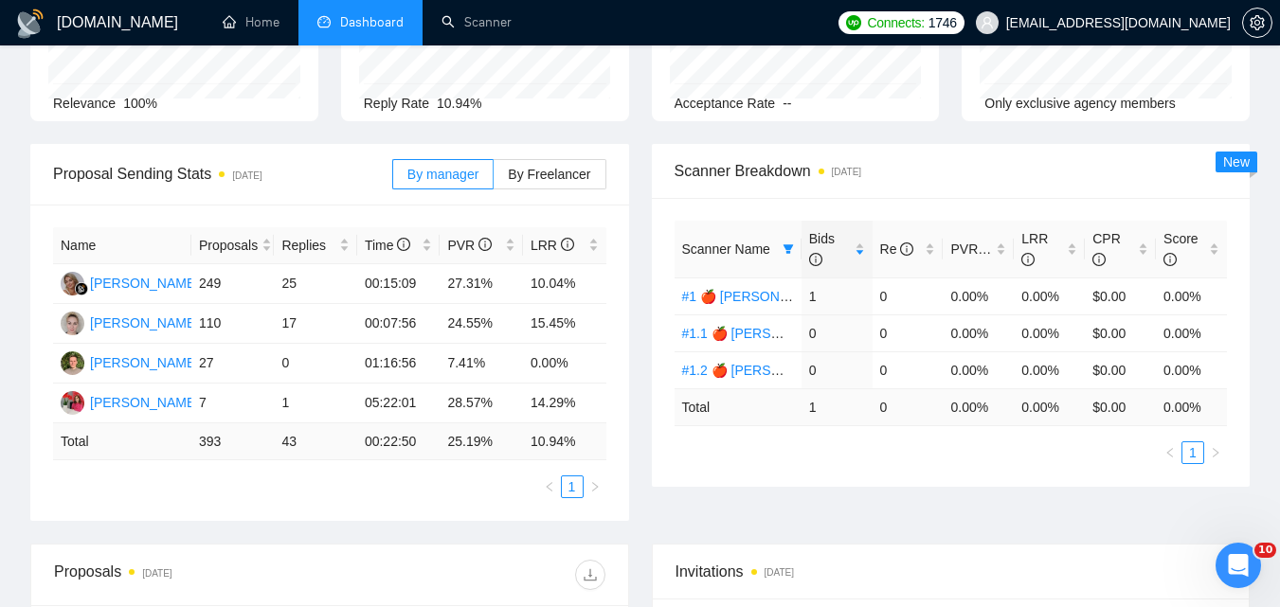
click at [723, 245] on span "Scanner Name" at bounding box center [726, 249] width 88 height 15
click at [793, 251] on icon "filter" at bounding box center [788, 249] width 11 height 11
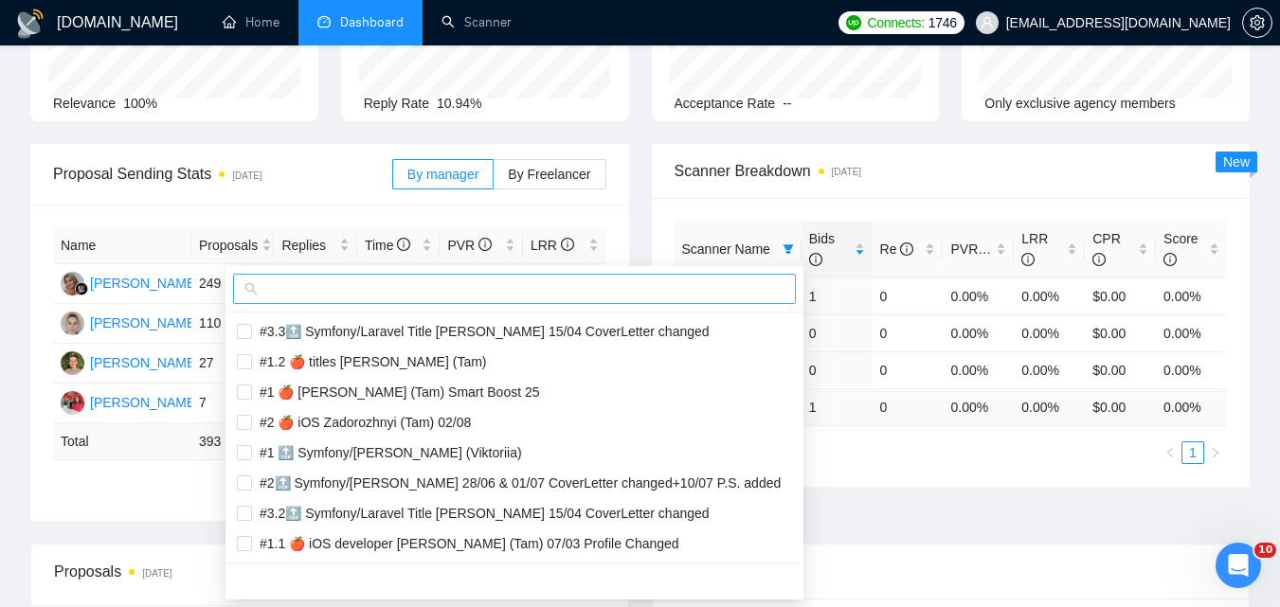
click at [680, 289] on input "text" at bounding box center [523, 289] width 523 height 21
paste input "#1.2 🍎 Native iOS [PERSON_NAME] (Tam) 07/03 Profile Changed"
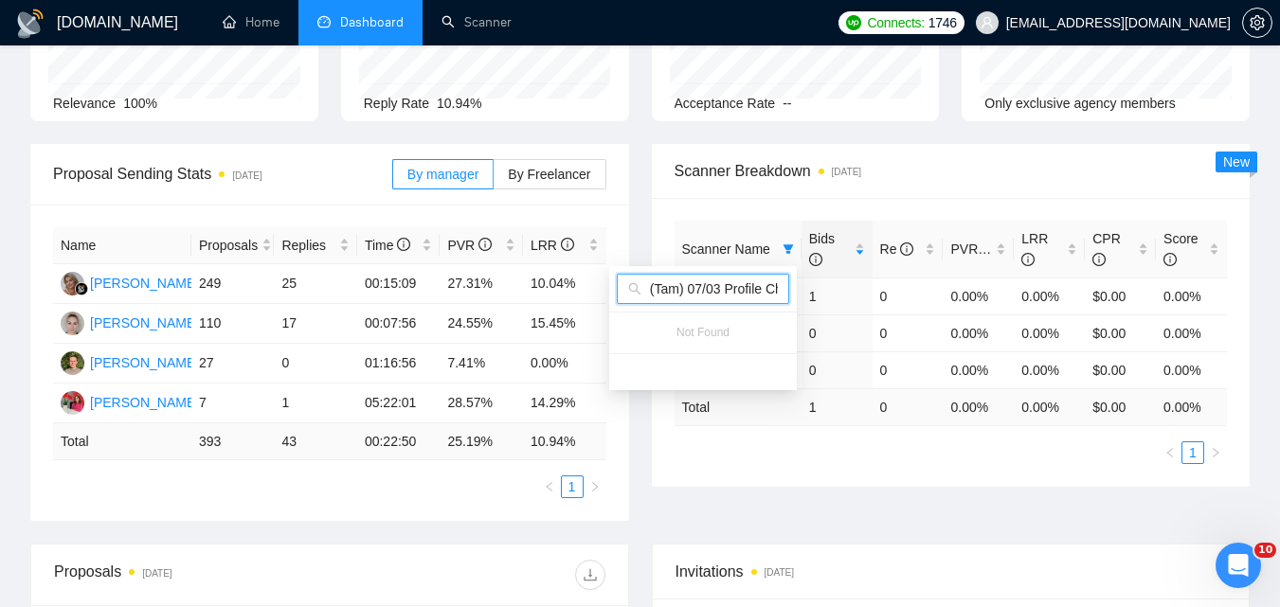
type input "#1.2 🍎 Native iOS [PERSON_NAME] (Tam) 07/03 Profile Changed"
click at [889, 496] on div "Proposal Sending Stats [DATE] By manager By Freelancer Name Proposals Replies T…" at bounding box center [640, 344] width 1242 height 400
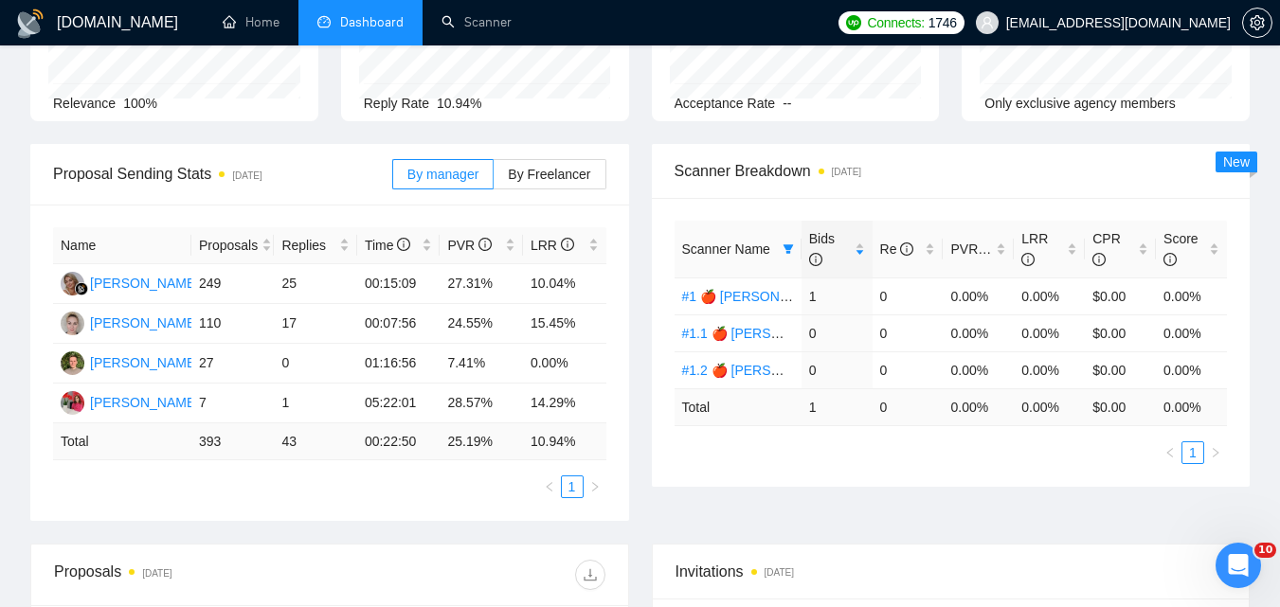
scroll to position [0, 0]
click at [787, 244] on icon "filter" at bounding box center [788, 249] width 11 height 11
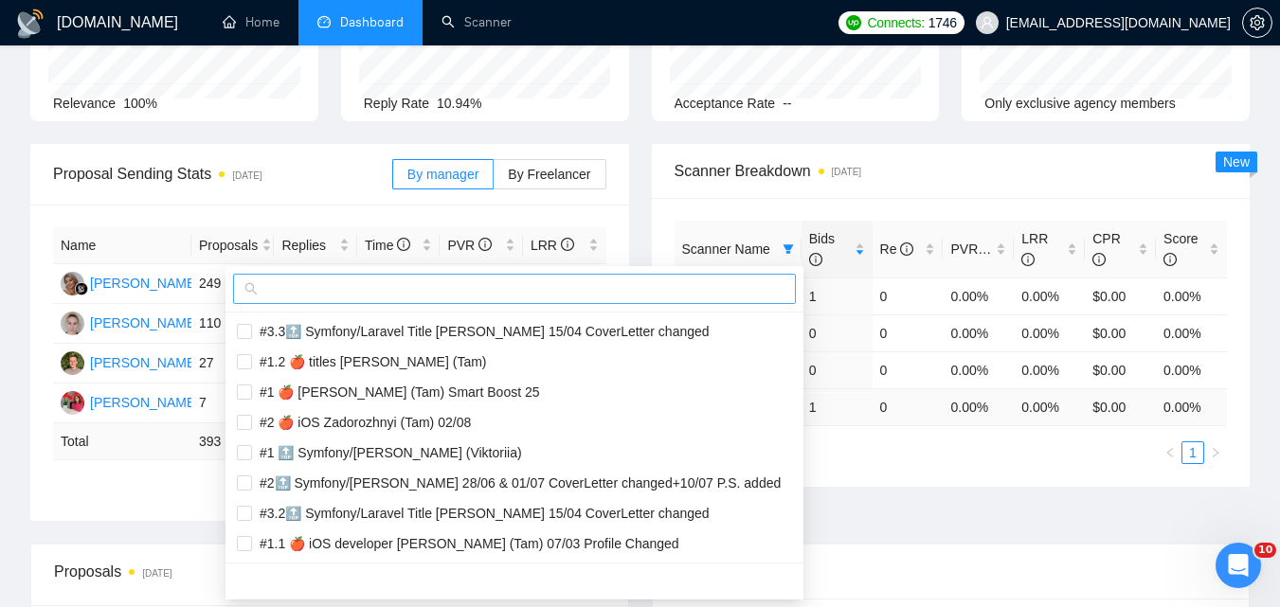
click at [727, 284] on input "text" at bounding box center [523, 289] width 523 height 21
paste input "#1 🚀 Ruby on Rails. Serhii V 21/07"
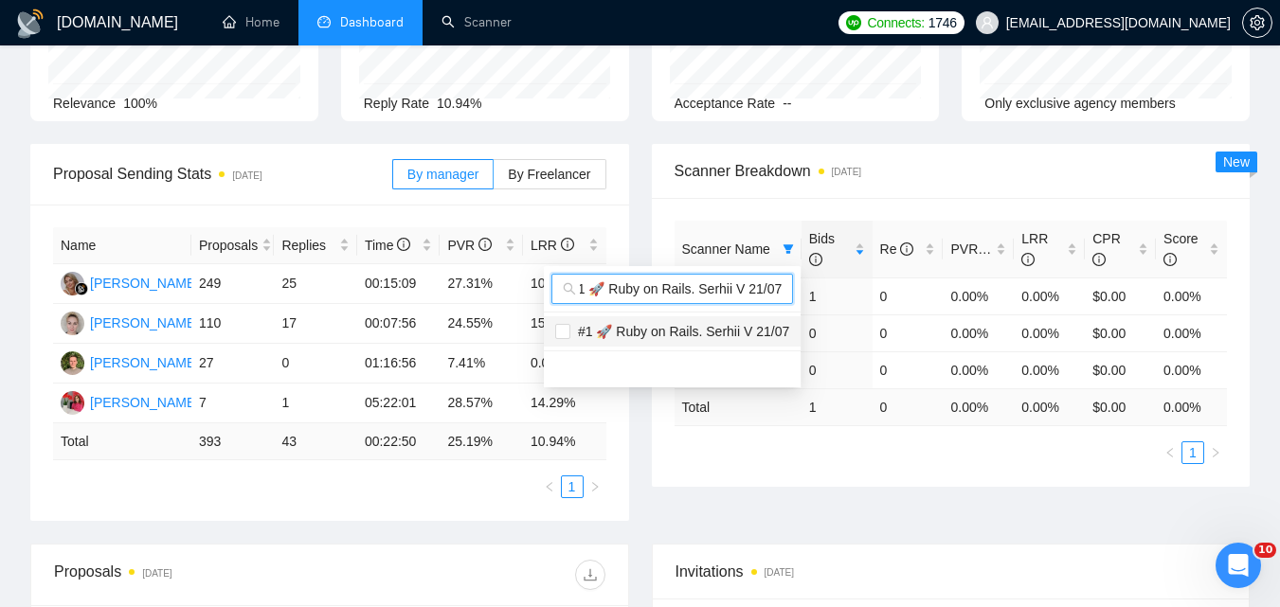
type input "#1 🚀 Ruby on Rails. Serhii V 21/07"
click at [733, 329] on span "#1 🚀 Ruby on Rails. Serhii V 21/07" at bounding box center [679, 331] width 219 height 15
checkbox input "true"
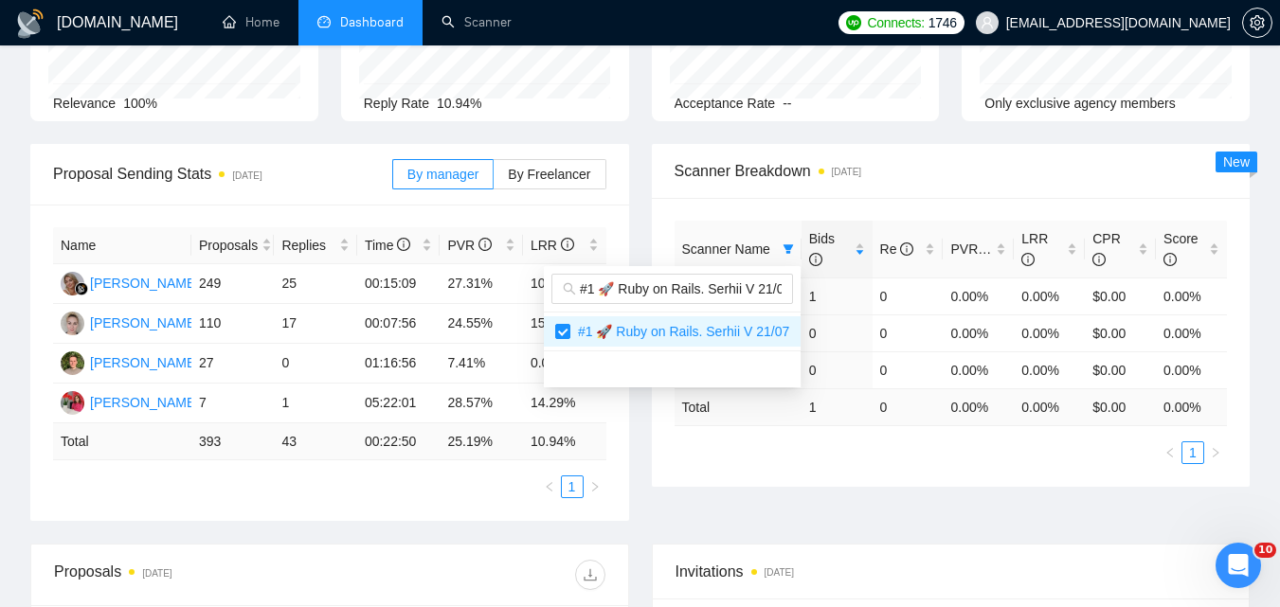
click at [926, 505] on div "Proposal Sending Stats [DATE] By manager By Freelancer Name Proposals Replies T…" at bounding box center [640, 344] width 1242 height 400
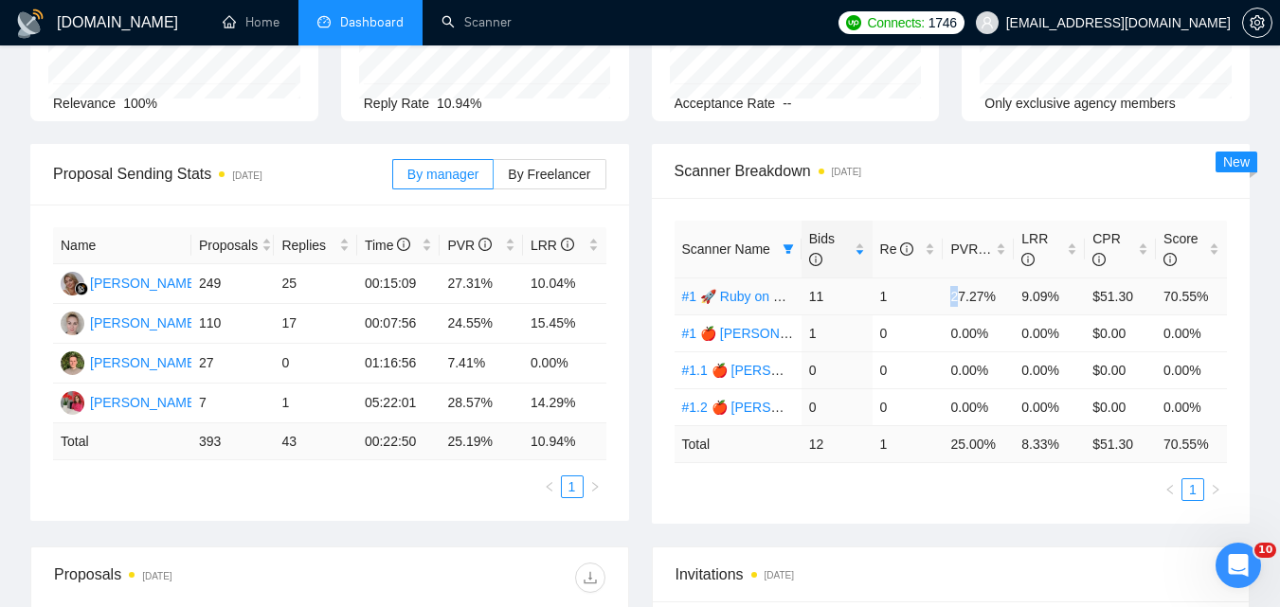
click at [955, 294] on td "27.27%" at bounding box center [978, 296] width 71 height 37
click at [790, 244] on icon "filter" at bounding box center [788, 249] width 11 height 11
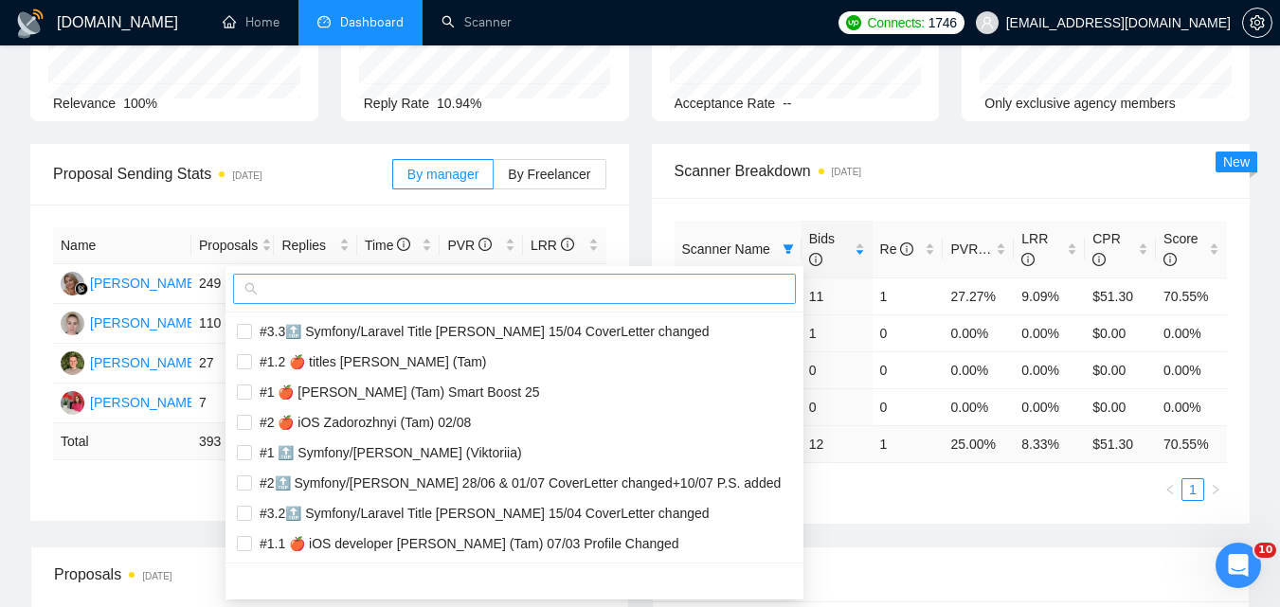
click at [715, 290] on input "text" at bounding box center [523, 289] width 523 height 21
paste input "#1.1 🚀 Ruby on Rails. Serhii V 21/07"
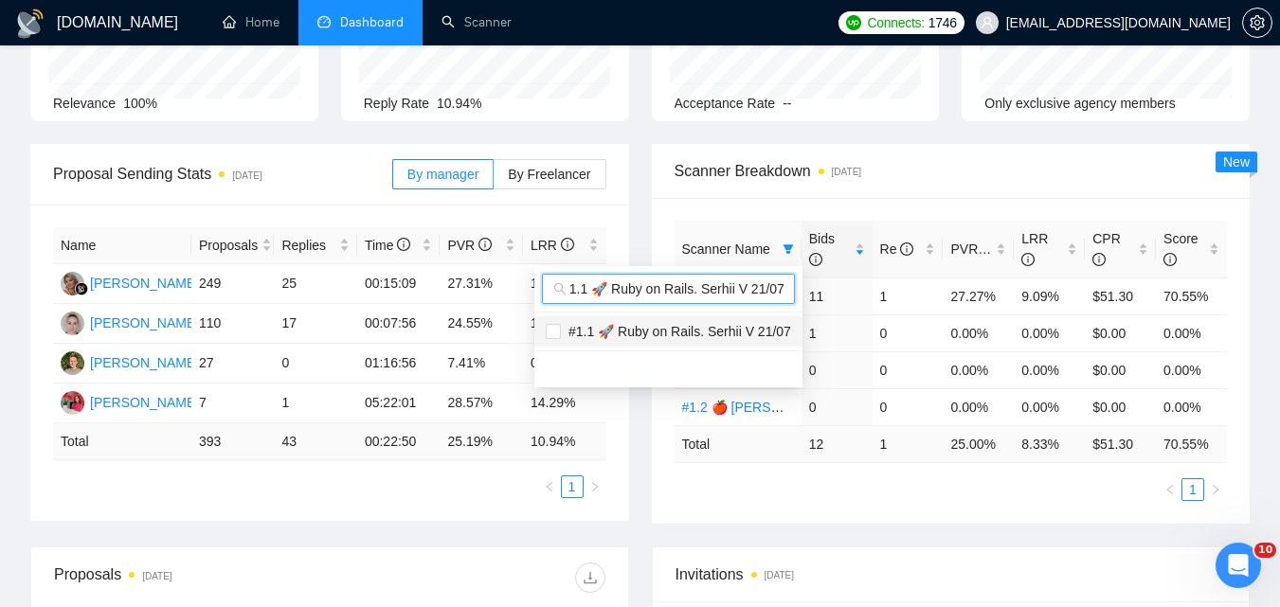
type input "#1.1 🚀 Ruby on Rails. Serhii V 21/07"
click at [770, 342] on li "#1.1 🚀 Ruby on Rails. Serhii V 21/07" at bounding box center [668, 331] width 268 height 30
checkbox input "true"
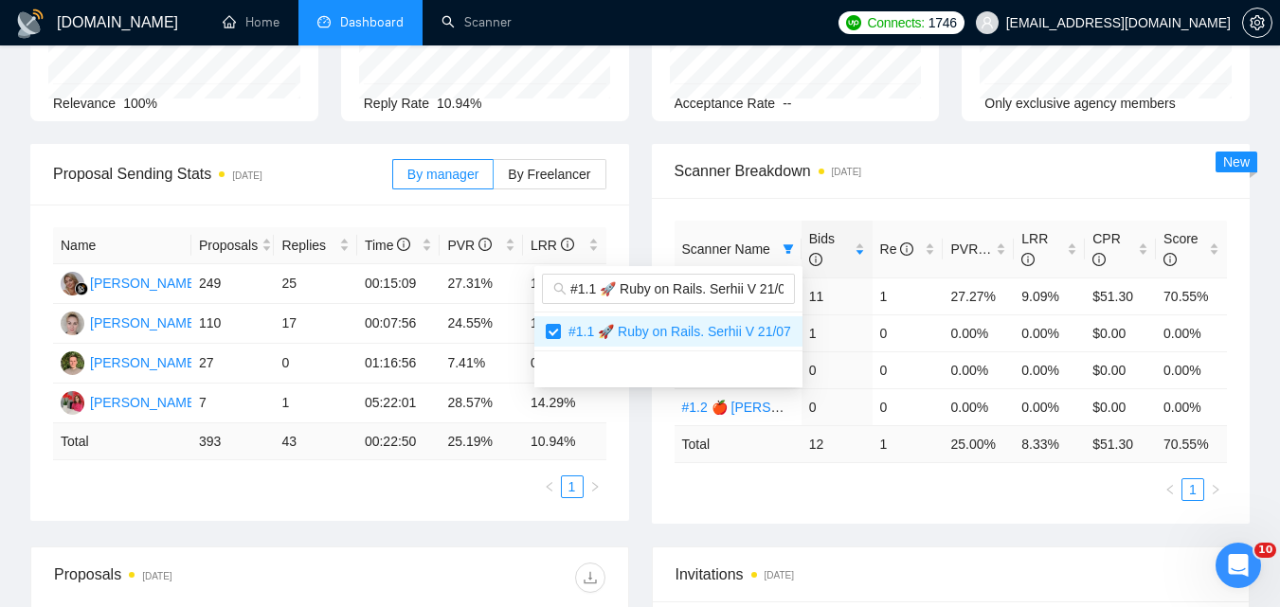
click at [927, 418] on body "[DOMAIN_NAME] Home Dashboard Scanner Connects: 1746 [EMAIL_ADDRESS][DOMAIN_NAME…" at bounding box center [640, 113] width 1280 height 607
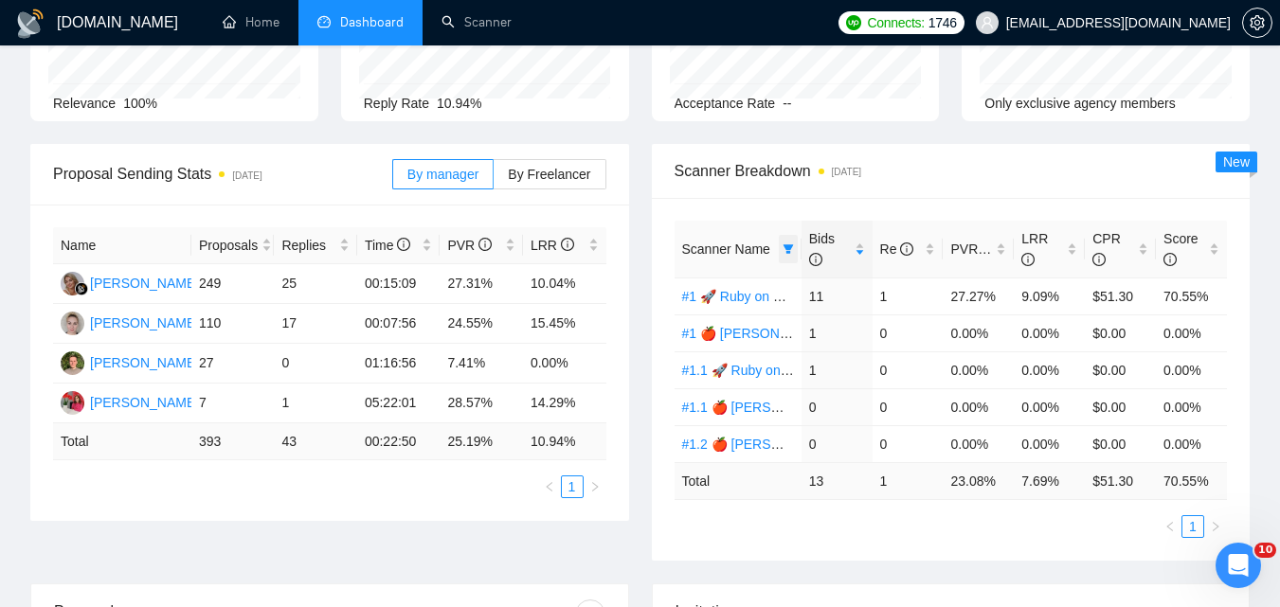
click at [794, 249] on span at bounding box center [788, 249] width 19 height 28
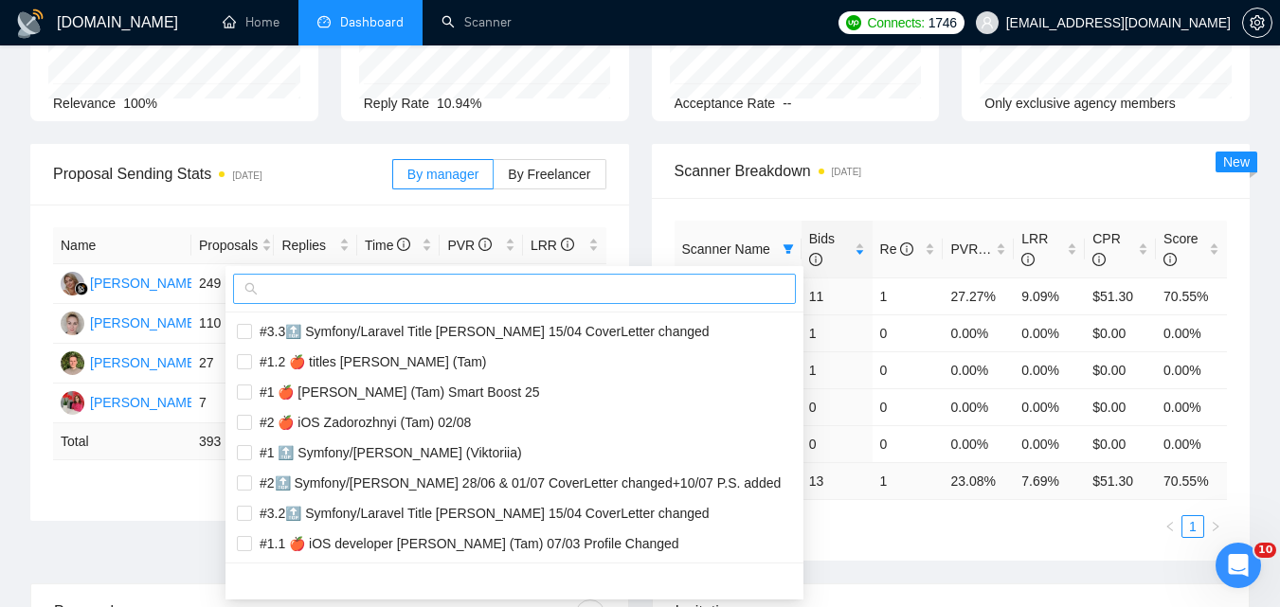
click at [757, 282] on input "text" at bounding box center [523, 289] width 523 height 21
paste input "#1.2 🚀 Ruby on Rails. Serhii V 21/07"
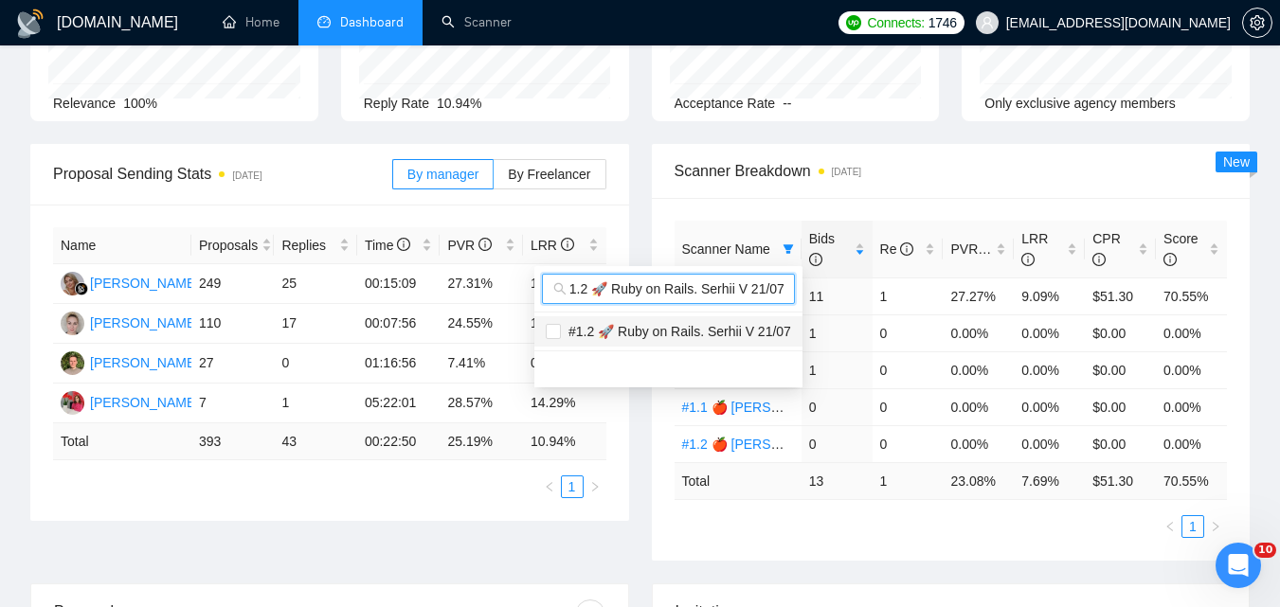
type input "#1.2 🚀 Ruby on Rails. Serhii V 21/07"
click at [731, 329] on span "#1.2 🚀 Ruby on Rails. Serhii V 21/07" at bounding box center [676, 331] width 230 height 15
checkbox input "true"
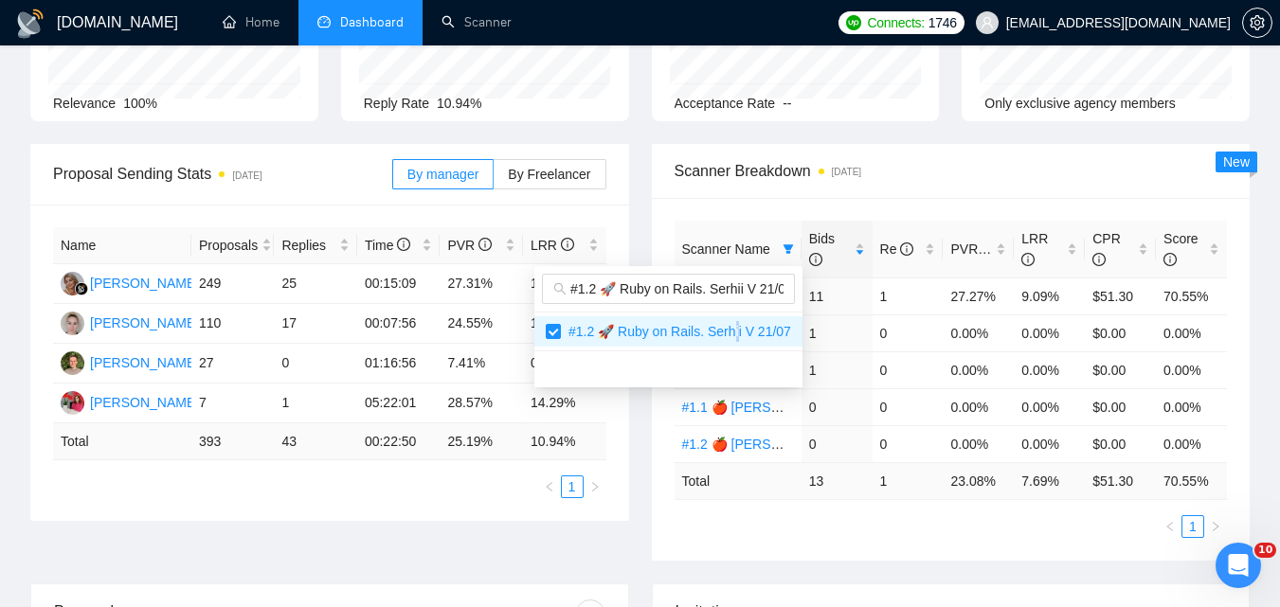
click at [878, 561] on div "Proposal Sending Stats [DATE] By manager By Freelancer Name Proposals Replies T…" at bounding box center [640, 364] width 1242 height 440
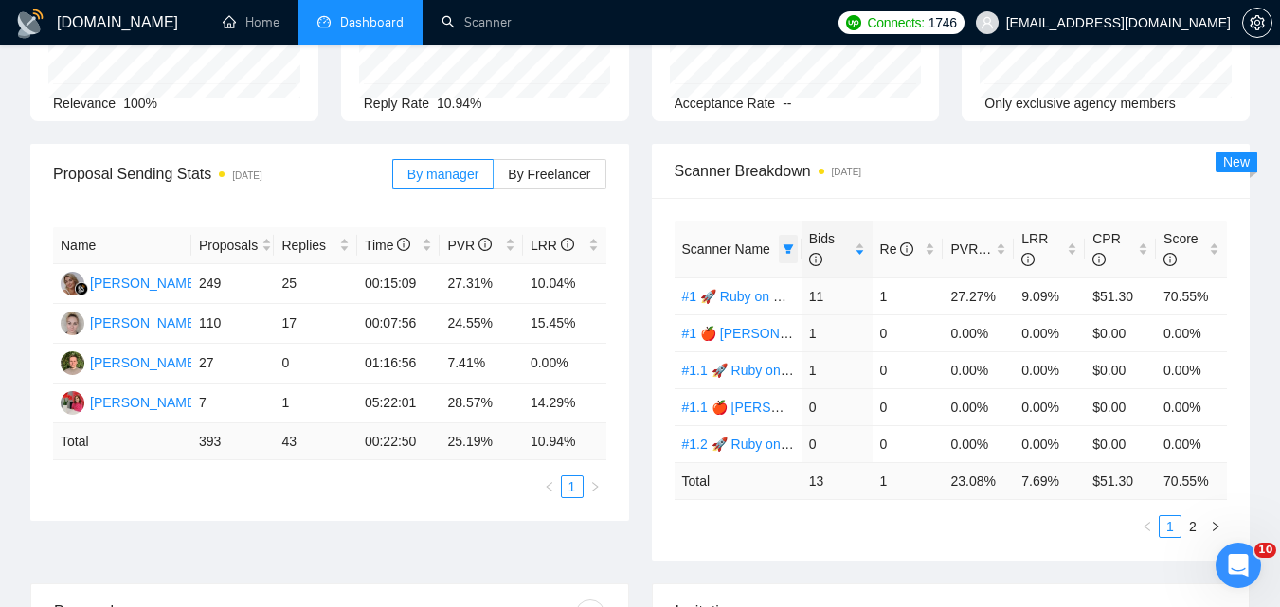
click at [787, 253] on icon "filter" at bounding box center [788, 248] width 10 height 9
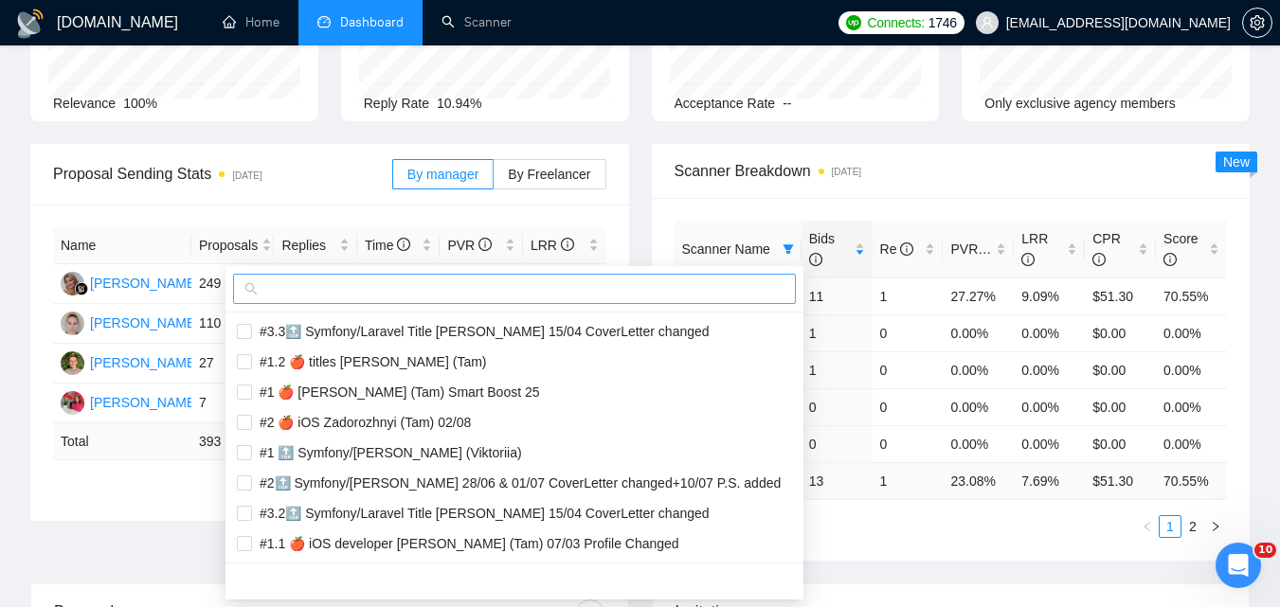
click at [740, 283] on input "text" at bounding box center [523, 289] width 523 height 21
paste input "#1.1 🔝 Symfony/[PERSON_NAME] (Viktoriia)"
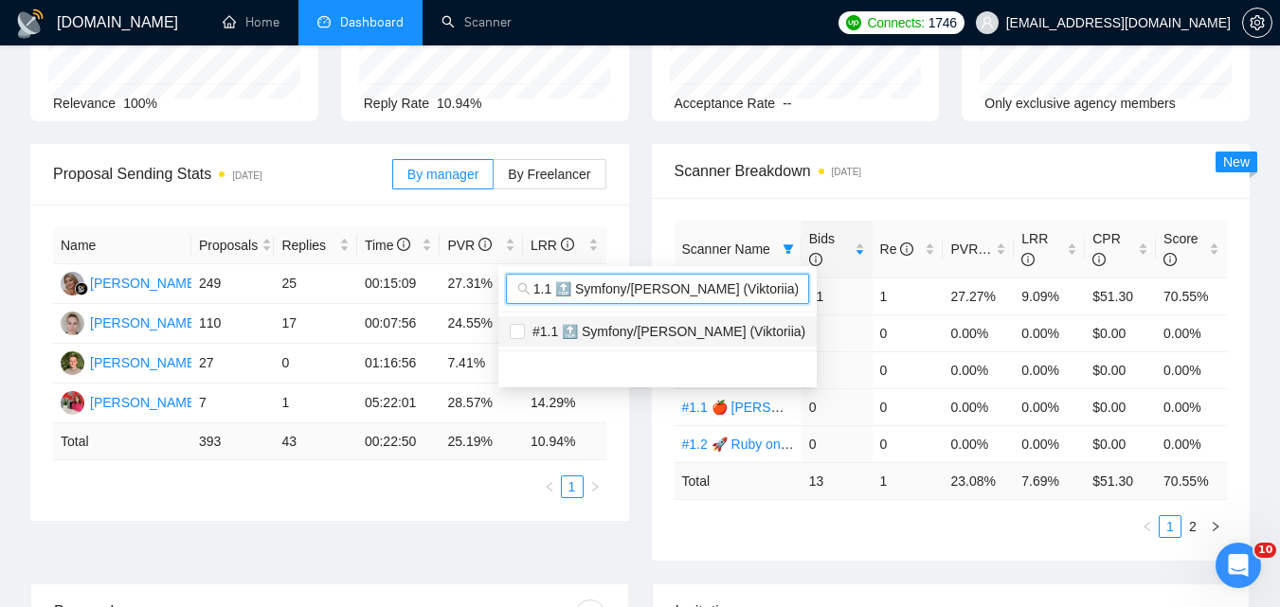
type input "#1.1 🔝 Symfony/[PERSON_NAME] (Viktoriia)"
drag, startPoint x: 714, startPoint y: 336, endPoint x: 725, endPoint y: 347, distance: 14.7
click at [717, 334] on span "#1.1 🔝 Symfony/[PERSON_NAME] (Viktoriia)" at bounding box center [665, 331] width 280 height 15
checkbox input "true"
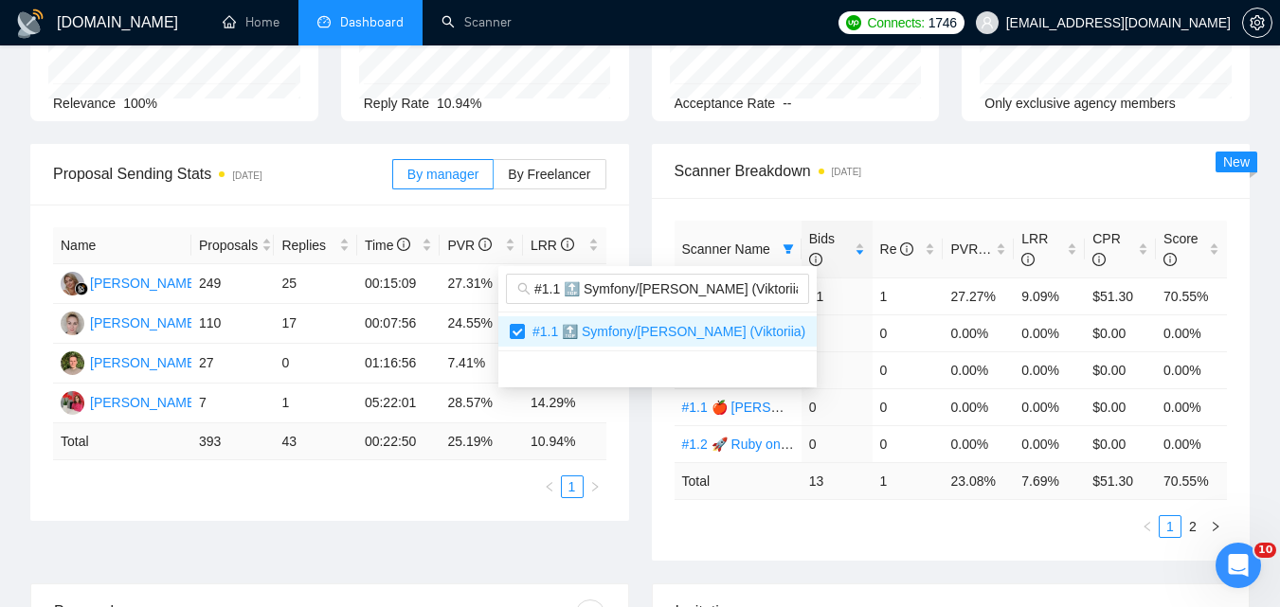
click at [887, 525] on ul "1 2" at bounding box center [951, 526] width 553 height 23
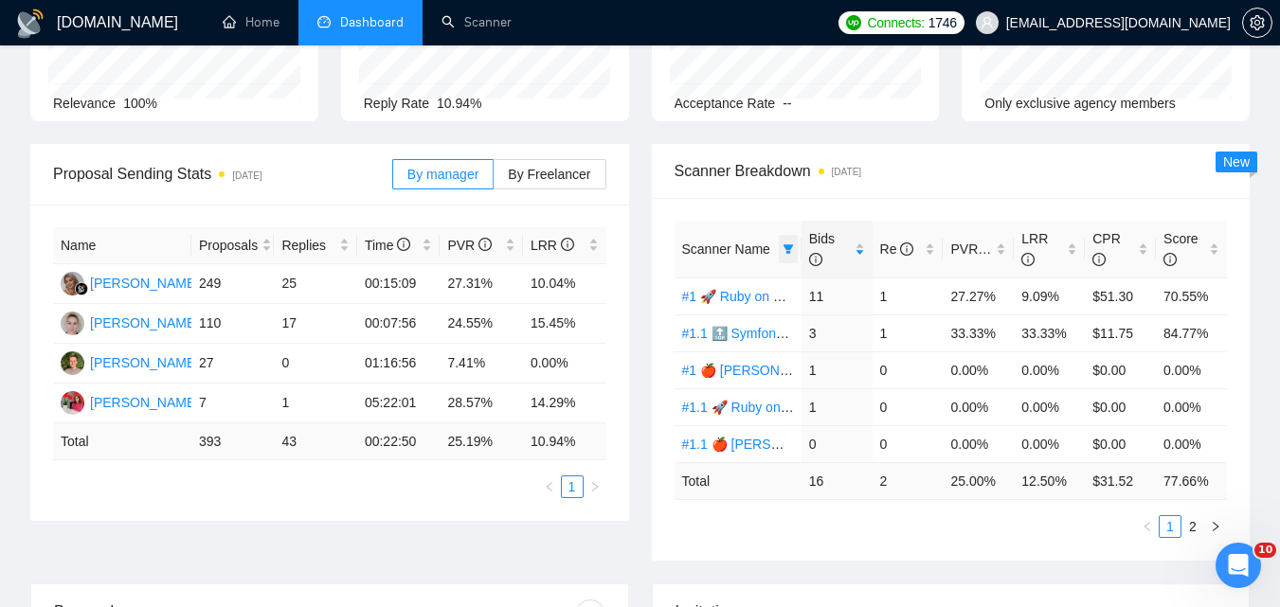
click at [786, 244] on icon "filter" at bounding box center [788, 249] width 11 height 11
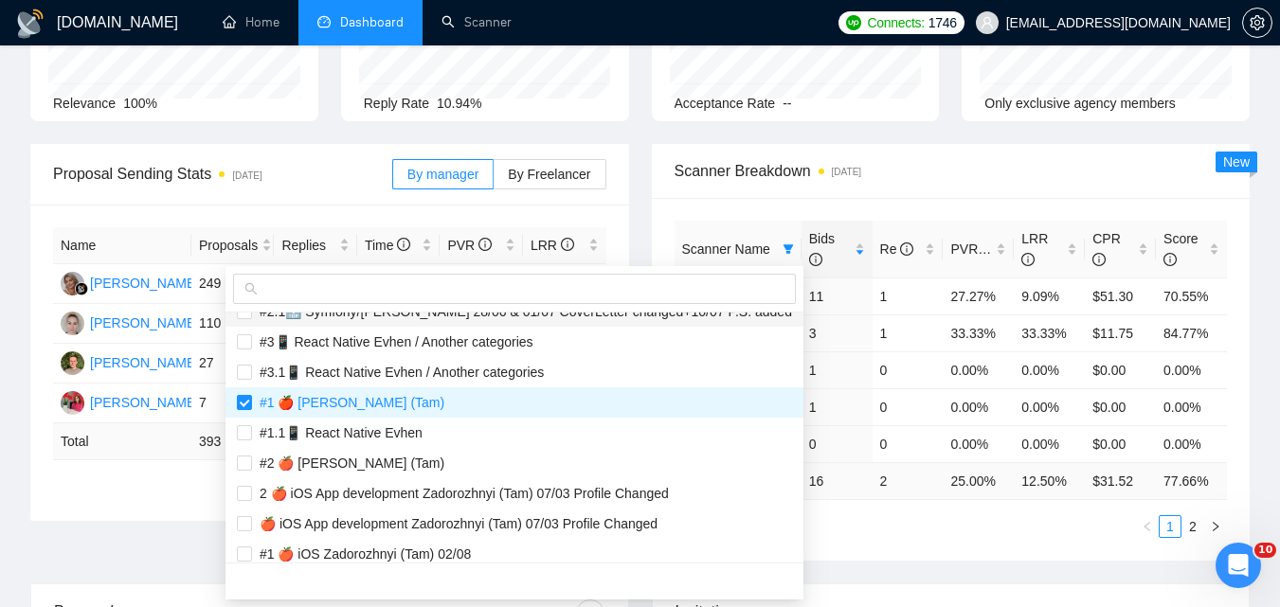
scroll to position [569, 0]
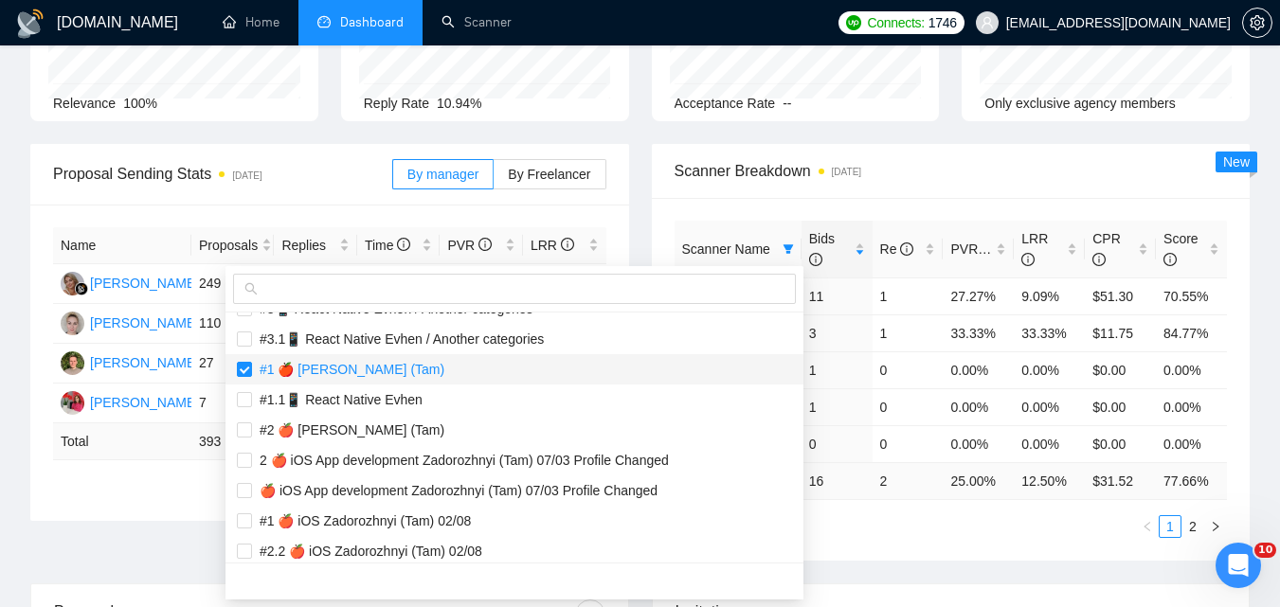
click at [380, 366] on span "#1 🍎 [PERSON_NAME] (Tam)" at bounding box center [348, 369] width 192 height 15
checkbox input "false"
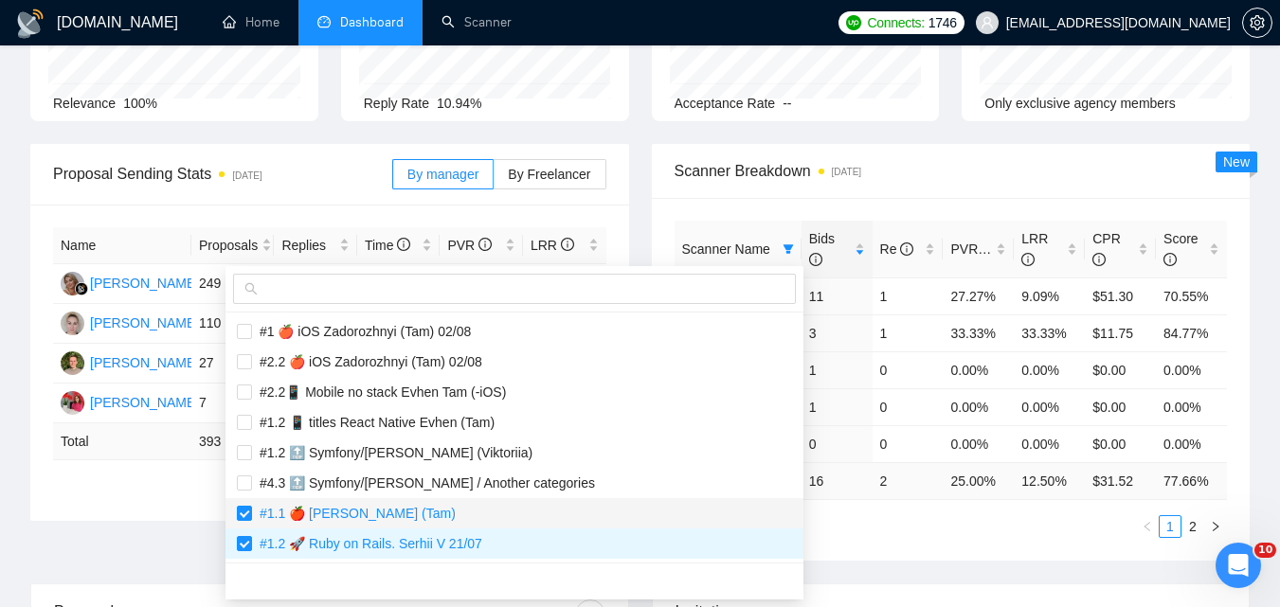
click at [365, 509] on span "#1.1 🍎 [PERSON_NAME] (Tam)" at bounding box center [354, 513] width 204 height 15
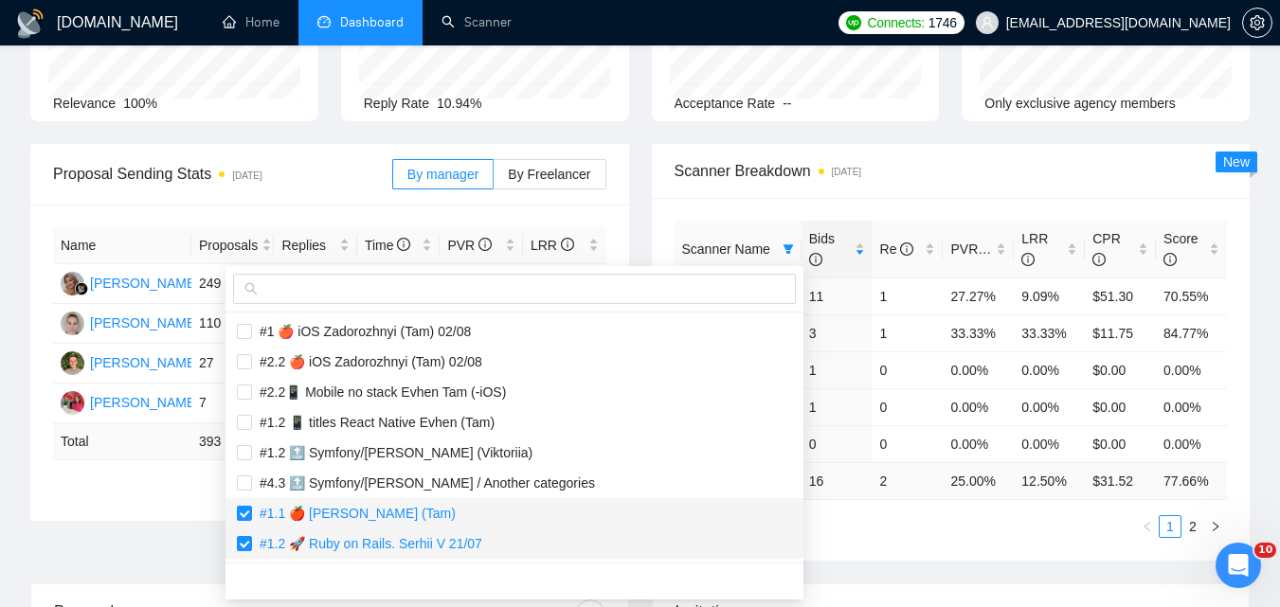
checkbox input "false"
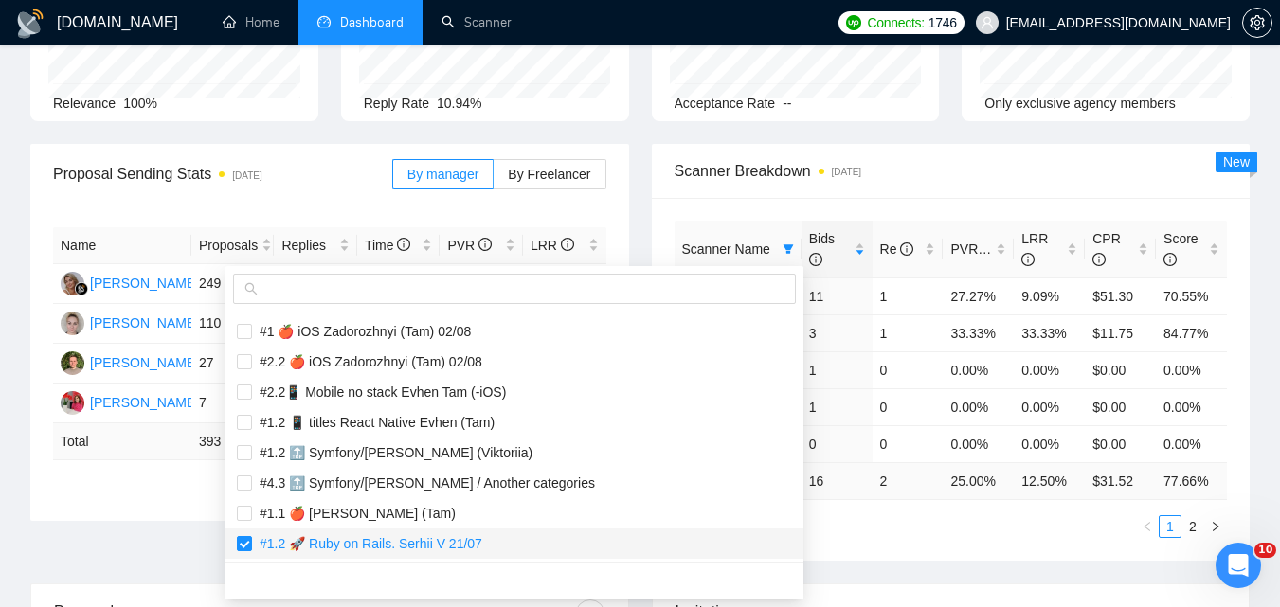
click at [370, 543] on span "#1.2 🚀 Ruby on Rails. Serhii V 21/07" at bounding box center [367, 543] width 230 height 15
checkbox input "false"
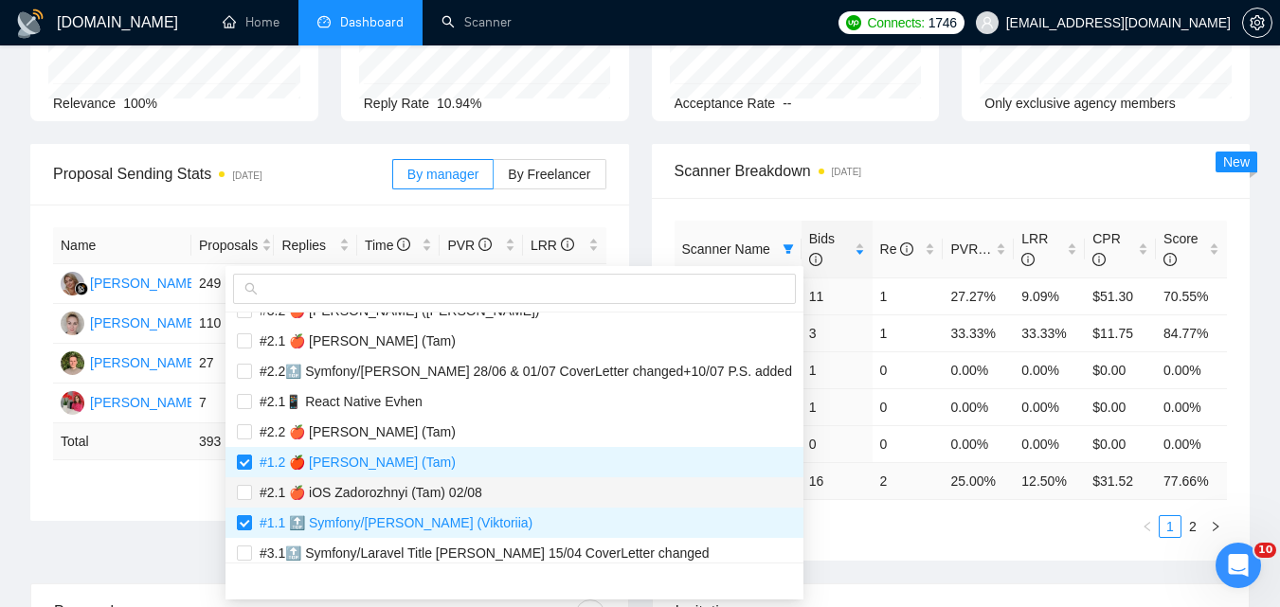
scroll to position [1232, 0]
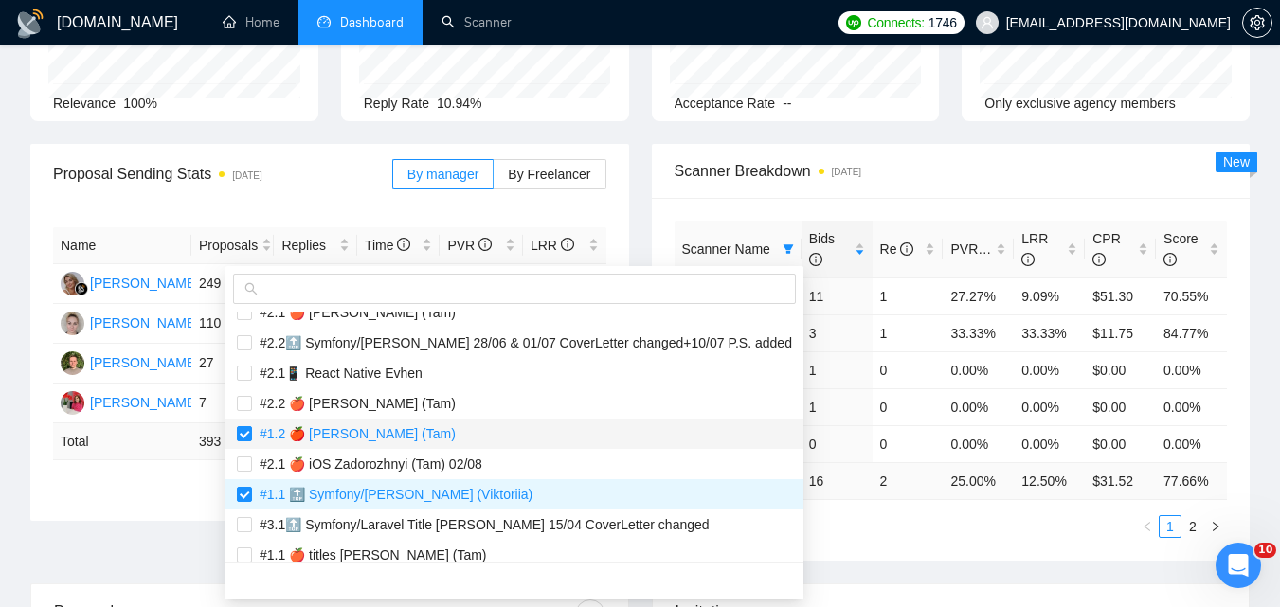
click at [382, 437] on span "#1.2 🍎 [PERSON_NAME] (Tam)" at bounding box center [354, 433] width 204 height 15
checkbox input "false"
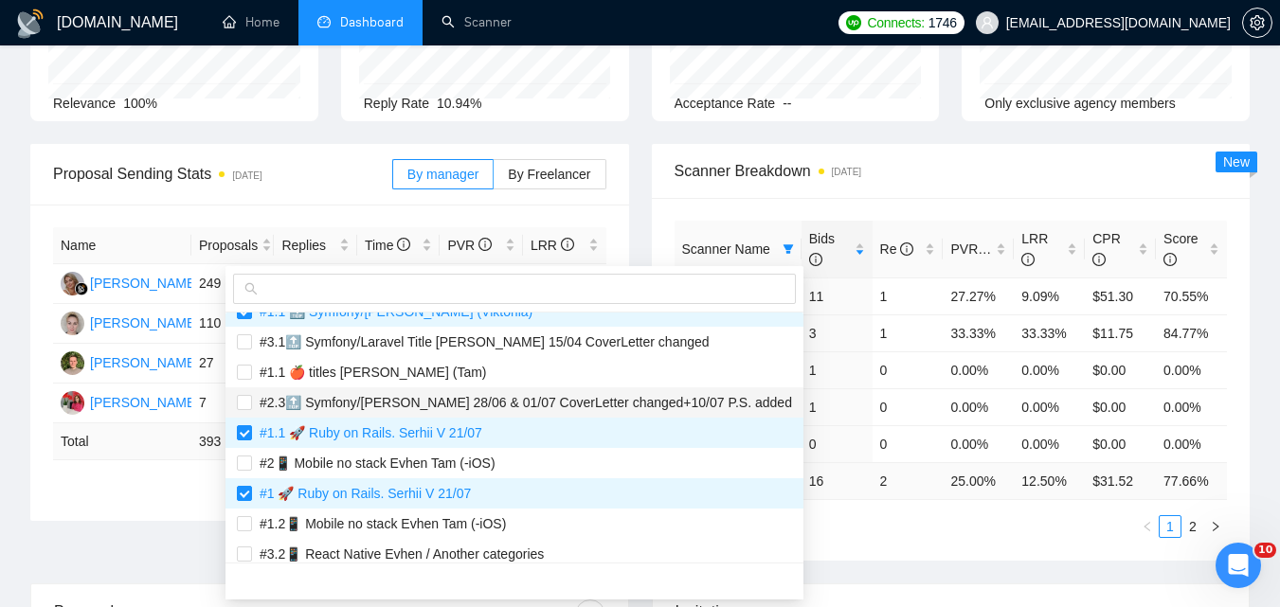
scroll to position [1421, 0]
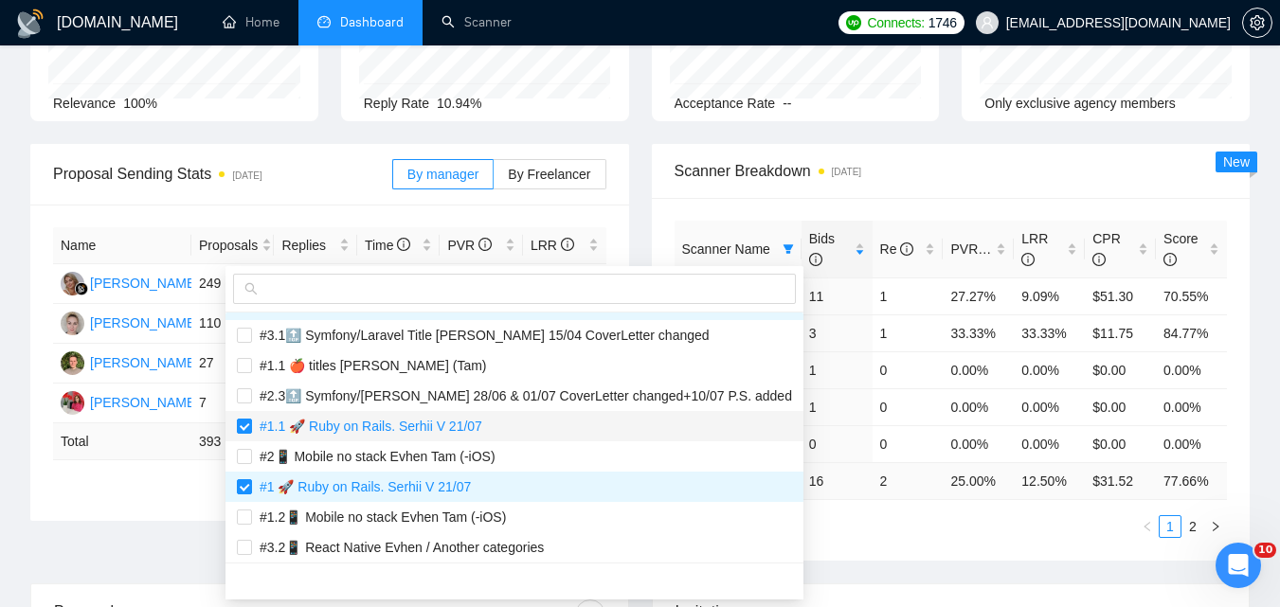
click at [388, 433] on span "#1.1 🚀 Ruby on Rails. Serhii V 21/07" at bounding box center [367, 426] width 230 height 15
checkbox input "false"
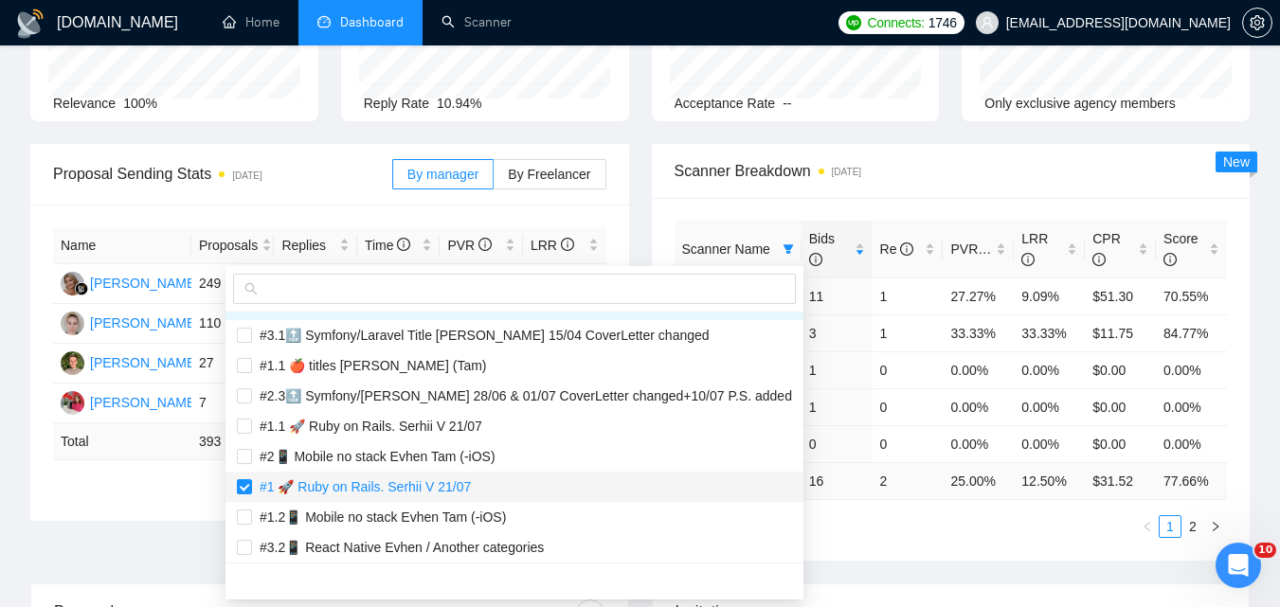
click at [365, 482] on span "#1 🚀 Ruby on Rails. Serhii V 21/07" at bounding box center [361, 486] width 219 height 15
checkbox input "false"
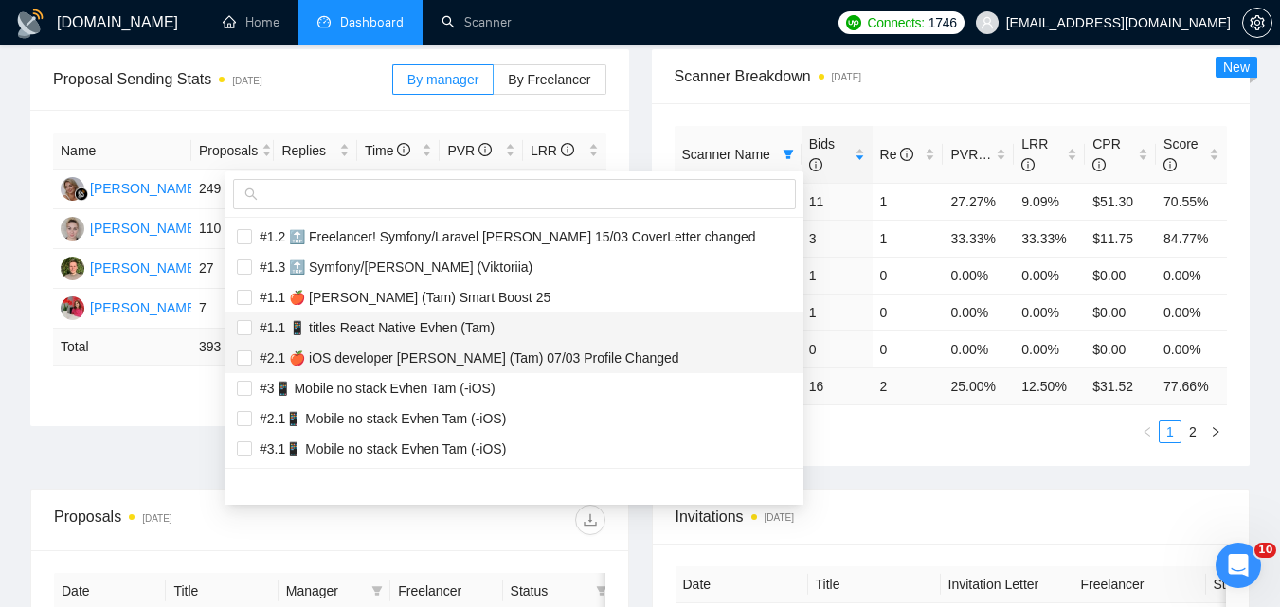
scroll to position [569, 0]
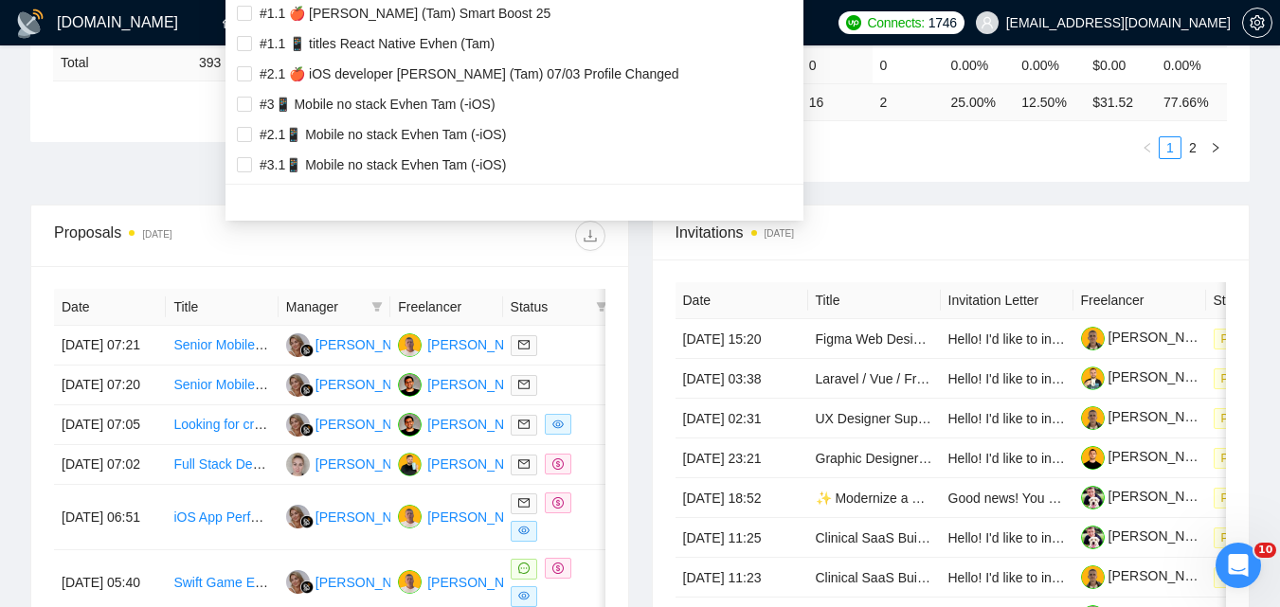
click at [925, 193] on main "Team Dashboard [DATE] [DATE] Last 30 Days [DATE] [DATE] This Week Last Week Thi…" at bounding box center [639, 183] width 1219 height 1352
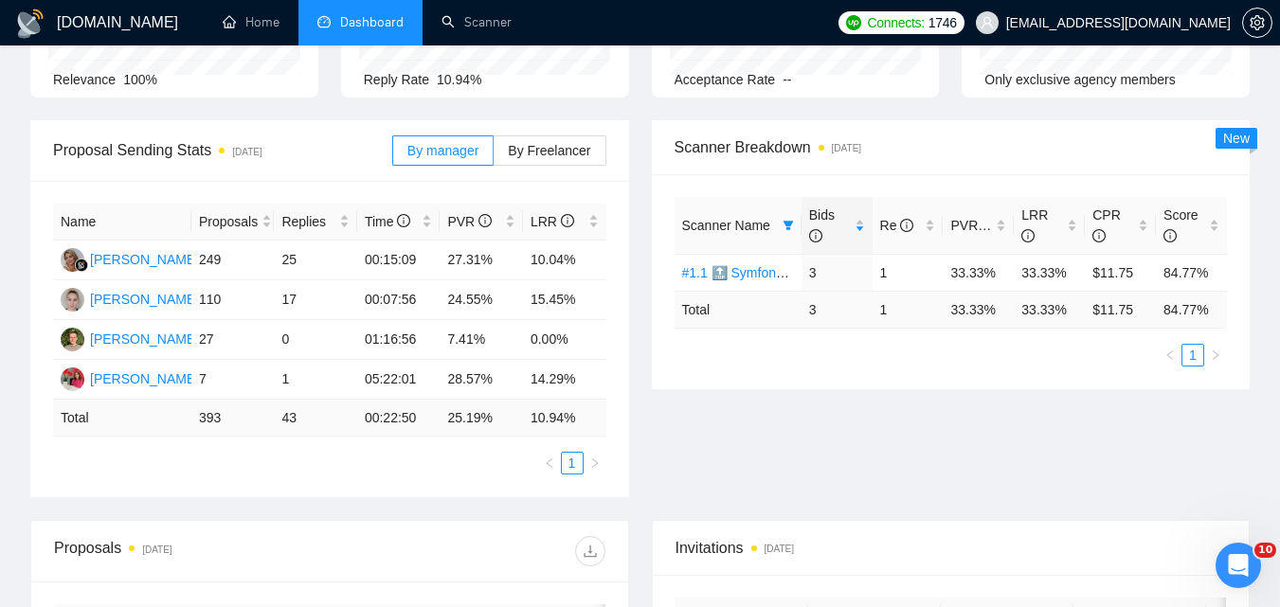
scroll to position [190, 0]
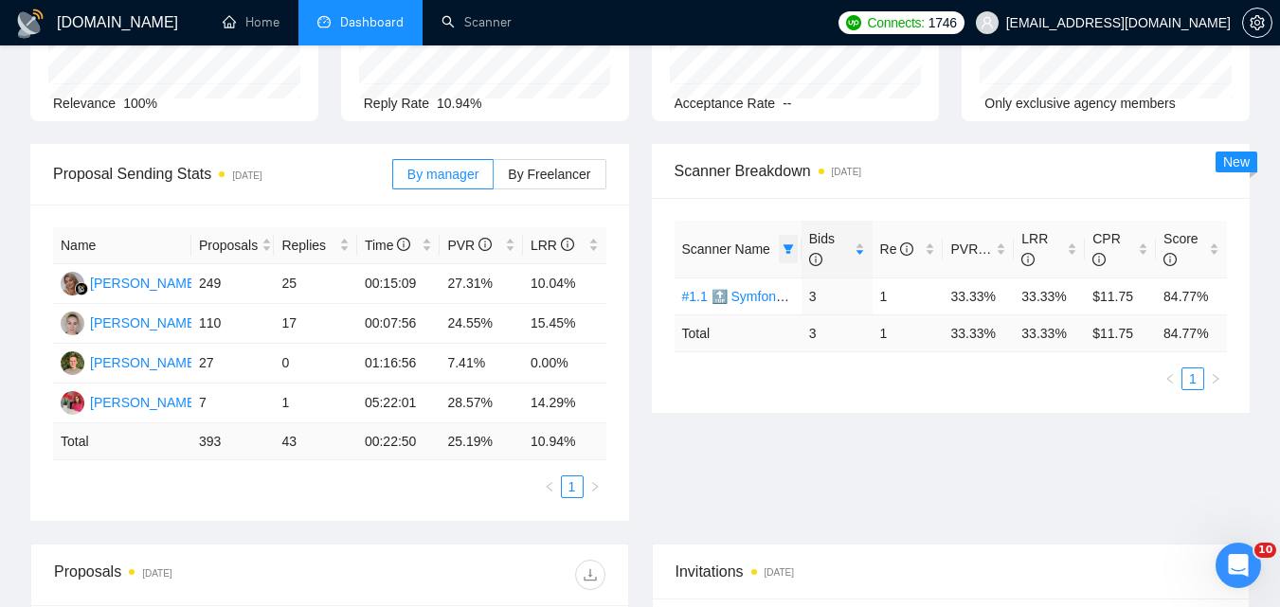
click at [789, 240] on span at bounding box center [788, 249] width 19 height 28
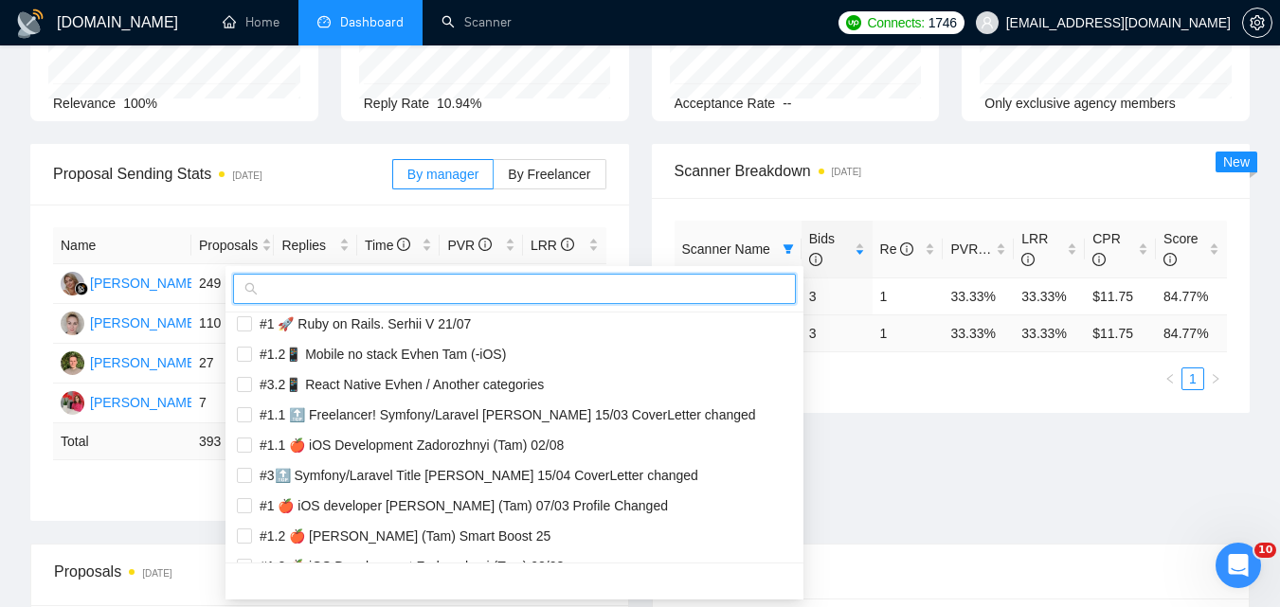
click at [736, 293] on input "text" at bounding box center [523, 289] width 523 height 21
paste input "#1.2 🔝 Symfony/[PERSON_NAME] (Viktoriia)"
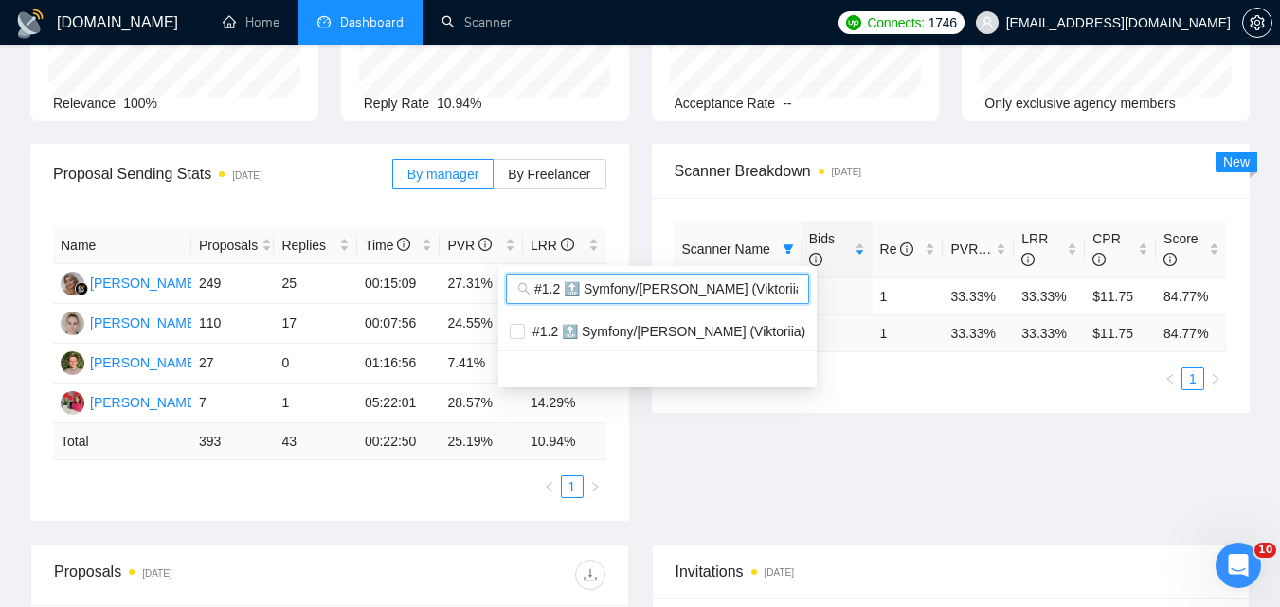
scroll to position [0, 0]
type input "#1.2 🔝 Symfony/[PERSON_NAME] (Viktoriia)"
click at [704, 335] on span "#1.2 🔝 Symfony/[PERSON_NAME] (Viktoriia)" at bounding box center [665, 331] width 280 height 15
checkbox input "true"
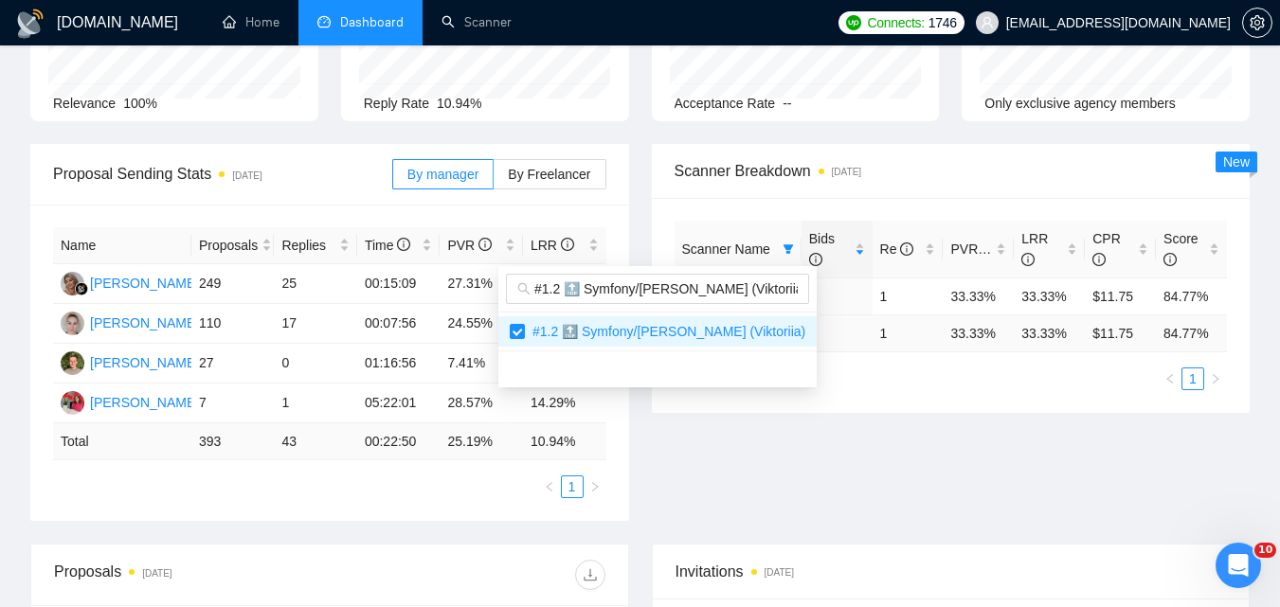
click at [914, 440] on div "Proposal Sending Stats [DATE] By manager By Freelancer Name Proposals Replies T…" at bounding box center [640, 344] width 1242 height 400
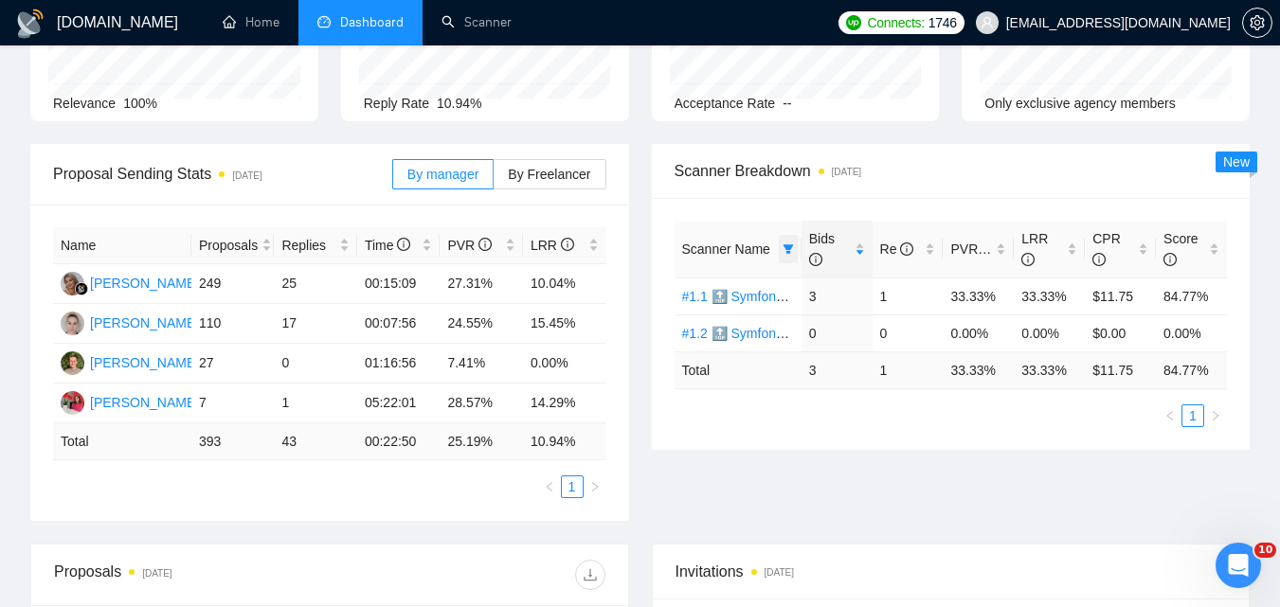
click at [793, 247] on icon "filter" at bounding box center [788, 249] width 11 height 11
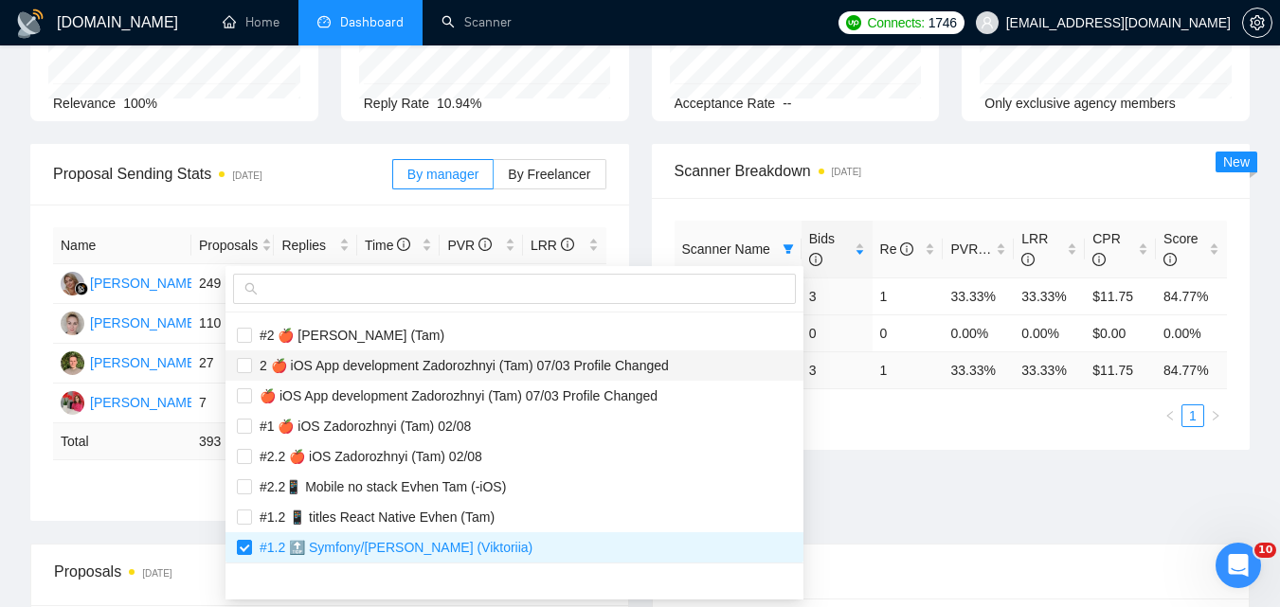
scroll to position [758, 0]
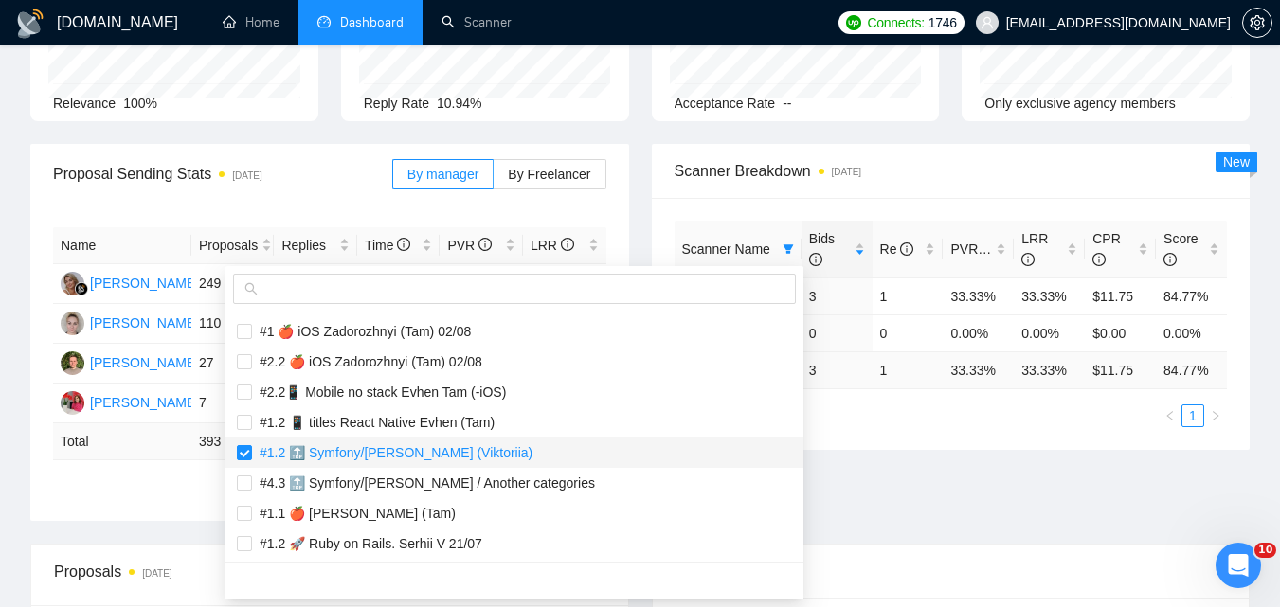
click at [378, 452] on span "#1.2 🔝 Symfony/[PERSON_NAME] (Viktoriia)" at bounding box center [392, 452] width 280 height 15
checkbox input "false"
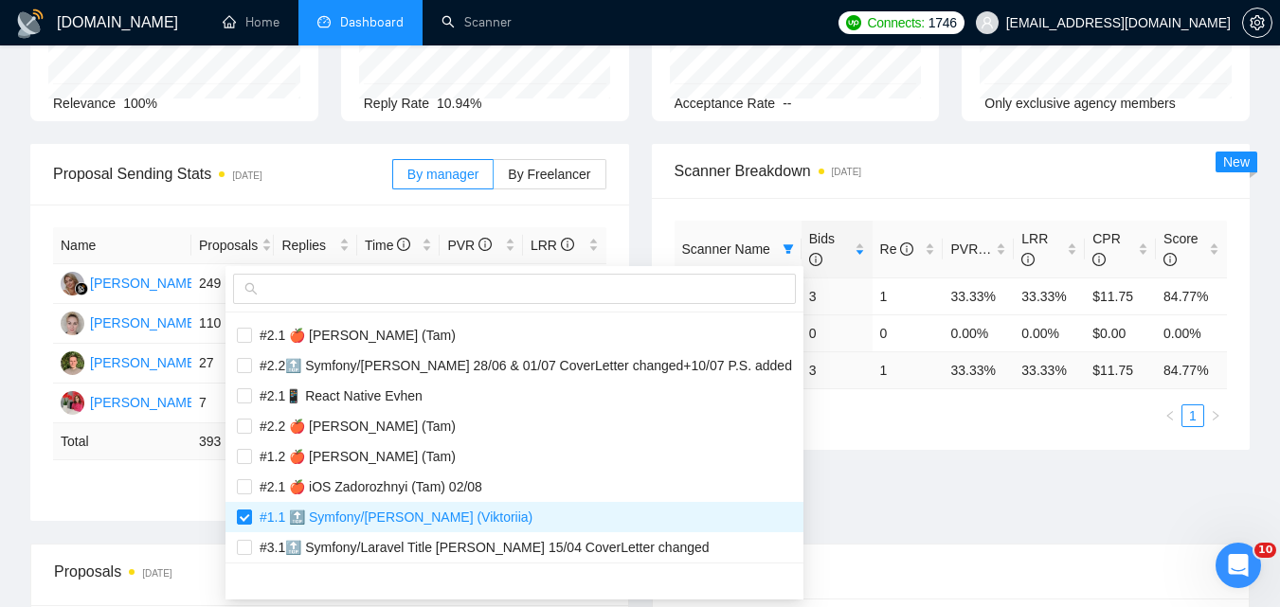
scroll to position [1232, 0]
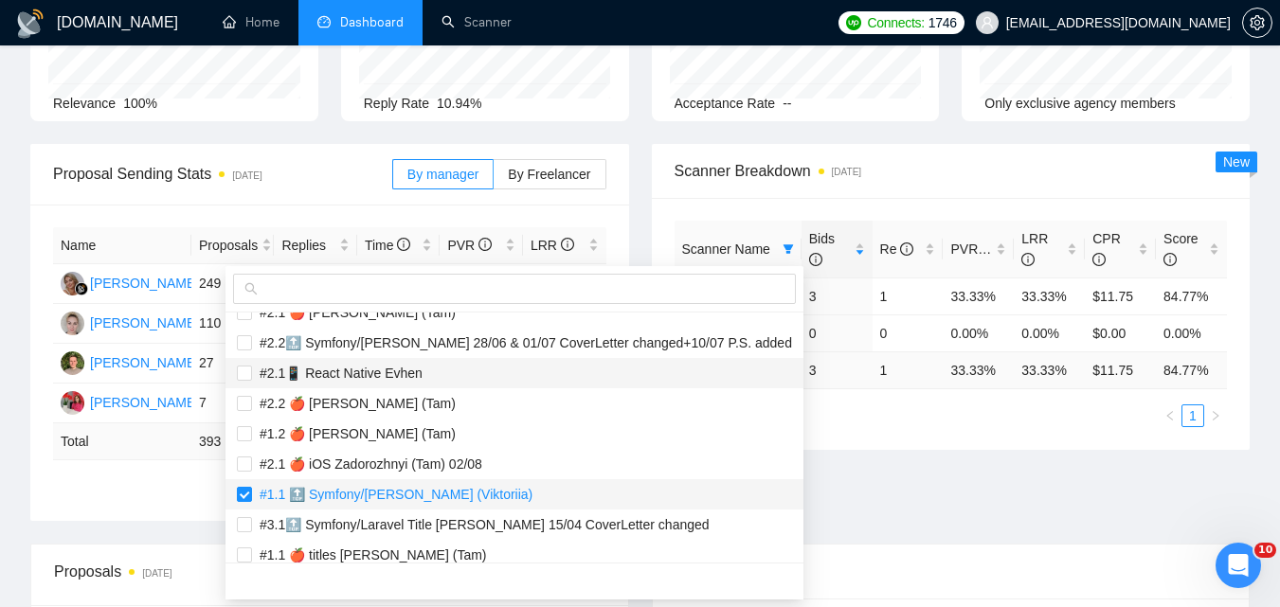
drag, startPoint x: 364, startPoint y: 488, endPoint x: 417, endPoint y: 380, distance: 120.3
click at [368, 487] on span "#1.1 🔝 Symfony/[PERSON_NAME] (Viktoriia)" at bounding box center [392, 494] width 280 height 15
checkbox input "false"
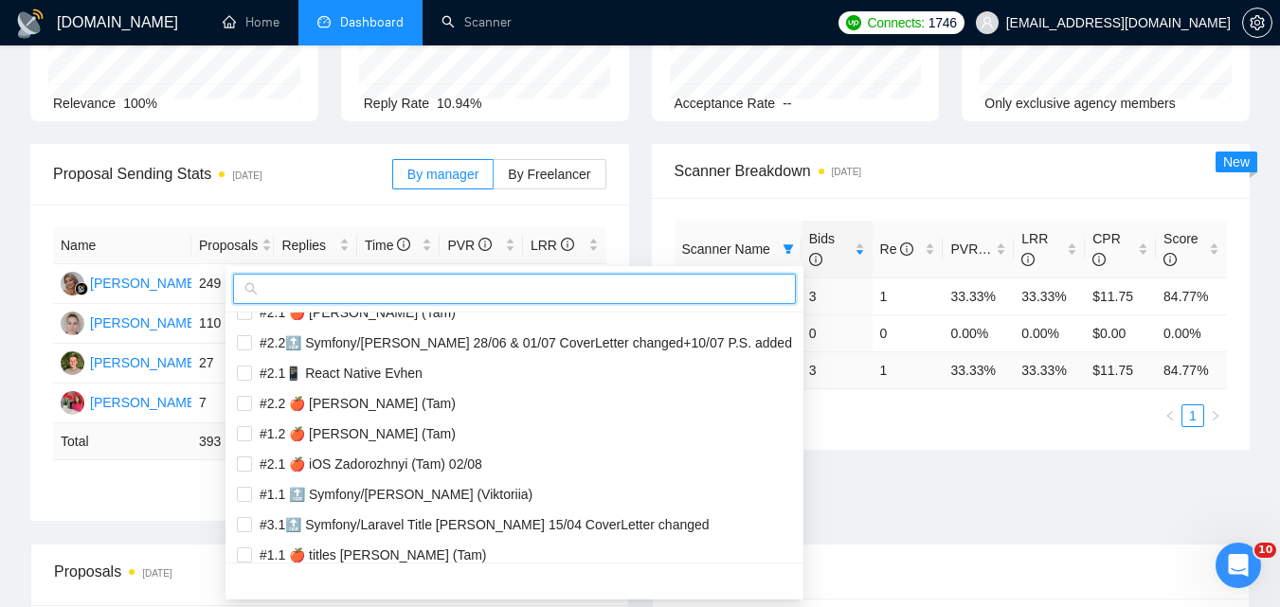
click at [454, 294] on input "text" at bounding box center [523, 289] width 523 height 21
paste input "#1.3 🔝 Symfony/[PERSON_NAME] (Viktoriia)"
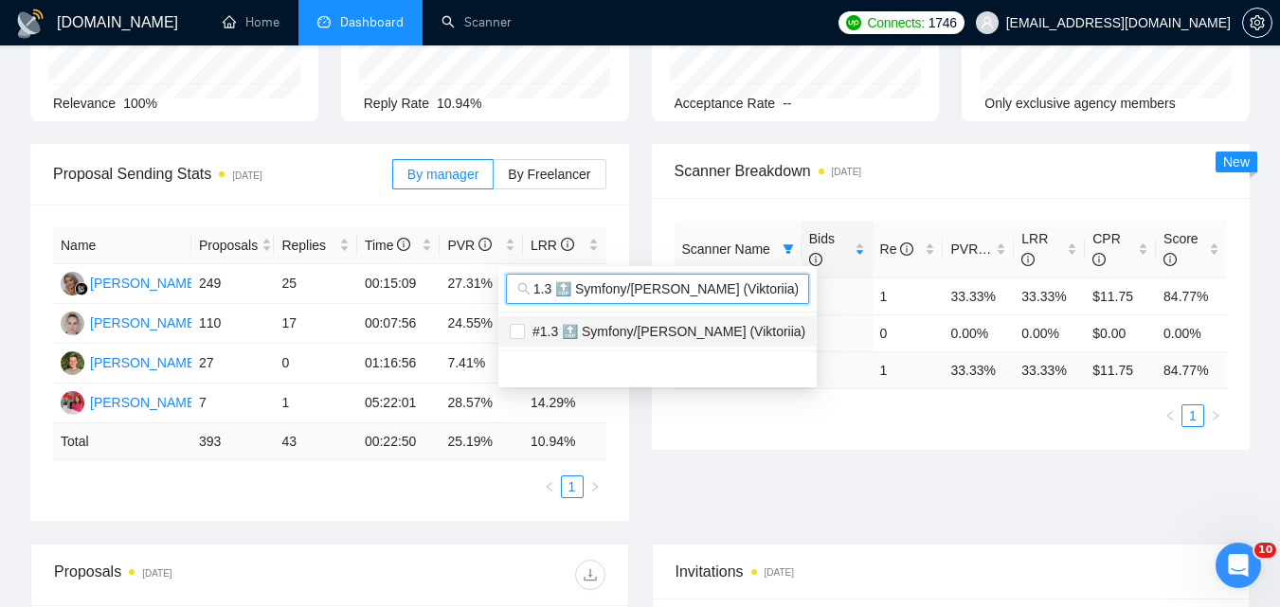
type input "#1.3 🔝 Symfony/[PERSON_NAME] (Viktoriia)"
click at [732, 329] on span "#1.3 🔝 Symfony/[PERSON_NAME] (Viktoriia)" at bounding box center [665, 331] width 280 height 15
checkbox input "true"
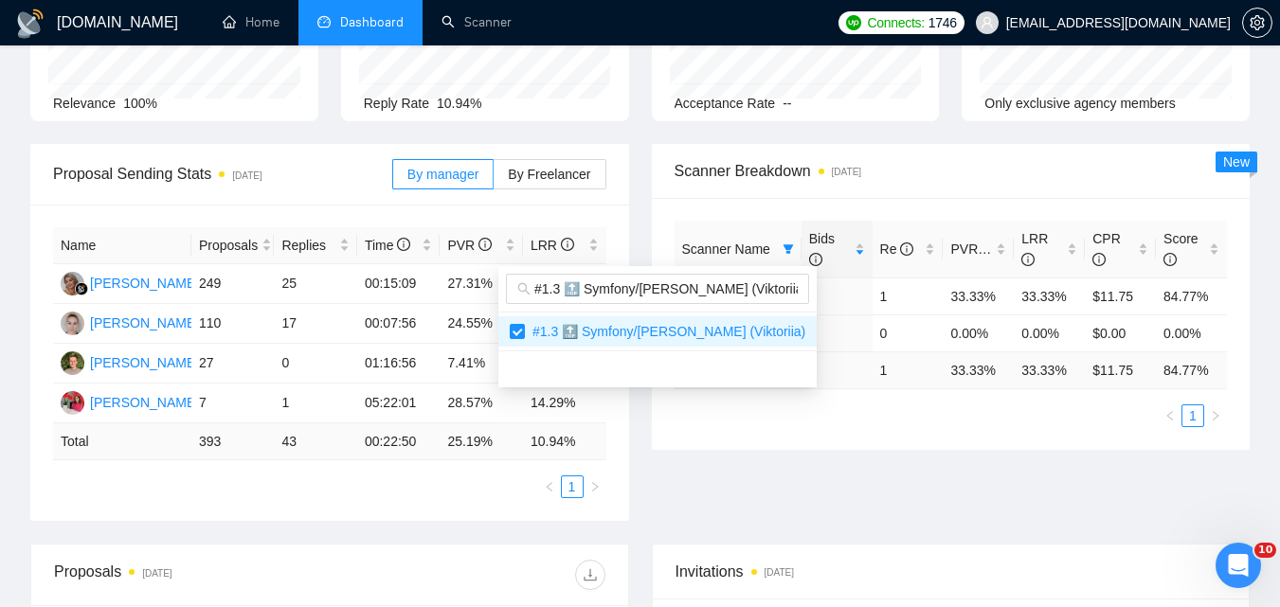
click at [833, 471] on div "Proposal Sending Stats [DATE] By manager By Freelancer Name Proposals Replies T…" at bounding box center [640, 344] width 1242 height 400
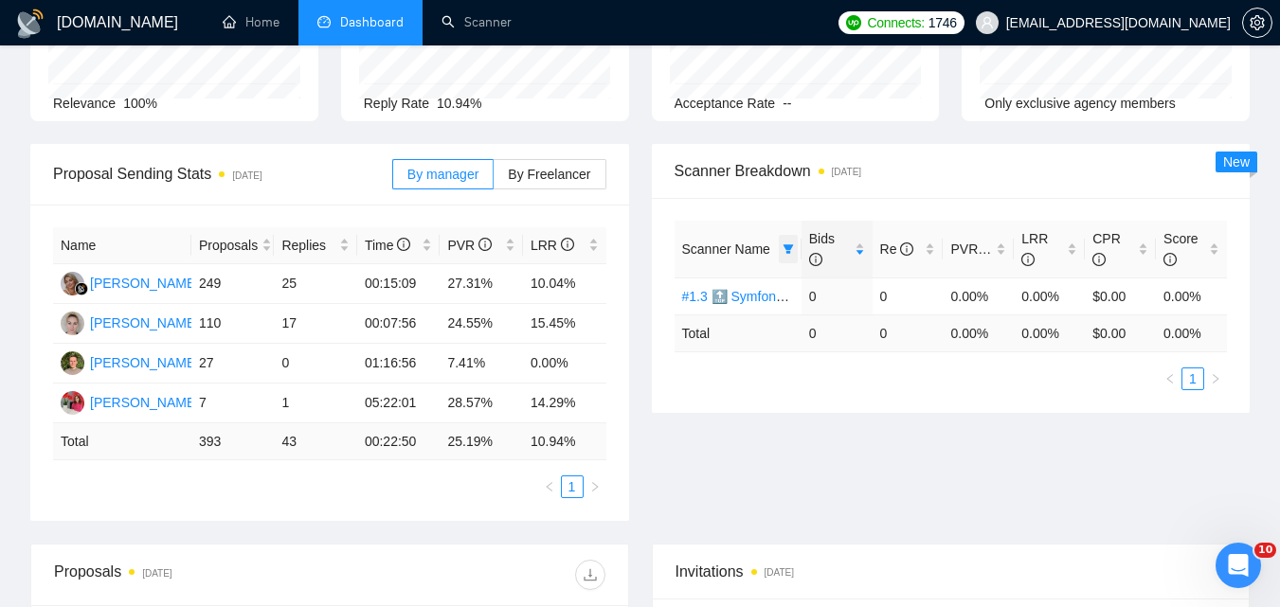
click at [786, 253] on icon "filter" at bounding box center [788, 248] width 10 height 9
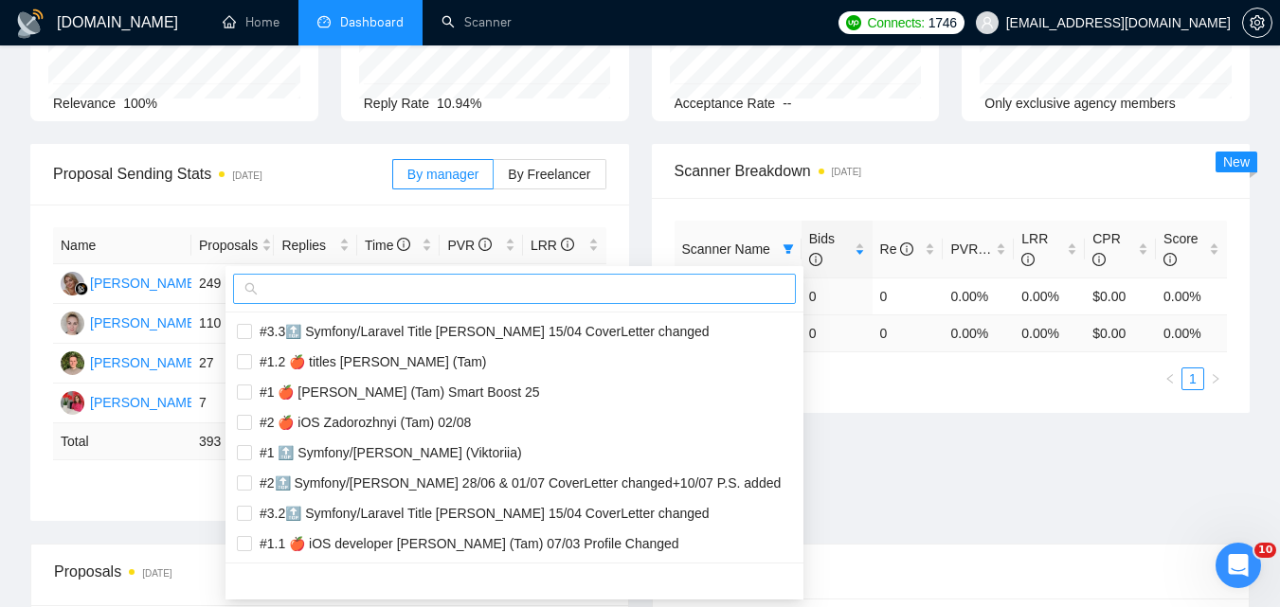
click at [770, 280] on input "text" at bounding box center [523, 289] width 523 height 21
paste input "#2.1🔝 Symfony/[PERSON_NAME] 28/06 & 01/07 CoverLetter changed+10/07 P.S. added"
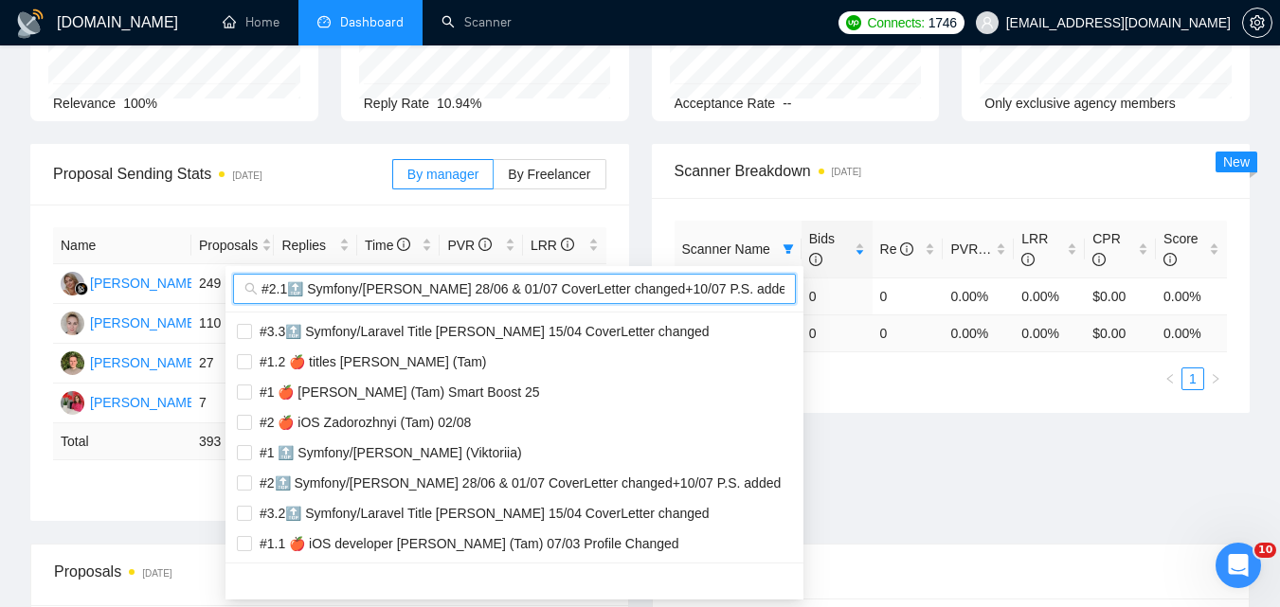
scroll to position [0, 9]
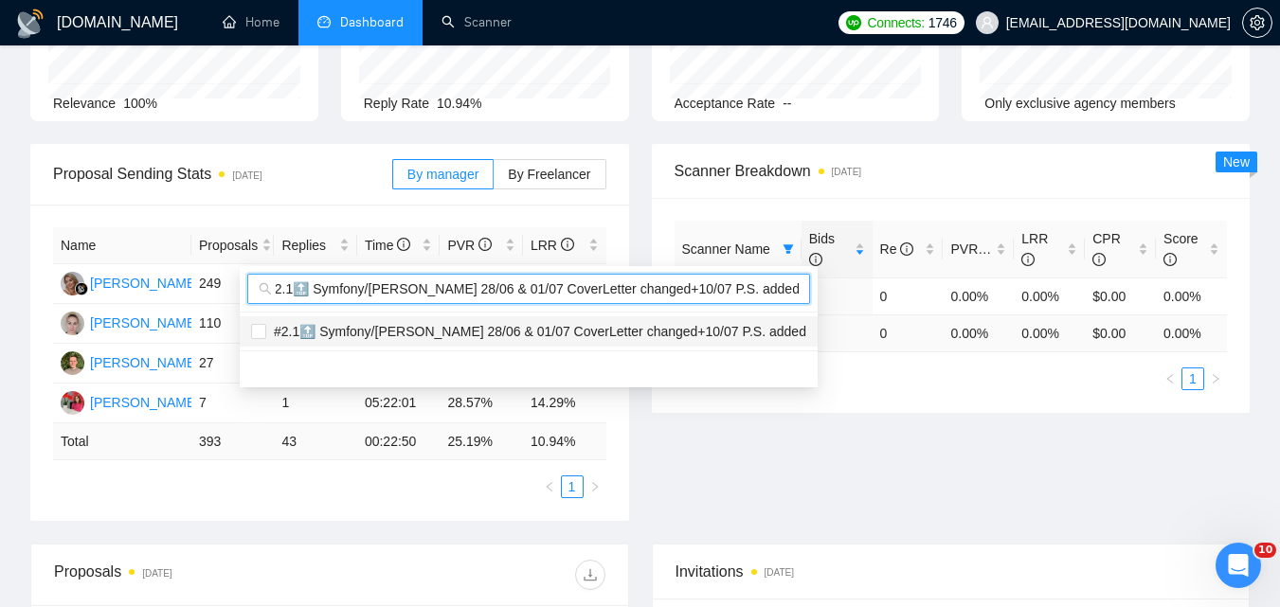
type input "#2.1🔝 Symfony/[PERSON_NAME] 28/06 & 01/07 CoverLetter changed+10/07 P.S. added"
click at [657, 335] on span "#2.1🔝 Symfony/[PERSON_NAME] 28/06 & 01/07 CoverLetter changed+10/07 P.S. added" at bounding box center [536, 331] width 540 height 15
checkbox input "true"
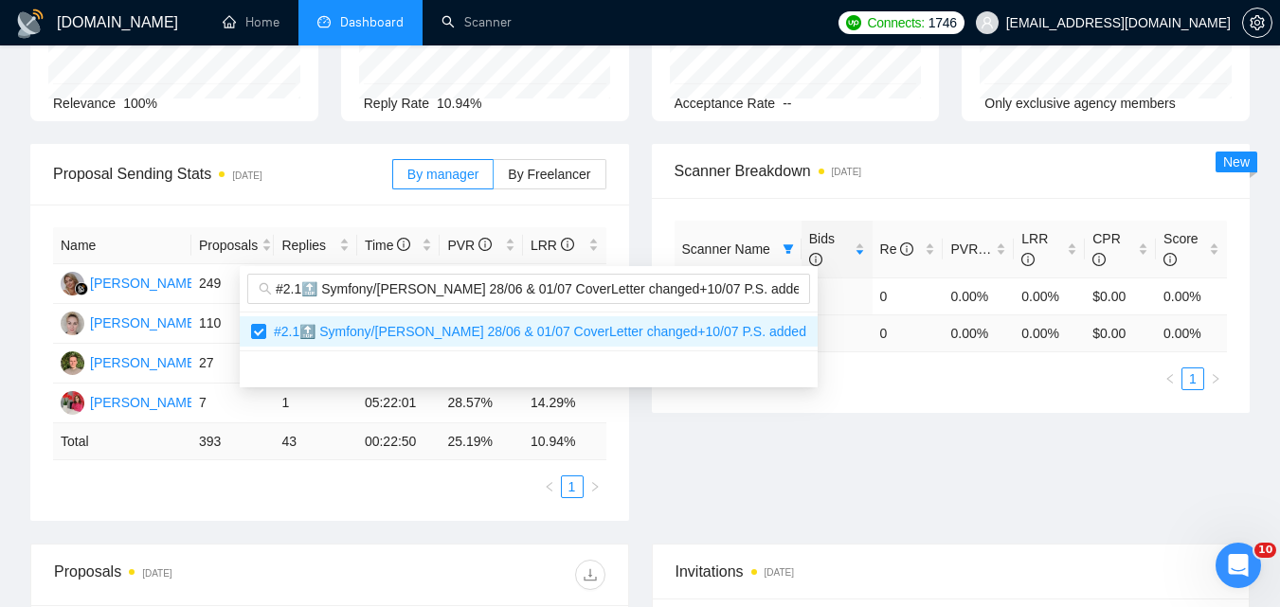
click at [882, 463] on div "Proposal Sending Stats [DATE] By manager By Freelancer Name Proposals Replies T…" at bounding box center [640, 344] width 1242 height 400
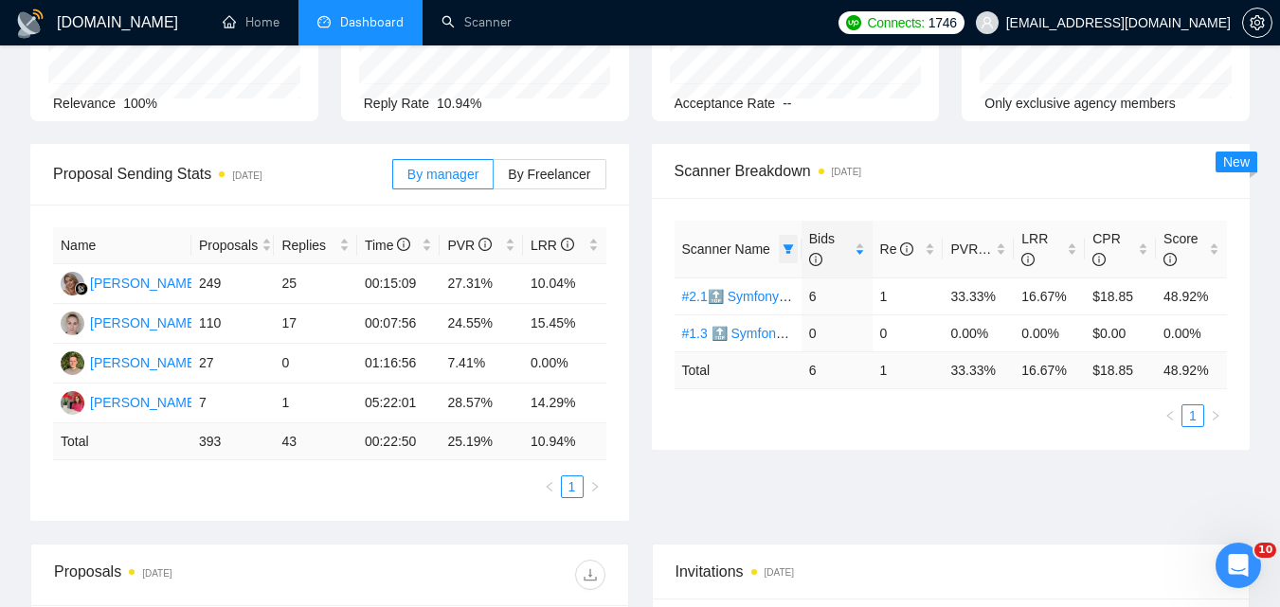
click at [787, 251] on icon "filter" at bounding box center [788, 248] width 10 height 9
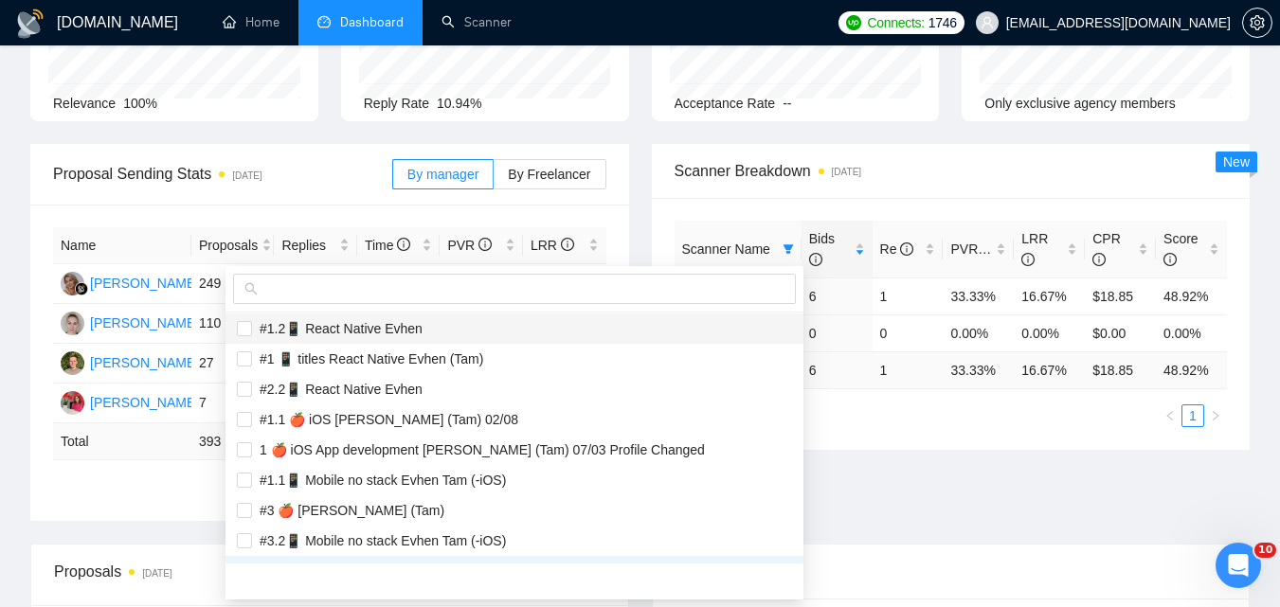
scroll to position [474, 0]
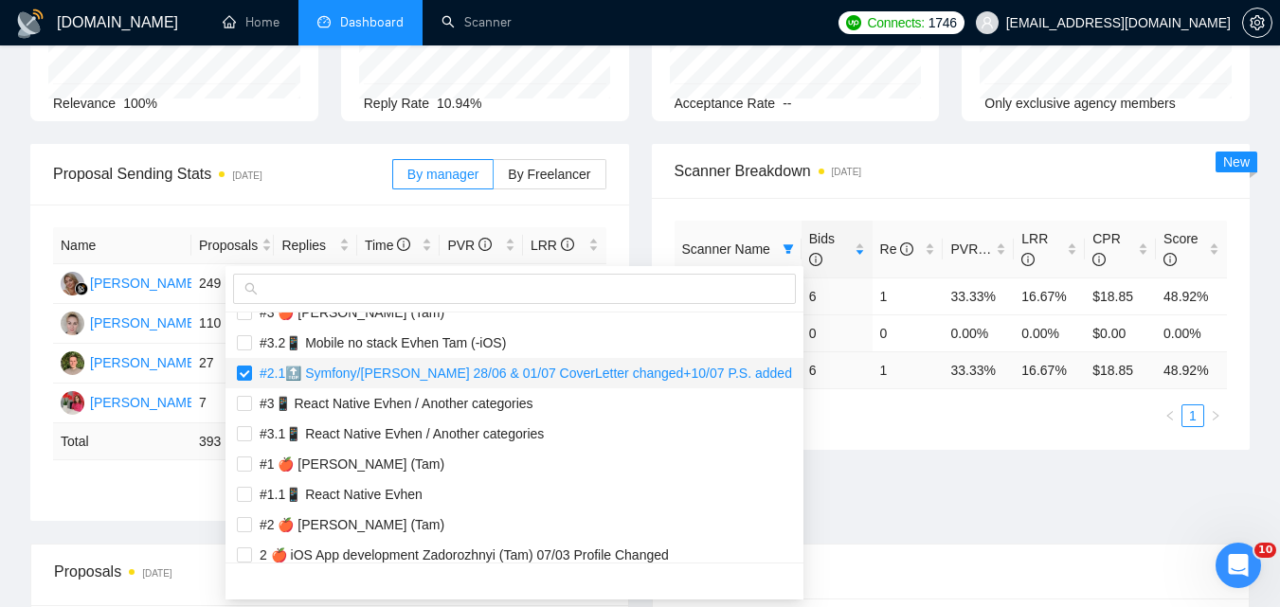
click at [369, 374] on span "#2.1🔝 Symfony/[PERSON_NAME] 28/06 & 01/07 CoverLetter changed+10/07 P.S. added" at bounding box center [522, 373] width 540 height 15
checkbox input "false"
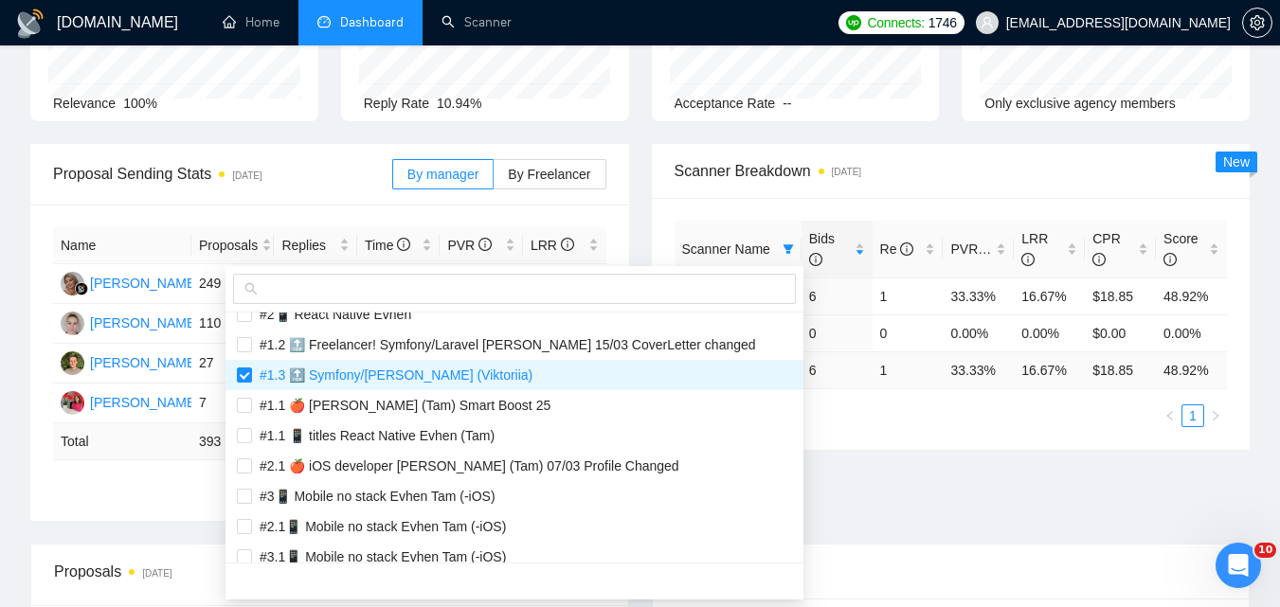
scroll to position [2001, 0]
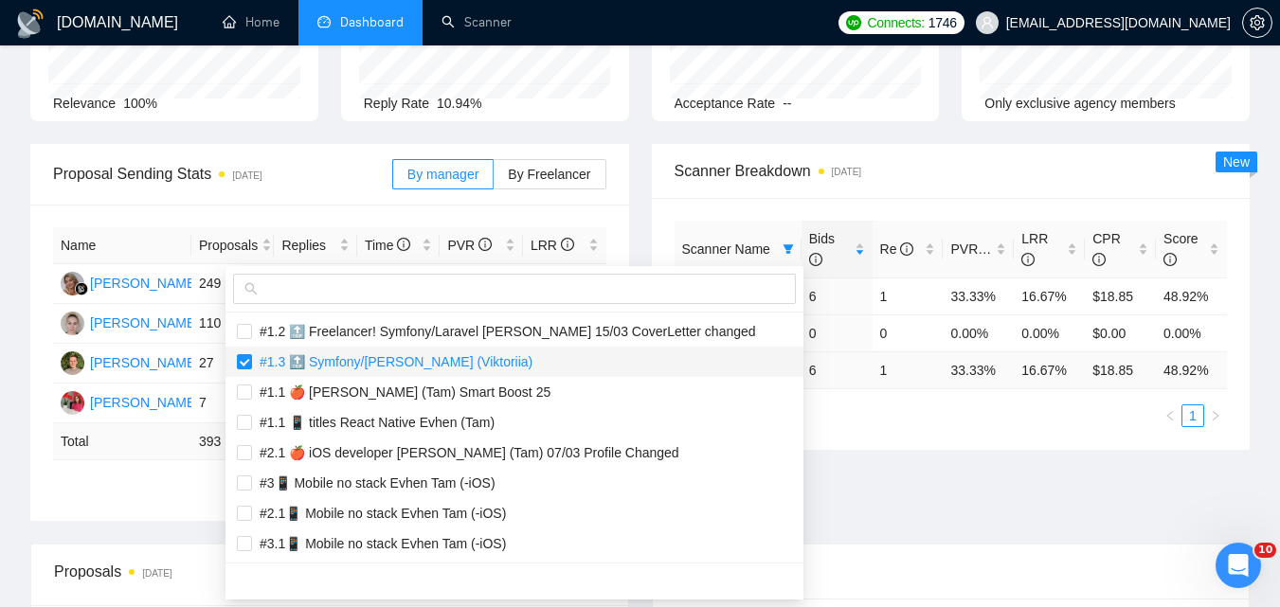
click at [374, 372] on li "#1.3 🔝 Symfony/[PERSON_NAME] (Viktoriia)" at bounding box center [515, 362] width 578 height 30
checkbox input "false"
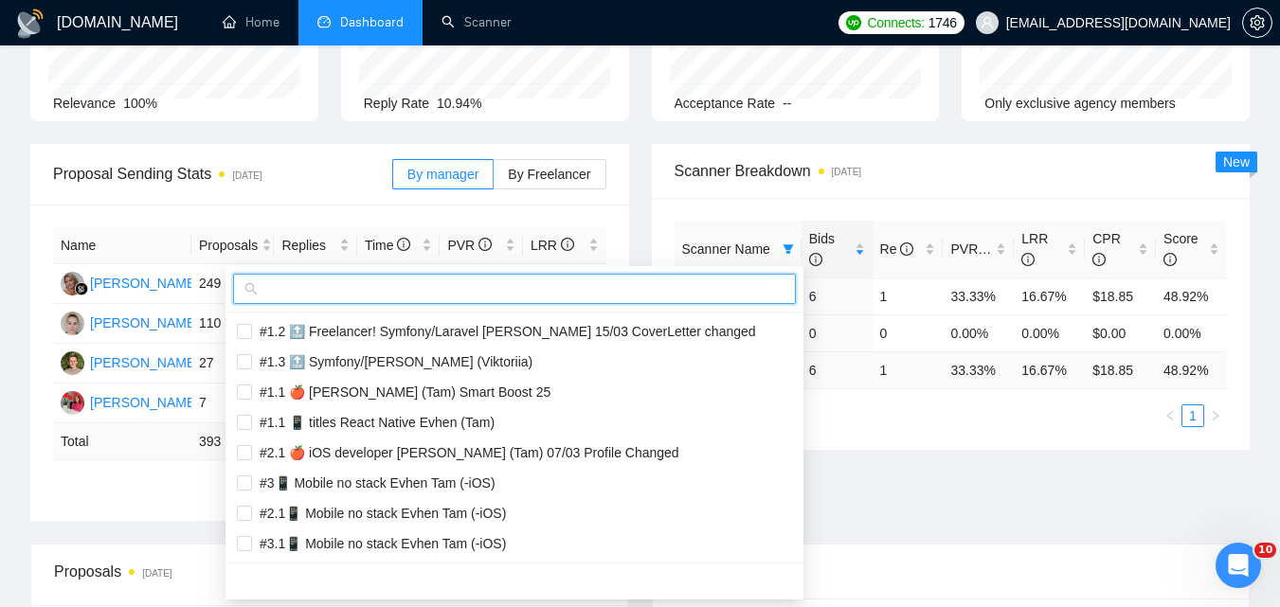
click at [412, 288] on input "text" at bounding box center [523, 289] width 523 height 21
paste input "#2.2 🔝 Symfony/[PERSON_NAME] (Viktoriia)"
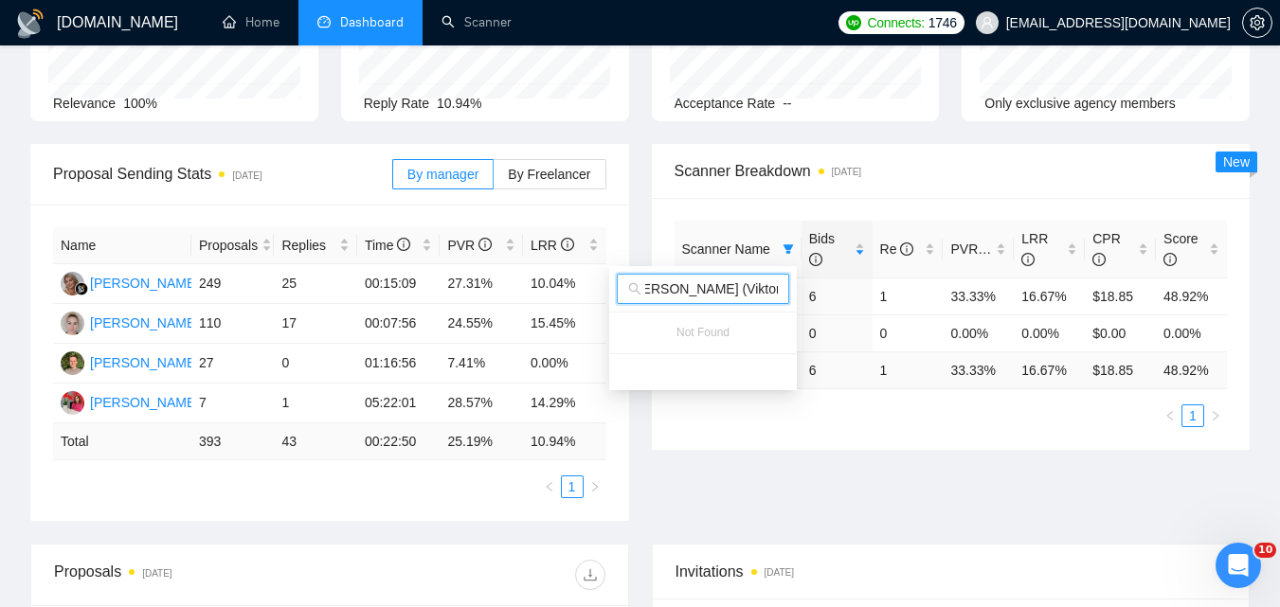
type input "#2.2 🔝 Symfony/[PERSON_NAME] (Viktoriia)"
click at [842, 482] on div "Proposal Sending Stats [DATE] By manager By Freelancer Name Proposals Replies T…" at bounding box center [640, 344] width 1242 height 400
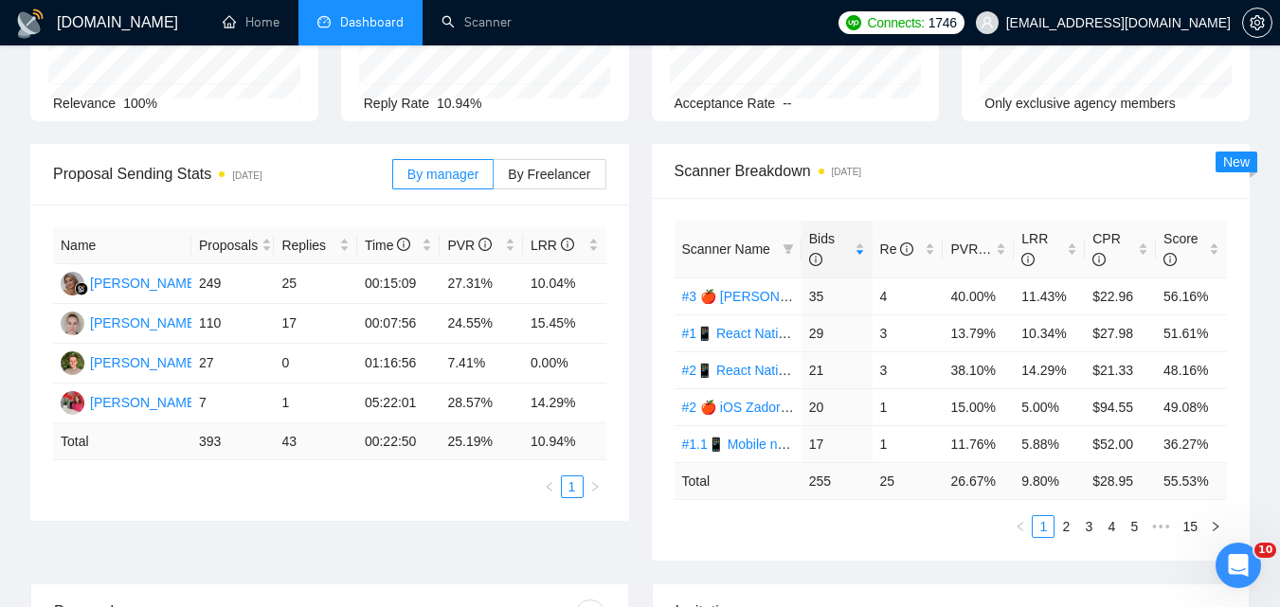
drag, startPoint x: 789, startPoint y: 253, endPoint x: 731, endPoint y: 266, distance: 59.3
click at [788, 252] on icon "filter" at bounding box center [788, 248] width 10 height 9
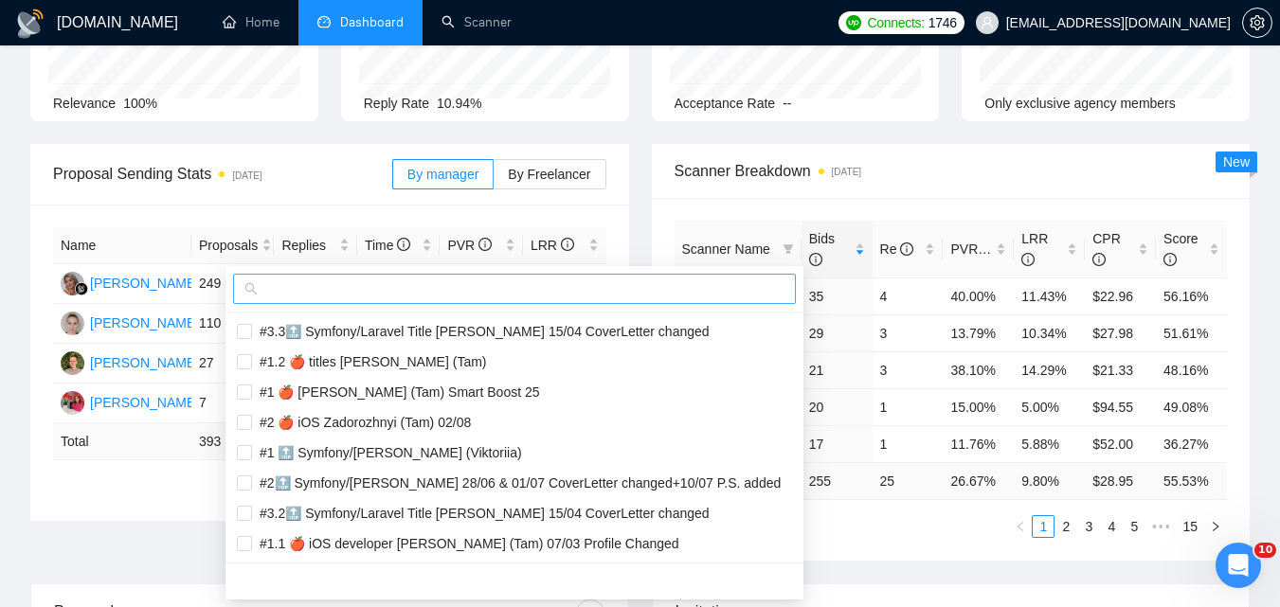
click at [629, 289] on input "text" at bounding box center [523, 289] width 523 height 21
paste input "#2.2 🔝 Symfony/[PERSON_NAME] (Viktoriia)"
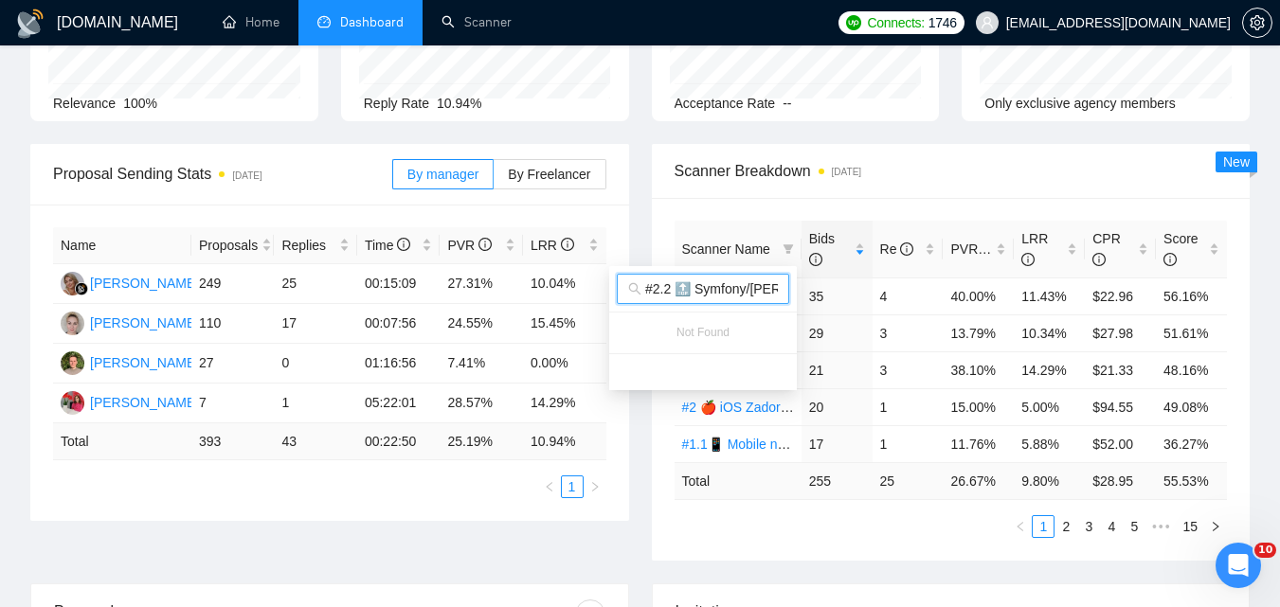
scroll to position [0, 120]
type input "#2.2 🔝 Symfony/[PERSON_NAME] (Viktoriia)"
click at [798, 523] on ul "1 2 3 4 5 ••• 15" at bounding box center [951, 526] width 553 height 23
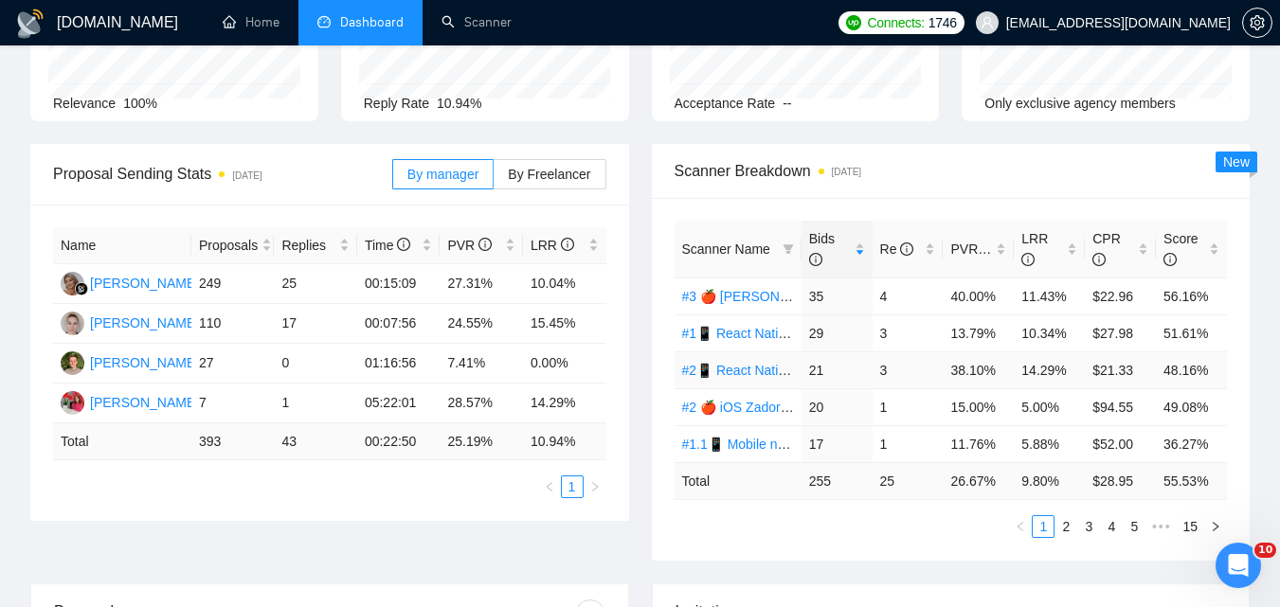
scroll to position [0, 0]
click at [790, 244] on icon "filter" at bounding box center [788, 249] width 11 height 11
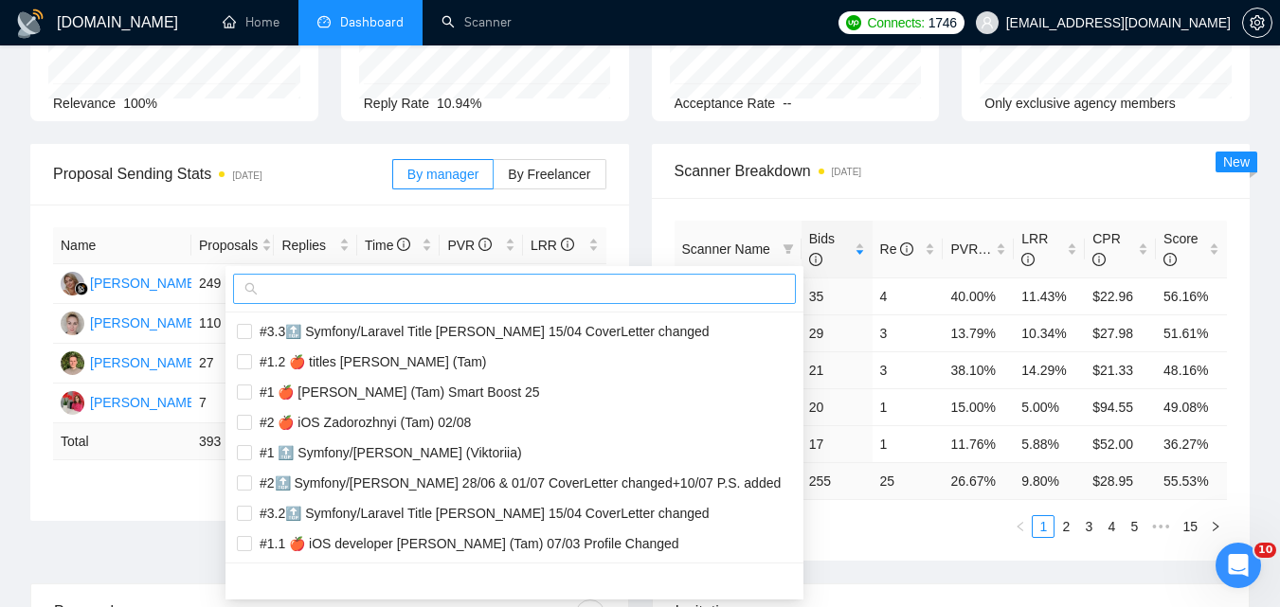
click at [730, 280] on input "text" at bounding box center [523, 289] width 523 height 21
paste input "#2.3🔝 Symfony/[PERSON_NAME] 28/06 & 01/07 CoverLetter changed+10/07 P.S. added"
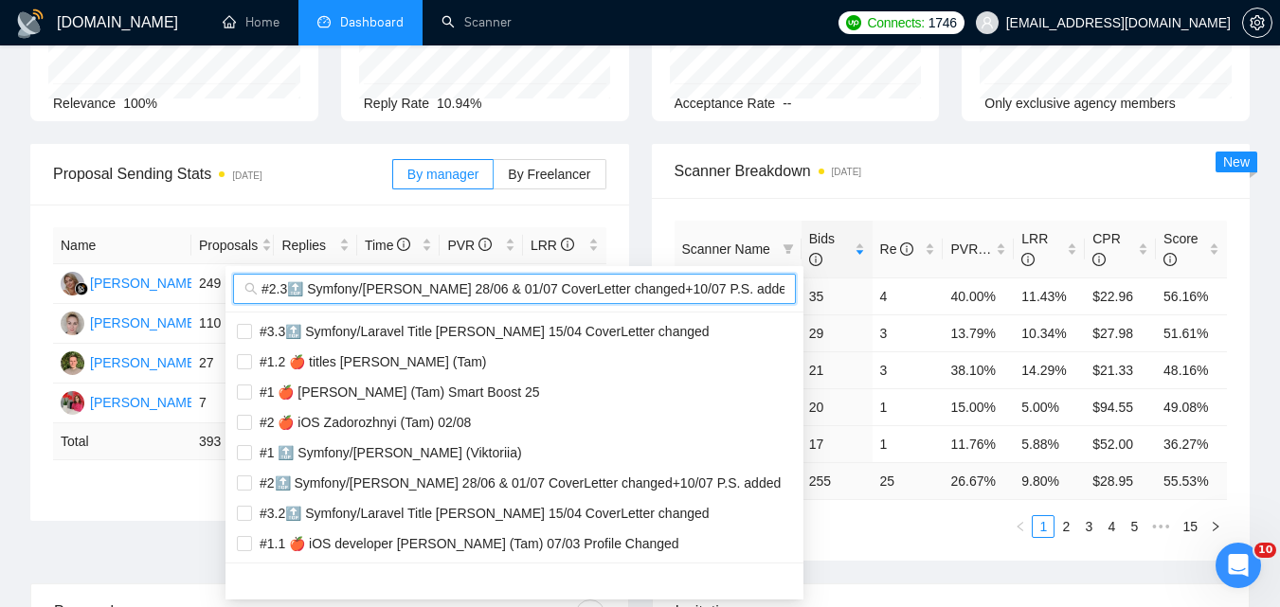
scroll to position [0, 9]
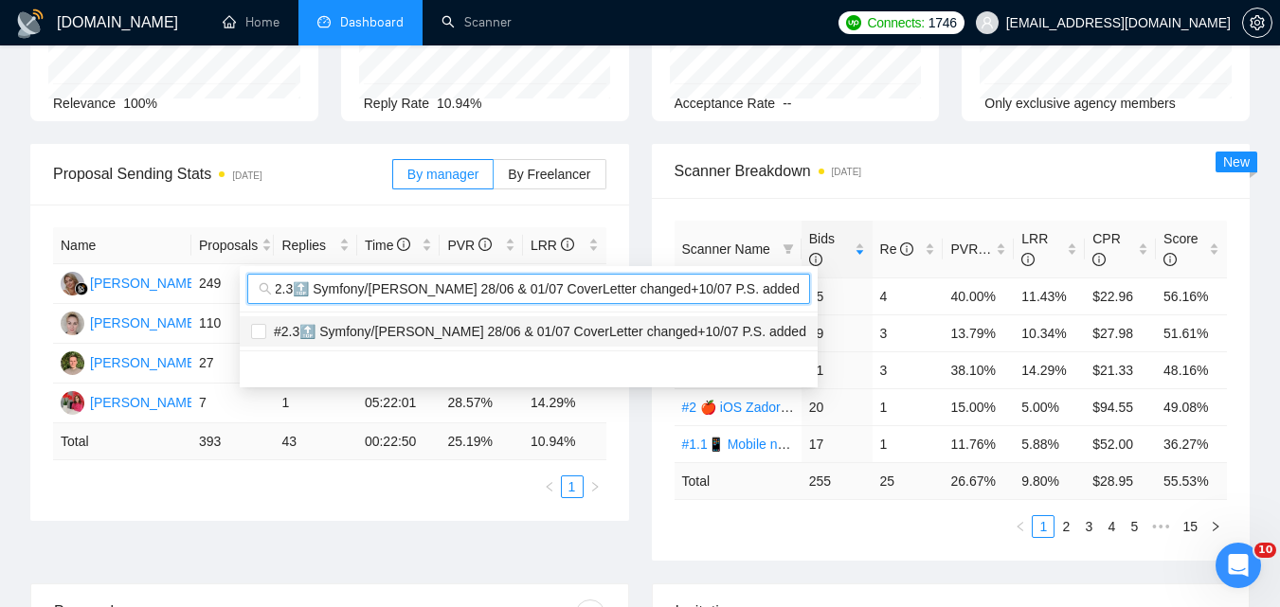
type input "#2.3🔝 Symfony/[PERSON_NAME] 28/06 & 01/07 CoverLetter changed+10/07 P.S. added"
click at [749, 329] on span "#2.3🔝 Symfony/[PERSON_NAME] 28/06 & 01/07 CoverLetter changed+10/07 P.S. added" at bounding box center [536, 331] width 540 height 15
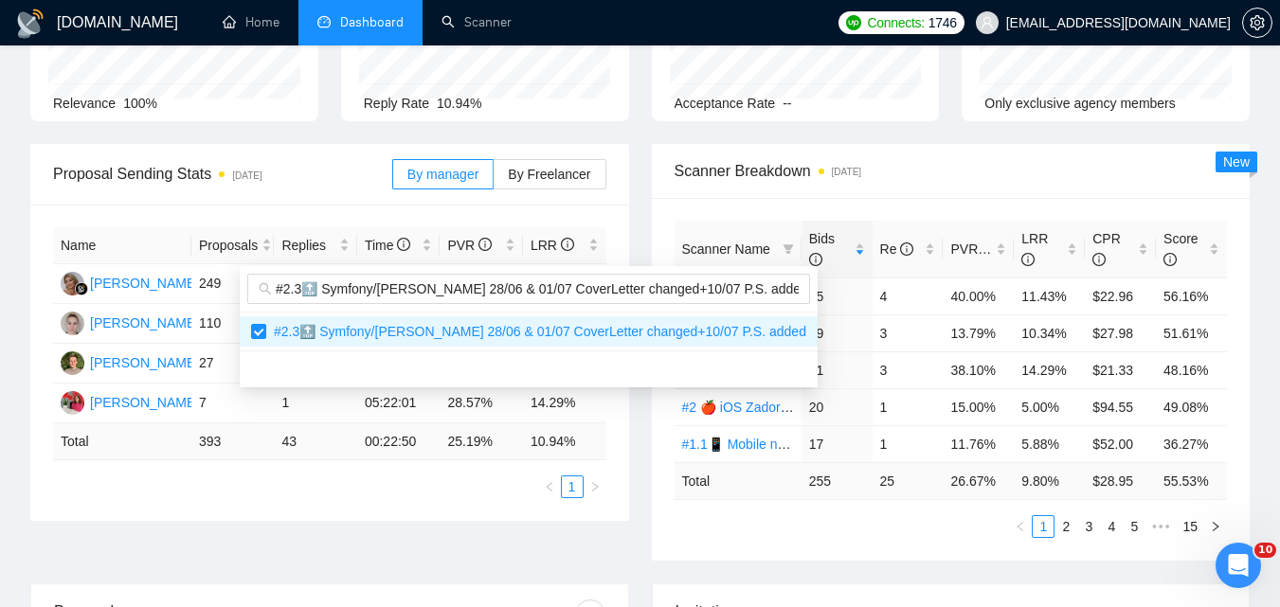
click at [890, 538] on div "Proposal Sending Stats [DATE] By manager By Freelancer Name Proposals Replies T…" at bounding box center [640, 364] width 1242 height 440
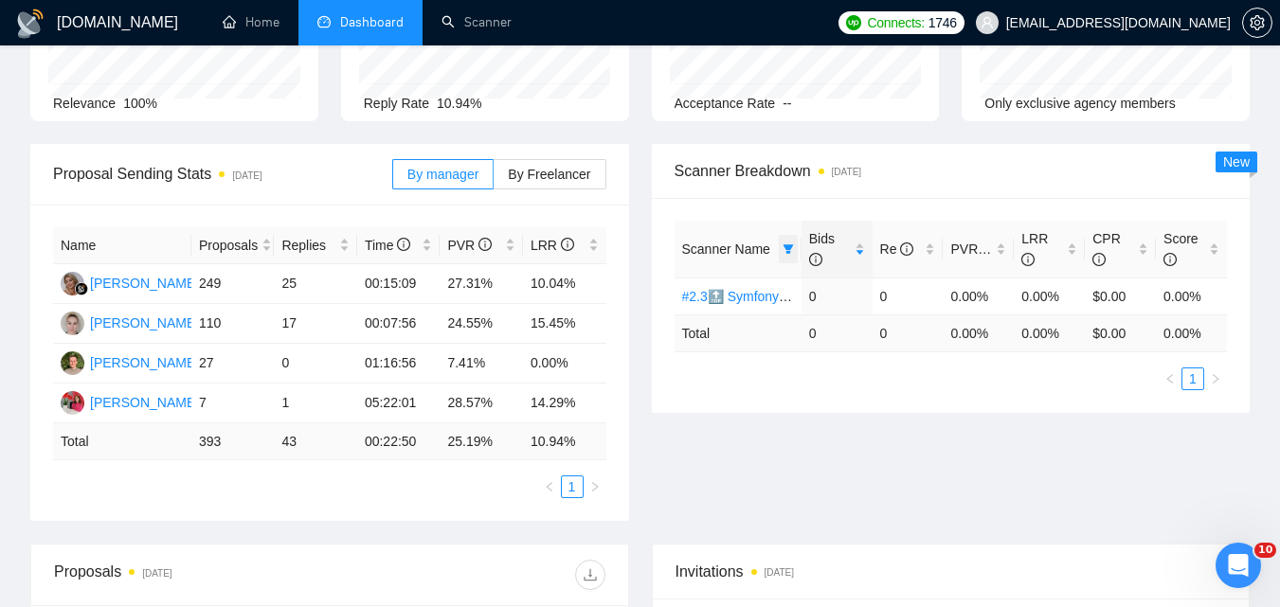
click at [788, 243] on span at bounding box center [788, 249] width 19 height 28
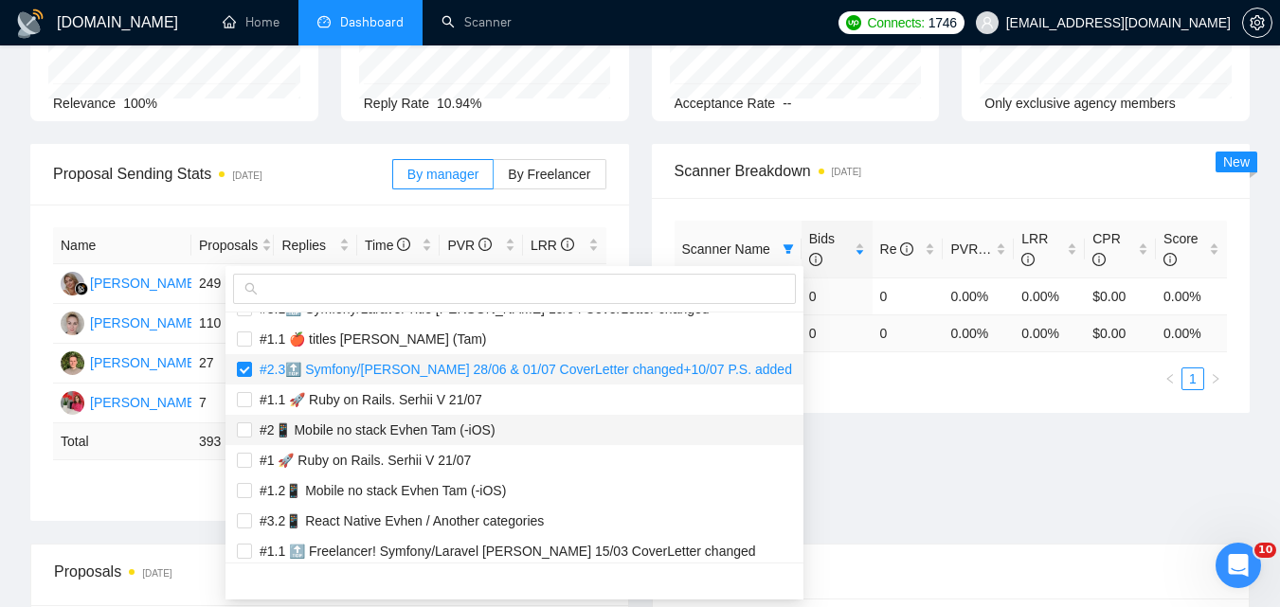
scroll to position [1421, 0]
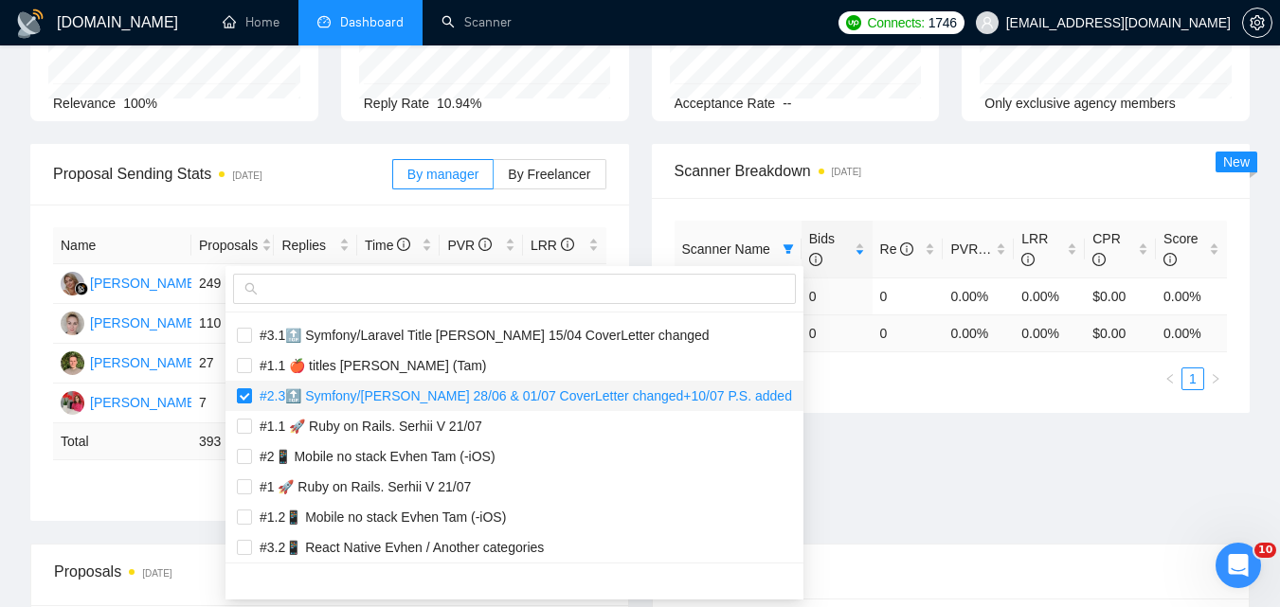
click at [502, 397] on span "#2.3🔝 Symfony/[PERSON_NAME] 28/06 & 01/07 CoverLetter changed+10/07 P.S. added" at bounding box center [522, 395] width 540 height 15
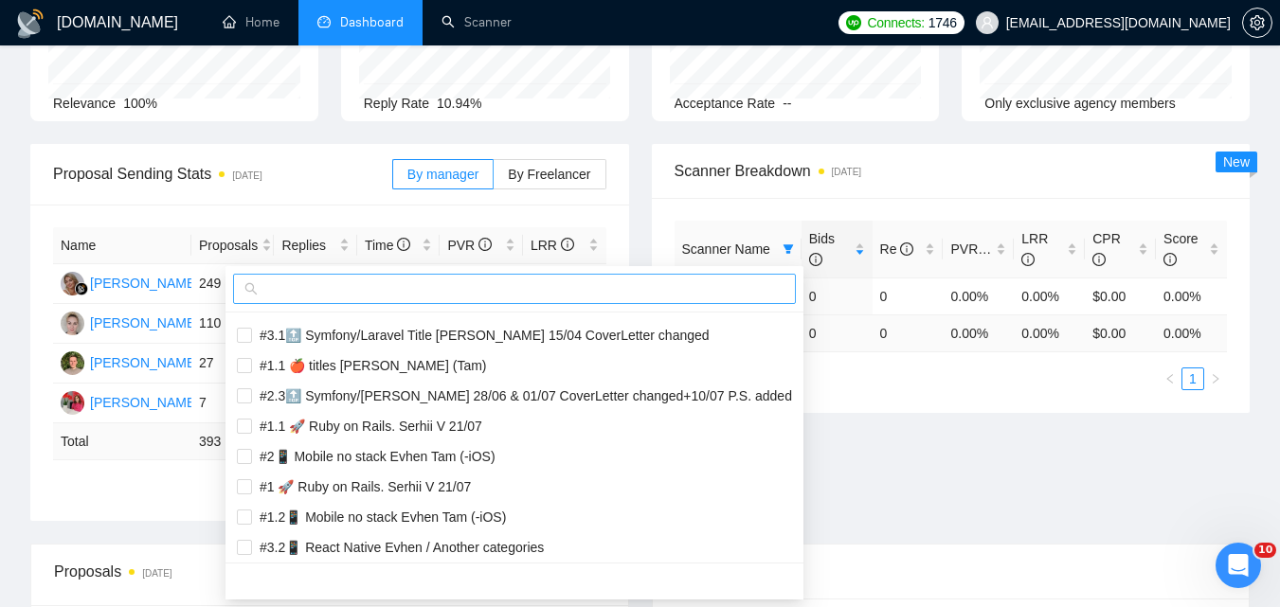
click at [487, 297] on input "text" at bounding box center [523, 289] width 523 height 21
paste input "#2.1 🔝 Symfony/[PERSON_NAME] 01/07 / Another categories"
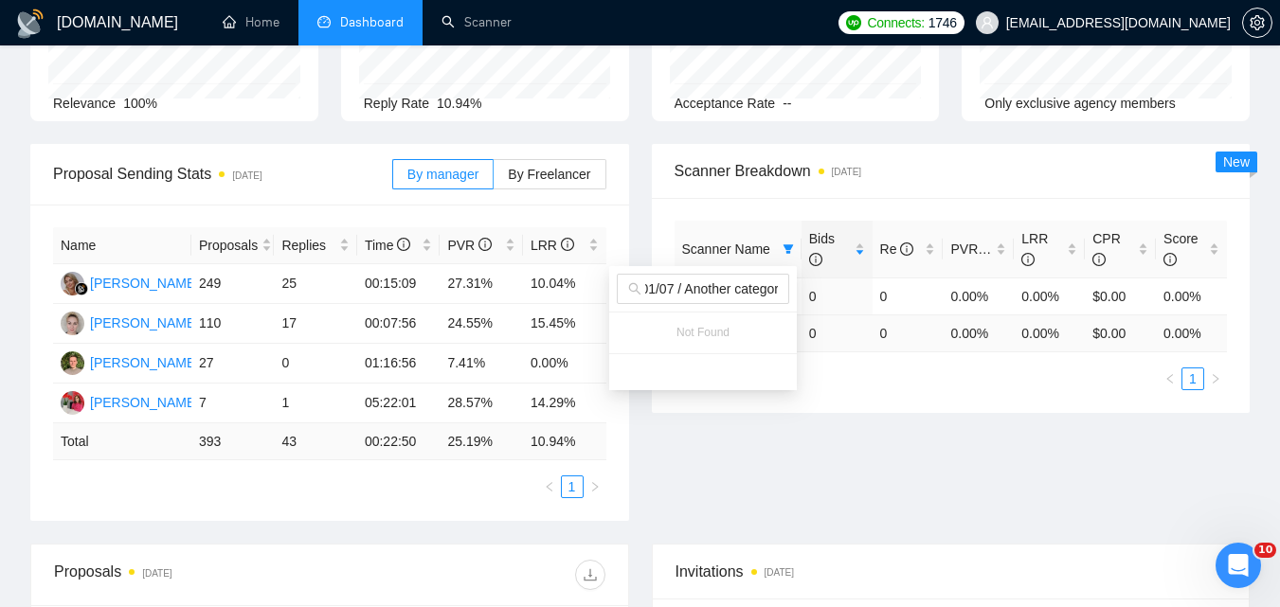
scroll to position [0, 0]
click at [760, 293] on input "#2.1 🔝 Symfony/[PERSON_NAME] 01/07 / Another categories" at bounding box center [711, 289] width 133 height 21
paste input "2"
click at [840, 389] on div "Scanner Name Bids Re PVR LRR CPR Score #2.3🔝 Symfony/[PERSON_NAME] 28/06 & 01/0…" at bounding box center [951, 306] width 553 height 170
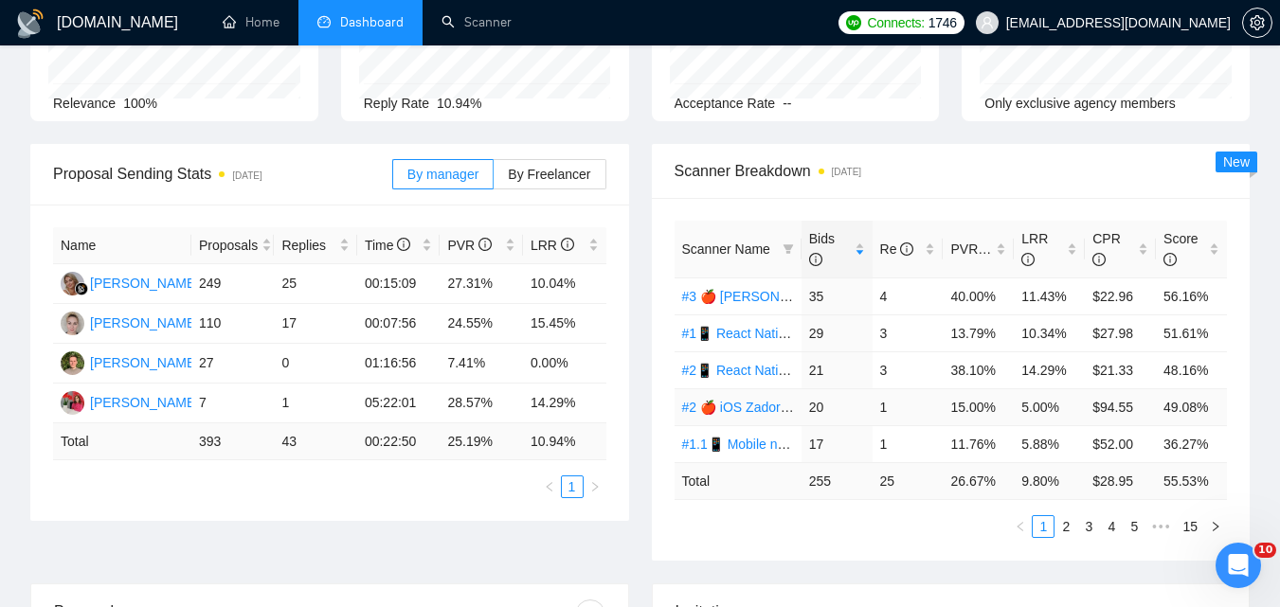
scroll to position [0, 0]
click at [790, 246] on icon "filter" at bounding box center [788, 248] width 10 height 9
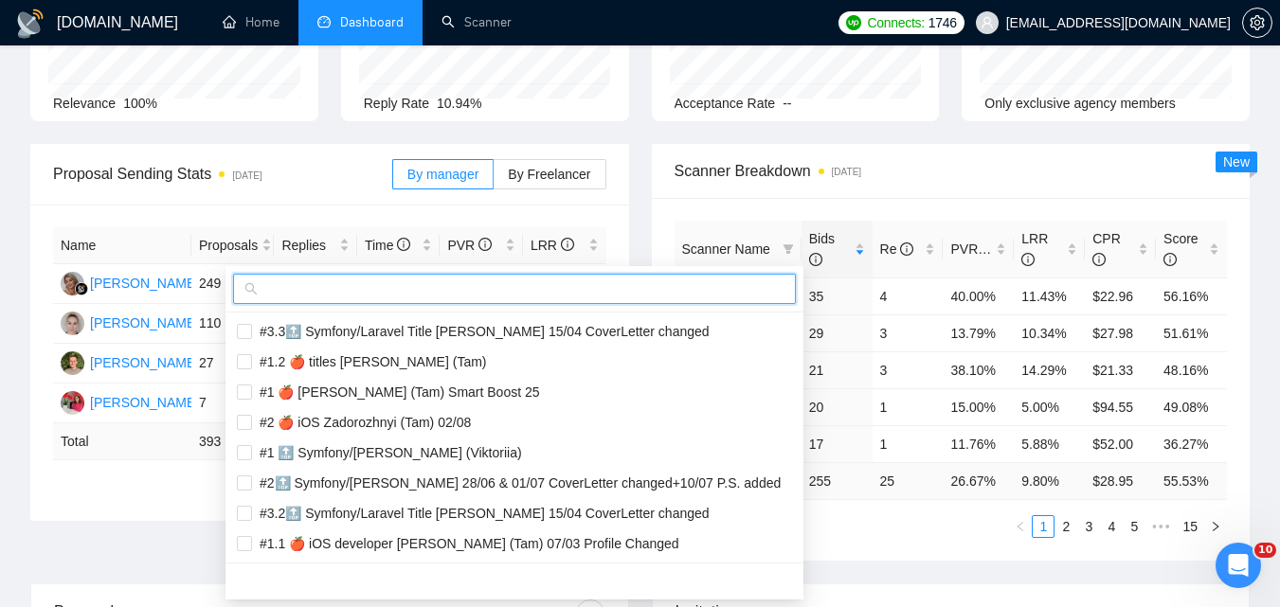
drag, startPoint x: 714, startPoint y: 284, endPoint x: 726, endPoint y: 290, distance: 12.7
click at [714, 285] on input "text" at bounding box center [523, 289] width 523 height 21
paste input "#3.1🔝 Symfony/Laravel Title [PERSON_NAME] 15/04 CoverLetter changed"
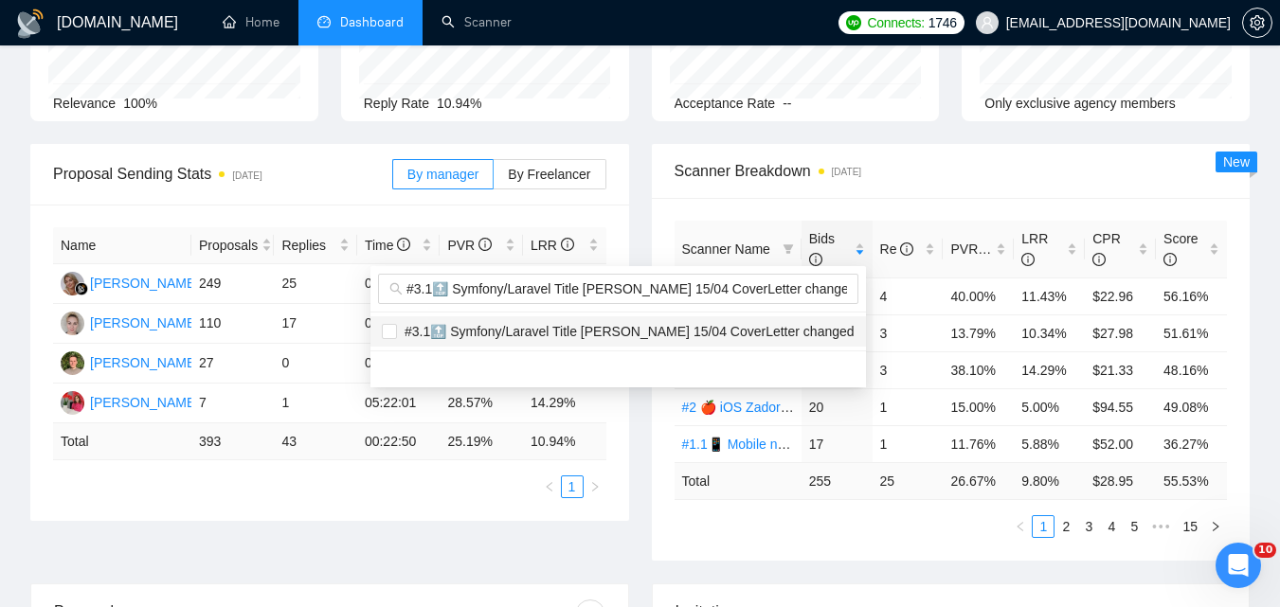
click at [726, 328] on span "#3.1🔝 Symfony/Laravel Title [PERSON_NAME] 15/04 CoverLetter changed" at bounding box center [626, 331] width 458 height 15
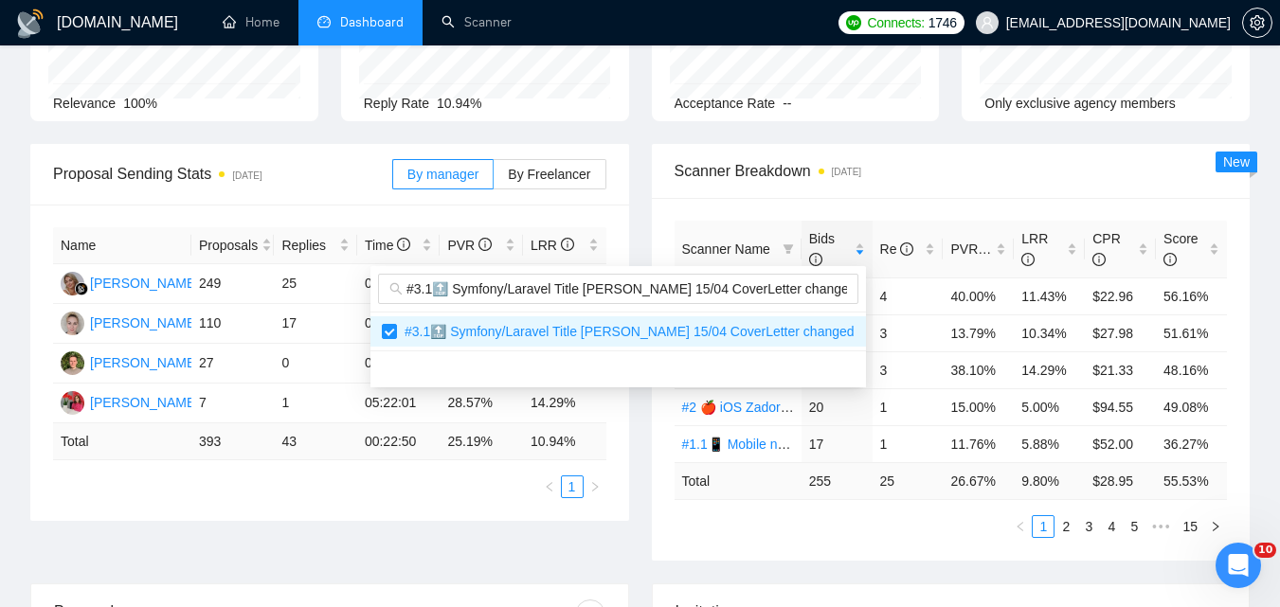
click at [849, 521] on div "Proposal Sending Stats [DATE] By manager By Freelancer Name Proposals Replies T…" at bounding box center [640, 364] width 1242 height 440
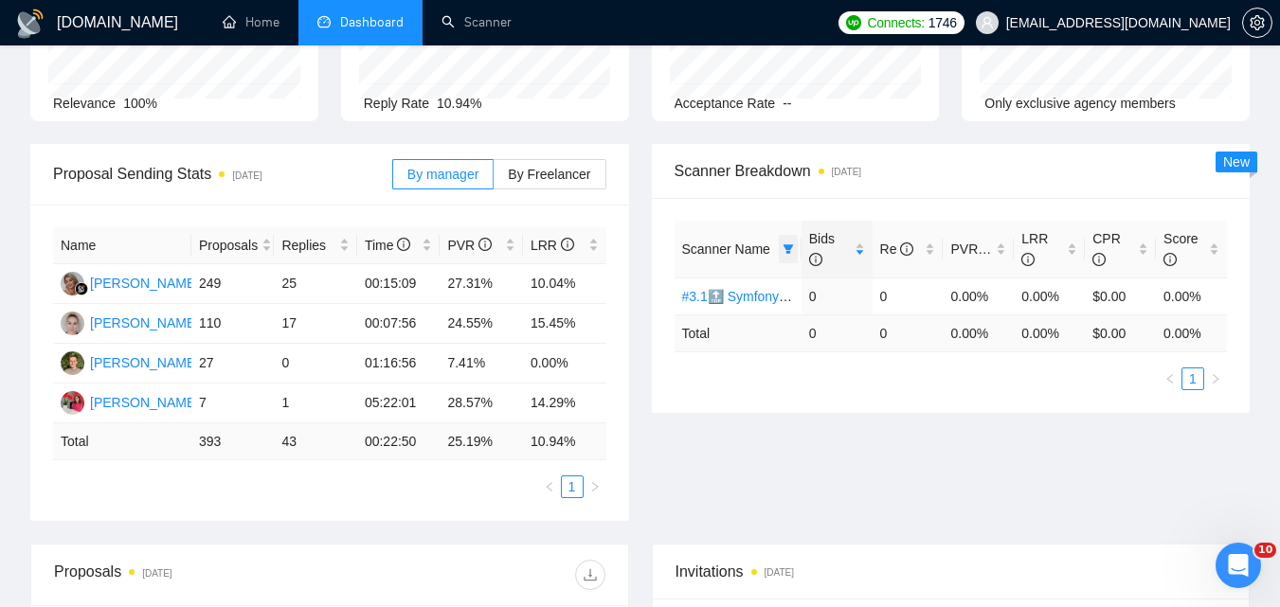
click at [791, 252] on span at bounding box center [788, 249] width 19 height 28
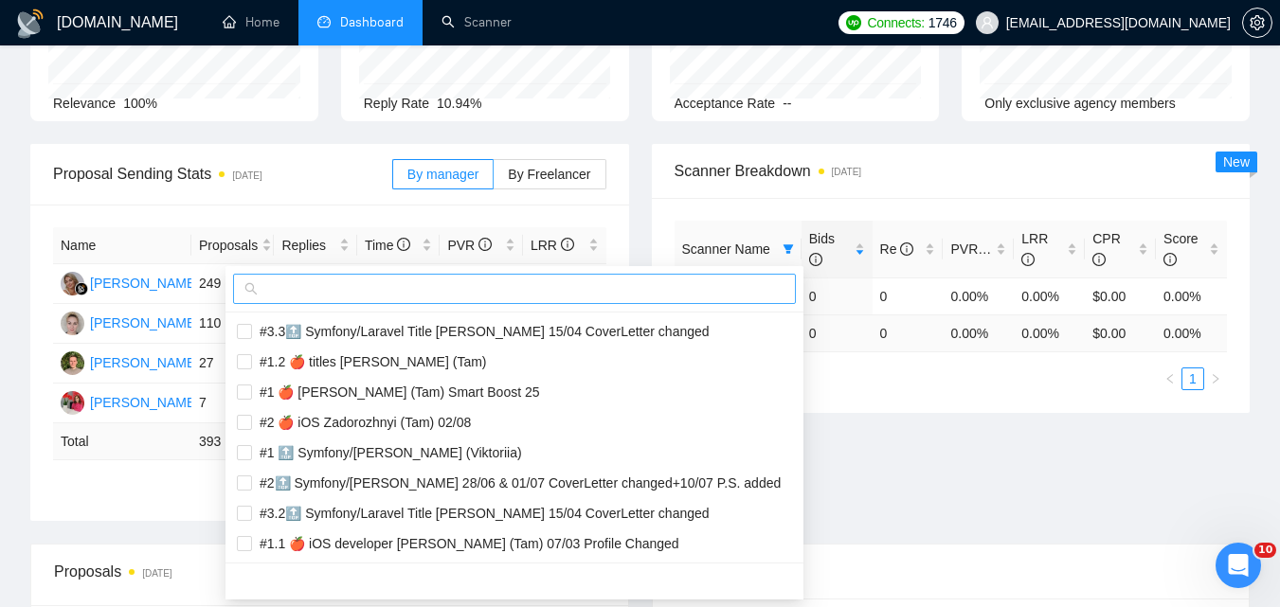
click at [709, 293] on input "text" at bounding box center [523, 289] width 523 height 21
paste input "#3.2🔝 Symfony/Laravel Title [PERSON_NAME] 15/04 CoverLetter changed"
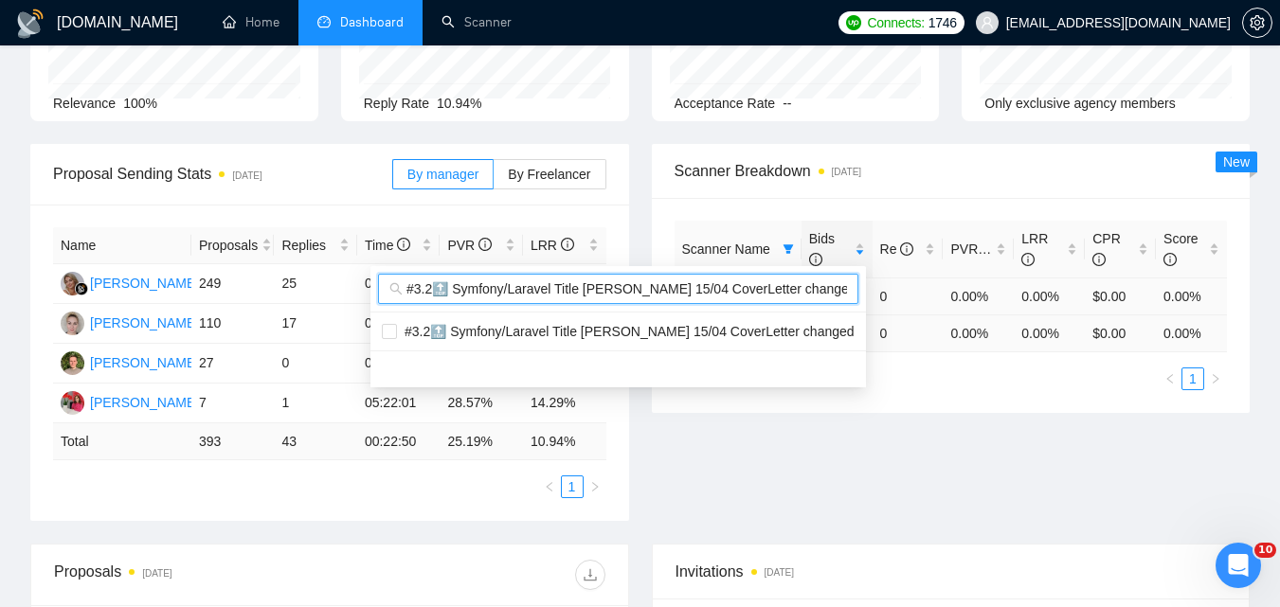
scroll to position [0, 9]
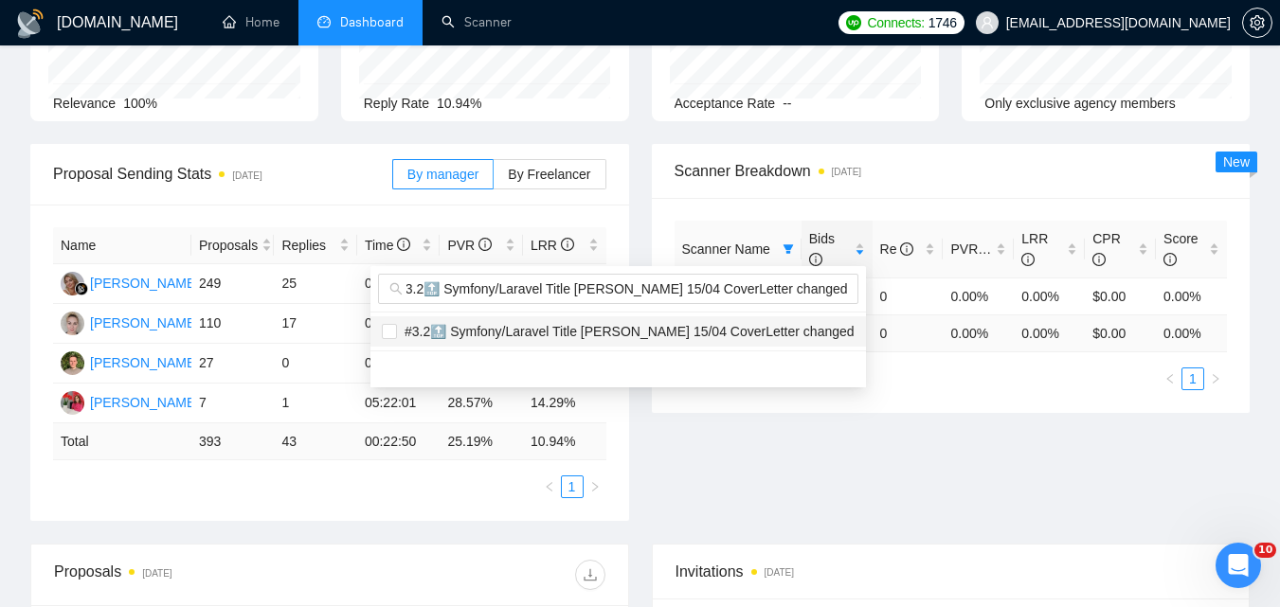
click at [708, 334] on span "#3.2🔝 Symfony/Laravel Title [PERSON_NAME] 15/04 CoverLetter changed" at bounding box center [626, 331] width 458 height 15
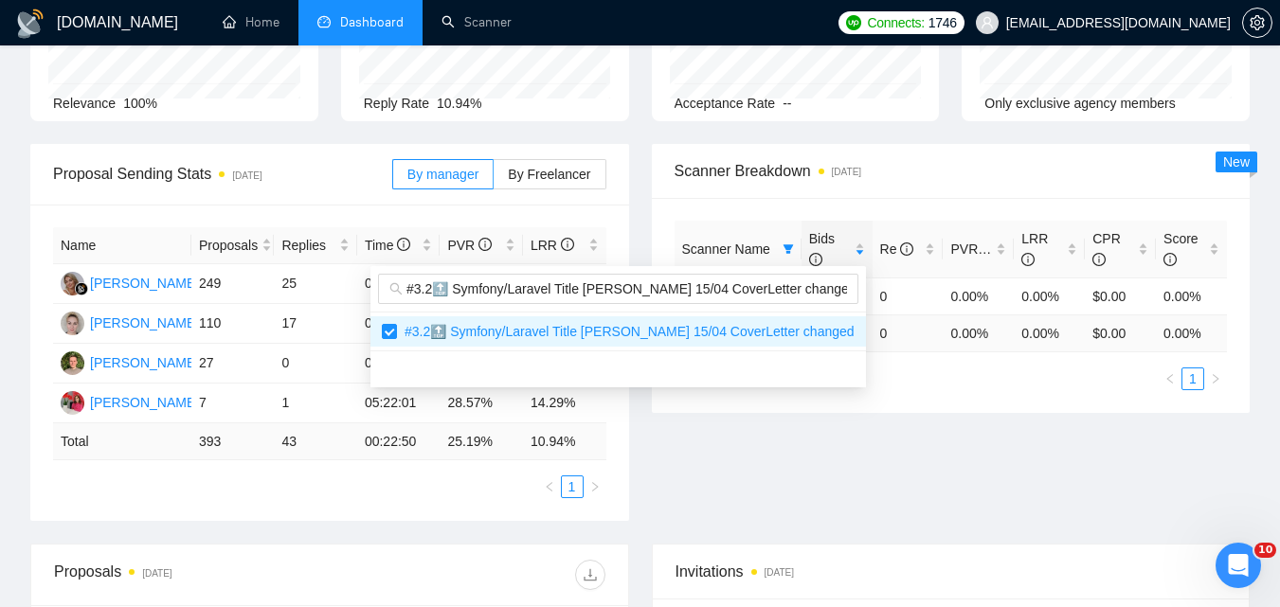
click at [889, 460] on div "Proposal Sending Stats [DATE] By manager By Freelancer Name Proposals Replies T…" at bounding box center [640, 344] width 1242 height 400
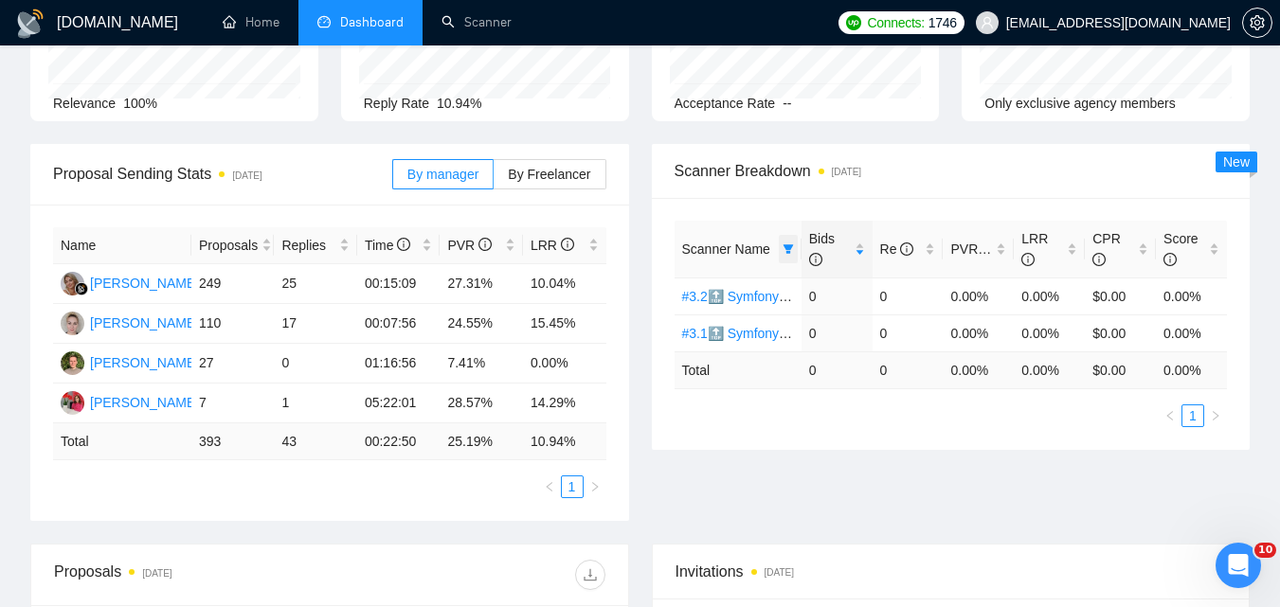
click at [794, 244] on span at bounding box center [788, 249] width 19 height 28
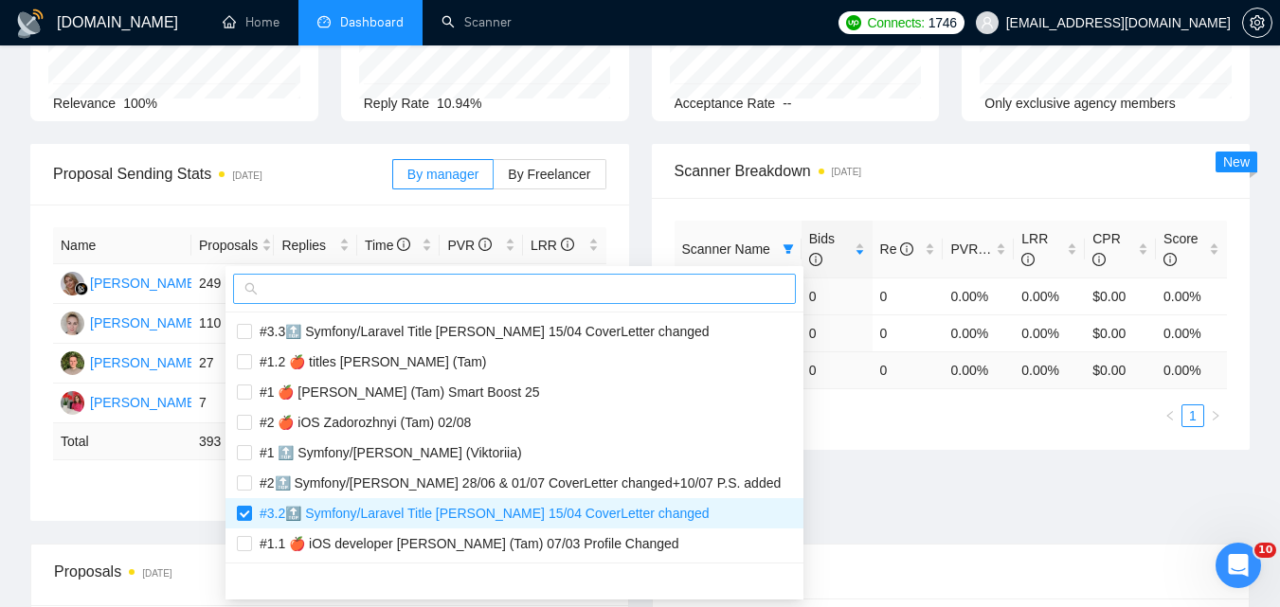
click at [679, 288] on input "text" at bounding box center [523, 289] width 523 height 21
paste input "#3.3🔝 Symfony/Laravel Title [PERSON_NAME] 15/04 CoverLetter changed"
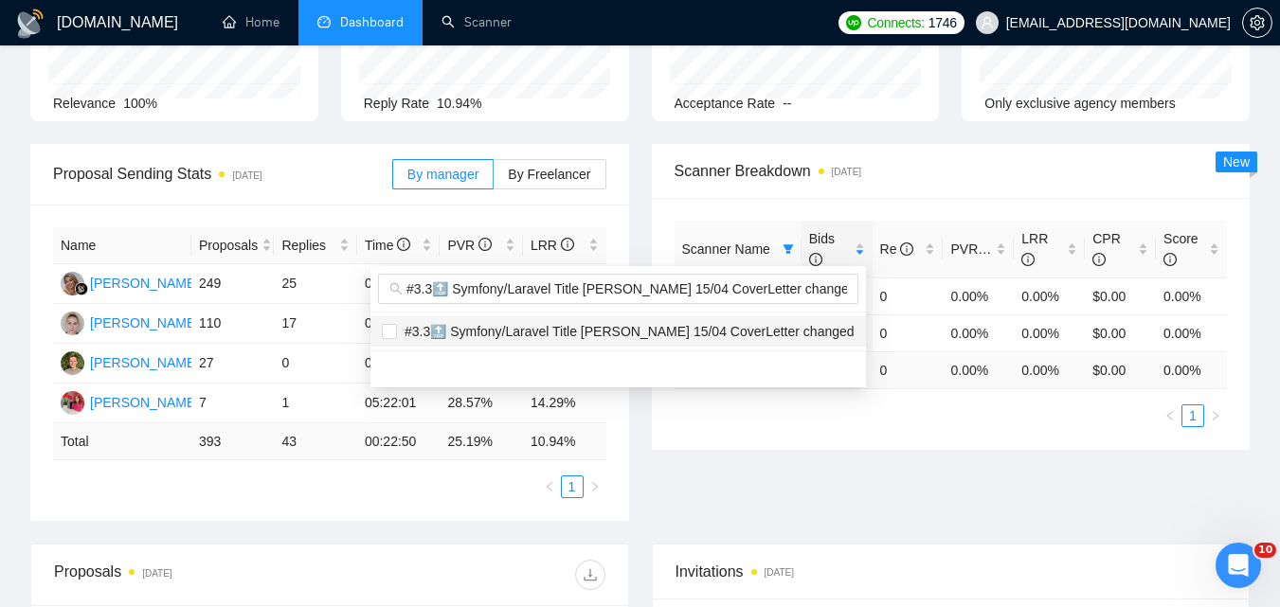
click at [709, 324] on span "#3.3🔝 Symfony/Laravel Title [PERSON_NAME] 15/04 CoverLetter changed" at bounding box center [626, 331] width 458 height 15
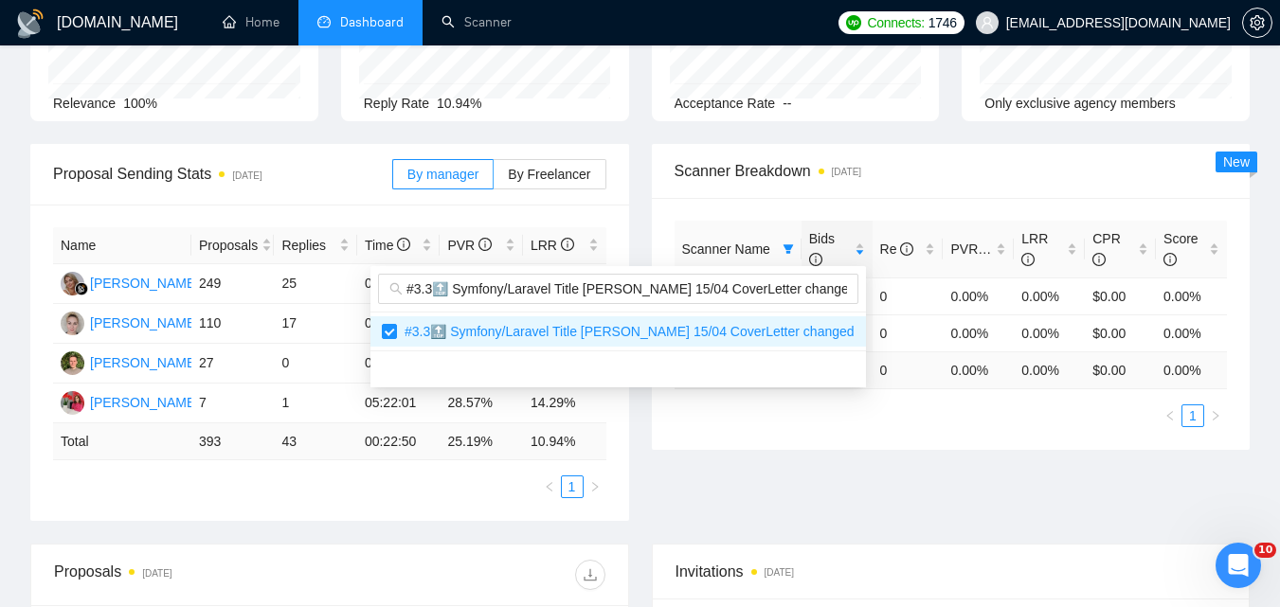
click at [910, 475] on div "Proposal Sending Stats [DATE] By manager By Freelancer Name Proposals Replies T…" at bounding box center [640, 344] width 1242 height 400
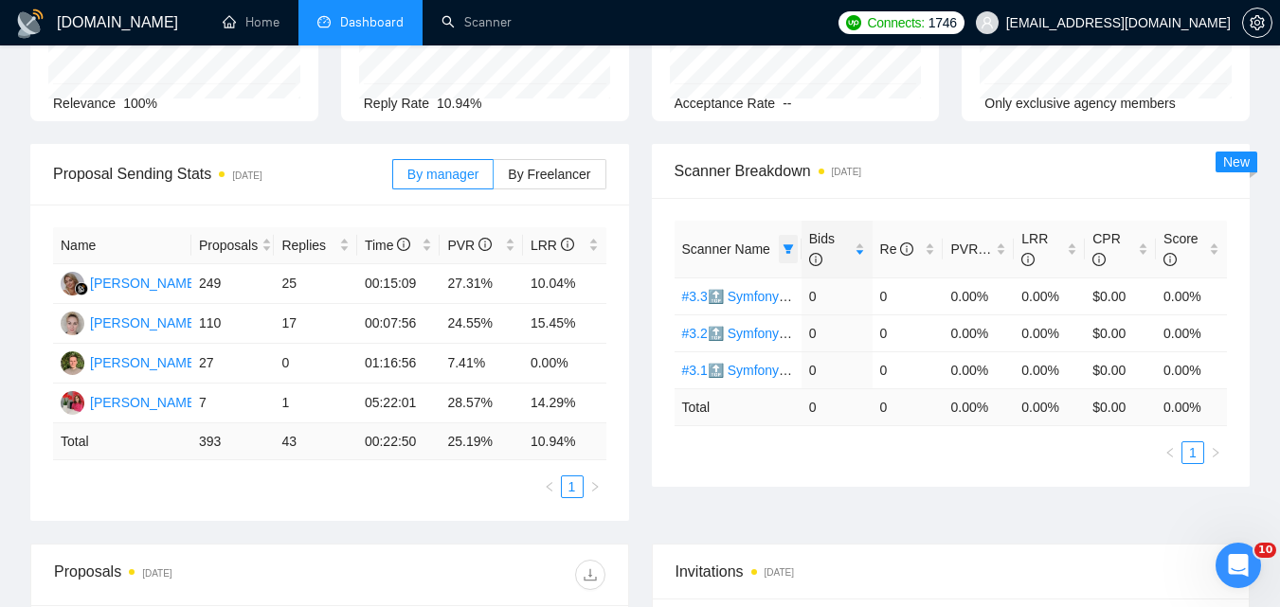
click at [784, 253] on icon "filter" at bounding box center [788, 249] width 11 height 11
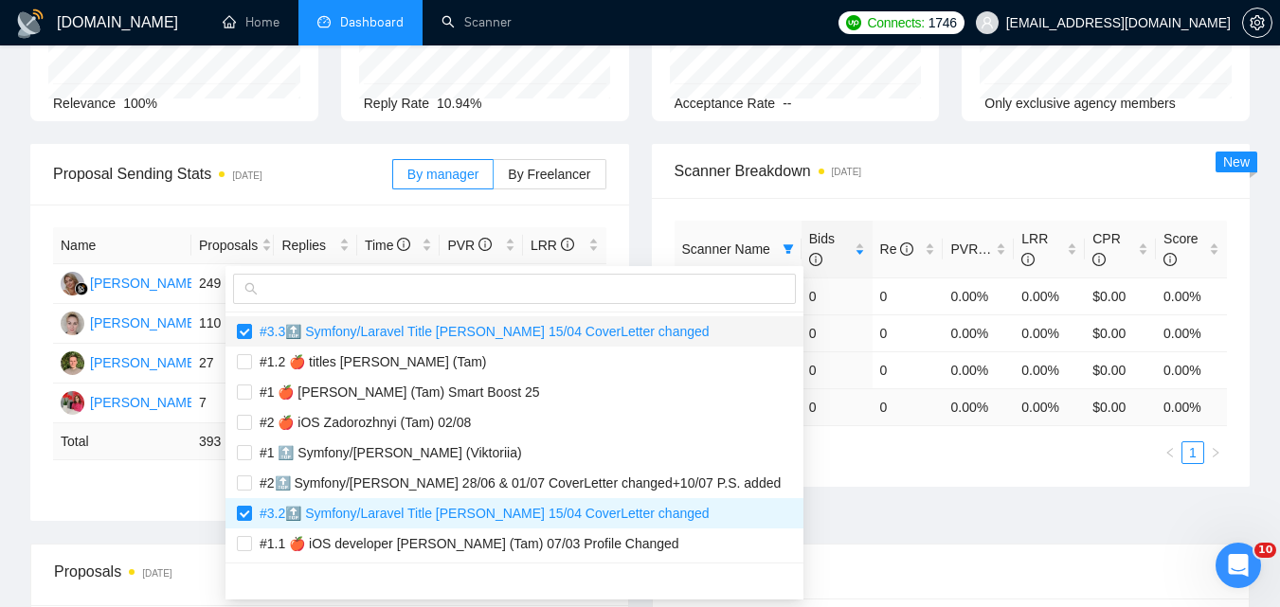
click at [265, 329] on span "#3.3🔝 Symfony/Laravel Title [PERSON_NAME] 15/04 CoverLetter changed" at bounding box center [481, 331] width 458 height 15
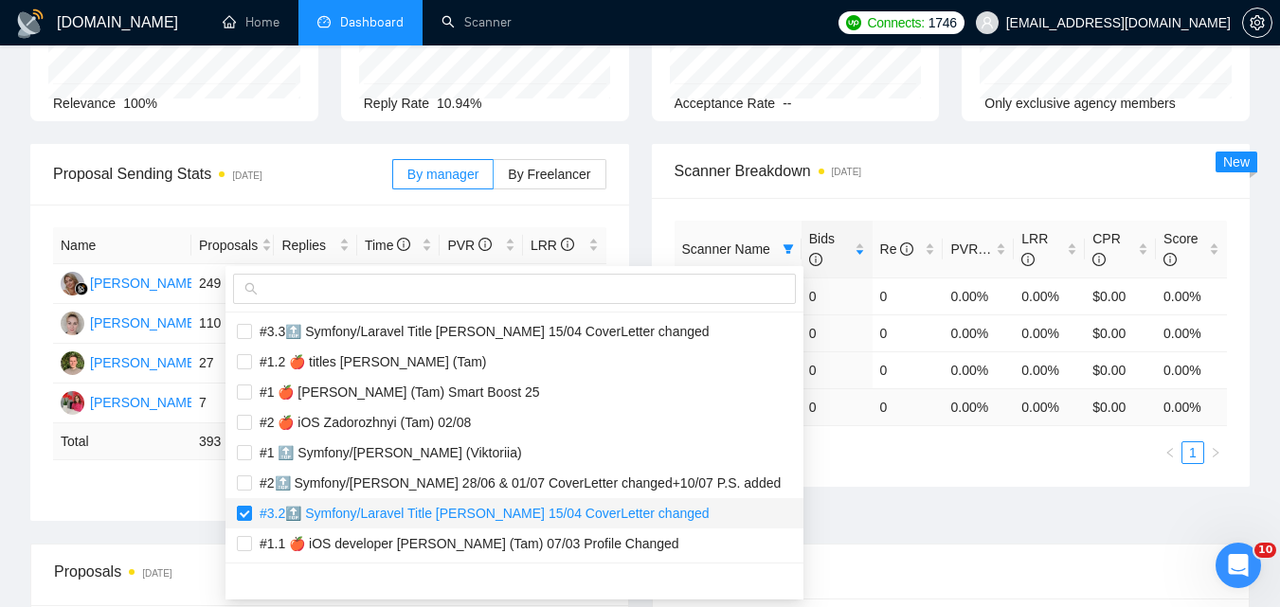
click at [327, 513] on span "#3.2🔝 Symfony/Laravel Title [PERSON_NAME] 15/04 CoverLetter changed" at bounding box center [481, 513] width 458 height 15
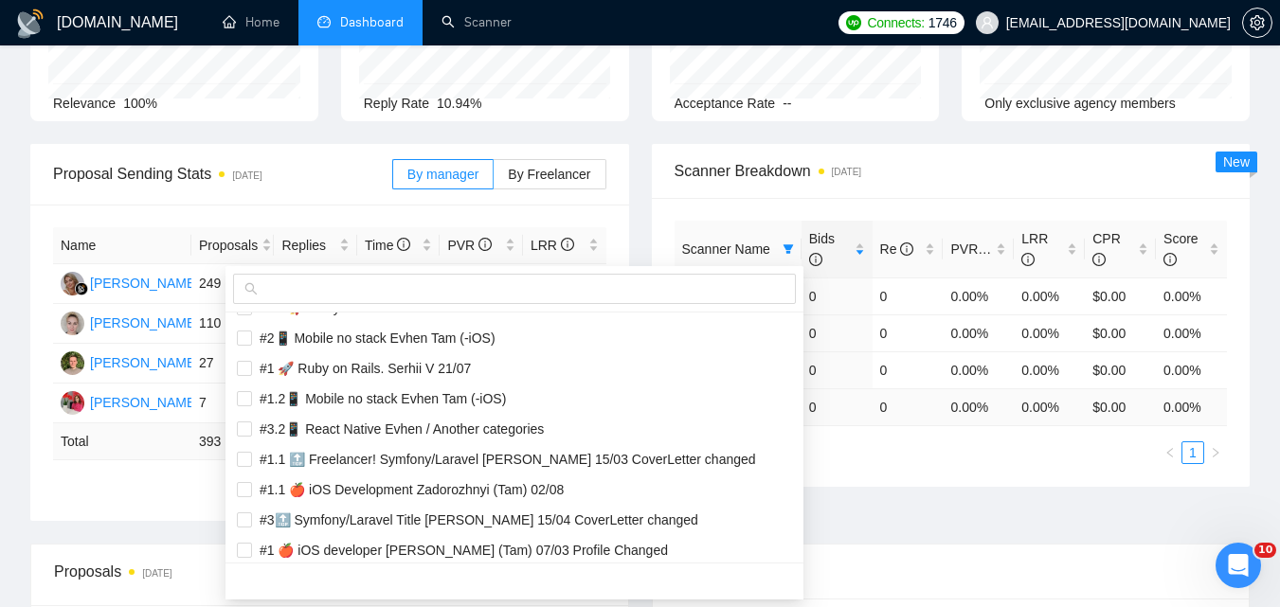
scroll to position [1421, 0]
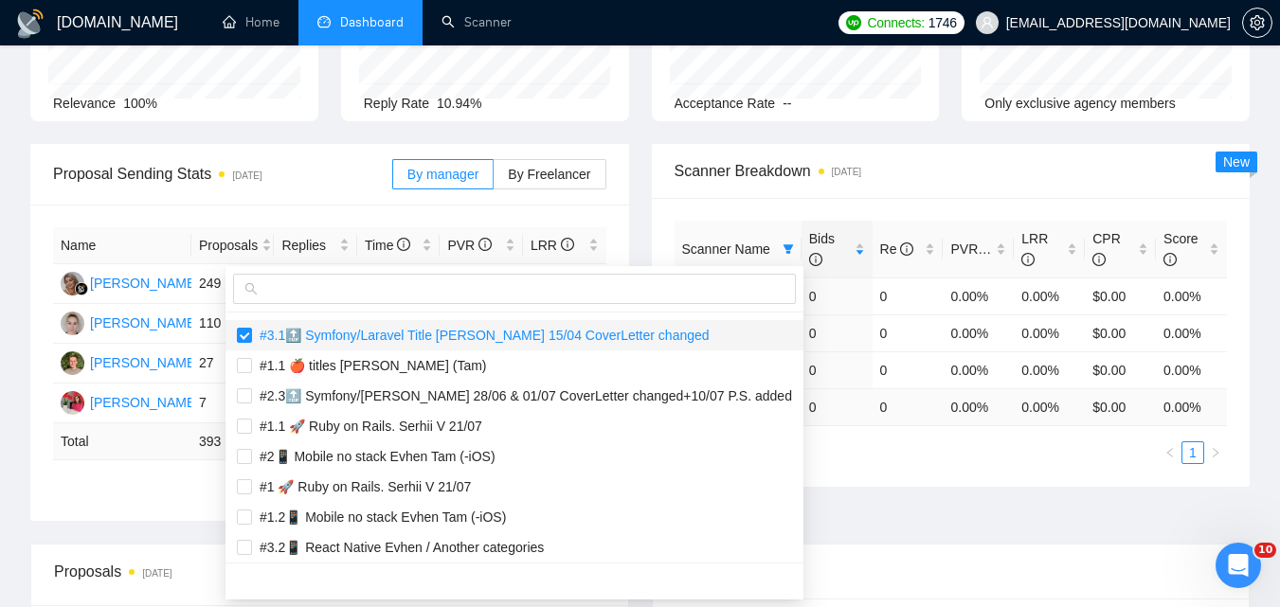
click at [419, 334] on span "#3.1🔝 Symfony/Laravel Title [PERSON_NAME] 15/04 CoverLetter changed" at bounding box center [481, 335] width 458 height 15
click at [707, 287] on input "text" at bounding box center [523, 289] width 523 height 21
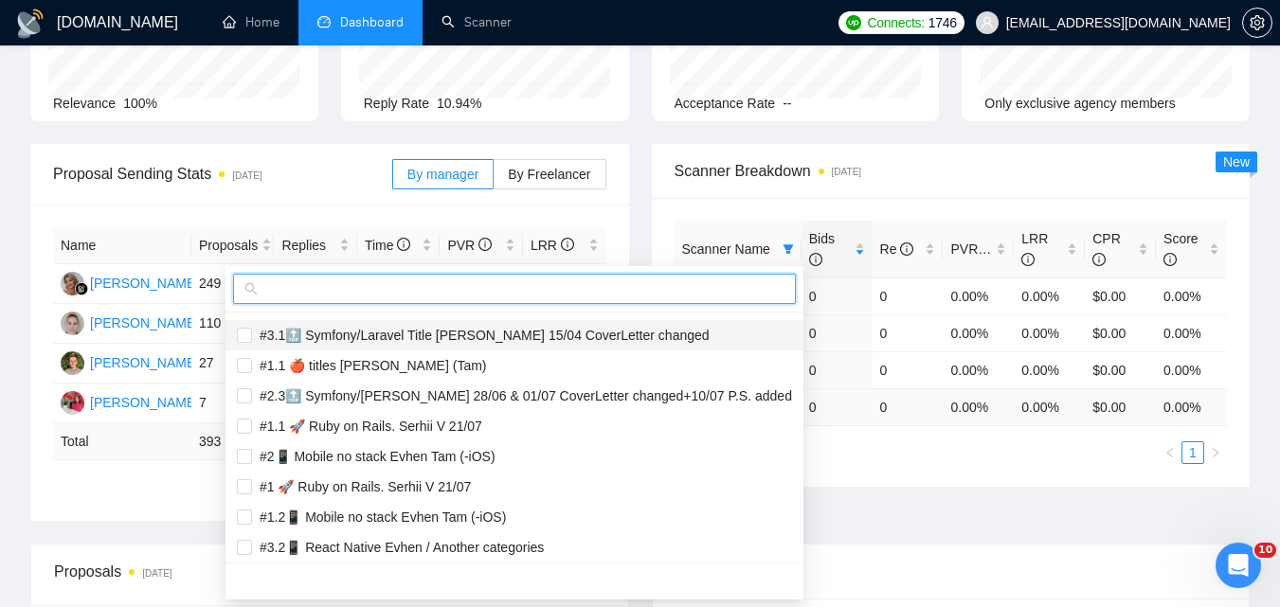
paste input "#4.1 🔝 Symfony/[PERSON_NAME] / Another categories"
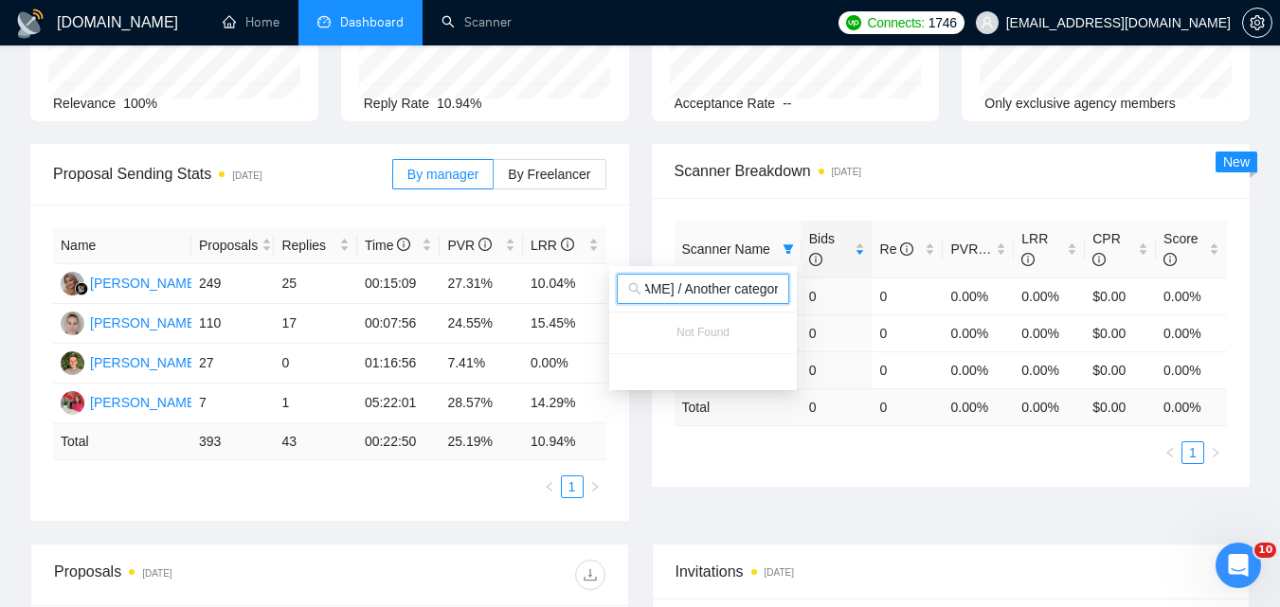
scroll to position [0, 0]
click at [720, 286] on input "#4.1 🔝 Symfony/[PERSON_NAME] / Another categories" at bounding box center [711, 289] width 133 height 21
paste input "2"
click at [740, 288] on input "#4.2 🔝 Symfony/[PERSON_NAME] / Another categories" at bounding box center [711, 289] width 133 height 21
paste input "3"
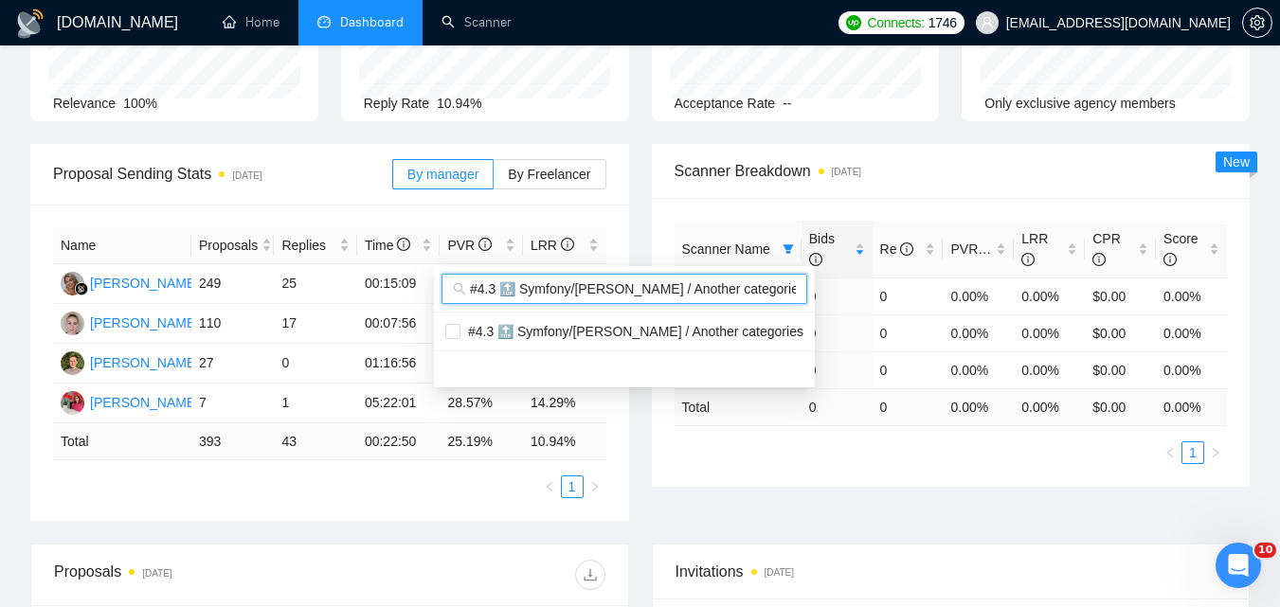
scroll to position [0, 9]
click at [707, 334] on span "#4.3 🔝 Symfony/[PERSON_NAME] / Another categories" at bounding box center [631, 331] width 343 height 15
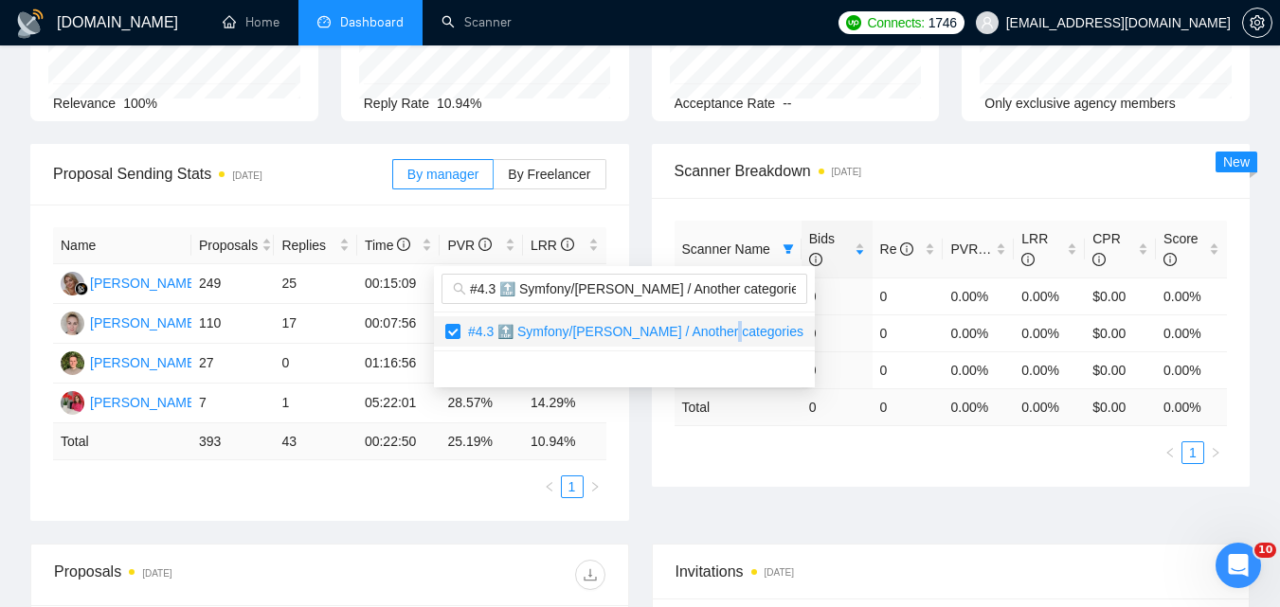
click at [874, 460] on div "Proposal Sending Stats [DATE] By manager By Freelancer Name Proposals Replies T…" at bounding box center [640, 344] width 1242 height 400
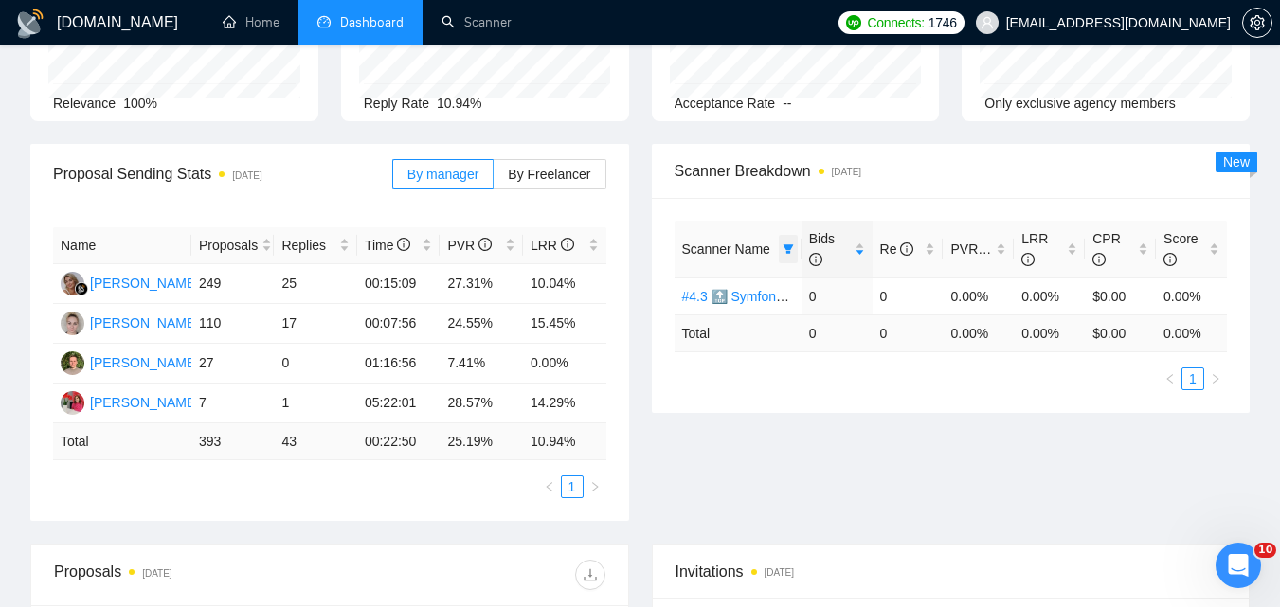
click at [785, 251] on icon "filter" at bounding box center [788, 249] width 11 height 11
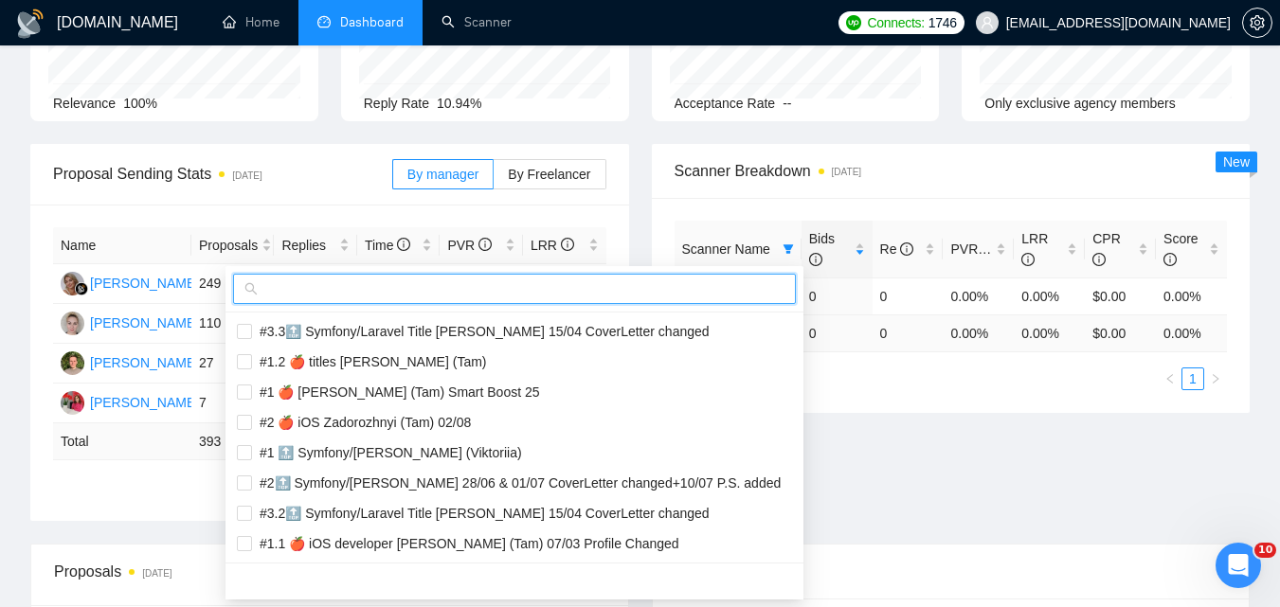
click at [732, 286] on input "text" at bounding box center [523, 289] width 523 height 21
paste input "#1 🔝 Freelancer! Symfony/Laravel [PERSON_NAME] 15/03 CoverLetter changed"
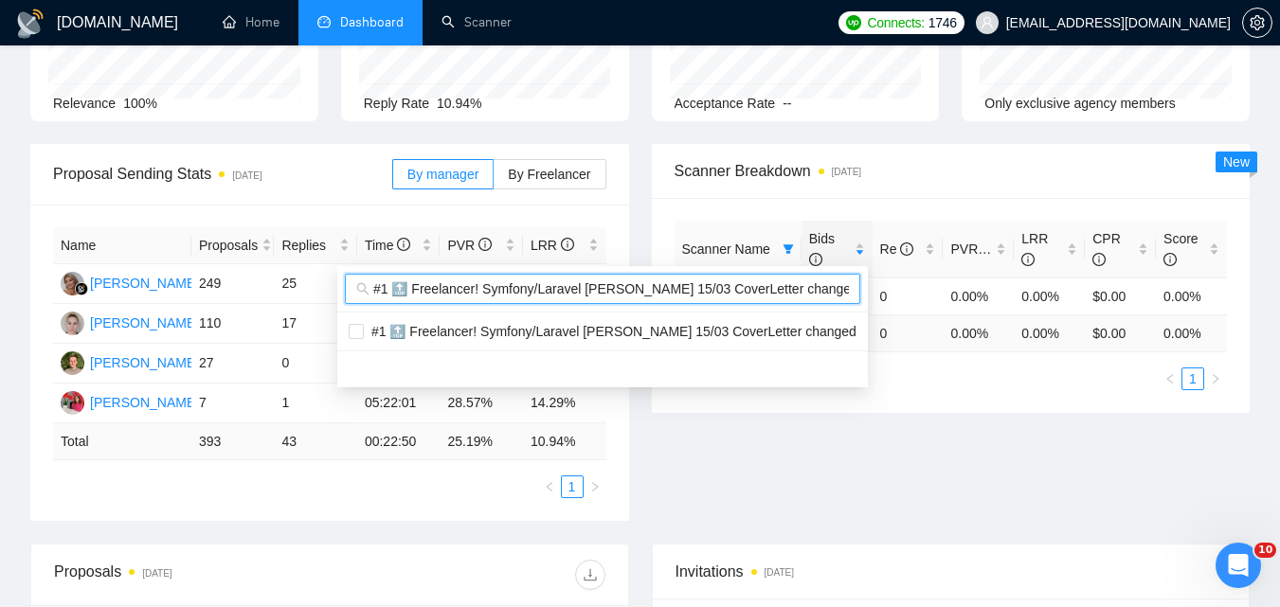
scroll to position [0, 9]
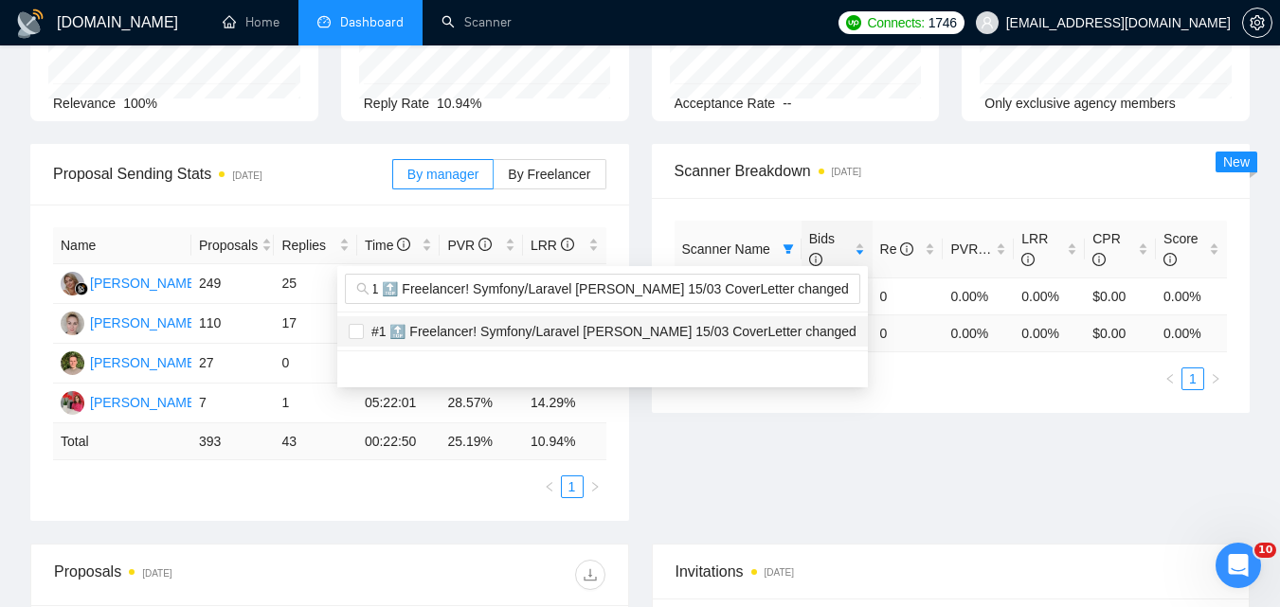
click at [701, 332] on span "#1 🔝 Freelancer! Symfony/Laravel [PERSON_NAME] 15/03 CoverLetter changed" at bounding box center [610, 331] width 493 height 15
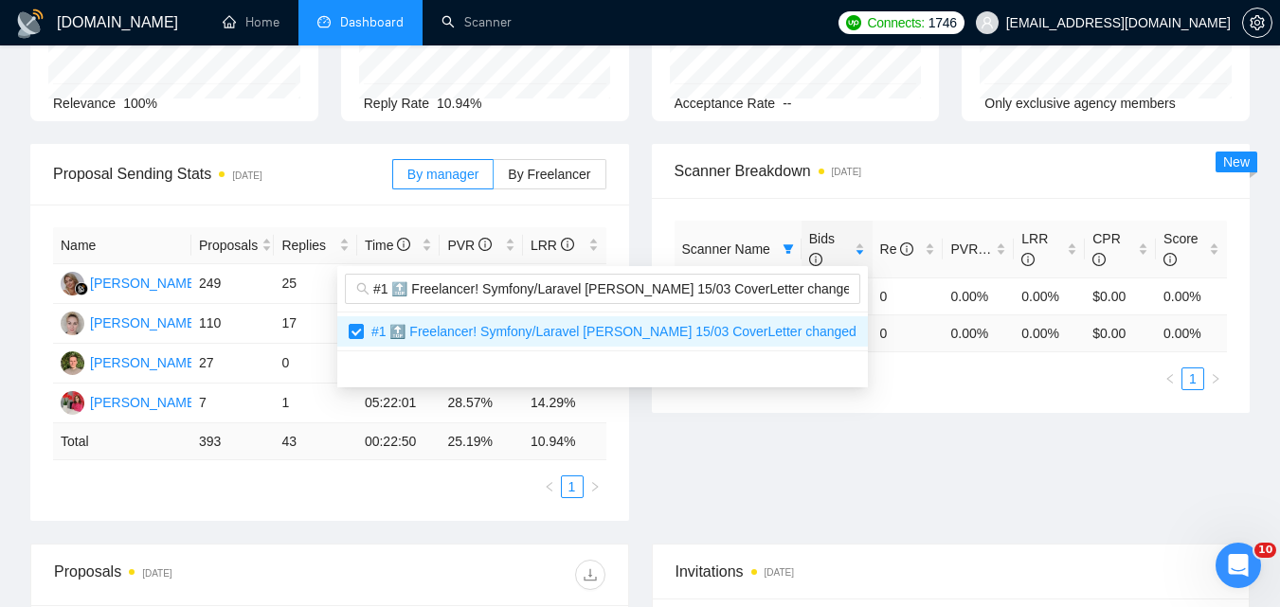
click at [846, 424] on div "Proposal Sending Stats [DATE] By manager By Freelancer Name Proposals Replies T…" at bounding box center [640, 344] width 1242 height 400
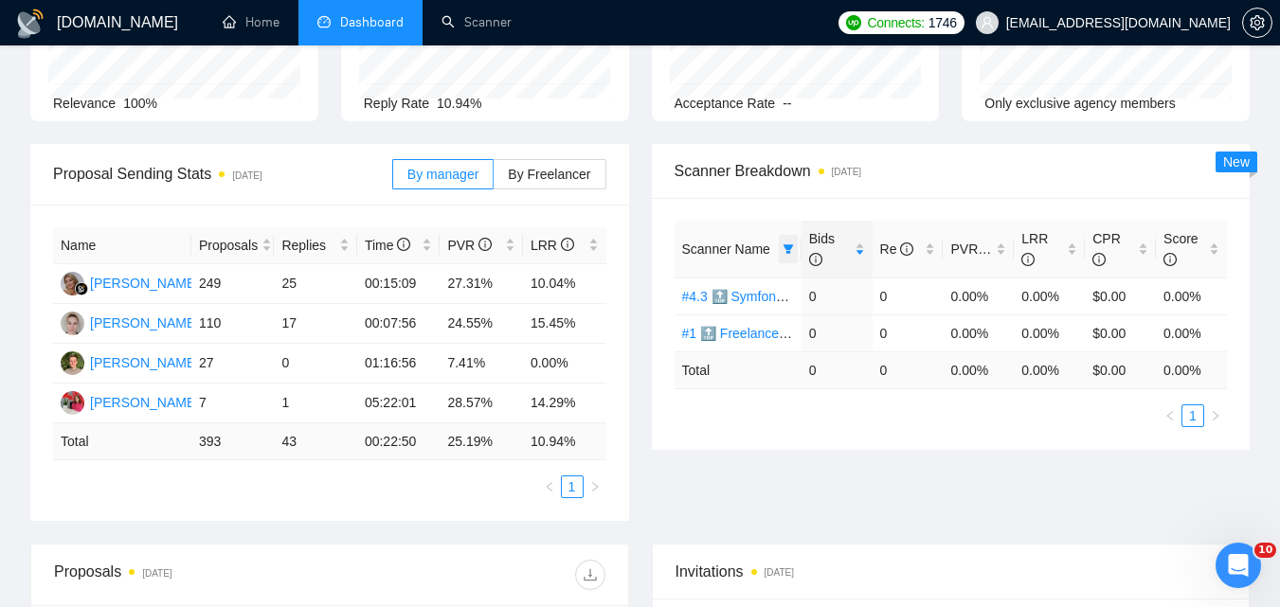
click at [784, 248] on icon "filter" at bounding box center [788, 249] width 11 height 11
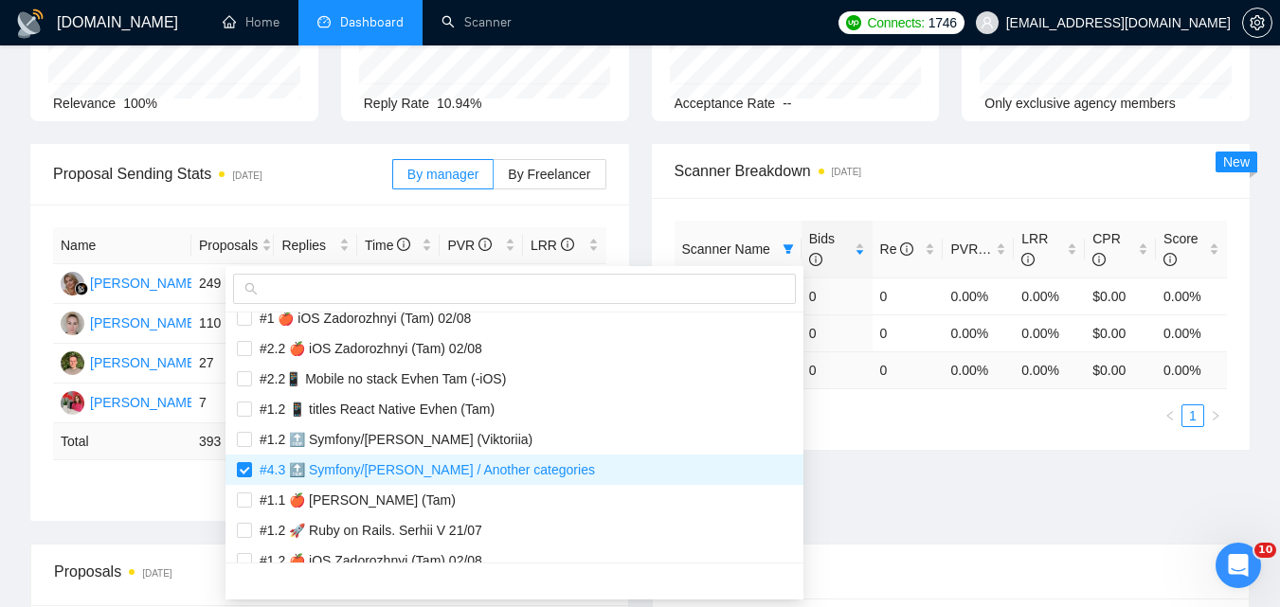
scroll to position [853, 0]
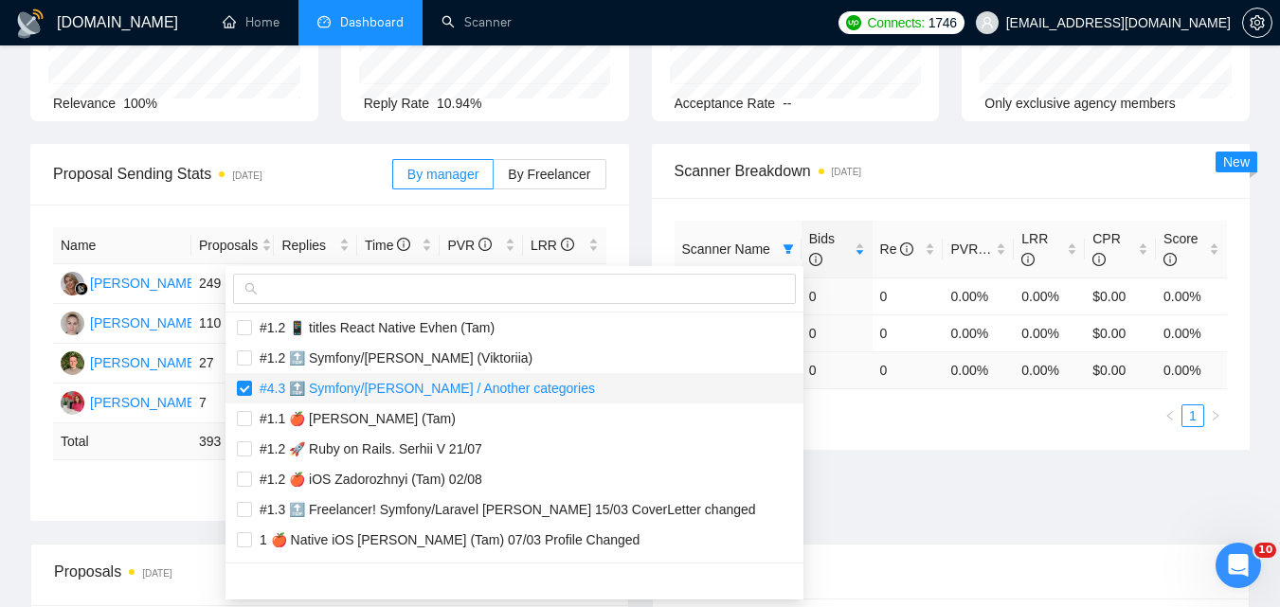
click at [310, 389] on span "#4.3 🔝 Symfony/[PERSON_NAME] / Another categories" at bounding box center [423, 388] width 343 height 15
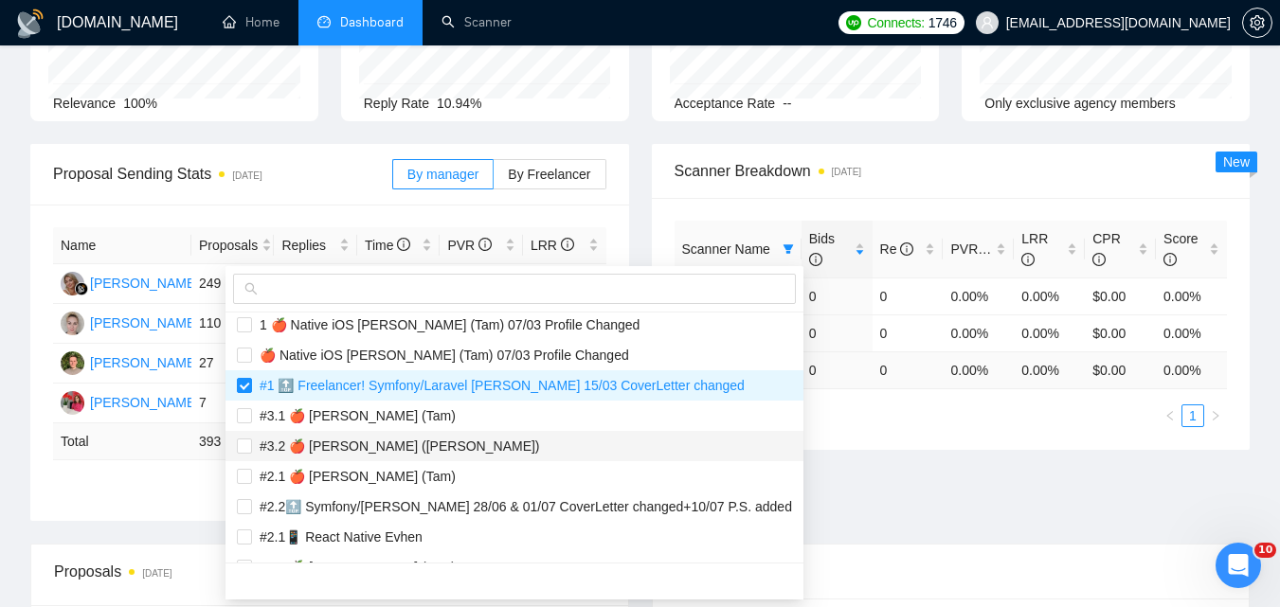
scroll to position [1042, 0]
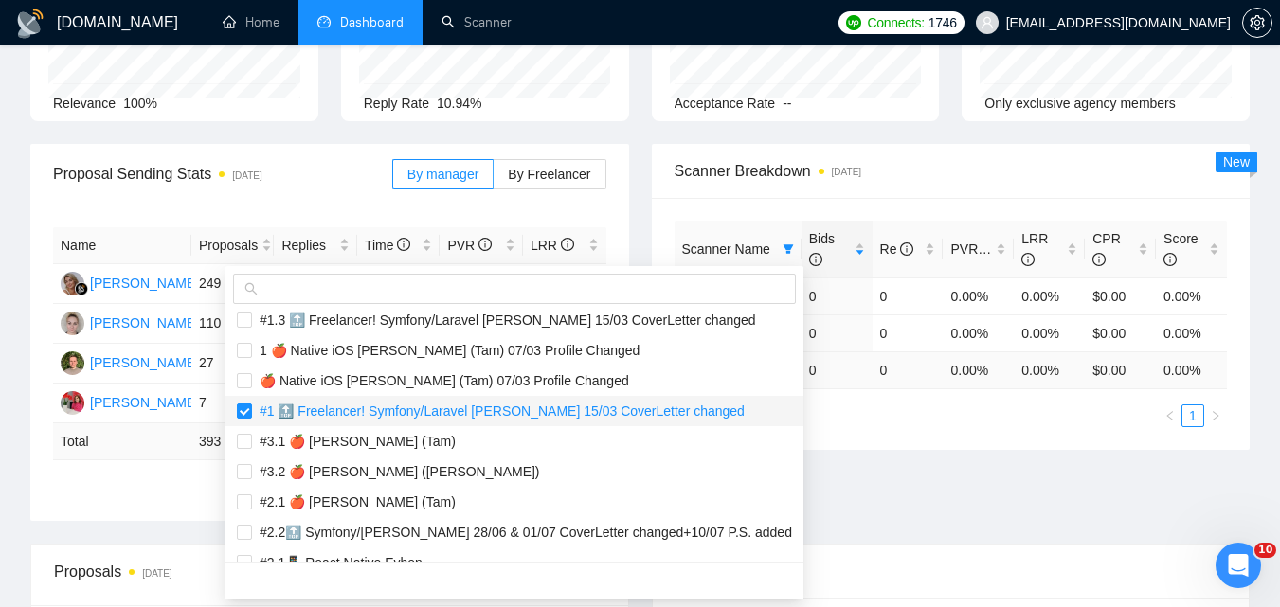
click at [328, 412] on span "#1 🔝 Freelancer! Symfony/Laravel [PERSON_NAME] 15/03 CoverLetter changed" at bounding box center [498, 411] width 493 height 15
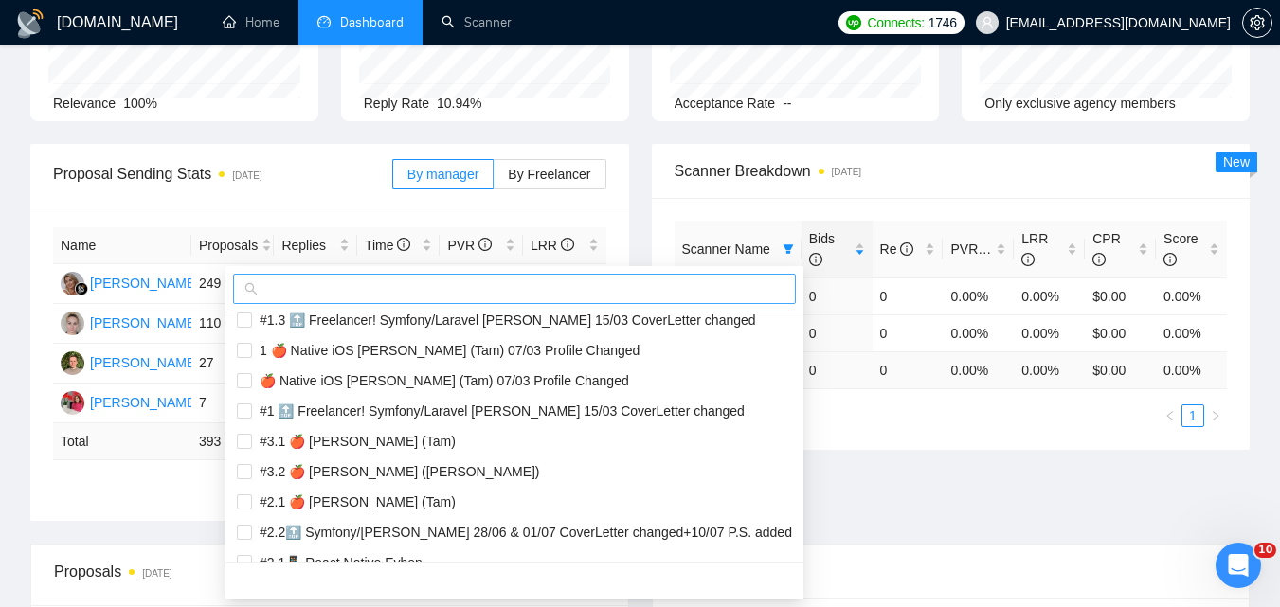
click at [498, 289] on input "text" at bounding box center [523, 289] width 523 height 21
paste input "#1.1 🔝 Freelancer! Symfony/Laravel [PERSON_NAME] 15/03 CoverLetter changed"
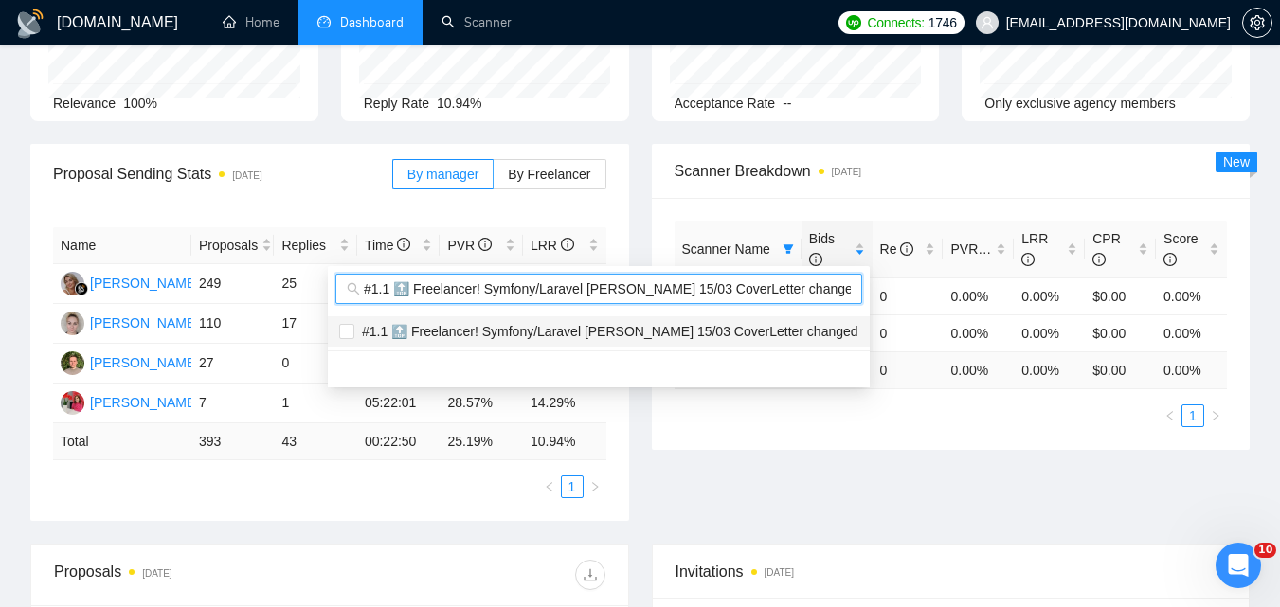
scroll to position [0, 0]
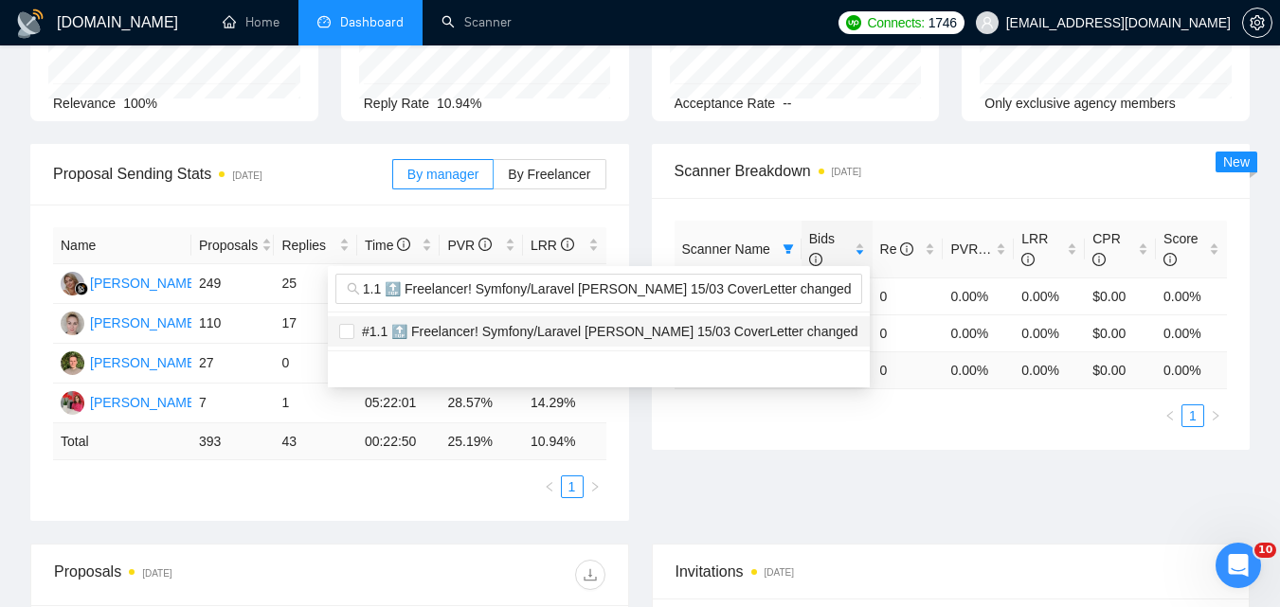
click at [587, 334] on span "#1.1 🔝 Freelancer! Symfony/Laravel [PERSON_NAME] 15/03 CoverLetter changed" at bounding box center [606, 331] width 504 height 15
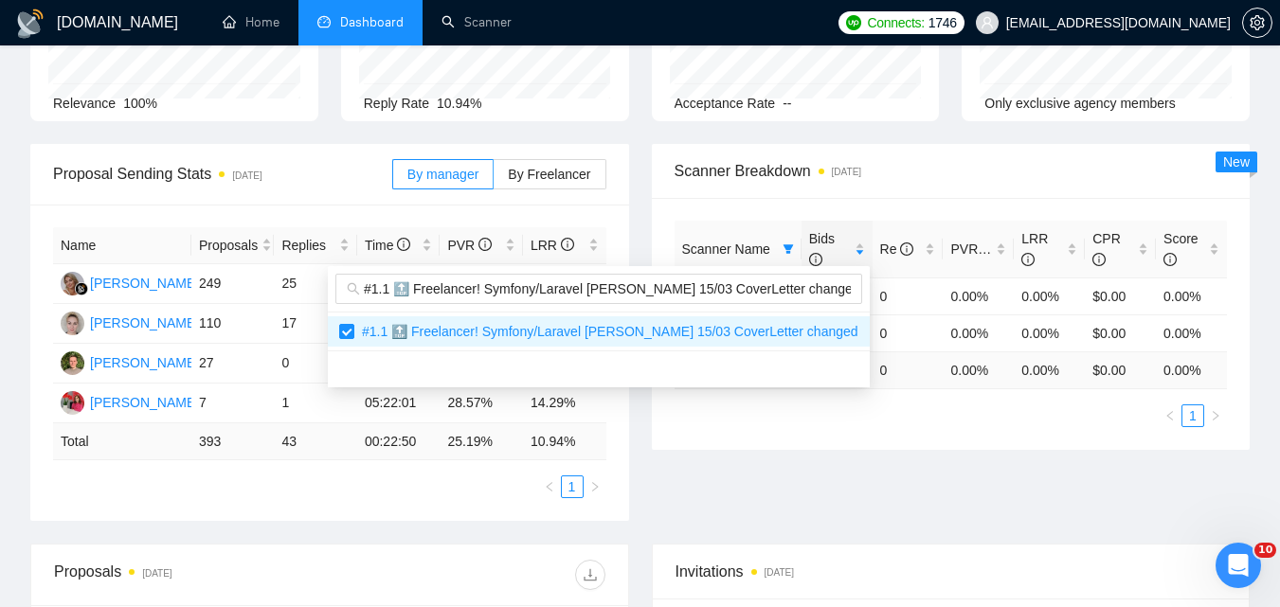
click at [896, 418] on body "[DOMAIN_NAME] Home Dashboard Scanner Connects: 1746 [EMAIL_ADDRESS][DOMAIN_NAME…" at bounding box center [640, 113] width 1280 height 607
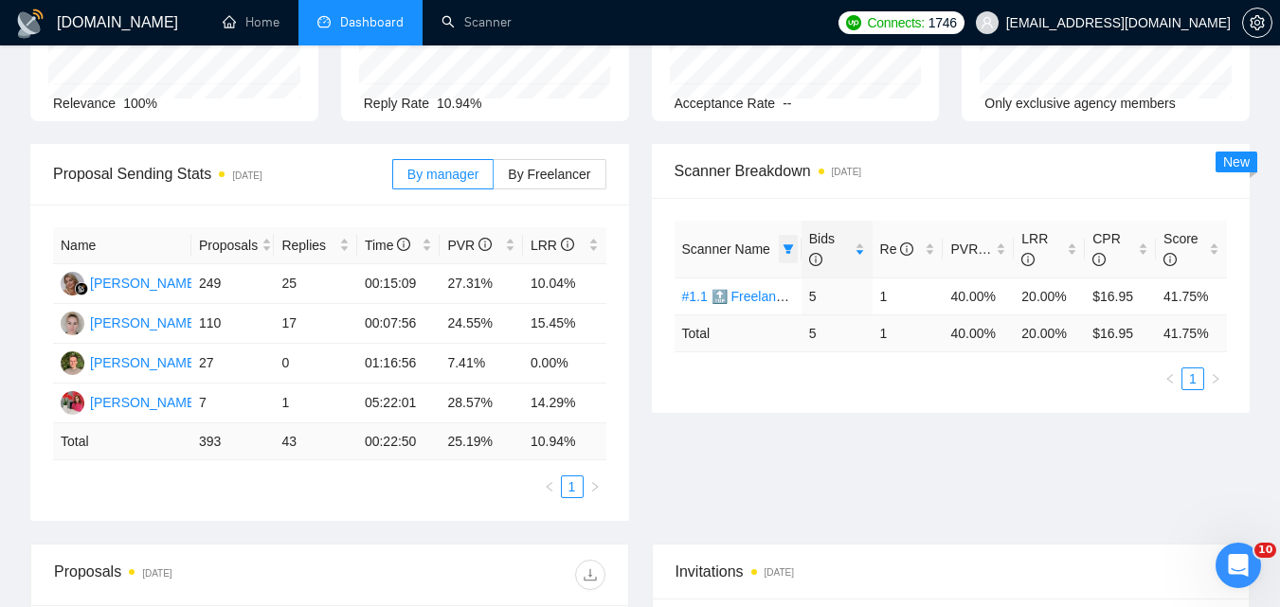
click at [783, 248] on icon "filter" at bounding box center [788, 249] width 11 height 11
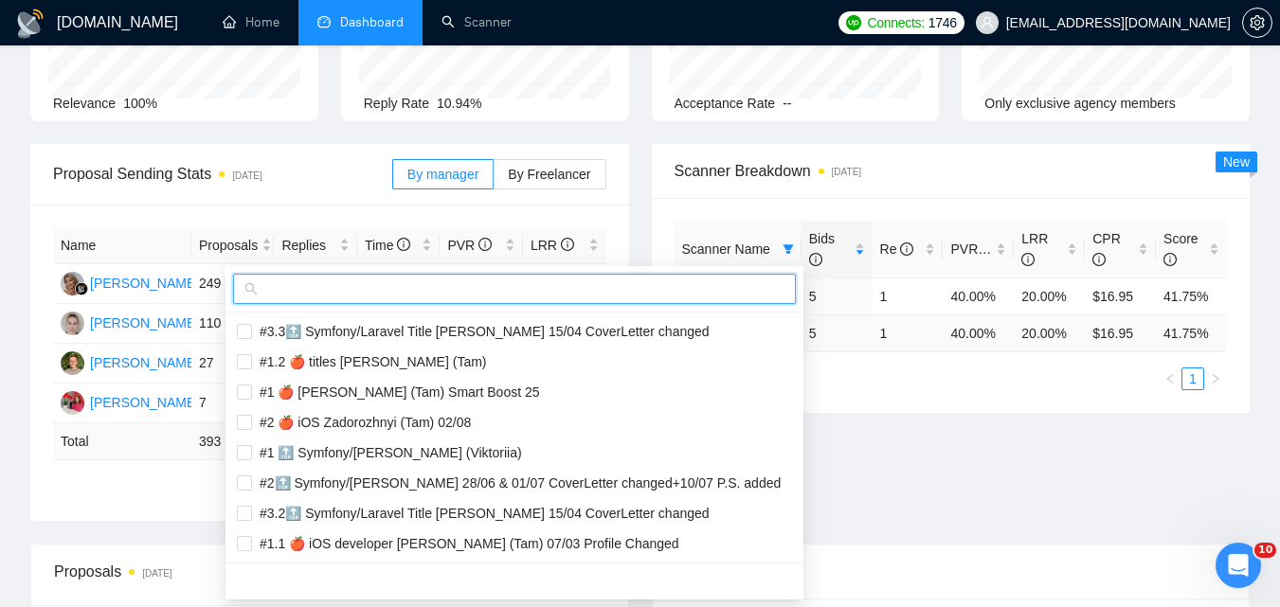
click at [712, 291] on input "text" at bounding box center [523, 289] width 523 height 21
paste input "#1.2 🔝 Freelancer! Symfony/Laravel [PERSON_NAME] 15/03 CoverLetter changed"
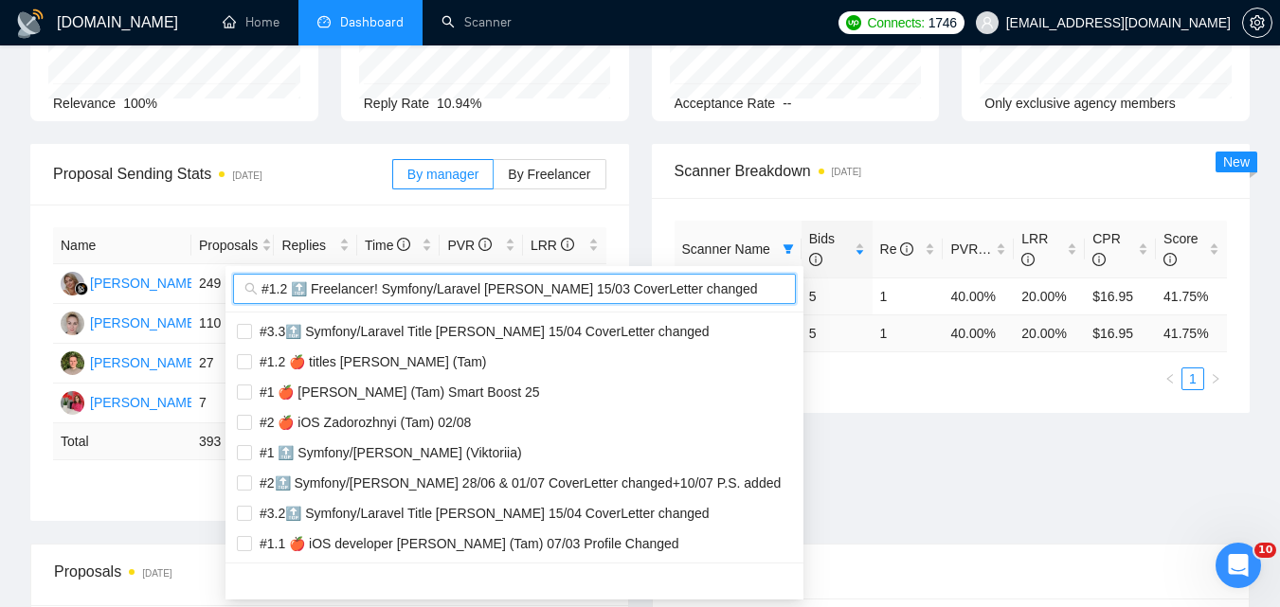
scroll to position [0, 9]
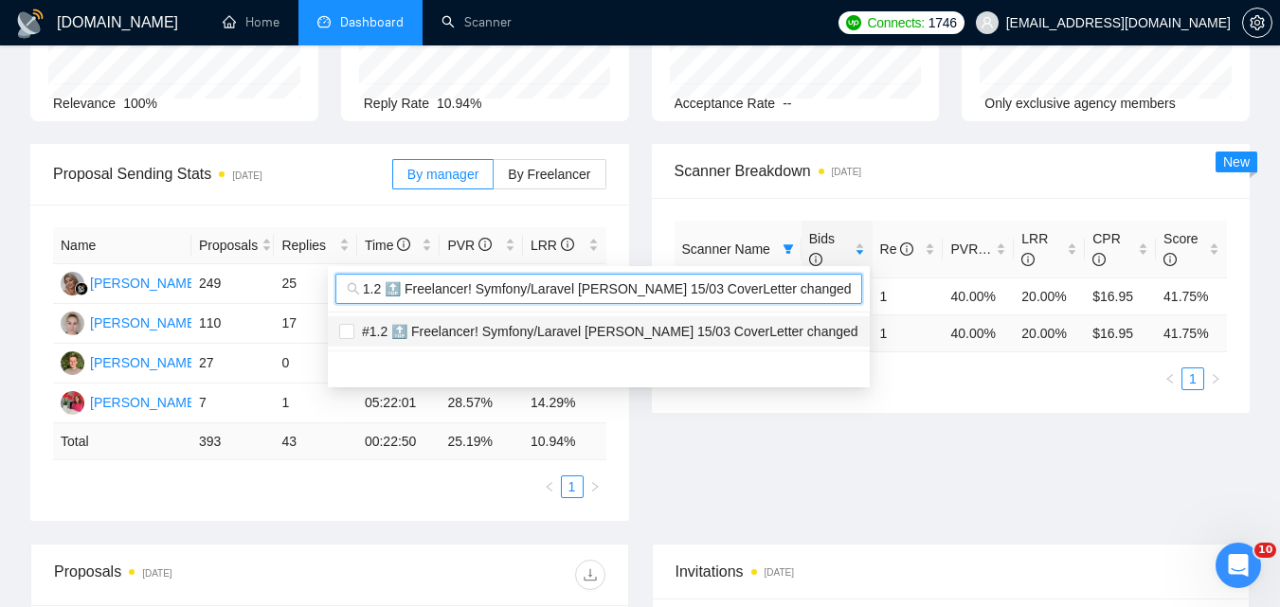
click at [694, 327] on span "#1.2 🔝 Freelancer! Symfony/Laravel [PERSON_NAME] 15/03 CoverLetter changed" at bounding box center [606, 331] width 504 height 15
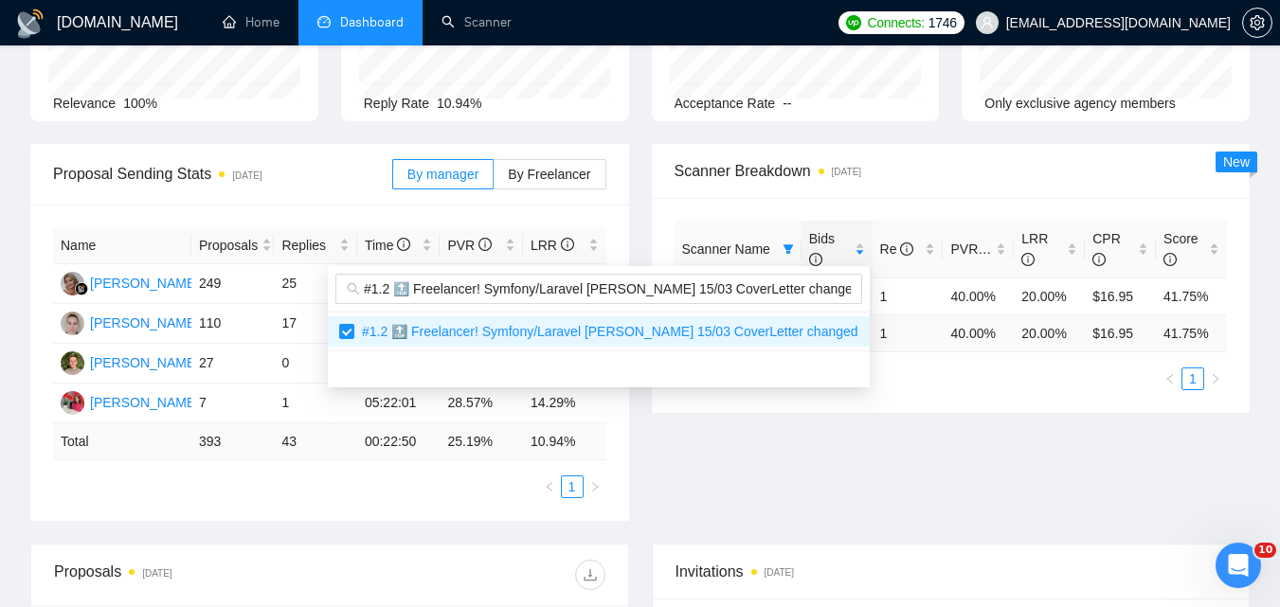
click at [943, 485] on div "Proposal Sending Stats [DATE] By manager By Freelancer Name Proposals Replies T…" at bounding box center [640, 344] width 1242 height 400
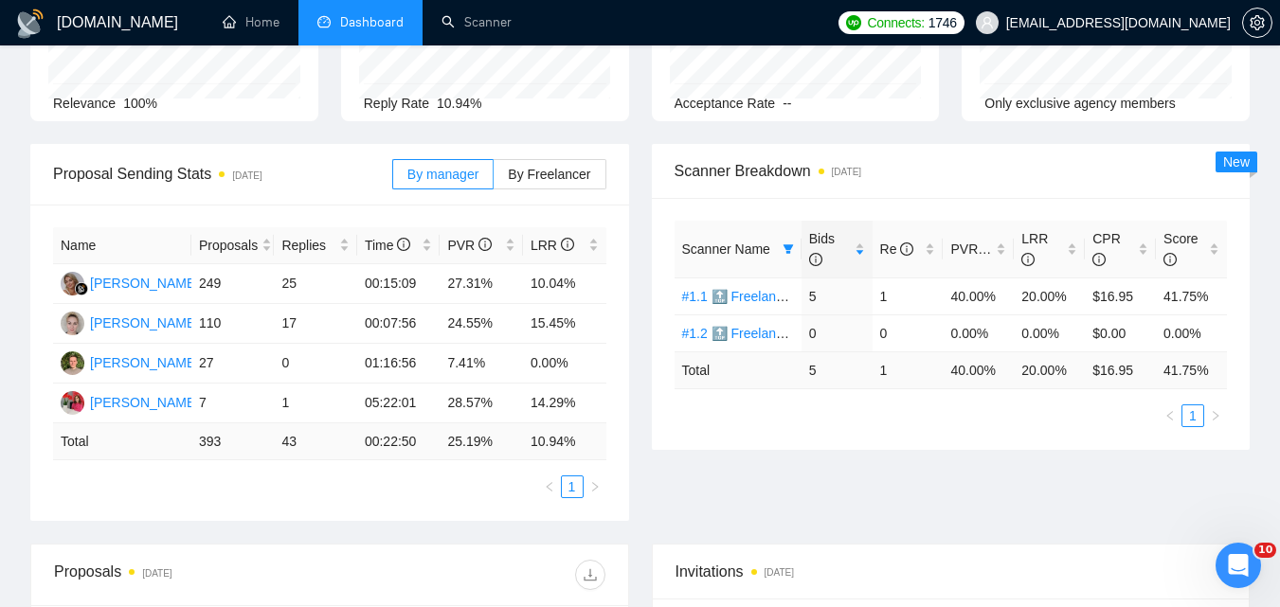
drag, startPoint x: 785, startPoint y: 246, endPoint x: 770, endPoint y: 272, distance: 29.3
click at [785, 249] on icon "filter" at bounding box center [788, 249] width 11 height 11
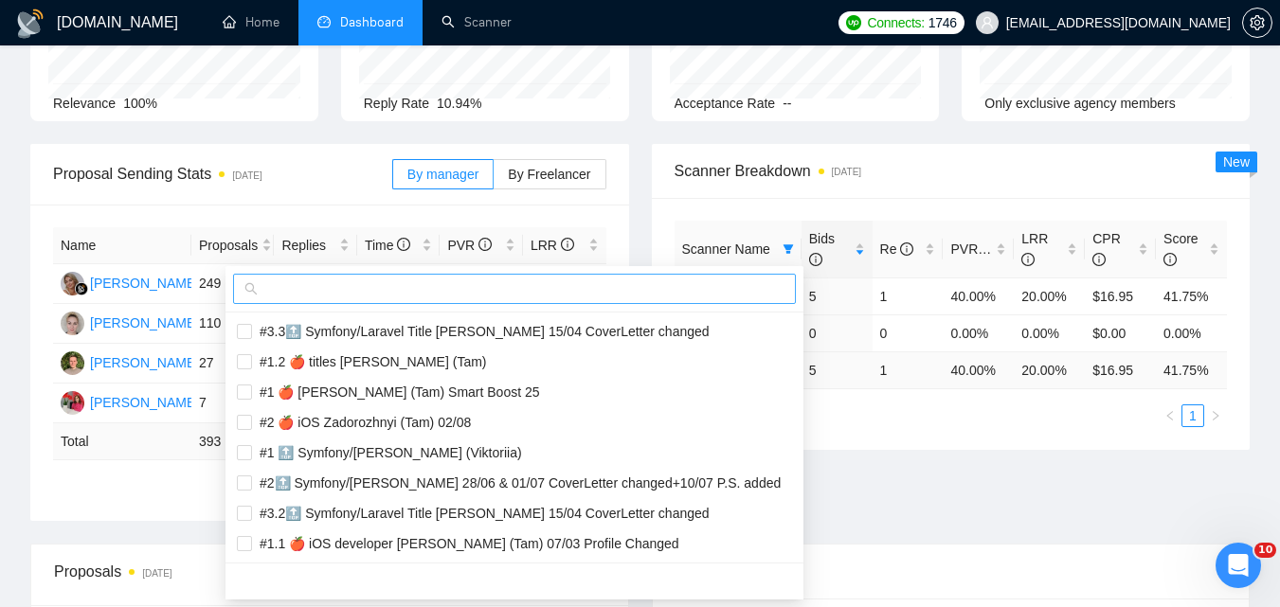
click at [744, 286] on input "text" at bounding box center [523, 289] width 523 height 21
paste input "#1.3 🔝 Freelancer! Symfony/Laravel [PERSON_NAME] 15/03 CoverLetter changed"
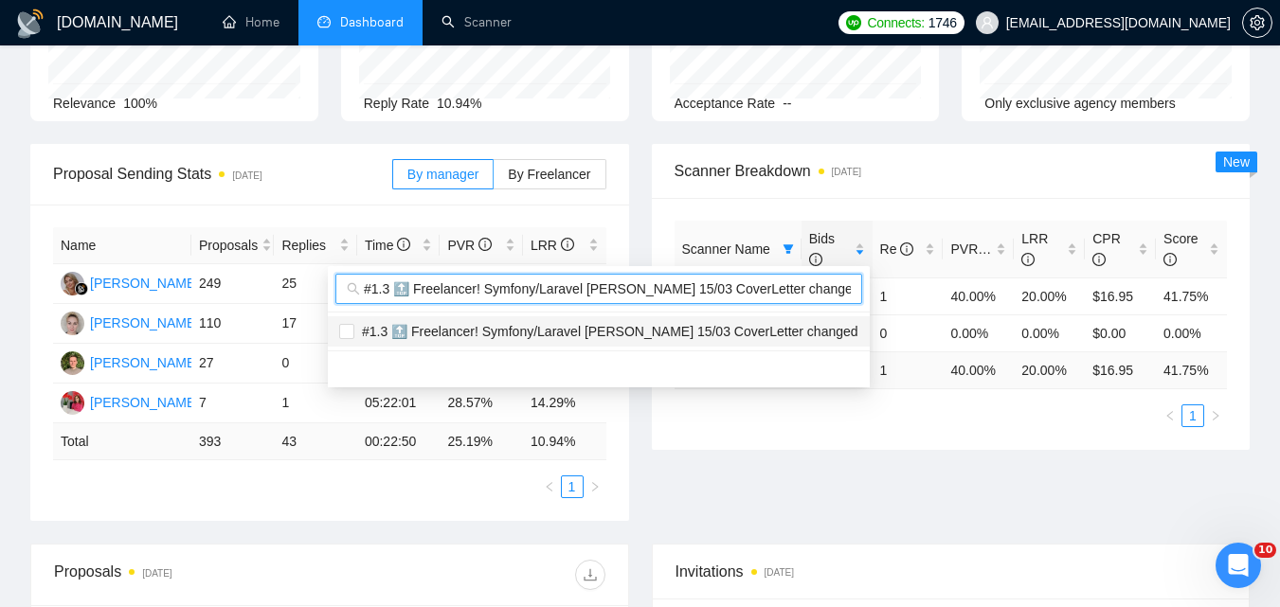
click at [711, 317] on li "#1.3 🔝 Freelancer! Symfony/Laravel [PERSON_NAME] 15/03 CoverLetter changed" at bounding box center [599, 331] width 542 height 30
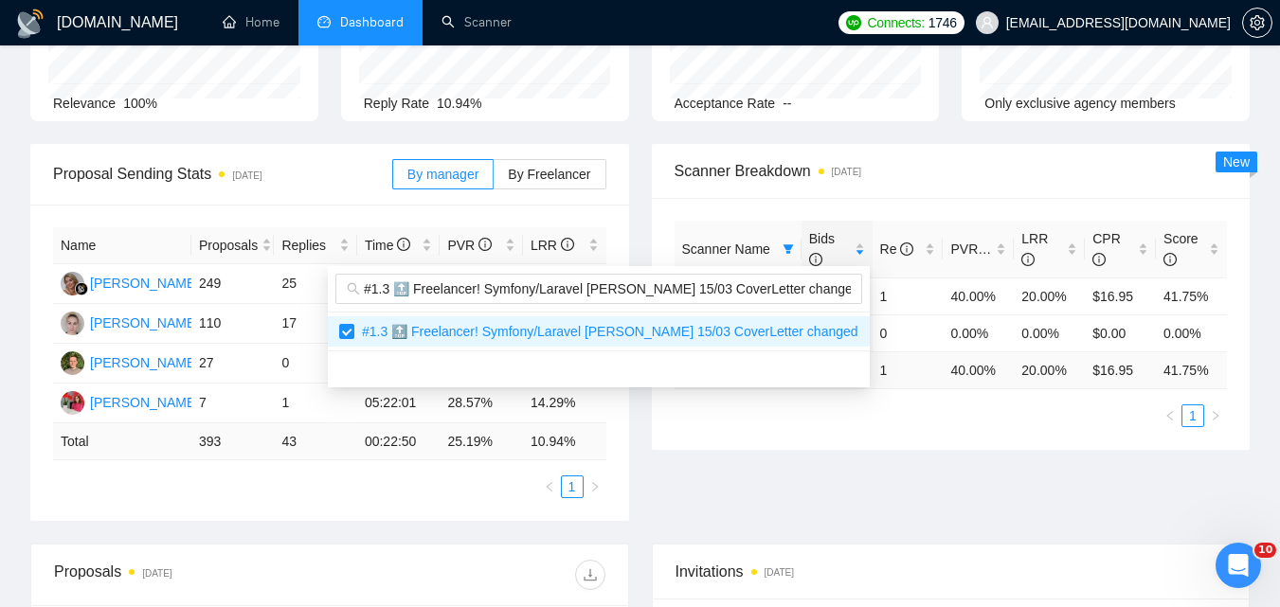
click at [874, 503] on div "Proposal Sending Stats [DATE] By manager By Freelancer Name Proposals Replies T…" at bounding box center [640, 344] width 1242 height 400
